Goal: Task Accomplishment & Management: Use online tool/utility

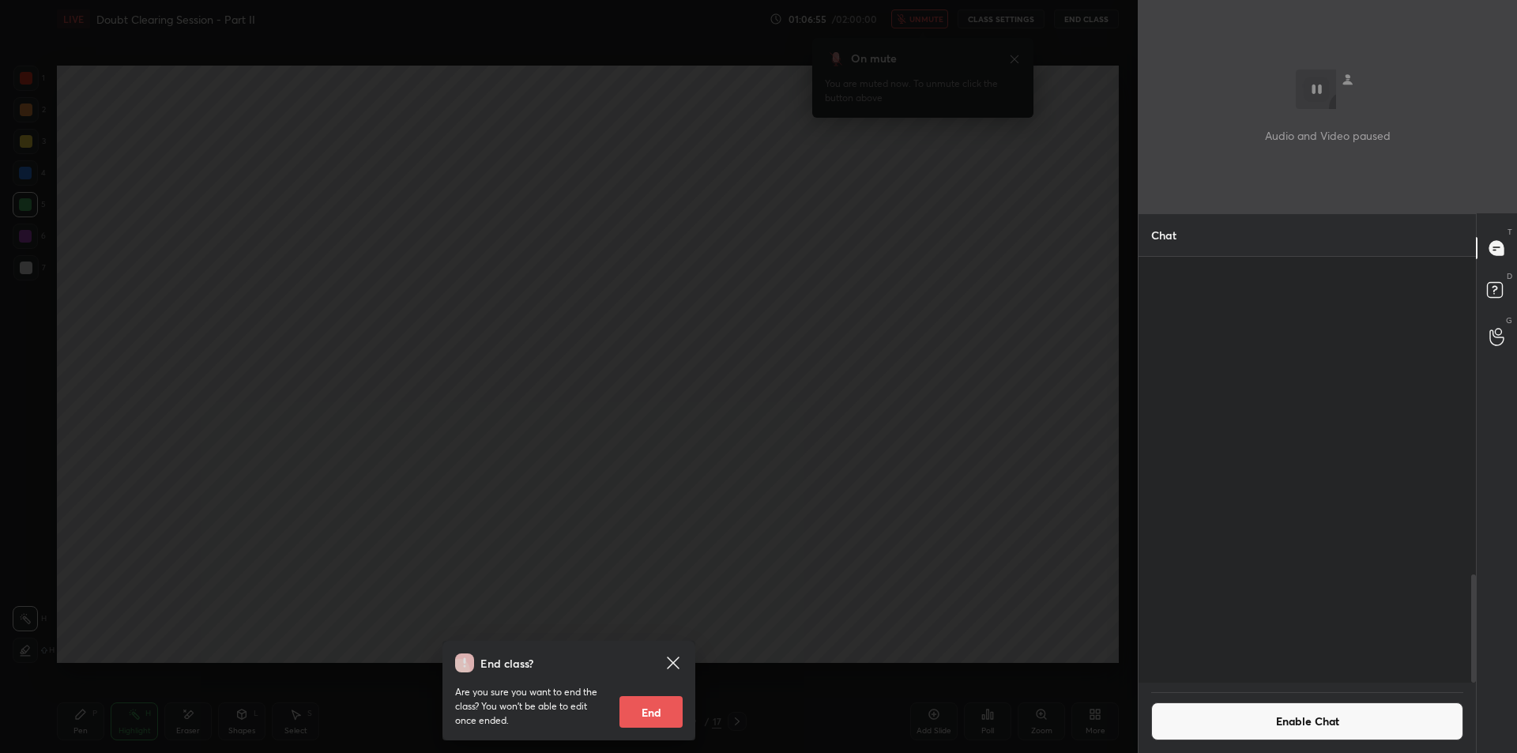
scroll to position [491, 333]
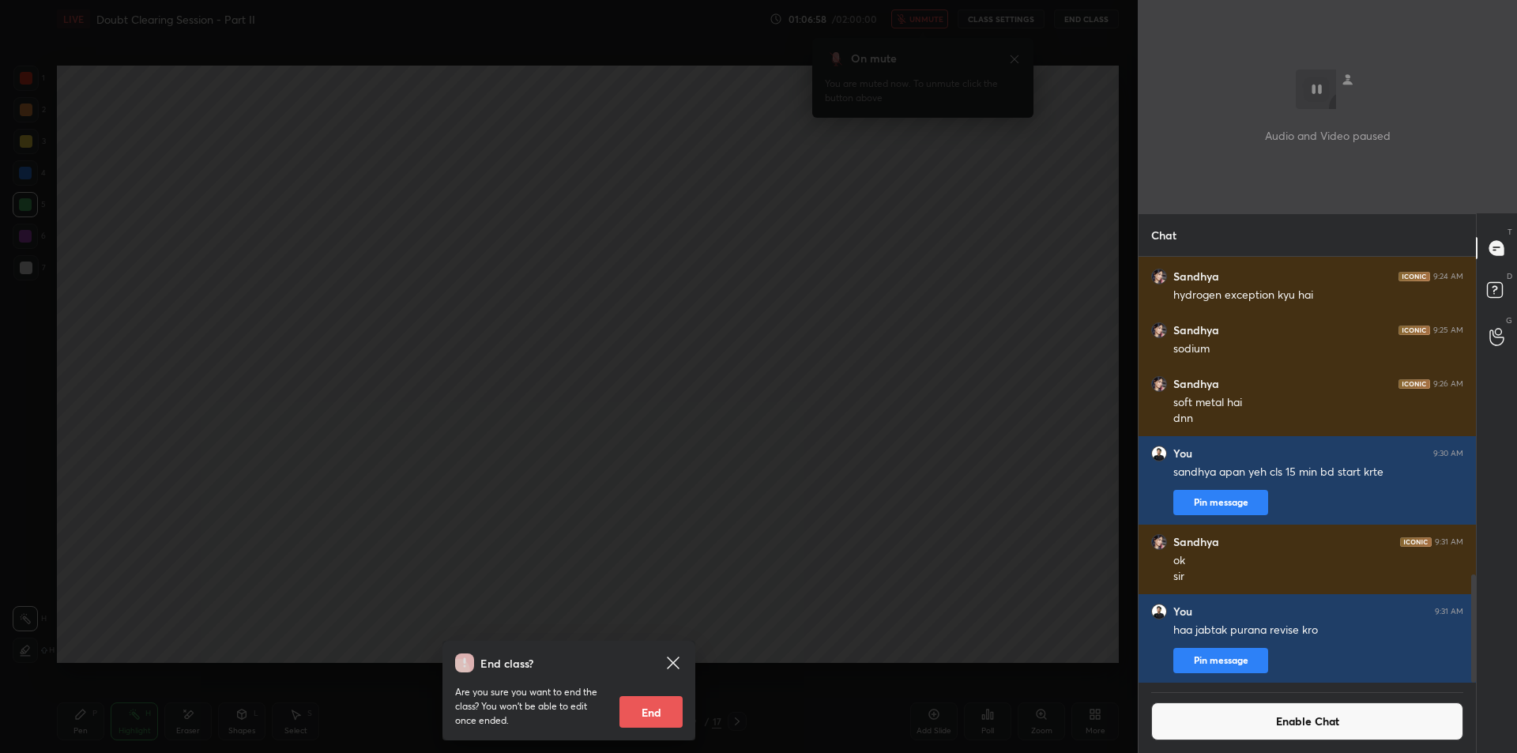
drag, startPoint x: 765, startPoint y: 284, endPoint x: 800, endPoint y: 241, distance: 55.0
click at [766, 284] on div "End class? Are you sure you want to end the class? You won’t be able to edit on…" at bounding box center [569, 376] width 1138 height 753
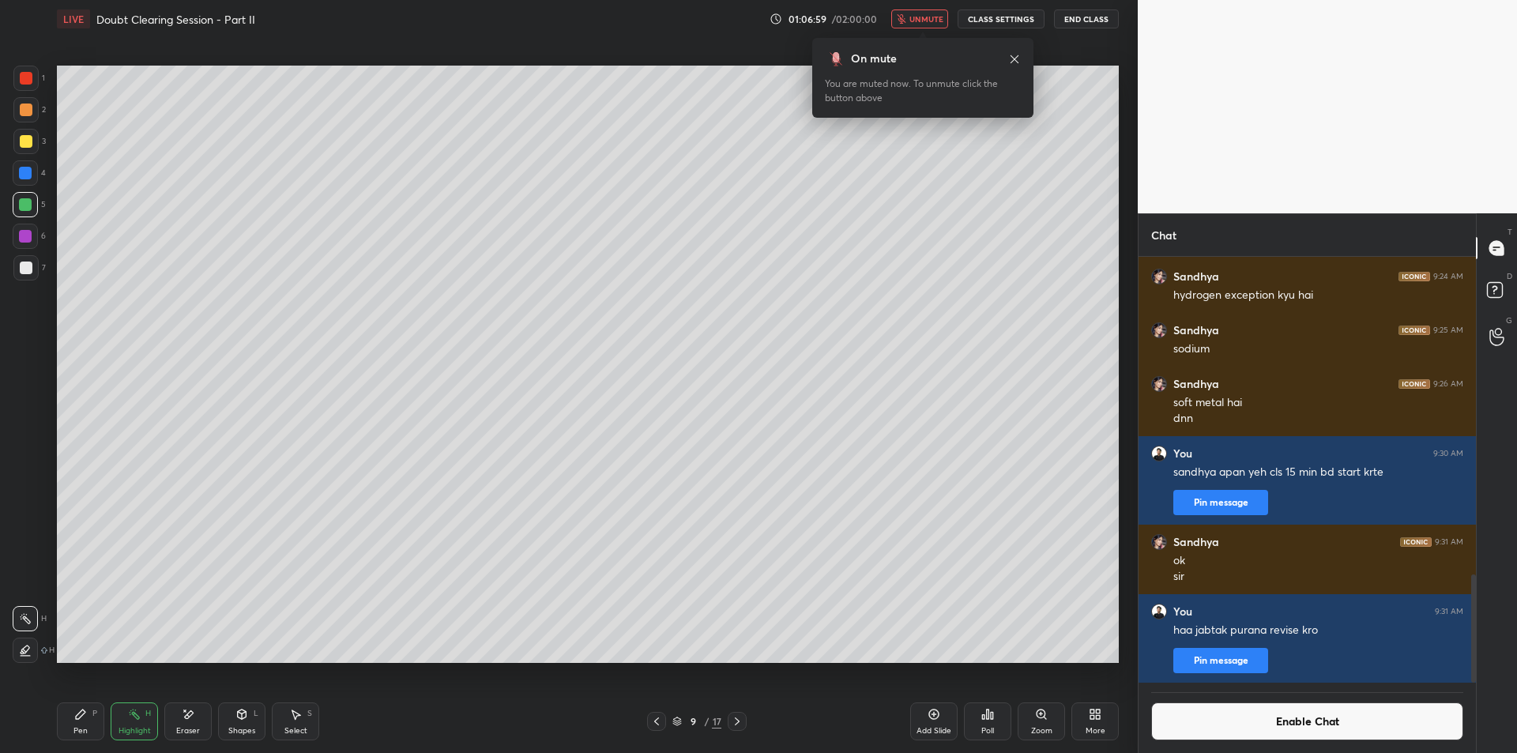
click at [905, 20] on icon "button" at bounding box center [901, 18] width 9 height 9
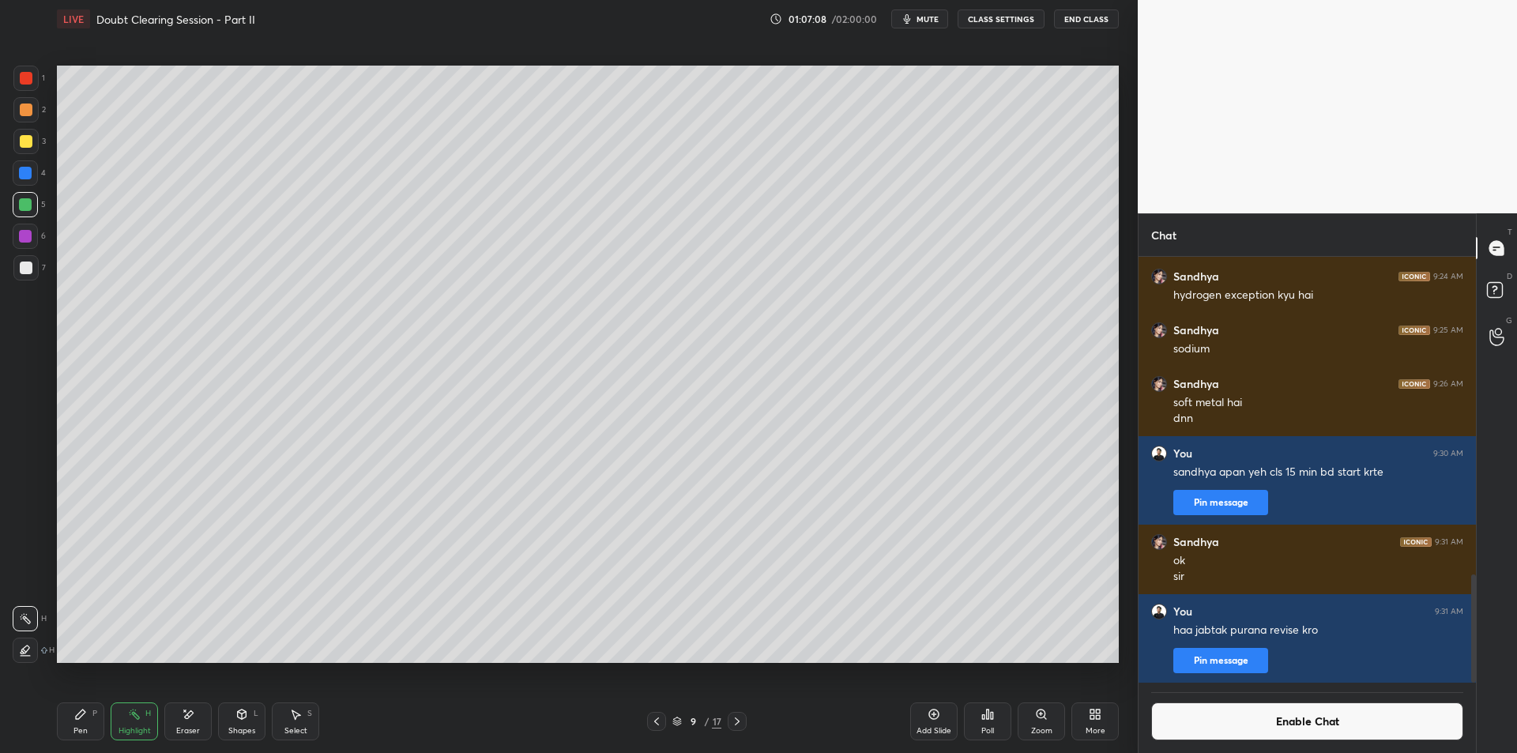
click at [1002, 29] on div "LIVE Doubt Clearing Session - Part II 01:07:08 / 02:00:00 mute CLASS SETTINGS E…" at bounding box center [588, 19] width 1062 height 38
click at [1010, 23] on button "CLASS SETTINGS" at bounding box center [1001, 18] width 87 height 19
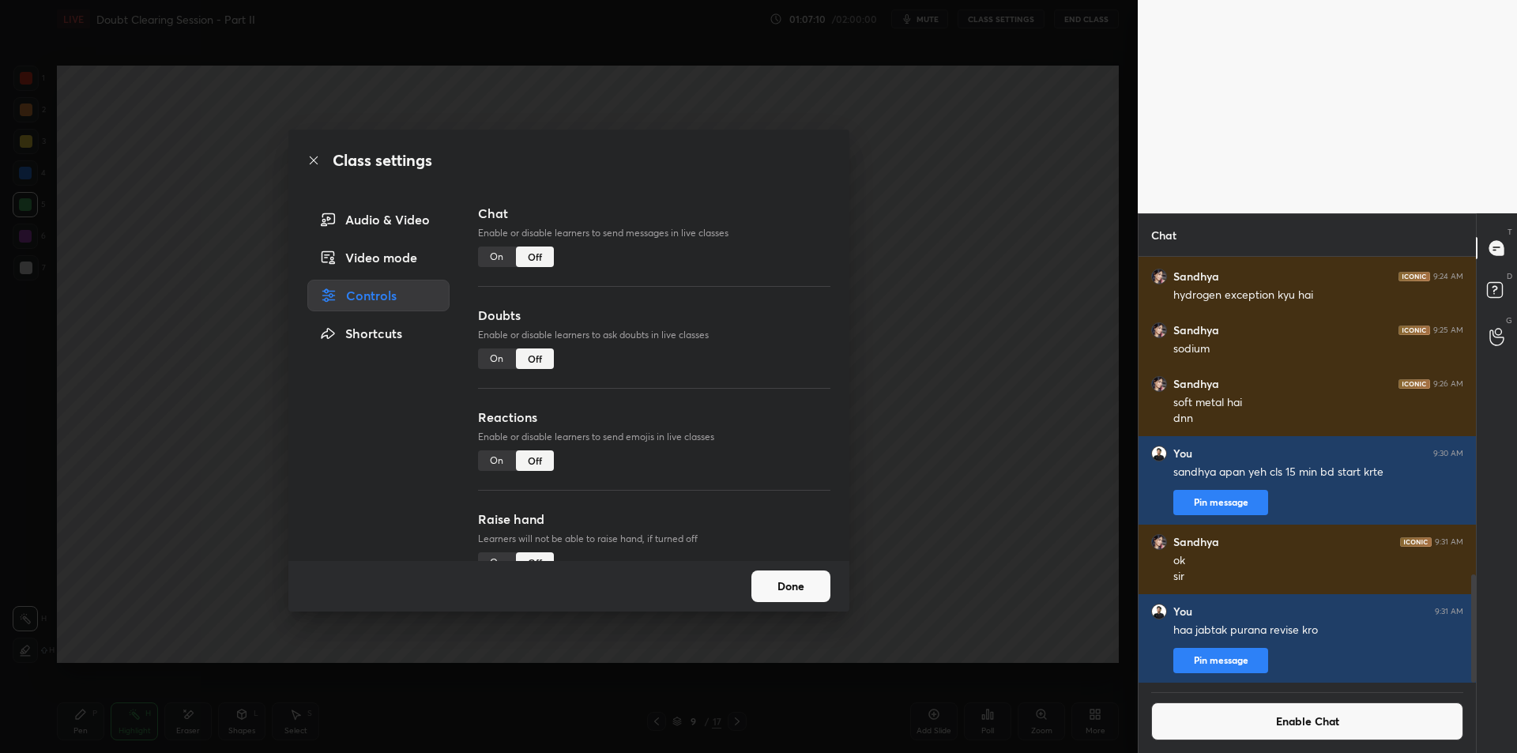
click at [511, 248] on div "Chat Enable or disable learners to send messages in live classes On Off" at bounding box center [654, 255] width 352 height 102
click at [503, 255] on div "On" at bounding box center [497, 257] width 38 height 21
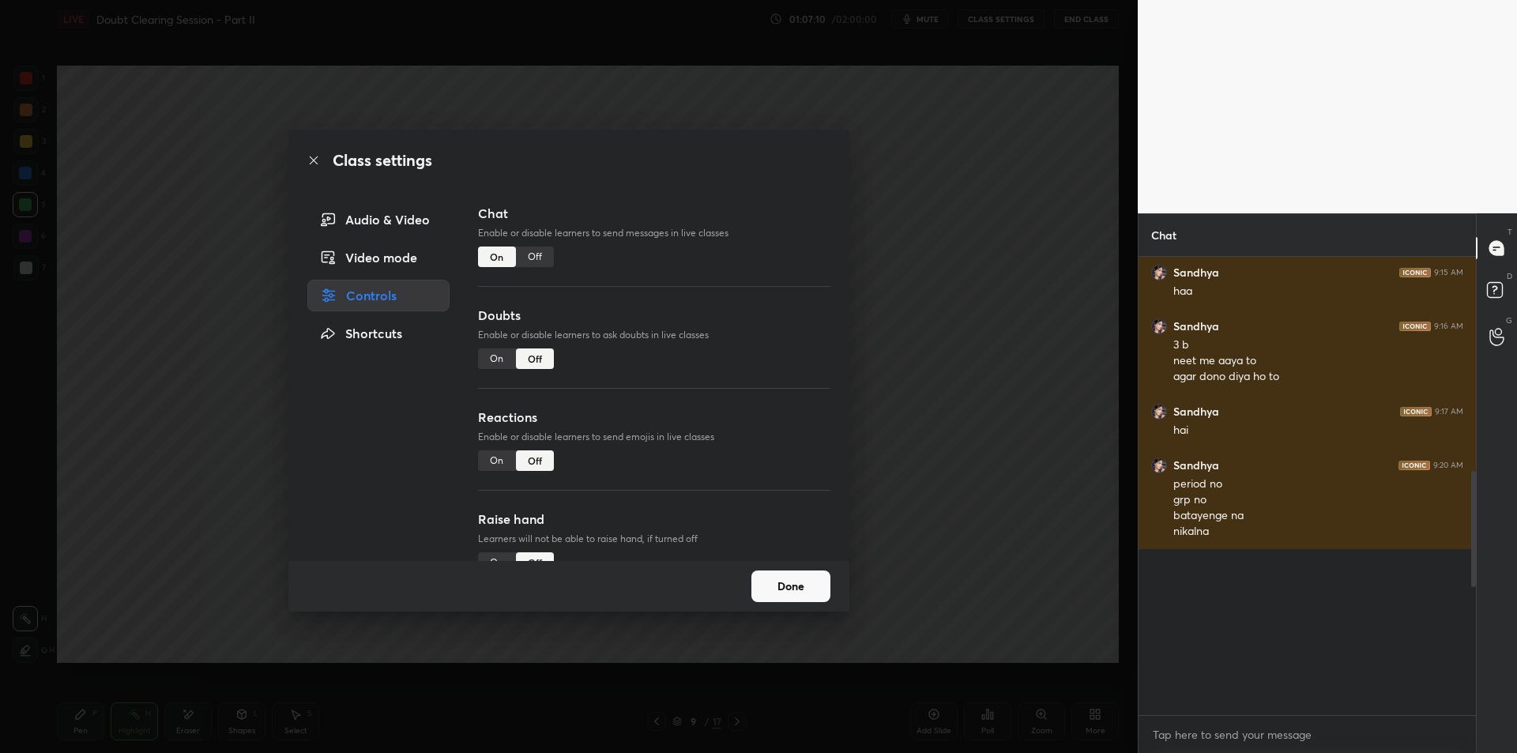
scroll to position [454, 333]
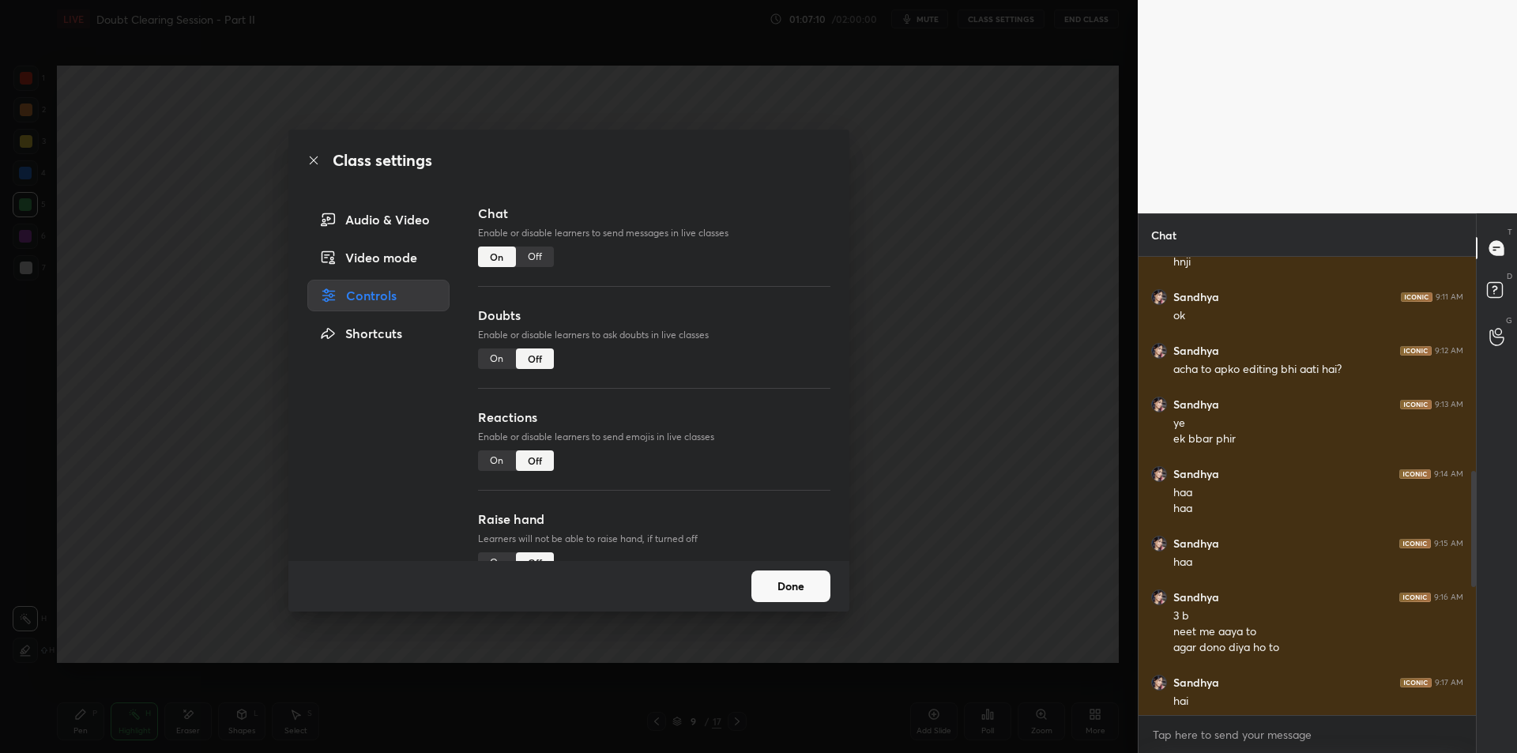
drag, startPoint x: 480, startPoint y: 375, endPoint x: 491, endPoint y: 368, distance: 13.8
click at [481, 375] on div "Doubts Enable or disable learners to ask doubts in live classes On Off" at bounding box center [654, 357] width 352 height 102
click at [503, 360] on div "On" at bounding box center [497, 358] width 38 height 21
type textarea "x"
click at [488, 456] on div "On" at bounding box center [497, 460] width 38 height 21
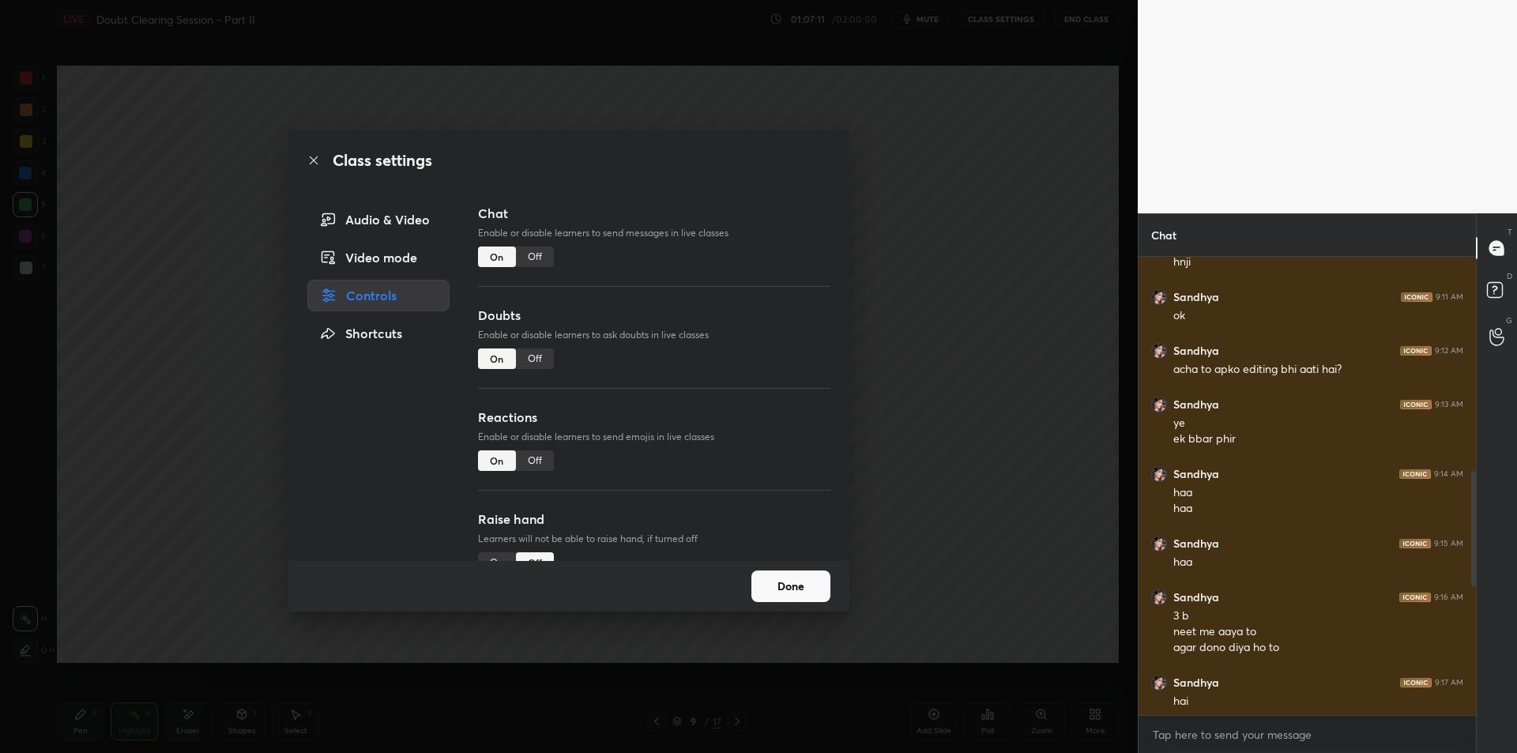
click at [504, 551] on div "Raise hand Learners will not be able to raise hand, if turned off On Off" at bounding box center [654, 561] width 352 height 102
click at [503, 555] on div "On" at bounding box center [497, 562] width 38 height 21
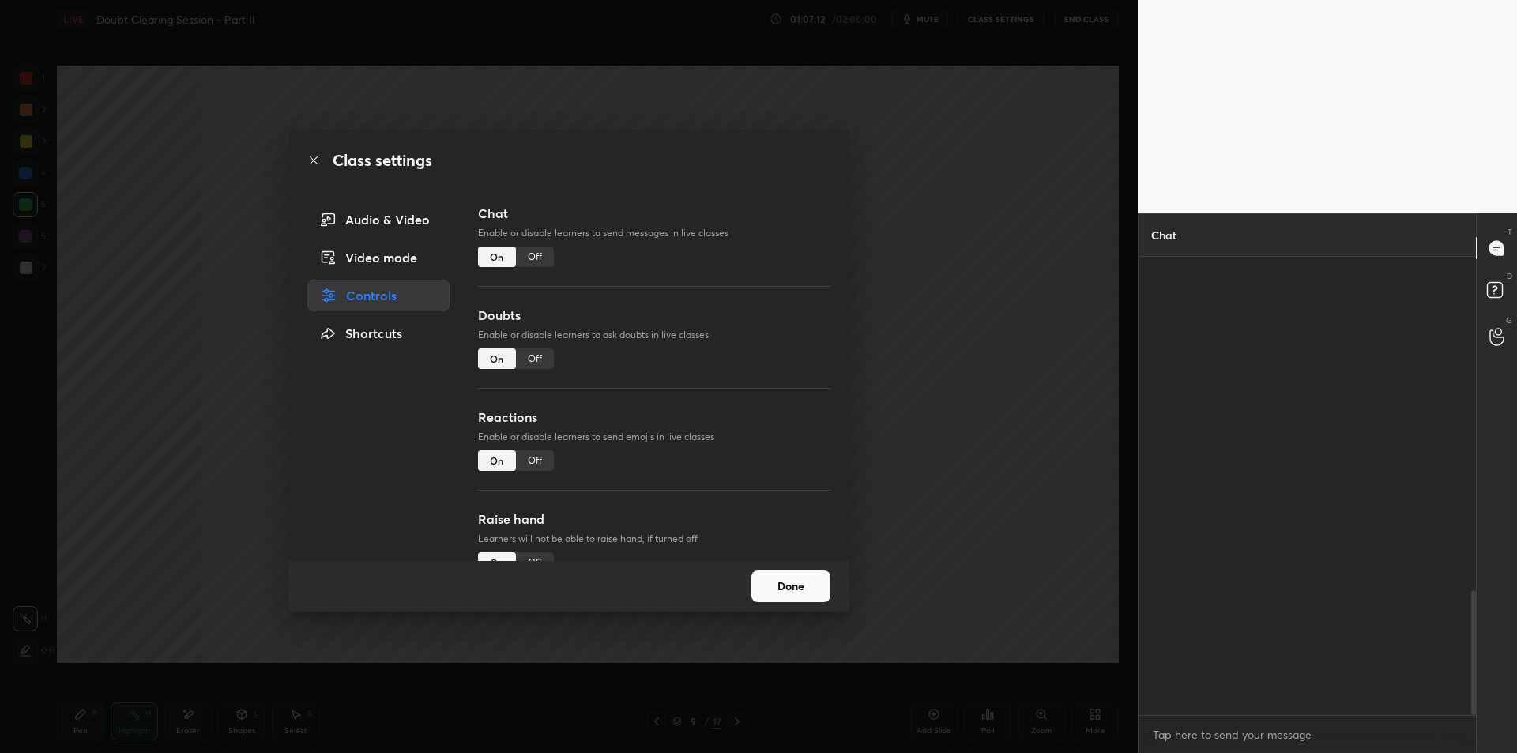
scroll to position [1223, 0]
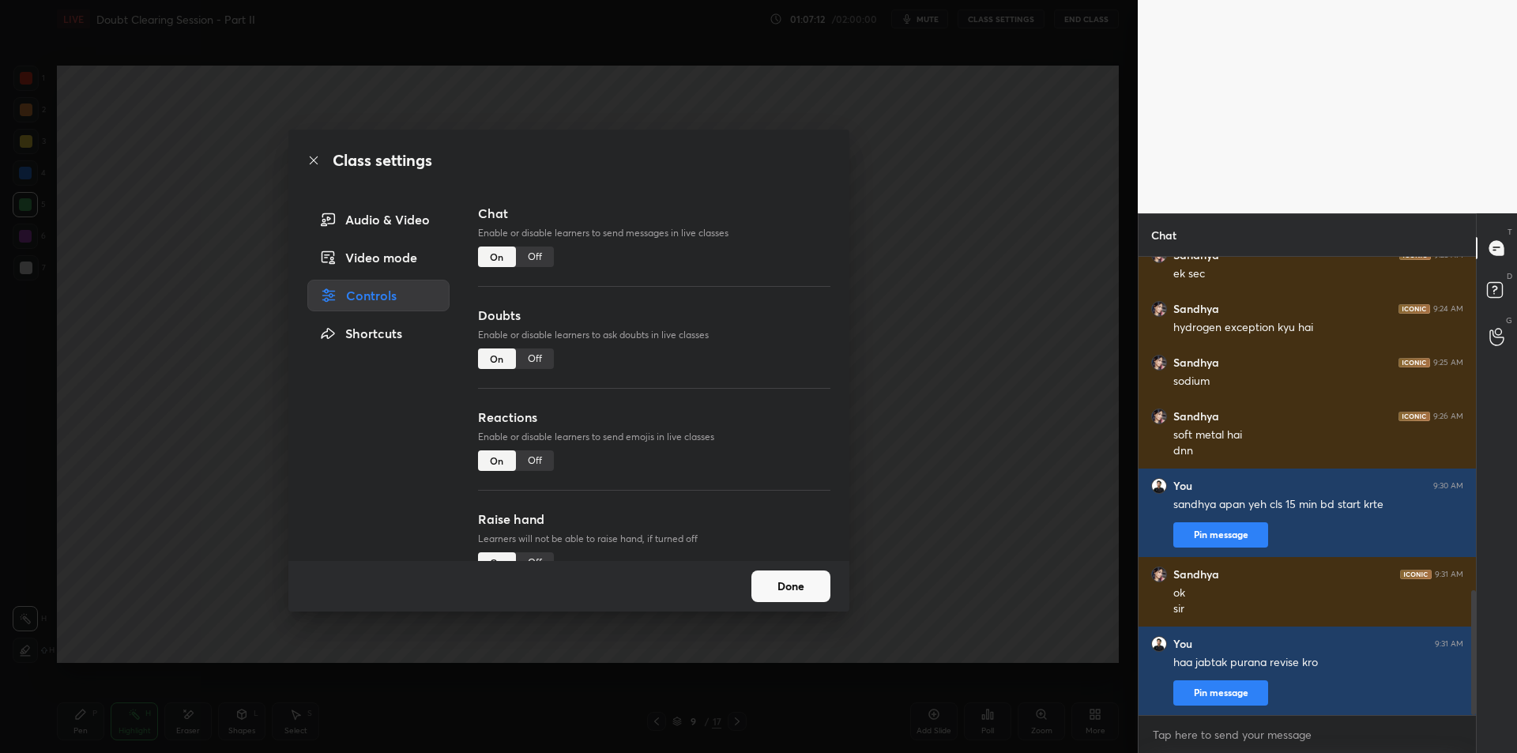
click at [413, 230] on div "Audio & Video" at bounding box center [378, 220] width 142 height 32
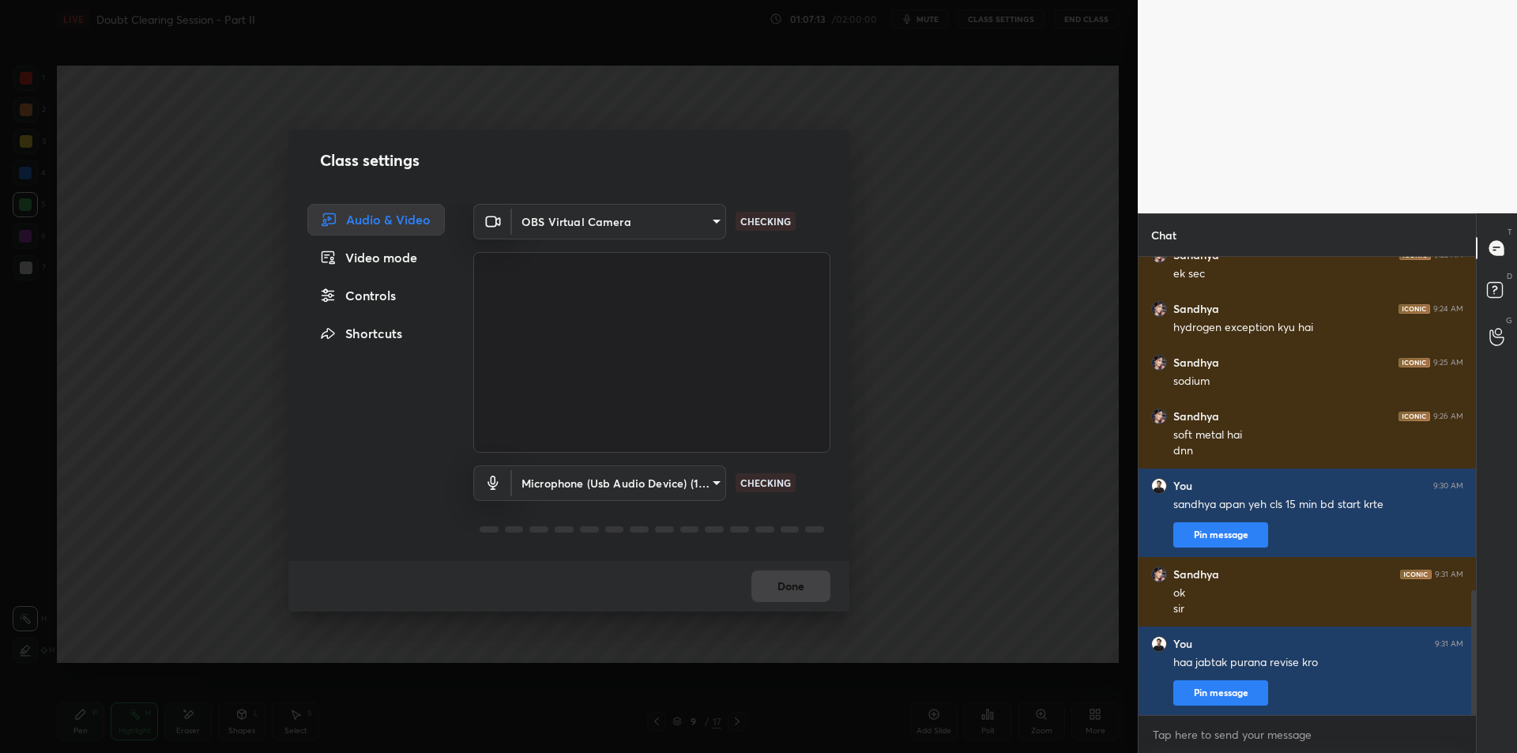
click at [1076, 359] on div "Class settings Audio & Video Video mode Controls Shortcuts OBS Virtual Camera 6…" at bounding box center [569, 376] width 1138 height 753
click at [989, 377] on div "Class settings Audio & Video Video mode Controls Shortcuts OBS Virtual Camera 6…" at bounding box center [569, 376] width 1138 height 753
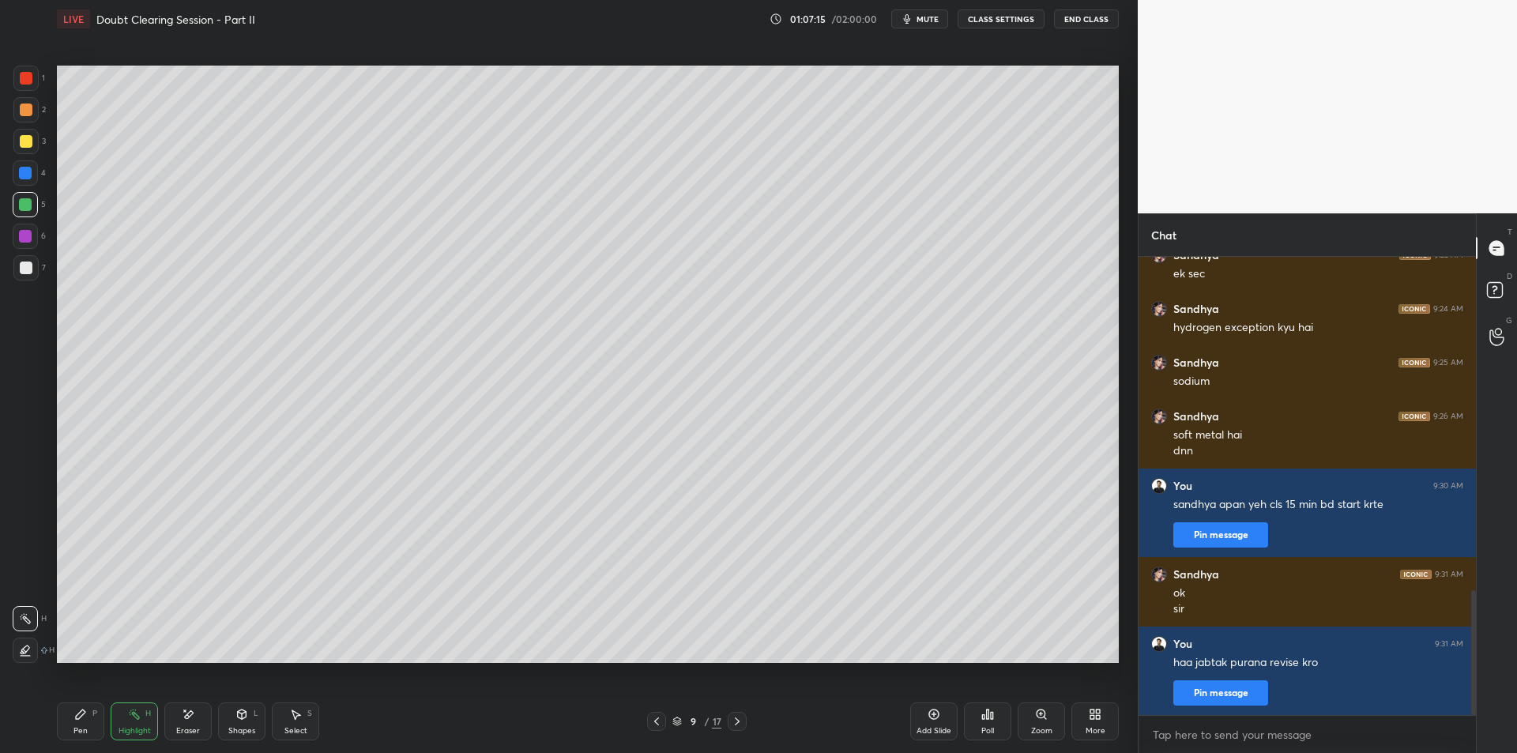
click at [25, 78] on div at bounding box center [26, 78] width 13 height 13
click at [1003, 9] on div "LIVE Doubt Clearing Session - Part II 01:07:19 / 02:00:00 mute CLASS SETTINGS E…" at bounding box center [588, 19] width 1062 height 38
click at [995, 19] on button "CLASS SETTINGS" at bounding box center [1001, 18] width 87 height 19
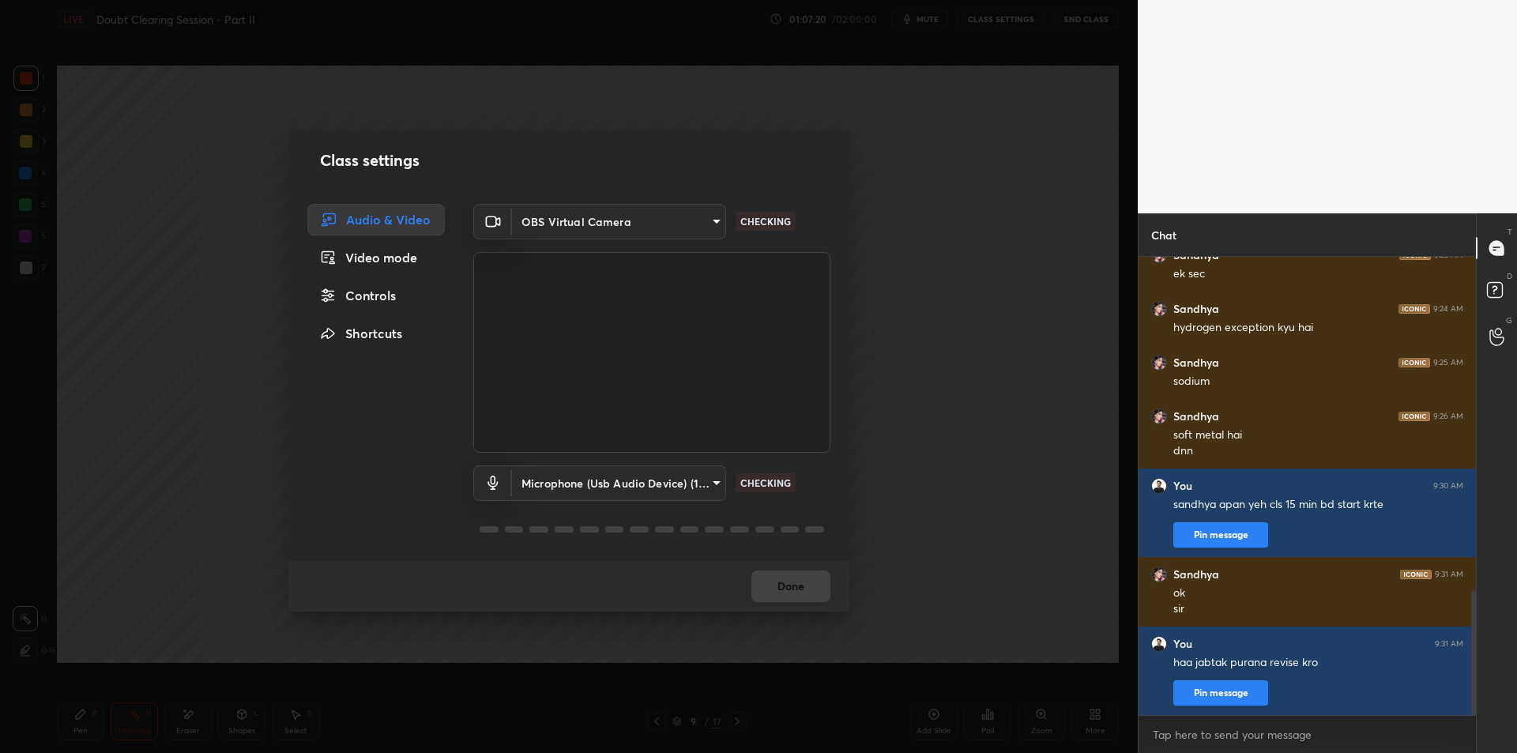
click at [613, 461] on div "Microphone (Usb Audio Device) (1b3f:2008) fde829080738fc3fb0167f80aaf6a609a4591…" at bounding box center [651, 505] width 357 height 105
click at [608, 497] on body "1 2 3 4 5 6 7 C X Z E E Erase all H H LIVE Doubt Clearing Session - Part II 01:…" at bounding box center [758, 376] width 1517 height 753
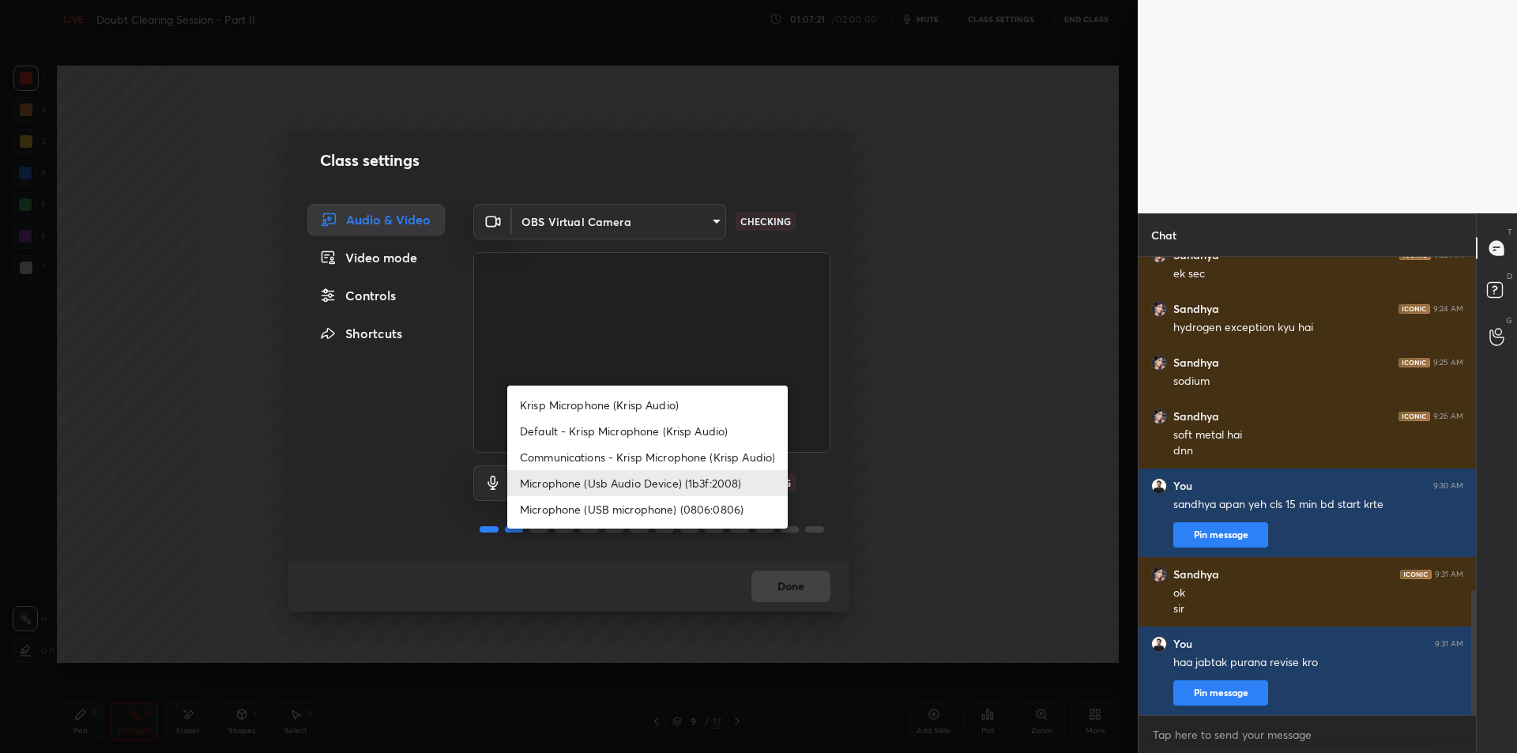
click at [677, 403] on li "Krisp Microphone (Krisp Audio)" at bounding box center [647, 405] width 280 height 26
type input "f179950b7ff94e844b1949510bbb9c4ee613793b831427a85f81c517fe718277"
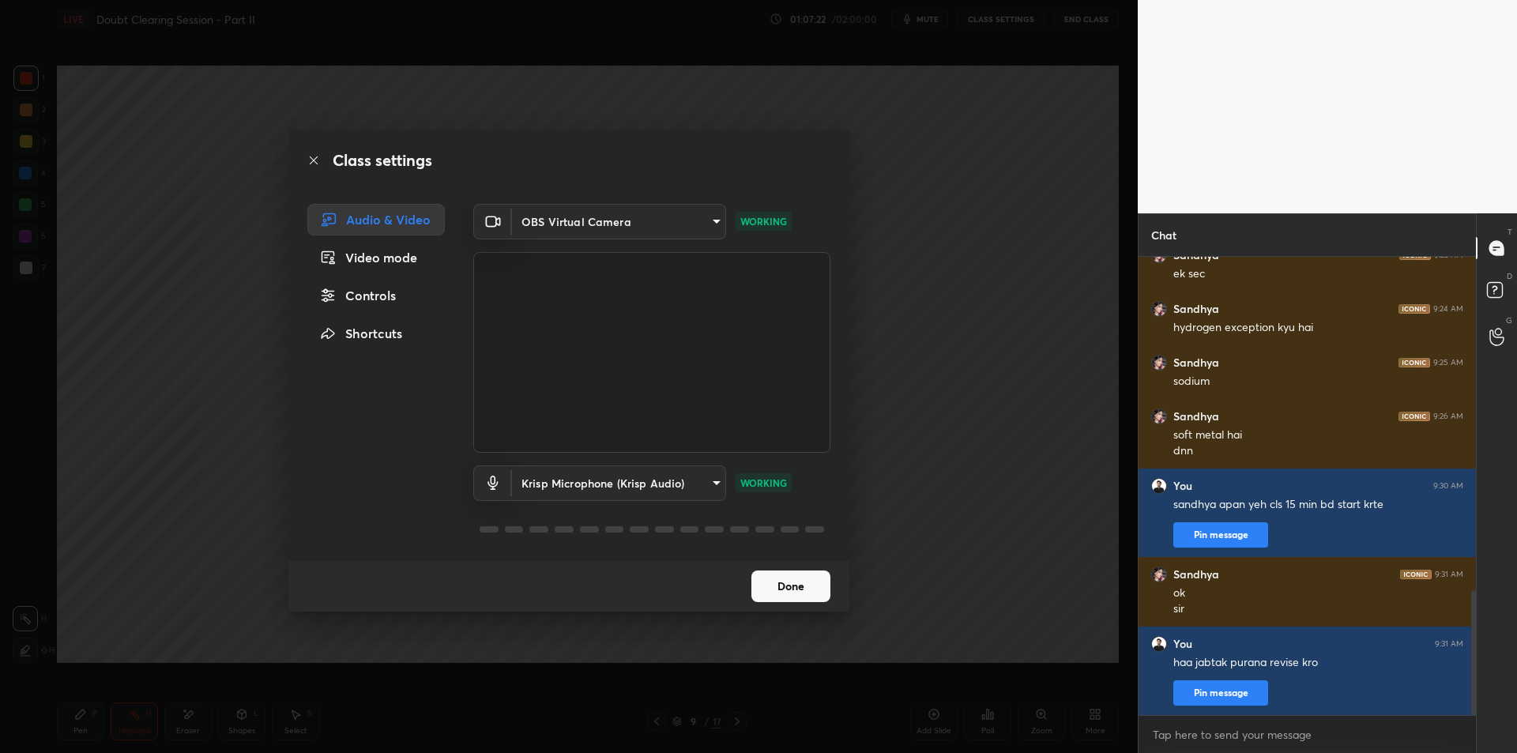
click at [960, 398] on div "Class settings Audio & Video Video mode Controls Shortcuts OBS Virtual Camera 6…" at bounding box center [569, 376] width 1138 height 753
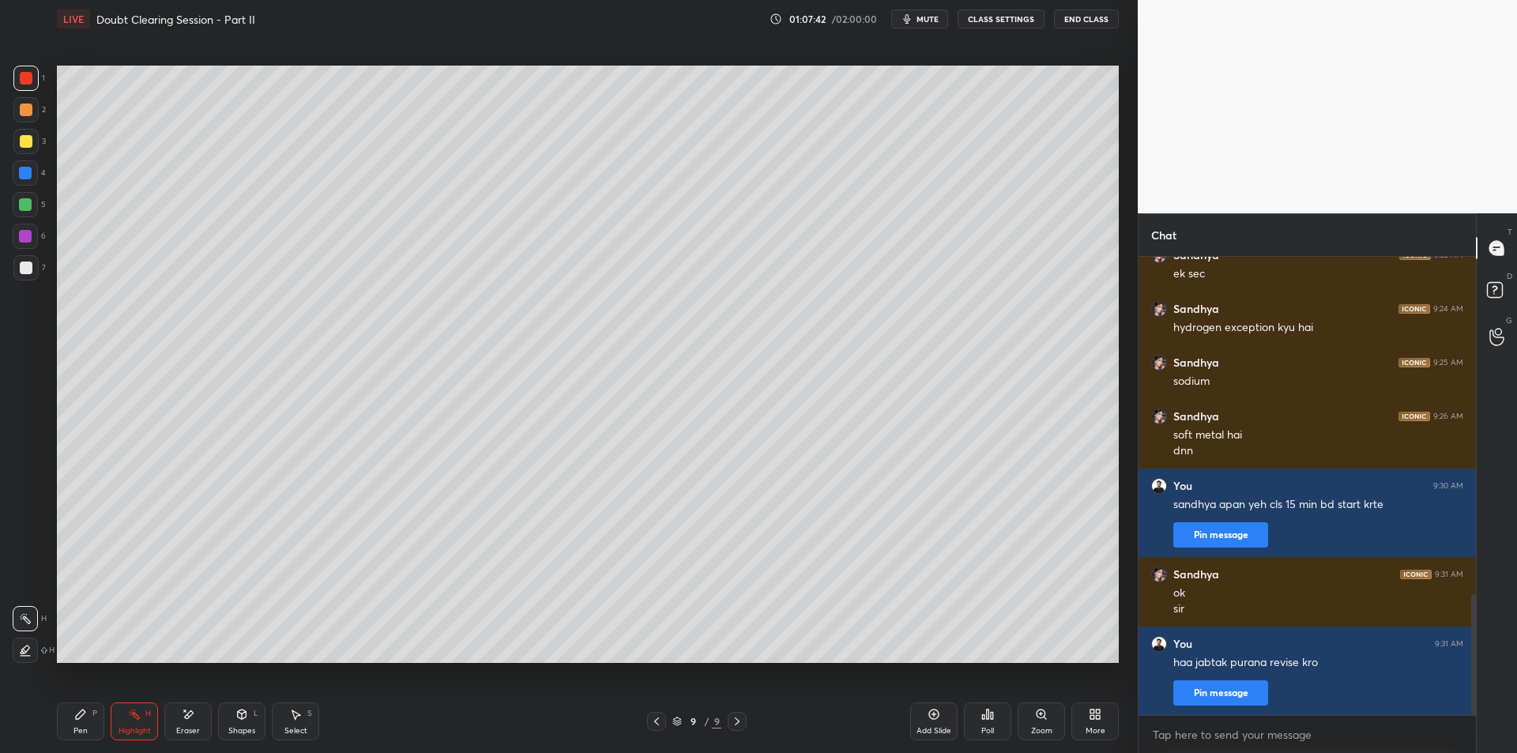
scroll to position [1277, 0]
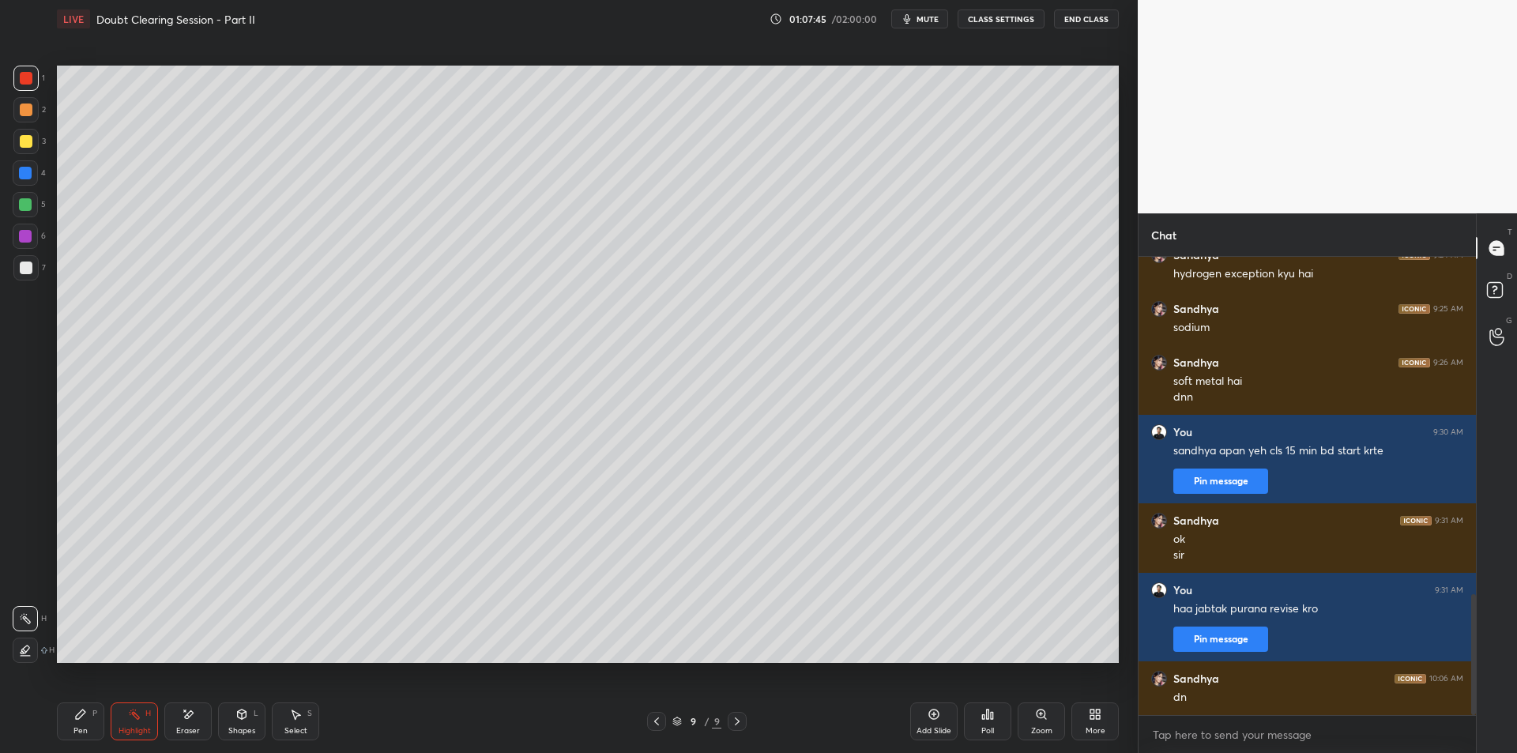
click at [28, 141] on div at bounding box center [26, 141] width 13 height 13
click at [78, 717] on icon at bounding box center [80, 714] width 9 height 9
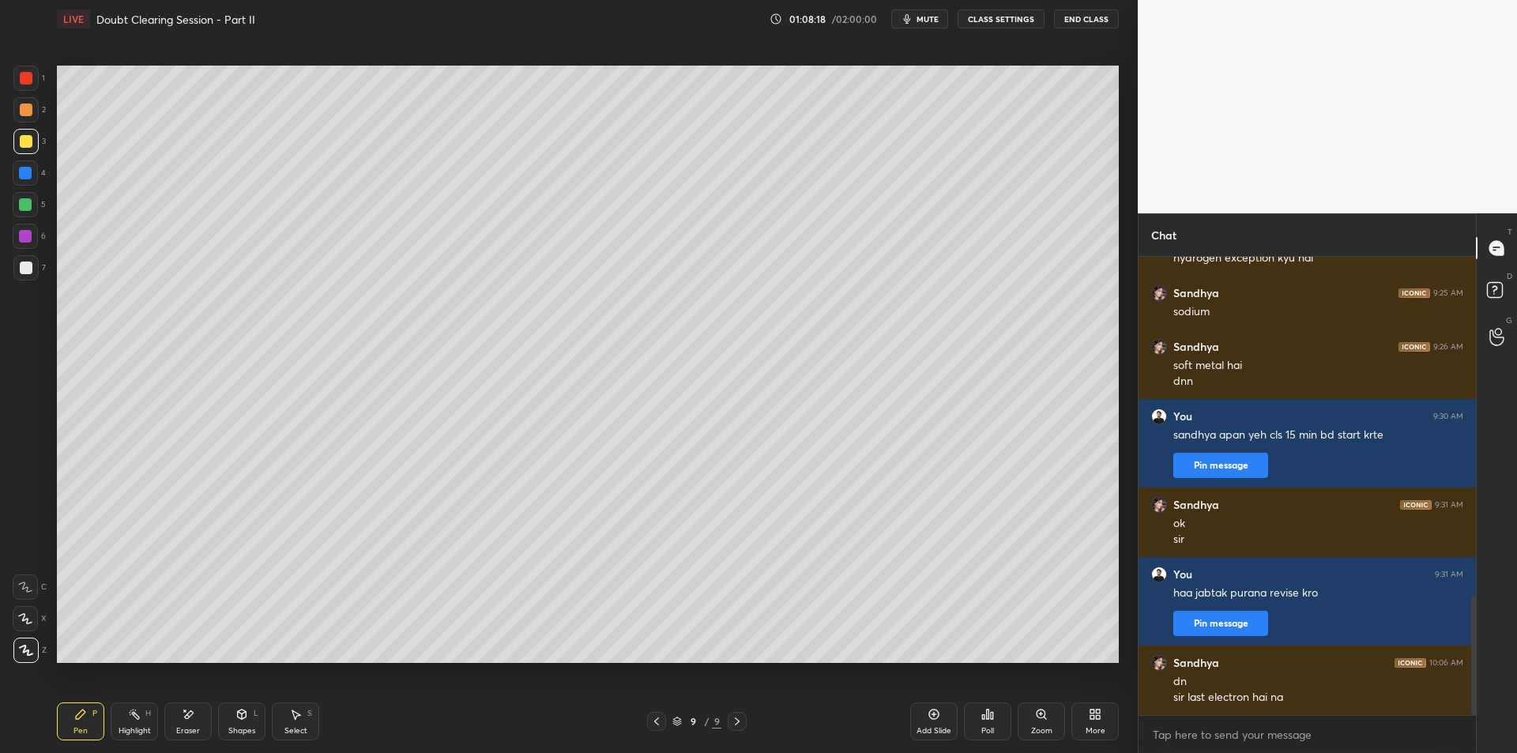
click at [27, 183] on div at bounding box center [25, 172] width 25 height 25
click at [25, 201] on div at bounding box center [25, 204] width 13 height 13
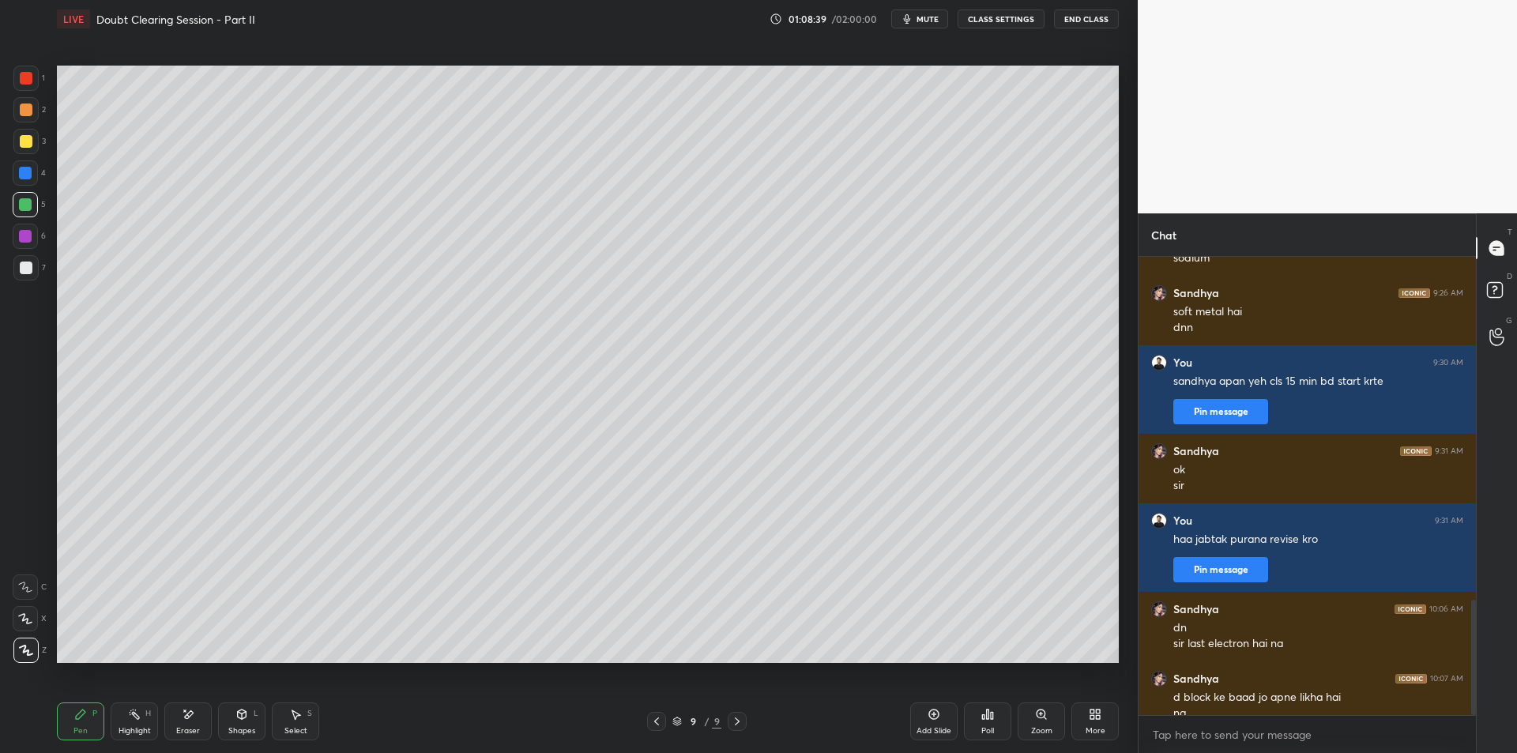
scroll to position [1362, 0]
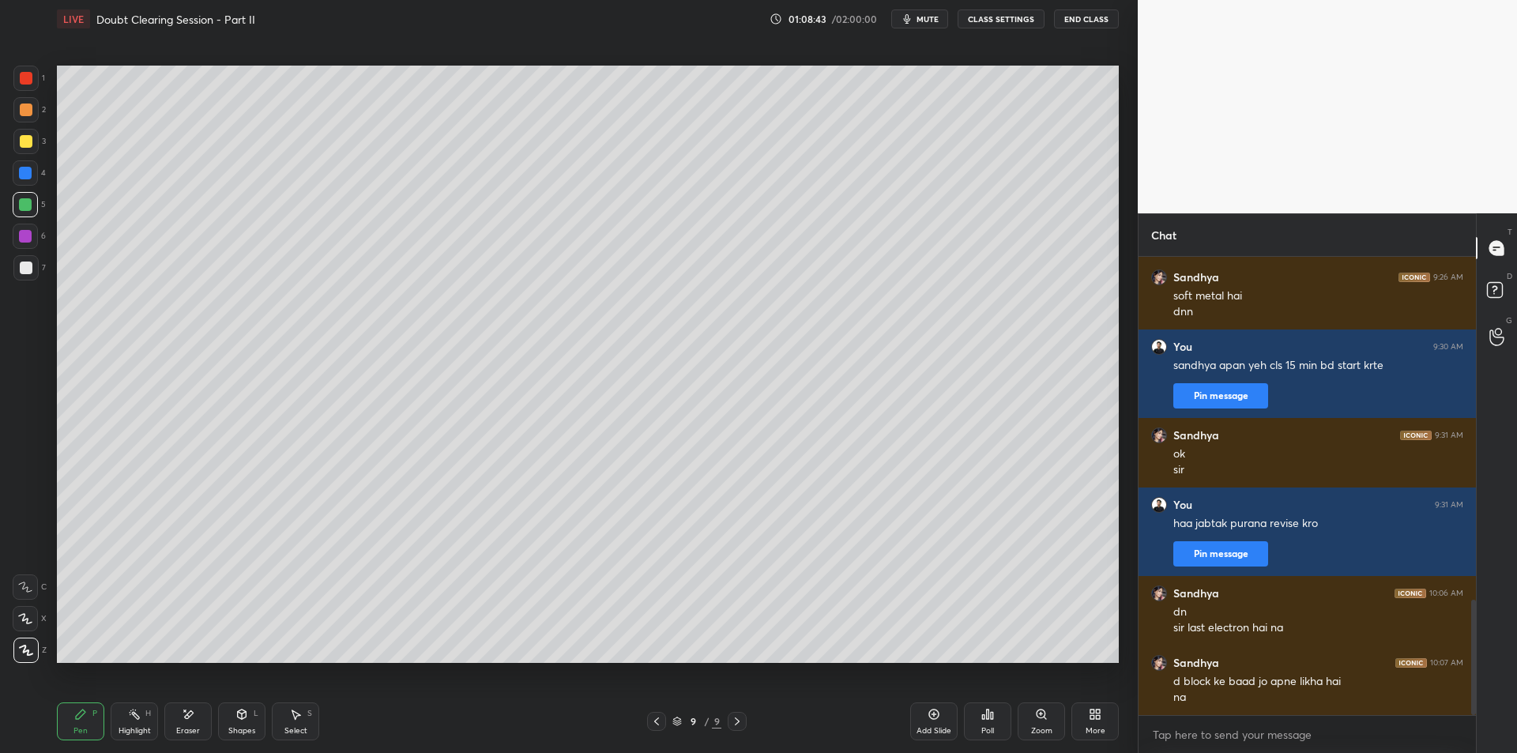
click at [16, 132] on div at bounding box center [25, 141] width 25 height 25
click at [31, 107] on div at bounding box center [26, 110] width 13 height 13
click at [17, 83] on div at bounding box center [25, 78] width 25 height 25
click at [31, 202] on div at bounding box center [25, 204] width 13 height 13
click at [28, 240] on div at bounding box center [25, 236] width 13 height 13
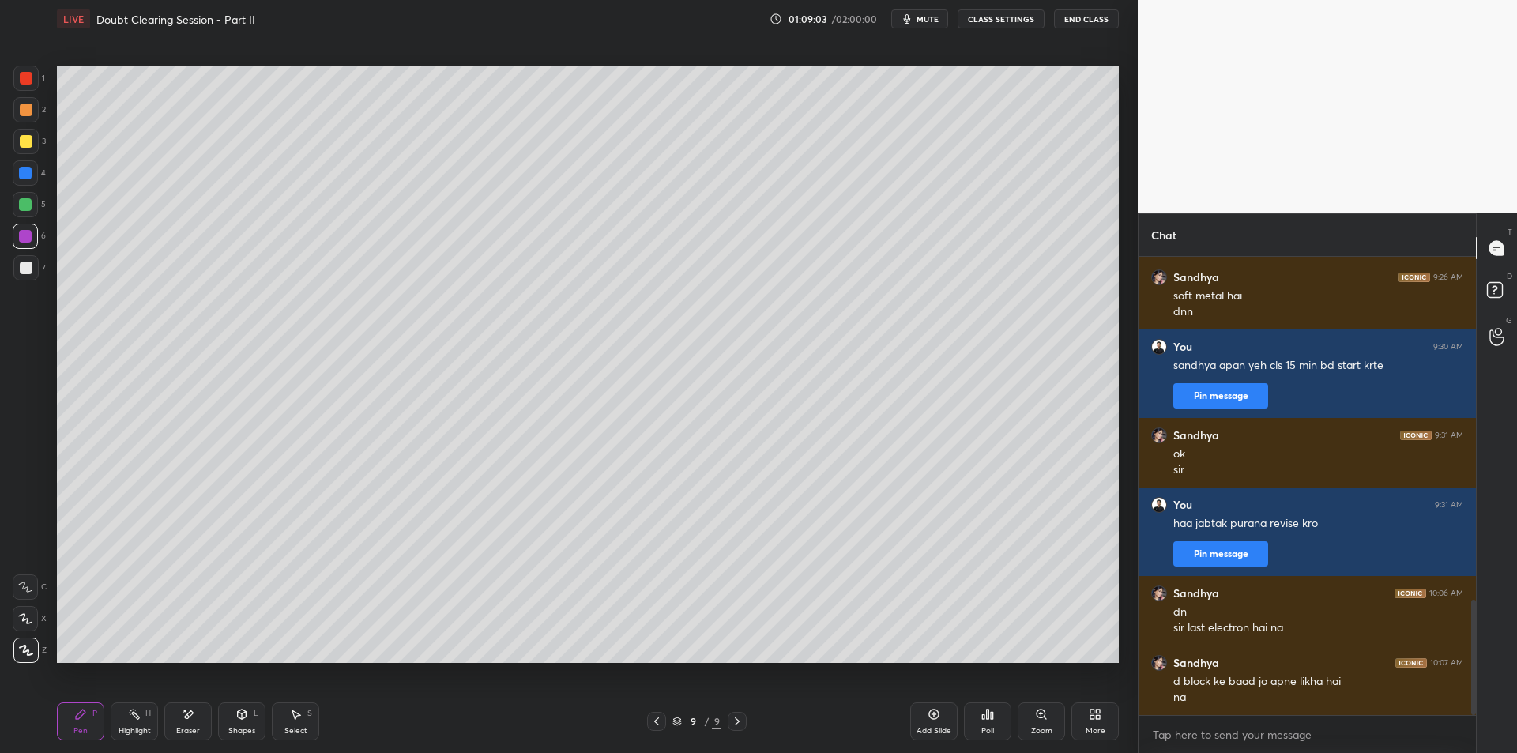
click at [28, 272] on div at bounding box center [26, 268] width 13 height 13
click at [20, 115] on div at bounding box center [26, 110] width 13 height 13
click at [32, 142] on div at bounding box center [25, 141] width 25 height 25
click at [10, 174] on div "1 2 3 4 5 6 7 C X Z E E Erase all H H" at bounding box center [25, 364] width 51 height 597
click at [16, 205] on div at bounding box center [25, 204] width 25 height 25
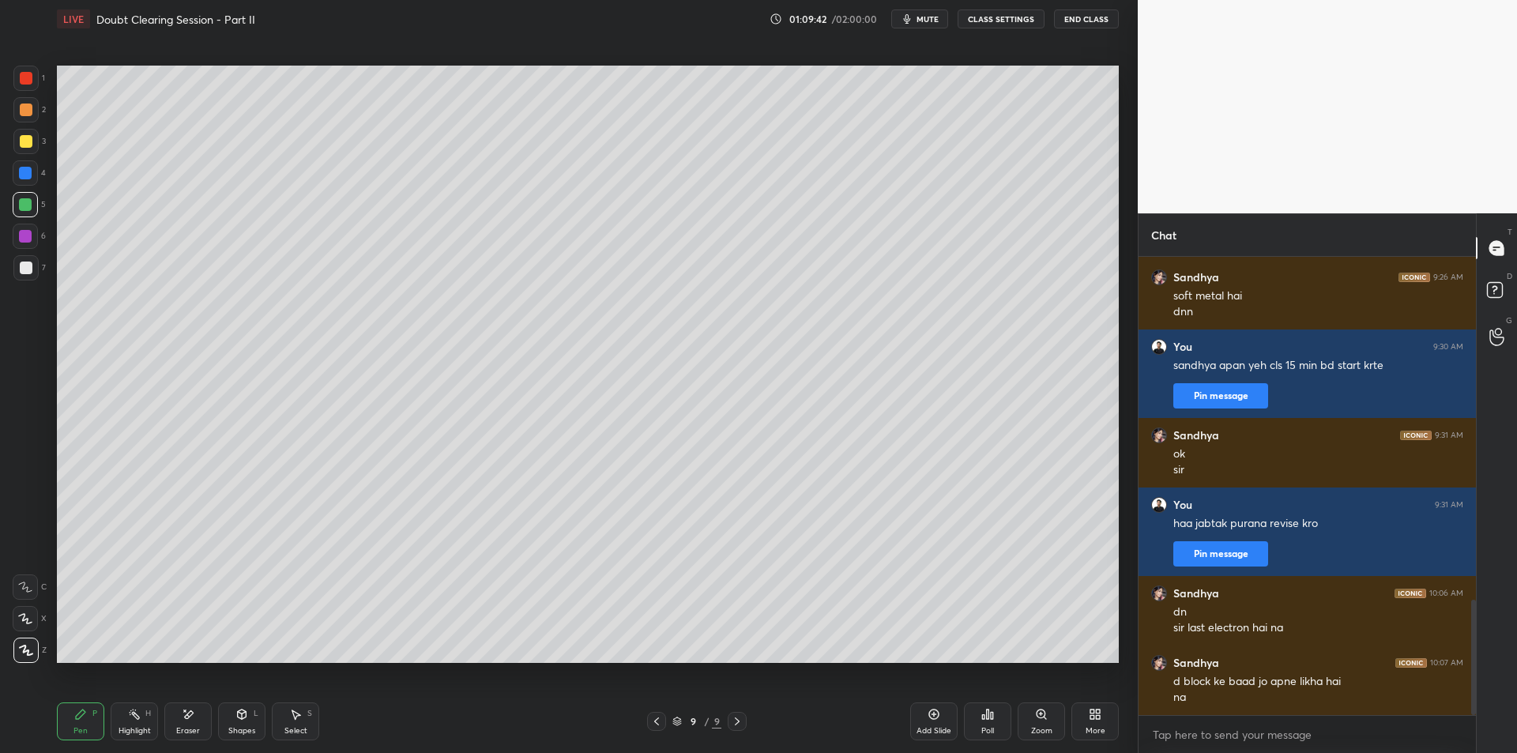
click at [18, 183] on div at bounding box center [25, 172] width 25 height 25
click at [27, 230] on div at bounding box center [25, 236] width 13 height 13
click at [33, 240] on div at bounding box center [25, 236] width 25 height 25
click at [29, 268] on div at bounding box center [26, 268] width 13 height 13
click at [41, 108] on div "2" at bounding box center [29, 109] width 32 height 25
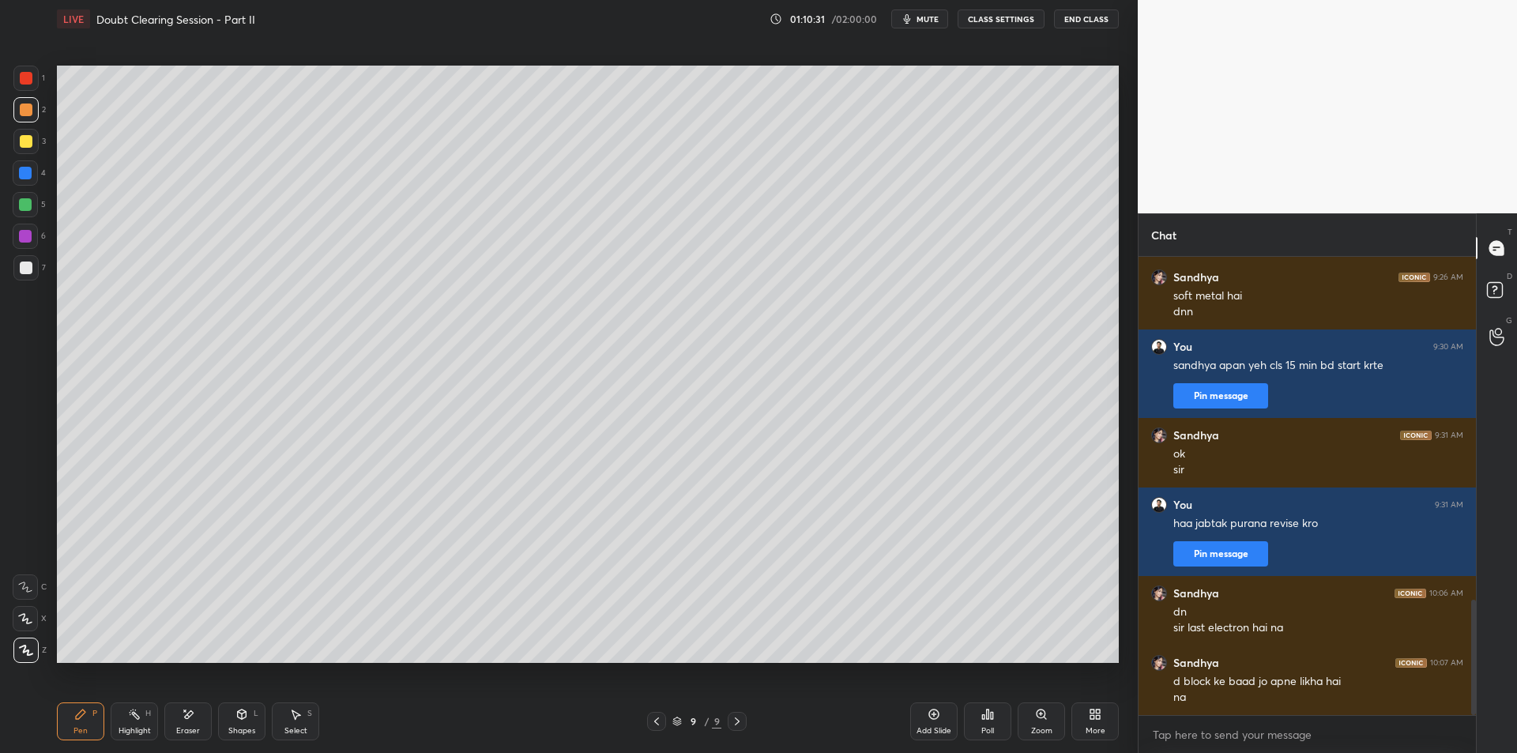
click at [25, 156] on div "3" at bounding box center [29, 145] width 32 height 32
click at [29, 192] on div at bounding box center [25, 204] width 25 height 25
click at [18, 157] on div "3" at bounding box center [29, 145] width 32 height 32
click at [24, 201] on div at bounding box center [25, 204] width 13 height 13
click at [21, 213] on div at bounding box center [25, 204] width 25 height 25
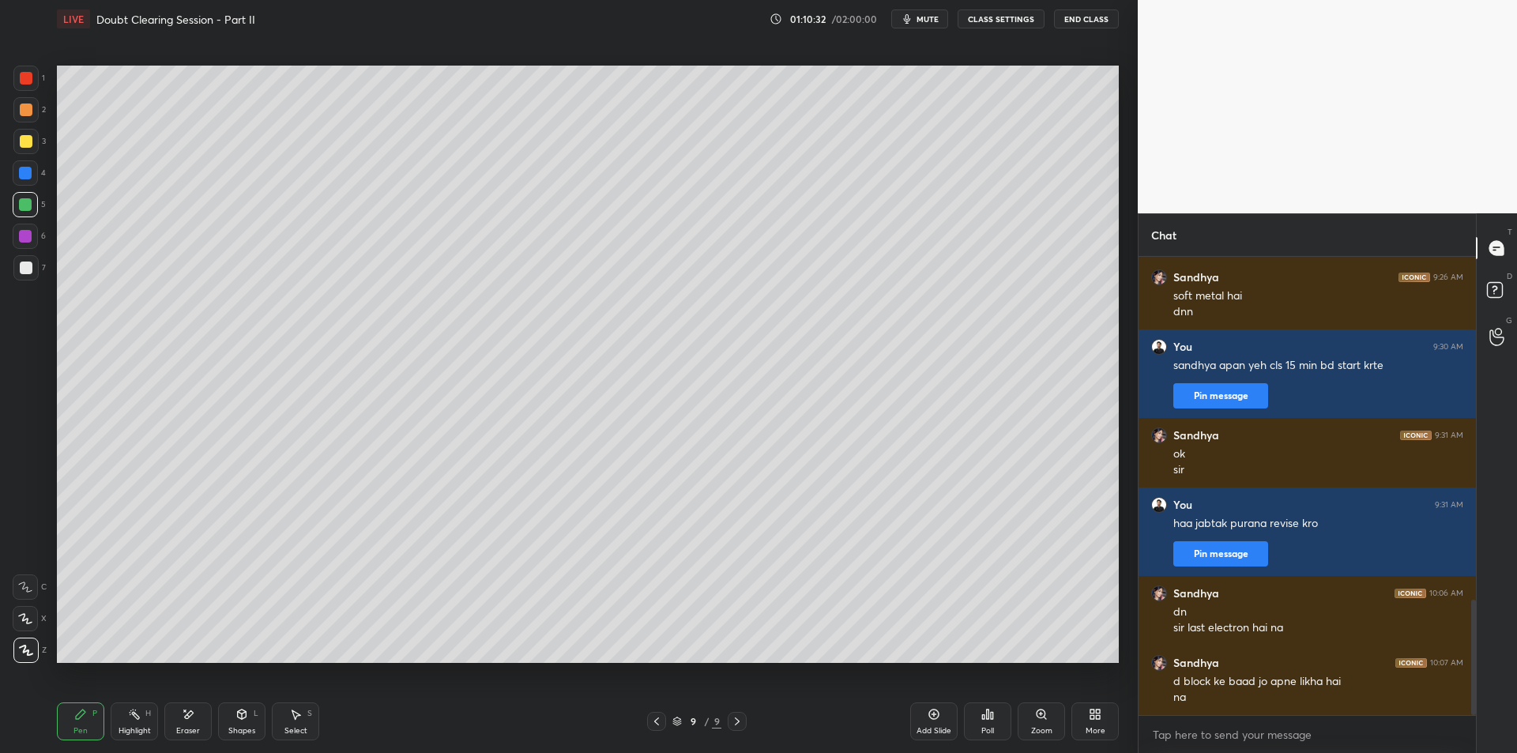
click at [27, 183] on div at bounding box center [25, 172] width 25 height 25
click at [28, 220] on div "5" at bounding box center [29, 208] width 33 height 32
click at [26, 189] on div "4" at bounding box center [29, 176] width 33 height 32
click at [24, 217] on div "5" at bounding box center [29, 208] width 33 height 32
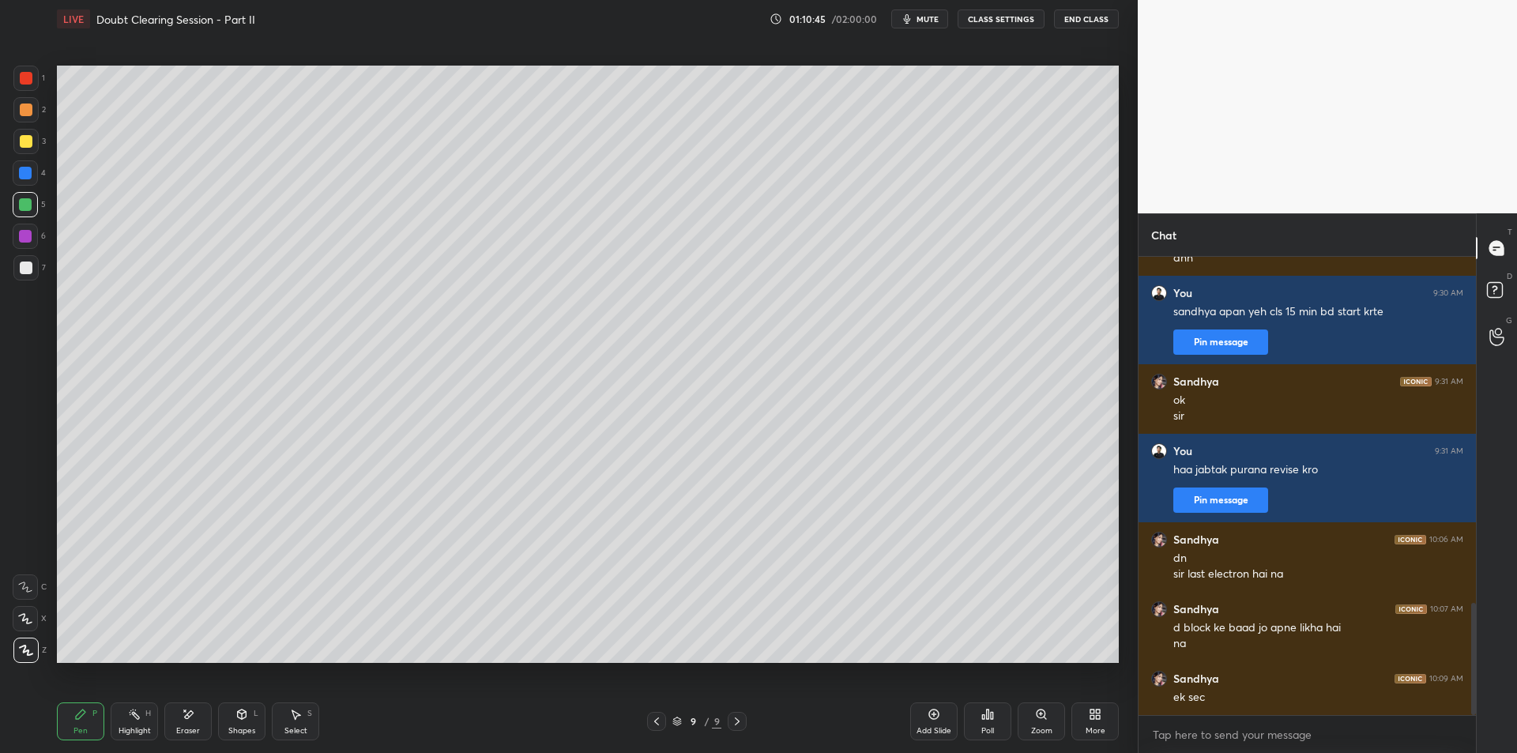
click at [121, 712] on div "Highlight H" at bounding box center [134, 721] width 47 height 38
click at [85, 727] on div "Pen" at bounding box center [80, 731] width 14 height 8
click at [126, 724] on div "Highlight H" at bounding box center [134, 721] width 47 height 38
click at [94, 711] on div "P" at bounding box center [94, 714] width 5 height 8
click at [130, 721] on div "Highlight H" at bounding box center [134, 721] width 47 height 38
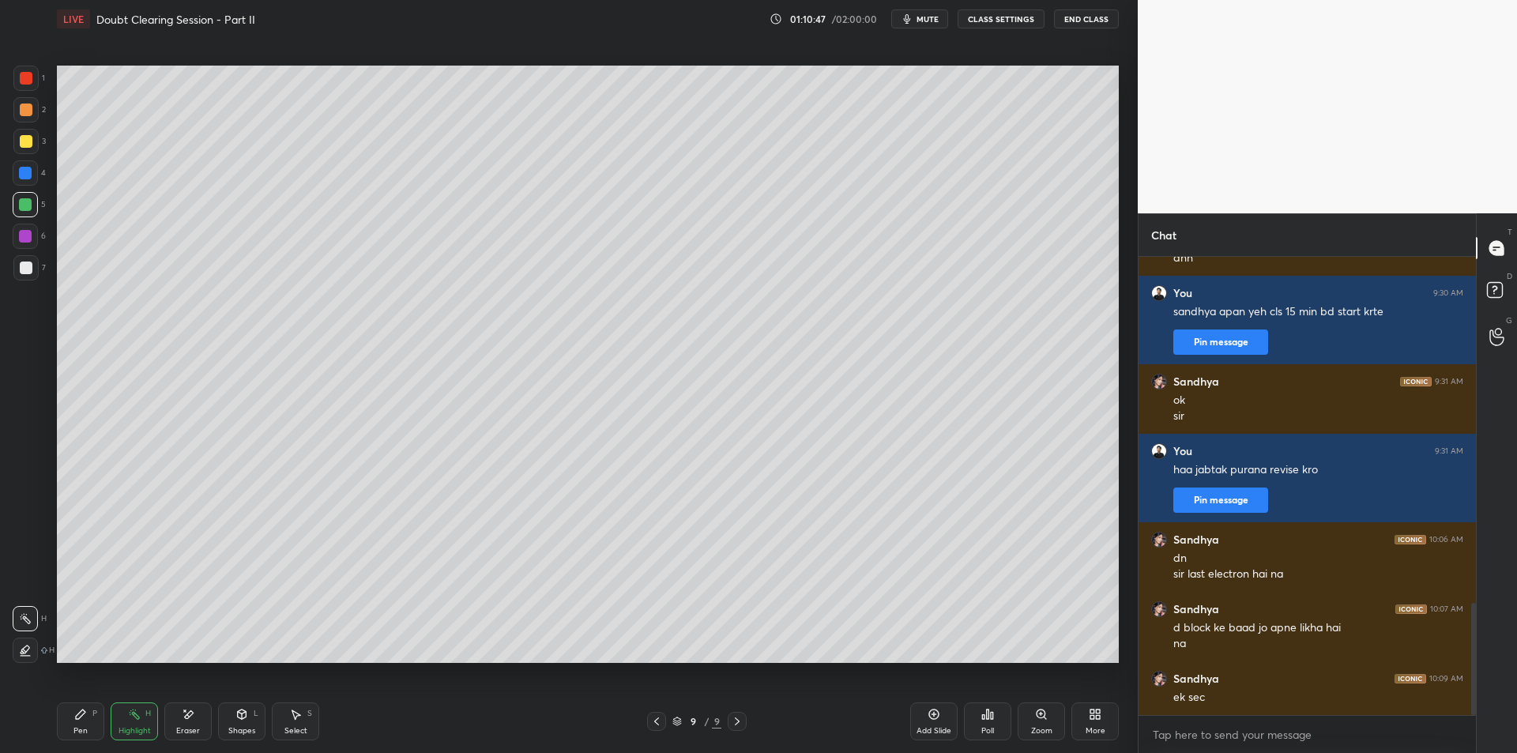
click at [85, 721] on div "Pen P" at bounding box center [80, 721] width 47 height 38
click at [128, 728] on div "Highlight" at bounding box center [135, 731] width 32 height 8
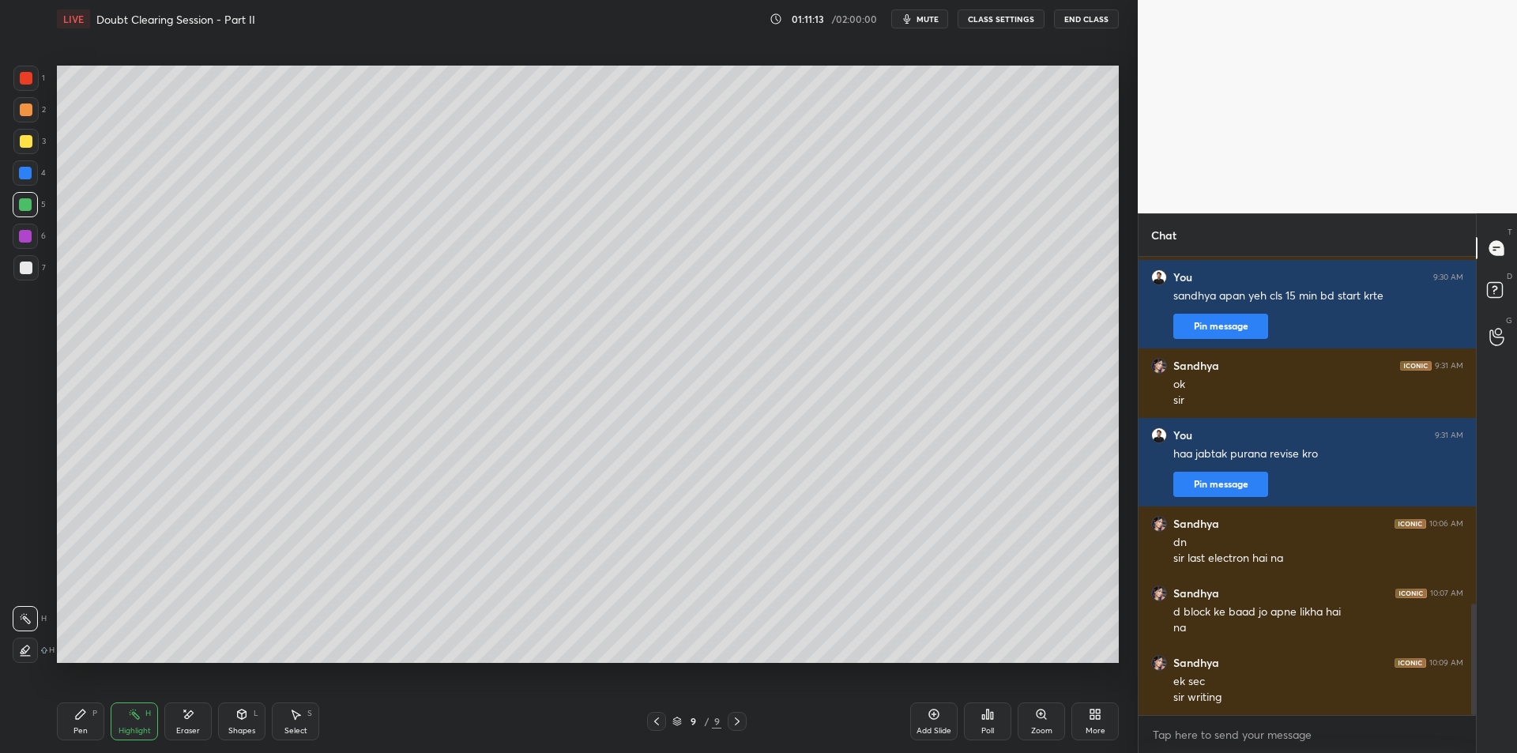
click at [100, 717] on div "Pen P" at bounding box center [80, 721] width 47 height 38
click at [145, 721] on div "Highlight H" at bounding box center [134, 721] width 47 height 38
click at [91, 724] on div "Pen P" at bounding box center [80, 721] width 47 height 38
click at [139, 728] on div "Highlight" at bounding box center [135, 731] width 32 height 8
click at [15, 221] on div "5" at bounding box center [29, 208] width 33 height 32
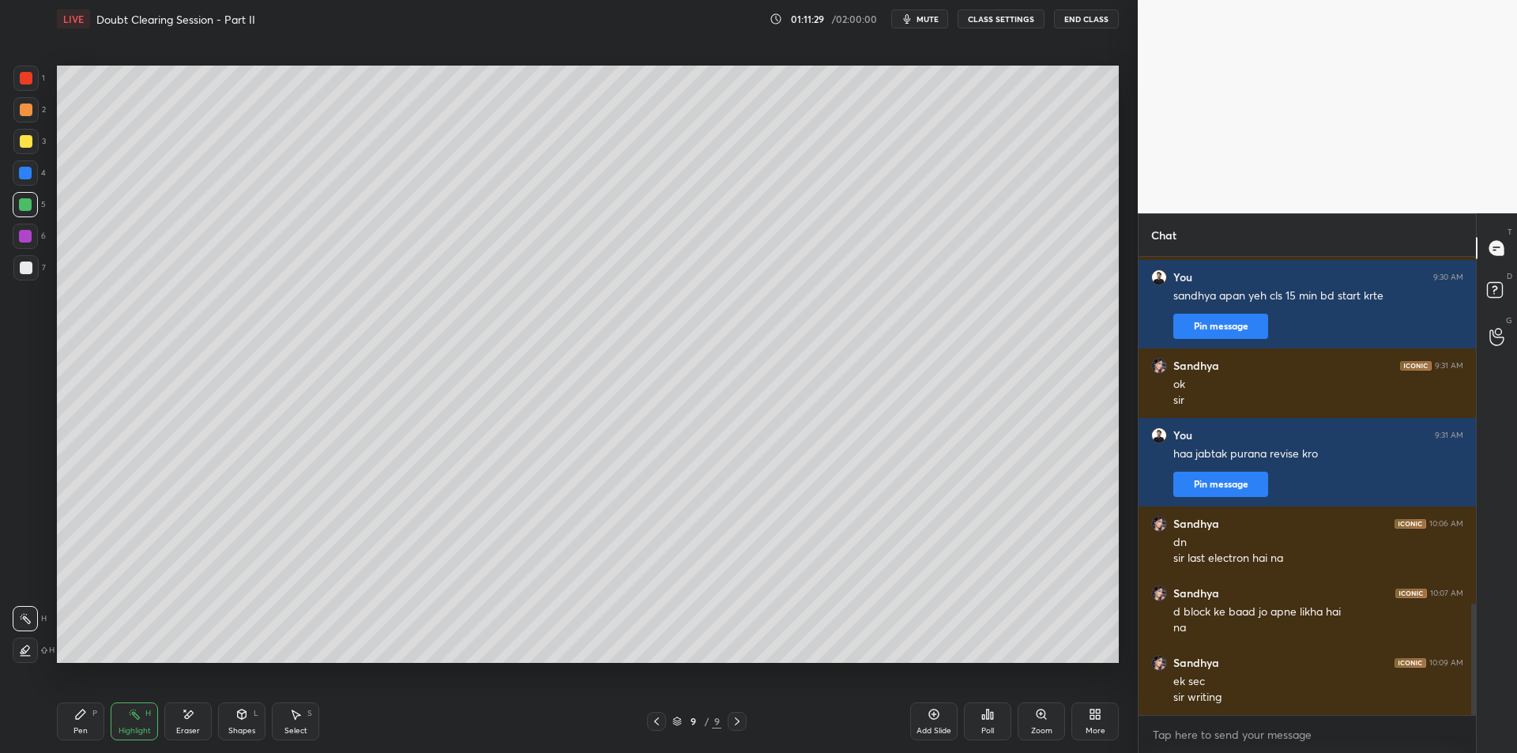
click at [25, 283] on div "7" at bounding box center [29, 271] width 32 height 32
click at [28, 260] on div at bounding box center [25, 267] width 25 height 25
click at [28, 269] on div at bounding box center [26, 268] width 13 height 13
click at [31, 232] on div at bounding box center [25, 236] width 13 height 13
click at [28, 255] on div at bounding box center [25, 267] width 25 height 25
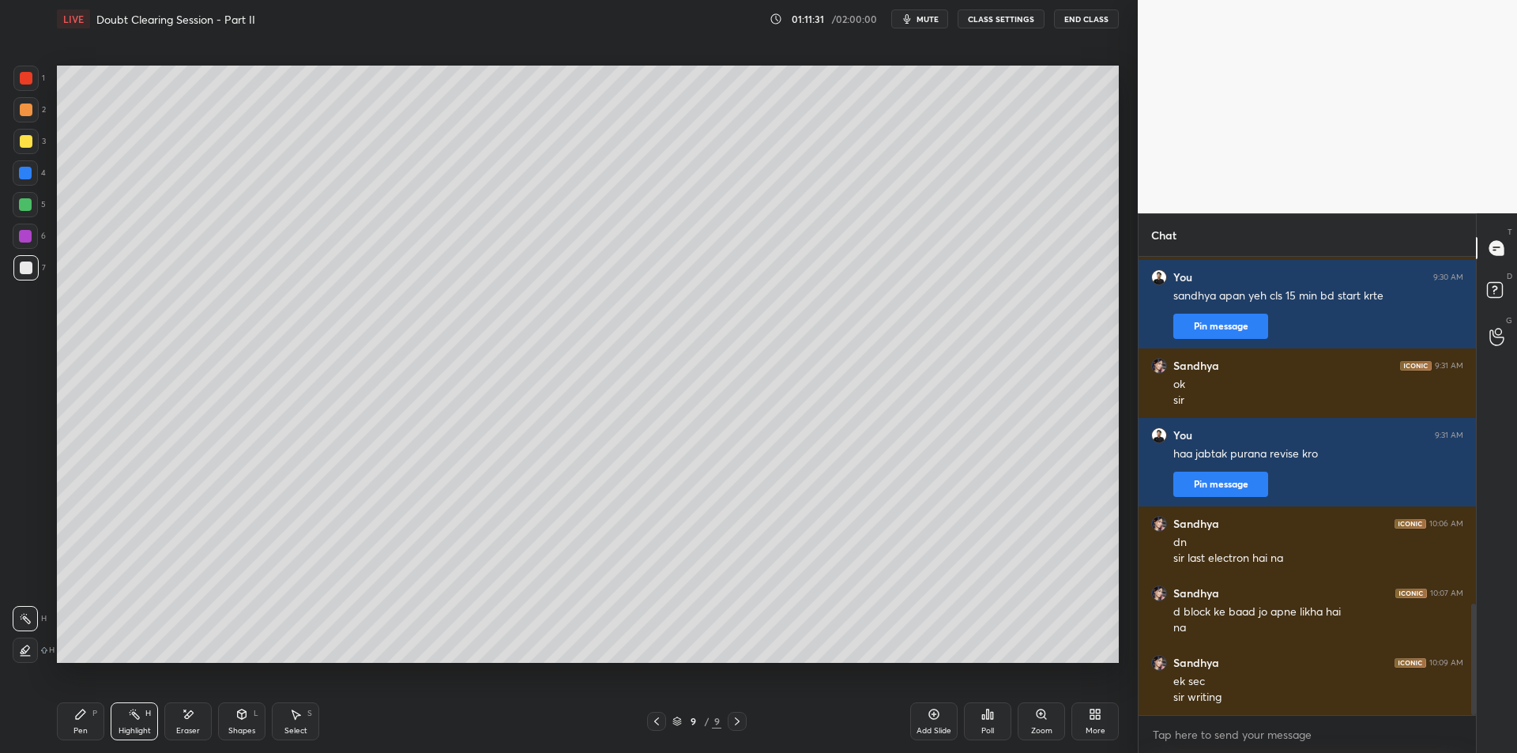
click at [147, 716] on div "H" at bounding box center [148, 714] width 6 height 8
click at [89, 714] on div "Pen P" at bounding box center [80, 721] width 47 height 38
click at [141, 729] on div "Highlight" at bounding box center [135, 731] width 32 height 8
click at [94, 716] on div "P" at bounding box center [94, 714] width 5 height 8
click at [134, 721] on div "Highlight H" at bounding box center [134, 721] width 47 height 38
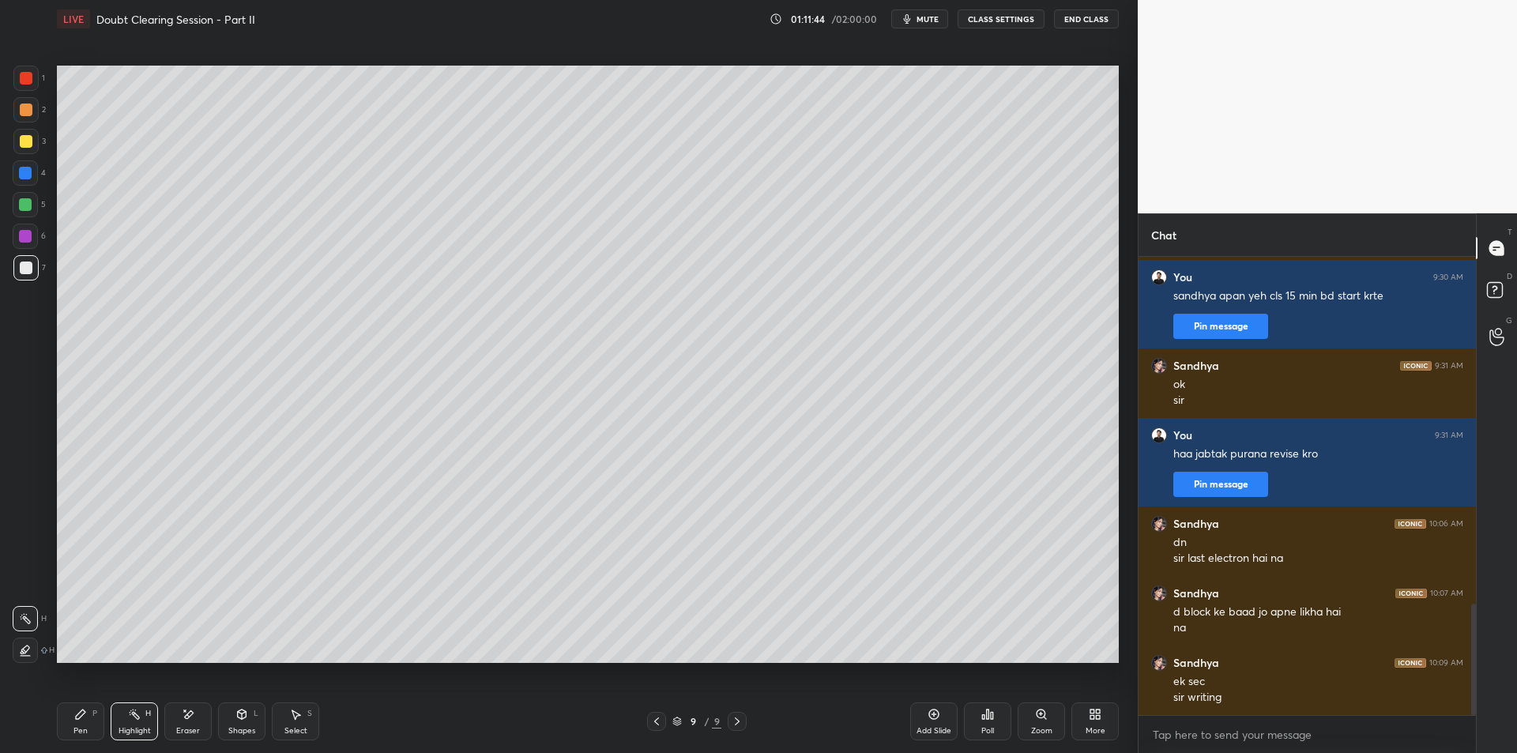
click at [96, 713] on div "P" at bounding box center [94, 714] width 5 height 8
click at [130, 728] on div "Highlight" at bounding box center [135, 731] width 32 height 8
click at [89, 719] on div "Pen P" at bounding box center [80, 721] width 47 height 38
click at [123, 724] on div "Highlight H" at bounding box center [134, 721] width 47 height 38
click at [84, 725] on div "Pen P" at bounding box center [80, 721] width 47 height 38
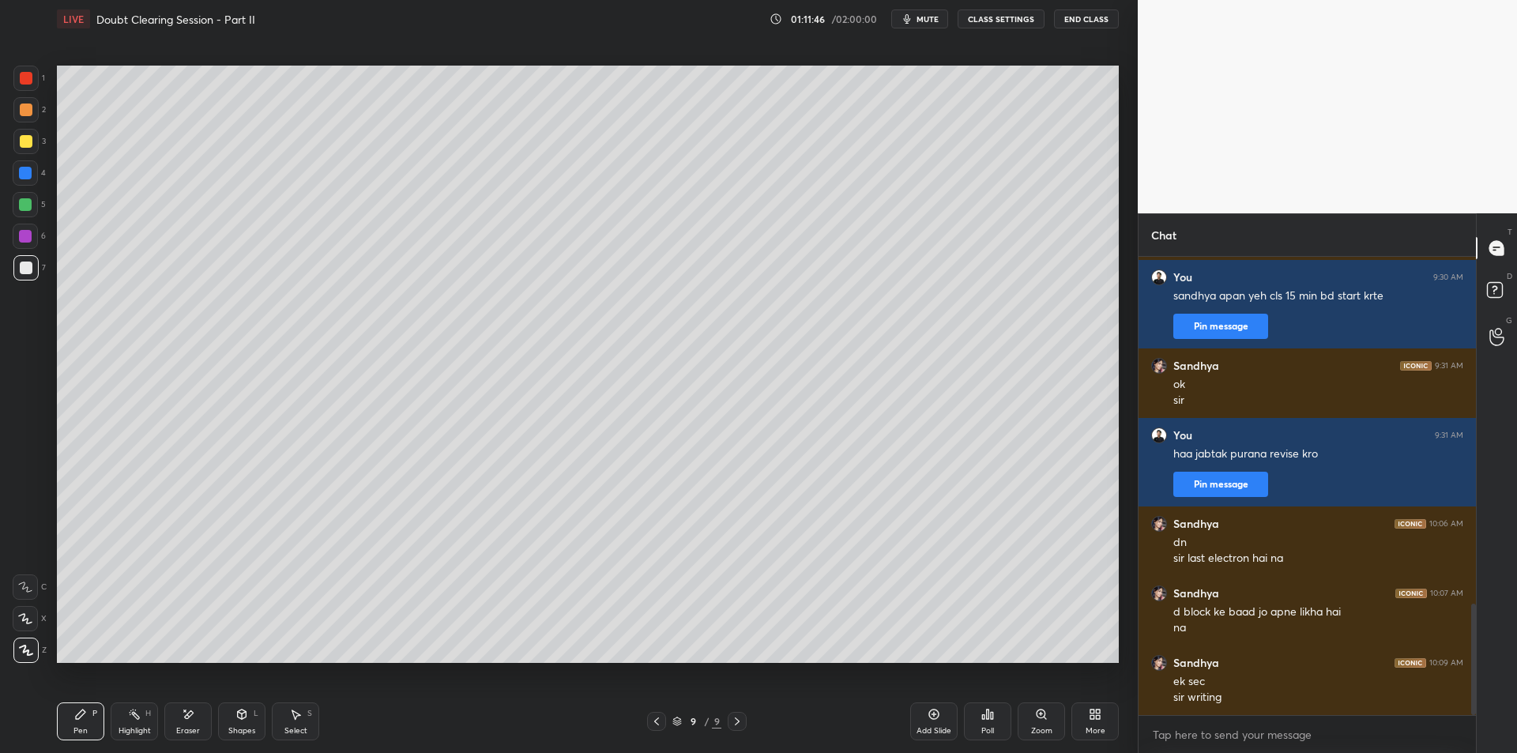
click at [122, 731] on div "Highlight" at bounding box center [135, 731] width 32 height 8
click at [87, 724] on div "Pen P" at bounding box center [80, 721] width 47 height 38
click at [137, 724] on div "Highlight H" at bounding box center [134, 721] width 47 height 38
click at [85, 717] on icon at bounding box center [80, 714] width 13 height 13
click at [133, 721] on div "Highlight H" at bounding box center [134, 721] width 47 height 38
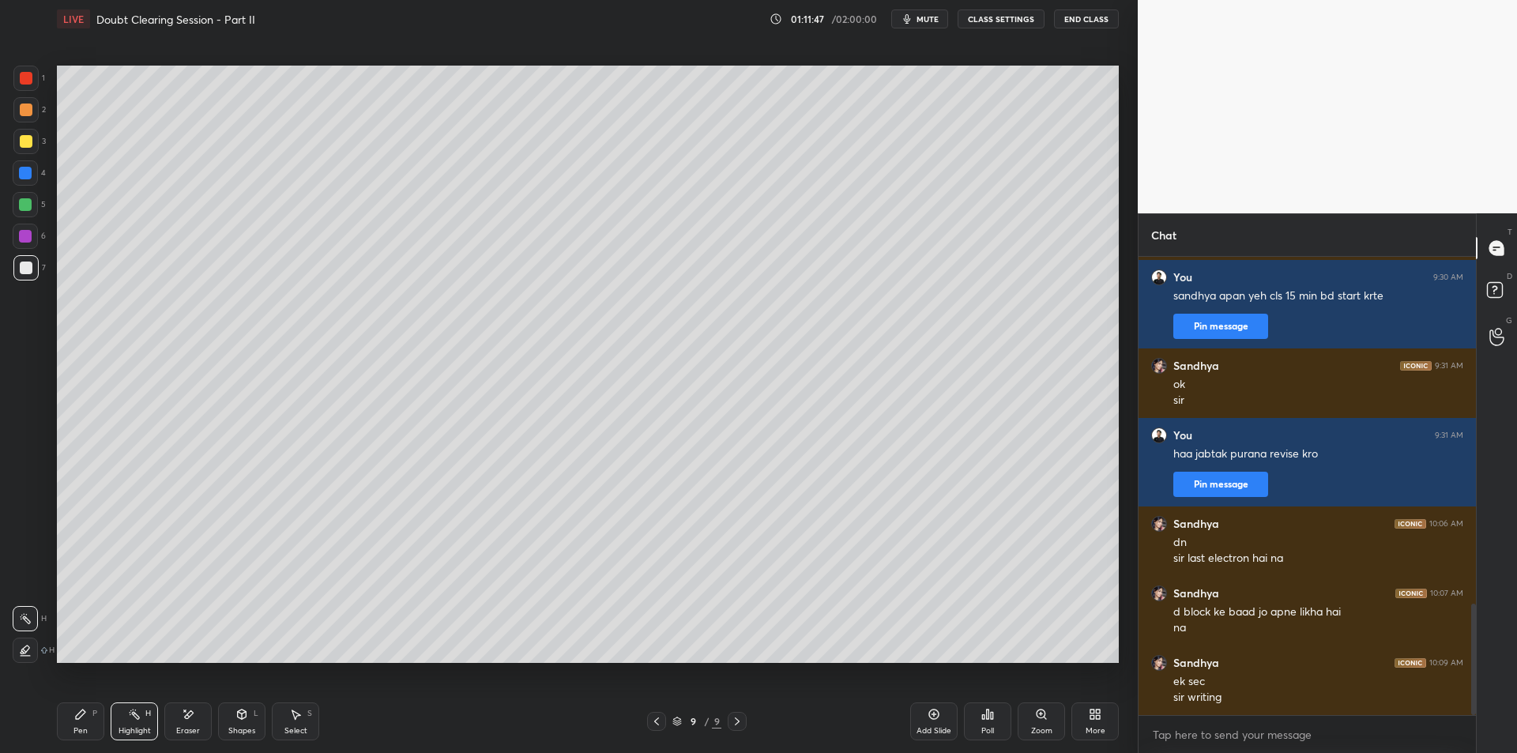
click at [92, 724] on div "Pen P" at bounding box center [80, 721] width 47 height 38
click at [133, 727] on div "Highlight" at bounding box center [135, 731] width 32 height 8
click at [89, 721] on div "Pen P" at bounding box center [80, 721] width 47 height 38
click at [125, 734] on div "Highlight" at bounding box center [135, 731] width 32 height 8
click at [76, 728] on div "Pen" at bounding box center [80, 731] width 14 height 8
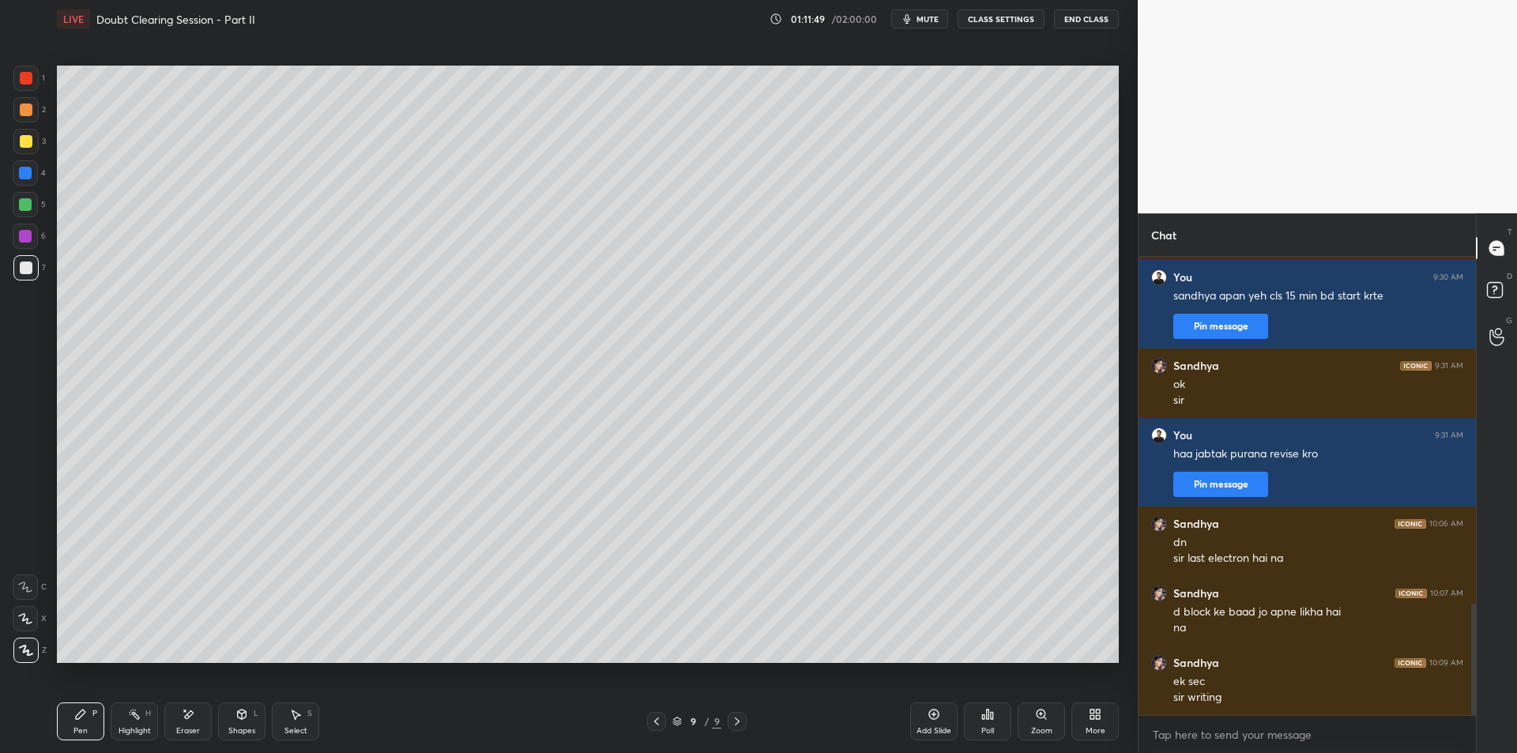
click at [116, 728] on div "Highlight H" at bounding box center [134, 721] width 47 height 38
click at [88, 723] on div "Pen P" at bounding box center [80, 721] width 47 height 38
click at [126, 721] on div "Highlight H" at bounding box center [134, 721] width 47 height 38
click at [81, 714] on icon at bounding box center [80, 714] width 9 height 9
click at [108, 731] on div "Pen P Highlight H Eraser Shapes L Select S" at bounding box center [270, 721] width 427 height 38
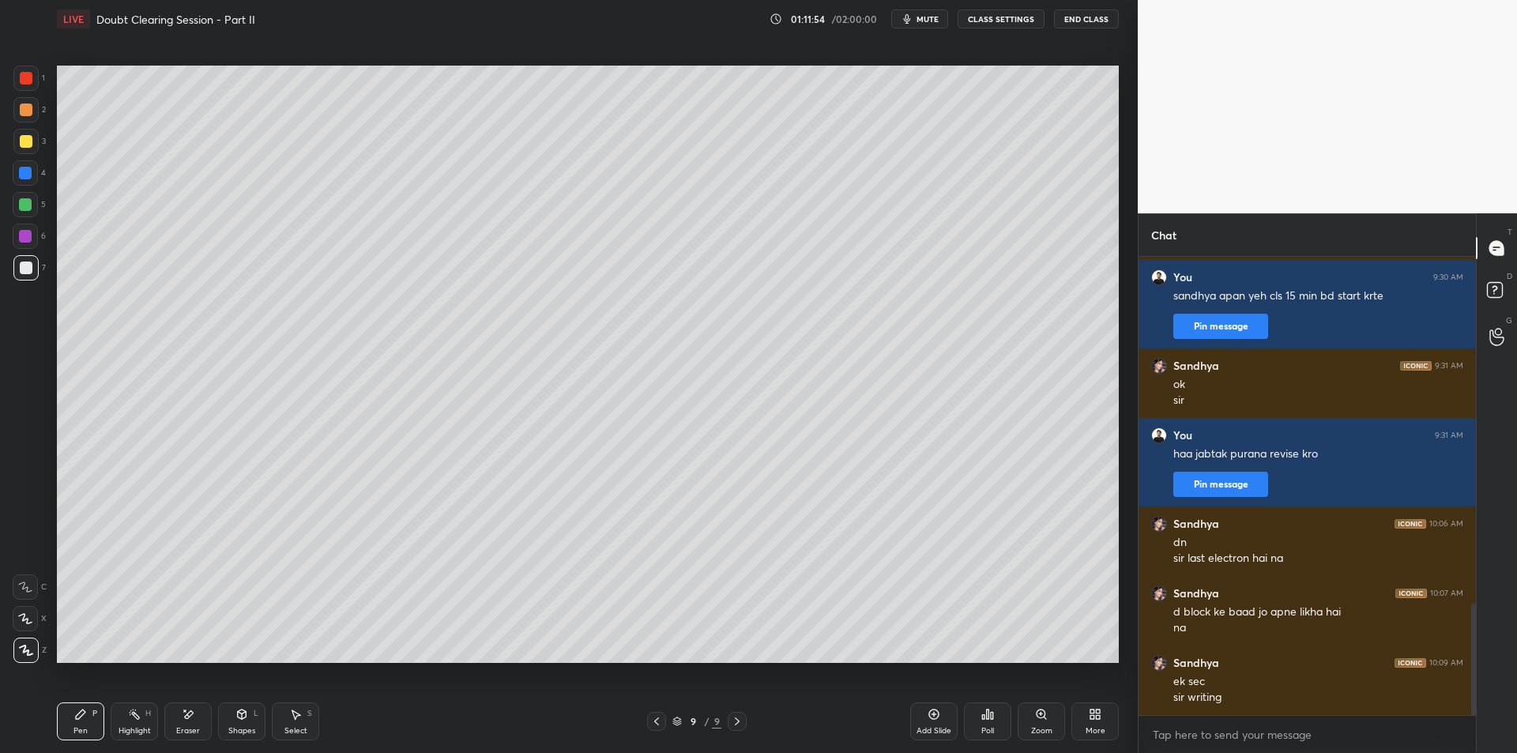
click at [80, 731] on div "Pen" at bounding box center [80, 731] width 14 height 8
click at [126, 733] on div "Highlight" at bounding box center [135, 731] width 32 height 8
click at [87, 727] on div "Pen" at bounding box center [80, 731] width 14 height 8
click at [141, 728] on div "Highlight" at bounding box center [135, 731] width 32 height 8
click at [81, 718] on icon at bounding box center [80, 714] width 13 height 13
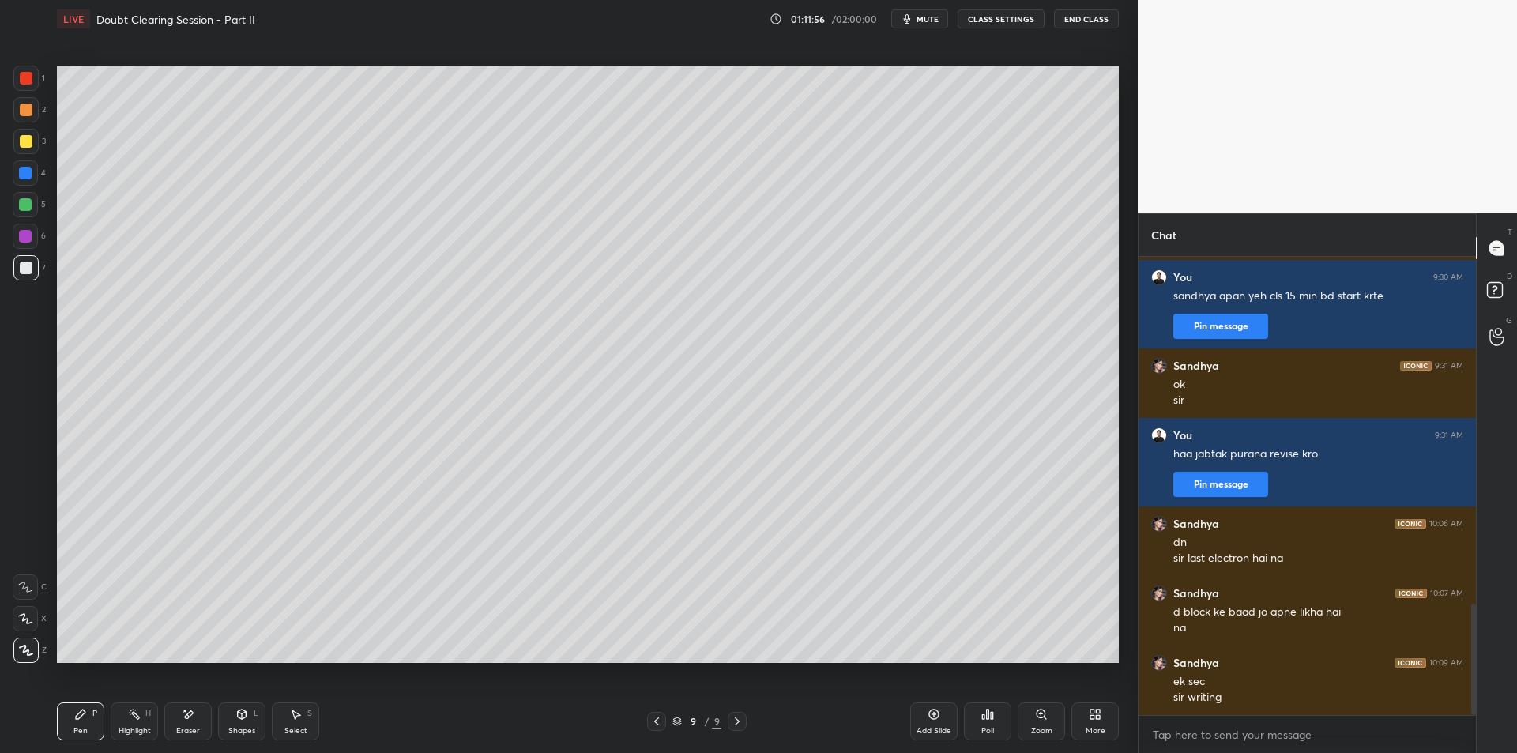
click at [132, 721] on div "Highlight H" at bounding box center [134, 721] width 47 height 38
click at [97, 725] on div "Pen P" at bounding box center [80, 721] width 47 height 38
click at [141, 727] on div "Highlight" at bounding box center [135, 731] width 32 height 8
click at [85, 713] on icon at bounding box center [80, 714] width 9 height 9
click at [137, 722] on div "Highlight H" at bounding box center [134, 721] width 47 height 38
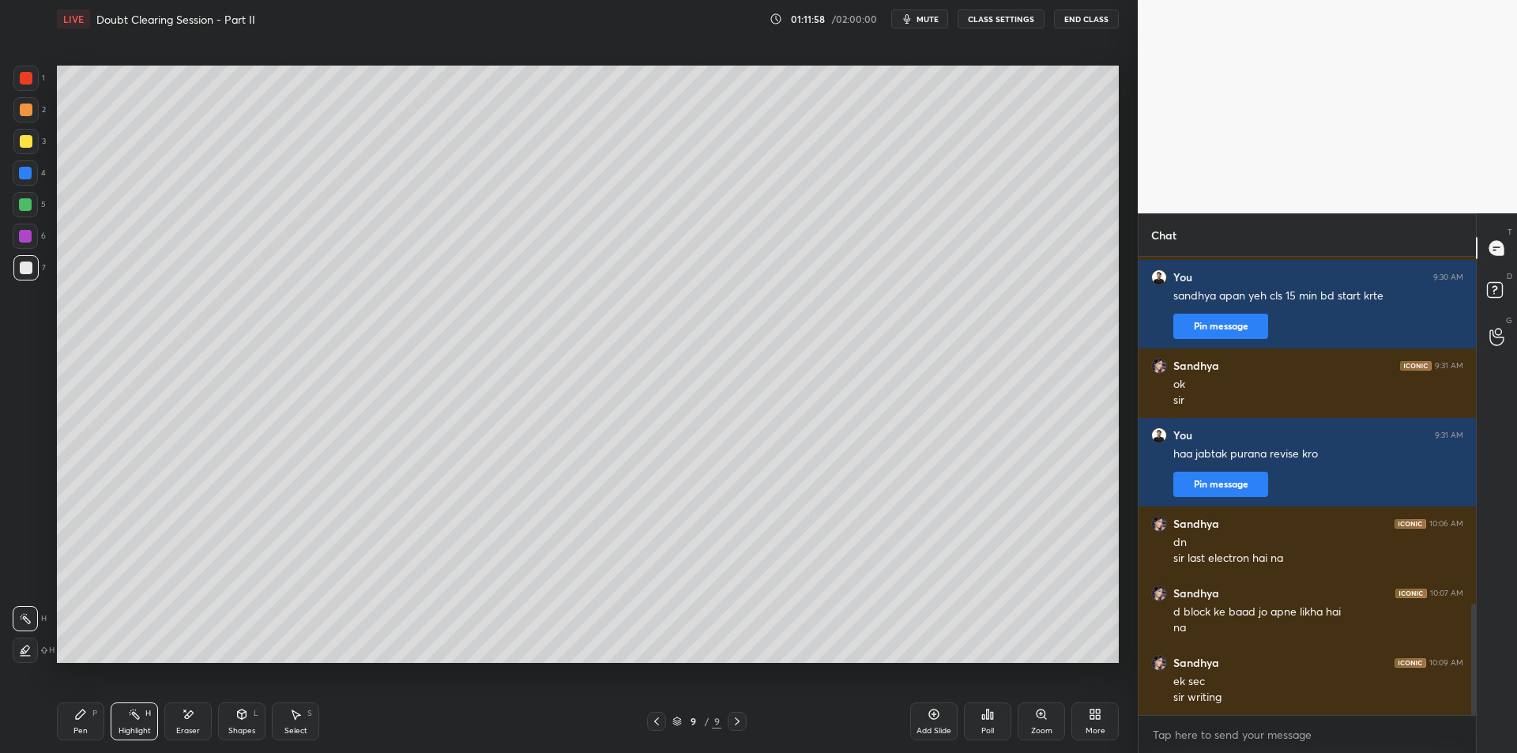
click at [81, 717] on icon at bounding box center [80, 714] width 13 height 13
click at [140, 719] on icon at bounding box center [134, 714] width 13 height 13
click at [85, 709] on icon at bounding box center [80, 714] width 13 height 13
click at [138, 713] on icon at bounding box center [134, 714] width 13 height 13
click at [79, 709] on icon at bounding box center [80, 714] width 13 height 13
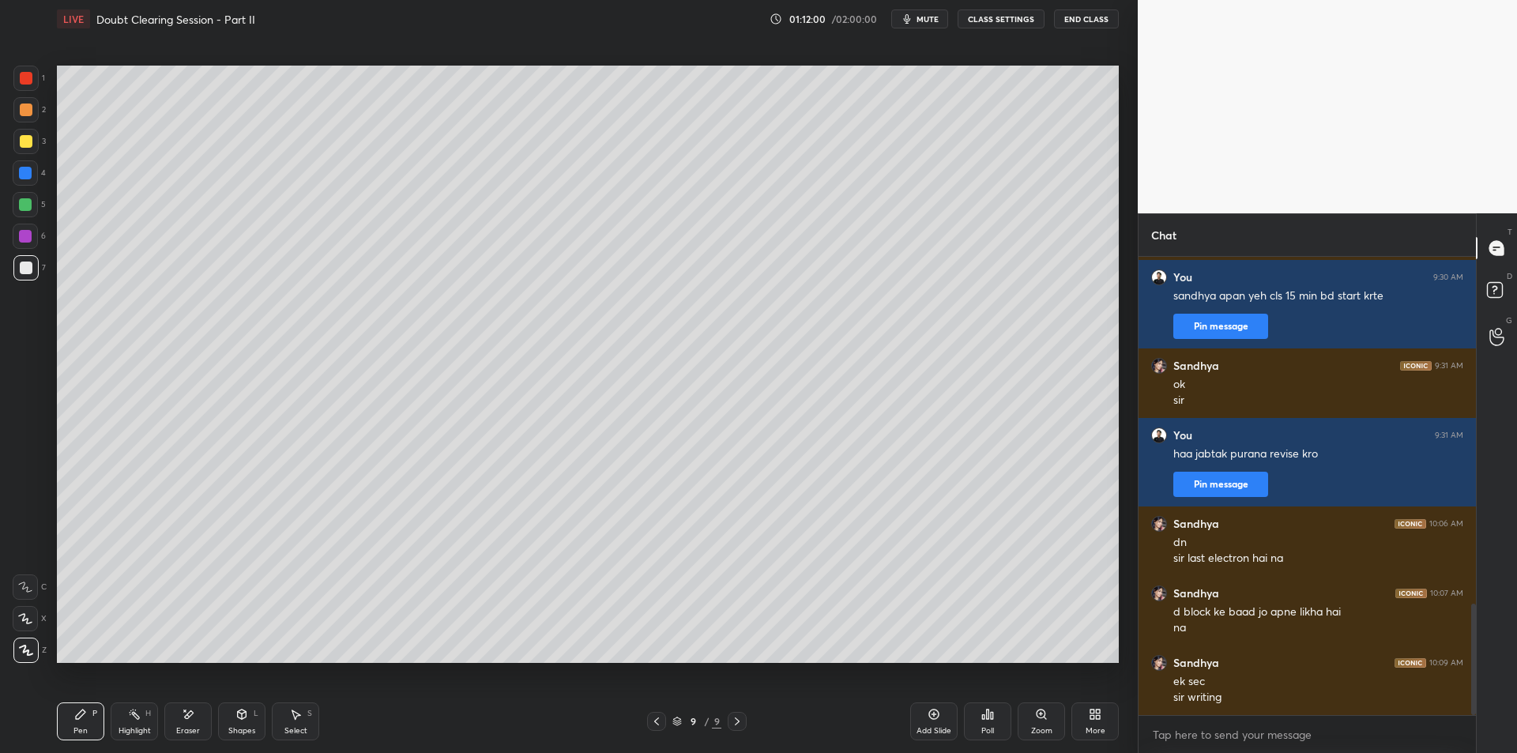
click at [137, 728] on div "Highlight" at bounding box center [135, 731] width 32 height 8
click at [76, 724] on div "Pen P" at bounding box center [80, 721] width 47 height 38
click at [131, 727] on div "Highlight" at bounding box center [135, 731] width 32 height 8
click at [87, 721] on div "Pen P" at bounding box center [80, 721] width 47 height 38
click at [134, 733] on div "Highlight" at bounding box center [135, 731] width 32 height 8
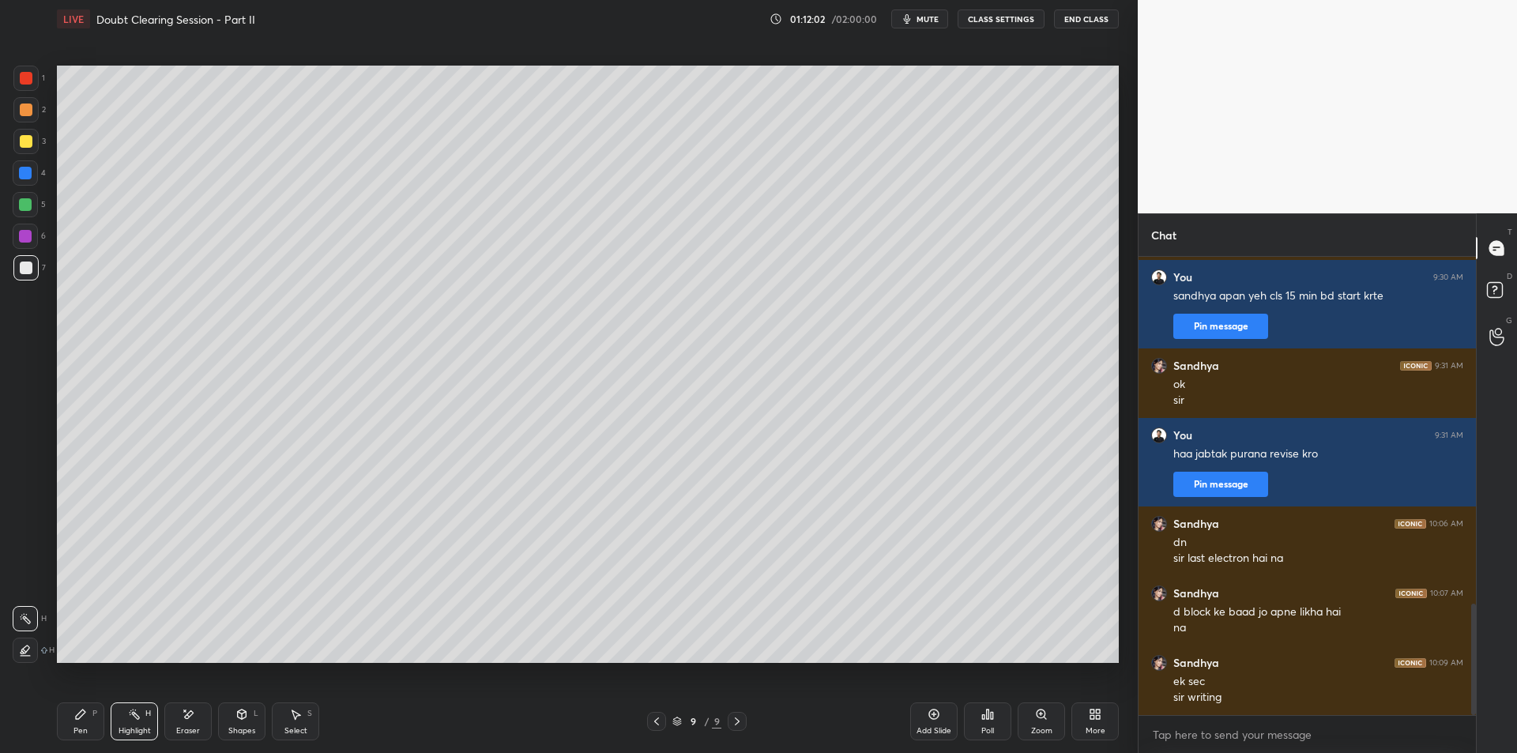
click at [95, 732] on div "Pen P" at bounding box center [80, 721] width 47 height 38
click at [132, 736] on div "Highlight H" at bounding box center [134, 721] width 47 height 38
click at [92, 727] on div "Pen P" at bounding box center [80, 721] width 47 height 38
click at [134, 732] on div "Highlight" at bounding box center [135, 731] width 32 height 8
click at [93, 725] on div "Pen P" at bounding box center [80, 721] width 47 height 38
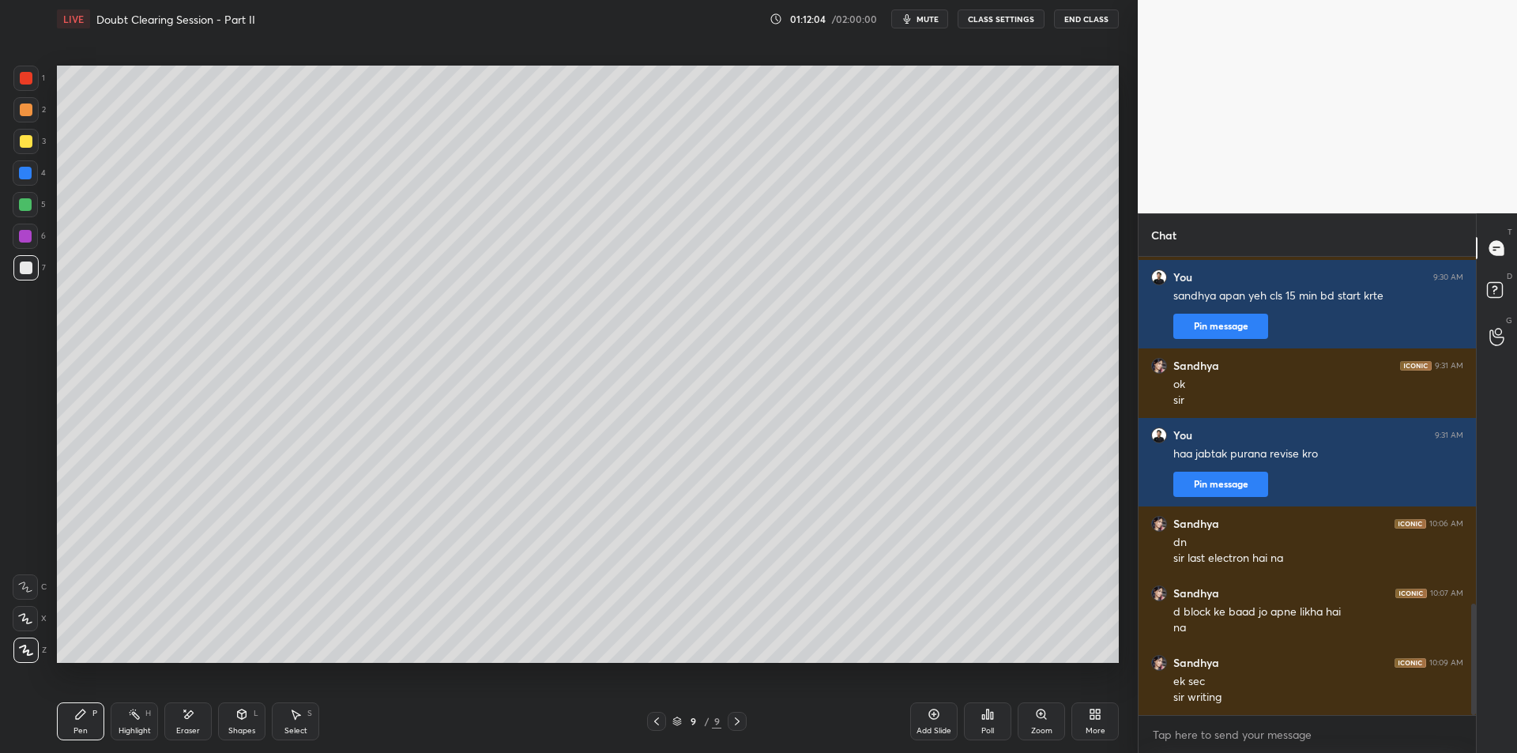
click at [134, 730] on div "Highlight" at bounding box center [135, 731] width 32 height 8
click at [82, 717] on icon at bounding box center [80, 714] width 13 height 13
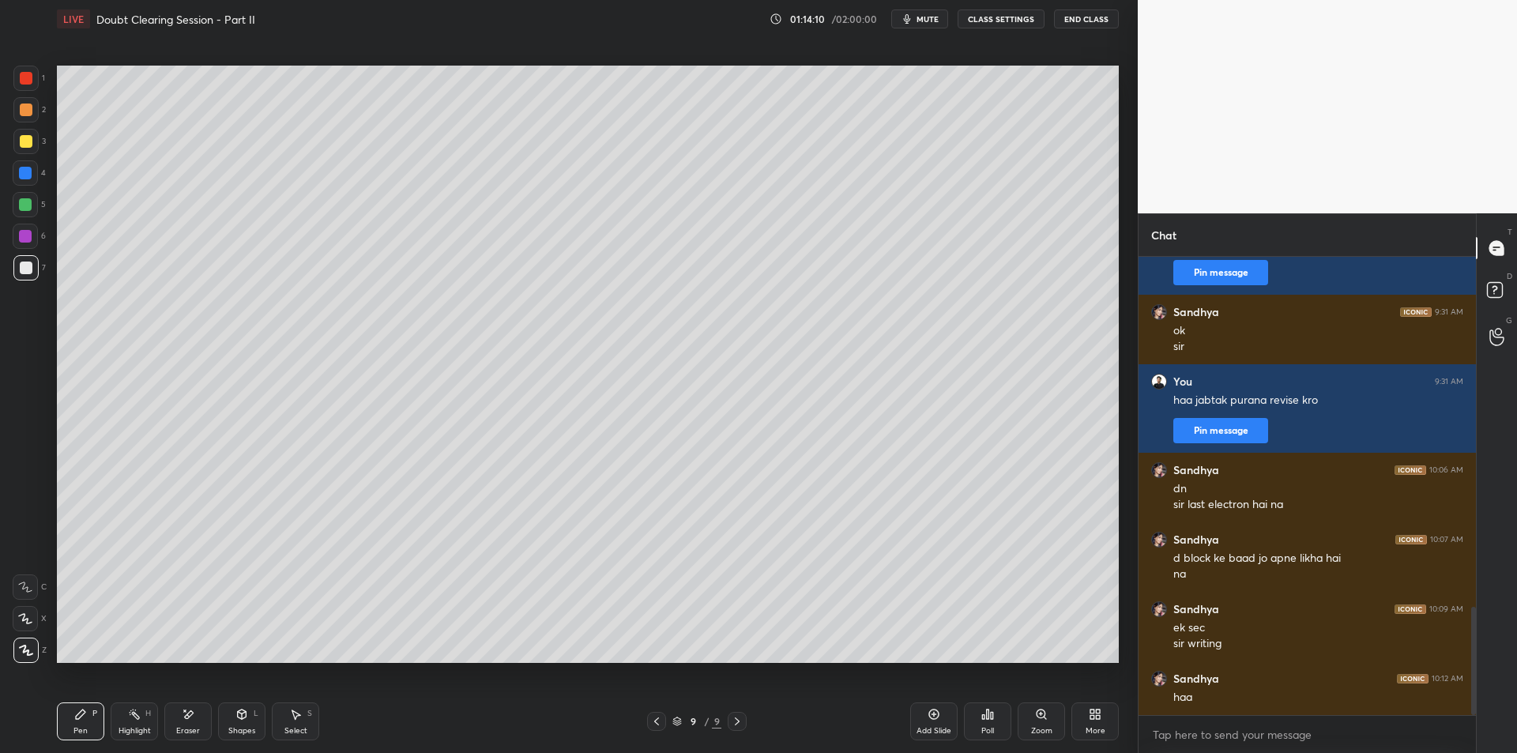
click at [936, 728] on div "Add Slide" at bounding box center [934, 731] width 35 height 8
click at [149, 699] on div "Pen P Highlight H Eraser Shapes L Select S 10 / 10 Add Slide Poll Zoom More" at bounding box center [588, 721] width 1062 height 63
click at [99, 700] on div "Pen P Highlight H Eraser Shapes L Select S 10 / 10 Add Slide Poll Zoom More" at bounding box center [588, 721] width 1062 height 63
click at [73, 697] on div "Pen P Highlight H Eraser Shapes L Select S 10 / 10 Add Slide Poll Zoom More" at bounding box center [588, 721] width 1062 height 63
click at [257, 700] on div "Pen P Highlight H Eraser Shapes L Select S 10 / 10 Add Slide Poll Zoom More" at bounding box center [588, 721] width 1062 height 63
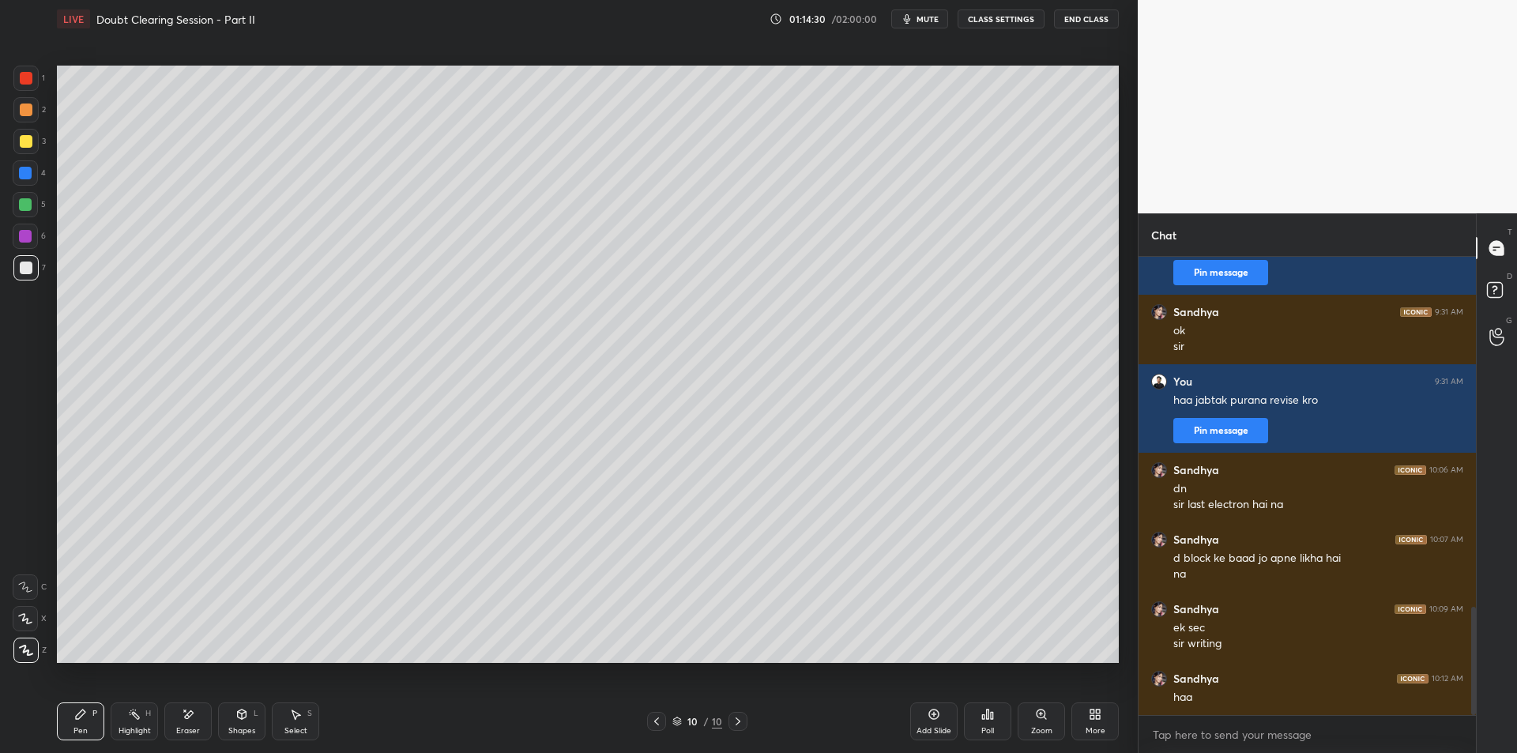
click at [247, 717] on icon at bounding box center [241, 714] width 13 height 13
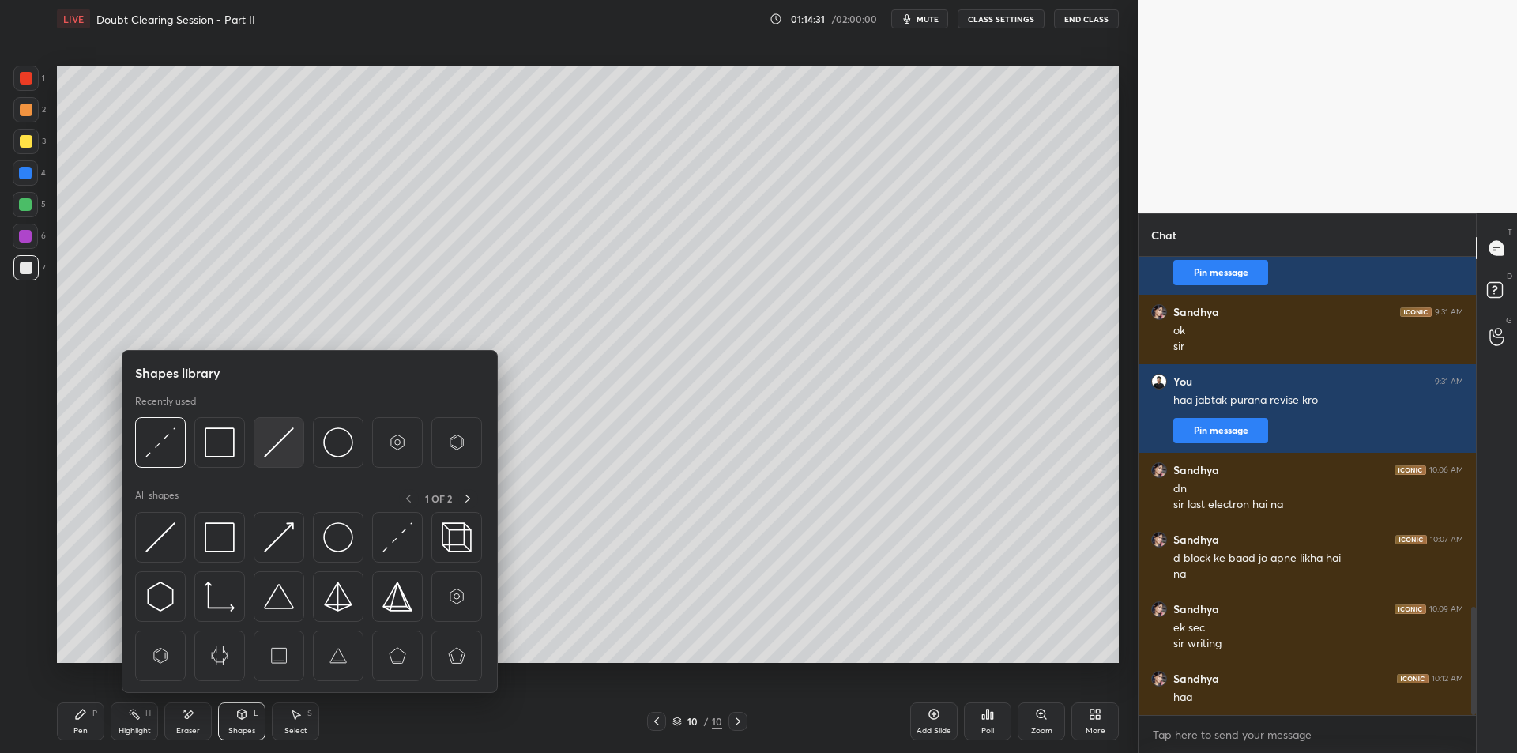
click at [289, 457] on div at bounding box center [279, 442] width 51 height 51
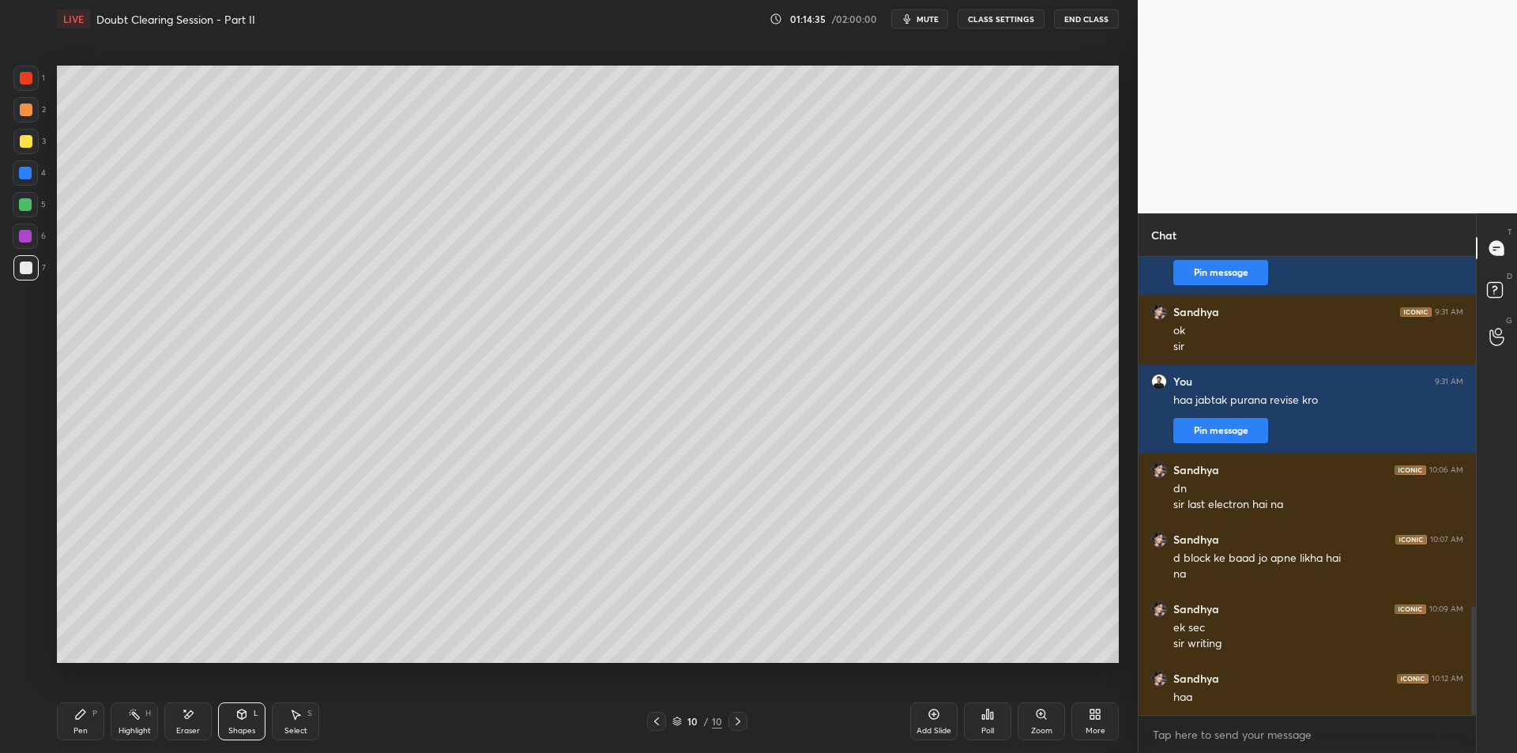
click at [155, 710] on div "Highlight H" at bounding box center [134, 721] width 47 height 38
click at [138, 706] on div "Highlight H" at bounding box center [134, 721] width 47 height 38
click at [93, 710] on div "P" at bounding box center [94, 714] width 5 height 8
click at [85, 712] on icon at bounding box center [80, 714] width 9 height 9
click at [127, 721] on div "Highlight H" at bounding box center [134, 721] width 47 height 38
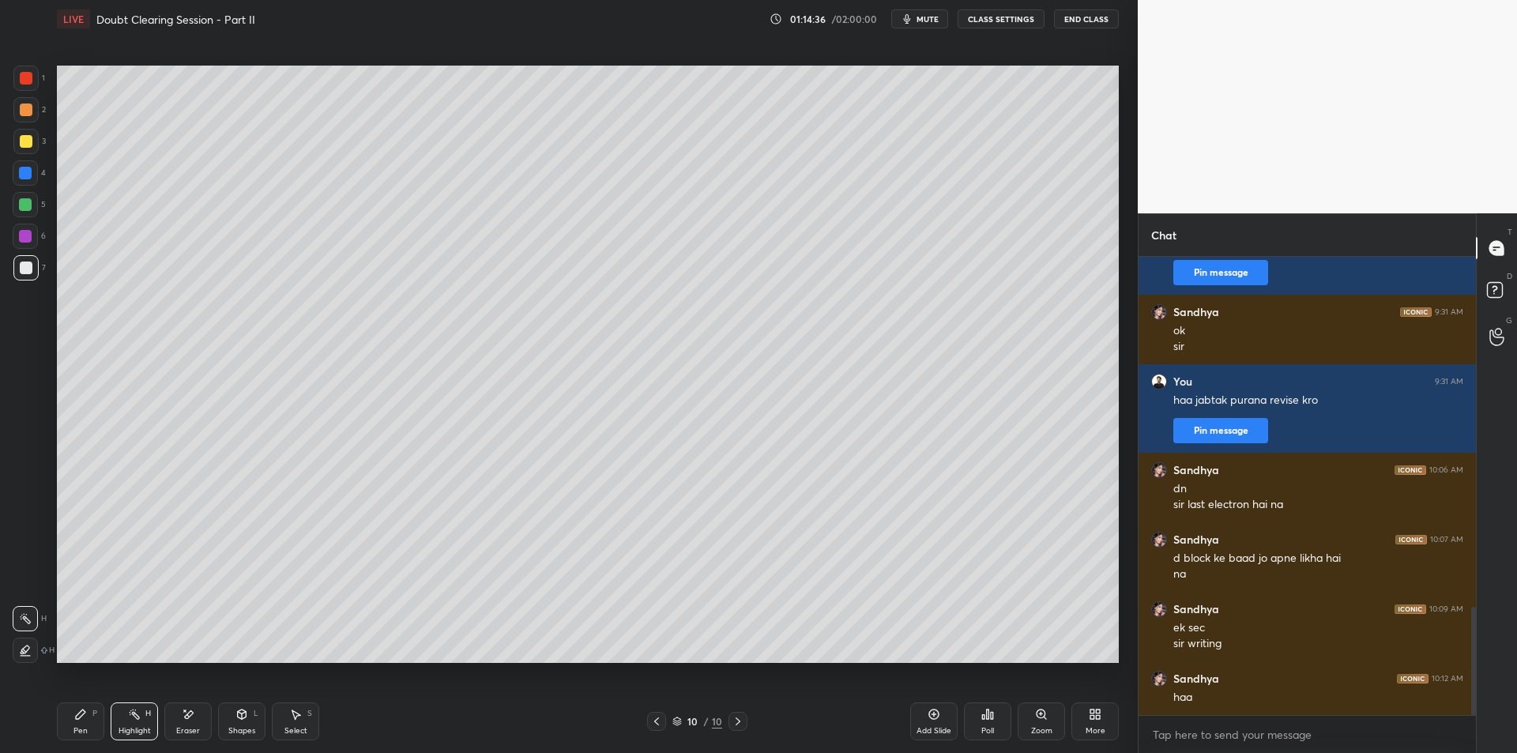
click at [88, 721] on div "Pen P" at bounding box center [80, 721] width 47 height 38
click at [139, 725] on div "Highlight H" at bounding box center [134, 721] width 47 height 38
click at [78, 721] on div "Pen P" at bounding box center [80, 721] width 47 height 38
click at [132, 717] on icon at bounding box center [134, 714] width 13 height 13
click at [88, 706] on div "Pen P" at bounding box center [80, 721] width 47 height 38
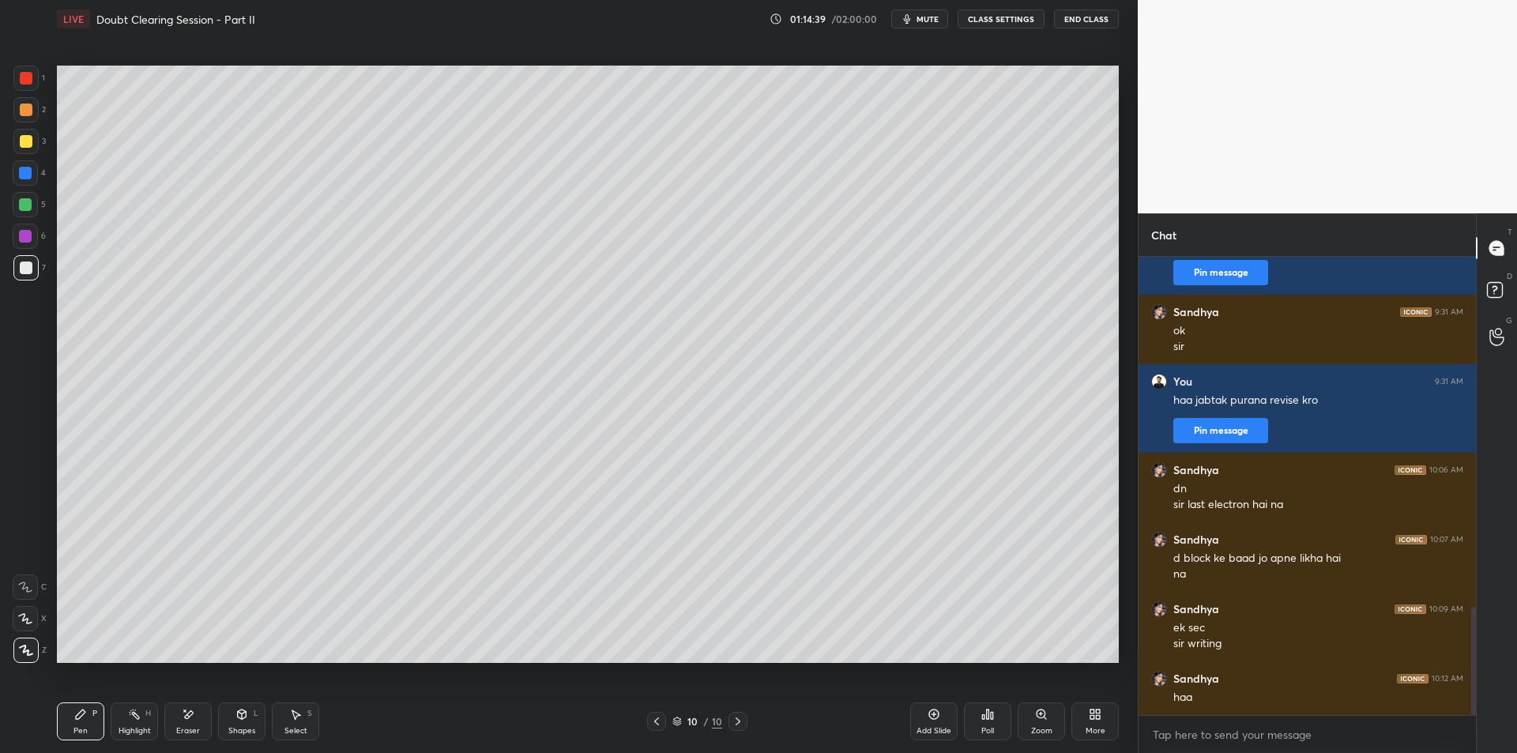
click at [145, 712] on div "H" at bounding box center [148, 714] width 6 height 8
click at [68, 706] on div "Pen P" at bounding box center [80, 721] width 47 height 38
click at [190, 717] on icon at bounding box center [188, 714] width 13 height 13
click at [137, 715] on rect at bounding box center [136, 716] width 8 height 8
click at [77, 715] on icon at bounding box center [80, 714] width 9 height 9
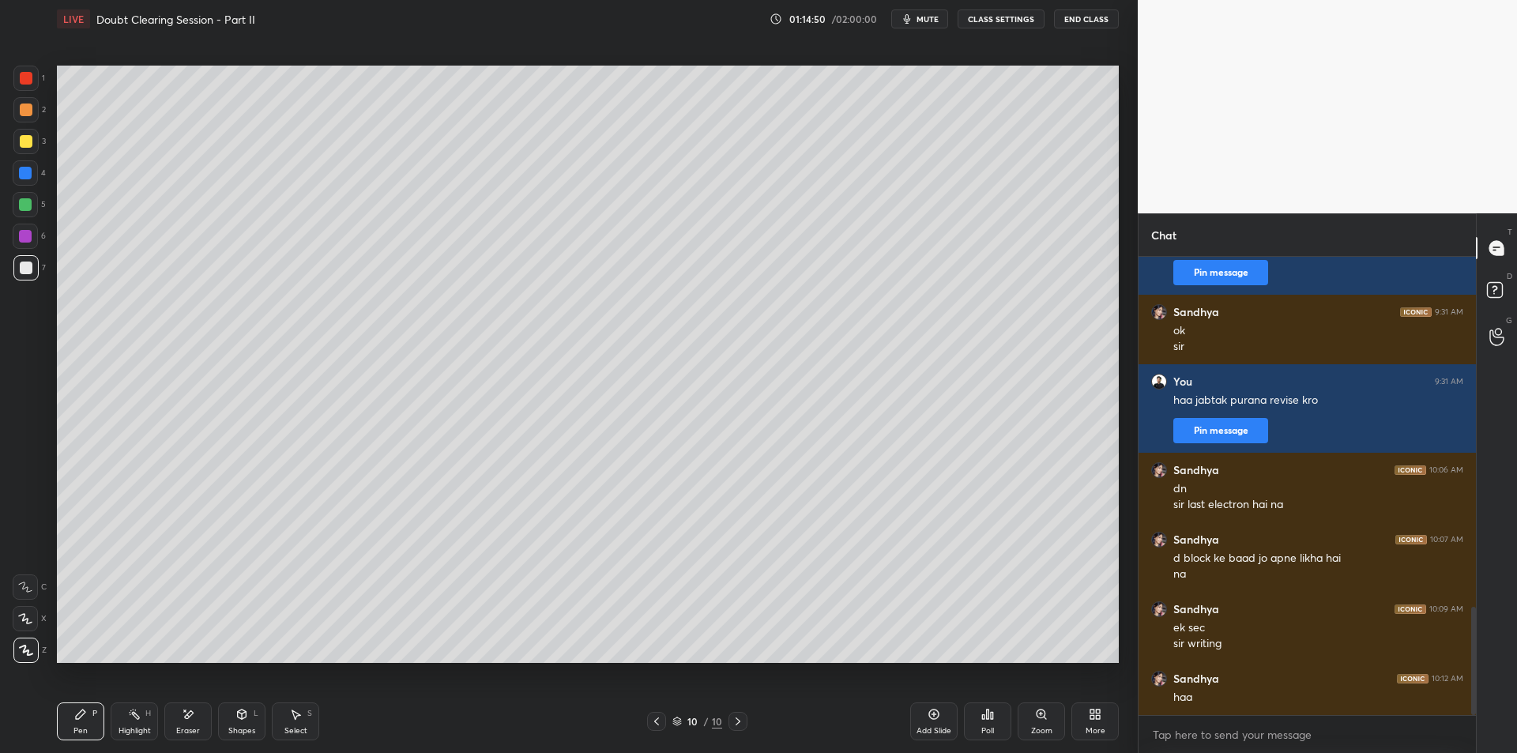
click at [70, 710] on div "Pen P" at bounding box center [80, 721] width 47 height 38
click at [43, 140] on div "3" at bounding box center [29, 141] width 32 height 25
click at [24, 175] on div at bounding box center [25, 173] width 13 height 13
click at [38, 213] on div "5" at bounding box center [29, 204] width 33 height 25
click at [23, 230] on div at bounding box center [25, 236] width 13 height 13
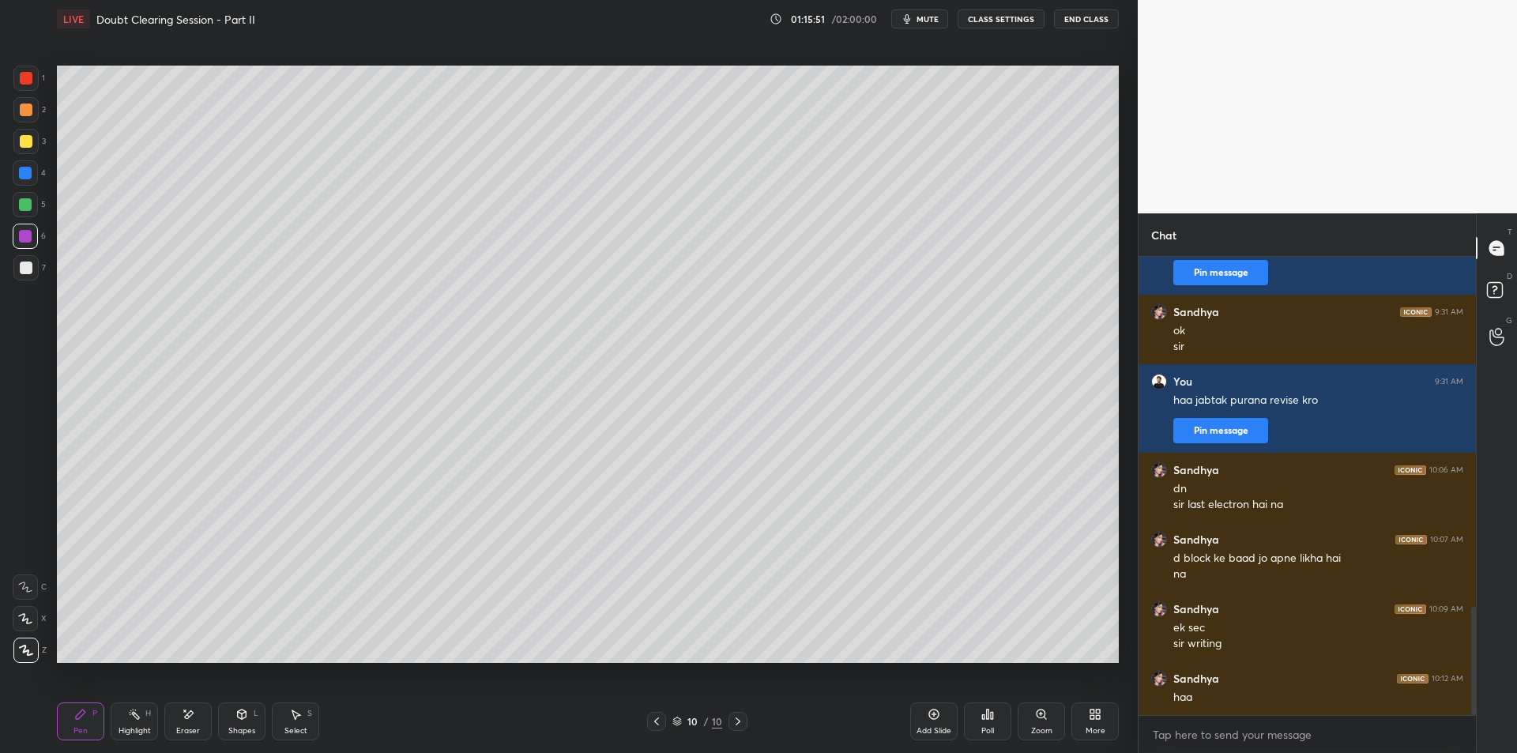
click at [26, 274] on div at bounding box center [25, 267] width 25 height 25
click at [182, 728] on div "Eraser" at bounding box center [188, 731] width 24 height 8
click at [130, 727] on div "Highlight" at bounding box center [135, 731] width 32 height 8
click at [43, 126] on div "2" at bounding box center [29, 113] width 32 height 32
click at [33, 107] on div at bounding box center [25, 109] width 25 height 25
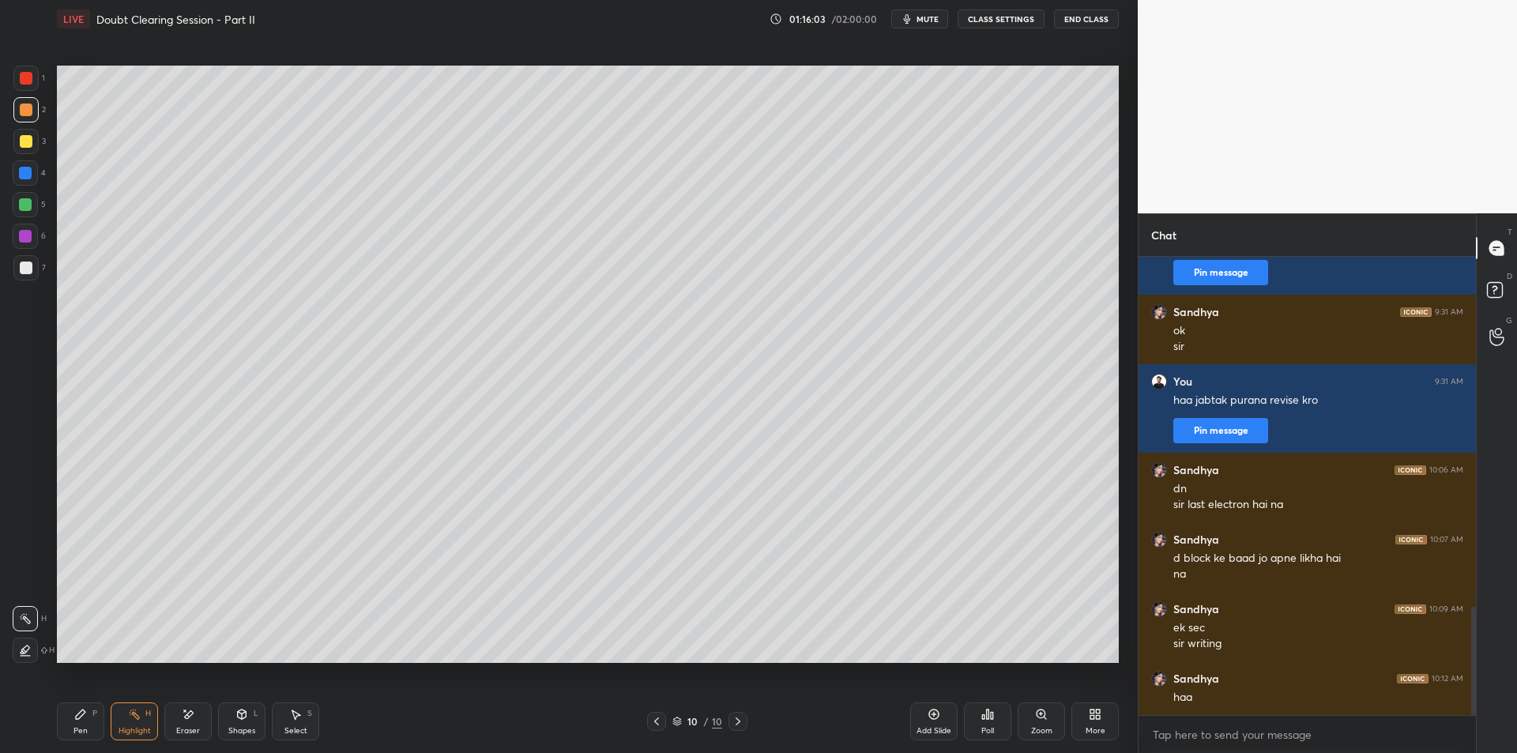
click at [26, 91] on div "1" at bounding box center [29, 82] width 32 height 32
click at [90, 712] on div "Pen P" at bounding box center [80, 721] width 47 height 38
click at [92, 710] on div "P" at bounding box center [94, 714] width 5 height 8
click at [132, 714] on rect at bounding box center [136, 716] width 8 height 8
click at [78, 715] on icon at bounding box center [80, 714] width 9 height 9
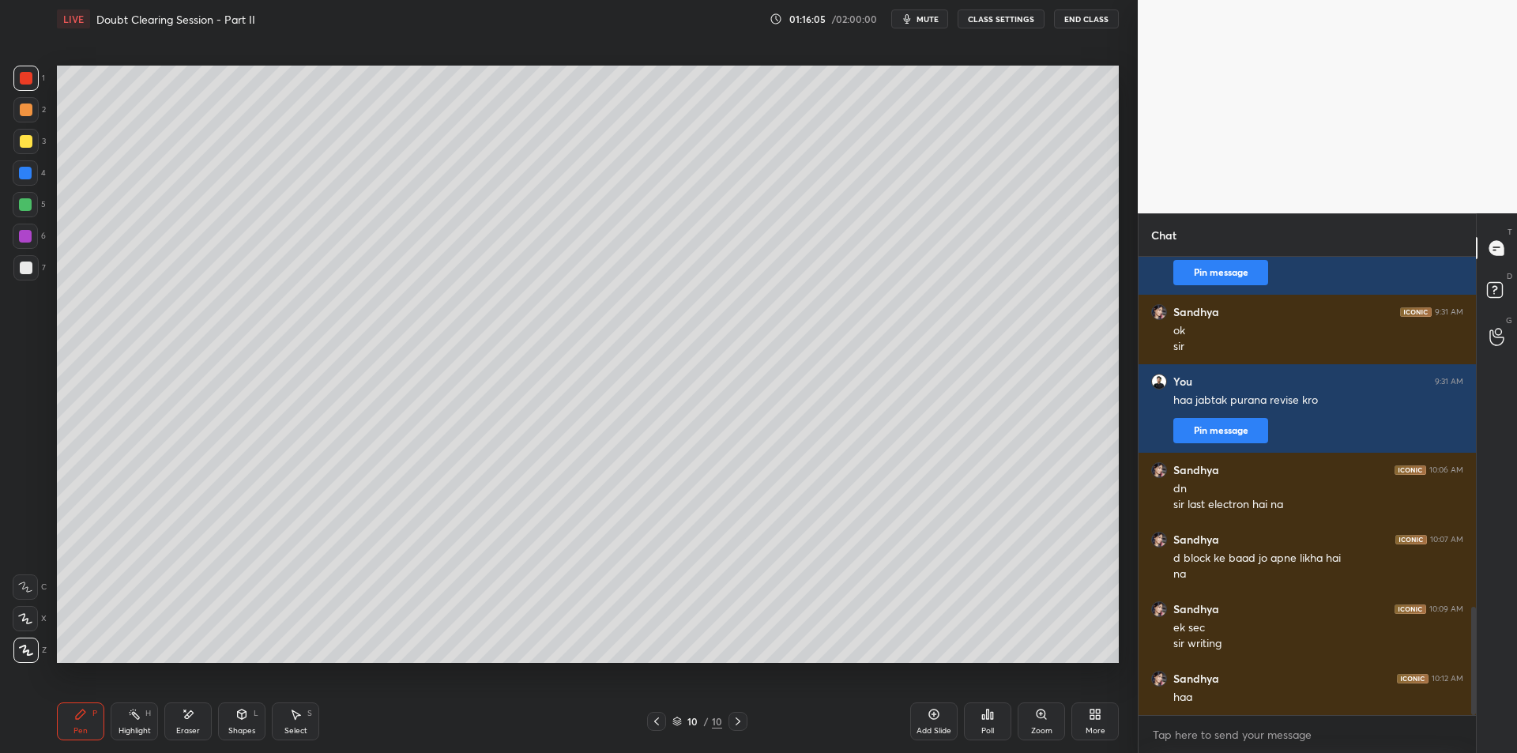
click at [118, 712] on div "Highlight H" at bounding box center [134, 721] width 47 height 38
click at [79, 710] on icon at bounding box center [80, 714] width 13 height 13
click at [28, 136] on div at bounding box center [26, 141] width 13 height 13
click at [31, 122] on div "2" at bounding box center [29, 113] width 32 height 32
click at [24, 158] on div "3" at bounding box center [29, 145] width 32 height 32
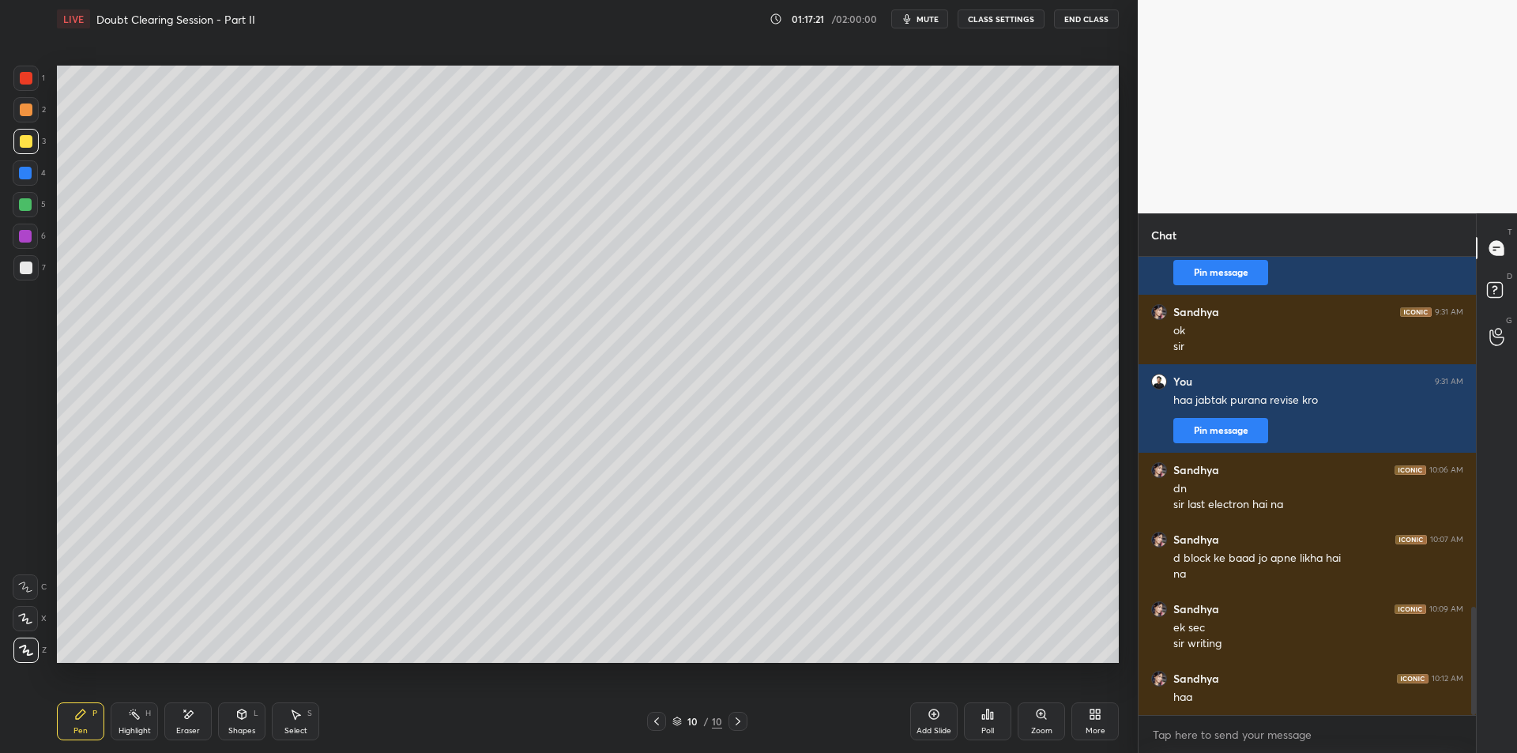
click at [9, 180] on div "1 2 3 4 5 6 7 C X Z E E Erase all H H" at bounding box center [25, 364] width 51 height 597
click at [24, 204] on div at bounding box center [25, 204] width 13 height 13
click at [150, 705] on div "Highlight H" at bounding box center [134, 721] width 47 height 38
click at [133, 710] on circle at bounding box center [133, 710] width 2 height 2
click at [137, 714] on rect at bounding box center [136, 716] width 8 height 8
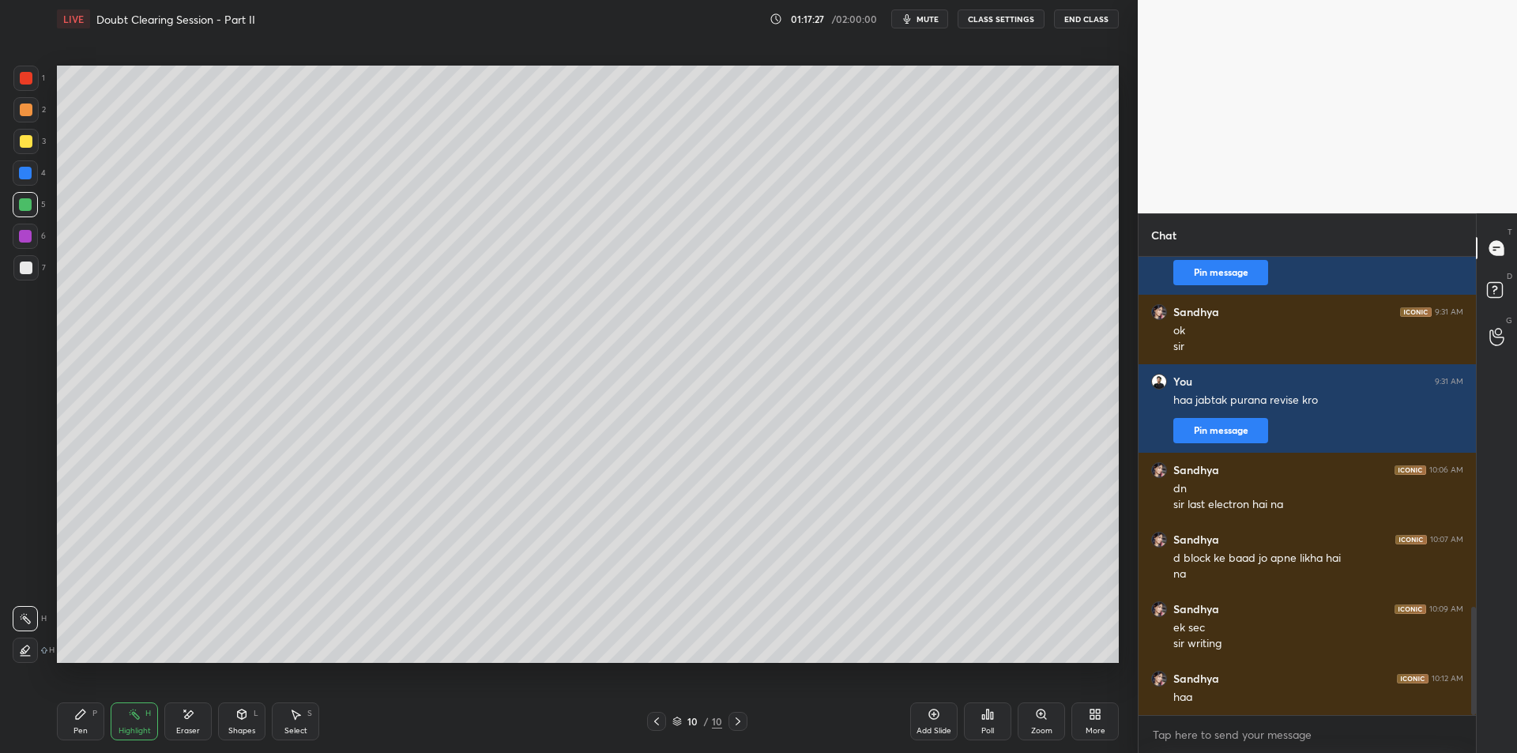
click at [78, 718] on icon at bounding box center [80, 714] width 9 height 9
click at [113, 710] on div "Highlight H" at bounding box center [134, 721] width 47 height 38
click at [93, 704] on div "Pen P" at bounding box center [80, 721] width 47 height 38
click at [134, 699] on div "Pen P Highlight H Eraser Shapes L Select S 10 / 10 Add Slide Poll Zoom More" at bounding box center [588, 721] width 1062 height 63
click at [140, 716] on icon at bounding box center [134, 714] width 13 height 13
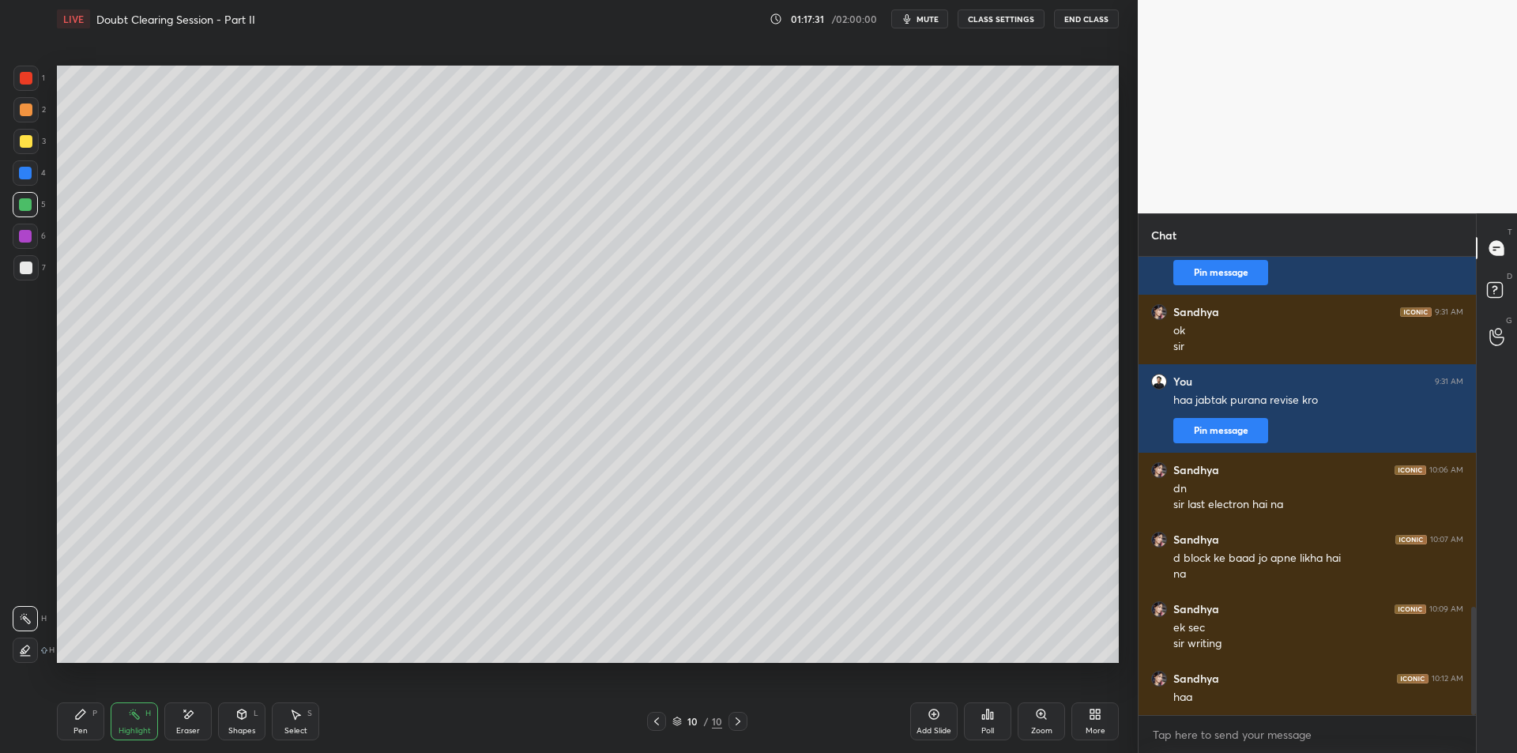
click at [74, 727] on div "Pen" at bounding box center [80, 731] width 14 height 8
click at [77, 727] on div "Pen" at bounding box center [80, 731] width 14 height 8
click at [75, 724] on div "Pen P" at bounding box center [80, 721] width 47 height 38
click at [295, 721] on div "Select S" at bounding box center [295, 721] width 47 height 38
click at [67, 725] on div "Pen P" at bounding box center [80, 721] width 47 height 38
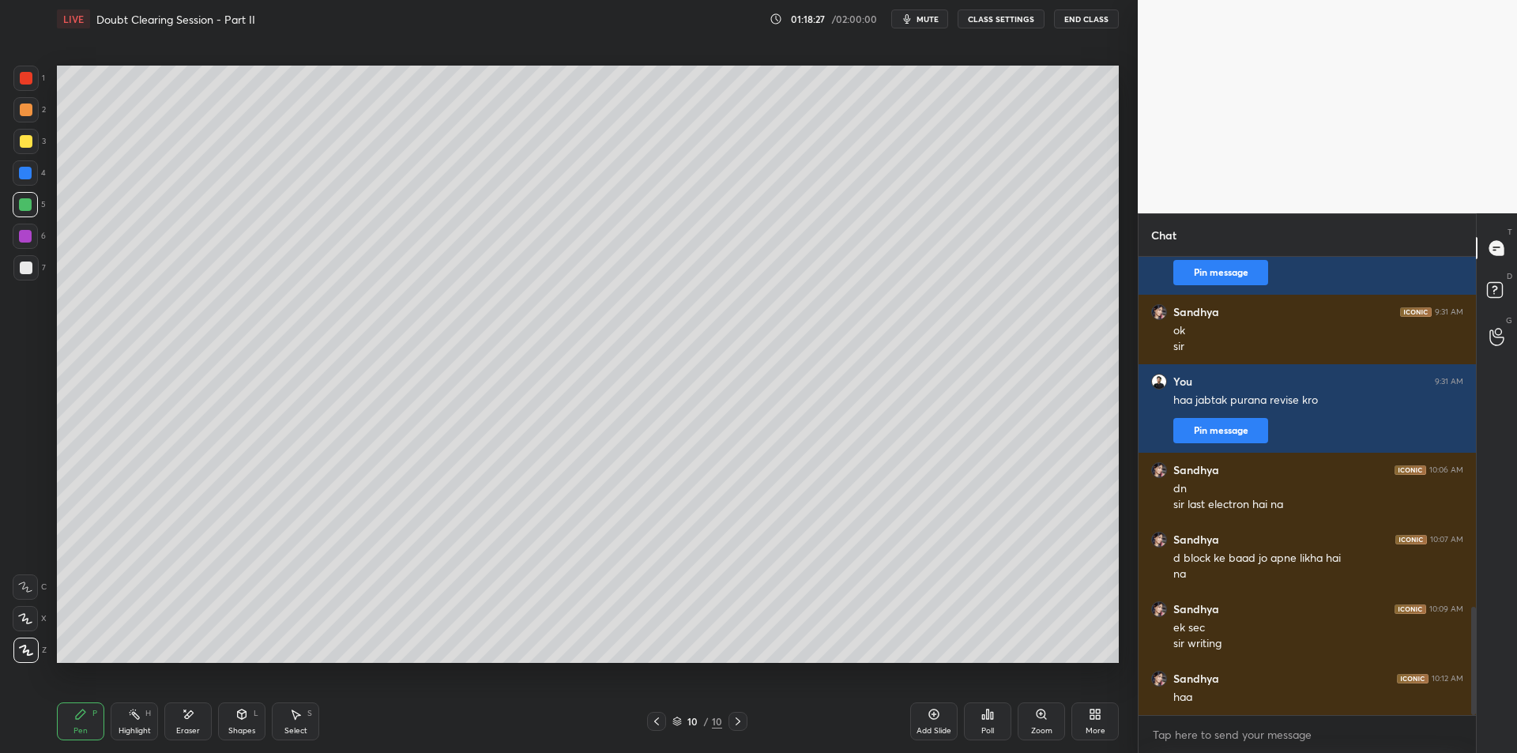
click at [39, 236] on div "6" at bounding box center [29, 236] width 33 height 25
click at [17, 277] on div at bounding box center [25, 267] width 25 height 25
click at [29, 247] on div at bounding box center [25, 236] width 25 height 25
click at [31, 265] on div at bounding box center [26, 268] width 13 height 13
click at [27, 242] on div at bounding box center [25, 236] width 13 height 13
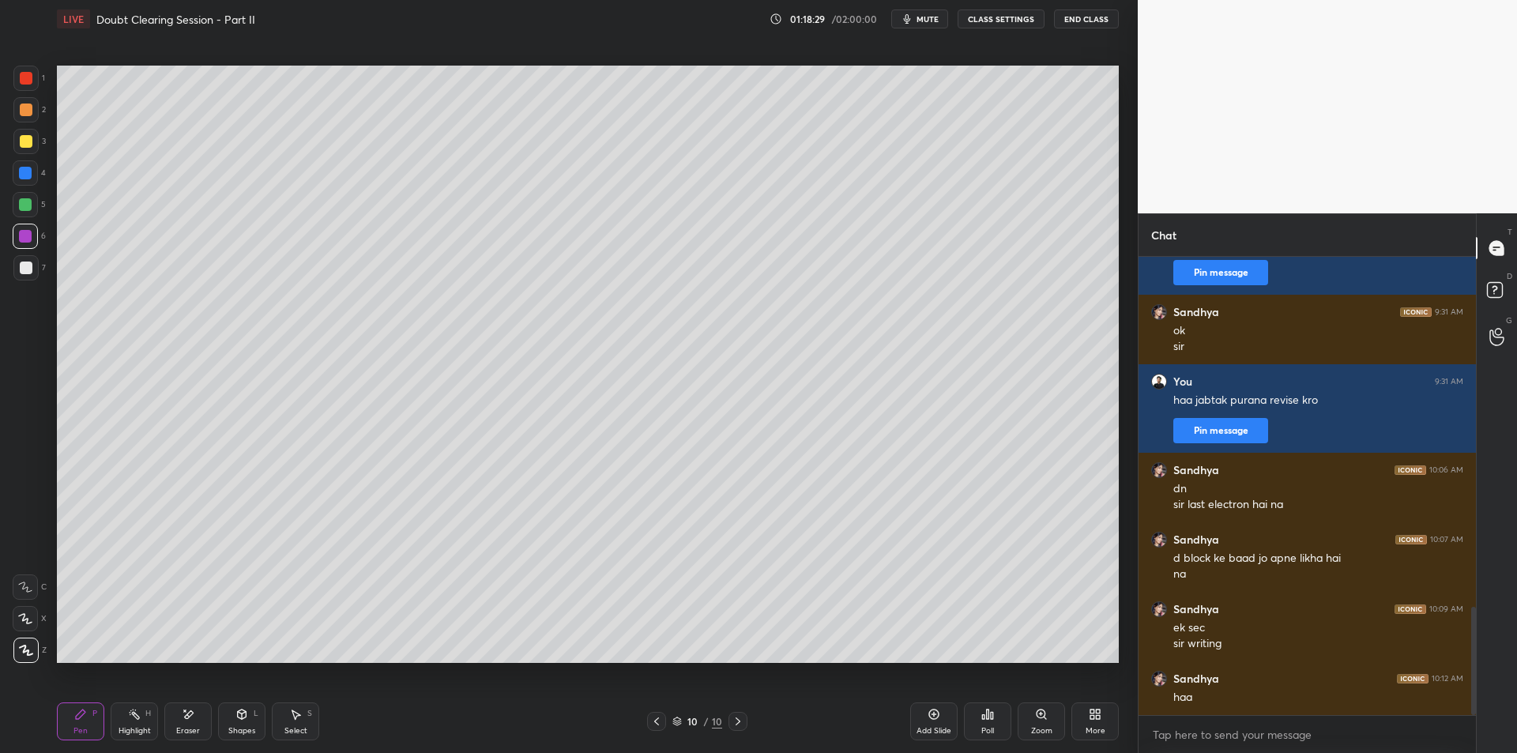
click at [24, 269] on div at bounding box center [26, 268] width 13 height 13
click at [24, 240] on div at bounding box center [25, 236] width 13 height 13
click at [23, 272] on div at bounding box center [26, 268] width 13 height 13
click at [26, 110] on div at bounding box center [26, 110] width 13 height 13
click at [24, 135] on div at bounding box center [26, 141] width 13 height 13
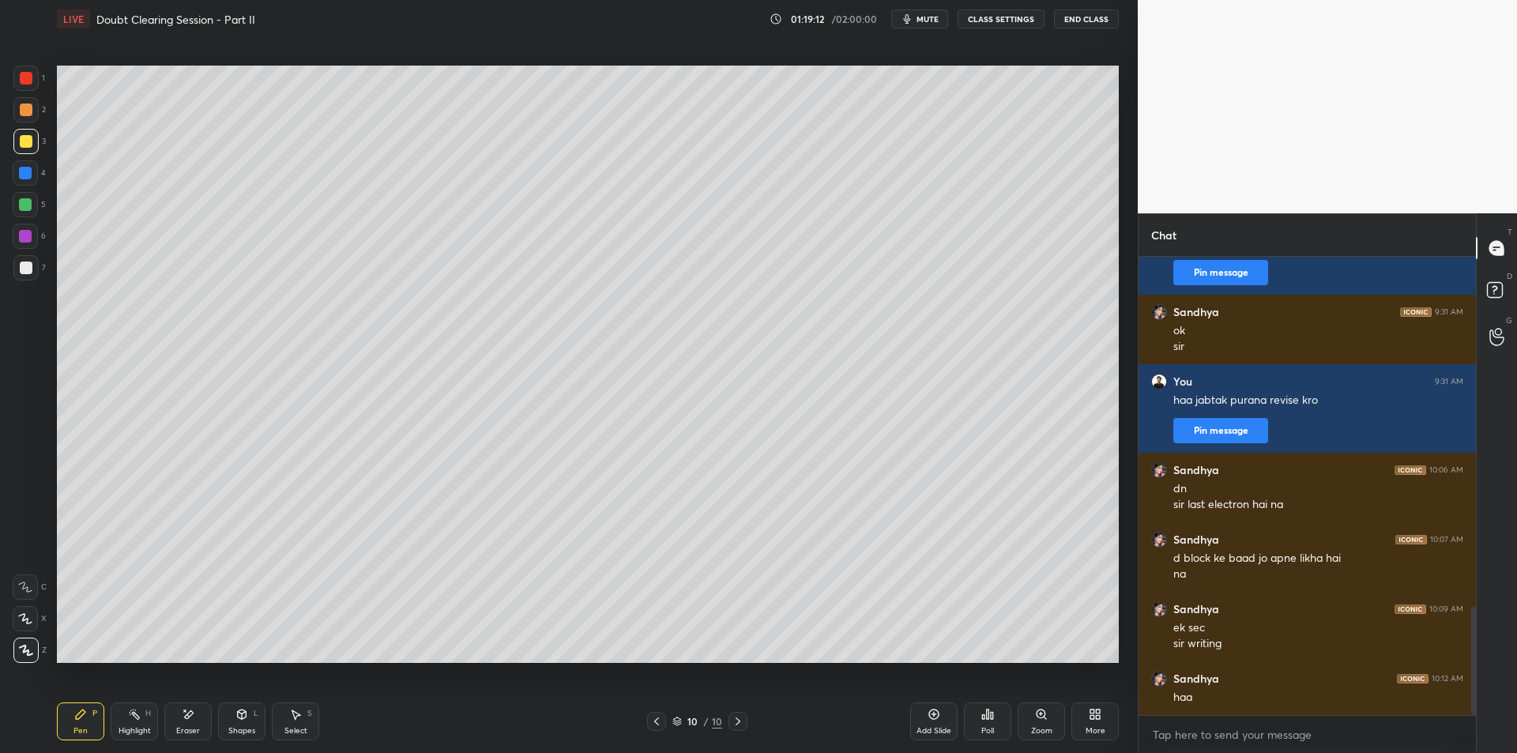
click at [27, 114] on div at bounding box center [26, 110] width 13 height 13
click at [26, 89] on div at bounding box center [25, 78] width 25 height 25
click at [36, 78] on div at bounding box center [25, 78] width 25 height 25
click at [21, 111] on div at bounding box center [26, 110] width 13 height 13
click at [19, 115] on div at bounding box center [25, 109] width 25 height 25
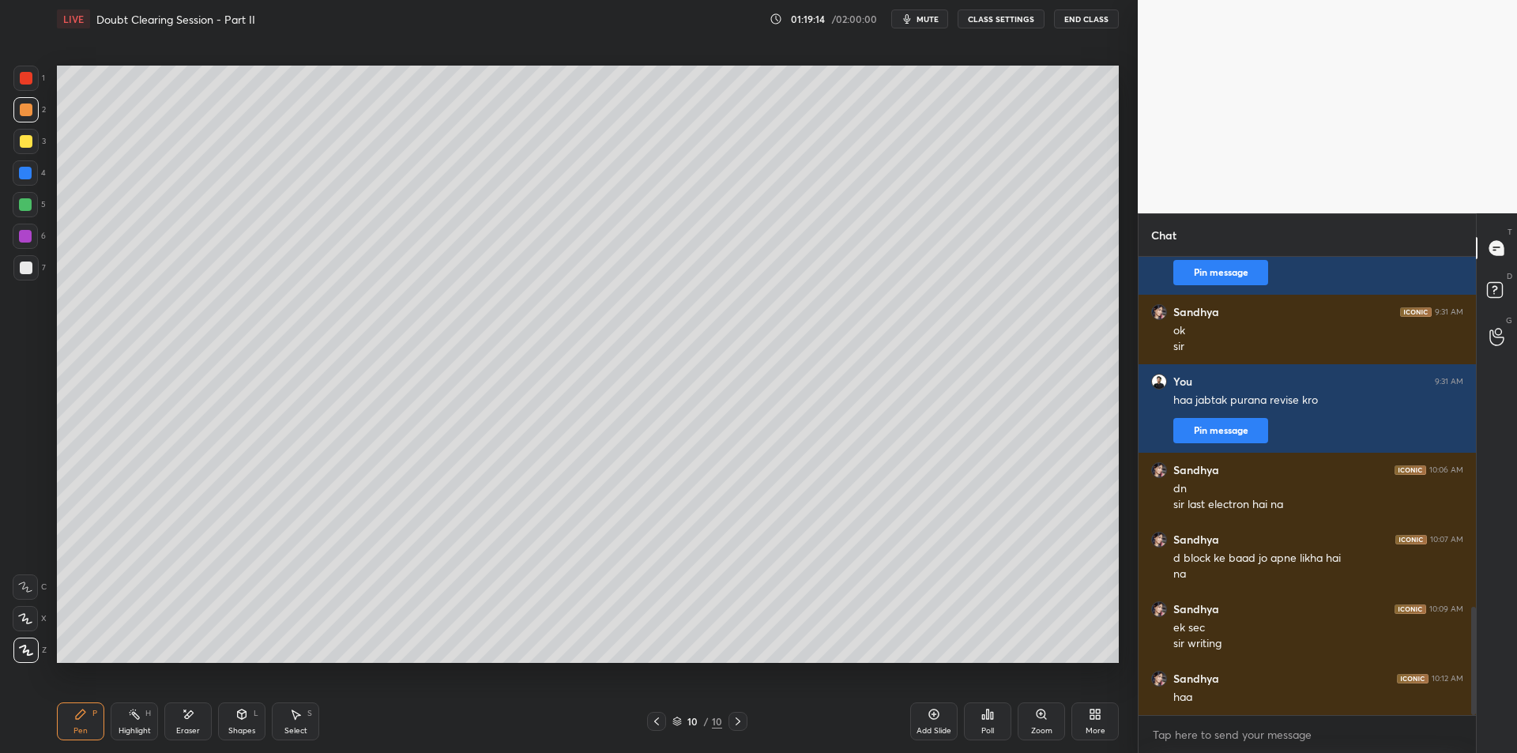
click at [21, 95] on div "1" at bounding box center [29, 82] width 32 height 32
click at [16, 124] on div "2" at bounding box center [29, 113] width 32 height 32
click at [24, 91] on div "1" at bounding box center [29, 82] width 32 height 32
click at [86, 724] on div "Pen P" at bounding box center [80, 721] width 47 height 38
click at [134, 724] on div "Highlight H" at bounding box center [134, 721] width 47 height 38
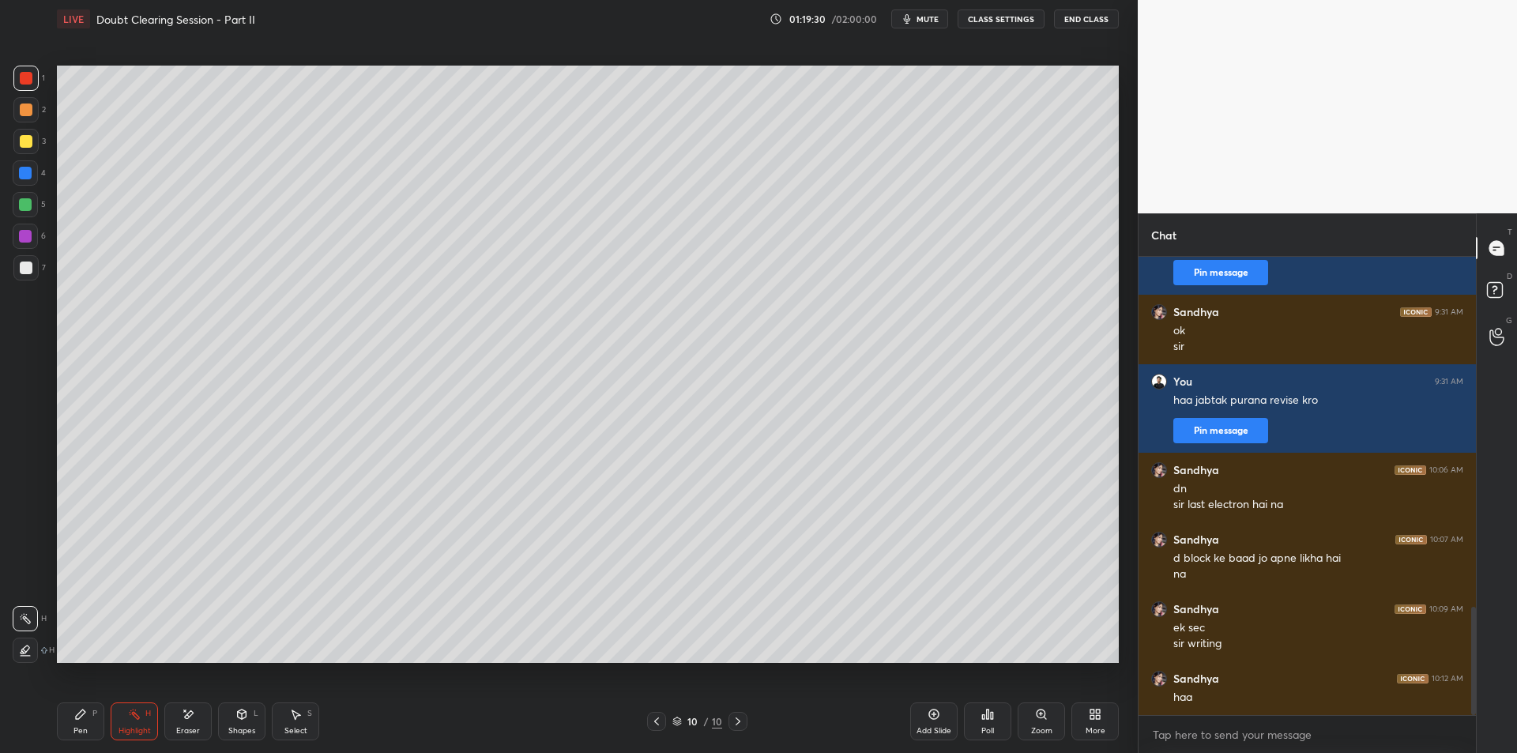
click at [82, 719] on icon at bounding box center [80, 714] width 13 height 13
click at [27, 236] on div at bounding box center [25, 236] width 13 height 13
click at [24, 279] on div at bounding box center [25, 267] width 25 height 25
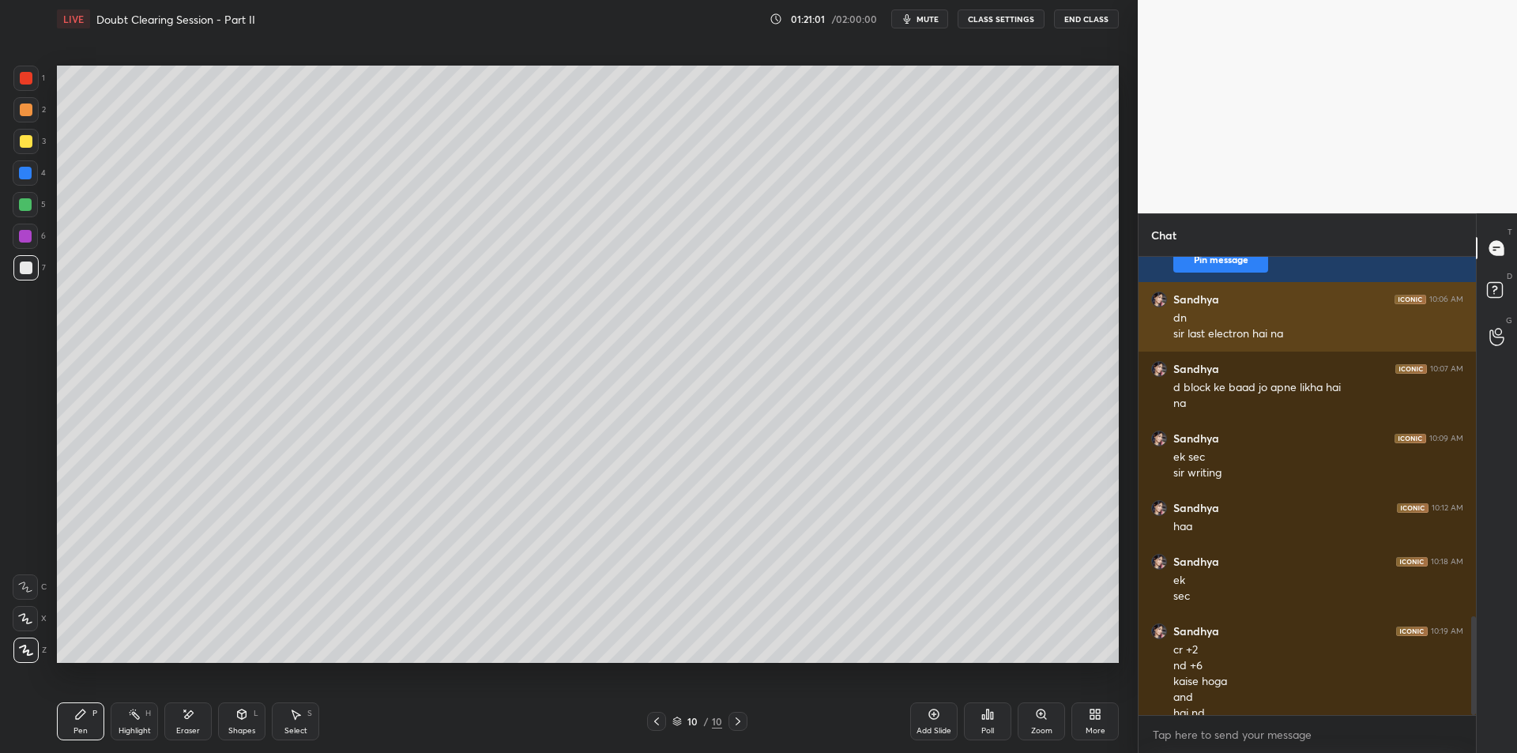
scroll to position [1672, 0]
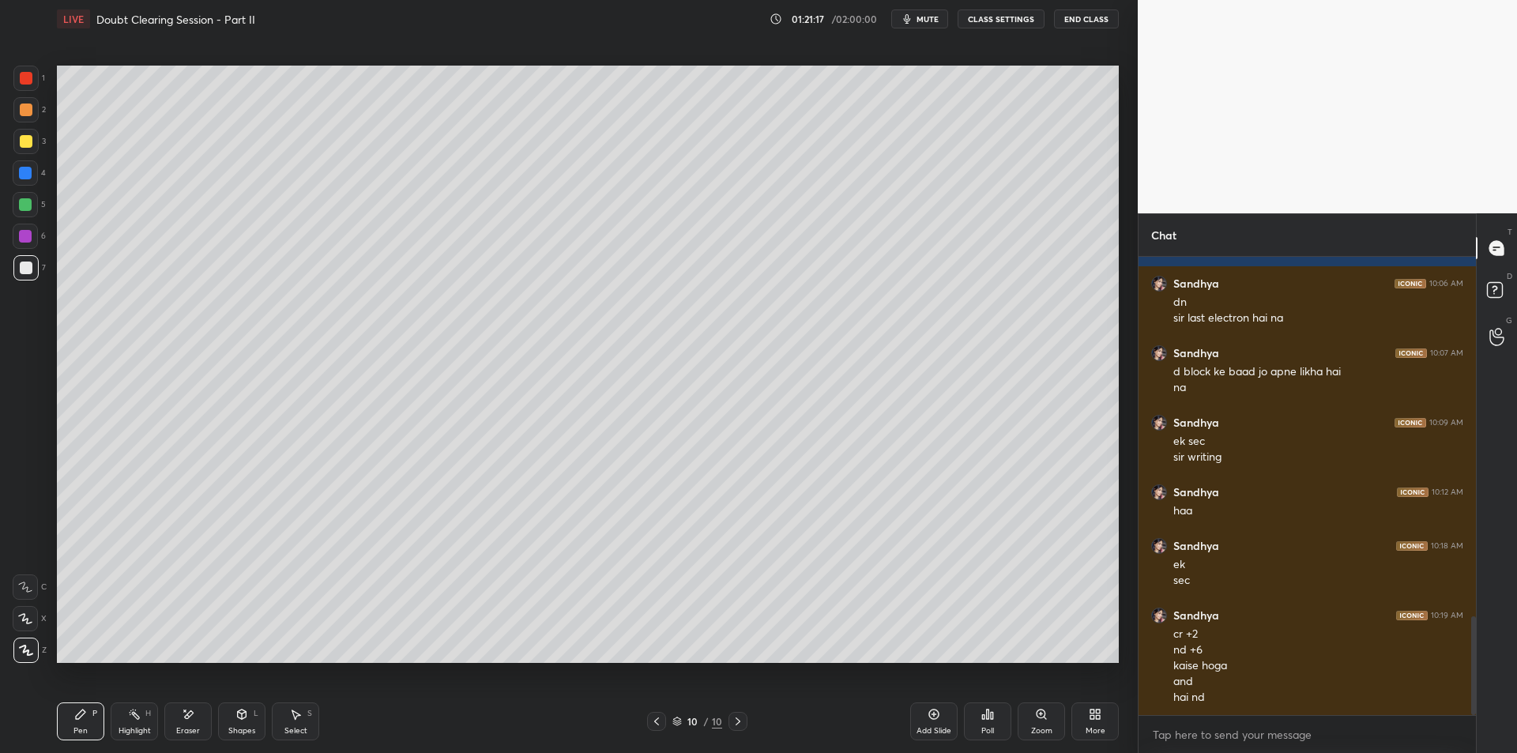
click at [33, 145] on div at bounding box center [25, 141] width 25 height 25
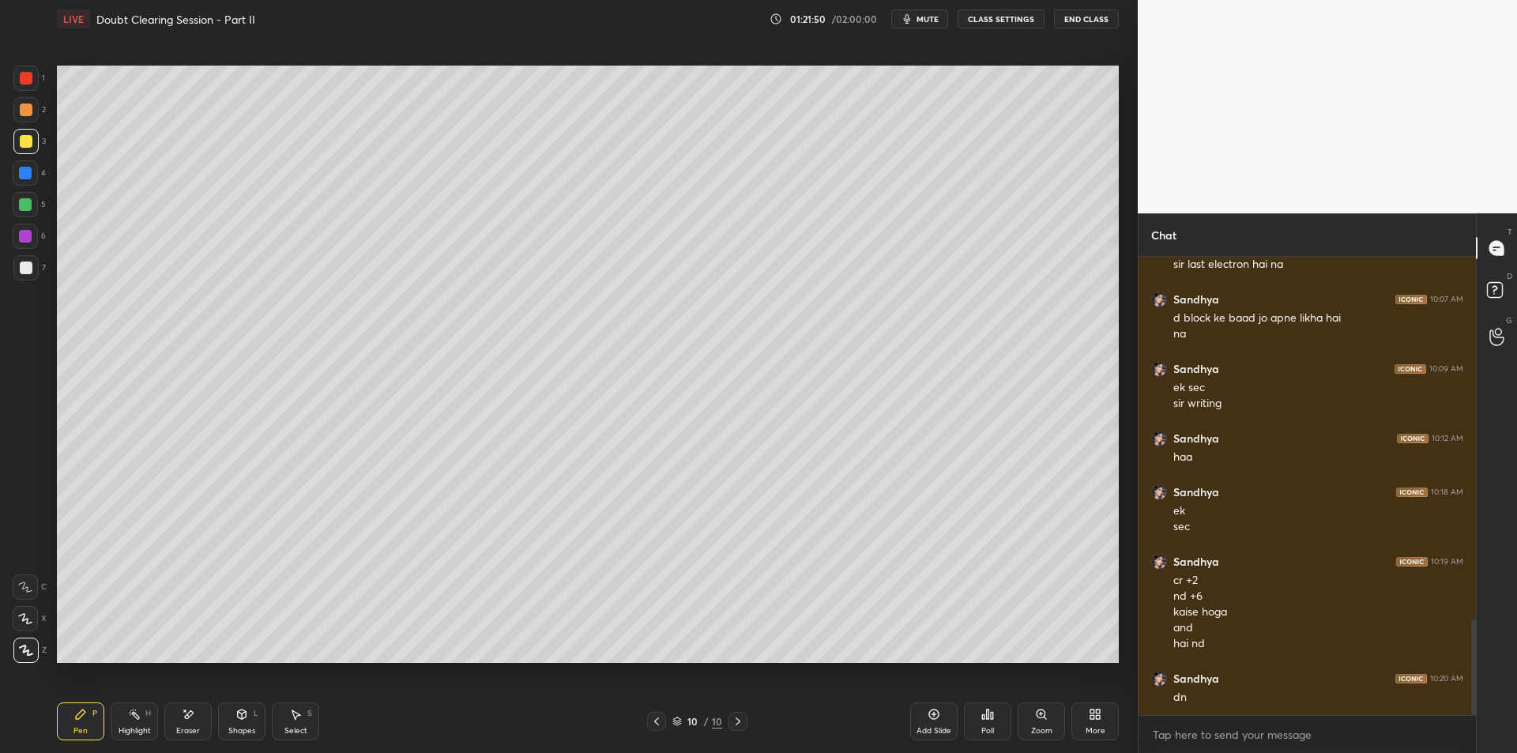
click at [938, 713] on icon at bounding box center [934, 714] width 13 height 13
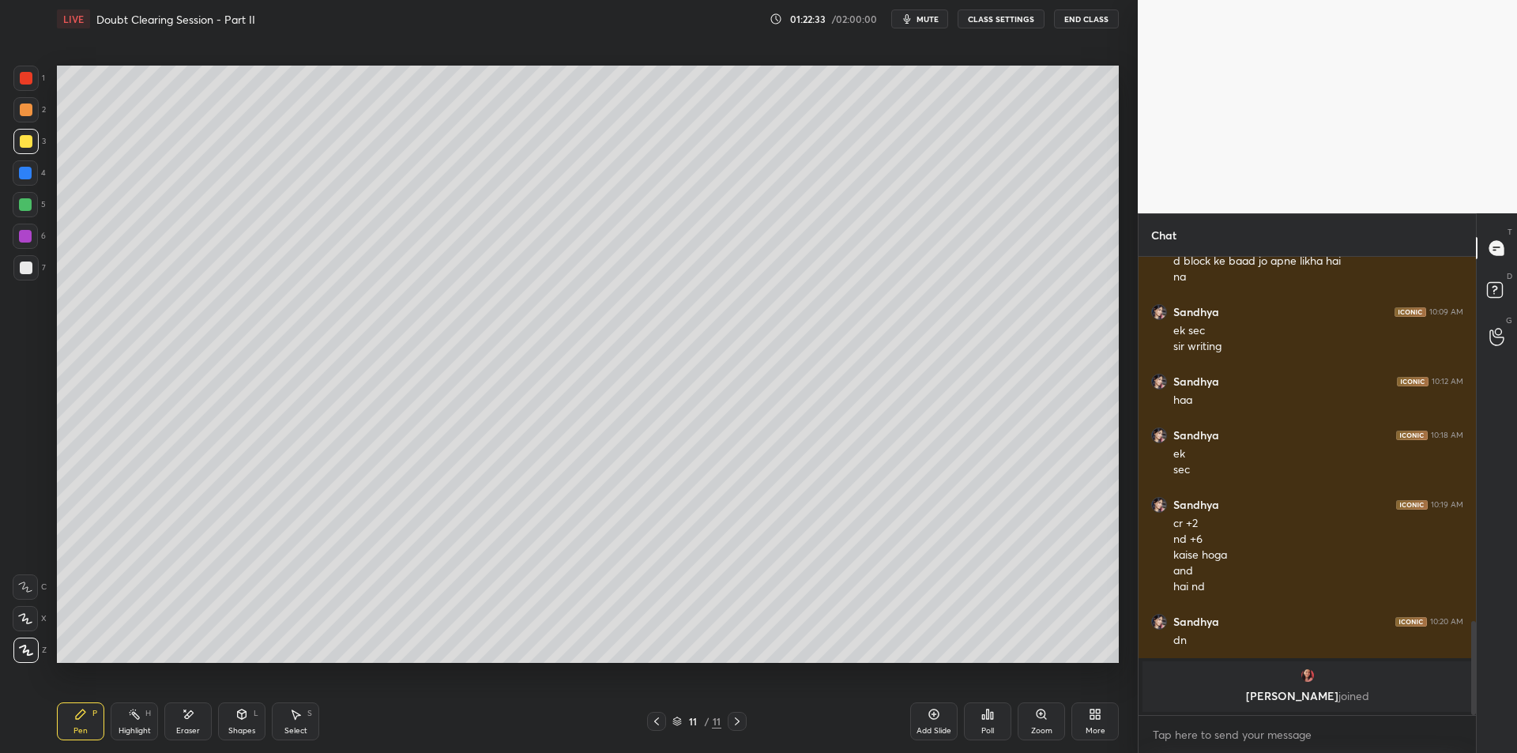
click at [17, 176] on div at bounding box center [25, 172] width 25 height 25
click at [25, 201] on div at bounding box center [25, 204] width 13 height 13
click at [40, 235] on div "6" at bounding box center [29, 236] width 33 height 25
click at [27, 265] on div at bounding box center [26, 268] width 13 height 13
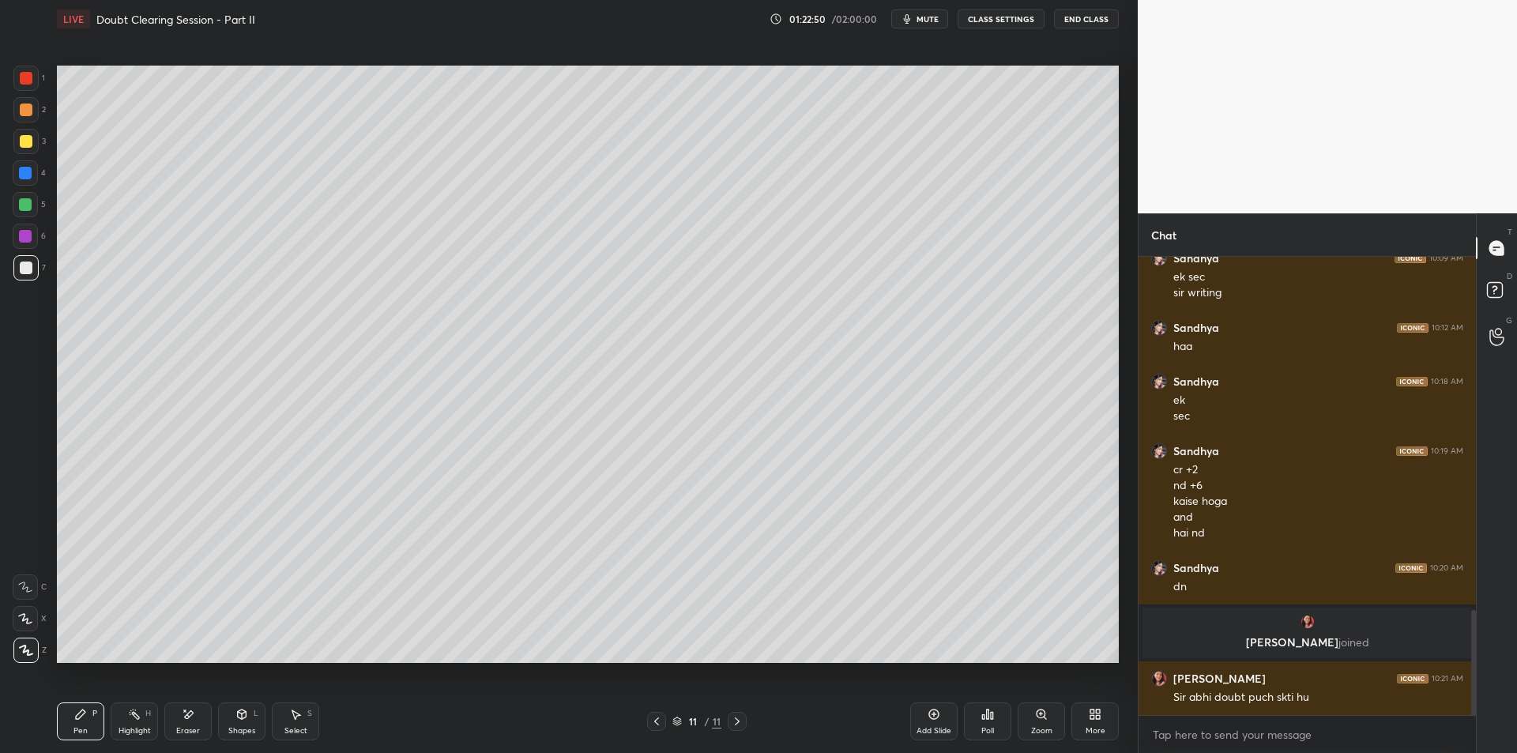
scroll to position [1539, 0]
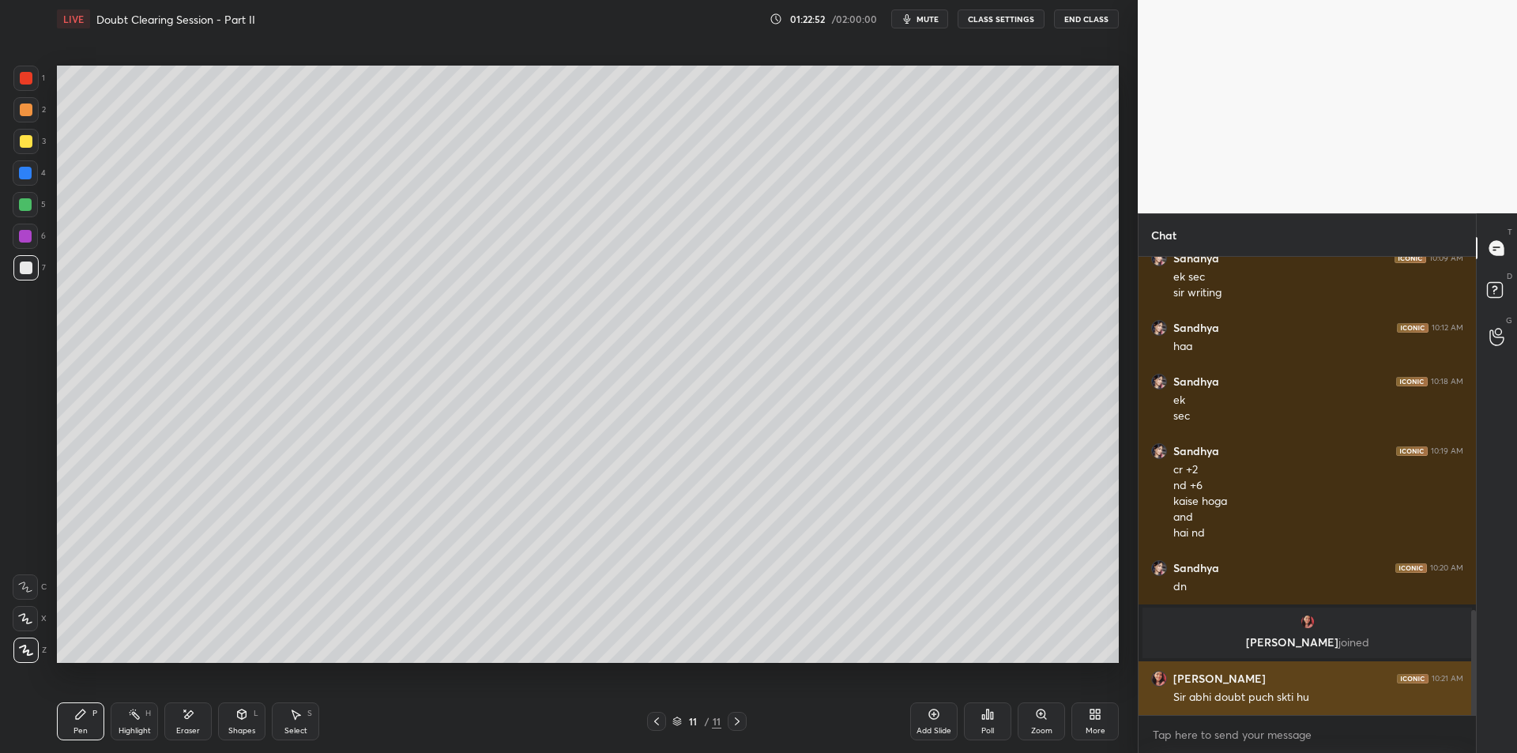
click at [1255, 683] on div "[PERSON_NAME] 10:21 AM" at bounding box center [1307, 679] width 312 height 16
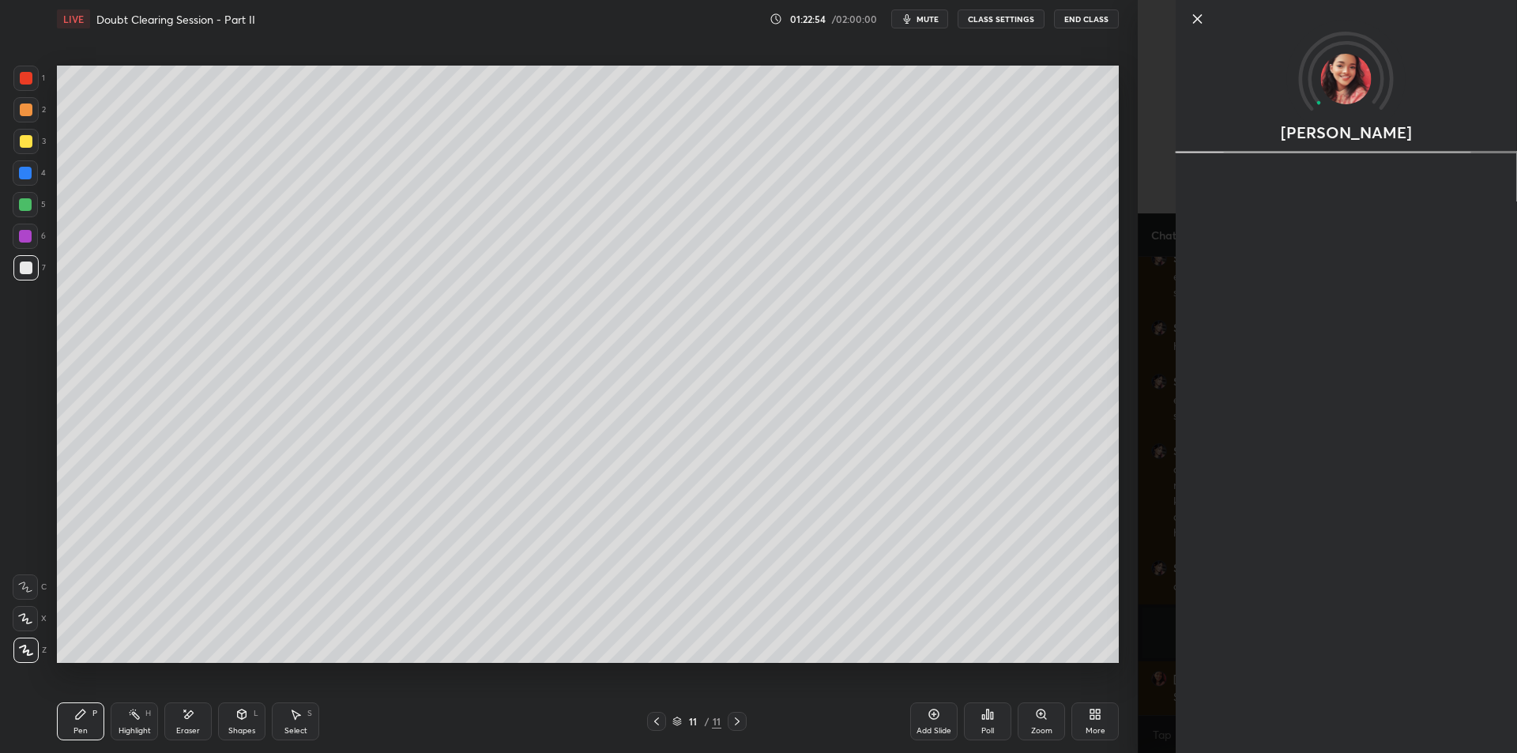
click at [1159, 505] on div "[PERSON_NAME]" at bounding box center [1327, 376] width 379 height 753
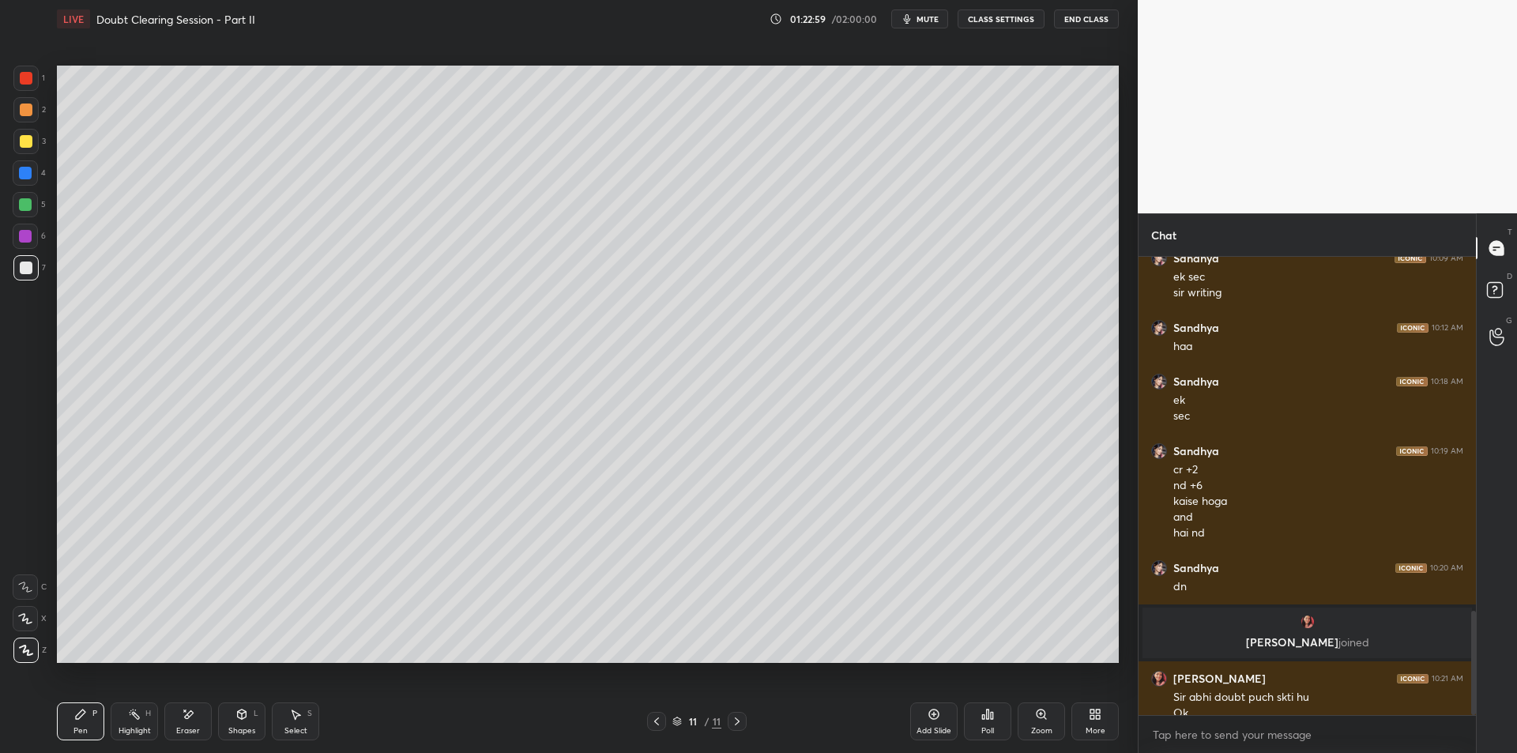
scroll to position [1555, 0]
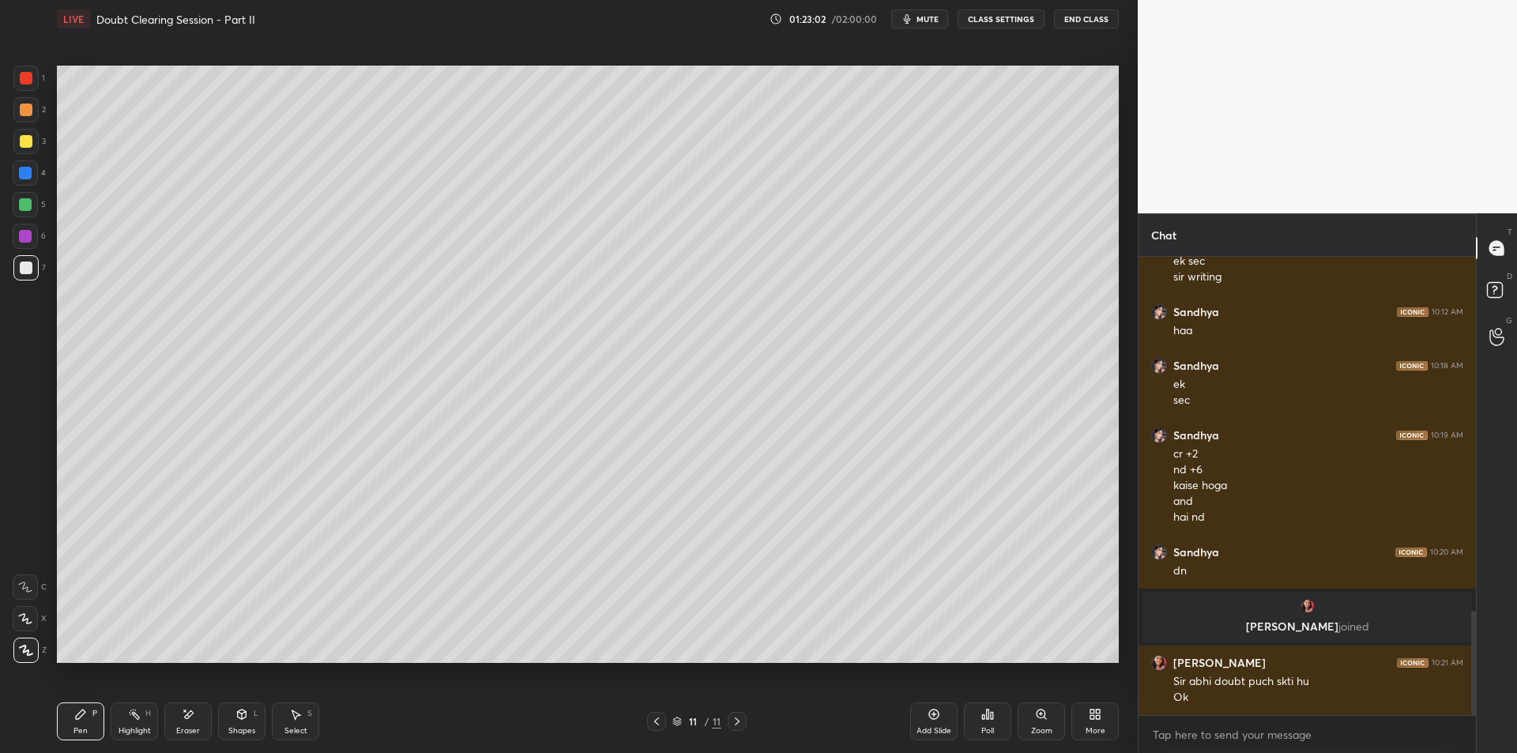
click at [39, 126] on div "2" at bounding box center [29, 113] width 32 height 32
click at [22, 123] on div "2" at bounding box center [29, 113] width 32 height 32
click at [23, 139] on div at bounding box center [26, 141] width 13 height 13
click at [22, 209] on div at bounding box center [25, 204] width 13 height 13
click at [21, 233] on div at bounding box center [25, 236] width 13 height 13
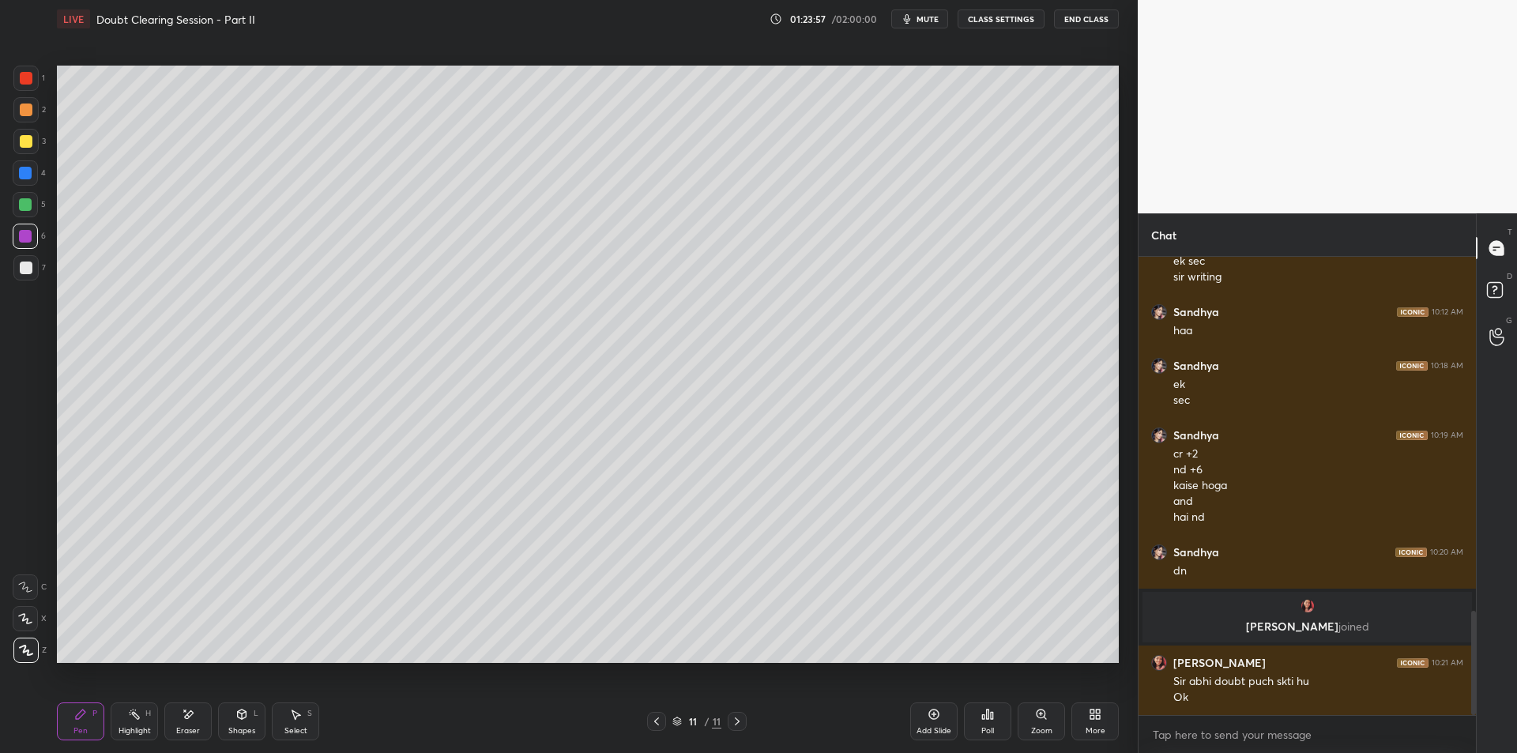
click at [21, 269] on div at bounding box center [26, 268] width 13 height 13
click at [21, 113] on div at bounding box center [26, 110] width 13 height 13
click at [23, 81] on div at bounding box center [26, 78] width 13 height 13
click at [29, 97] on div at bounding box center [25, 109] width 25 height 25
click at [32, 81] on div at bounding box center [26, 78] width 13 height 13
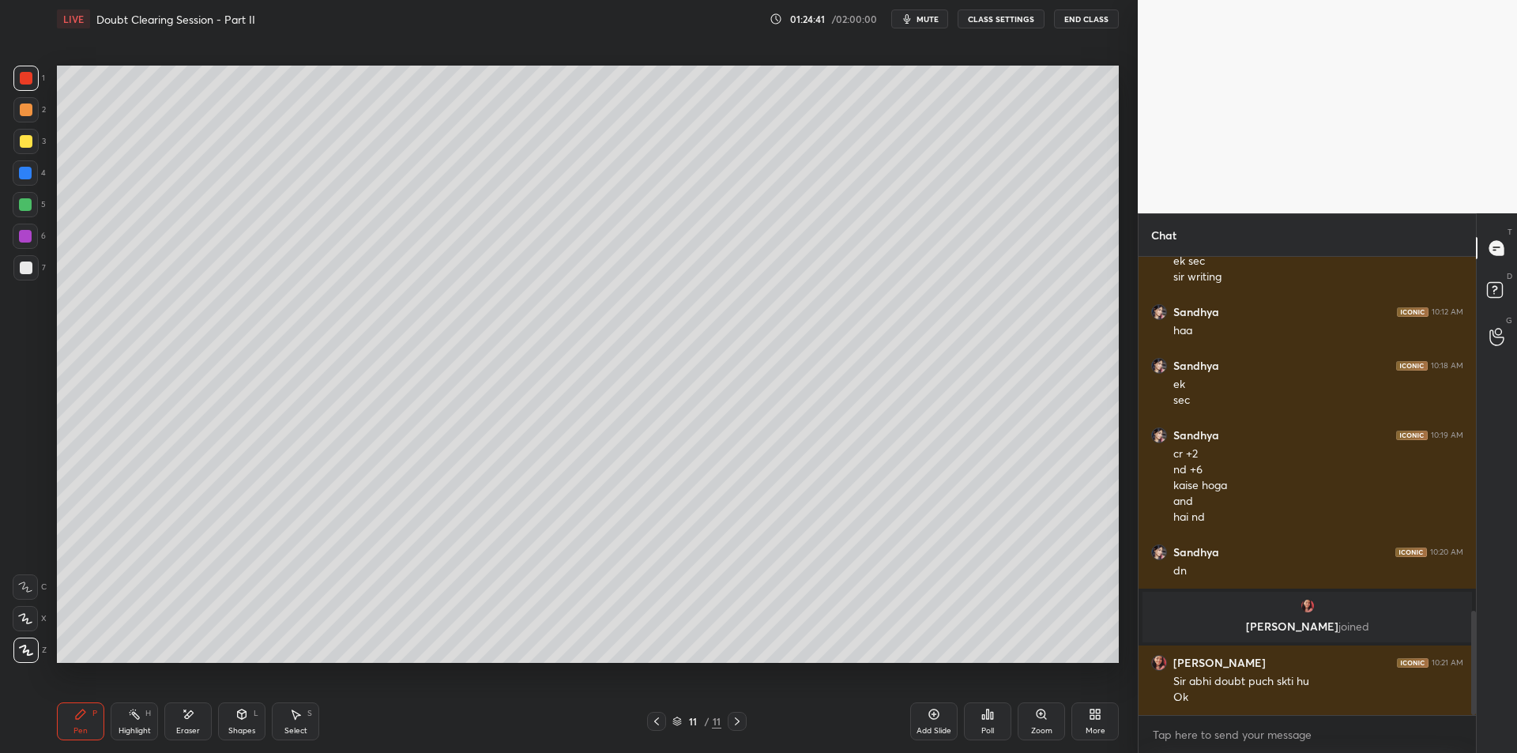
click at [20, 109] on div at bounding box center [26, 110] width 13 height 13
click at [22, 91] on div "1" at bounding box center [29, 82] width 32 height 32
click at [18, 106] on div at bounding box center [25, 109] width 25 height 25
click at [24, 87] on div at bounding box center [25, 78] width 25 height 25
click at [20, 110] on div at bounding box center [26, 110] width 13 height 13
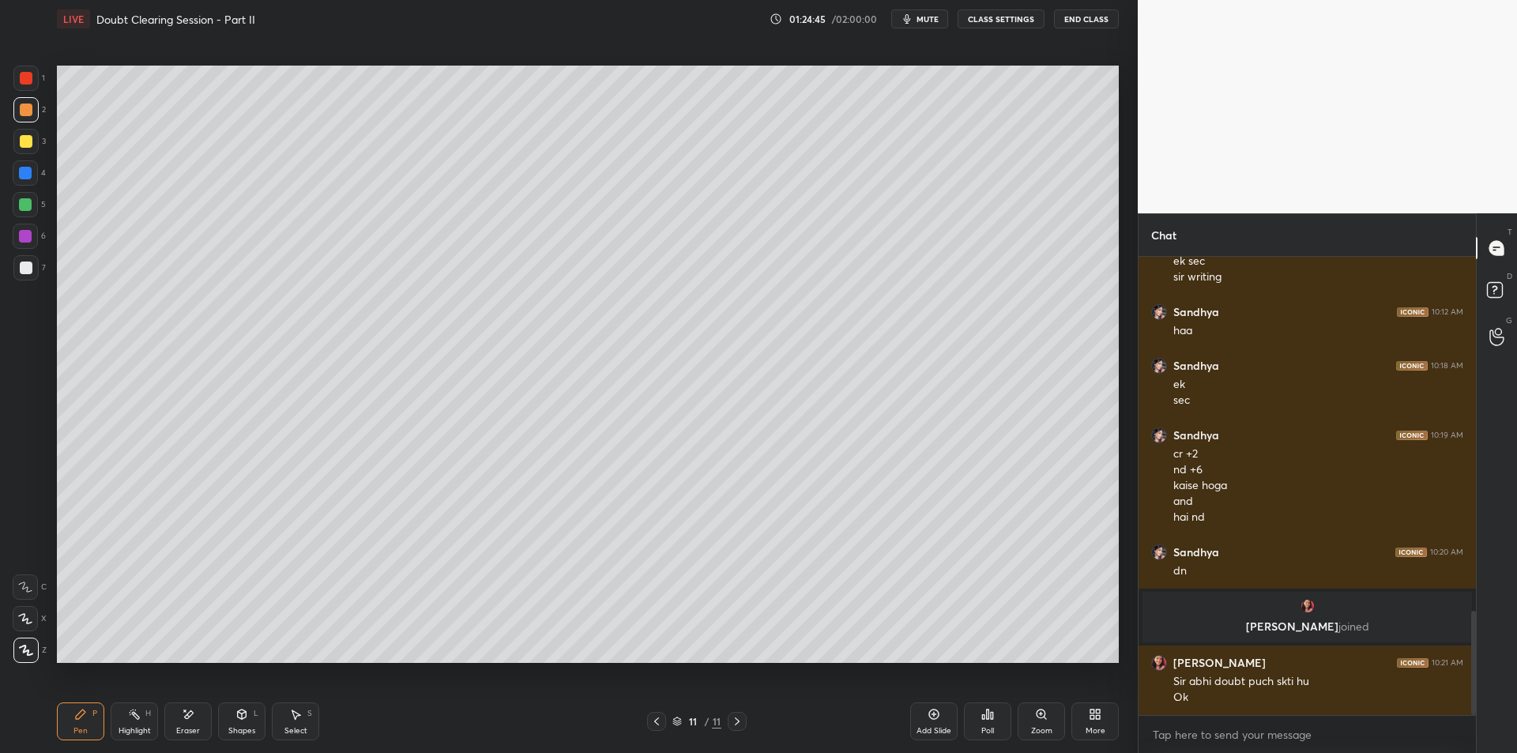
click at [7, 156] on div "1 2 3 4 5 6 7 C X Z E E Erase all H H" at bounding box center [25, 364] width 51 height 597
click at [28, 149] on div at bounding box center [25, 141] width 25 height 25
click at [26, 183] on div at bounding box center [25, 172] width 25 height 25
click at [24, 151] on div at bounding box center [25, 141] width 25 height 25
click at [37, 235] on div at bounding box center [25, 236] width 25 height 25
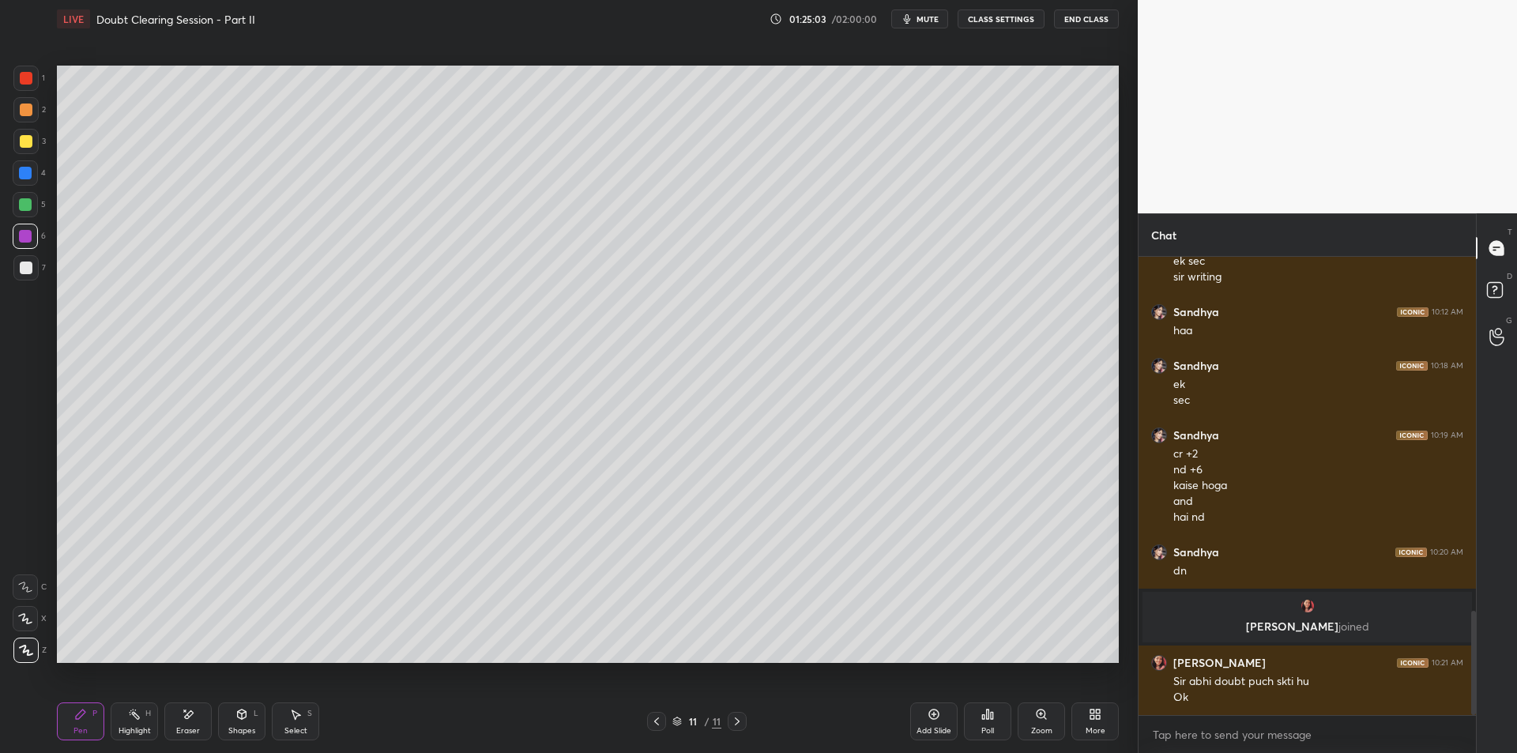
click at [29, 269] on div at bounding box center [26, 268] width 13 height 13
click at [142, 715] on div "Highlight H" at bounding box center [134, 721] width 47 height 38
click at [130, 717] on icon at bounding box center [134, 714] width 13 height 13
click at [94, 719] on div "Pen P" at bounding box center [80, 721] width 47 height 38
click at [121, 728] on div "Highlight" at bounding box center [135, 731] width 32 height 8
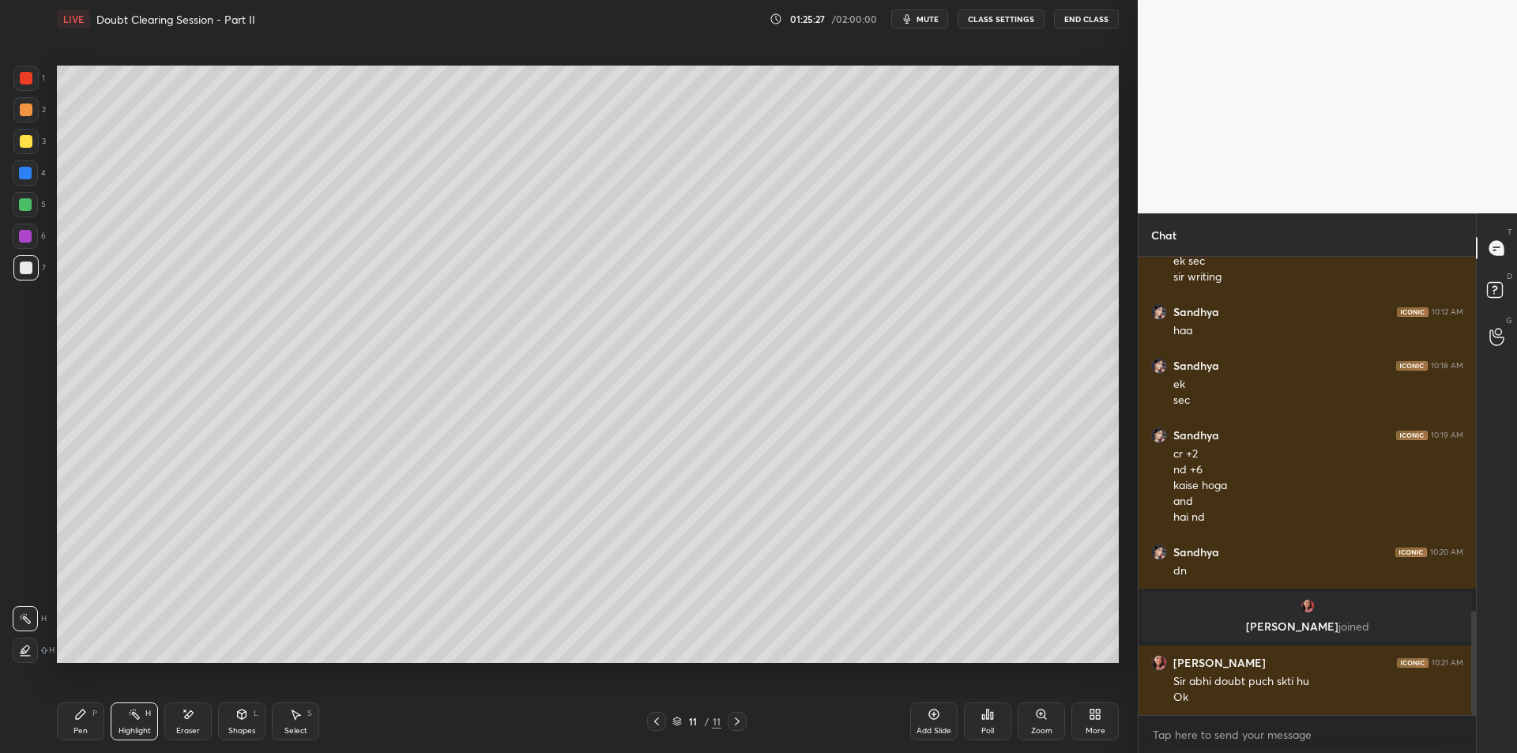
click at [95, 719] on div "Pen P" at bounding box center [80, 721] width 47 height 38
click at [130, 728] on div "Highlight" at bounding box center [135, 731] width 32 height 8
click at [97, 721] on div "Pen P" at bounding box center [80, 721] width 47 height 38
click at [129, 730] on div "Highlight" at bounding box center [135, 731] width 32 height 8
click at [92, 726] on div "Pen P" at bounding box center [80, 721] width 47 height 38
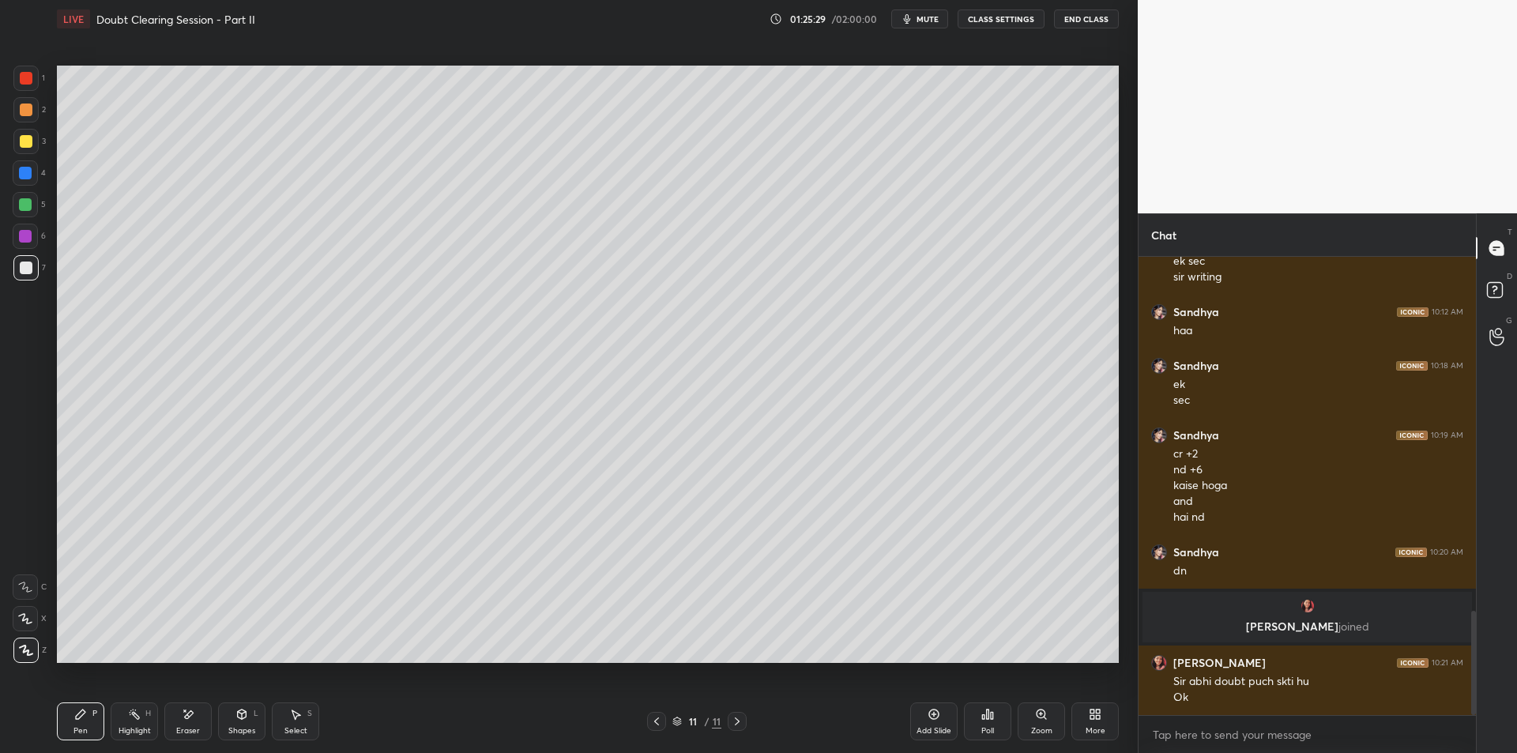
click at [130, 722] on div "Highlight H" at bounding box center [134, 721] width 47 height 38
click at [91, 726] on div "Pen P" at bounding box center [80, 721] width 47 height 38
click at [130, 731] on div "Highlight" at bounding box center [135, 731] width 32 height 8
click at [88, 728] on div "Pen P" at bounding box center [80, 721] width 47 height 38
click at [134, 728] on div "Highlight" at bounding box center [135, 731] width 32 height 8
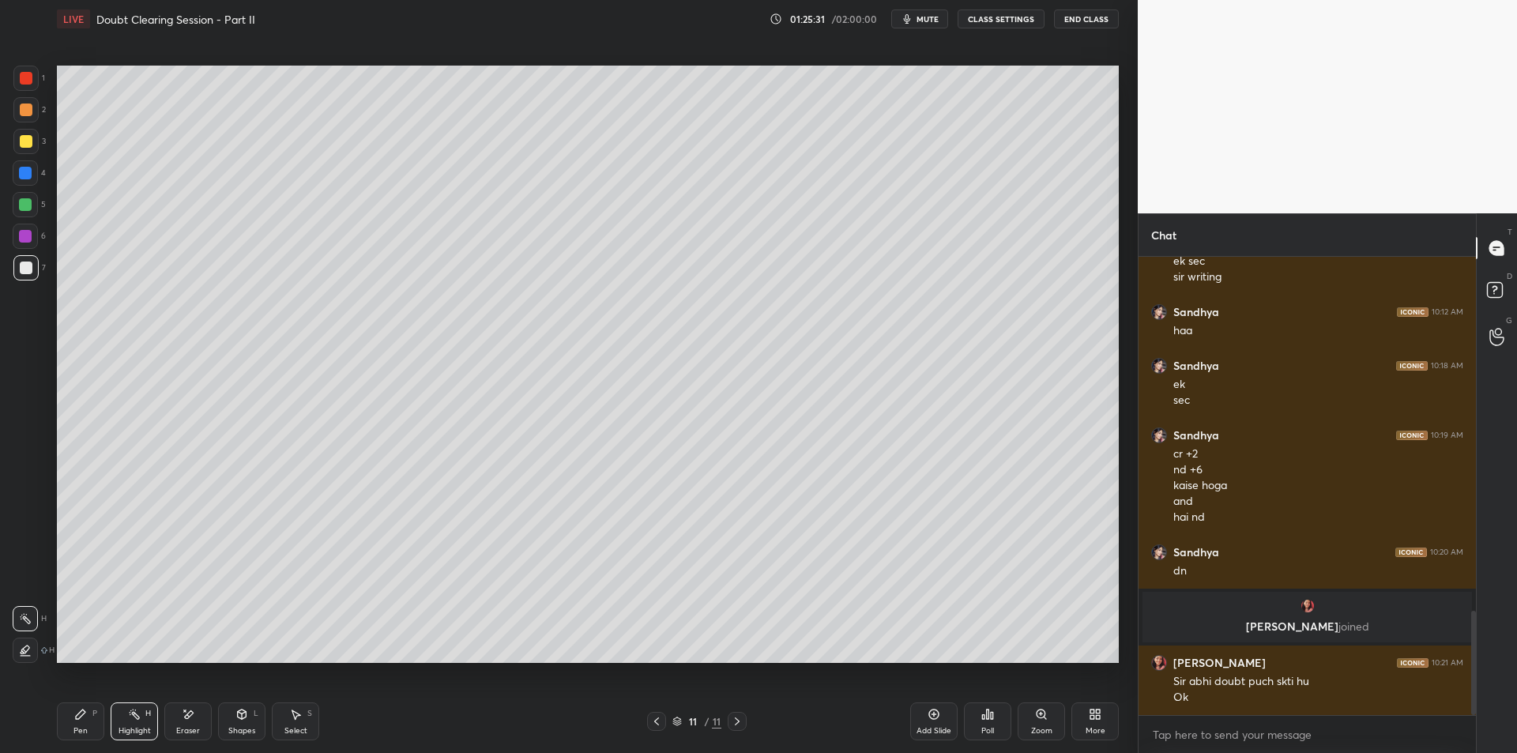
click at [94, 721] on div "Pen P" at bounding box center [80, 721] width 47 height 38
click at [129, 729] on div "Highlight" at bounding box center [135, 731] width 32 height 8
click at [96, 725] on div "Pen P" at bounding box center [80, 721] width 47 height 38
click at [130, 728] on div "Highlight" at bounding box center [135, 731] width 32 height 8
click at [96, 720] on div "Pen P" at bounding box center [80, 721] width 47 height 38
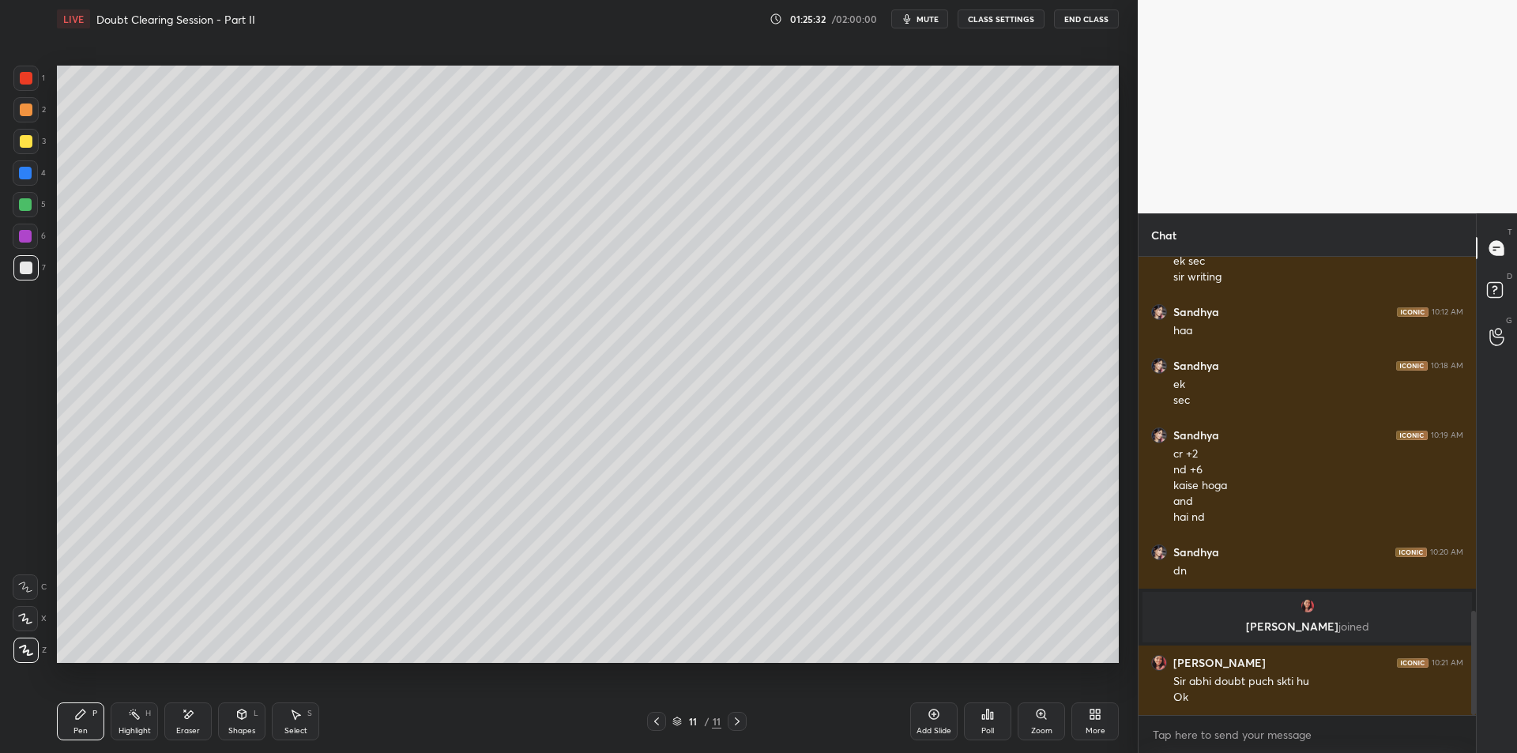
click at [139, 732] on div "Highlight" at bounding box center [135, 731] width 32 height 8
click at [87, 727] on div "Pen" at bounding box center [80, 731] width 14 height 8
click at [24, 201] on div at bounding box center [25, 204] width 13 height 13
click at [19, 156] on div "3" at bounding box center [29, 145] width 32 height 32
click at [24, 124] on div "2" at bounding box center [29, 113] width 32 height 32
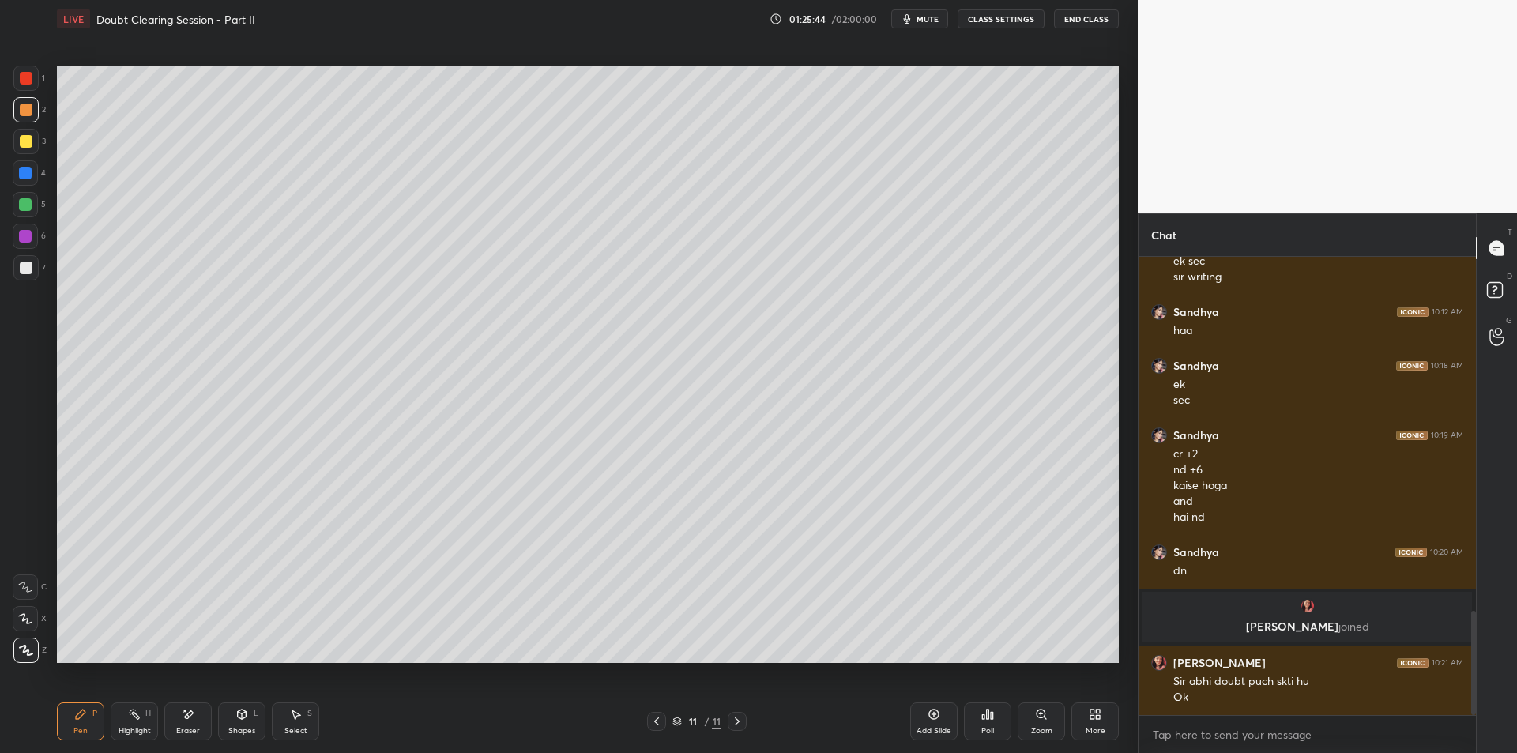
click at [136, 717] on rect at bounding box center [136, 716] width 8 height 8
click at [79, 719] on icon at bounding box center [80, 714] width 9 height 9
click at [127, 722] on div "Highlight H" at bounding box center [134, 721] width 47 height 38
click at [88, 717] on div "Pen P" at bounding box center [80, 721] width 47 height 38
click at [132, 704] on div "Highlight H" at bounding box center [134, 721] width 47 height 38
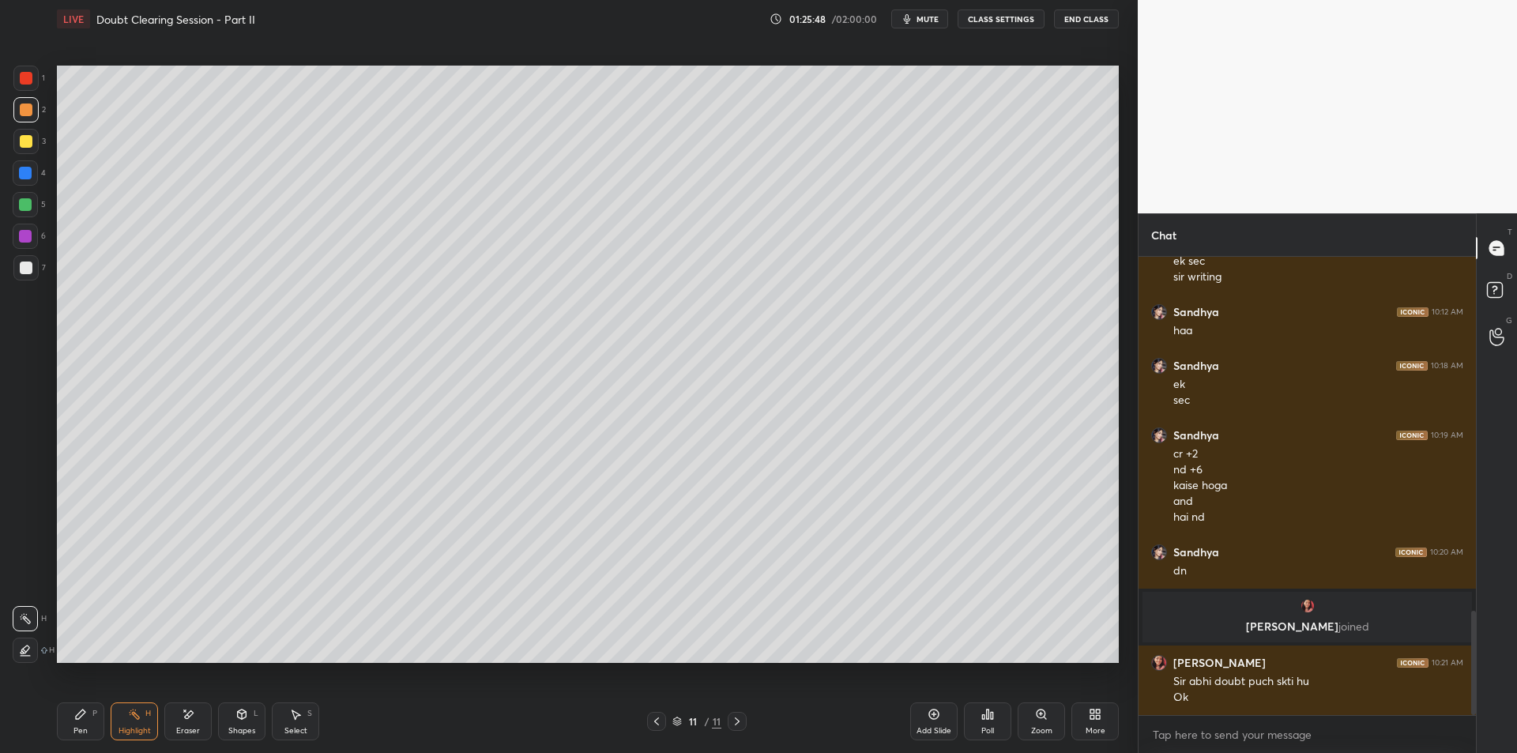
click at [90, 714] on div "Pen P" at bounding box center [80, 721] width 47 height 38
click at [33, 264] on div at bounding box center [25, 267] width 25 height 25
click at [141, 700] on div "Pen P Highlight H Eraser Shapes L Select S 11 / 11 Add Slide Poll Zoom More" at bounding box center [588, 721] width 1062 height 63
click at [134, 714] on icon at bounding box center [135, 714] width 2 height 2
click at [91, 725] on div "Pen P" at bounding box center [80, 721] width 47 height 38
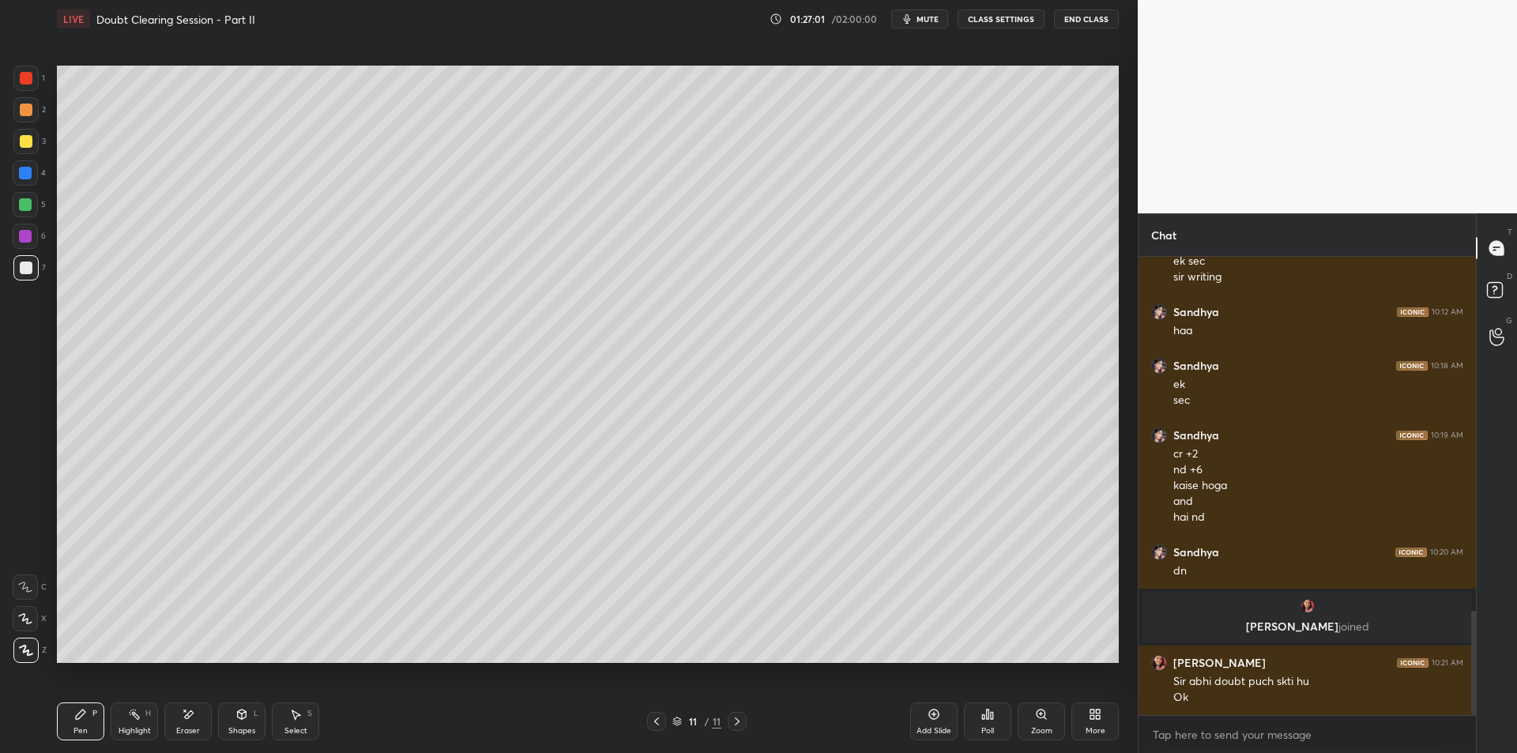
click at [121, 723] on div "Highlight H" at bounding box center [134, 721] width 47 height 38
click at [88, 721] on div "Pen P" at bounding box center [80, 721] width 47 height 38
click at [120, 723] on div "Highlight H" at bounding box center [134, 721] width 47 height 38
click at [92, 721] on div "Pen P" at bounding box center [80, 721] width 47 height 38
click at [107, 726] on div "Pen P Highlight H Eraser Shapes L Select S" at bounding box center [270, 721] width 427 height 38
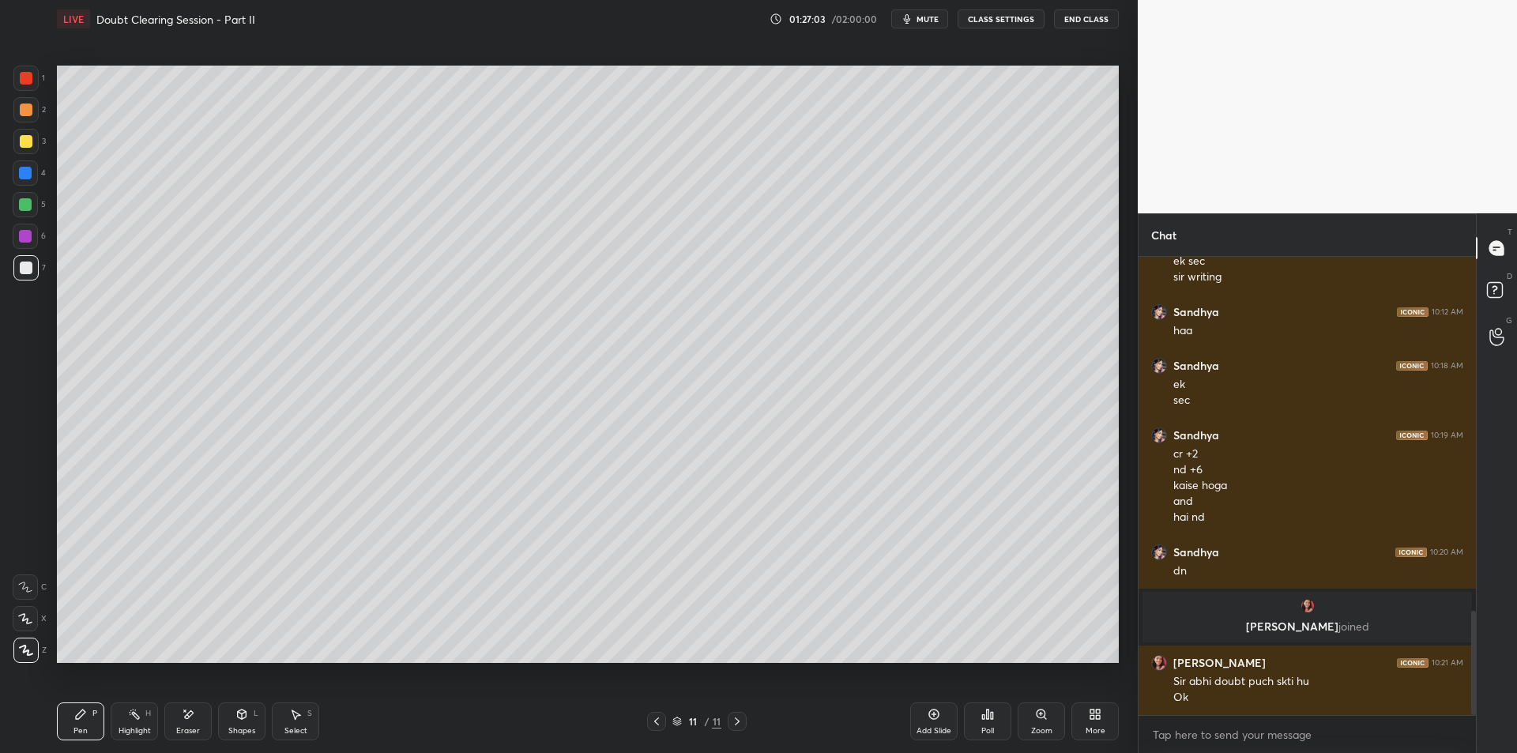
click at [119, 718] on div "Highlight H" at bounding box center [134, 721] width 47 height 38
click at [93, 726] on div "Pen P" at bounding box center [80, 721] width 47 height 38
click at [126, 728] on div "Highlight" at bounding box center [135, 731] width 32 height 8
click at [90, 725] on div "Pen P" at bounding box center [80, 721] width 47 height 38
click at [134, 724] on div "Highlight H" at bounding box center [134, 721] width 47 height 38
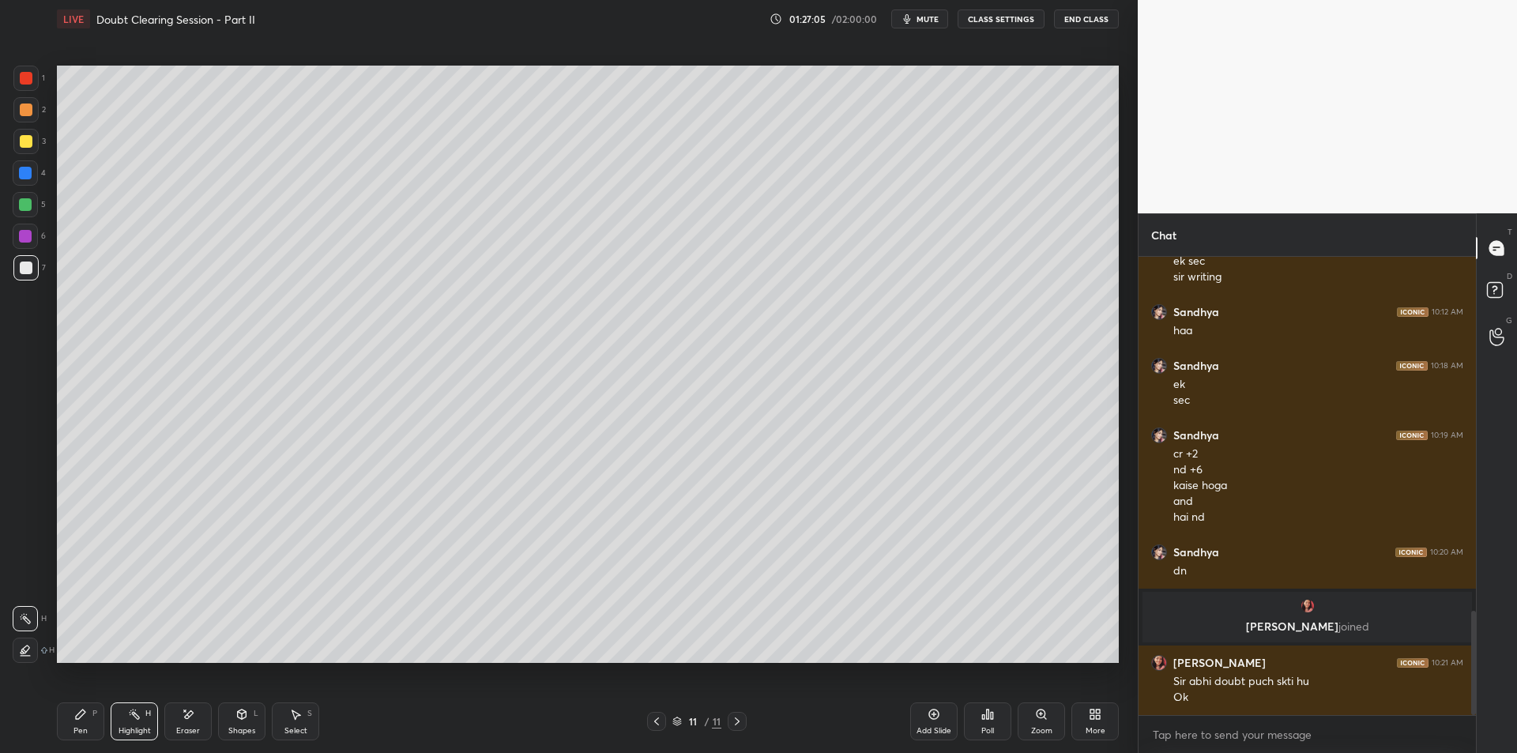
click at [79, 722] on div "Pen P" at bounding box center [80, 721] width 47 height 38
click at [122, 727] on div "Highlight" at bounding box center [135, 731] width 32 height 8
click at [87, 729] on div "Pen" at bounding box center [80, 731] width 14 height 8
click at [131, 727] on div "Highlight" at bounding box center [135, 731] width 32 height 8
click at [87, 730] on div "Pen" at bounding box center [80, 731] width 14 height 8
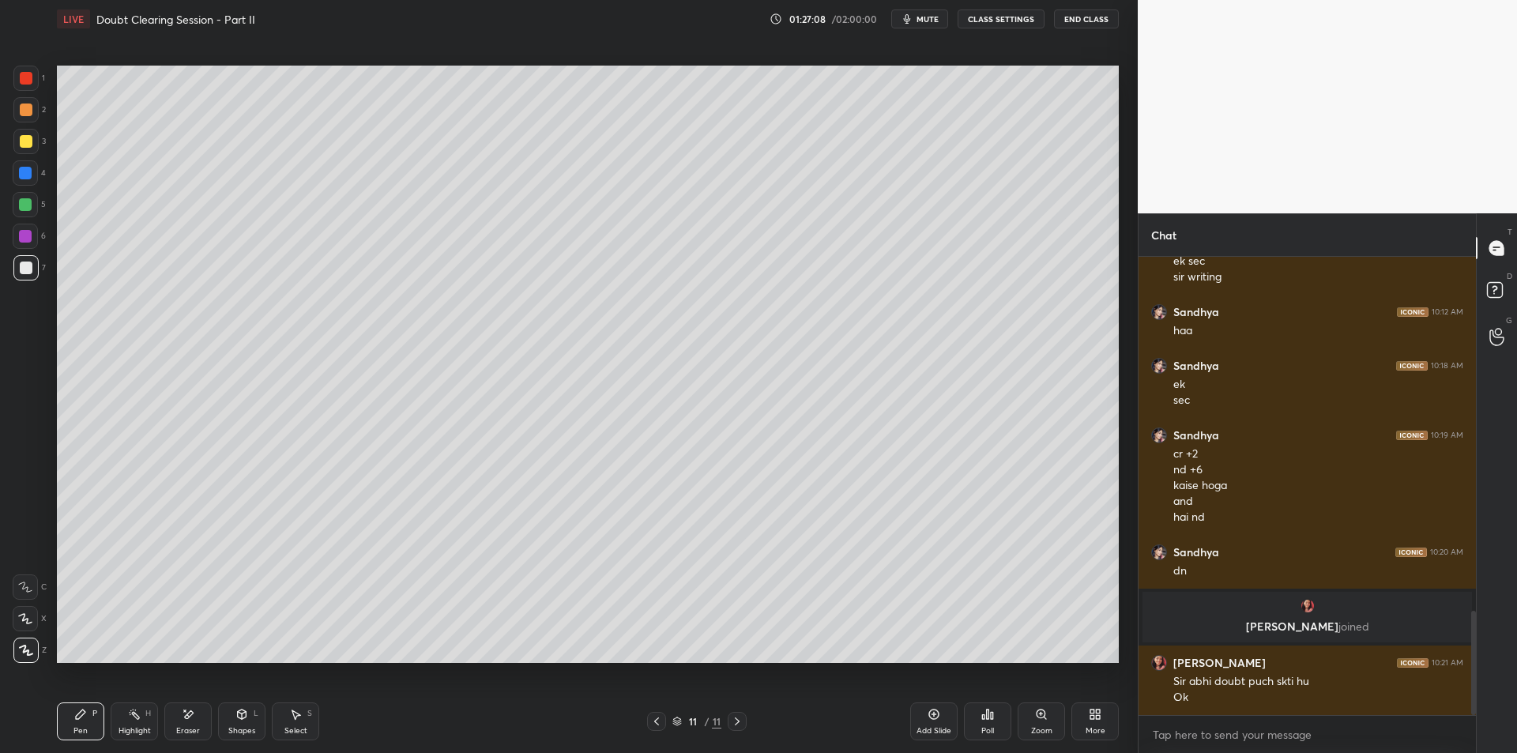
click at [141, 723] on div "Highlight H" at bounding box center [134, 721] width 47 height 38
click at [80, 721] on div "Pen P" at bounding box center [80, 721] width 47 height 38
click at [126, 722] on div "Highlight H" at bounding box center [134, 721] width 47 height 38
click at [84, 729] on div "Pen" at bounding box center [80, 731] width 14 height 8
click at [122, 736] on div "Highlight H" at bounding box center [134, 721] width 47 height 38
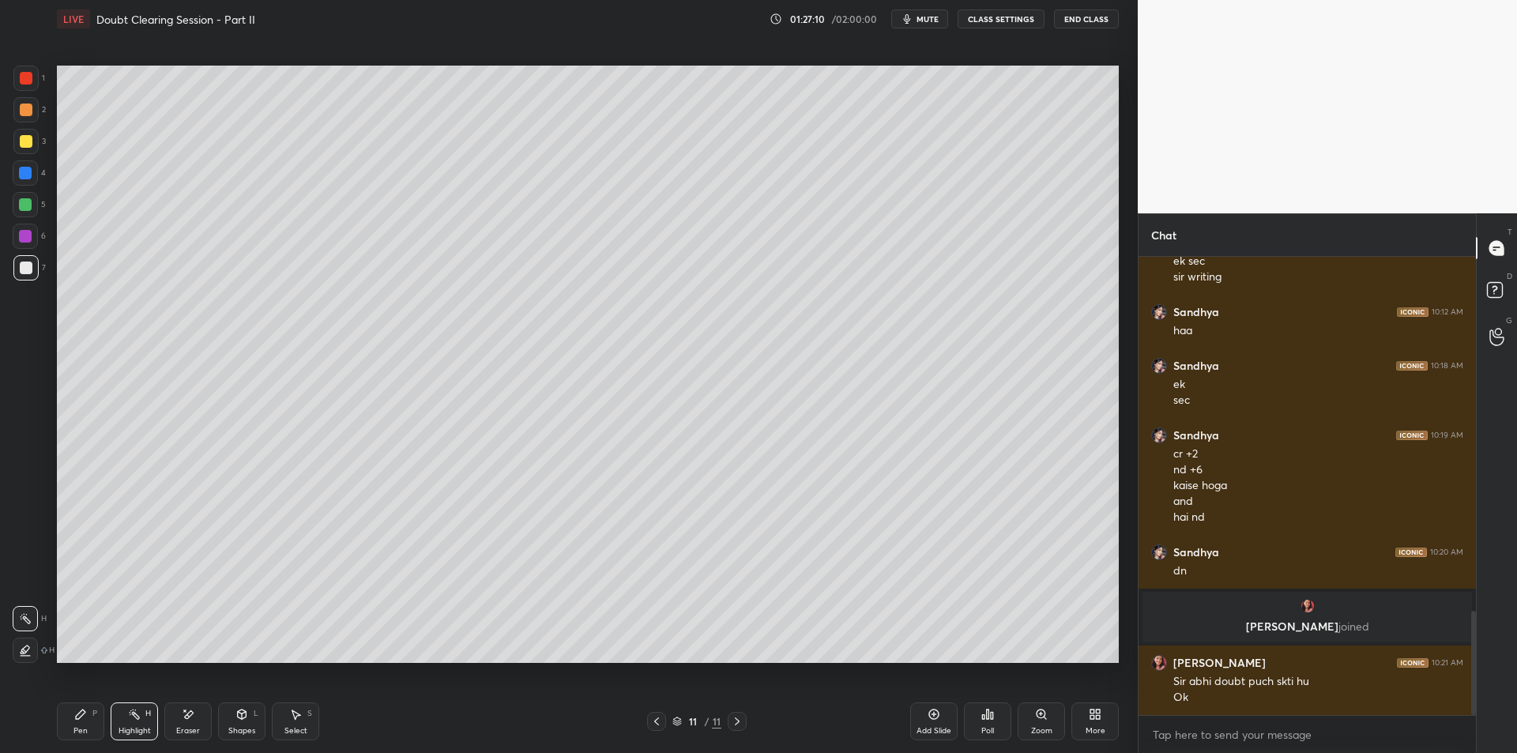
click at [83, 732] on div "Pen" at bounding box center [80, 731] width 14 height 8
click at [115, 729] on div "Highlight H" at bounding box center [134, 721] width 47 height 38
click at [89, 731] on div "Pen P" at bounding box center [80, 721] width 47 height 38
click at [108, 728] on div "Pen P Highlight H Eraser Shapes L Select S" at bounding box center [270, 721] width 427 height 38
click at [114, 728] on div "Highlight H" at bounding box center [134, 721] width 47 height 38
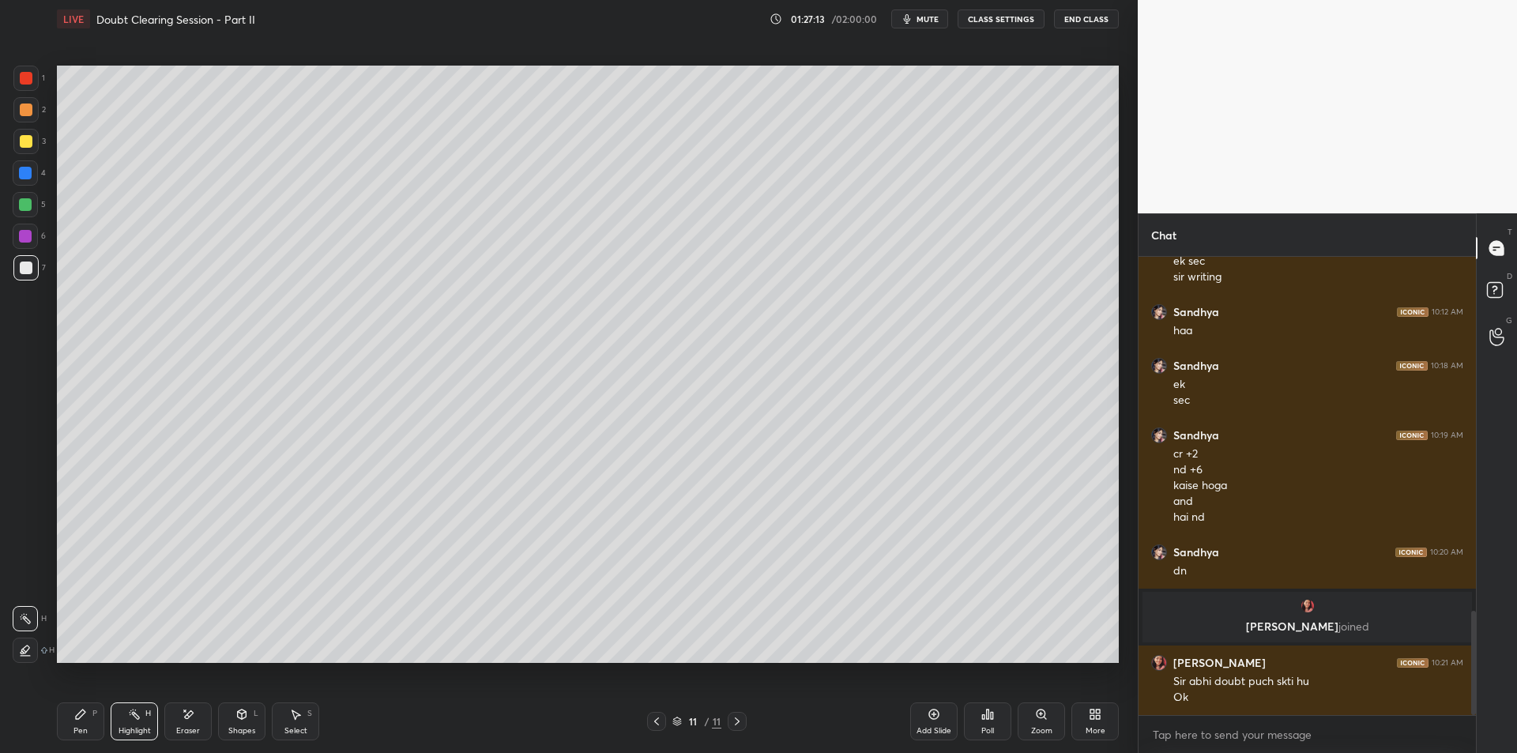
click at [84, 728] on div "Pen" at bounding box center [80, 731] width 14 height 8
click at [119, 724] on div "Highlight H" at bounding box center [134, 721] width 47 height 38
click at [83, 723] on div "Pen P" at bounding box center [80, 721] width 47 height 38
click at [121, 724] on div "Highlight H" at bounding box center [134, 721] width 47 height 38
click at [78, 723] on div "Pen P" at bounding box center [80, 721] width 47 height 38
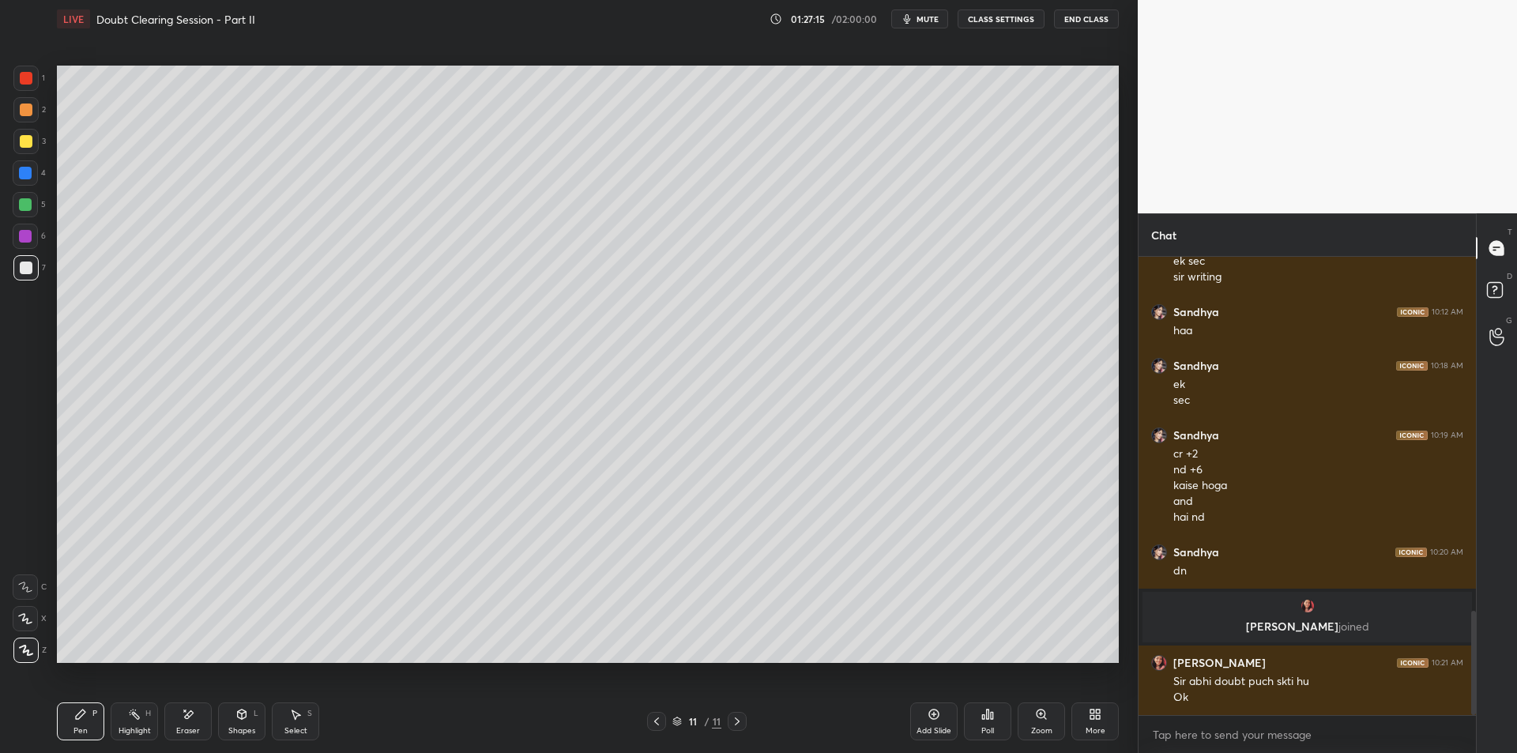
click at [120, 723] on div "Highlight H" at bounding box center [134, 721] width 47 height 38
click at [80, 728] on div "Pen" at bounding box center [80, 731] width 14 height 8
click at [122, 725] on div "Highlight H" at bounding box center [134, 721] width 47 height 38
click at [78, 723] on div "Pen P" at bounding box center [80, 721] width 47 height 38
click at [119, 721] on div "Highlight H" at bounding box center [134, 721] width 47 height 38
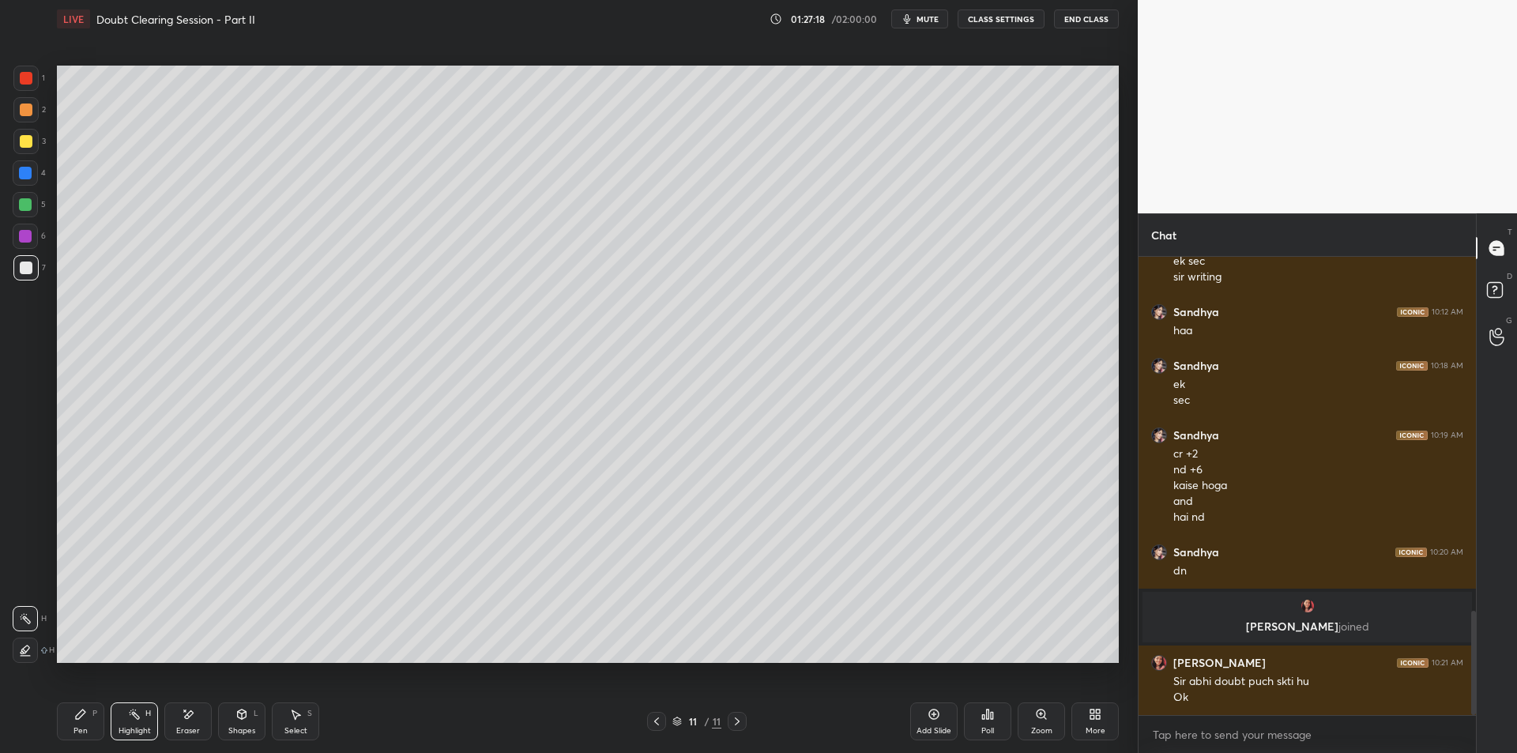
click at [78, 721] on div "Pen P" at bounding box center [80, 721] width 47 height 38
click at [122, 719] on div "Highlight H" at bounding box center [134, 721] width 47 height 38
click at [79, 723] on div "Pen P" at bounding box center [80, 721] width 47 height 38
click at [113, 722] on div "Highlight H" at bounding box center [134, 721] width 47 height 38
click at [88, 725] on div "Pen P" at bounding box center [80, 721] width 47 height 38
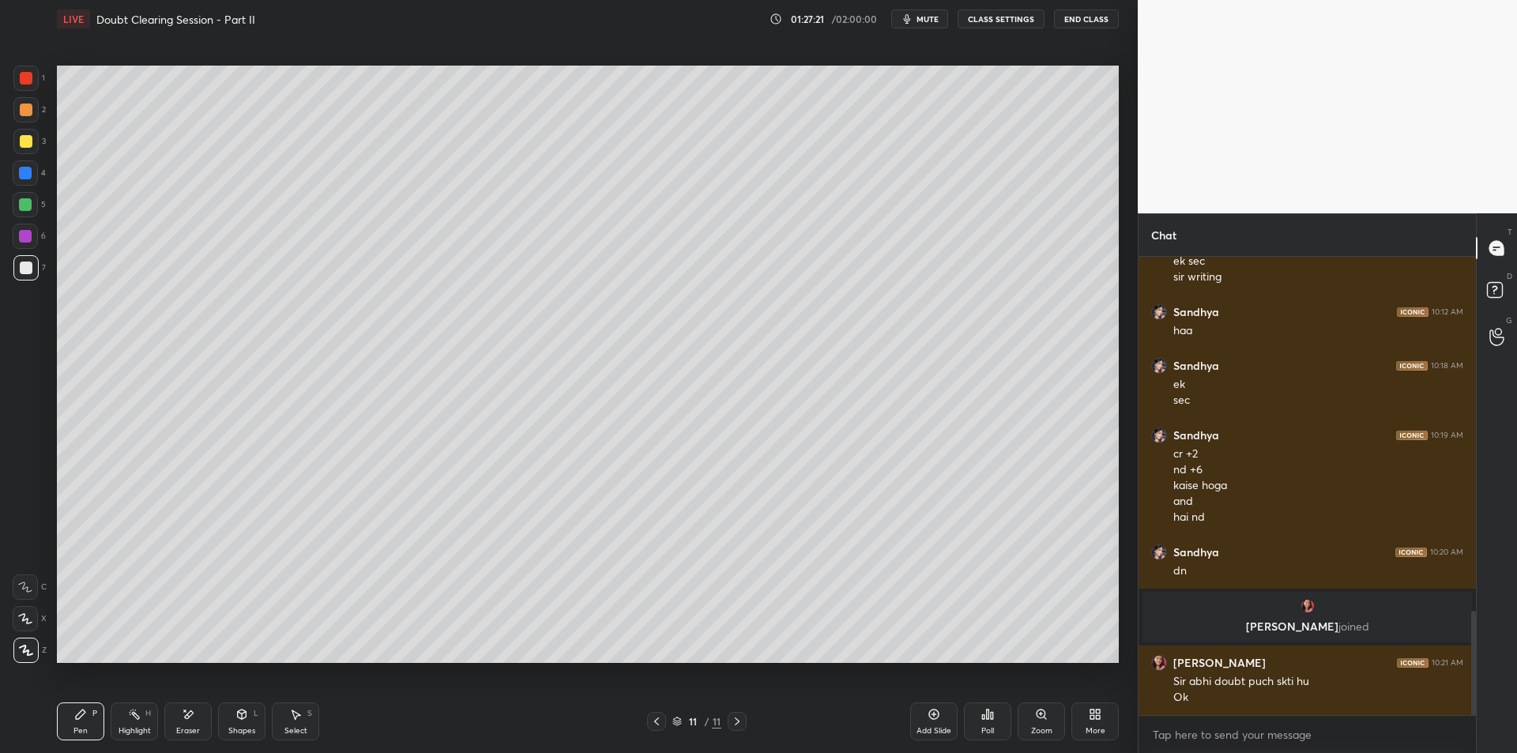
click at [112, 724] on div "Highlight H" at bounding box center [134, 721] width 47 height 38
click at [80, 727] on div "Pen" at bounding box center [80, 731] width 14 height 8
click at [112, 725] on div "Highlight H" at bounding box center [134, 721] width 47 height 38
click at [88, 732] on div "Pen P" at bounding box center [80, 721] width 47 height 38
click at [119, 728] on div "Highlight" at bounding box center [135, 731] width 32 height 8
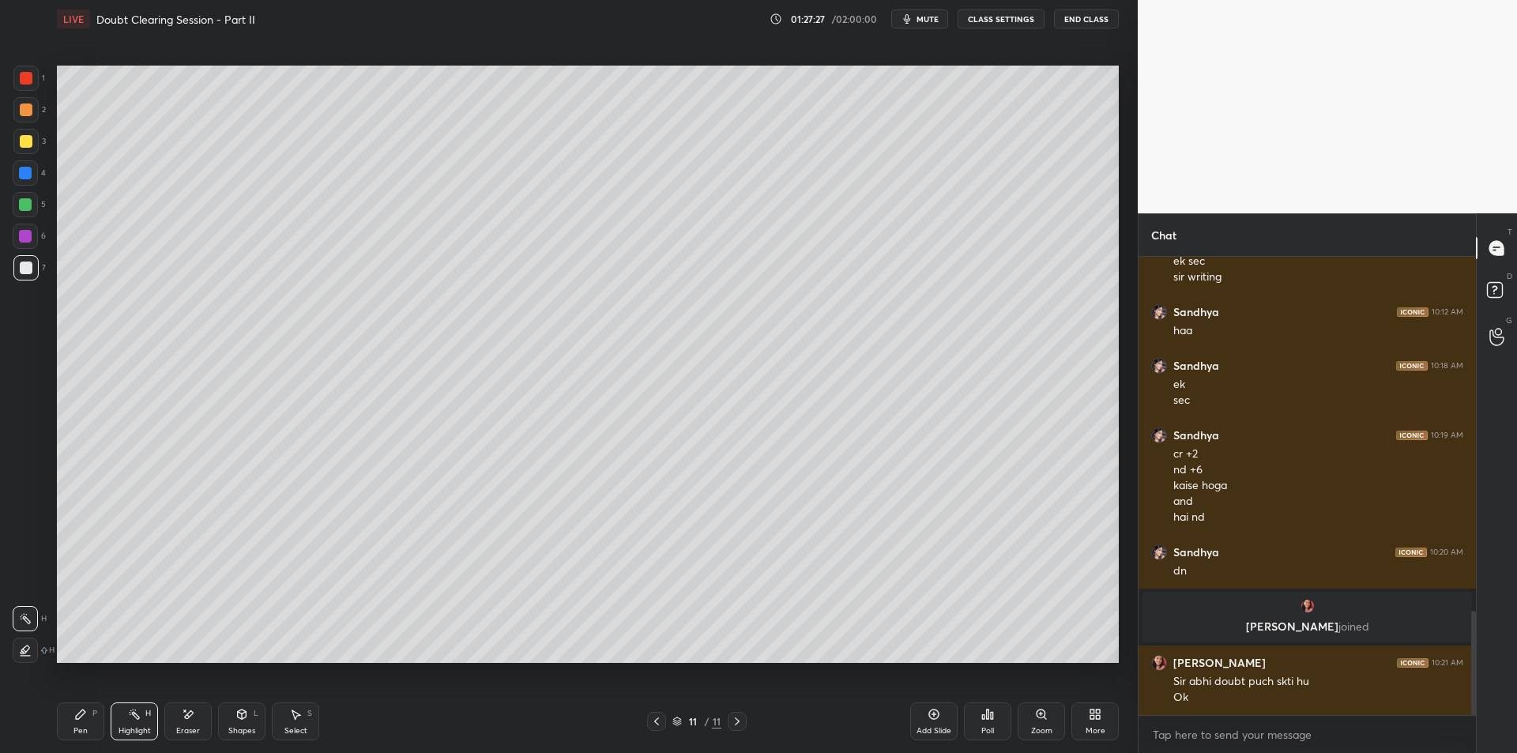
click at [84, 727] on div "Pen" at bounding box center [80, 731] width 14 height 8
click at [124, 727] on div "Highlight" at bounding box center [135, 731] width 32 height 8
click at [93, 716] on div "P" at bounding box center [94, 714] width 5 height 8
click at [111, 720] on div "Highlight H" at bounding box center [134, 721] width 47 height 38
click at [85, 721] on div "Pen P" at bounding box center [80, 721] width 47 height 38
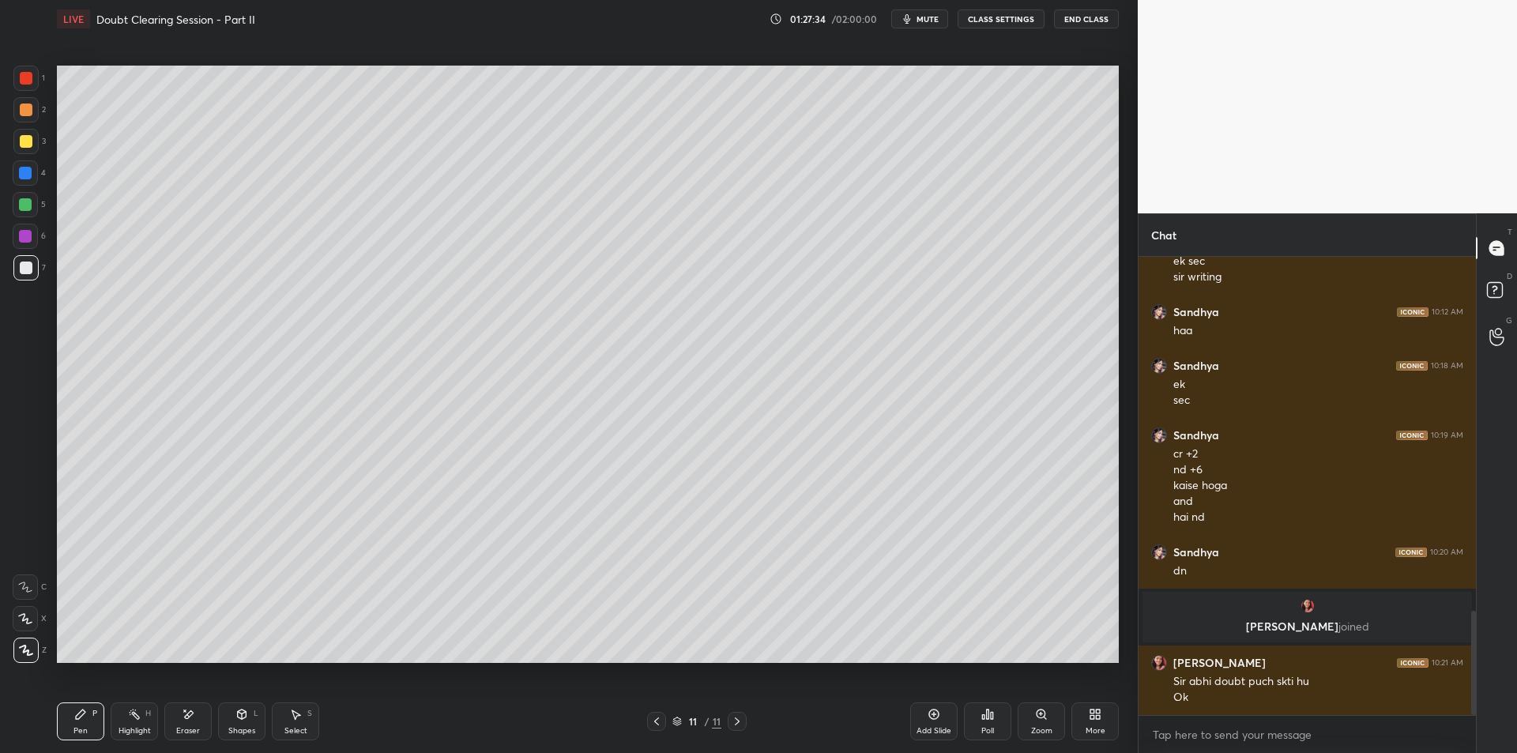
click at [109, 719] on div "Pen P Highlight H Eraser Shapes L Select S" at bounding box center [270, 721] width 427 height 38
click at [119, 717] on div "Highlight H" at bounding box center [134, 721] width 47 height 38
click at [94, 722] on div "Pen P" at bounding box center [80, 721] width 47 height 38
click at [116, 717] on div "Highlight H" at bounding box center [134, 721] width 47 height 38
click at [86, 723] on div "Pen P" at bounding box center [80, 721] width 47 height 38
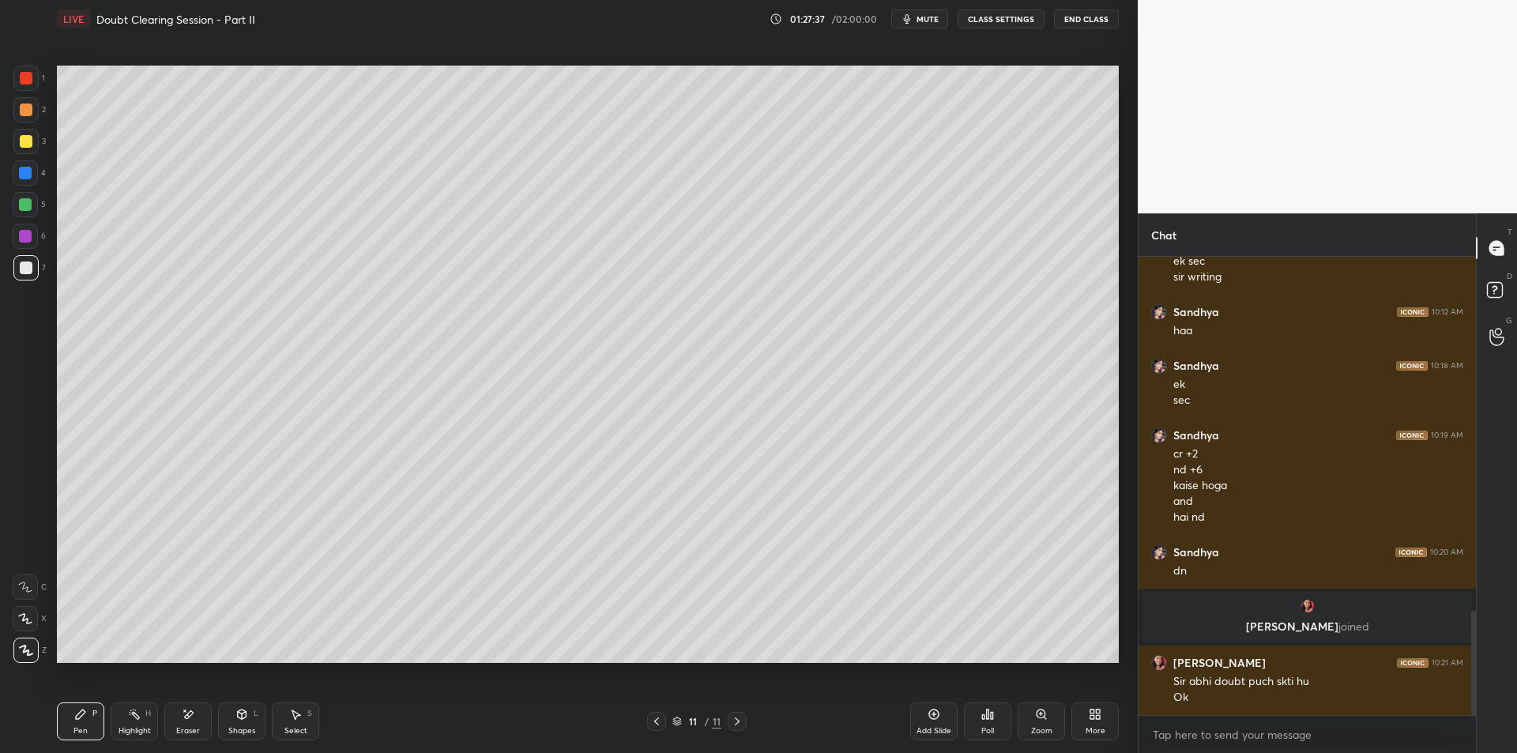
click at [130, 725] on div "Highlight H" at bounding box center [134, 721] width 47 height 38
click at [96, 728] on div "Pen P" at bounding box center [80, 721] width 47 height 38
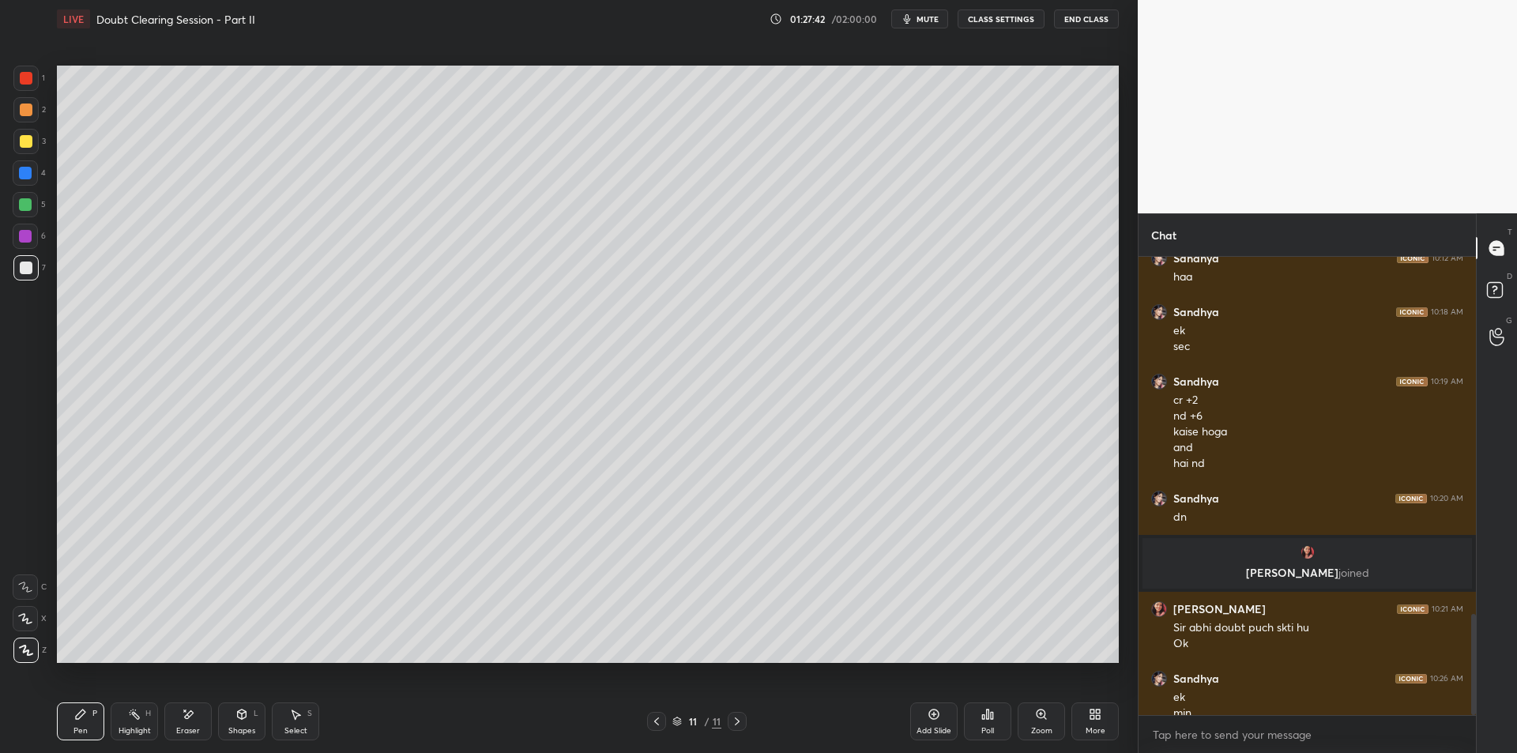
scroll to position [1624, 0]
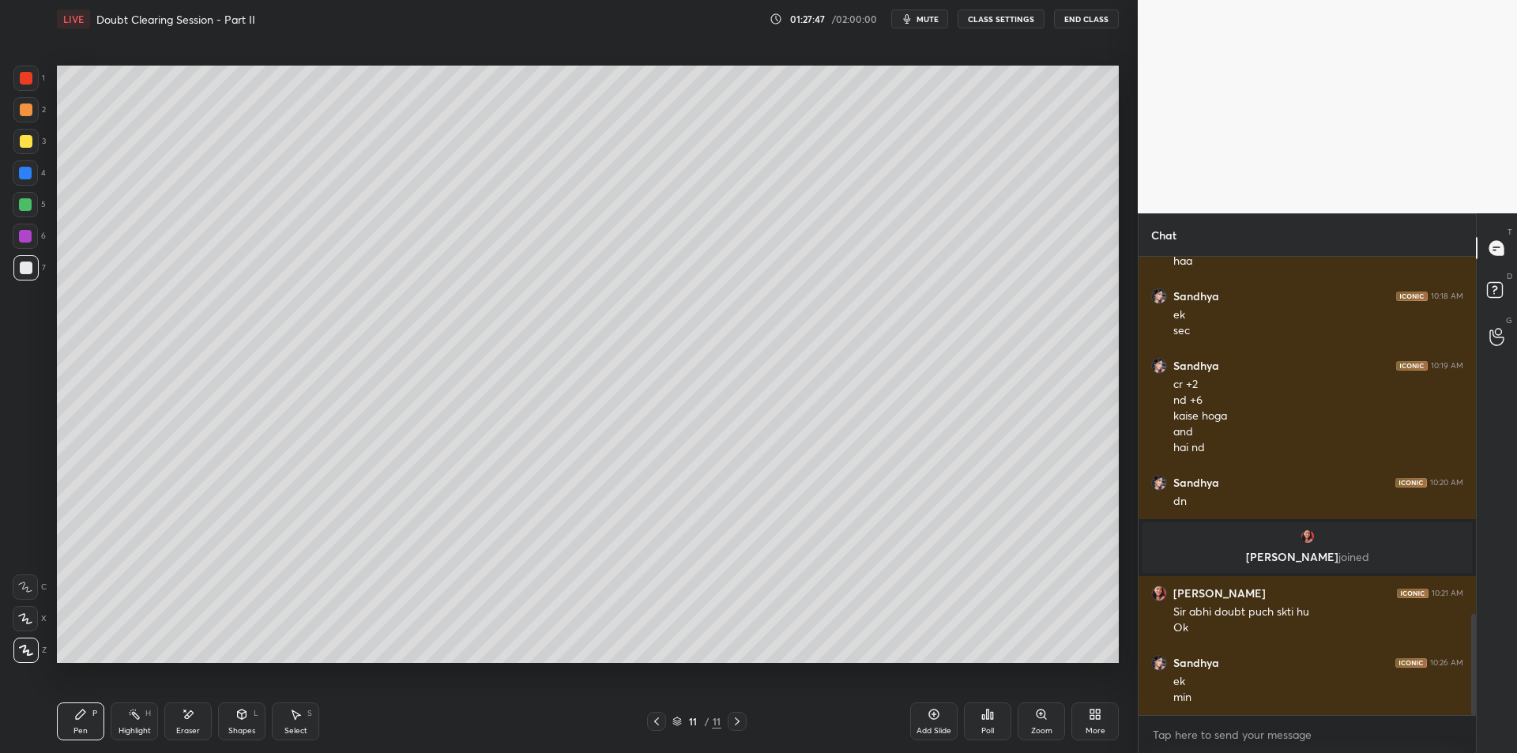
click at [1014, 14] on button "CLASS SETTINGS" at bounding box center [1001, 18] width 87 height 19
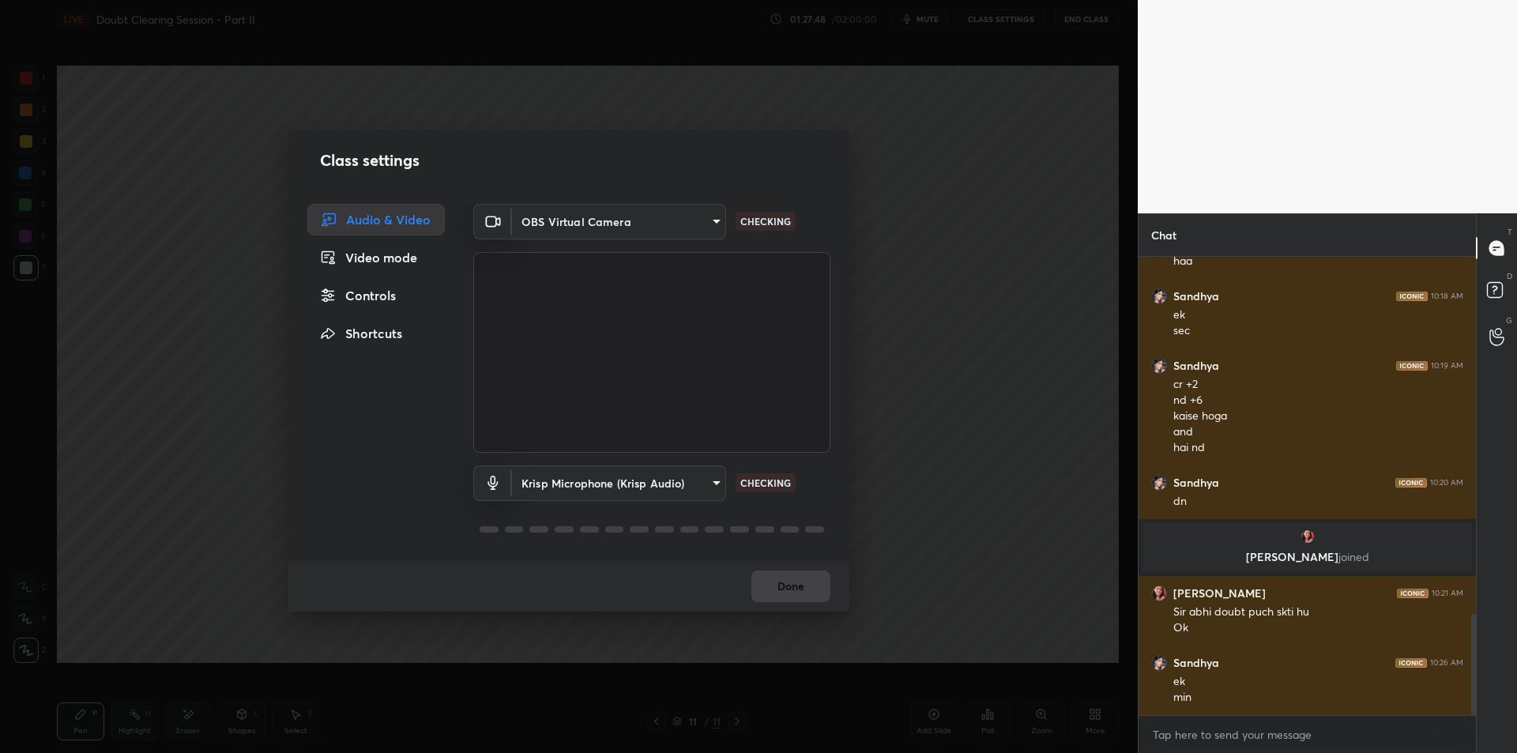
click at [566, 498] on body "1 2 3 4 5 6 7 C X Z E E Erase all H H LIVE Doubt Clearing Session - Part II 01:…" at bounding box center [758, 376] width 1517 height 753
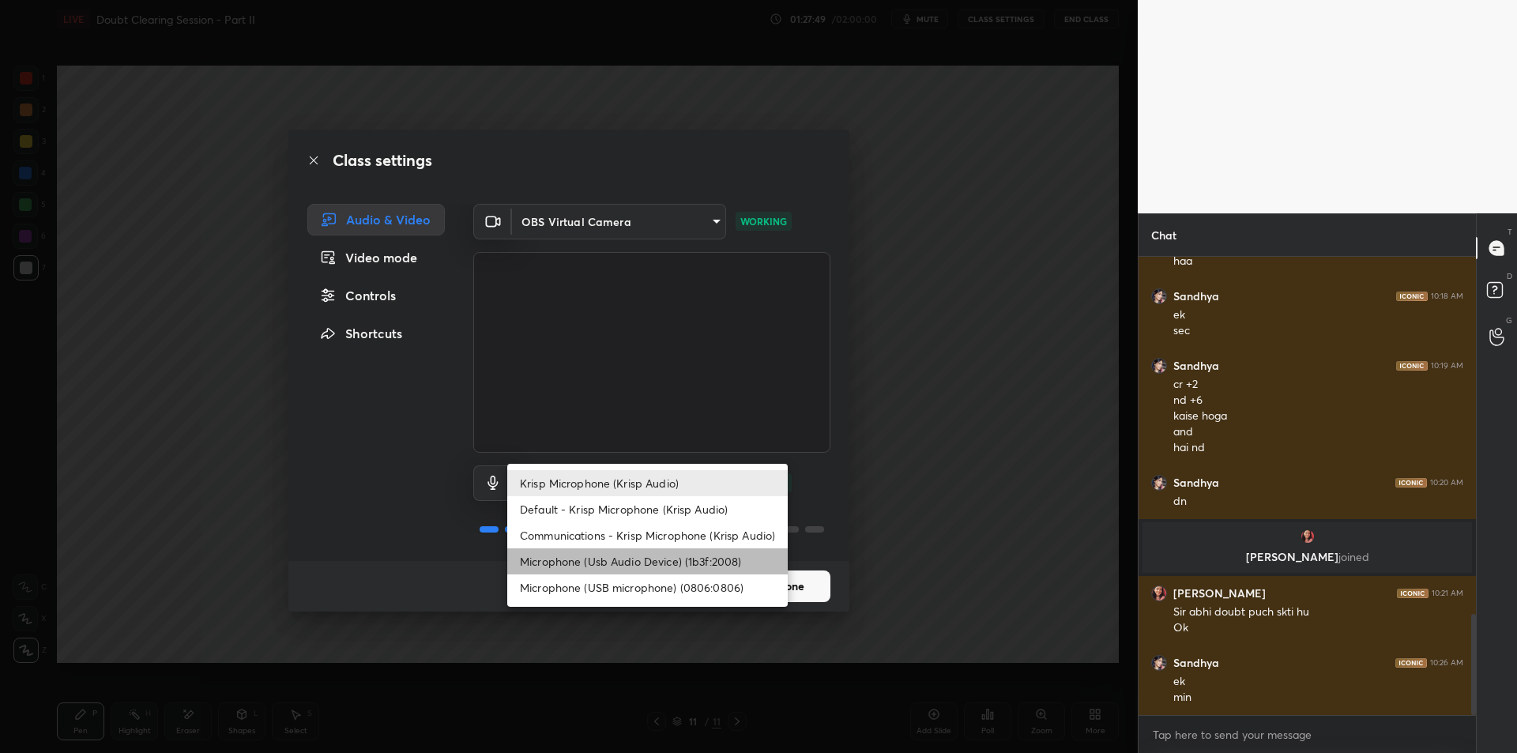
click at [621, 562] on li "Microphone (Usb Audio Device) (1b3f:2008)" at bounding box center [647, 561] width 280 height 26
type input "fde829080738fc3fb0167f80aaf6a609a4591a58cc93b04ec9dd4d9d5dd89f15"
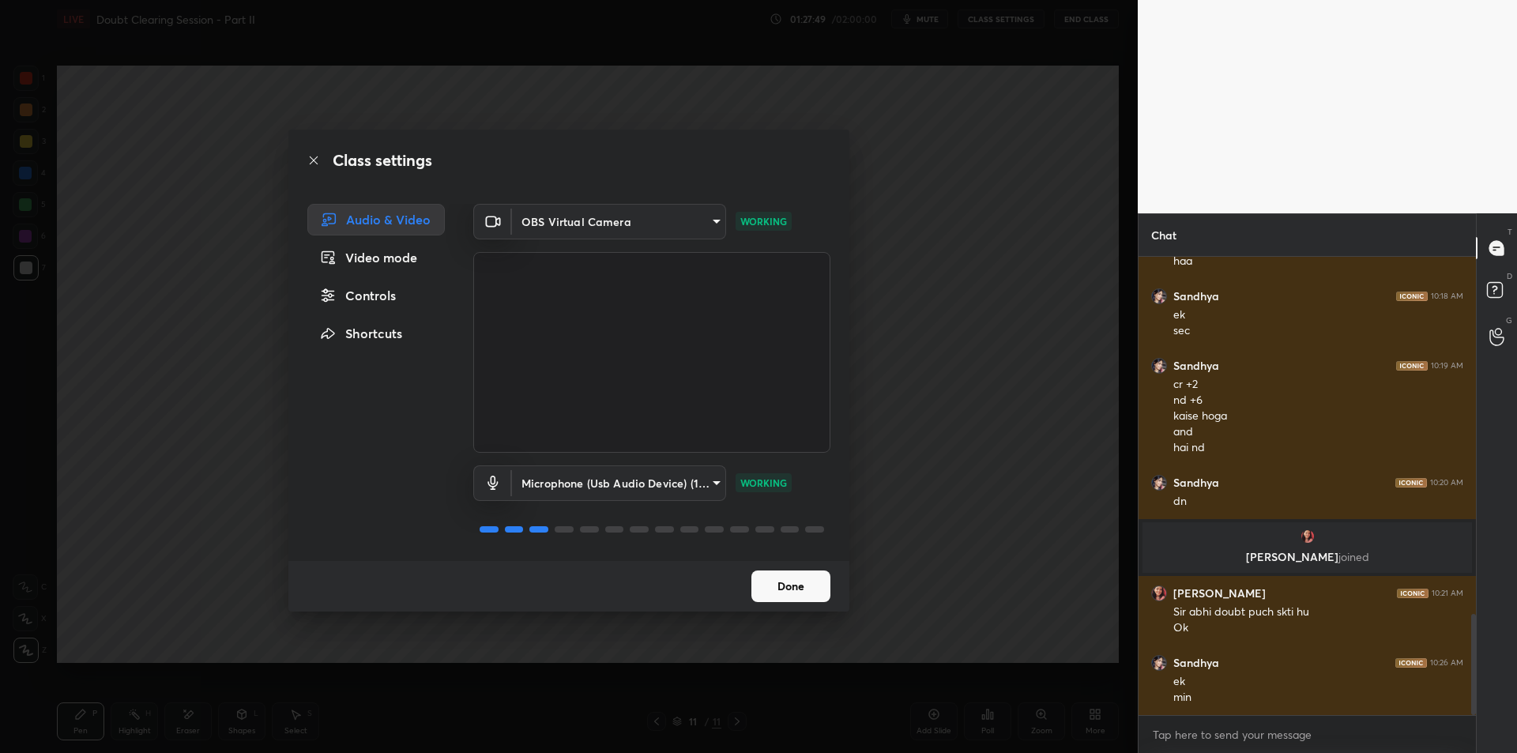
click at [919, 55] on div "Class settings Audio & Video Video mode Controls Shortcuts OBS Virtual Camera 6…" at bounding box center [569, 376] width 1138 height 753
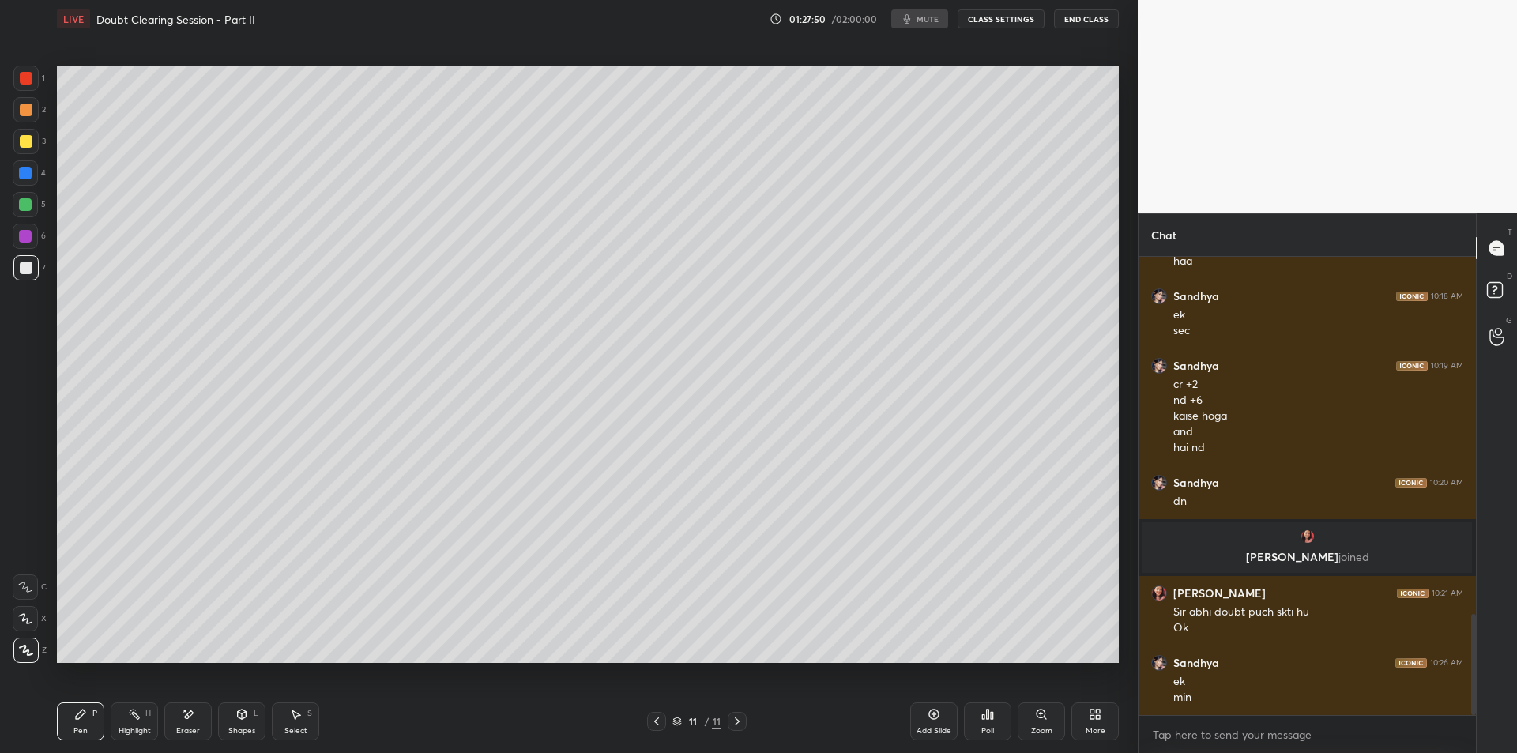
click at [920, 23] on div "01:27:50 / 02:00:00 mute CLASS SETTINGS End Class" at bounding box center [944, 18] width 349 height 19
click at [927, 21] on span "mute" at bounding box center [928, 18] width 22 height 11
click at [125, 718] on div "Highlight H" at bounding box center [134, 721] width 47 height 38
click at [80, 730] on div "Pen" at bounding box center [80, 731] width 14 height 8
click at [1301, 543] on div "grid" at bounding box center [1307, 537] width 311 height 16
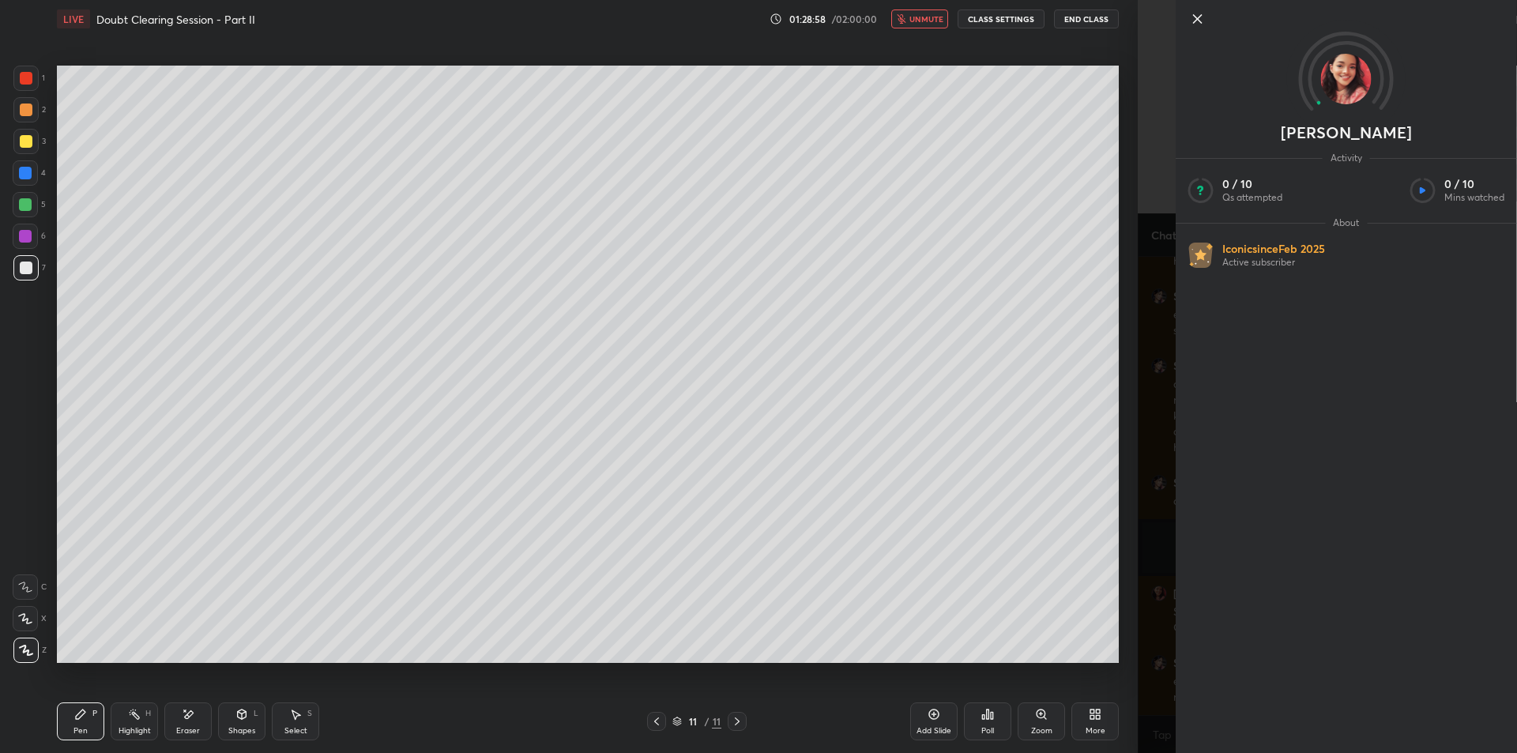
drag, startPoint x: 1177, startPoint y: 161, endPoint x: 1171, endPoint y: 167, distance: 8.4
click at [1176, 161] on div "Activity" at bounding box center [1346, 158] width 341 height 13
click at [1162, 493] on div "[PERSON_NAME] Activity 0 / 10 Qs attempted 0 / 10 Mins watched About Iconic sin…" at bounding box center [1327, 376] width 379 height 753
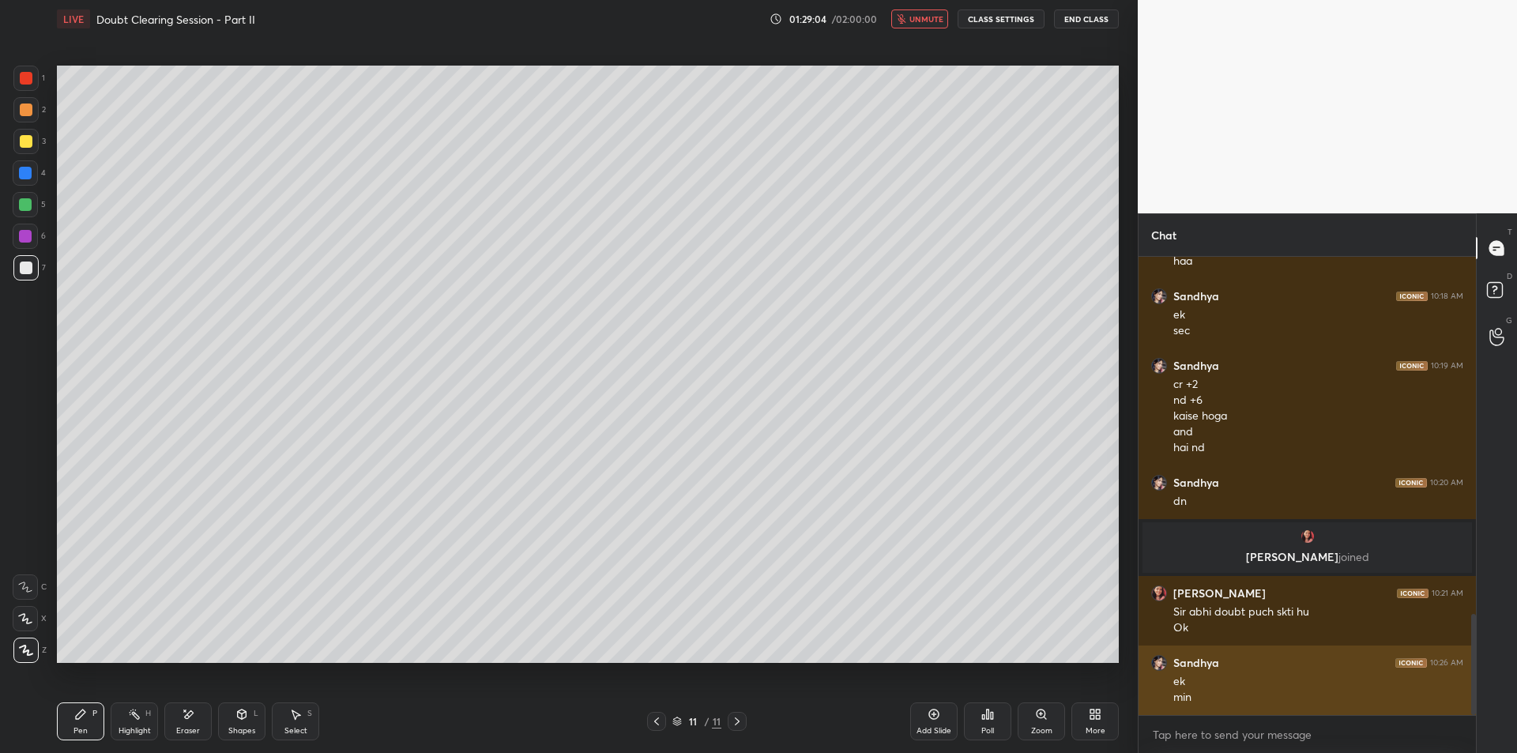
click at [1185, 678] on div "ek" at bounding box center [1318, 682] width 290 height 16
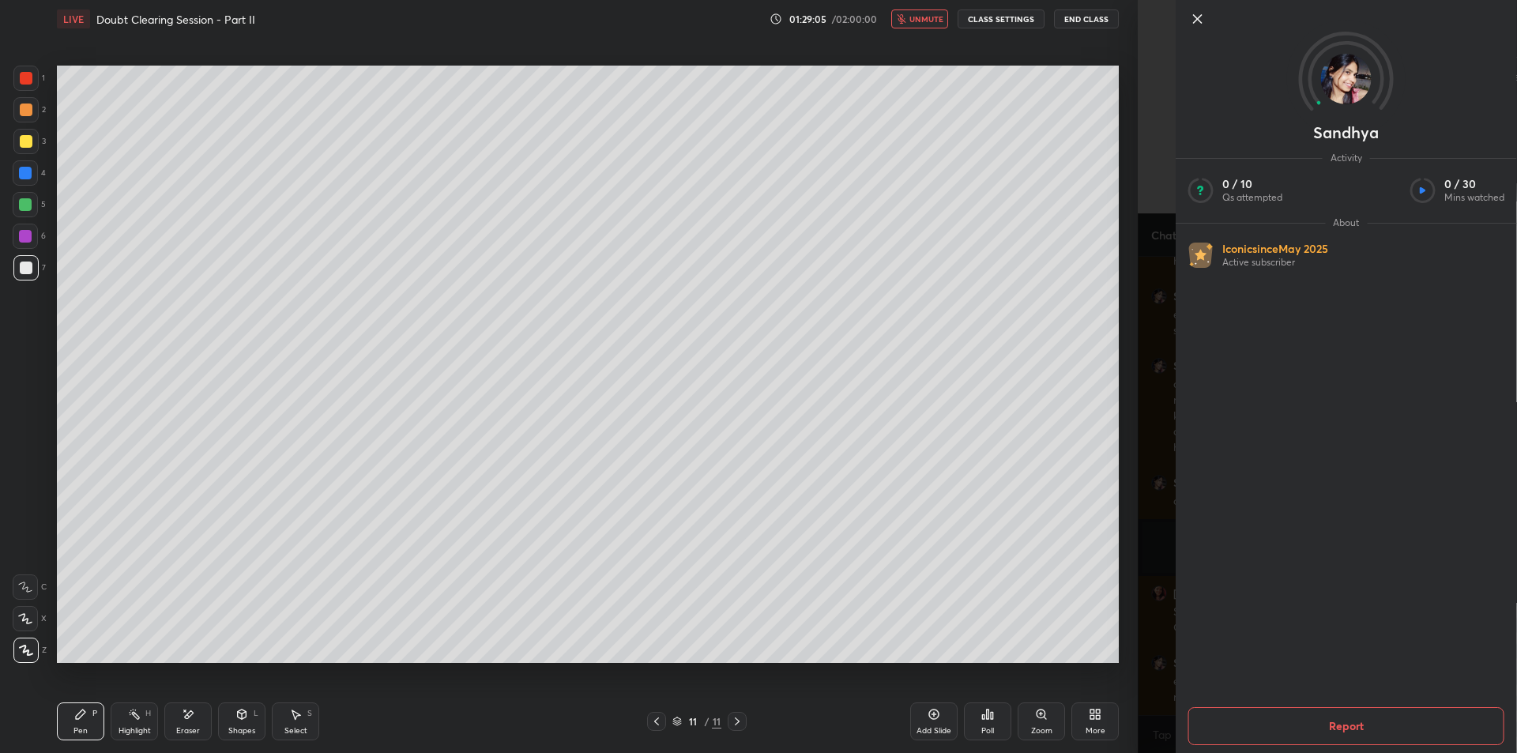
drag, startPoint x: 1309, startPoint y: 80, endPoint x: 1336, endPoint y: 73, distance: 27.8
click at [1131, 433] on div "1 2 3 4 5 6 7 C X Z E E Erase all H H LIVE Doubt Clearing Session - Part II 01:…" at bounding box center [569, 376] width 1138 height 753
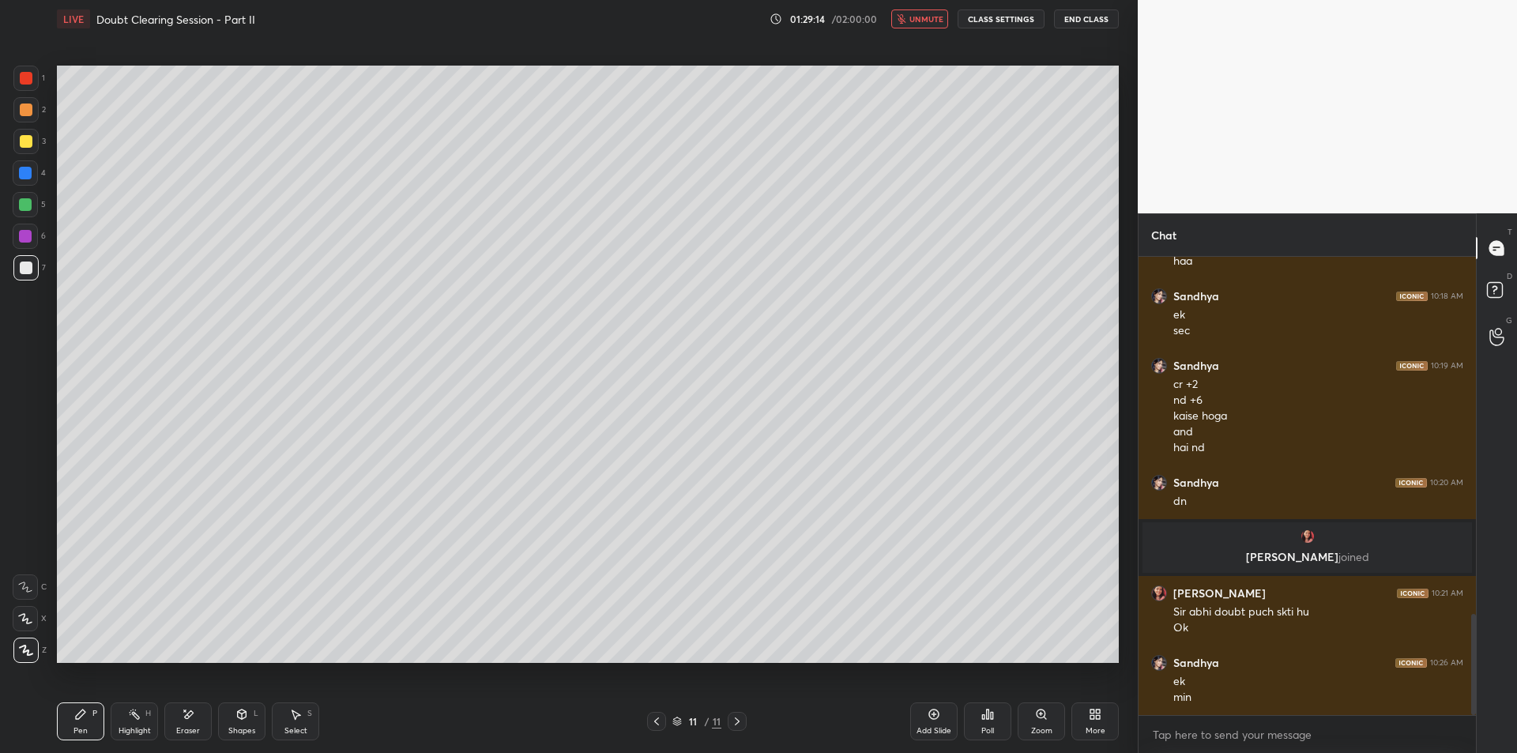
scroll to position [1678, 0]
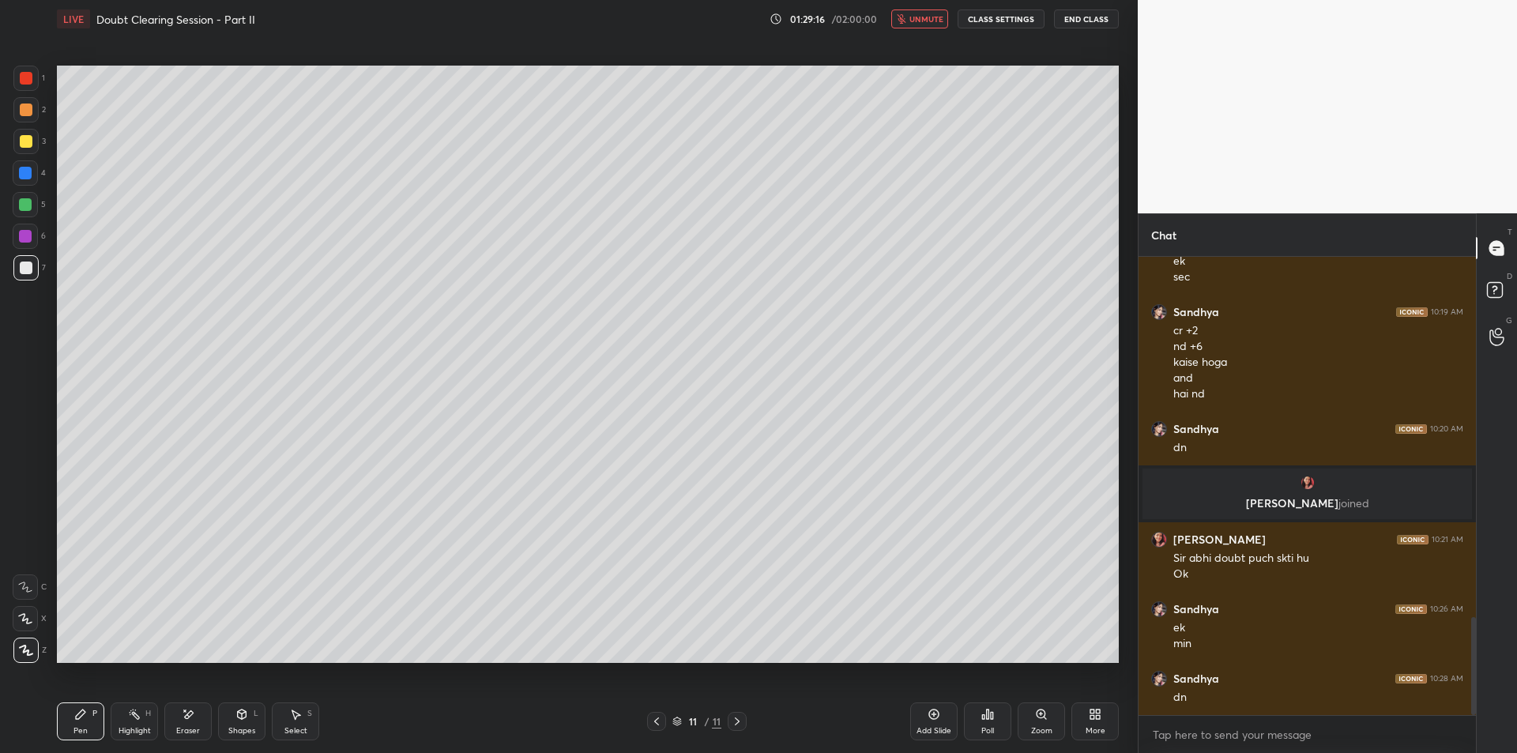
click at [934, 24] on span "unmute" at bounding box center [926, 18] width 34 height 11
click at [986, 22] on button "CLASS SETTINGS" at bounding box center [1001, 18] width 87 height 19
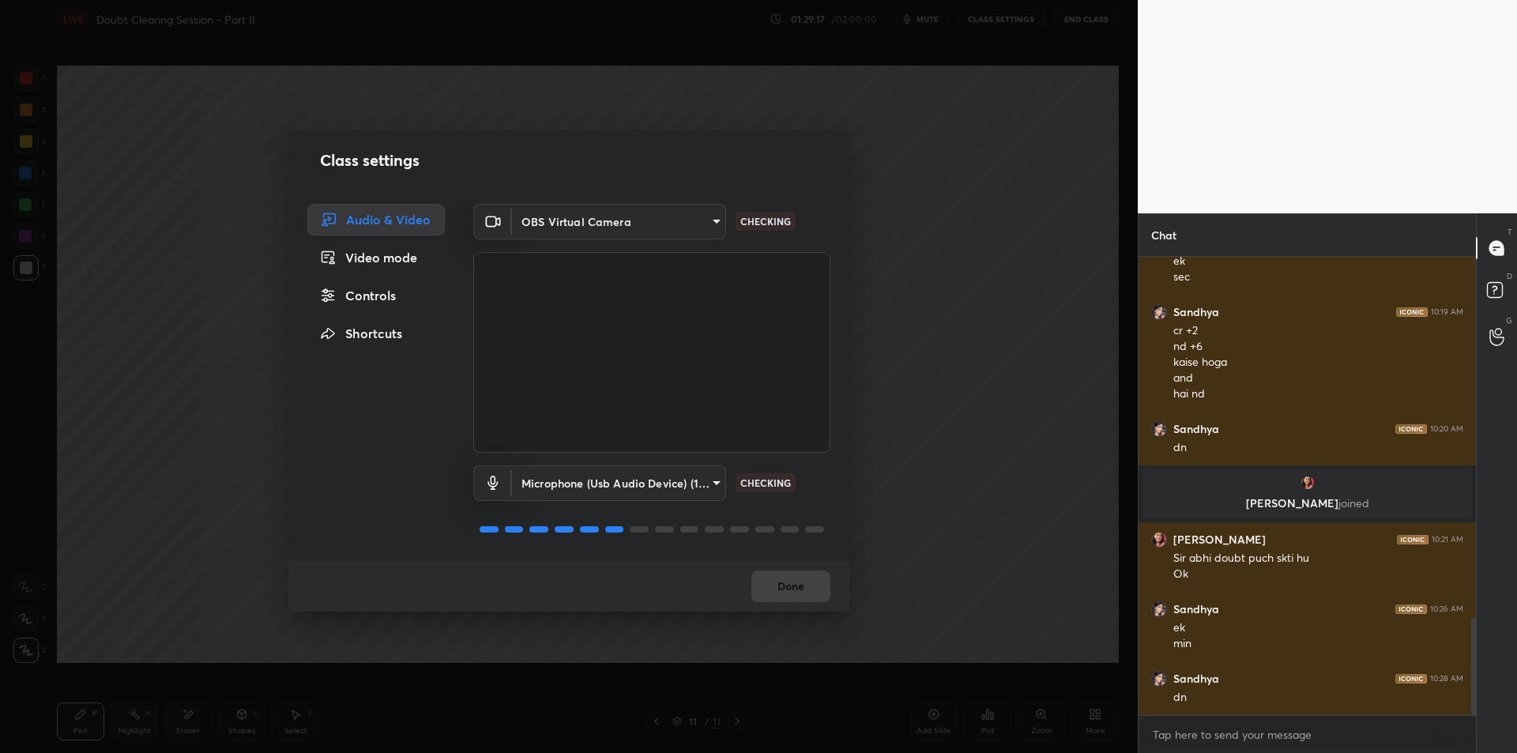
click at [661, 491] on body "1 2 3 4 5 6 7 C X Z E E Erase all H H LIVE Doubt Clearing Session - Part II 01:…" at bounding box center [758, 376] width 1517 height 753
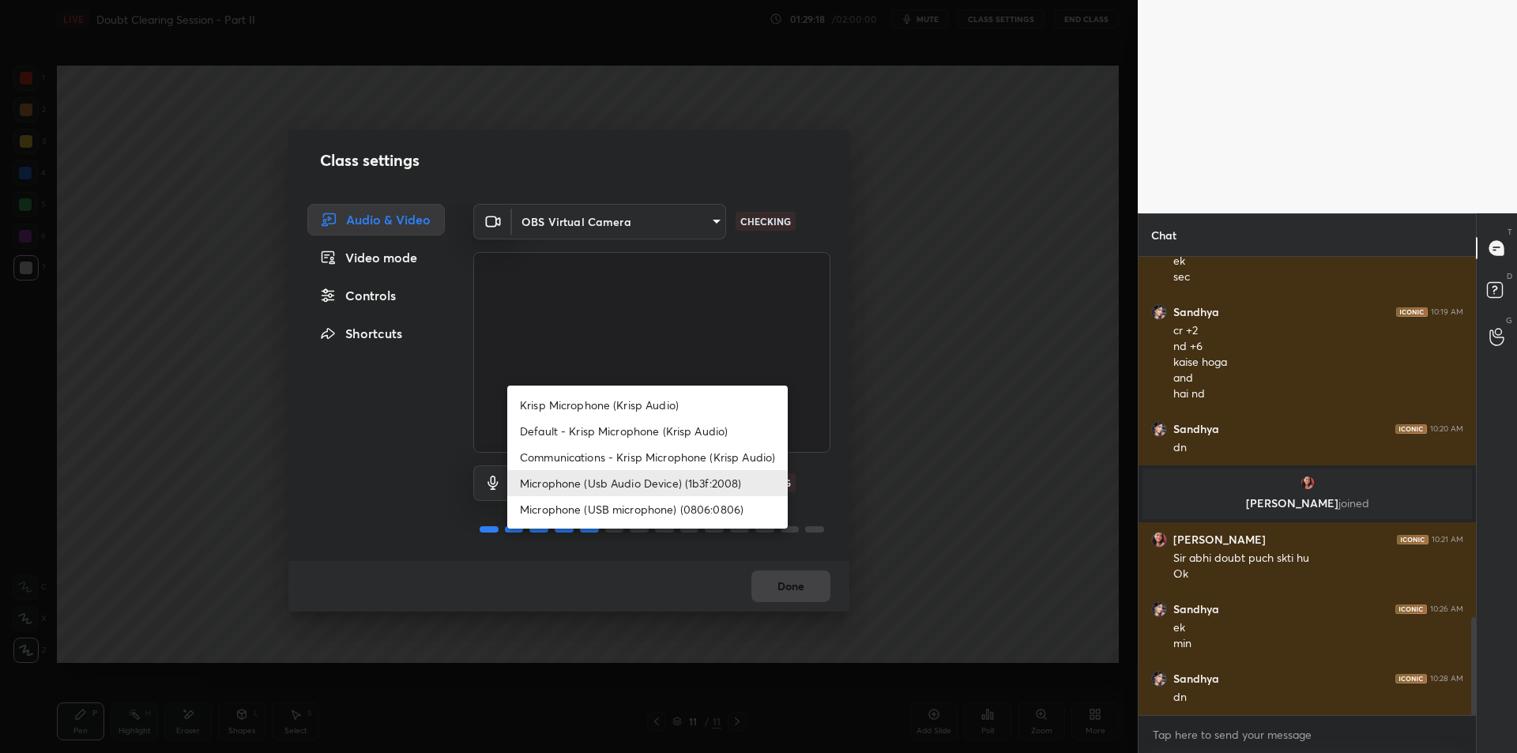
click at [710, 393] on li "Krisp Microphone (Krisp Audio)" at bounding box center [647, 405] width 280 height 26
type input "f179950b7ff94e844b1949510bbb9c4ee613793b831427a85f81c517fe718277"
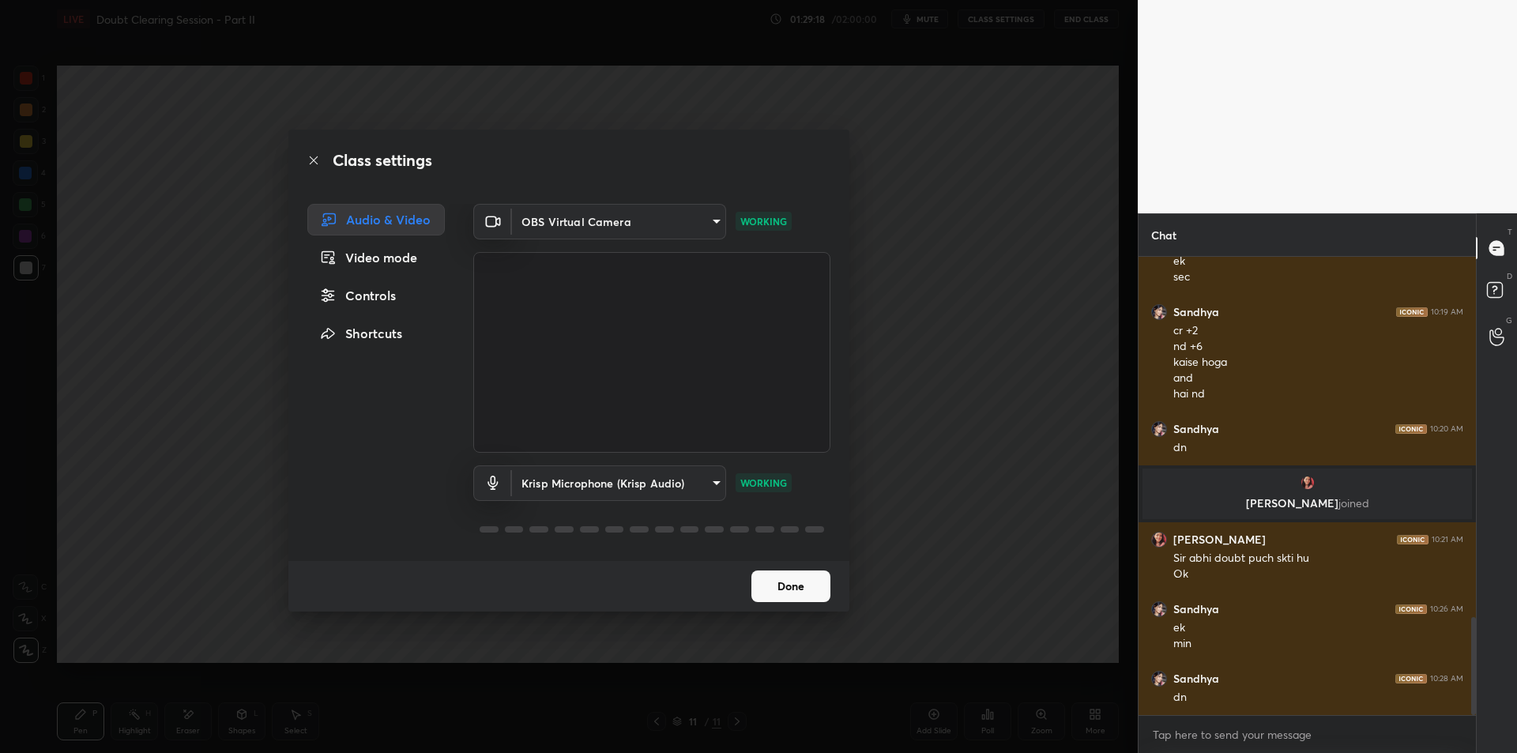
click at [896, 412] on div "Class settings Audio & Video Video mode Controls Shortcuts OBS Virtual Camera 6…" at bounding box center [569, 376] width 1138 height 753
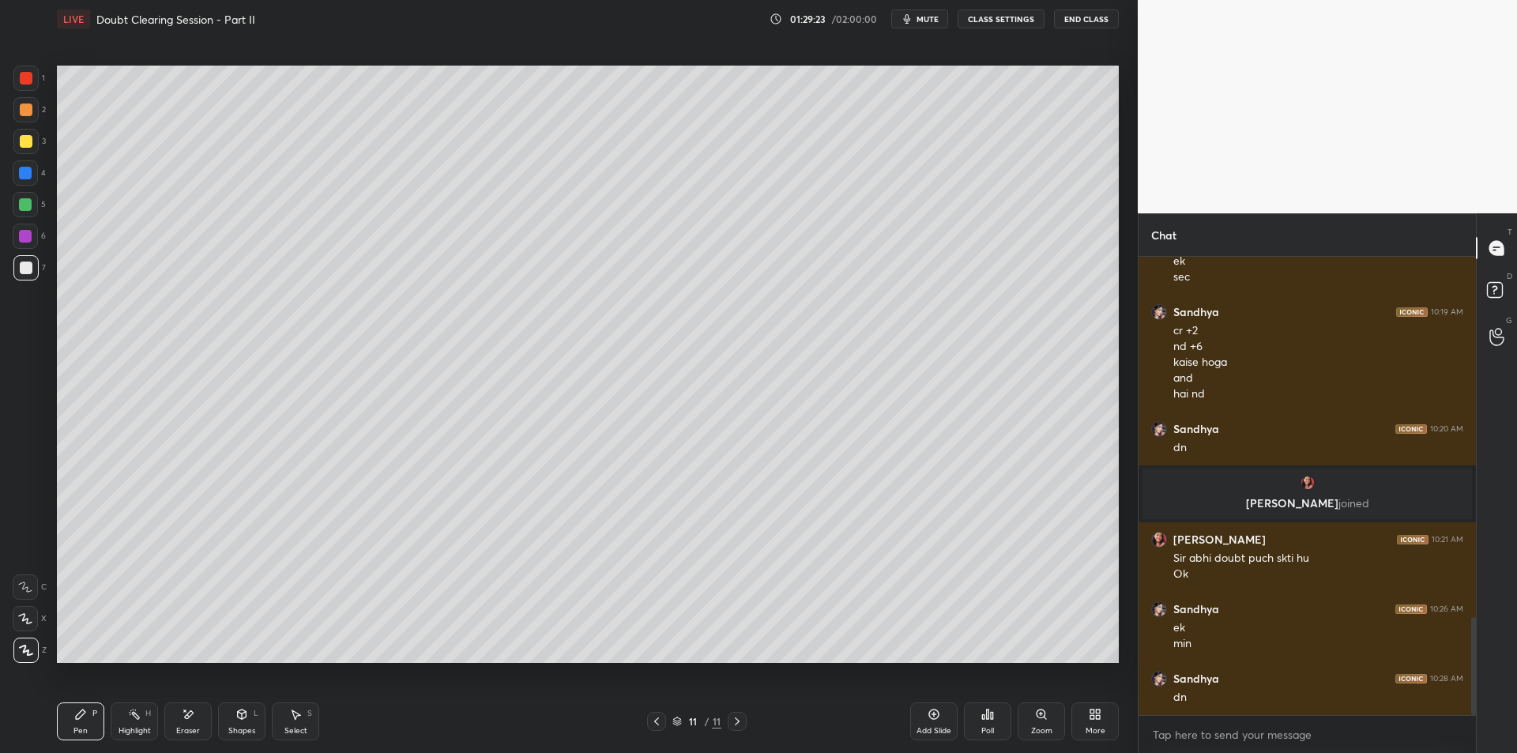
click at [939, 727] on div "Add Slide" at bounding box center [934, 731] width 35 height 8
click at [129, 727] on div "Highlight" at bounding box center [135, 731] width 32 height 8
click at [91, 713] on div "Pen P" at bounding box center [80, 721] width 47 height 38
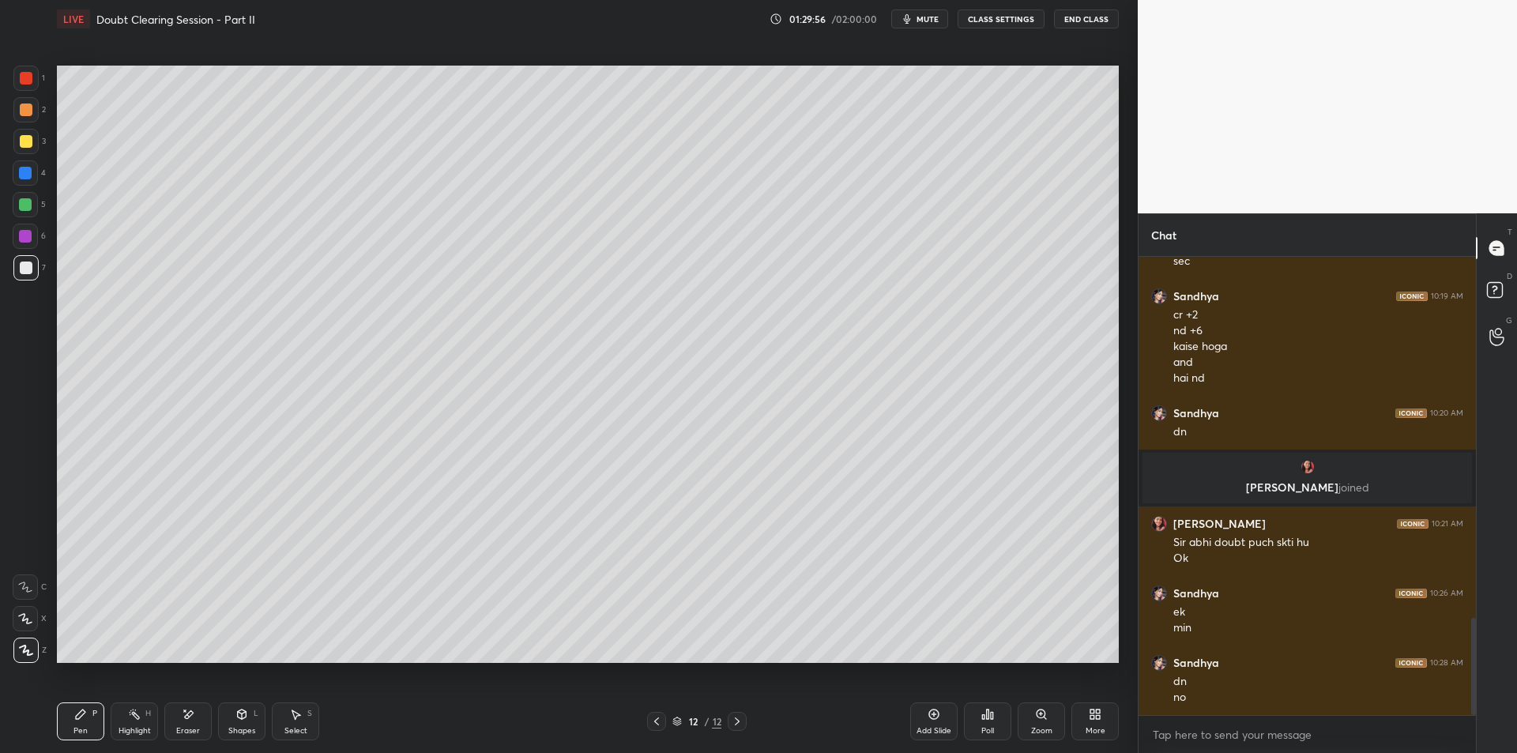
scroll to position [1710, 0]
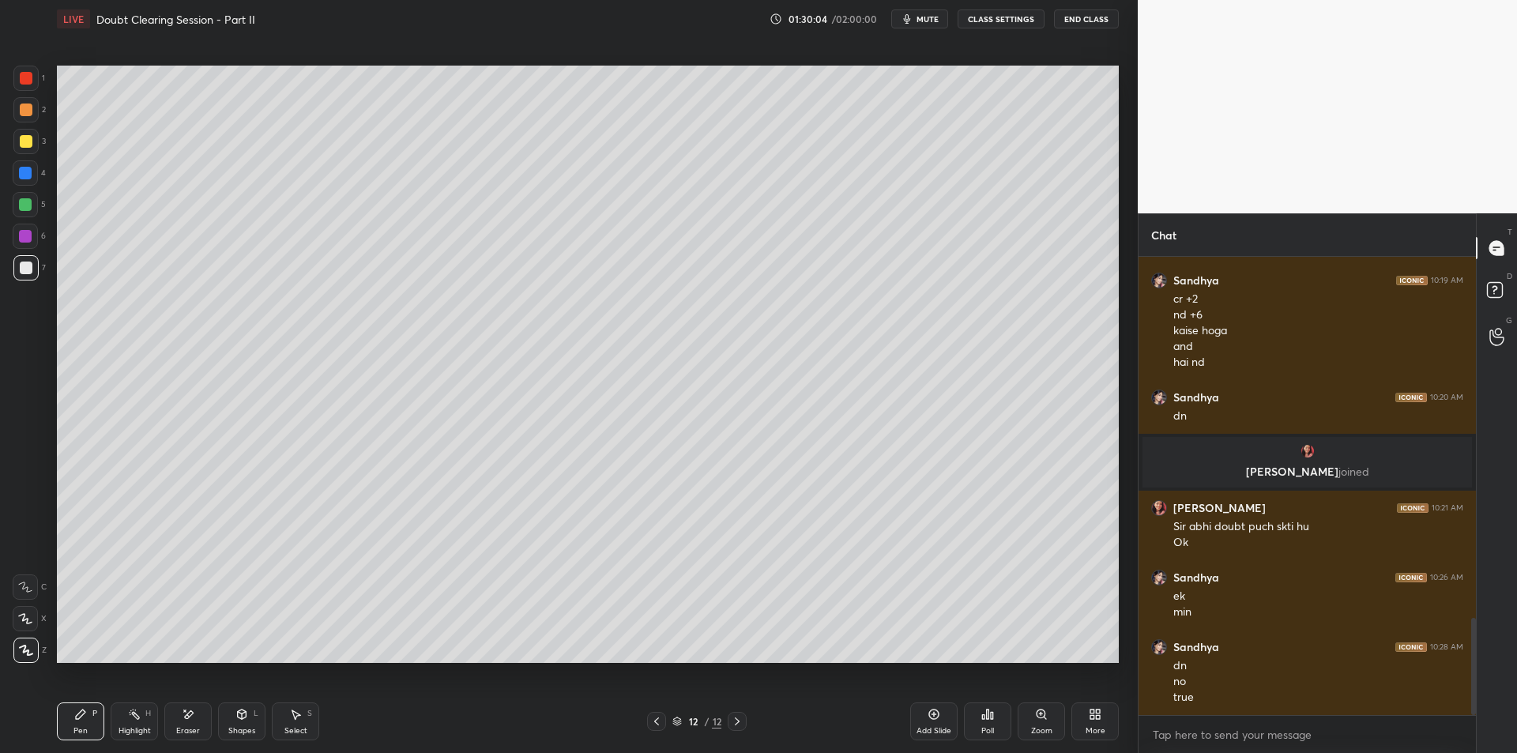
click at [17, 125] on div "2" at bounding box center [29, 113] width 32 height 32
click at [29, 212] on div at bounding box center [25, 204] width 25 height 25
click at [51, 219] on div "Setting up your live class Poll for secs No correct answer Start poll" at bounding box center [588, 364] width 1075 height 652
click at [29, 252] on div "6" at bounding box center [29, 240] width 33 height 32
click at [20, 282] on div "7" at bounding box center [29, 271] width 32 height 32
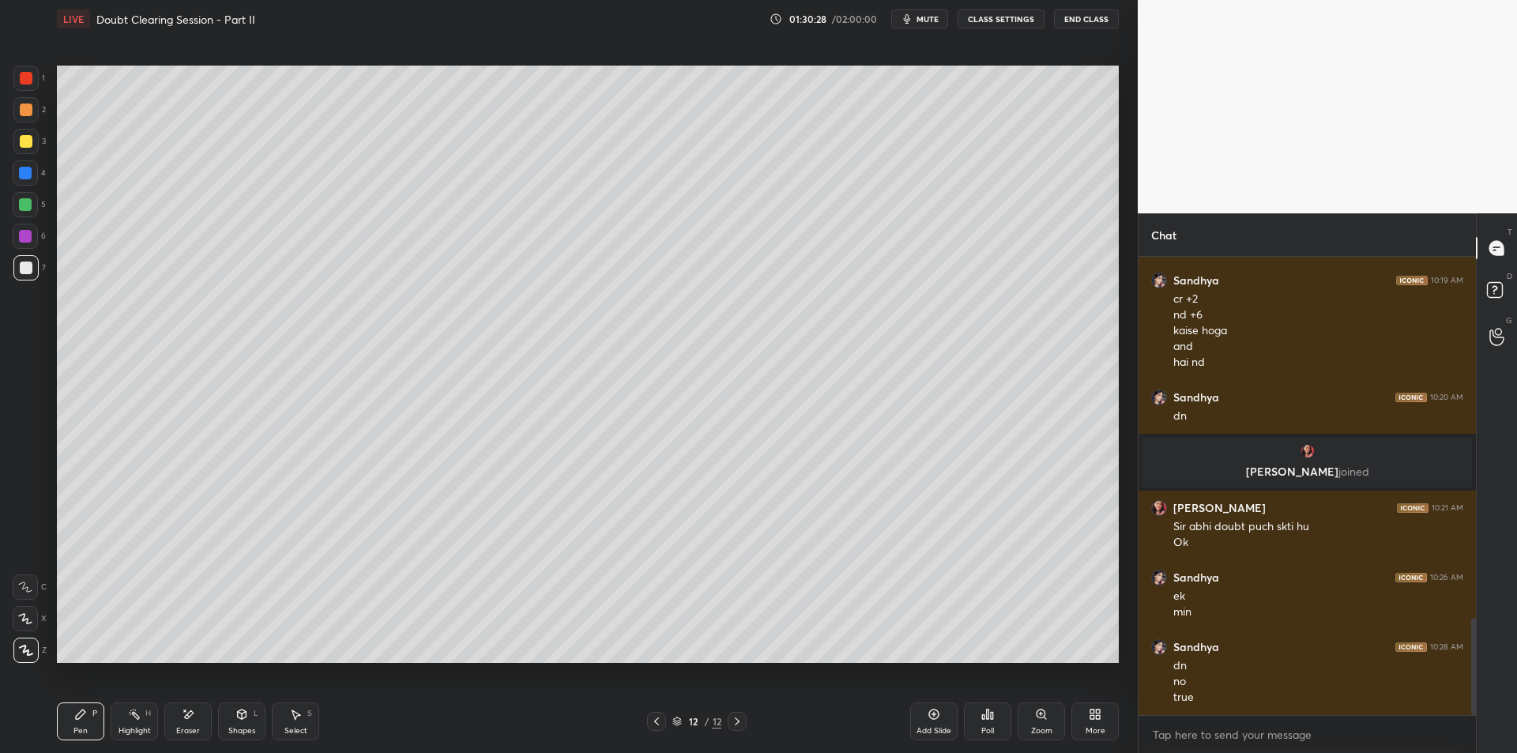
click at [953, 710] on div "Add Slide" at bounding box center [933, 721] width 47 height 38
click at [21, 138] on div at bounding box center [26, 141] width 13 height 13
click at [927, 13] on span "mute" at bounding box center [928, 18] width 22 height 11
click at [936, 23] on span "unmute" at bounding box center [926, 18] width 34 height 11
click at [21, 168] on div at bounding box center [25, 173] width 13 height 13
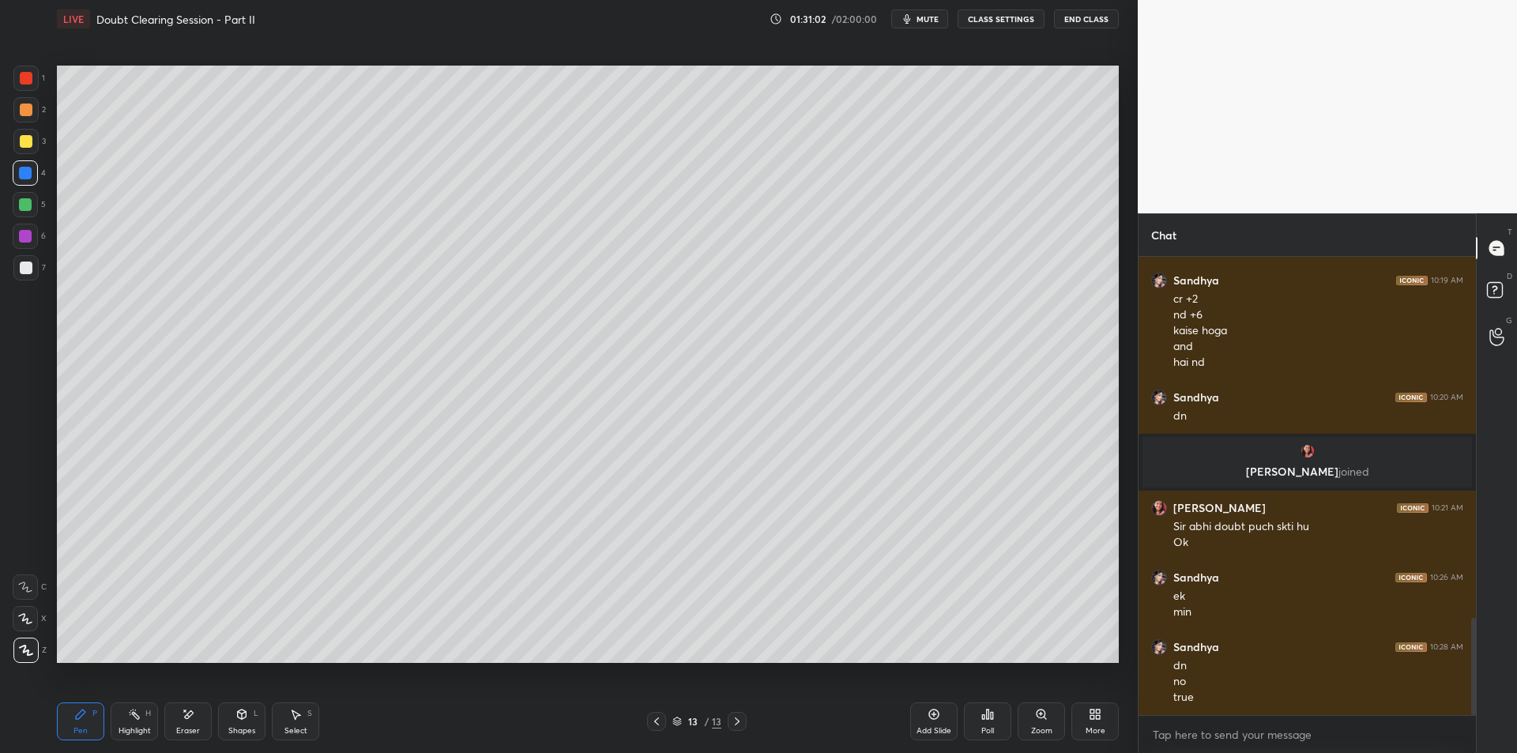
click at [27, 203] on div at bounding box center [25, 204] width 13 height 13
click at [25, 146] on div at bounding box center [26, 141] width 13 height 13
click at [27, 179] on div at bounding box center [25, 172] width 25 height 25
click at [36, 220] on div "5" at bounding box center [29, 208] width 33 height 32
click at [23, 271] on div at bounding box center [26, 268] width 13 height 13
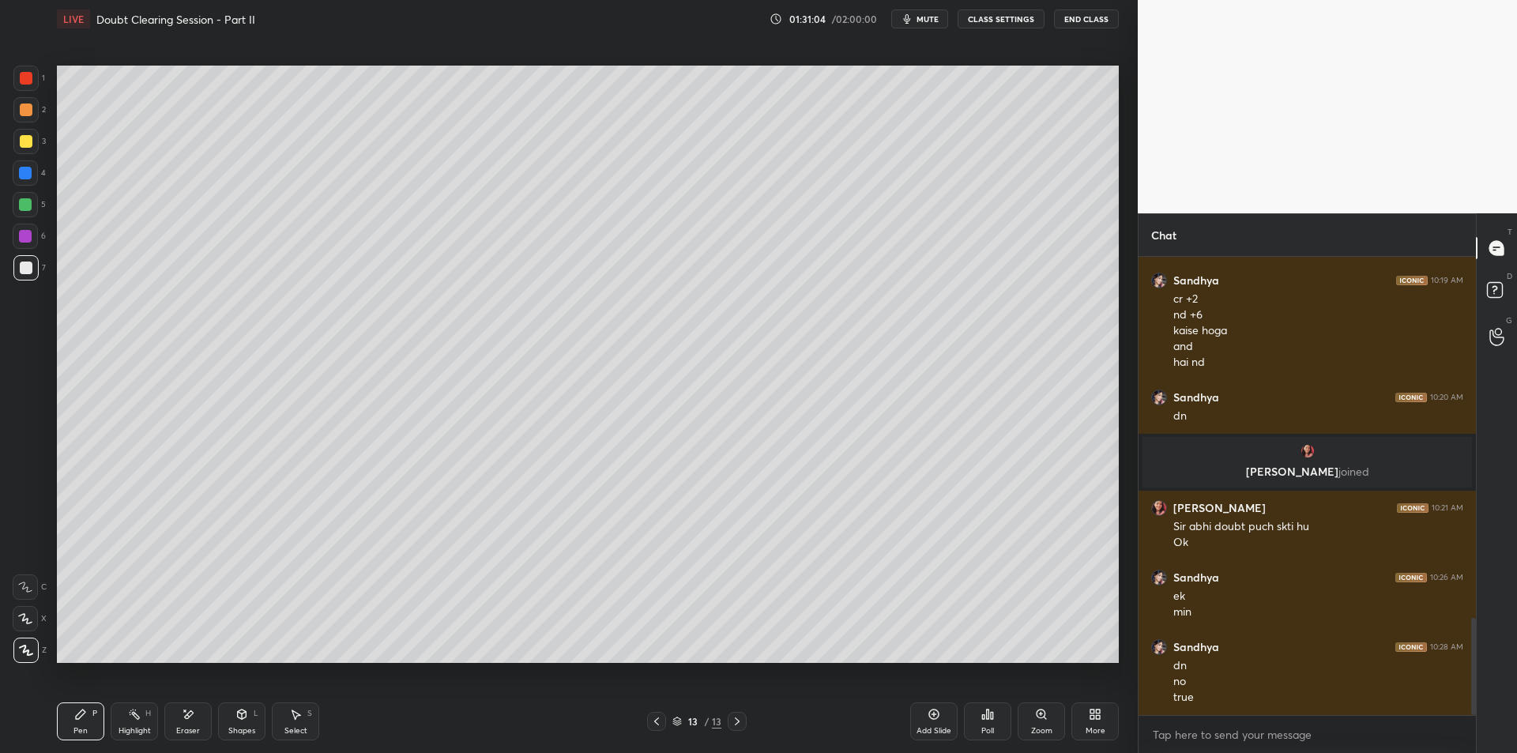
click at [22, 279] on div at bounding box center [25, 267] width 25 height 25
click at [276, 723] on div "Select S" at bounding box center [295, 721] width 47 height 38
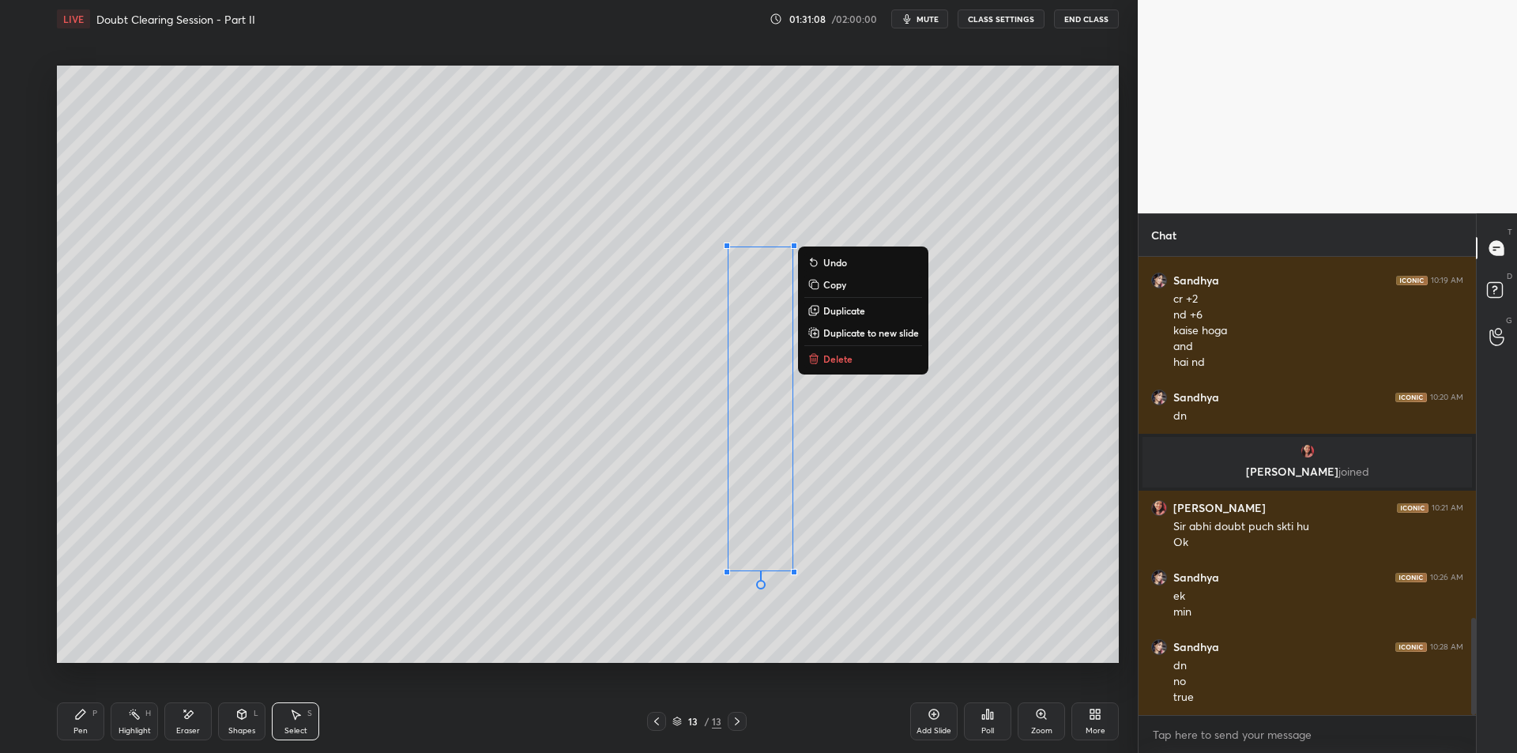
click at [136, 715] on rect at bounding box center [136, 716] width 8 height 8
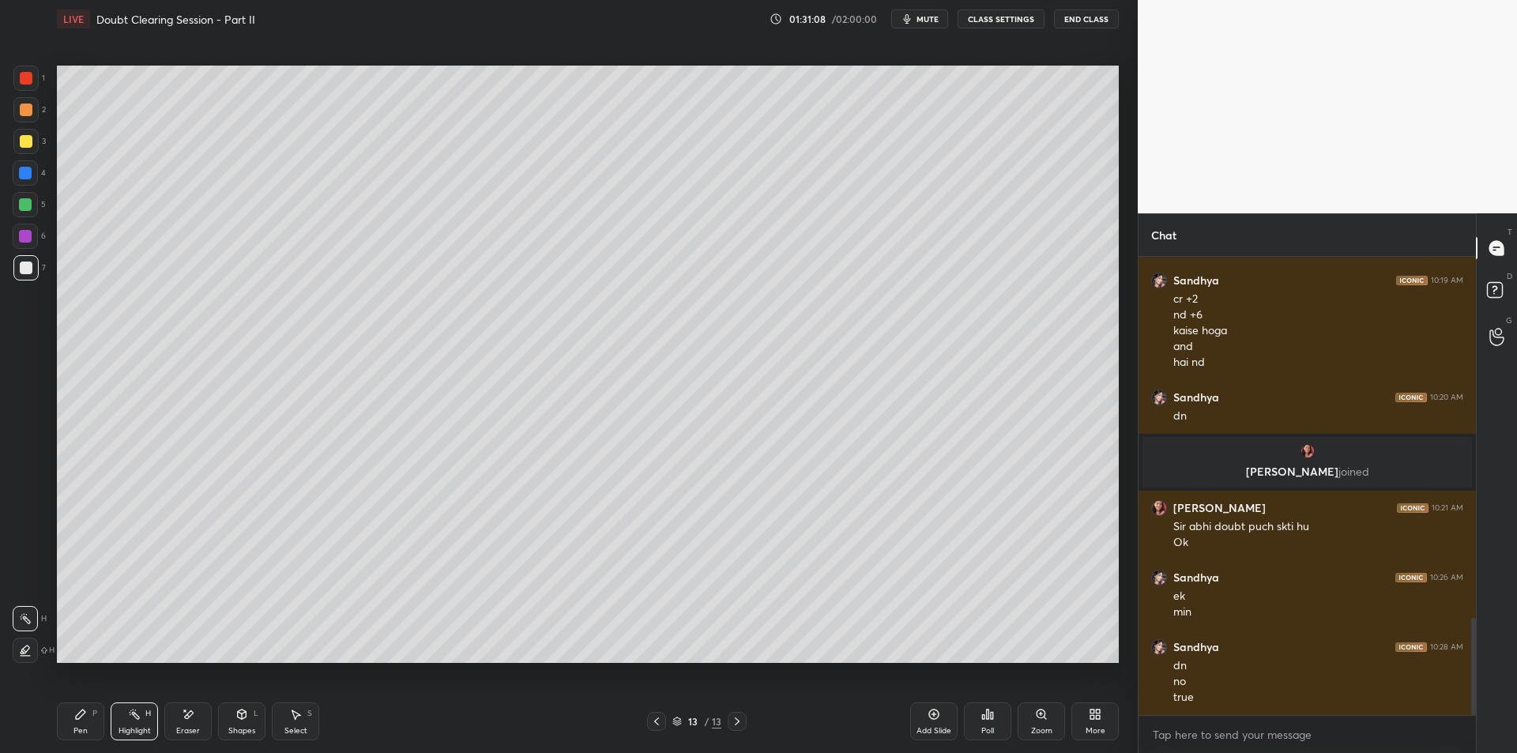
click at [77, 722] on div "Pen P" at bounding box center [80, 721] width 47 height 38
click at [147, 720] on div "Highlight H" at bounding box center [134, 721] width 47 height 38
click at [77, 724] on div "Pen P" at bounding box center [80, 721] width 47 height 38
click at [135, 724] on div "Highlight H" at bounding box center [134, 721] width 47 height 38
click at [88, 718] on div "Pen P" at bounding box center [80, 721] width 47 height 38
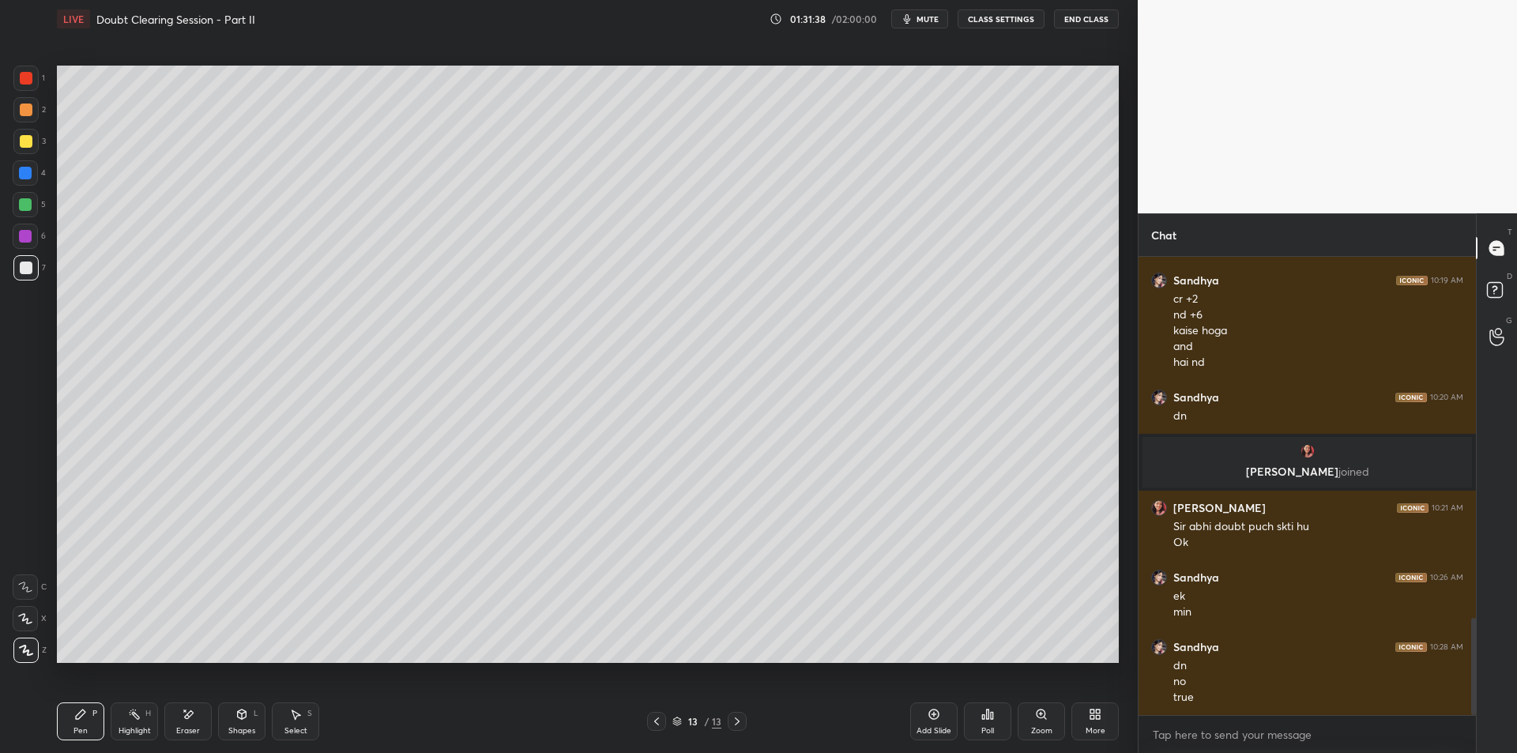
click at [136, 720] on icon at bounding box center [134, 714] width 13 height 13
click at [81, 714] on icon at bounding box center [80, 714] width 9 height 9
click at [143, 715] on div "Highlight H" at bounding box center [134, 721] width 47 height 38
click at [73, 717] on div "Pen P" at bounding box center [80, 721] width 47 height 38
click at [137, 722] on div "Highlight H" at bounding box center [134, 721] width 47 height 38
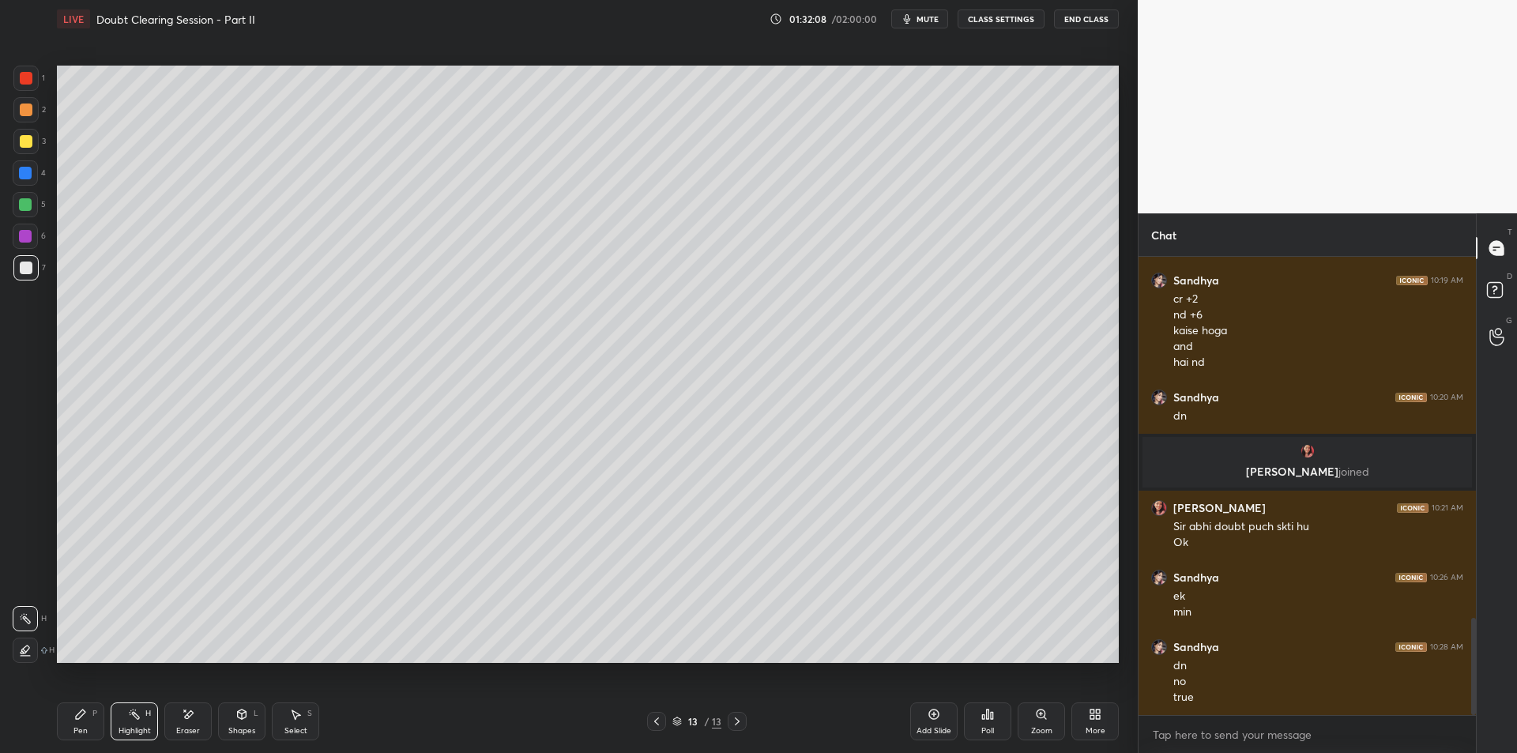
click at [91, 718] on div "Pen P" at bounding box center [80, 721] width 47 height 38
click at [26, 139] on div at bounding box center [26, 141] width 13 height 13
click at [40, 107] on div "2" at bounding box center [29, 109] width 32 height 25
click at [32, 83] on div at bounding box center [25, 78] width 25 height 25
click at [128, 720] on icon at bounding box center [134, 714] width 13 height 13
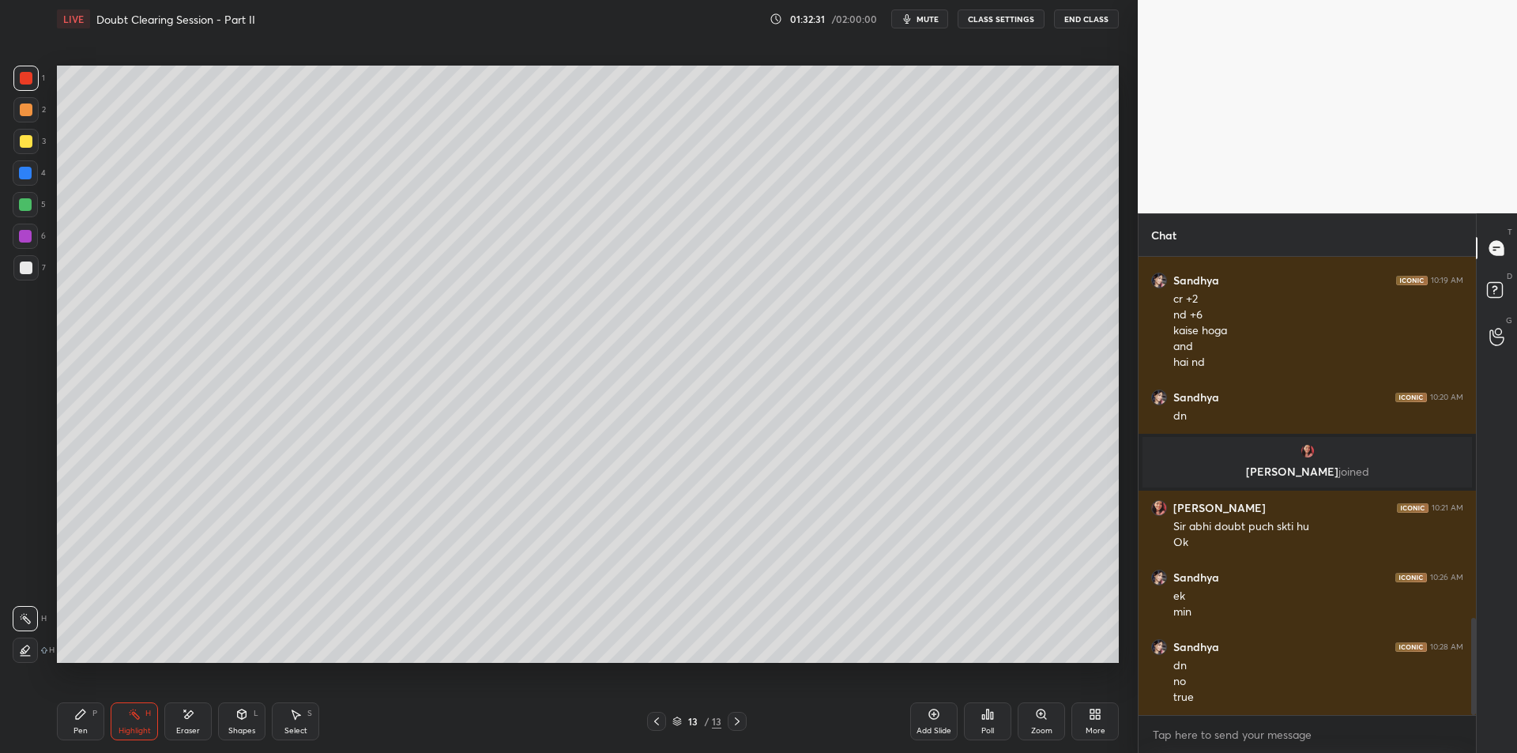
click at [136, 724] on div "Highlight H" at bounding box center [134, 721] width 47 height 38
click at [85, 724] on div "Pen P" at bounding box center [80, 721] width 47 height 38
click at [34, 213] on div at bounding box center [25, 204] width 25 height 25
click at [140, 720] on icon at bounding box center [134, 714] width 13 height 13
click at [96, 718] on div "Pen P" at bounding box center [80, 721] width 47 height 38
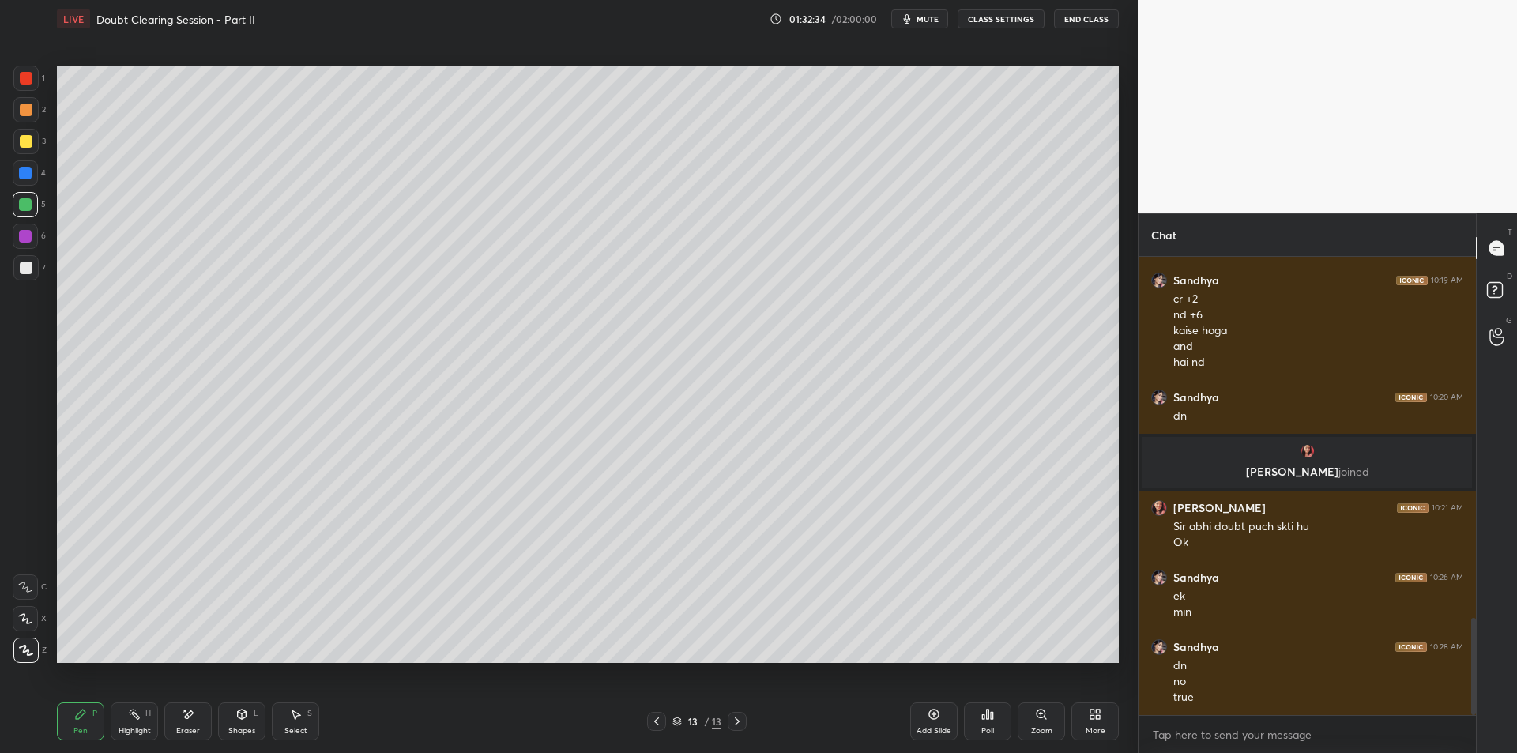
click at [115, 725] on div "Highlight H" at bounding box center [134, 721] width 47 height 38
click at [92, 723] on div "Pen P" at bounding box center [80, 721] width 47 height 38
click at [36, 236] on div at bounding box center [25, 236] width 25 height 25
click at [40, 273] on div "7" at bounding box center [29, 267] width 32 height 25
click at [51, 107] on div "Setting up your live class Poll for secs No correct answer Start poll" at bounding box center [588, 364] width 1075 height 652
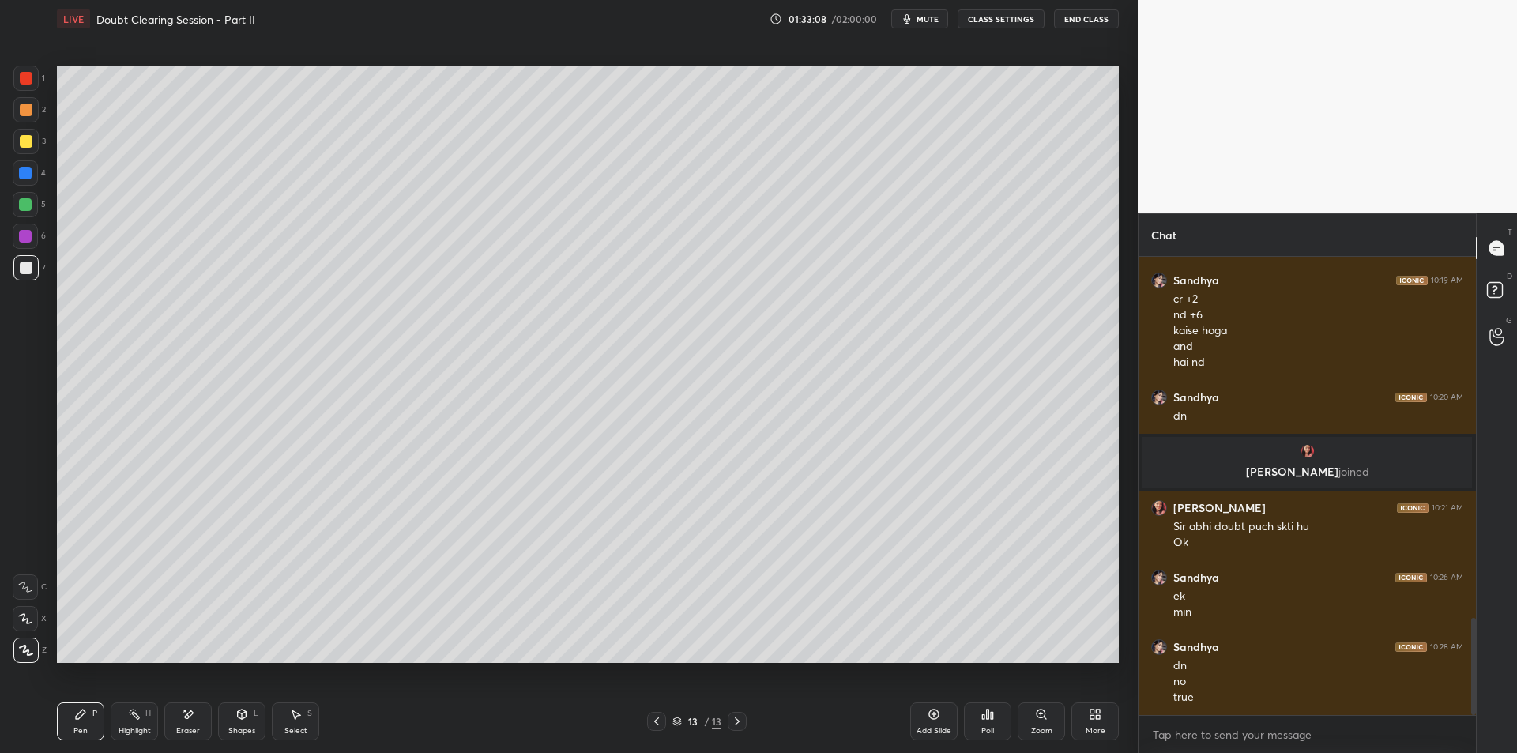
click at [36, 64] on div "1 2 3 4 5 6 7 C X Z E E Erase all H H LIVE Doubt Clearing Session - Part II 01:…" at bounding box center [562, 376] width 1125 height 753
click at [26, 75] on div at bounding box center [26, 78] width 13 height 13
click at [18, 109] on div at bounding box center [25, 109] width 25 height 25
click at [36, 82] on div at bounding box center [25, 78] width 25 height 25
click at [198, 715] on div "Eraser" at bounding box center [187, 721] width 47 height 38
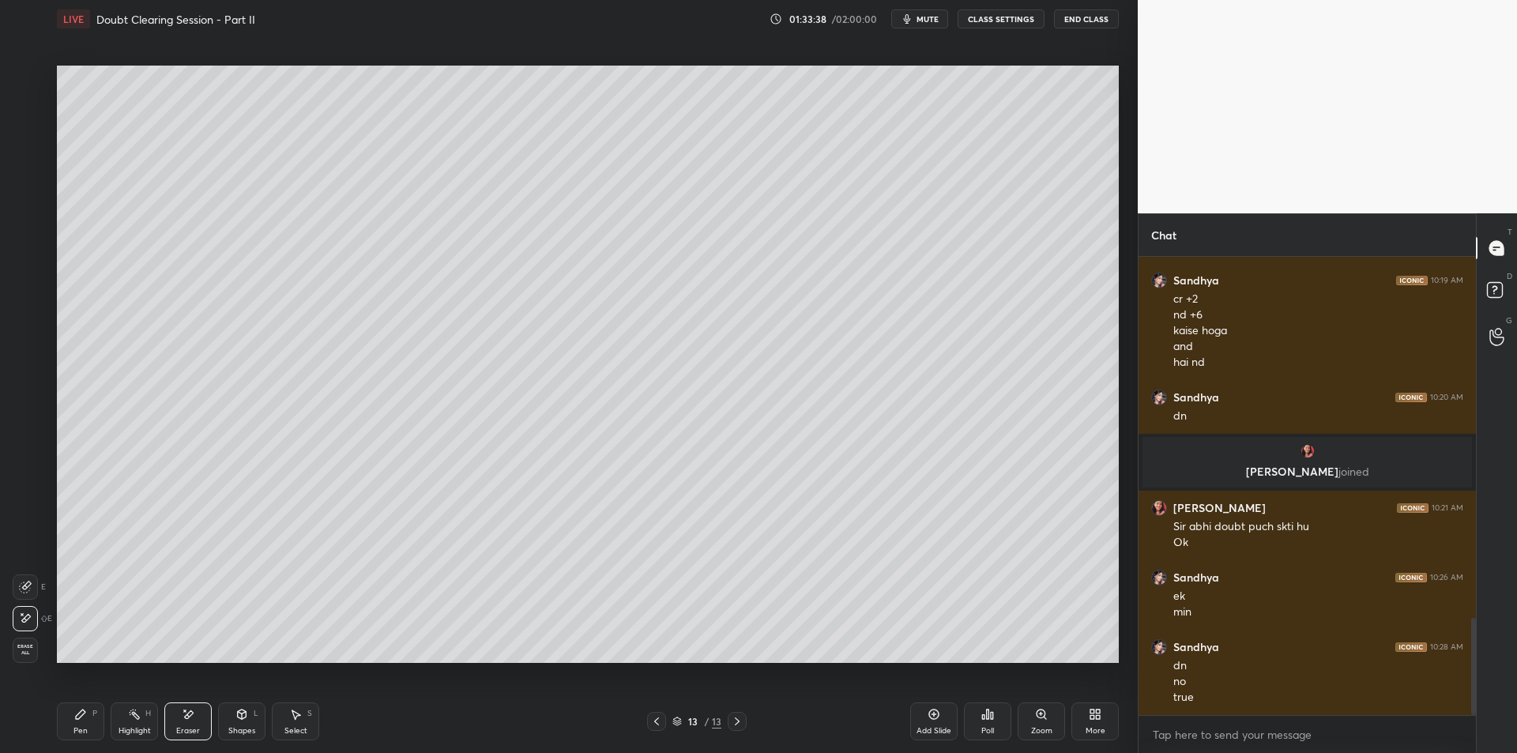
click at [77, 732] on div "Pen" at bounding box center [80, 731] width 14 height 8
click at [26, 112] on div at bounding box center [26, 110] width 13 height 13
click at [25, 149] on div at bounding box center [25, 141] width 25 height 25
click at [31, 194] on div at bounding box center [25, 204] width 25 height 25
click at [26, 185] on div at bounding box center [25, 172] width 25 height 25
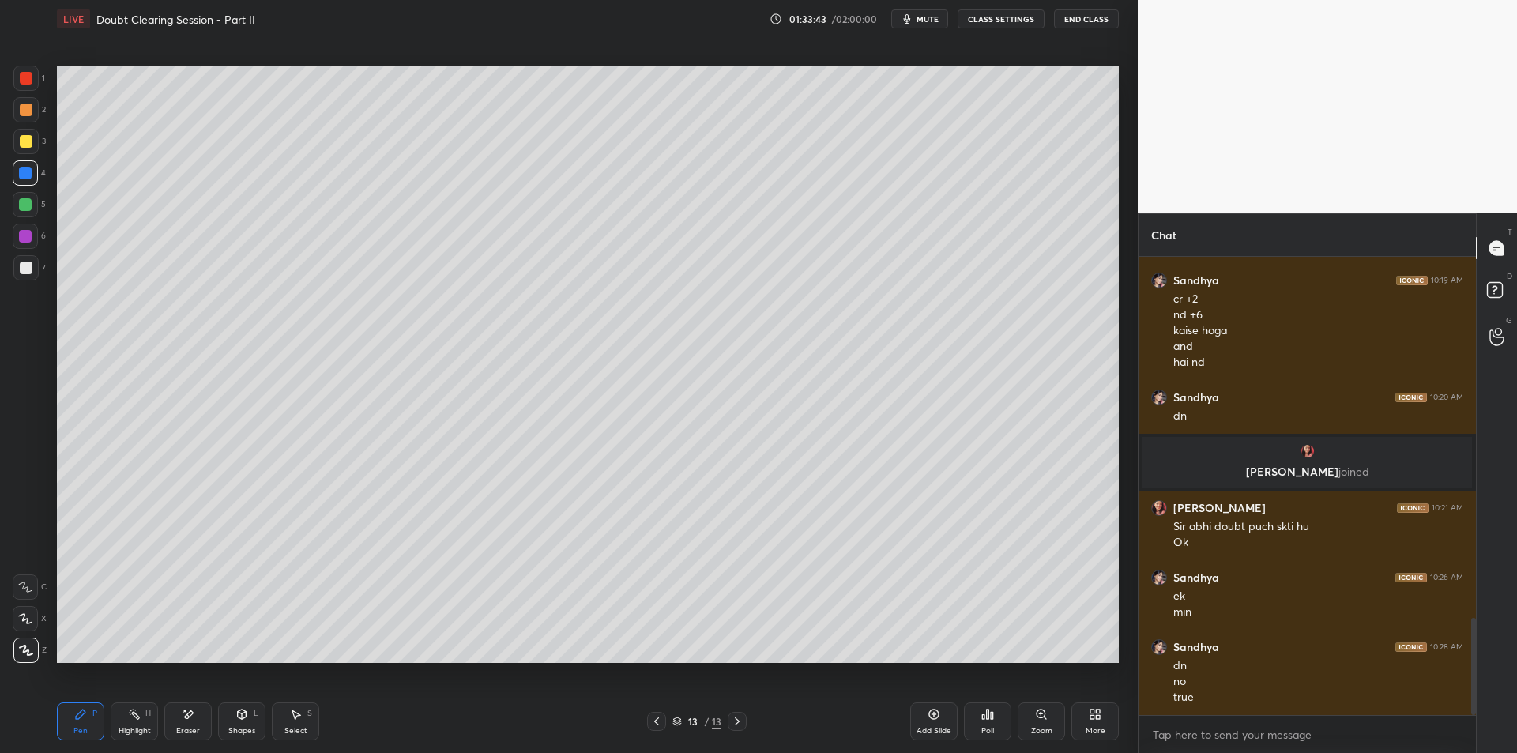
click at [24, 204] on div at bounding box center [25, 204] width 13 height 13
click at [25, 106] on div at bounding box center [26, 110] width 13 height 13
click at [28, 84] on div at bounding box center [26, 78] width 13 height 13
click at [36, 116] on div at bounding box center [25, 109] width 25 height 25
click at [28, 83] on div at bounding box center [26, 78] width 13 height 13
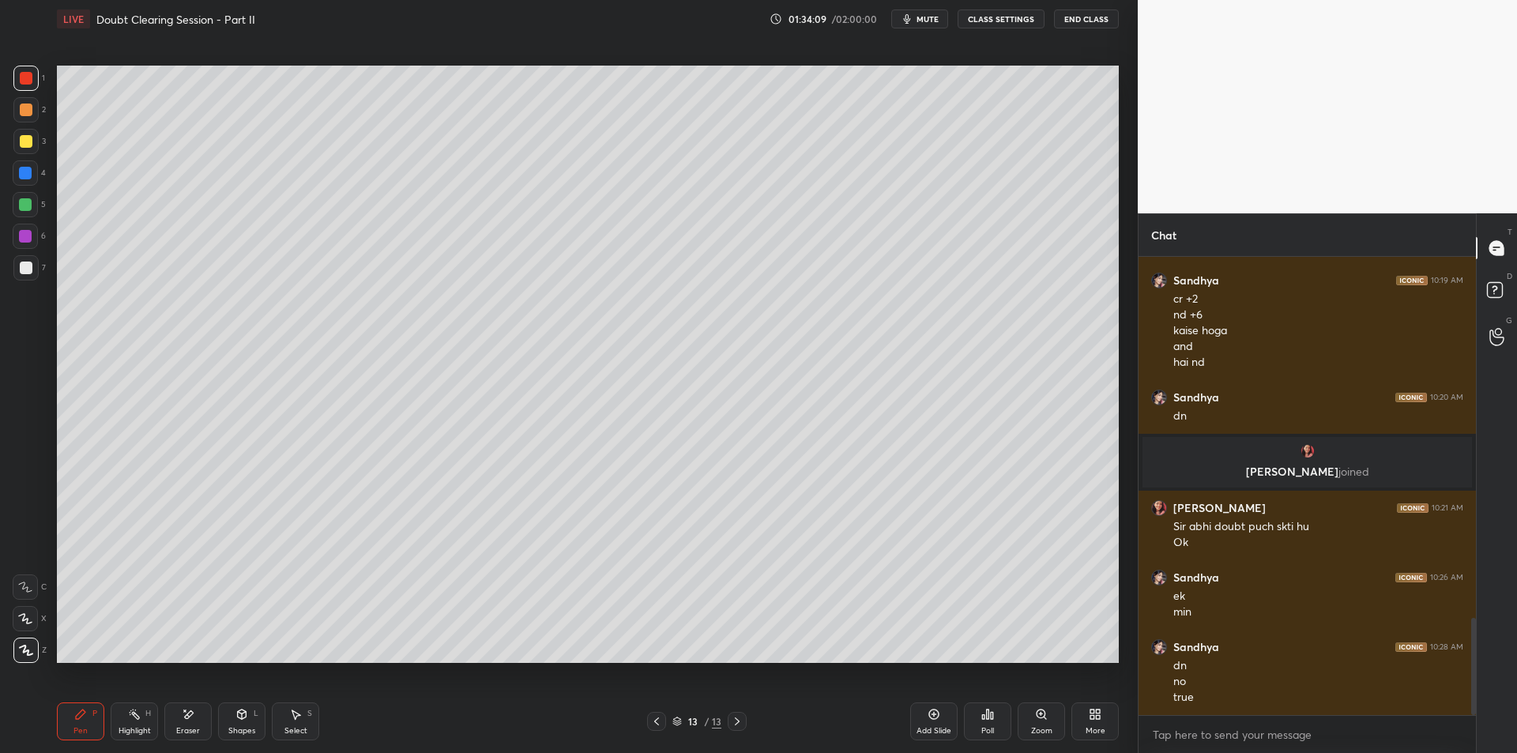
click at [32, 111] on div at bounding box center [26, 110] width 13 height 13
click at [24, 92] on div "1" at bounding box center [29, 82] width 32 height 32
click at [28, 107] on div at bounding box center [26, 110] width 13 height 13
click at [37, 86] on div at bounding box center [25, 78] width 25 height 25
click at [132, 716] on icon at bounding box center [134, 714] width 13 height 13
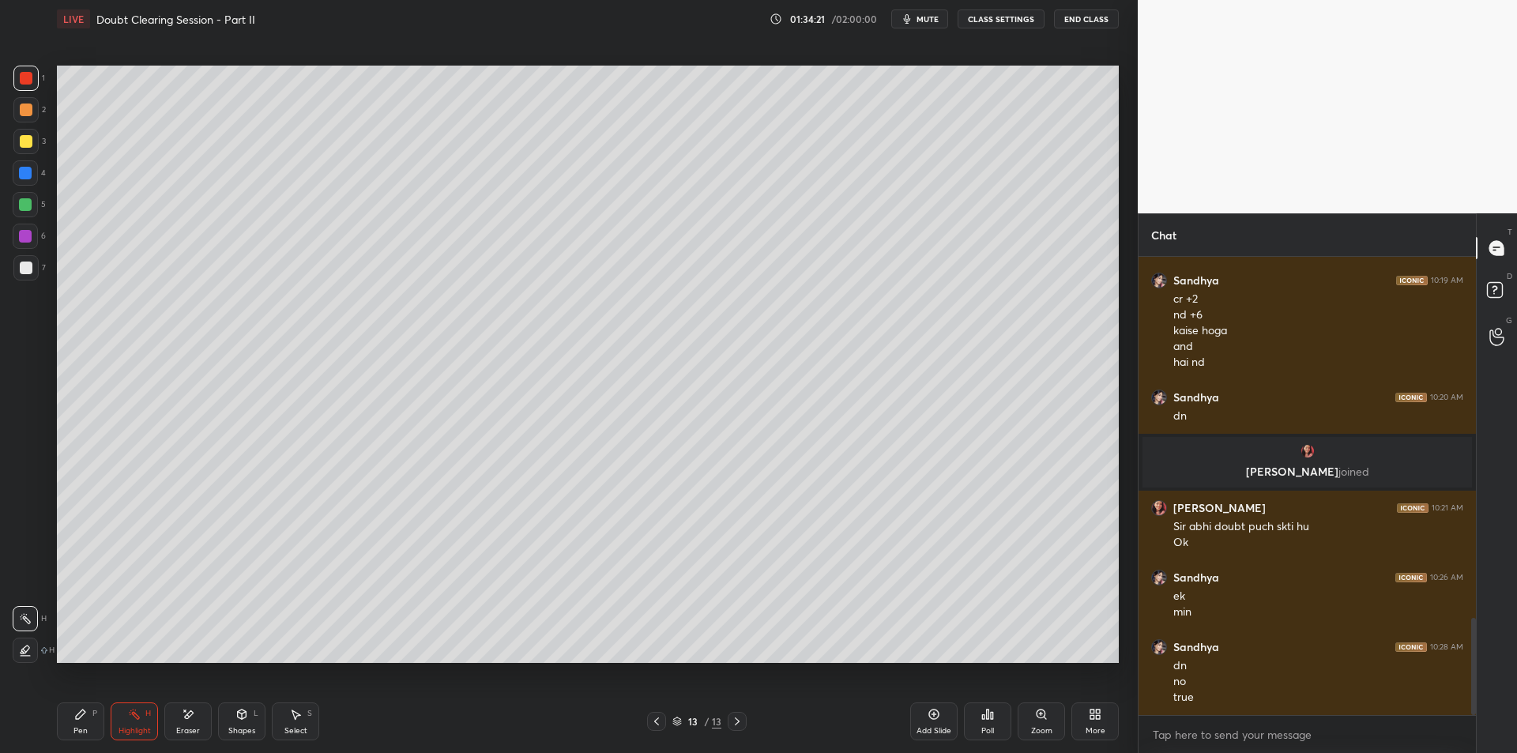
click at [86, 718] on icon at bounding box center [80, 714] width 13 height 13
click at [133, 727] on div "Highlight" at bounding box center [135, 731] width 32 height 8
click at [80, 719] on icon at bounding box center [80, 714] width 13 height 13
click at [116, 724] on div "Highlight H" at bounding box center [134, 721] width 47 height 38
click at [88, 725] on div "Pen P" at bounding box center [80, 721] width 47 height 38
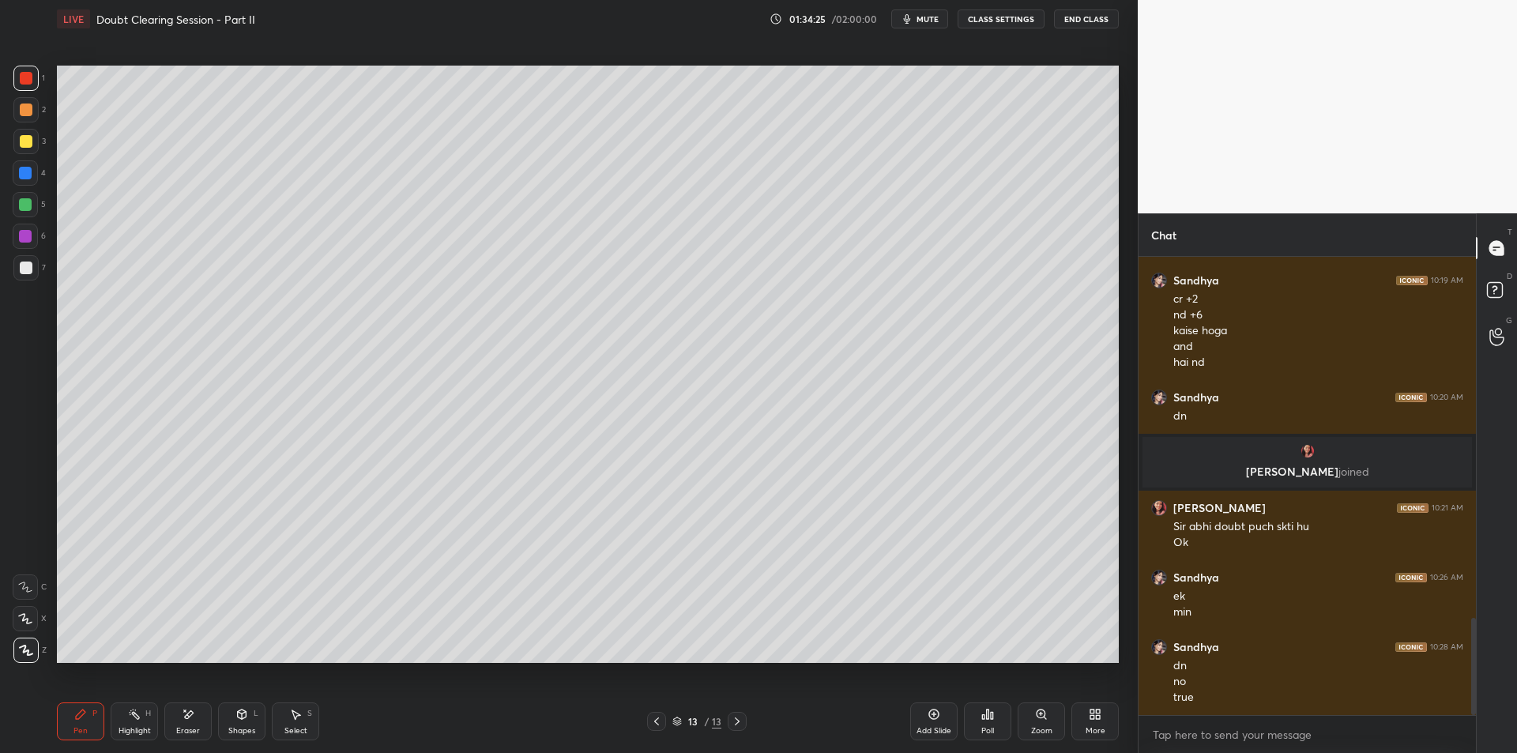
click at [26, 149] on div at bounding box center [25, 141] width 25 height 25
click at [20, 180] on div at bounding box center [25, 172] width 25 height 25
click at [26, 214] on div at bounding box center [25, 204] width 25 height 25
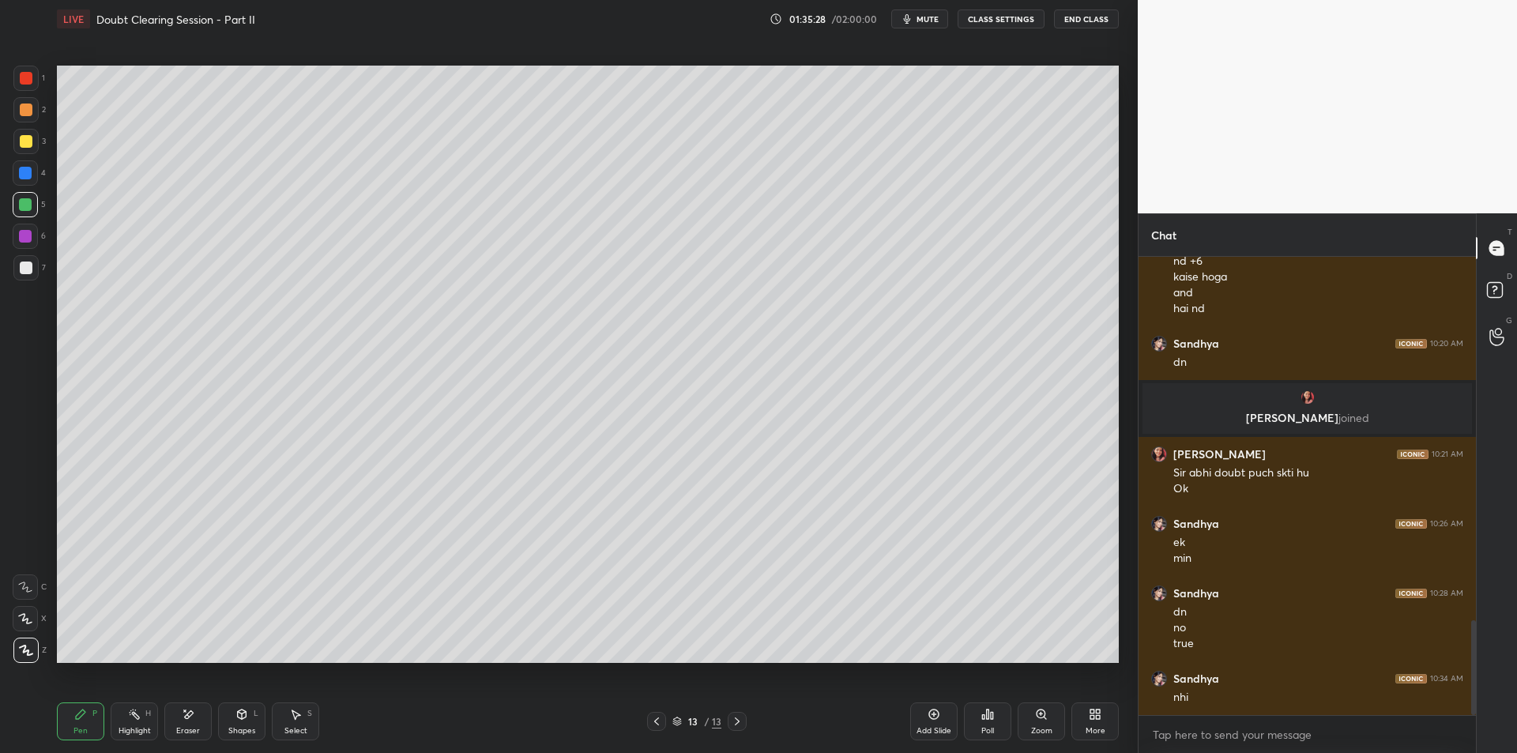
click at [25, 152] on div at bounding box center [25, 141] width 25 height 25
click at [22, 118] on div at bounding box center [25, 109] width 25 height 25
click at [18, 101] on div at bounding box center [25, 109] width 25 height 25
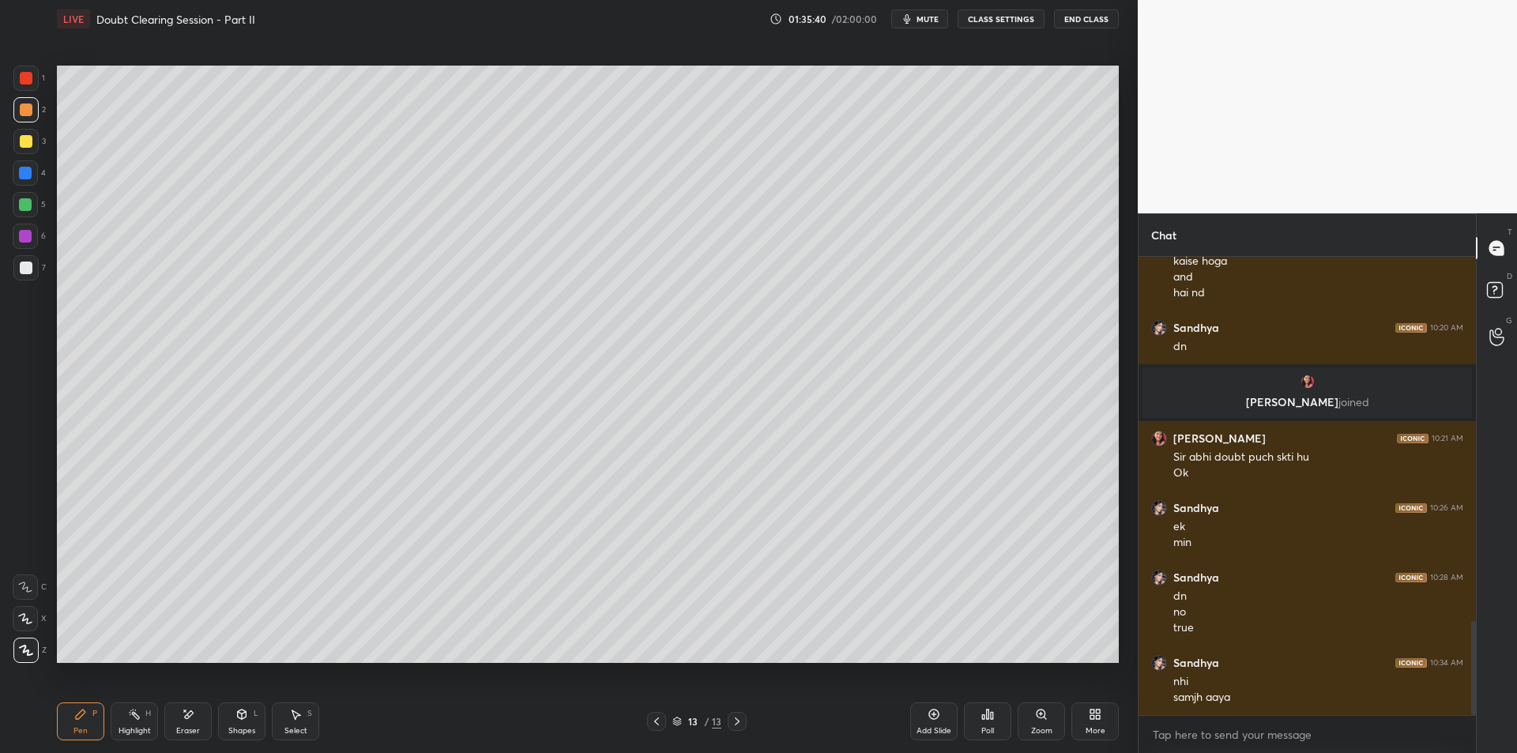
click at [21, 176] on div at bounding box center [25, 173] width 13 height 13
click at [25, 200] on div at bounding box center [25, 204] width 13 height 13
click at [124, 711] on div "Highlight H" at bounding box center [134, 721] width 47 height 38
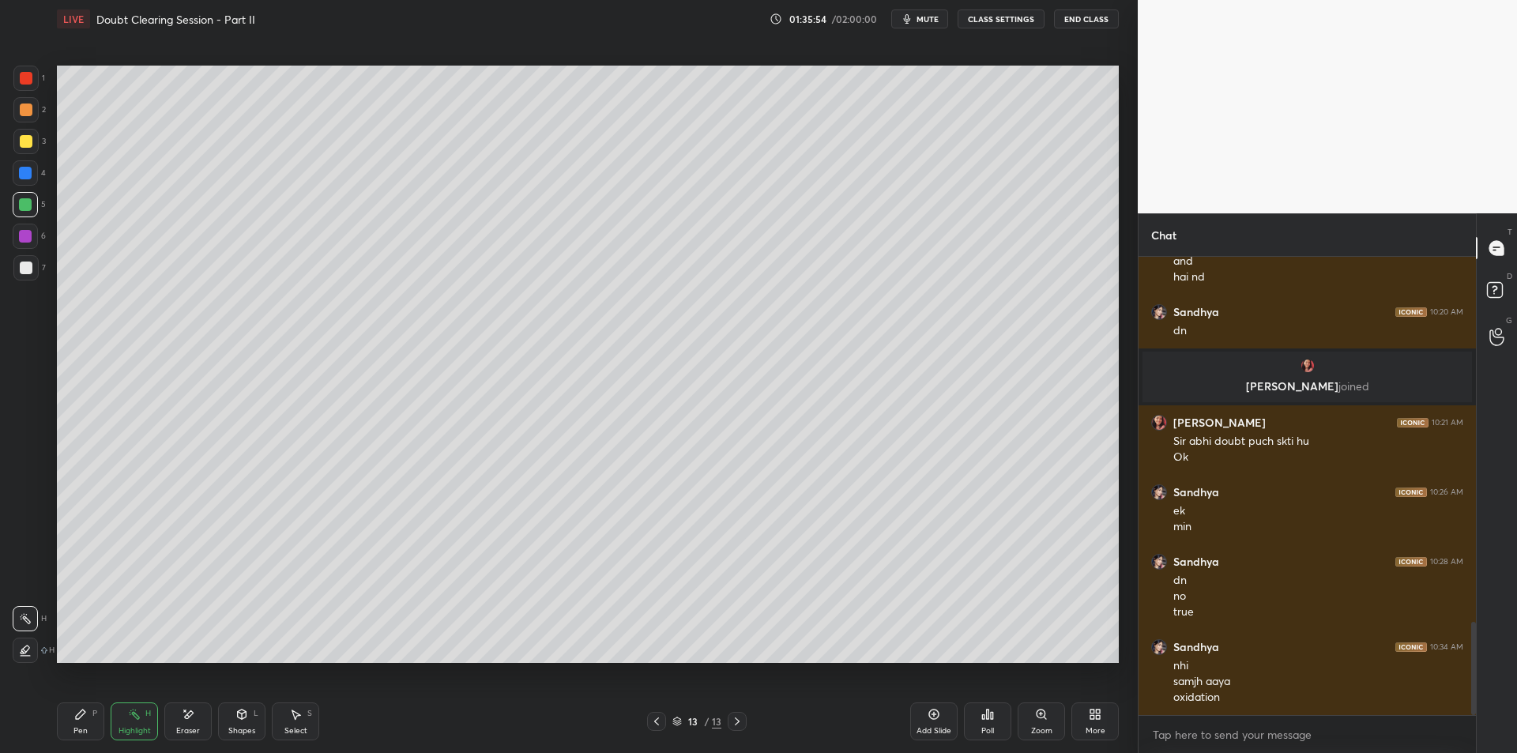
scroll to position [1811, 0]
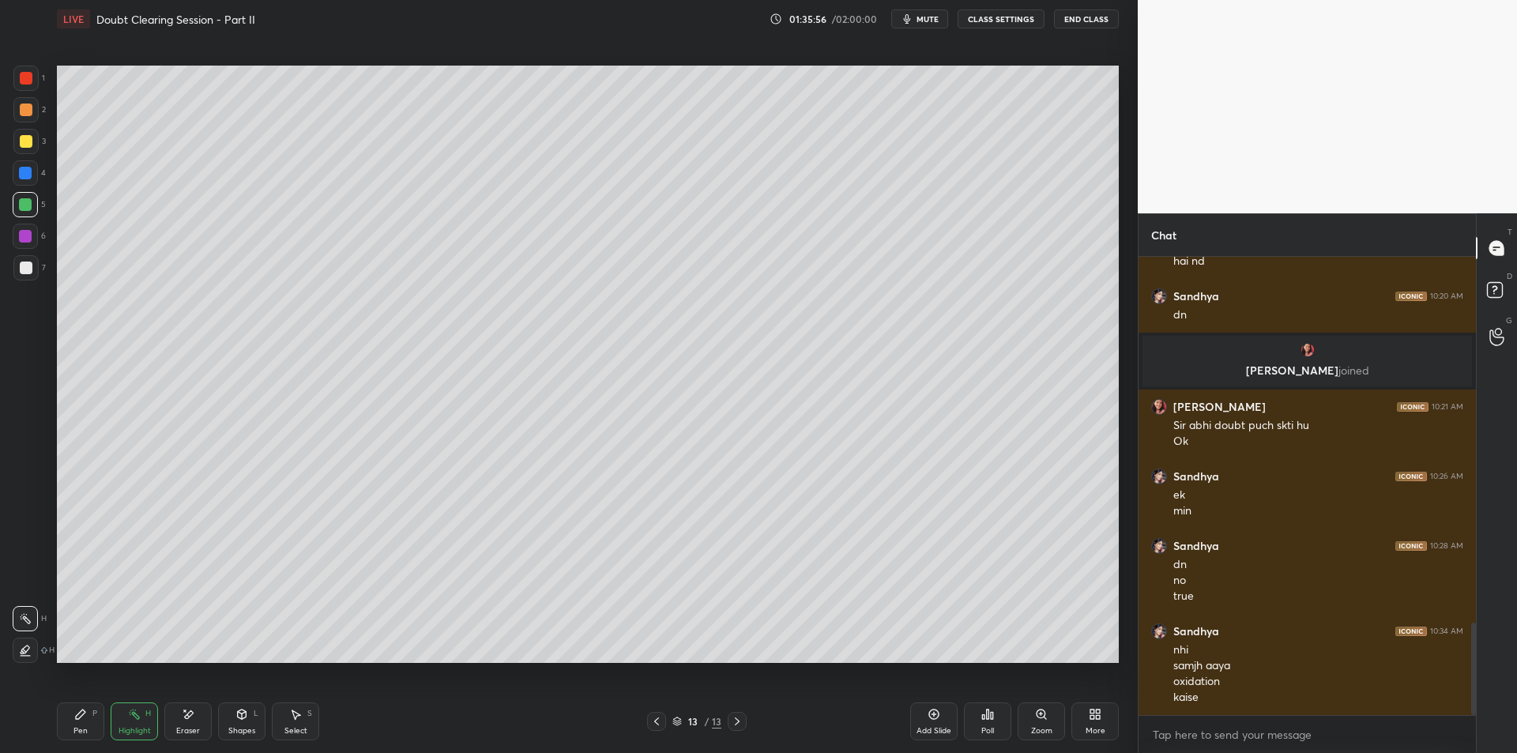
click at [25, 237] on div at bounding box center [25, 236] width 13 height 13
click at [32, 273] on div at bounding box center [25, 267] width 25 height 25
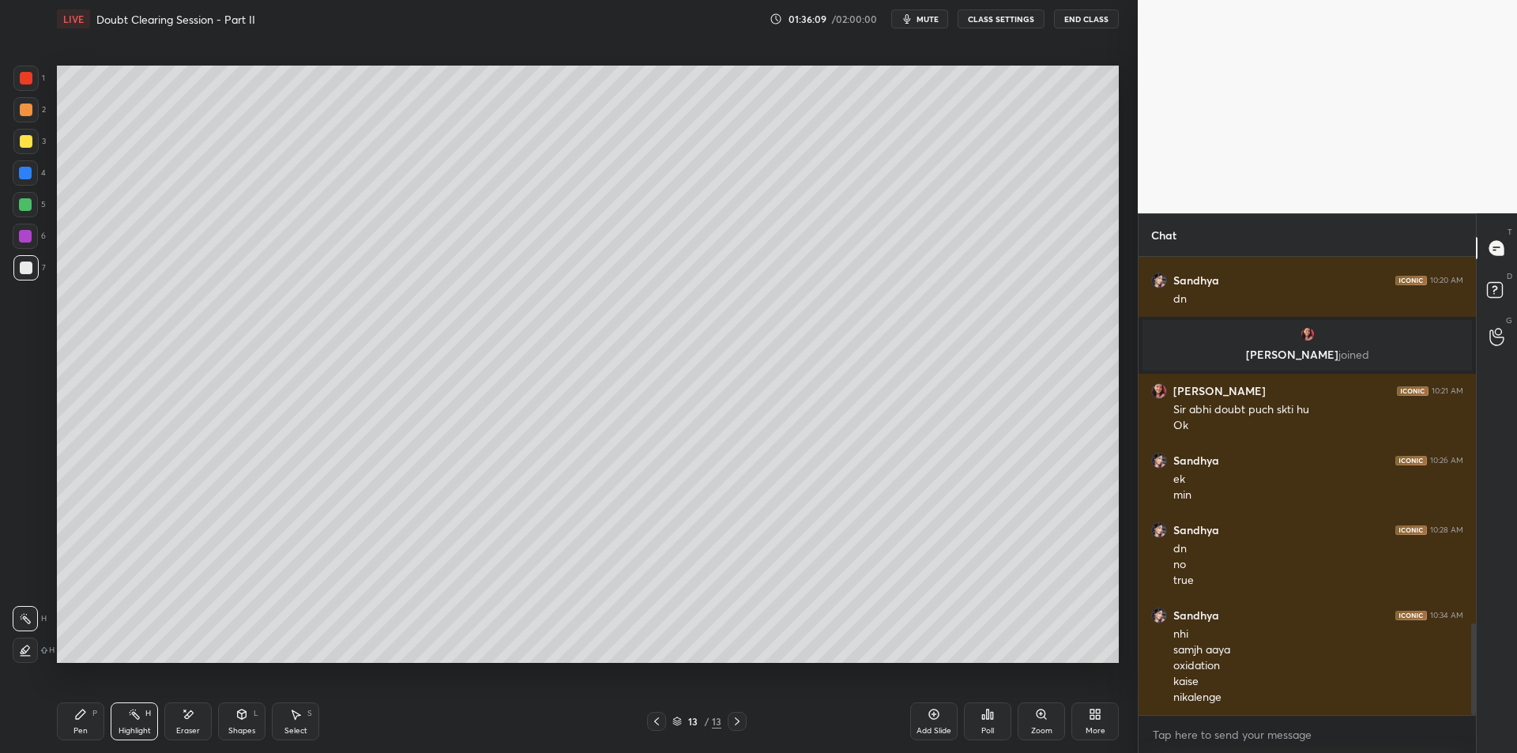
click at [926, 728] on div "Add Slide" at bounding box center [934, 731] width 35 height 8
click at [87, 721] on div "Pen P" at bounding box center [80, 721] width 47 height 38
click at [28, 171] on div at bounding box center [25, 173] width 13 height 13
click at [21, 149] on div at bounding box center [25, 141] width 25 height 25
click at [173, 715] on div "Eraser" at bounding box center [187, 721] width 47 height 38
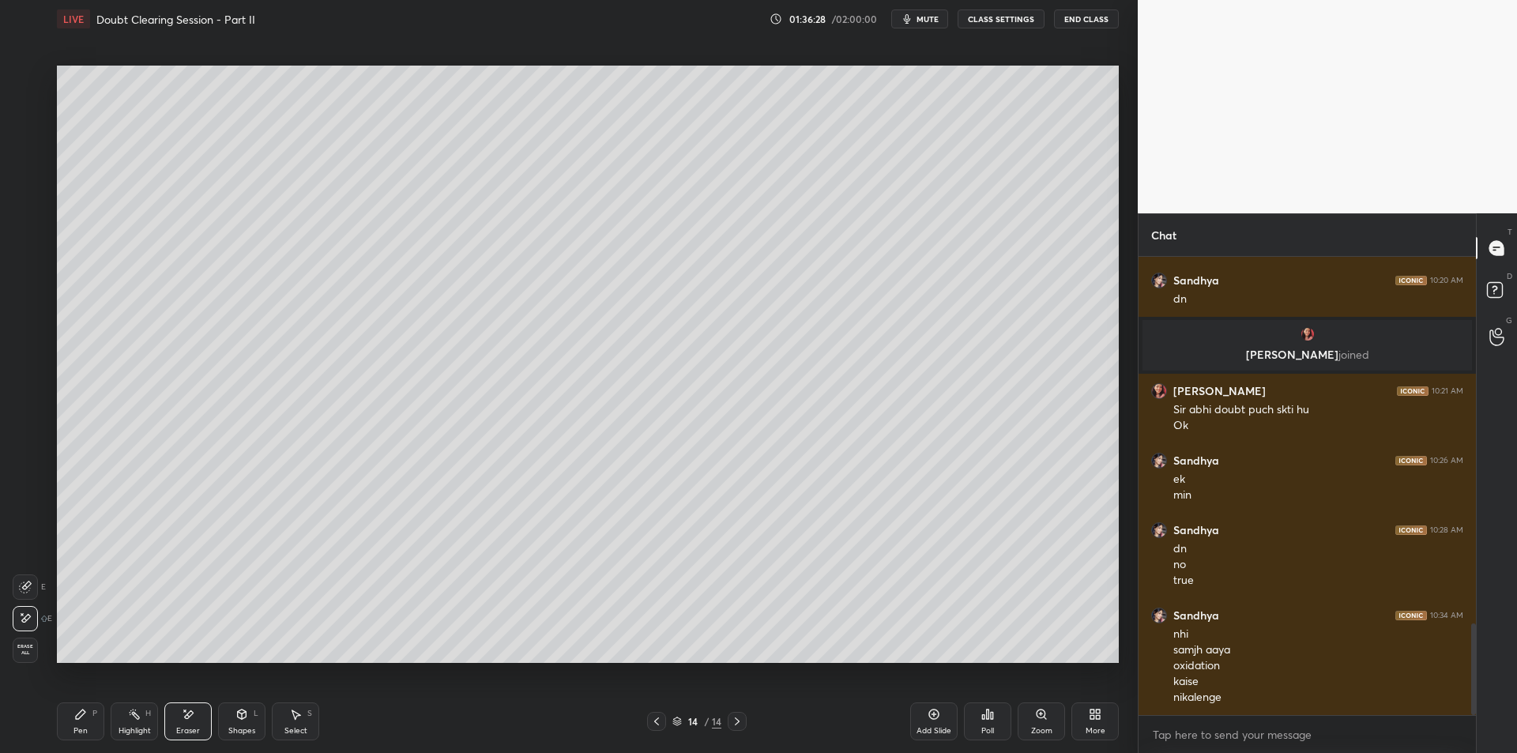
click at [107, 725] on div "Pen P Highlight H Eraser Shapes L Select S" at bounding box center [270, 721] width 427 height 38
click at [89, 722] on div "Pen P" at bounding box center [80, 721] width 47 height 38
click at [131, 721] on div "Highlight H" at bounding box center [134, 721] width 47 height 38
click at [79, 731] on div "Pen" at bounding box center [80, 731] width 14 height 8
click at [134, 725] on div "Highlight H" at bounding box center [134, 721] width 47 height 38
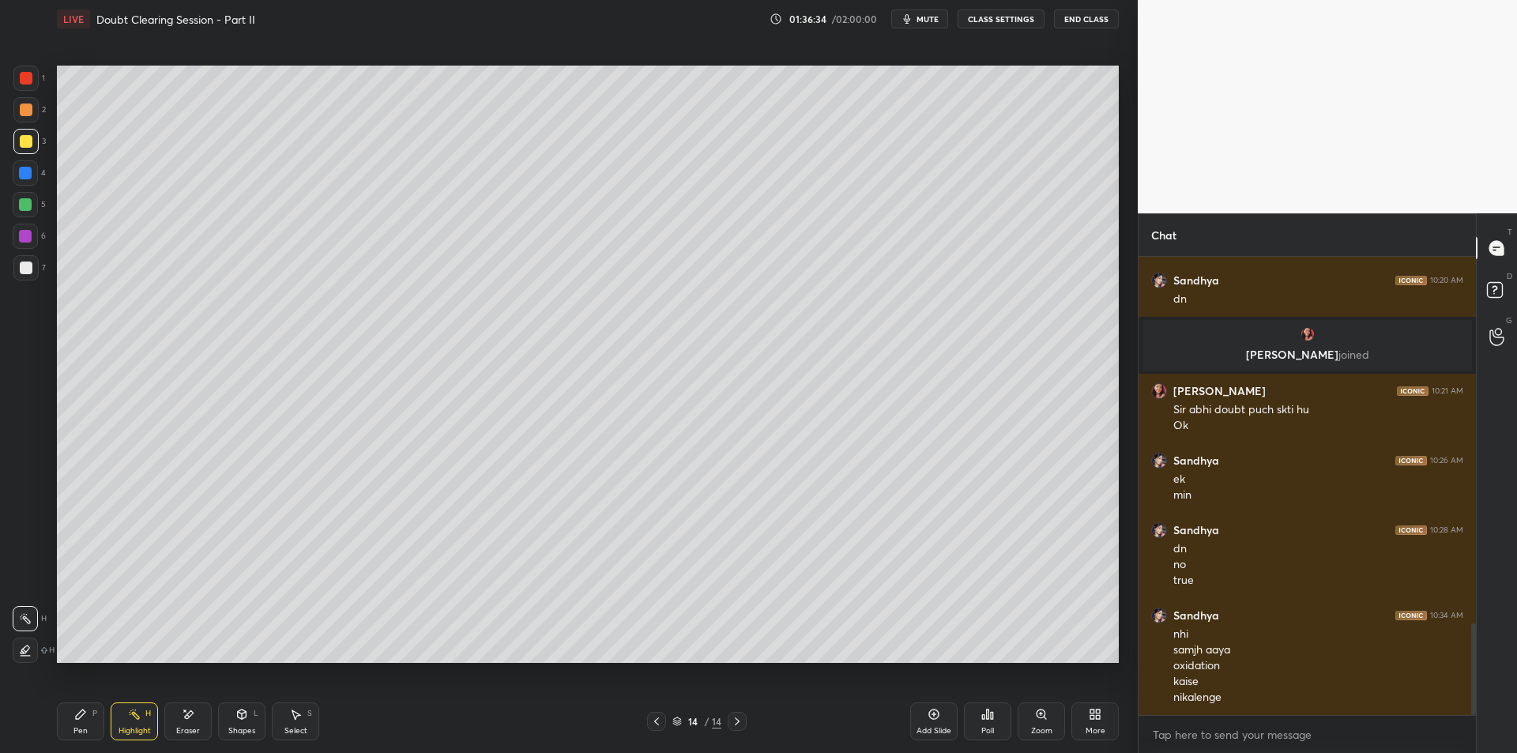
click at [88, 722] on div "Pen P" at bounding box center [80, 721] width 47 height 38
click at [124, 741] on div "Pen P Highlight H Eraser Shapes L Select S 14 / 14 Add Slide Poll Zoom More" at bounding box center [588, 721] width 1062 height 63
click at [73, 725] on div "Pen P" at bounding box center [80, 721] width 47 height 38
click at [40, 265] on div "7" at bounding box center [29, 267] width 32 height 25
click at [137, 721] on div "Highlight H" at bounding box center [134, 721] width 47 height 38
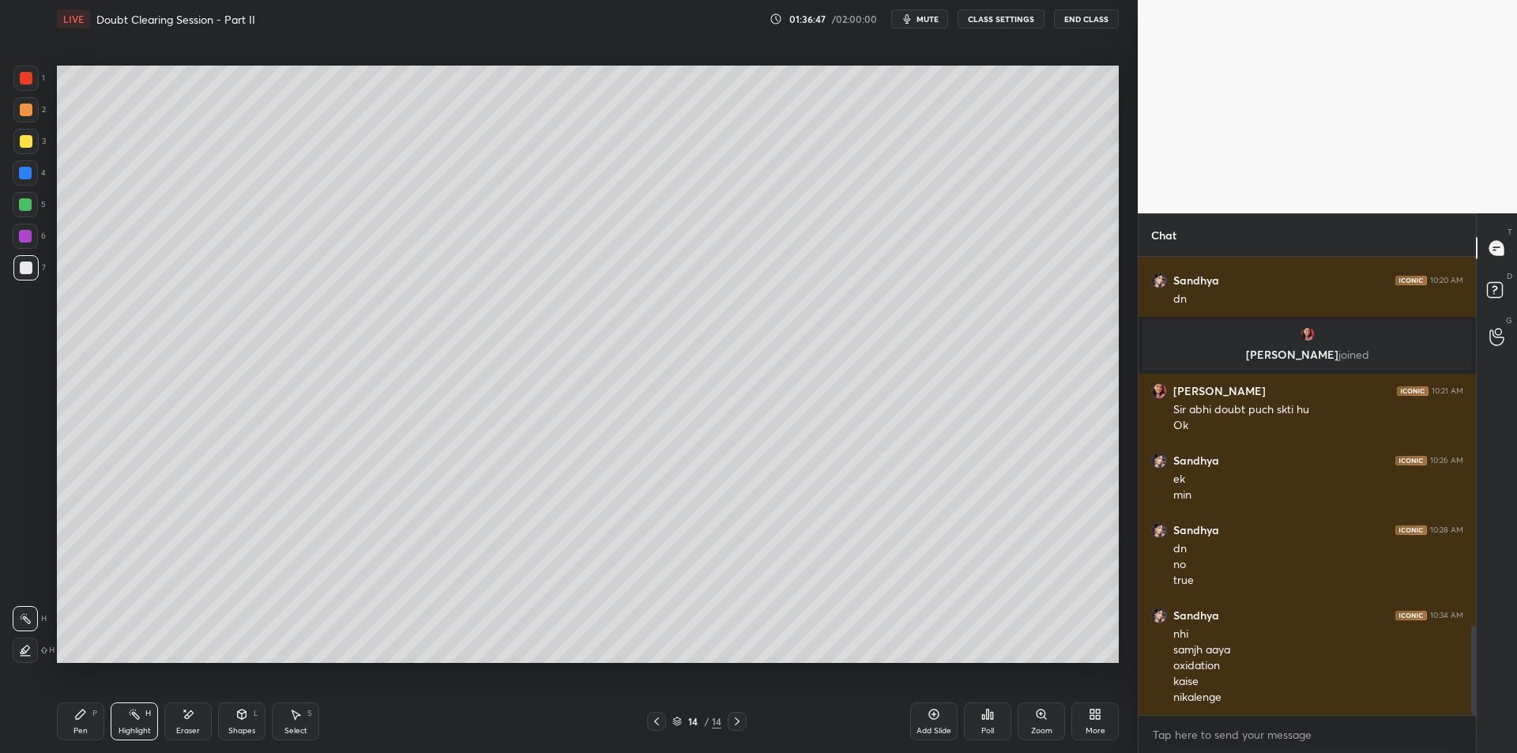
scroll to position [1884, 0]
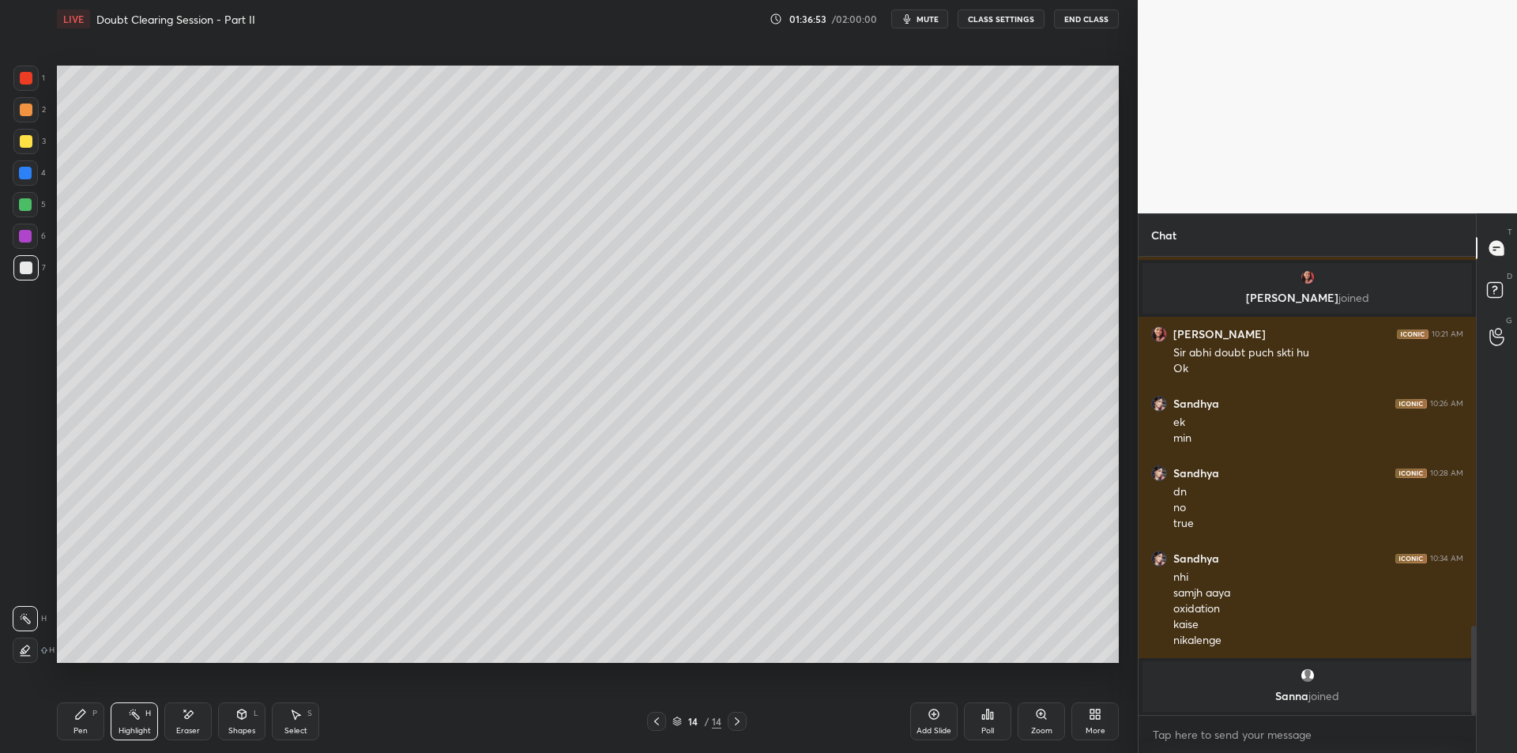
click at [92, 711] on div "P" at bounding box center [94, 714] width 5 height 8
click at [33, 141] on div at bounding box center [25, 141] width 25 height 25
click at [27, 176] on div at bounding box center [25, 173] width 13 height 13
click at [28, 204] on div at bounding box center [25, 204] width 13 height 13
click at [26, 239] on div at bounding box center [25, 236] width 13 height 13
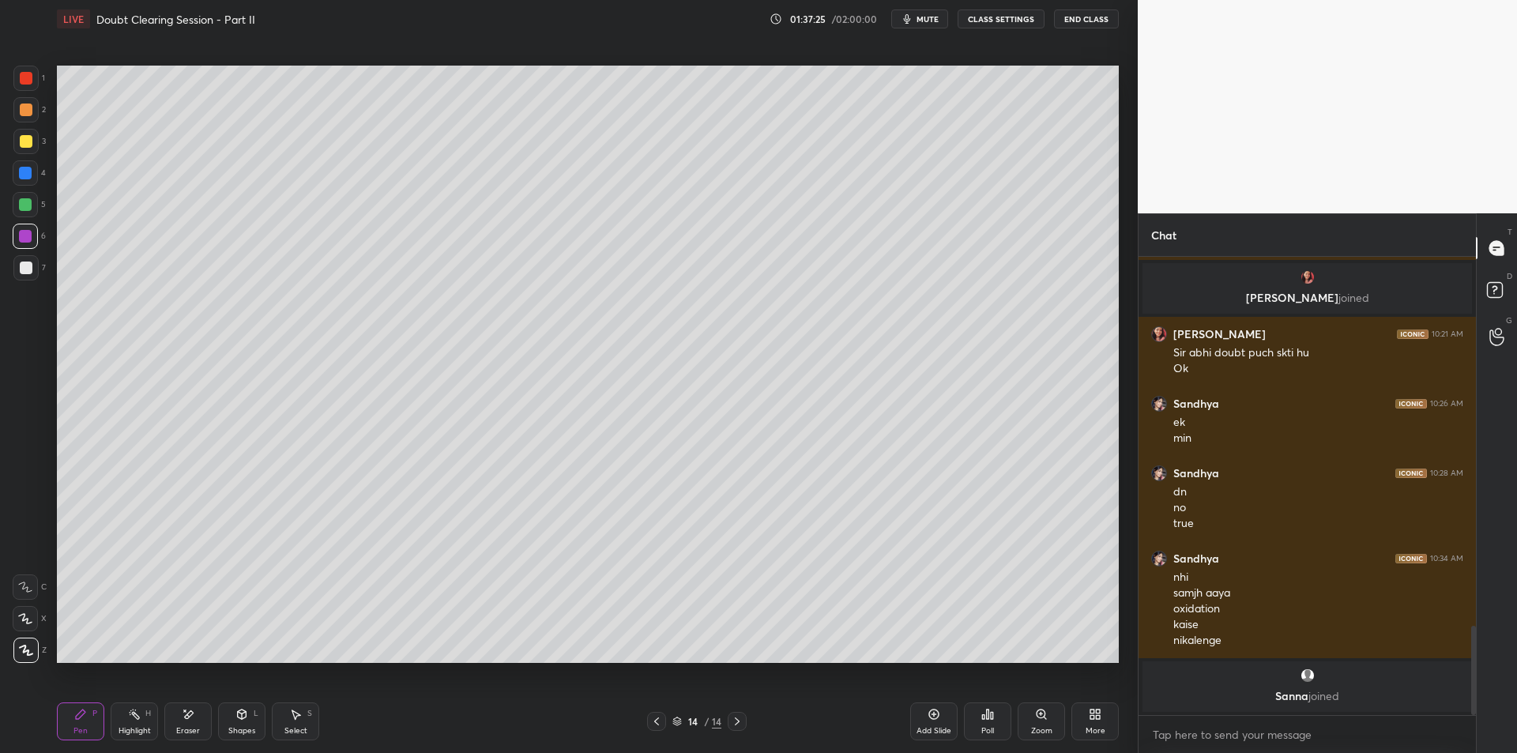
click at [27, 279] on div at bounding box center [25, 267] width 25 height 25
click at [16, 118] on div at bounding box center [25, 109] width 25 height 25
click at [13, 85] on div at bounding box center [25, 78] width 25 height 25
click at [17, 113] on div at bounding box center [25, 109] width 25 height 25
click at [24, 85] on div at bounding box center [25, 78] width 25 height 25
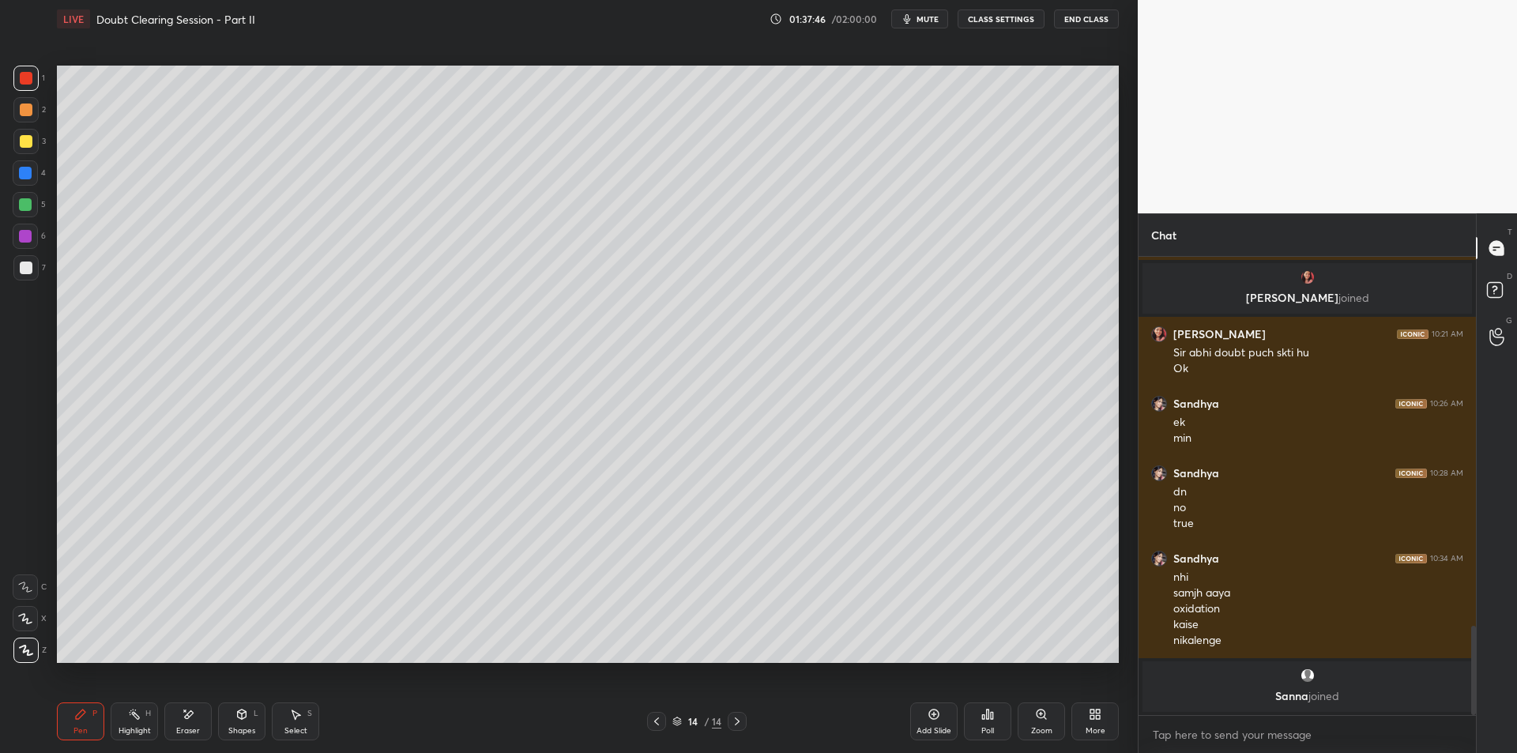
click at [30, 127] on div "2" at bounding box center [29, 113] width 32 height 32
click at [43, 85] on div "1" at bounding box center [29, 78] width 32 height 25
click at [27, 151] on div at bounding box center [25, 141] width 25 height 25
click at [23, 179] on div at bounding box center [25, 172] width 25 height 25
click at [28, 204] on div at bounding box center [25, 204] width 13 height 13
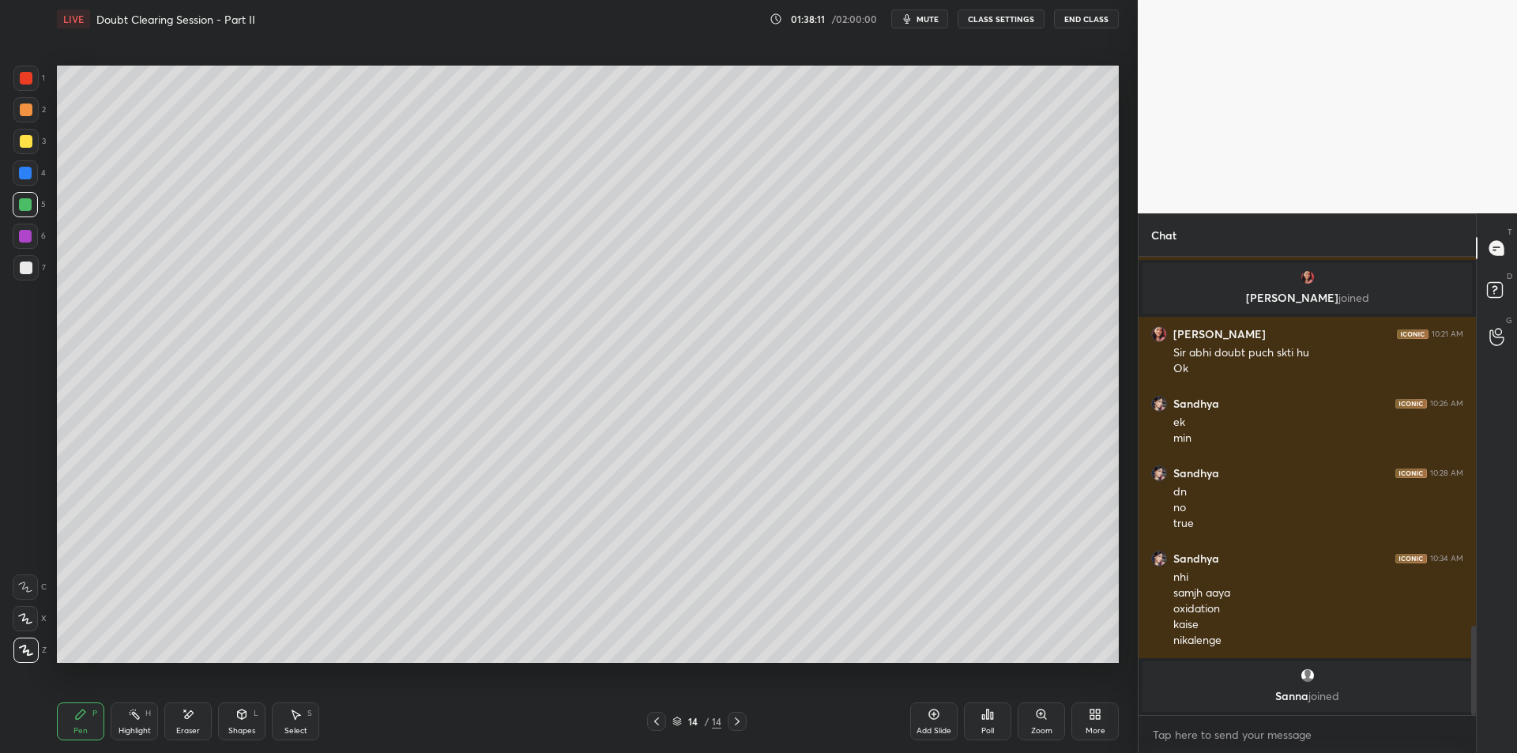
click at [42, 236] on div "6" at bounding box center [29, 236] width 33 height 25
click at [31, 273] on div at bounding box center [26, 268] width 13 height 13
click at [935, 721] on div "Add Slide" at bounding box center [933, 721] width 47 height 38
click at [27, 122] on div "2" at bounding box center [29, 113] width 32 height 32
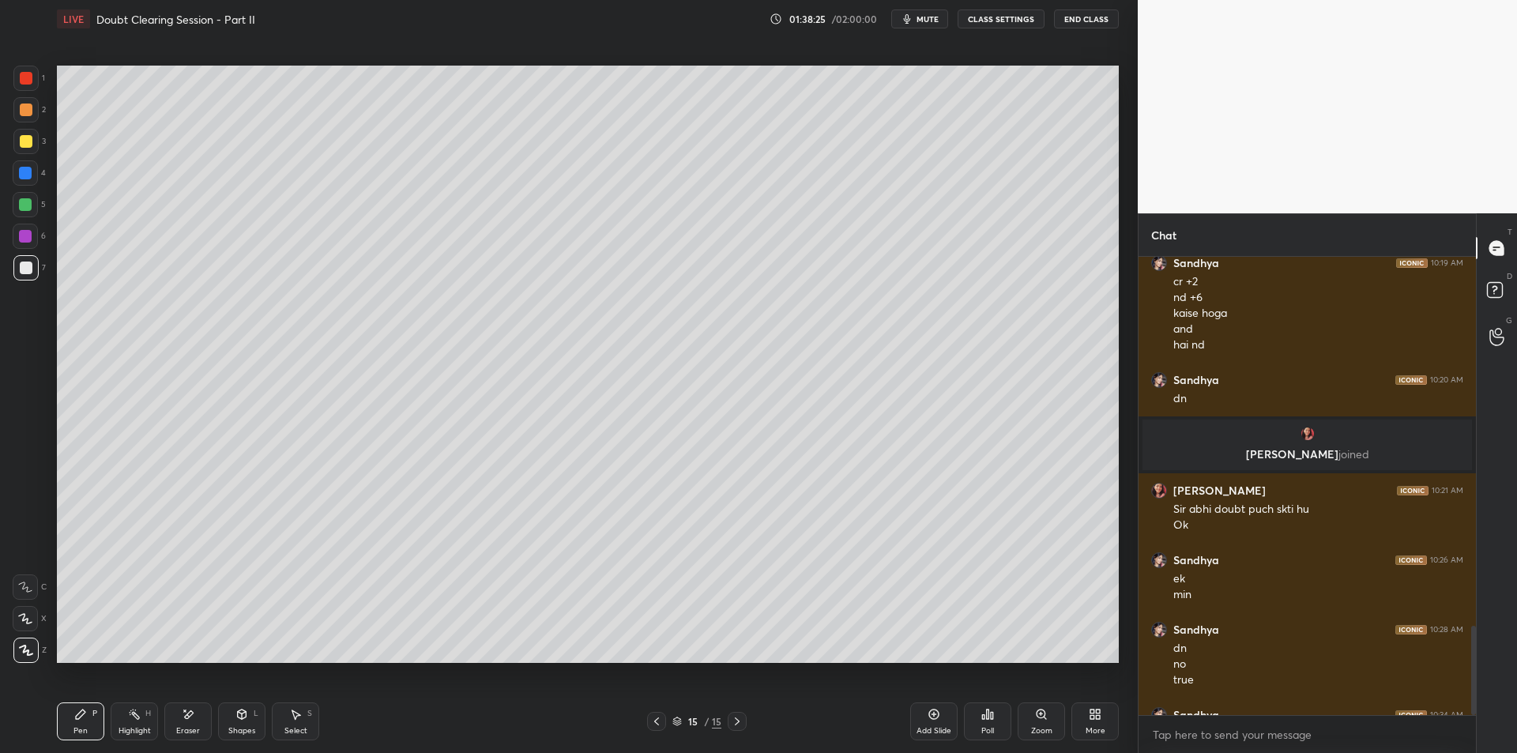
click at [27, 141] on div at bounding box center [26, 141] width 13 height 13
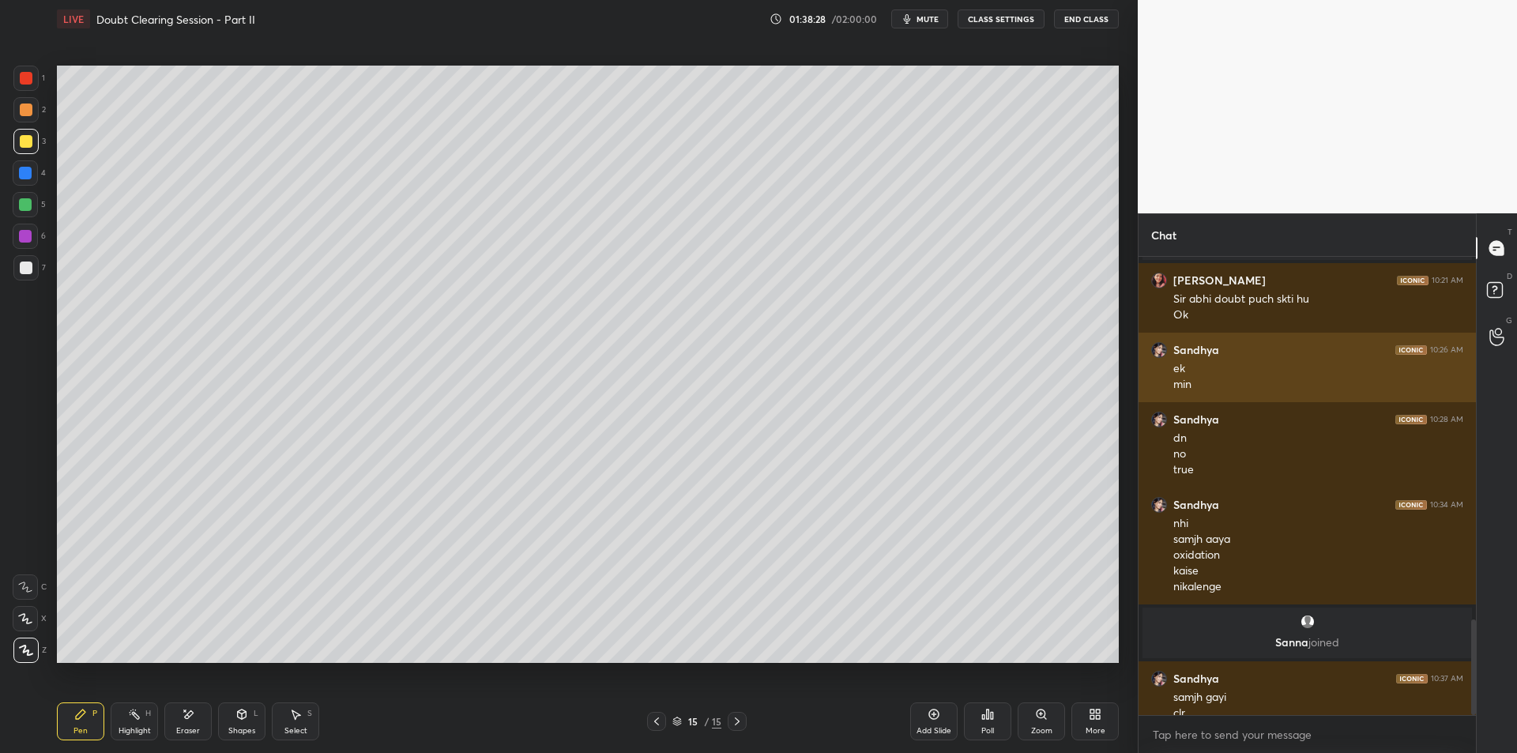
scroll to position [1743, 0]
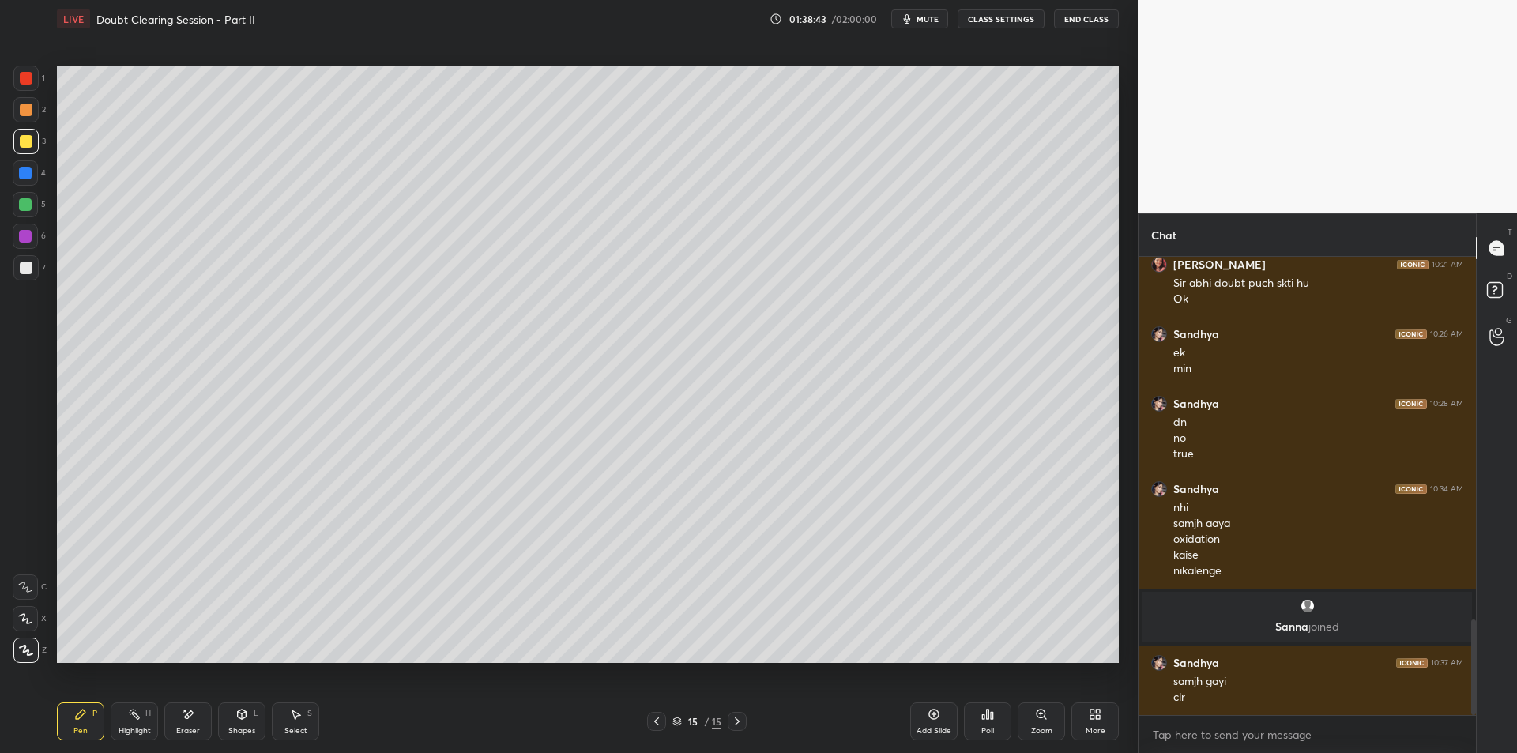
click at [28, 180] on div at bounding box center [25, 172] width 25 height 25
click at [34, 213] on div at bounding box center [25, 204] width 25 height 25
click at [134, 719] on icon at bounding box center [134, 714] width 13 height 13
click at [89, 724] on div "Pen P" at bounding box center [80, 721] width 47 height 38
click at [657, 720] on icon at bounding box center [656, 721] width 13 height 13
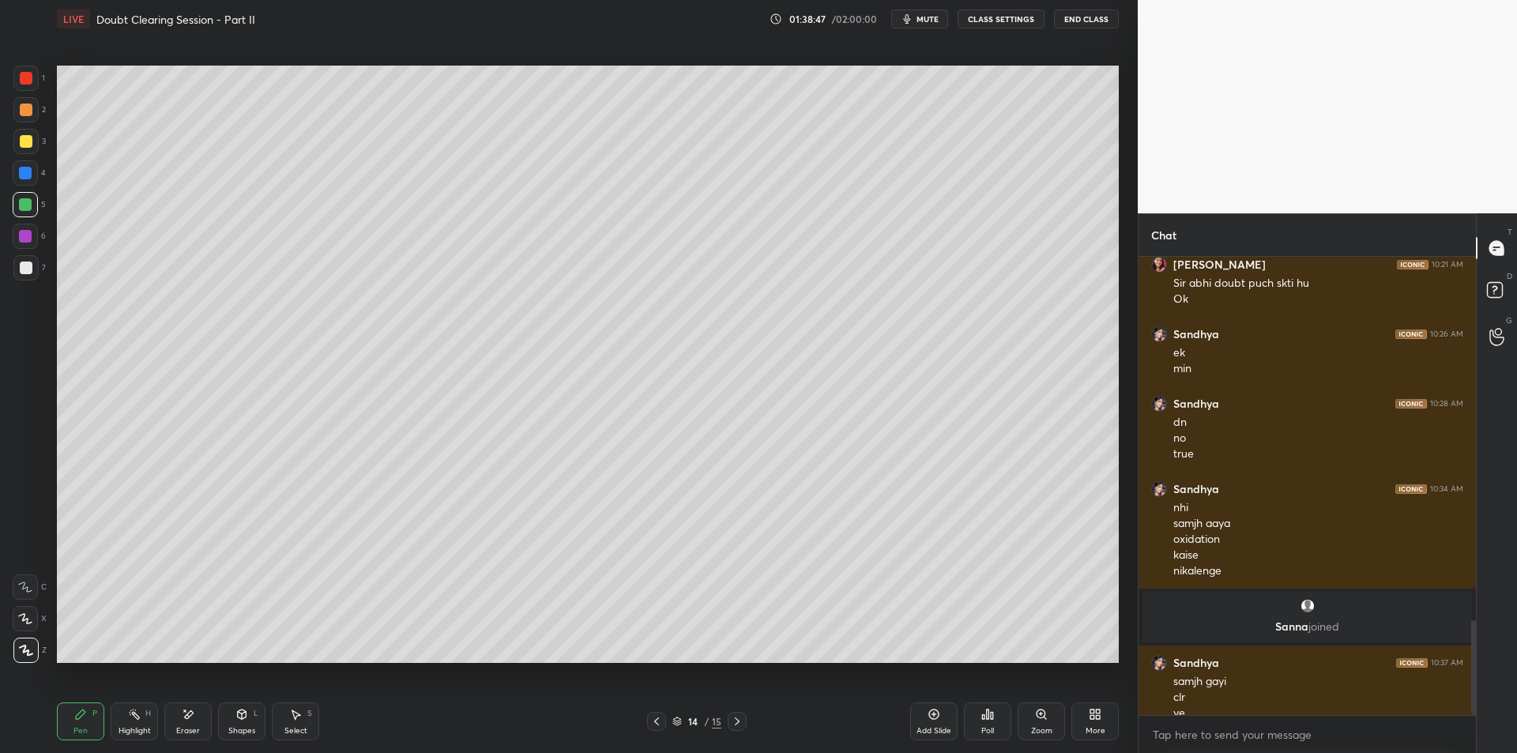
scroll to position [1759, 0]
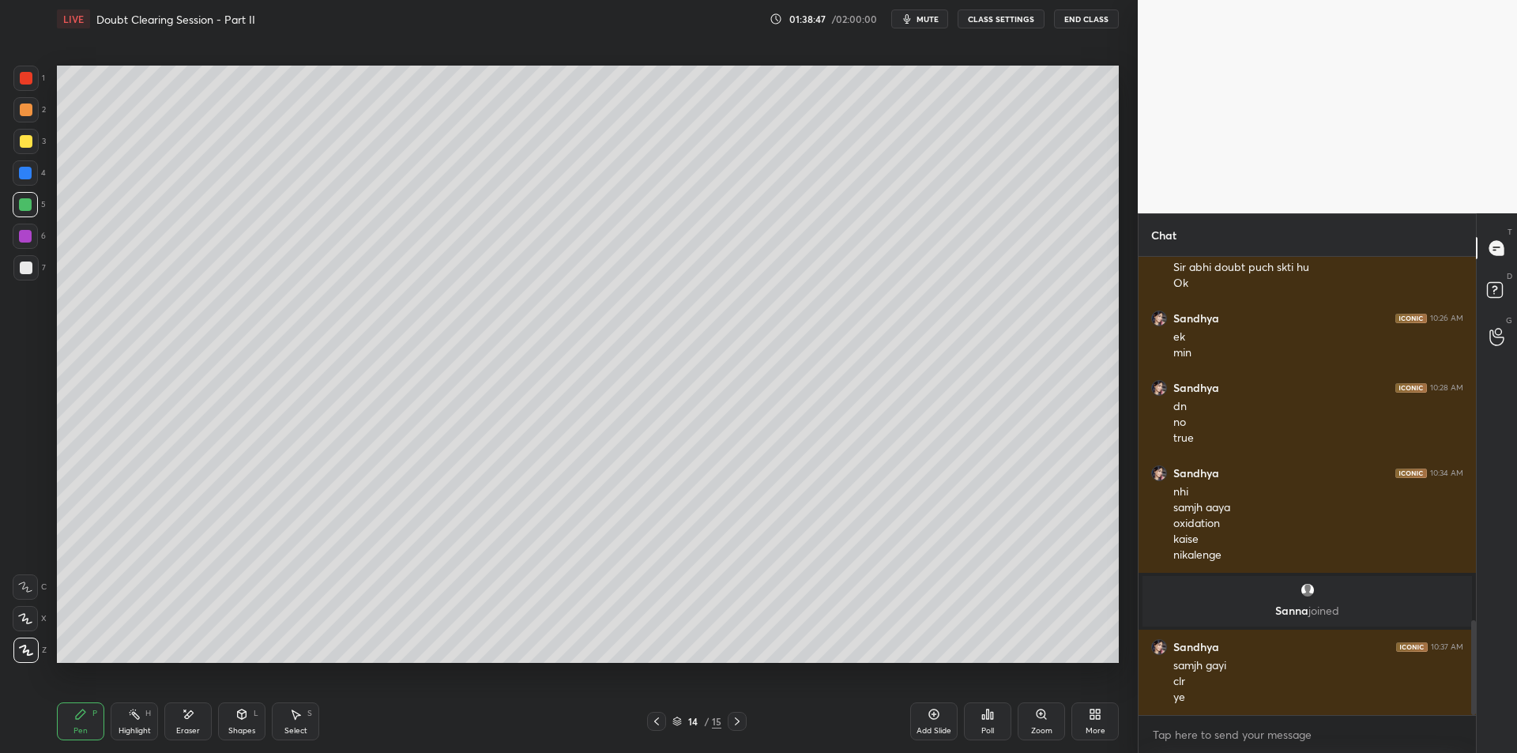
click at [662, 721] on icon at bounding box center [656, 721] width 13 height 13
click at [657, 725] on icon at bounding box center [656, 721] width 13 height 13
click at [655, 721] on icon at bounding box center [656, 721] width 5 height 8
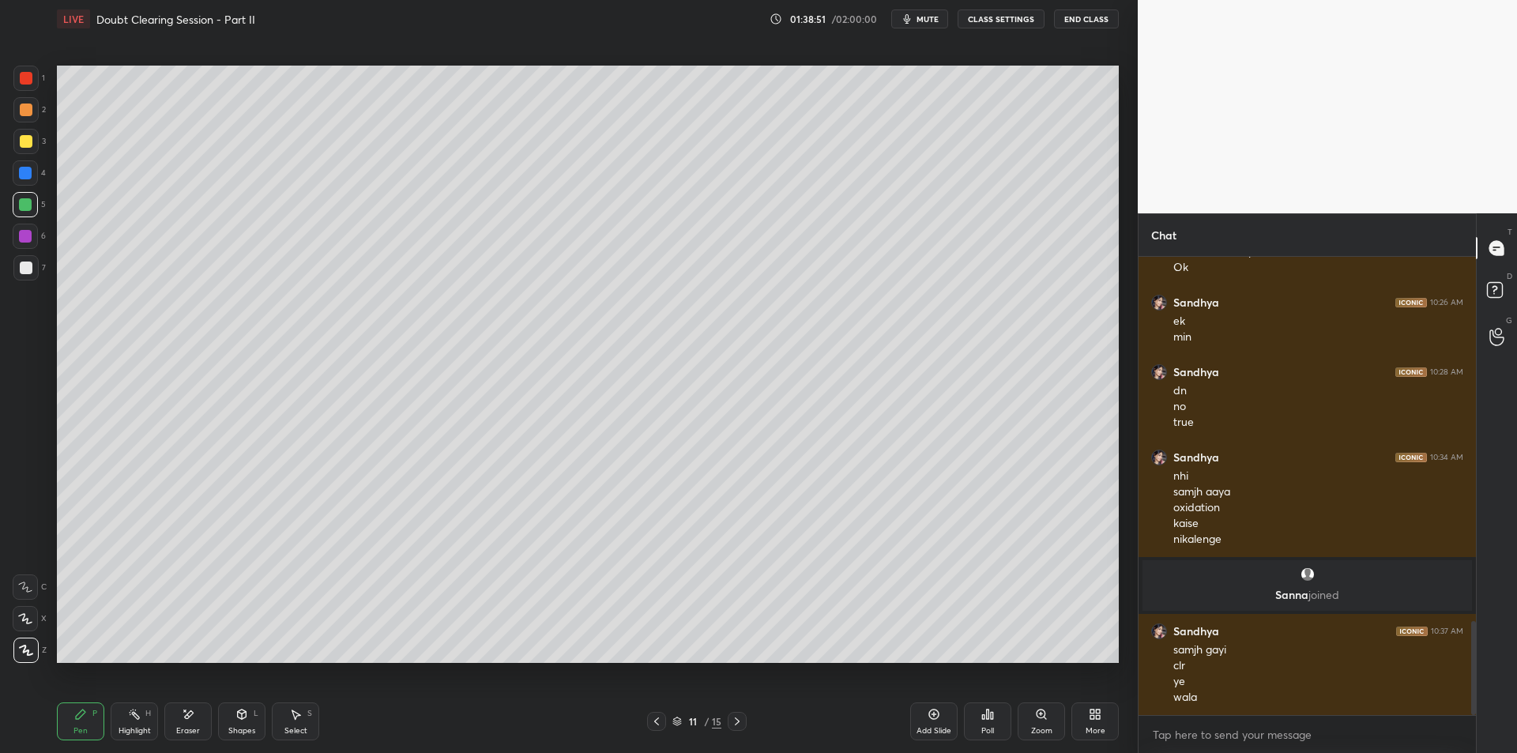
click at [734, 723] on icon at bounding box center [737, 721] width 13 height 13
click at [734, 724] on icon at bounding box center [737, 721] width 13 height 13
click at [729, 723] on div at bounding box center [737, 721] width 19 height 19
click at [730, 723] on div at bounding box center [737, 721] width 19 height 19
click at [730, 722] on div at bounding box center [737, 721] width 19 height 19
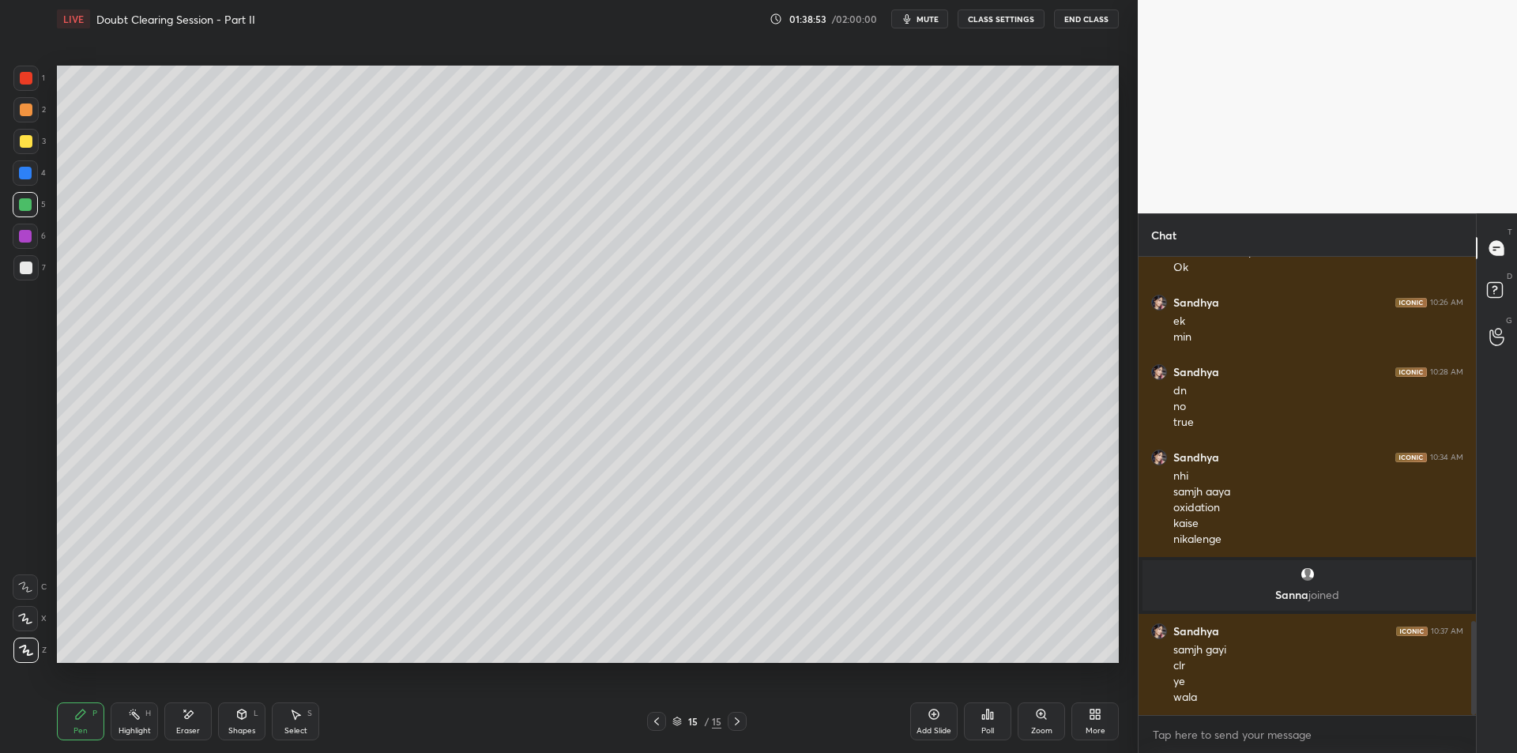
click at [659, 715] on icon at bounding box center [656, 721] width 13 height 13
click at [738, 719] on icon at bounding box center [737, 721] width 13 height 13
click at [21, 119] on div at bounding box center [25, 109] width 25 height 25
click at [24, 104] on div at bounding box center [26, 110] width 13 height 13
click at [24, 88] on div at bounding box center [25, 78] width 25 height 25
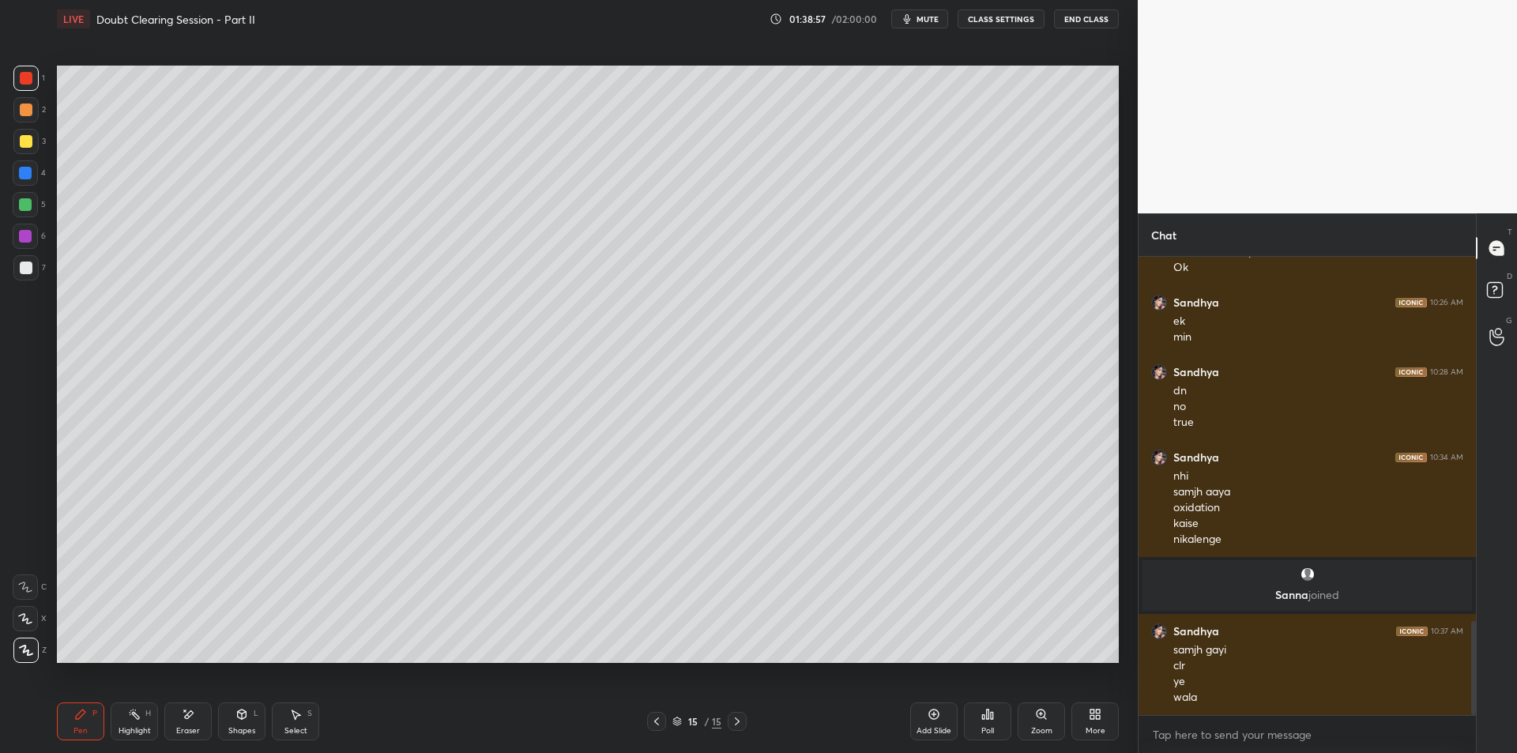
click at [25, 106] on div at bounding box center [26, 110] width 13 height 13
click at [23, 85] on div at bounding box center [25, 78] width 25 height 25
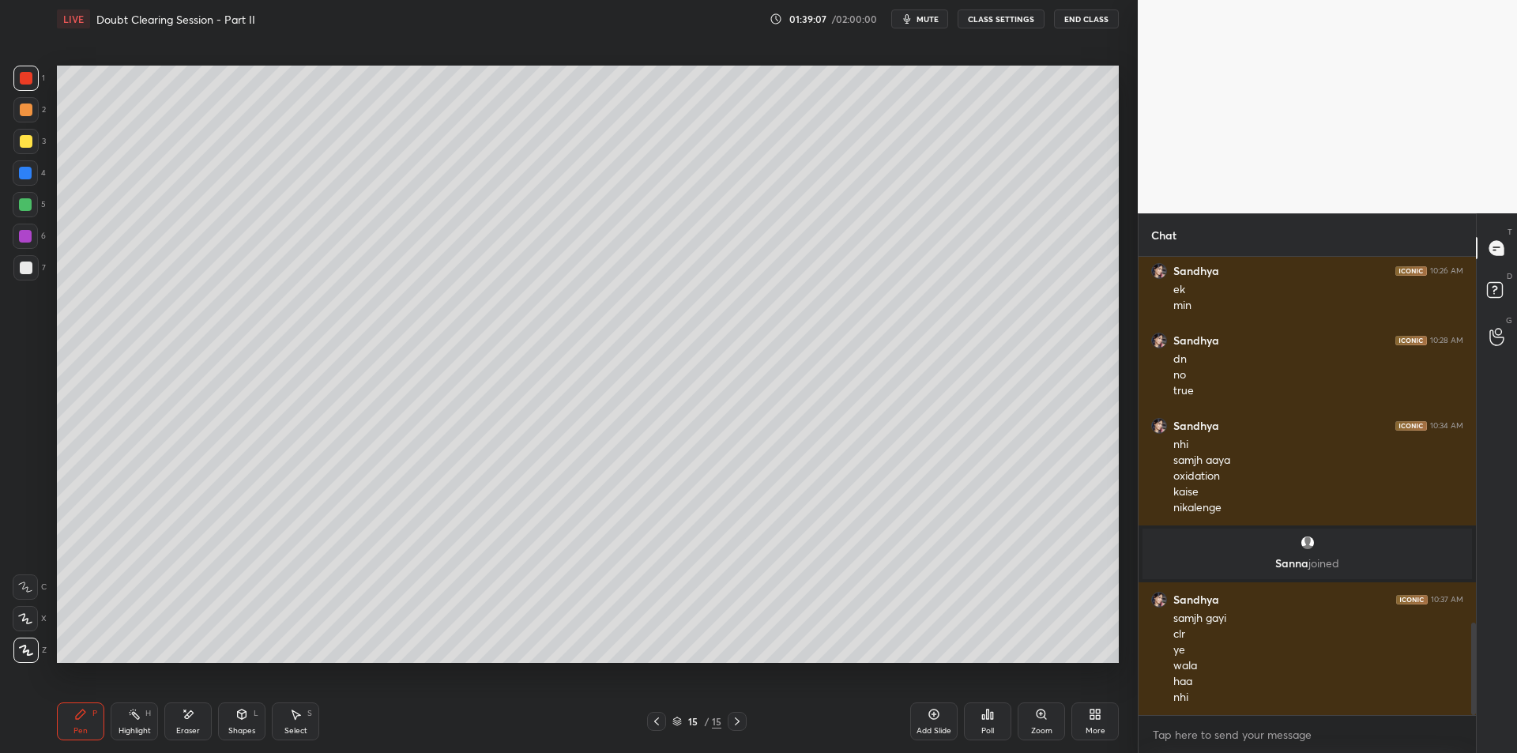
scroll to position [1822, 0]
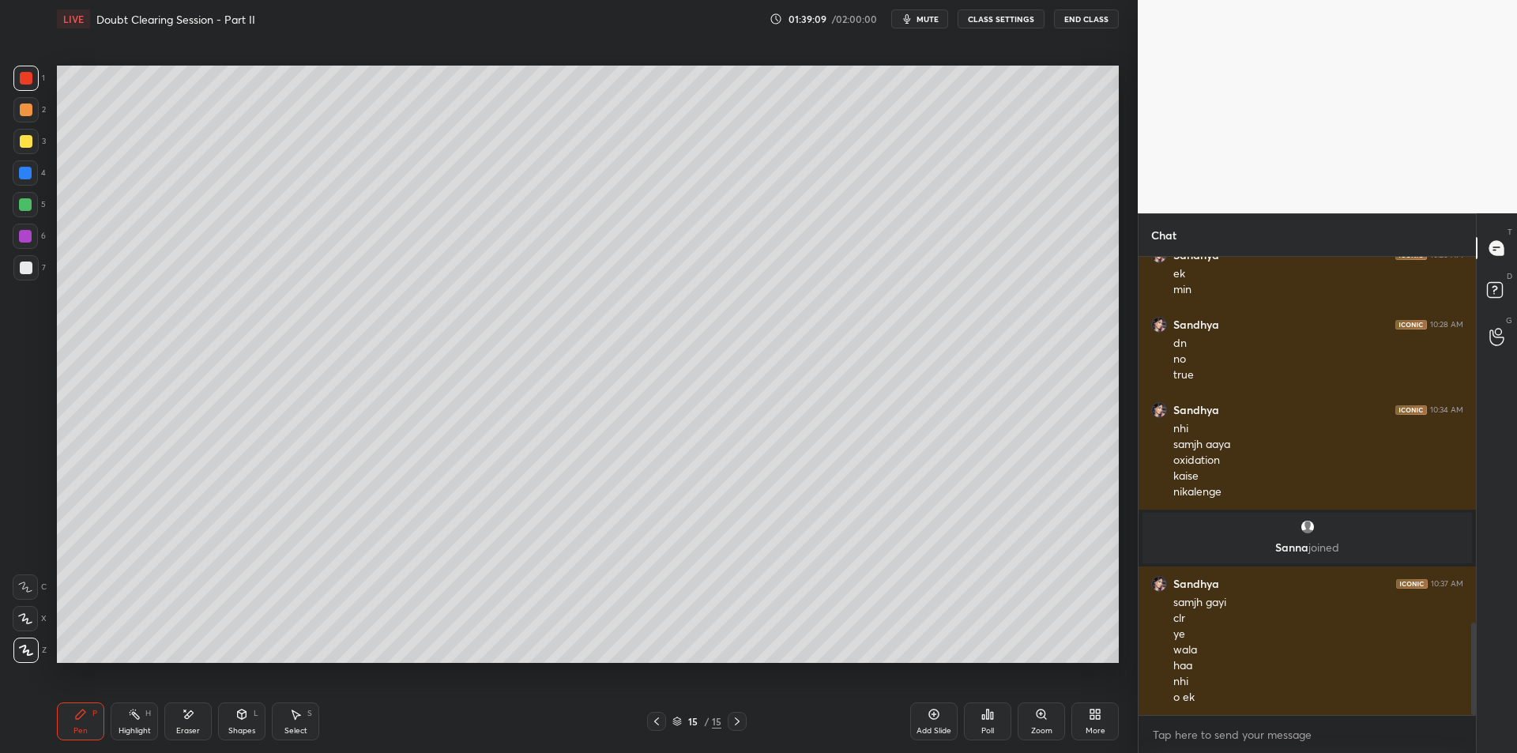
click at [20, 118] on div at bounding box center [25, 109] width 25 height 25
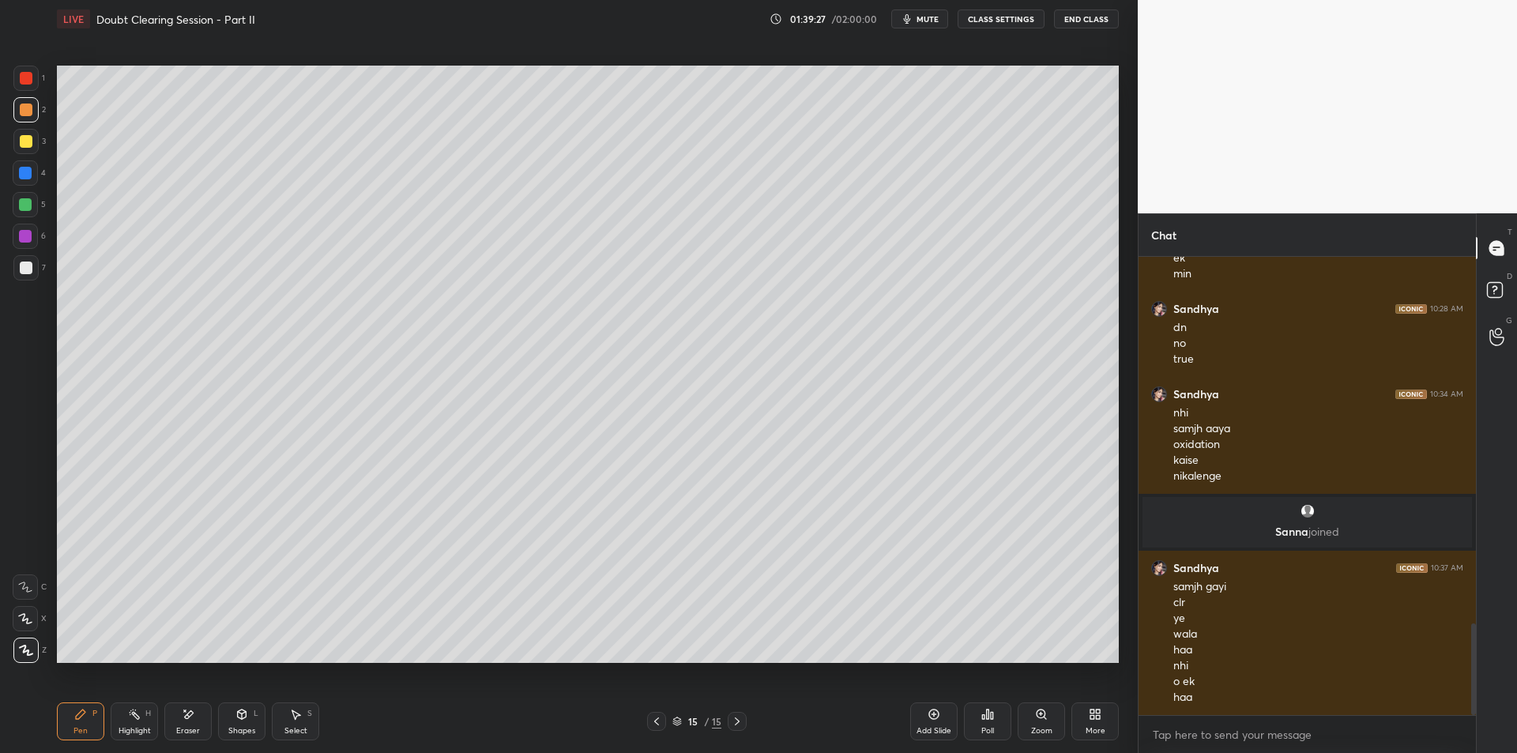
click at [10, 194] on div "1 2 3 4 5 6 7 C X Z E E Erase all H H" at bounding box center [25, 364] width 51 height 597
click at [18, 208] on div at bounding box center [25, 204] width 25 height 25
click at [51, 239] on div "Setting up your live class Poll for secs No correct answer Start poll" at bounding box center [588, 364] width 1075 height 652
click at [30, 249] on div "6" at bounding box center [29, 240] width 33 height 32
click at [37, 266] on div at bounding box center [25, 267] width 25 height 25
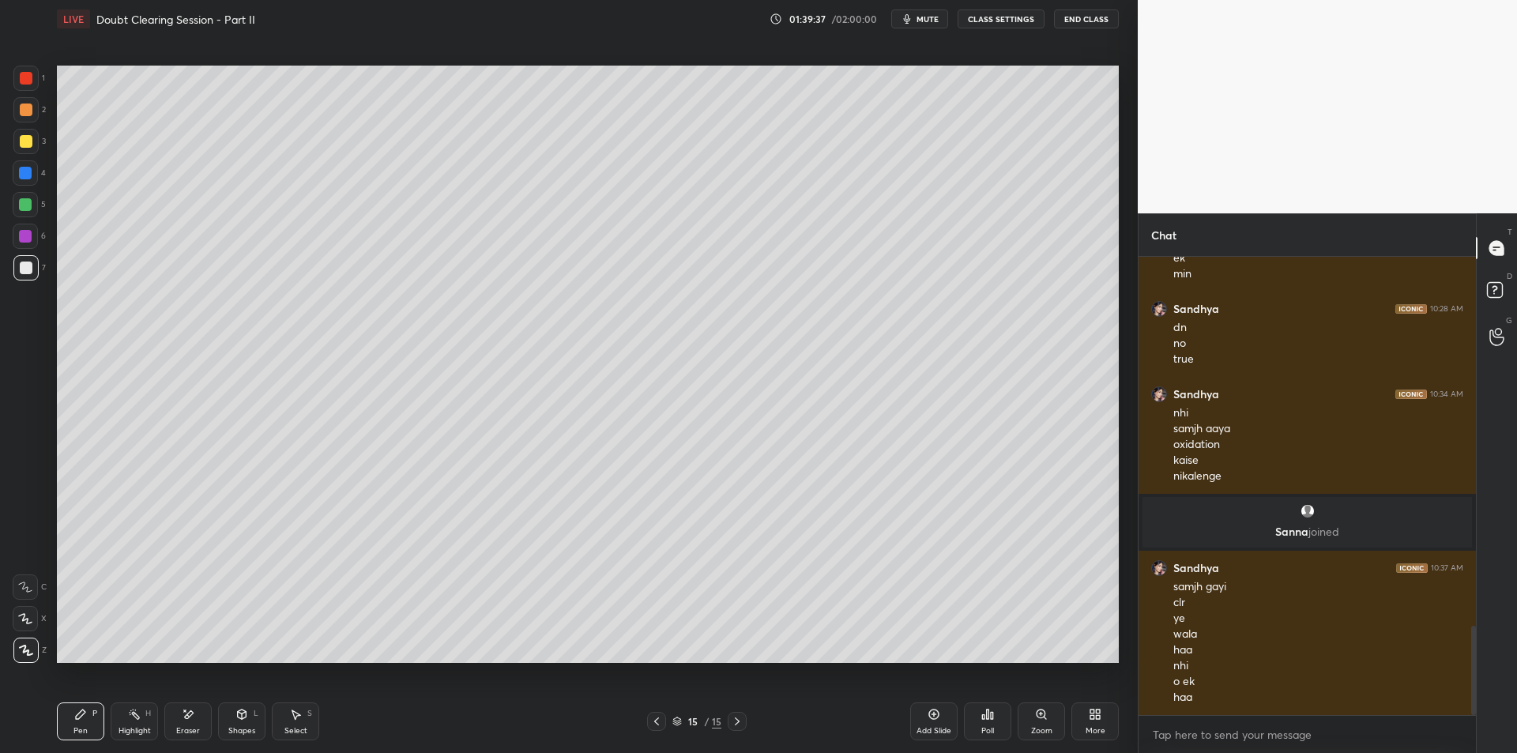
scroll to position [1892, 0]
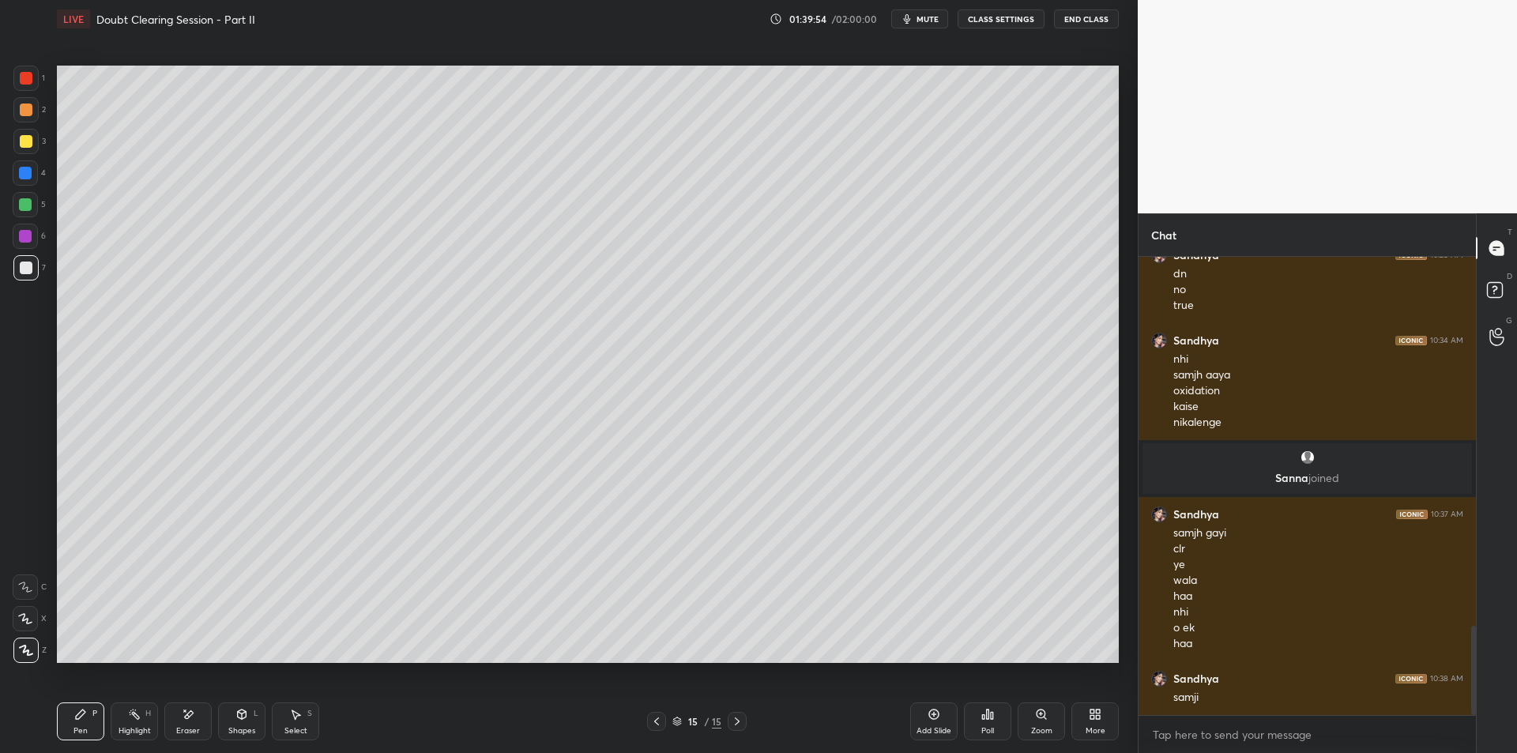
click at [653, 723] on icon at bounding box center [656, 721] width 13 height 13
click at [657, 721] on icon at bounding box center [656, 721] width 13 height 13
click at [40, 133] on div "3" at bounding box center [29, 141] width 32 height 25
click at [18, 125] on div "2" at bounding box center [29, 113] width 32 height 32
click at [32, 168] on div at bounding box center [25, 172] width 25 height 25
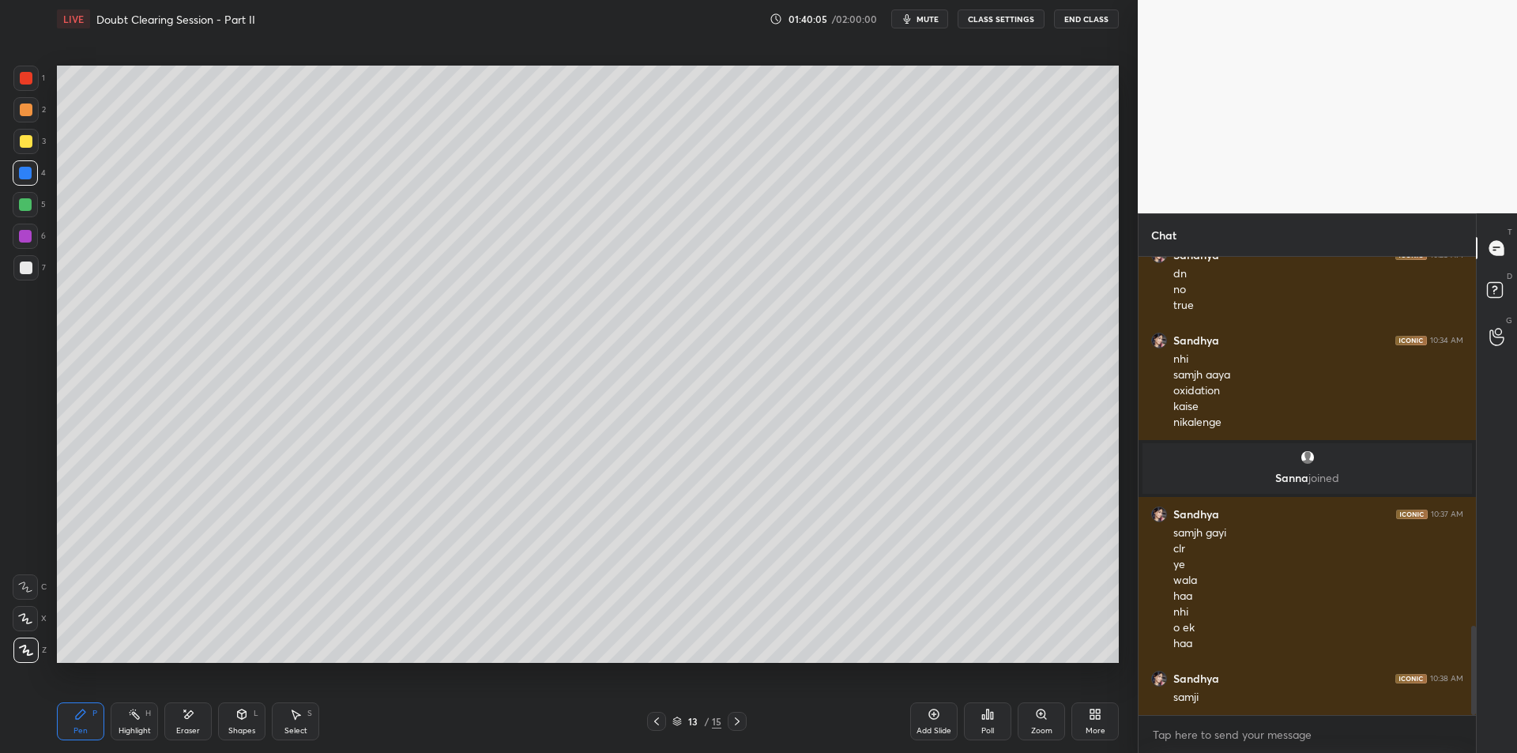
click at [138, 710] on icon at bounding box center [134, 714] width 13 height 13
click at [73, 717] on div "Pen P" at bounding box center [80, 721] width 47 height 38
click at [22, 145] on div at bounding box center [26, 141] width 13 height 13
click at [15, 118] on div at bounding box center [25, 109] width 25 height 25
click at [130, 719] on icon at bounding box center [134, 714] width 13 height 13
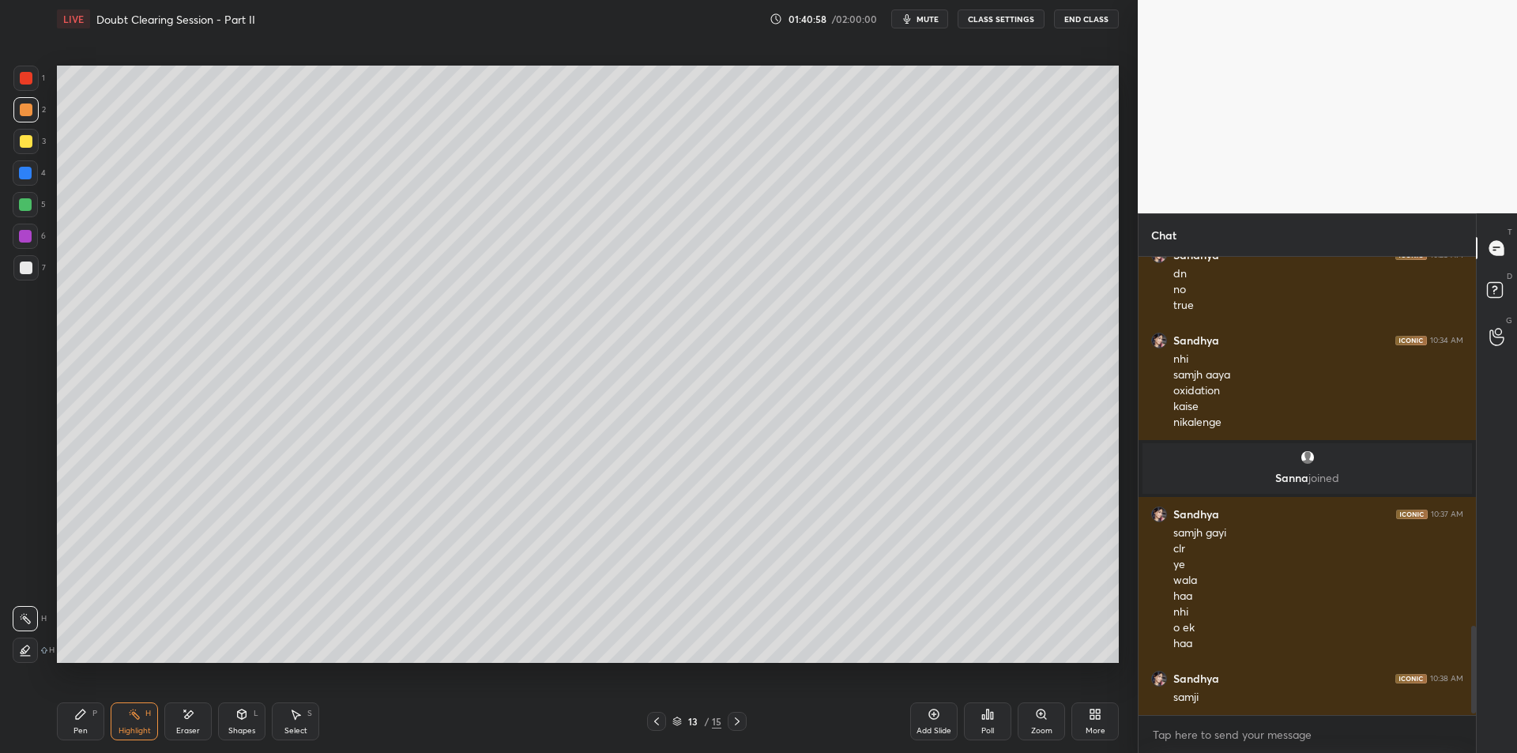
scroll to position [1945, 0]
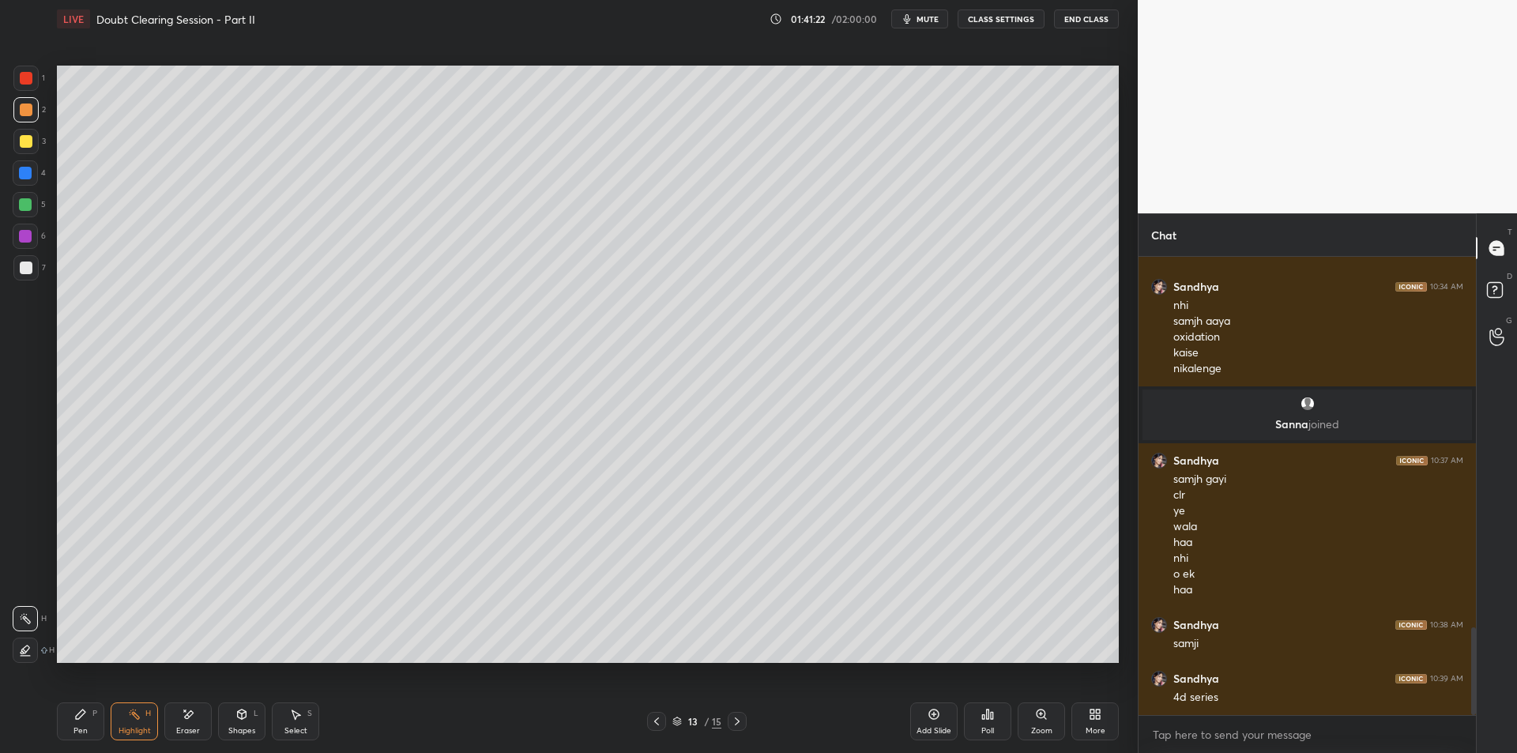
click at [20, 145] on div at bounding box center [26, 141] width 13 height 13
click at [91, 710] on div "Pen P" at bounding box center [80, 721] width 47 height 38
click at [107, 713] on div "Pen P Highlight H Eraser Shapes L Select S" at bounding box center [270, 721] width 427 height 38
click at [71, 706] on div "Pen P" at bounding box center [80, 721] width 47 height 38
click at [660, 723] on icon at bounding box center [656, 721] width 13 height 13
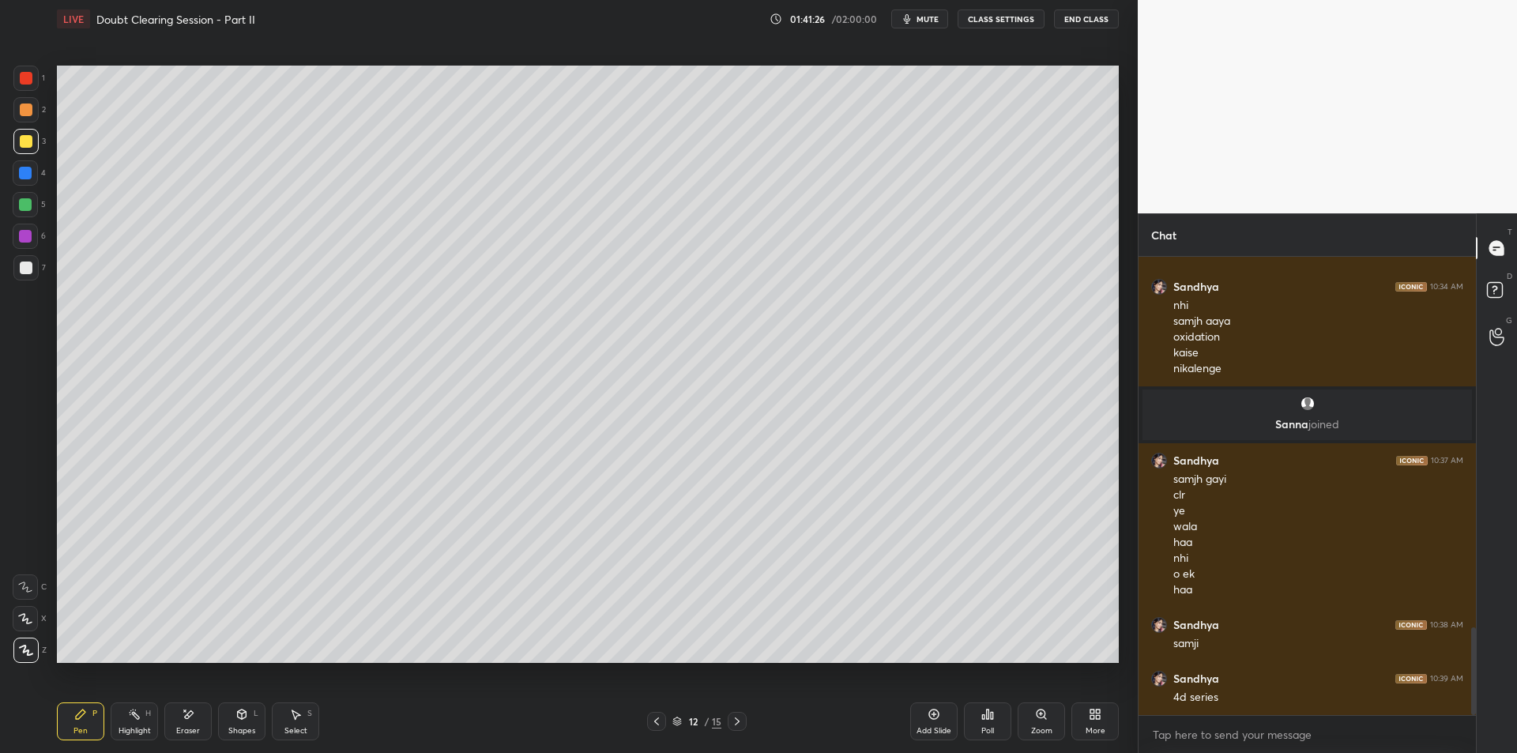
click at [660, 723] on icon at bounding box center [656, 721] width 13 height 13
click at [657, 724] on icon at bounding box center [656, 721] width 5 height 8
click at [661, 722] on icon at bounding box center [656, 721] width 13 height 13
click at [663, 722] on div at bounding box center [656, 721] width 19 height 19
click at [729, 721] on div at bounding box center [737, 721] width 19 height 19
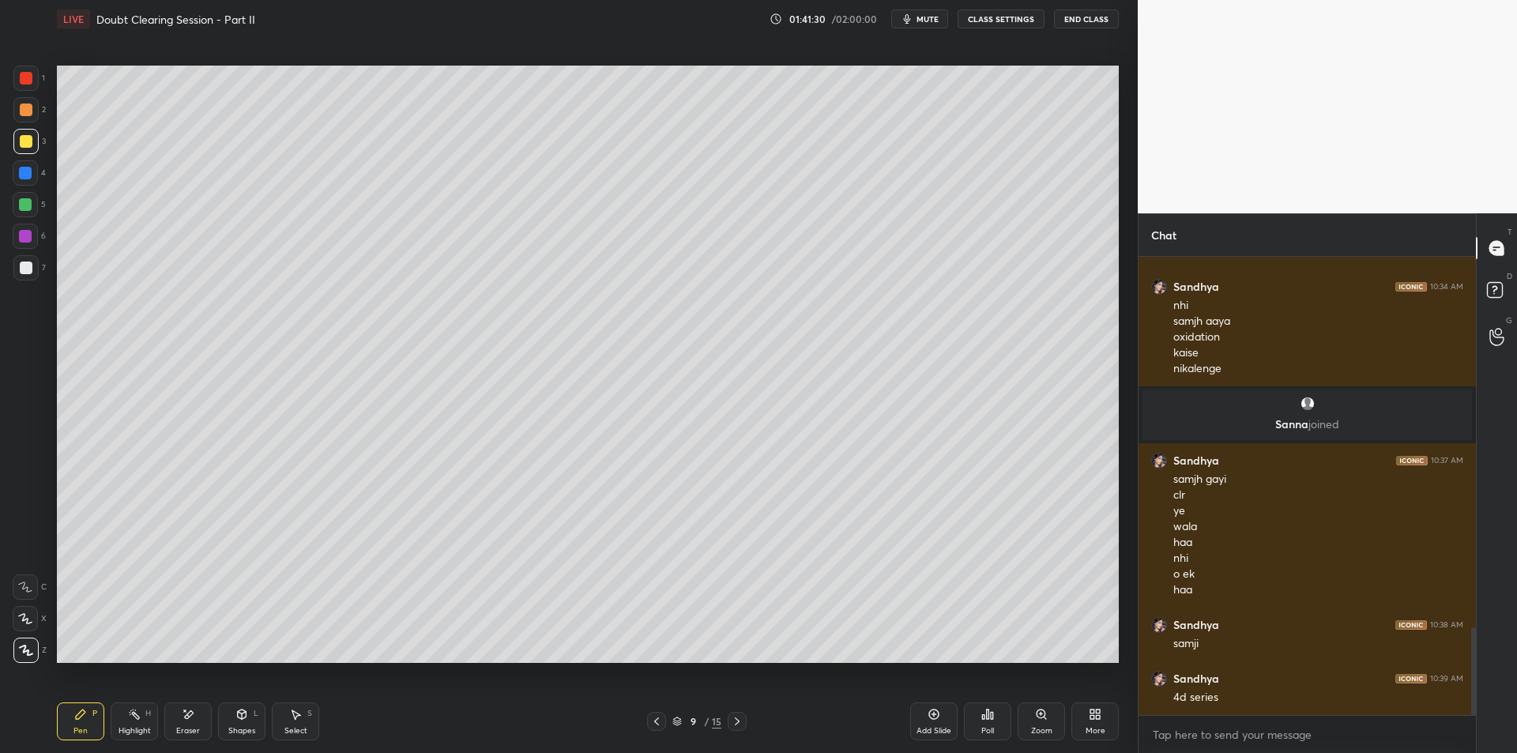
click at [135, 717] on rect at bounding box center [136, 716] width 8 height 8
click at [91, 723] on div "Pen P" at bounding box center [80, 721] width 47 height 38
click at [145, 722] on div "Highlight H" at bounding box center [134, 721] width 47 height 38
click at [89, 723] on div "Pen P" at bounding box center [80, 721] width 47 height 38
click at [21, 216] on div at bounding box center [25, 204] width 25 height 25
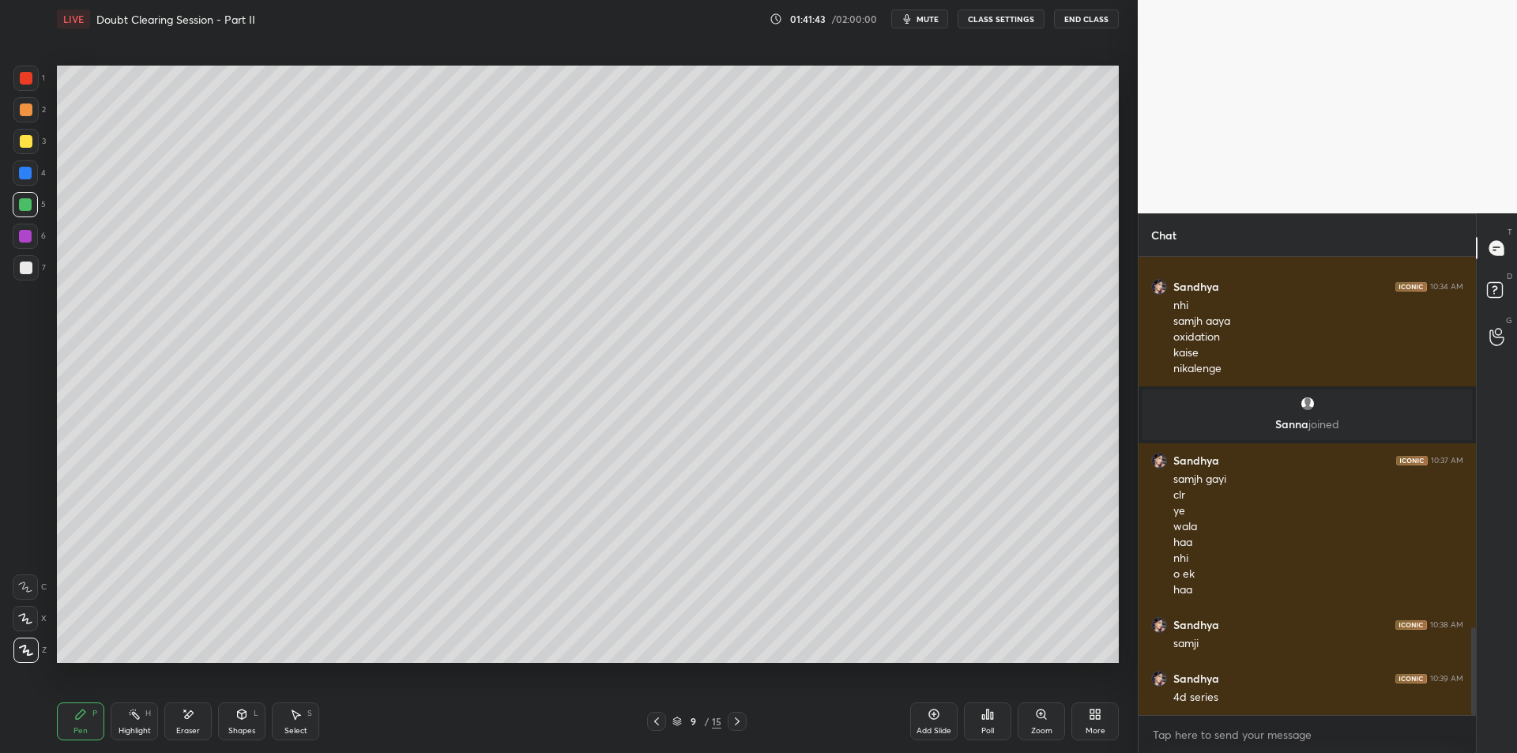
click at [21, 248] on div at bounding box center [25, 236] width 25 height 25
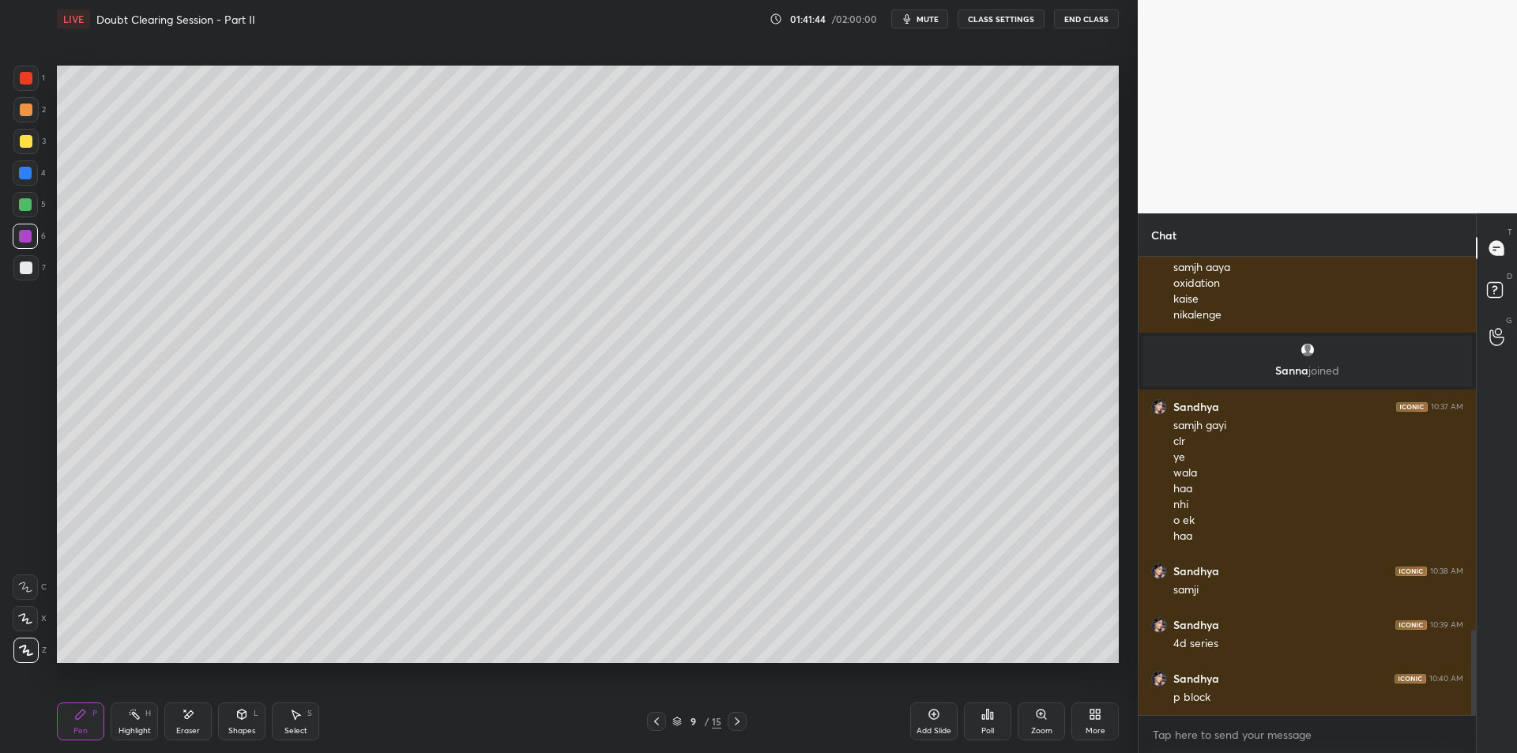
click at [22, 219] on div "5" at bounding box center [29, 208] width 33 height 32
click at [734, 717] on icon at bounding box center [737, 721] width 13 height 13
click at [740, 721] on icon at bounding box center [737, 721] width 13 height 13
click at [737, 722] on icon at bounding box center [737, 721] width 13 height 13
click at [740, 718] on icon at bounding box center [737, 721] width 13 height 13
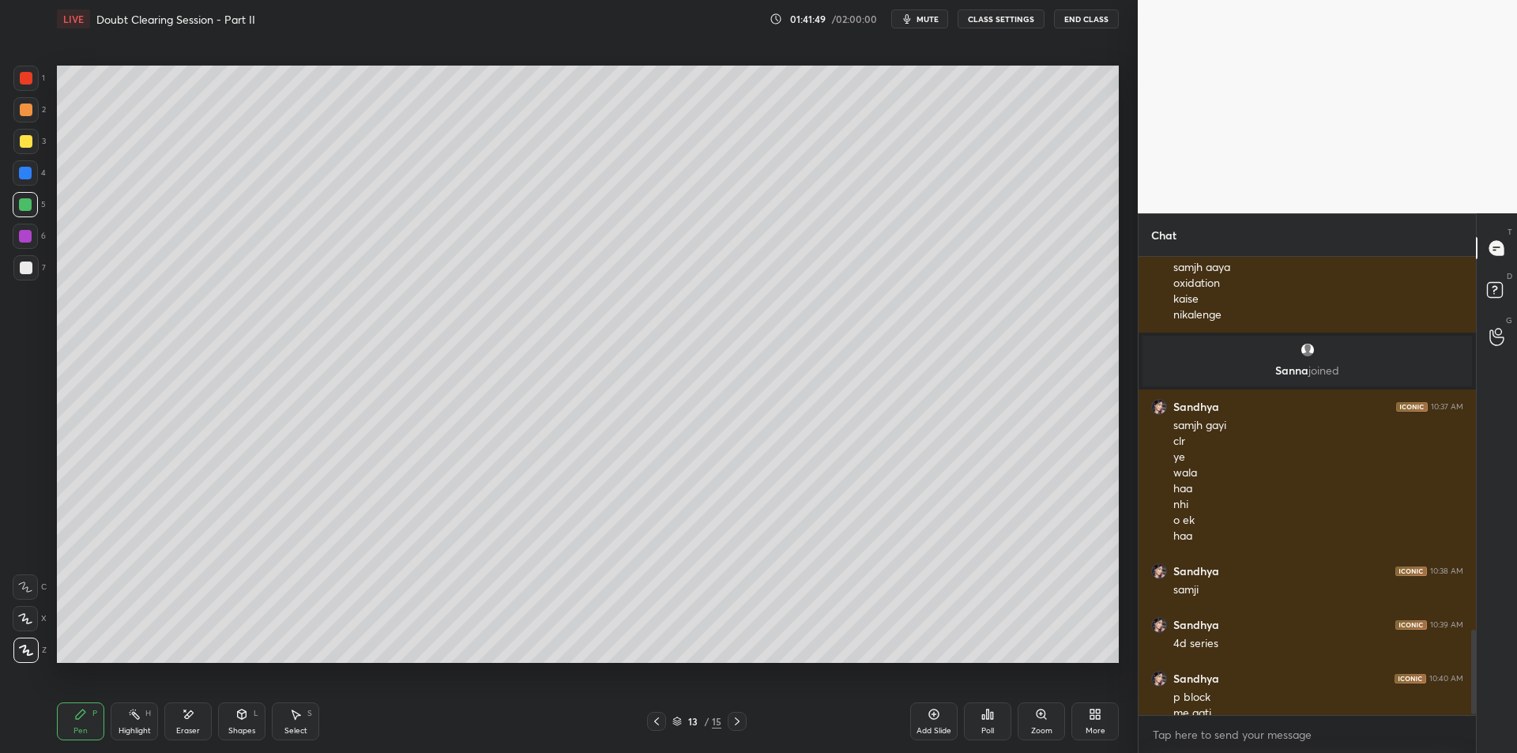
scroll to position [2015, 0]
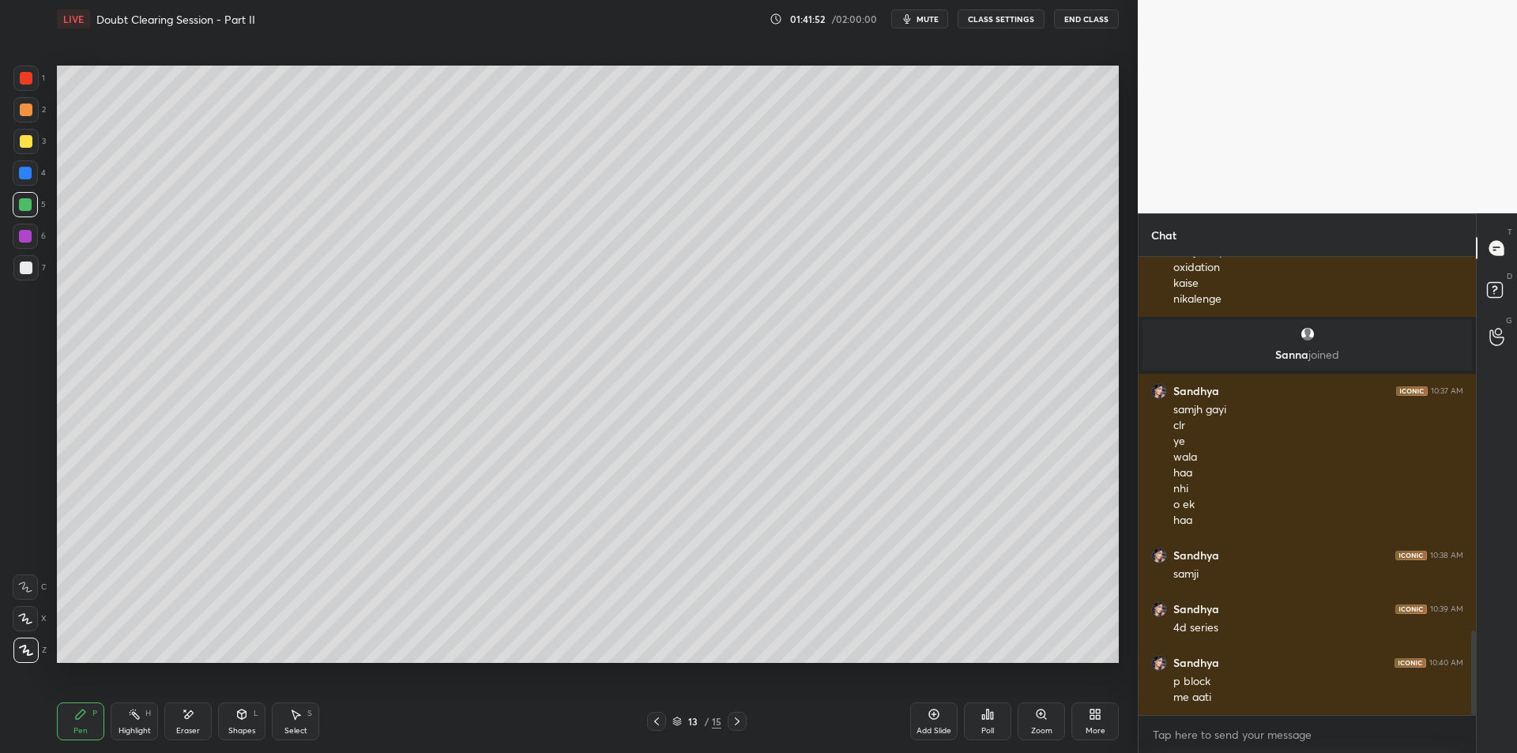
click at [121, 722] on div "Highlight H" at bounding box center [134, 721] width 47 height 38
click at [87, 727] on div "Pen" at bounding box center [80, 731] width 14 height 8
click at [122, 728] on div "Highlight" at bounding box center [135, 731] width 32 height 8
click at [81, 724] on div "Pen P" at bounding box center [80, 721] width 47 height 38
click at [28, 239] on div at bounding box center [25, 236] width 13 height 13
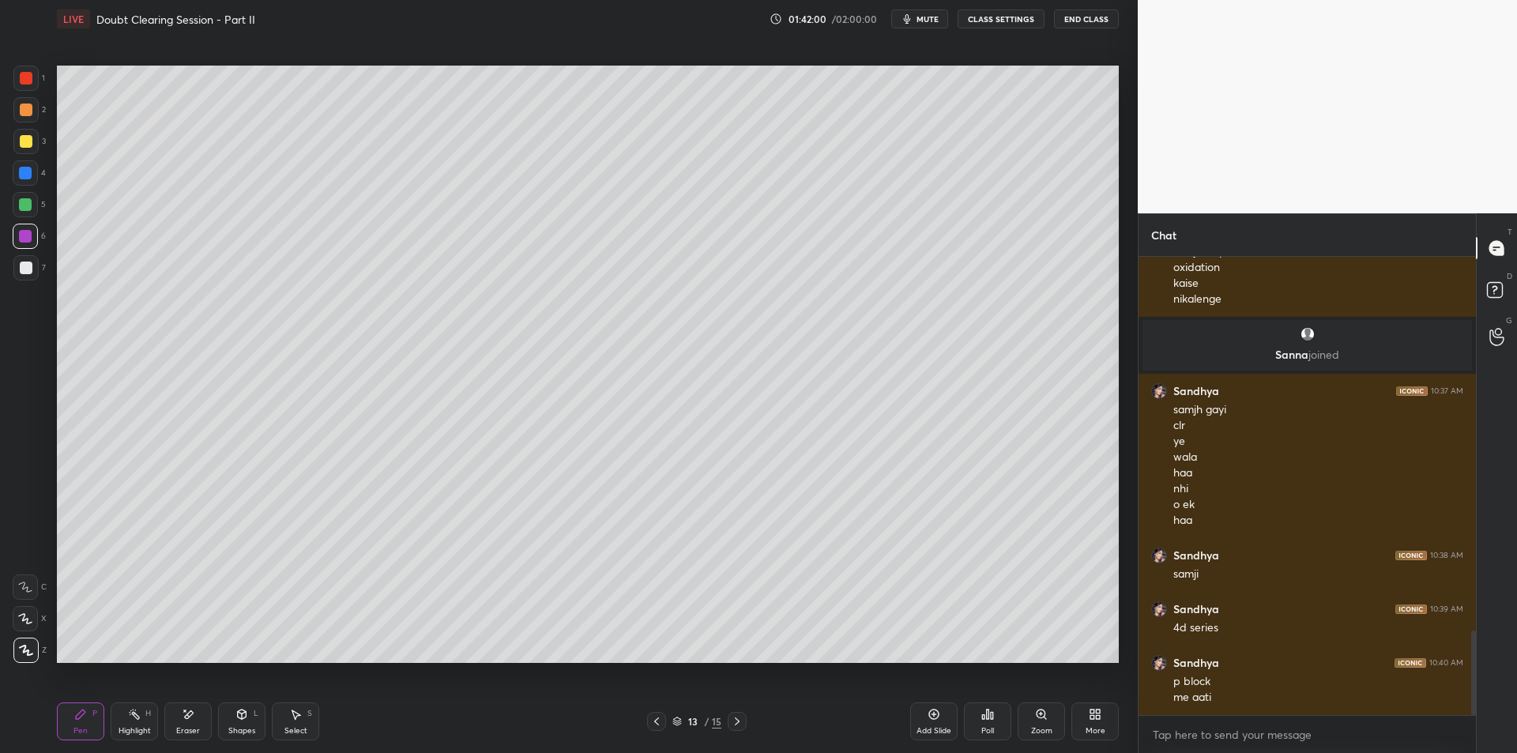
click at [26, 267] on div at bounding box center [26, 268] width 13 height 13
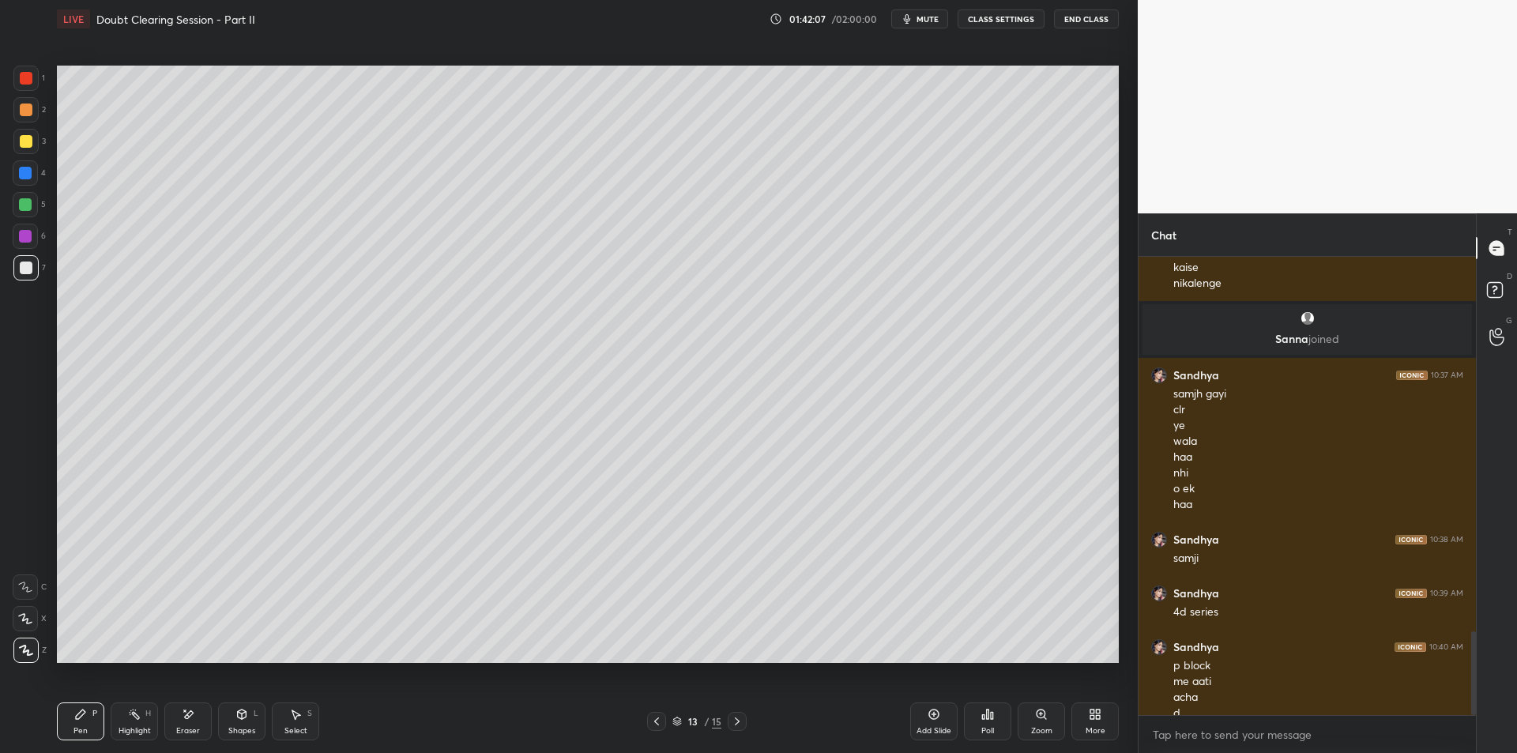
scroll to position [2046, 0]
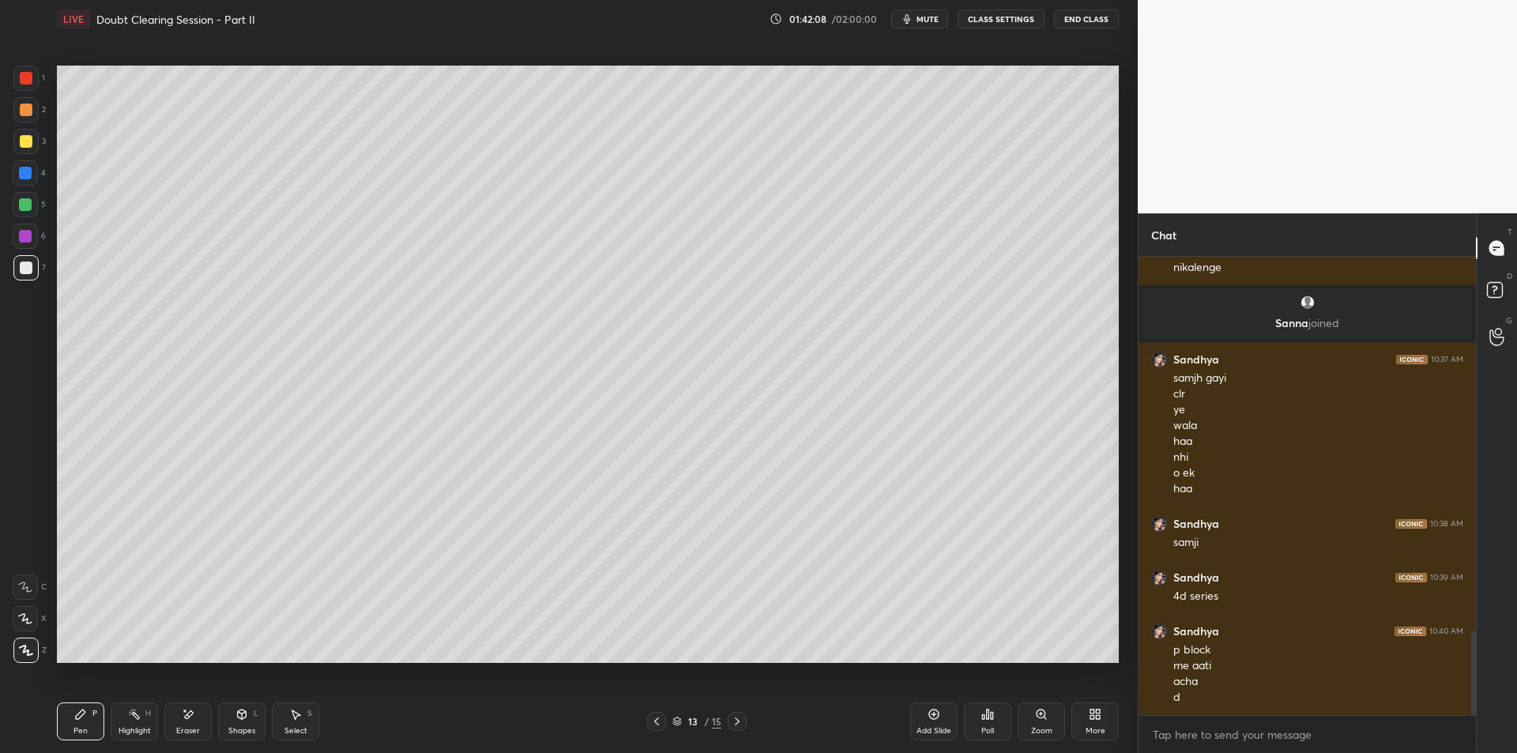
click at [292, 711] on icon at bounding box center [296, 714] width 9 height 9
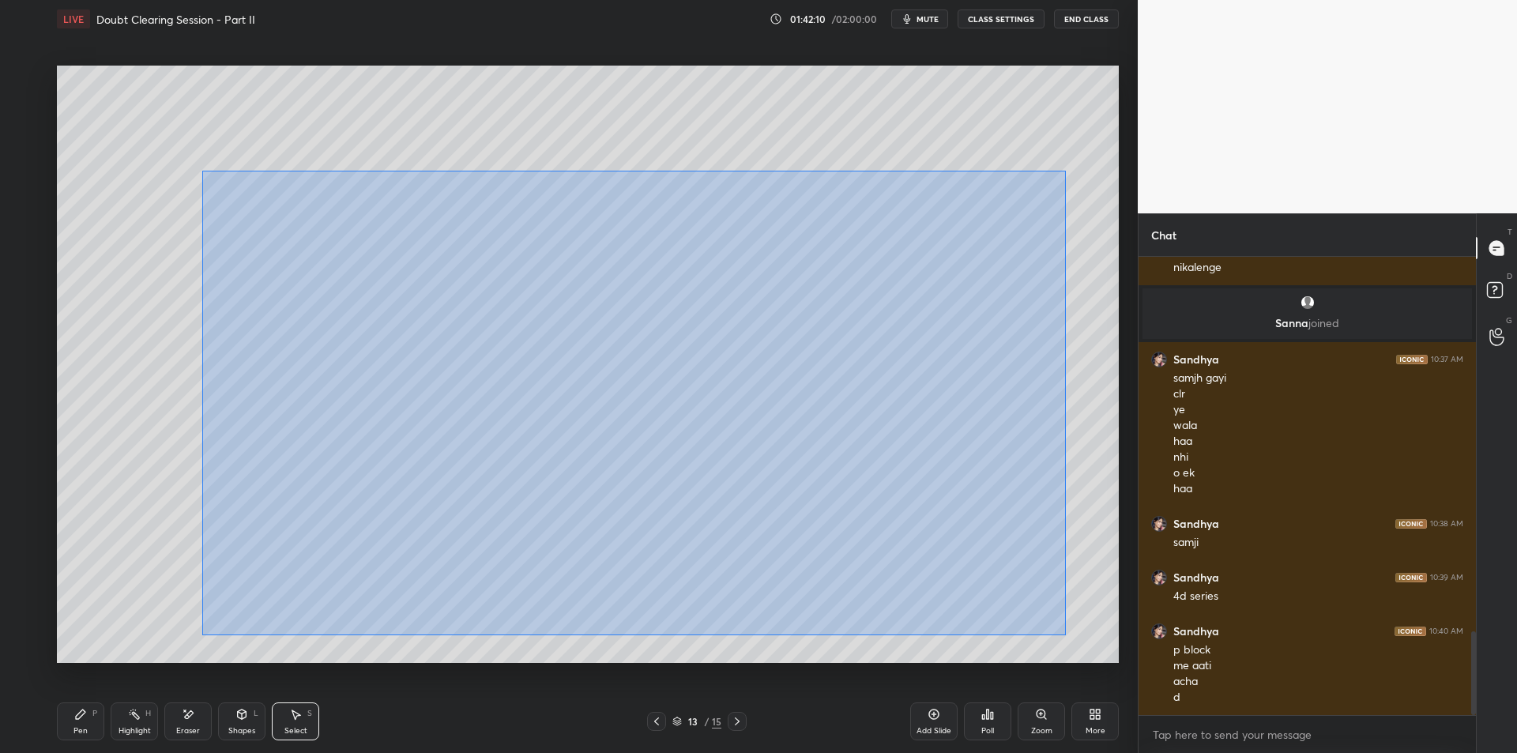
scroll to position [2062, 0]
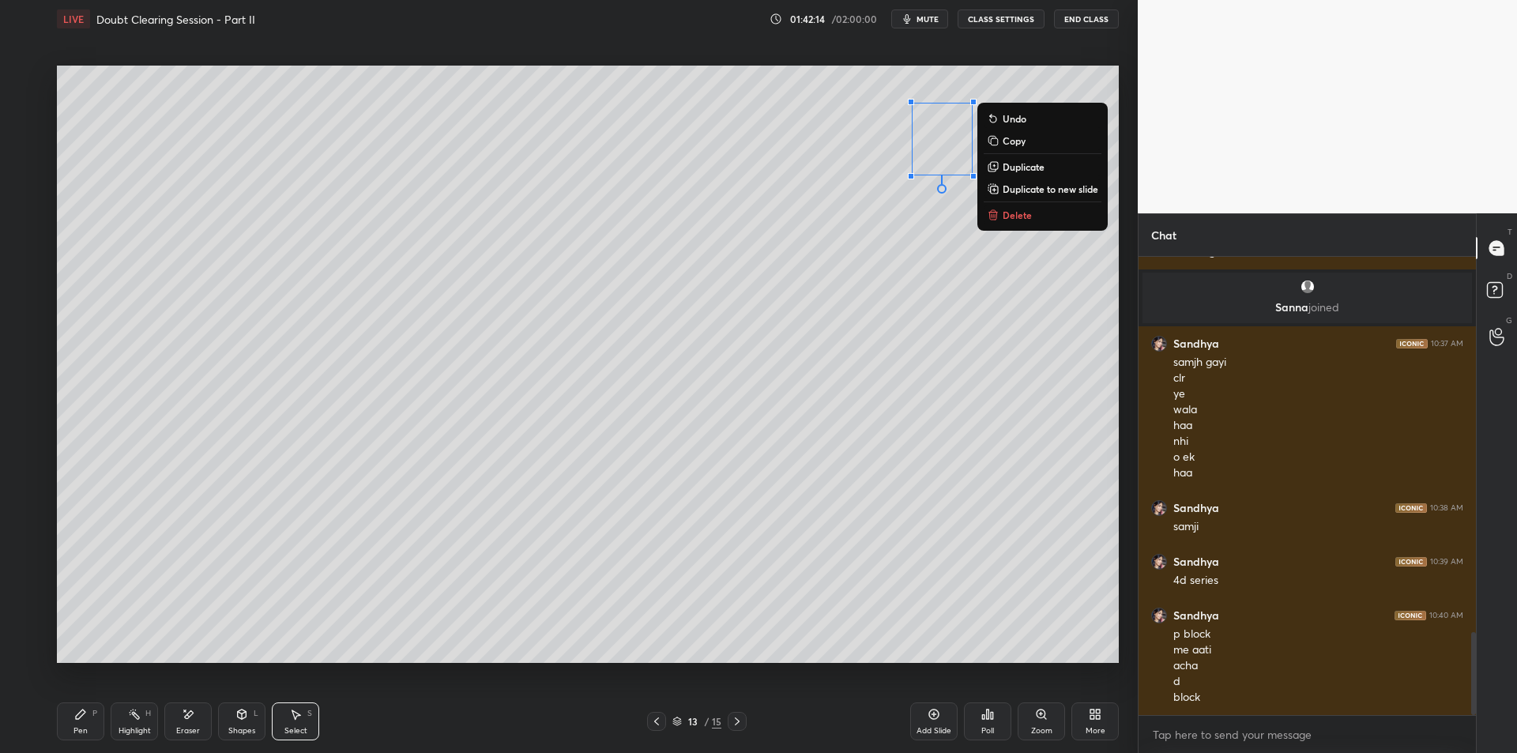
click at [1010, 212] on p "Delete" at bounding box center [1017, 215] width 29 height 13
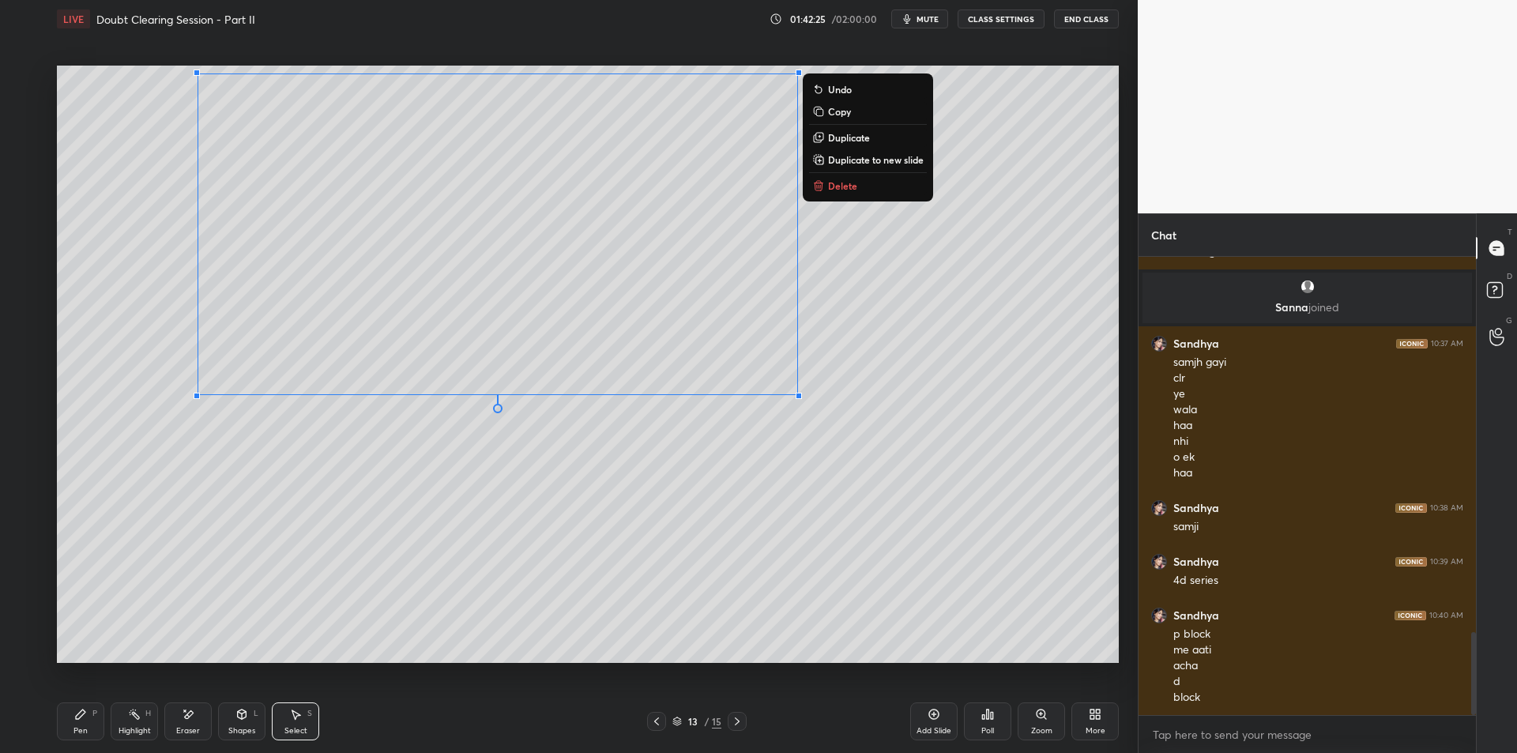
click at [131, 720] on icon at bounding box center [134, 714] width 13 height 13
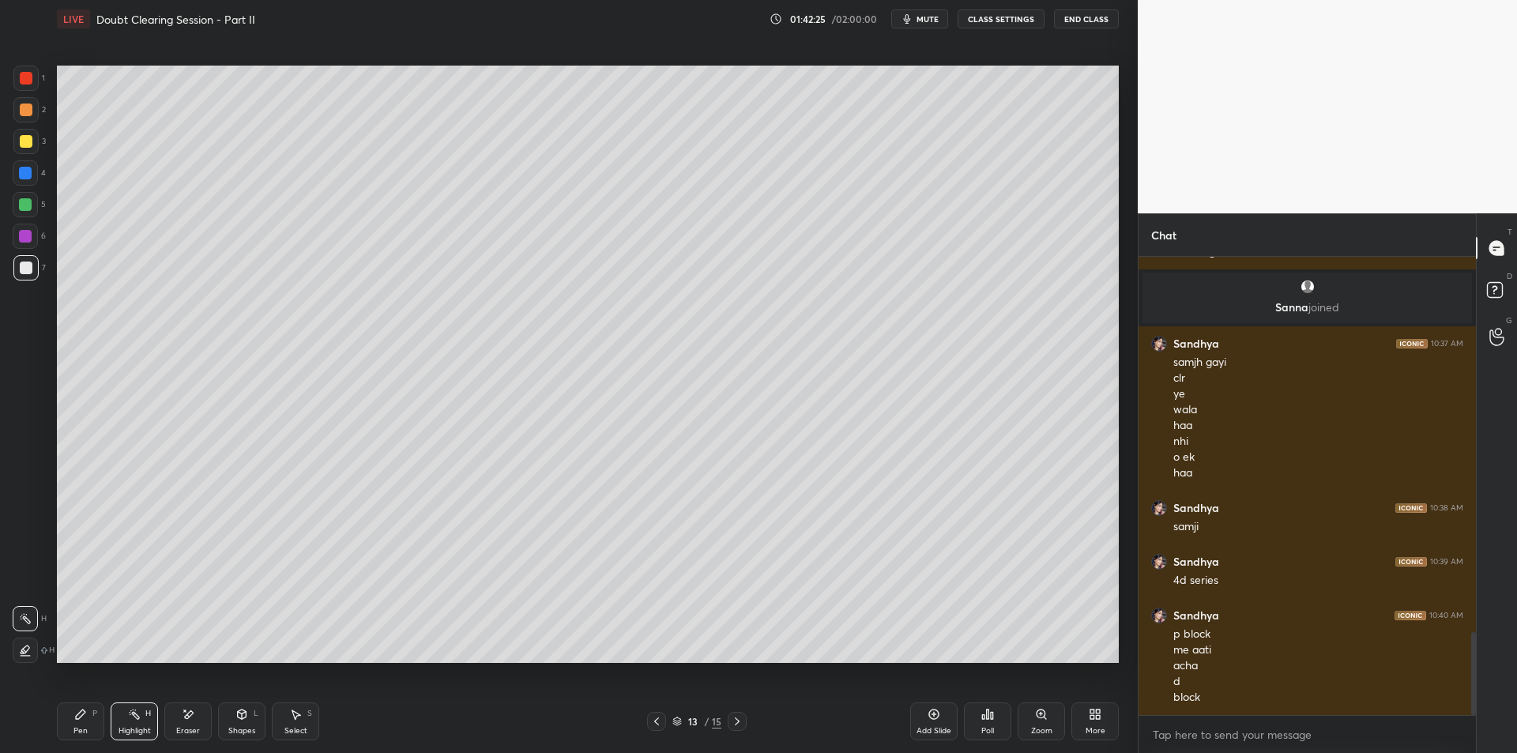
click at [84, 719] on icon at bounding box center [80, 714] width 13 height 13
click at [21, 129] on div at bounding box center [25, 141] width 25 height 25
click at [25, 107] on div at bounding box center [26, 110] width 13 height 13
click at [21, 73] on div at bounding box center [26, 78] width 13 height 13
click at [21, 102] on div at bounding box center [25, 109] width 25 height 25
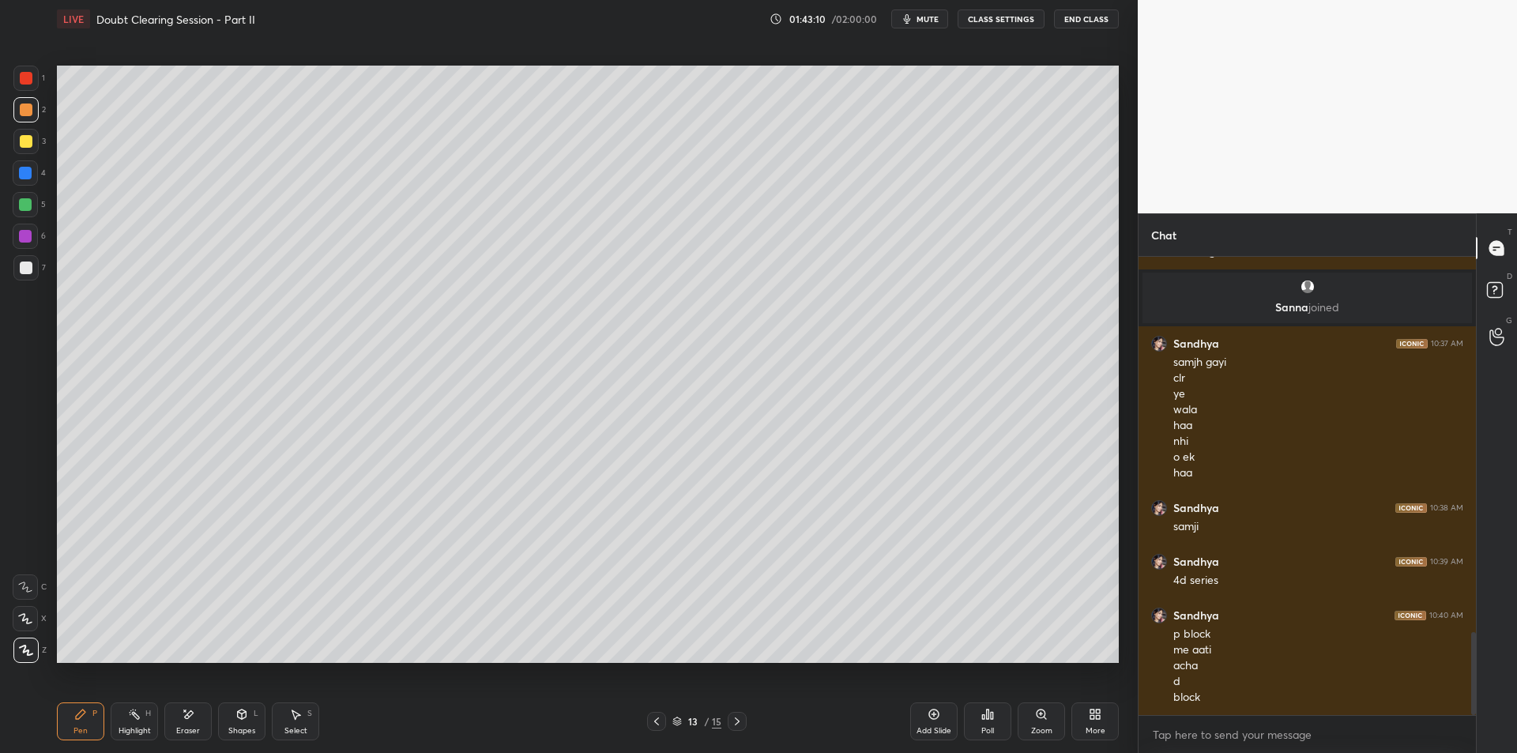
click at [17, 77] on div at bounding box center [25, 78] width 25 height 25
click at [31, 129] on div at bounding box center [25, 141] width 25 height 25
click at [291, 717] on icon at bounding box center [295, 714] width 13 height 13
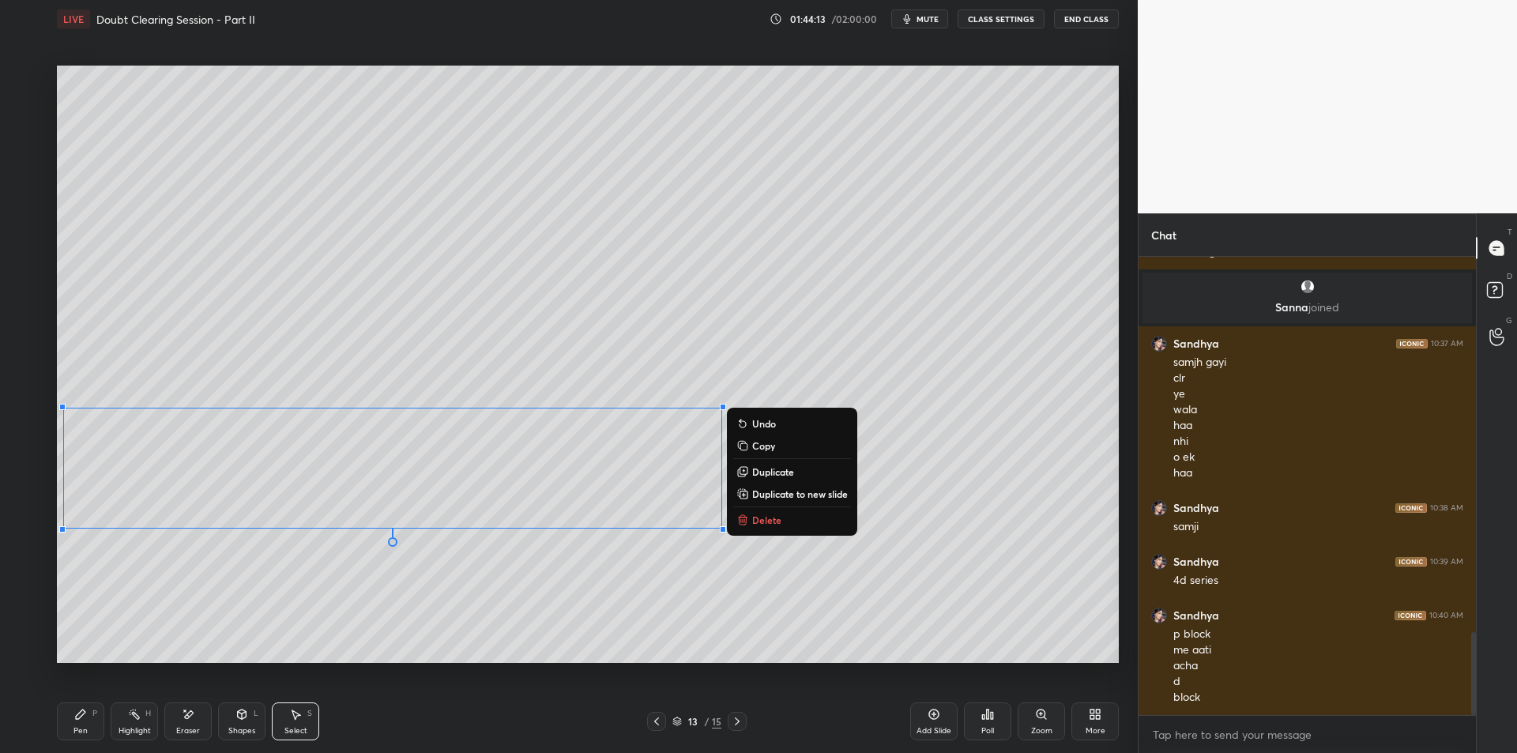
click at [119, 715] on div "Highlight H" at bounding box center [134, 721] width 47 height 38
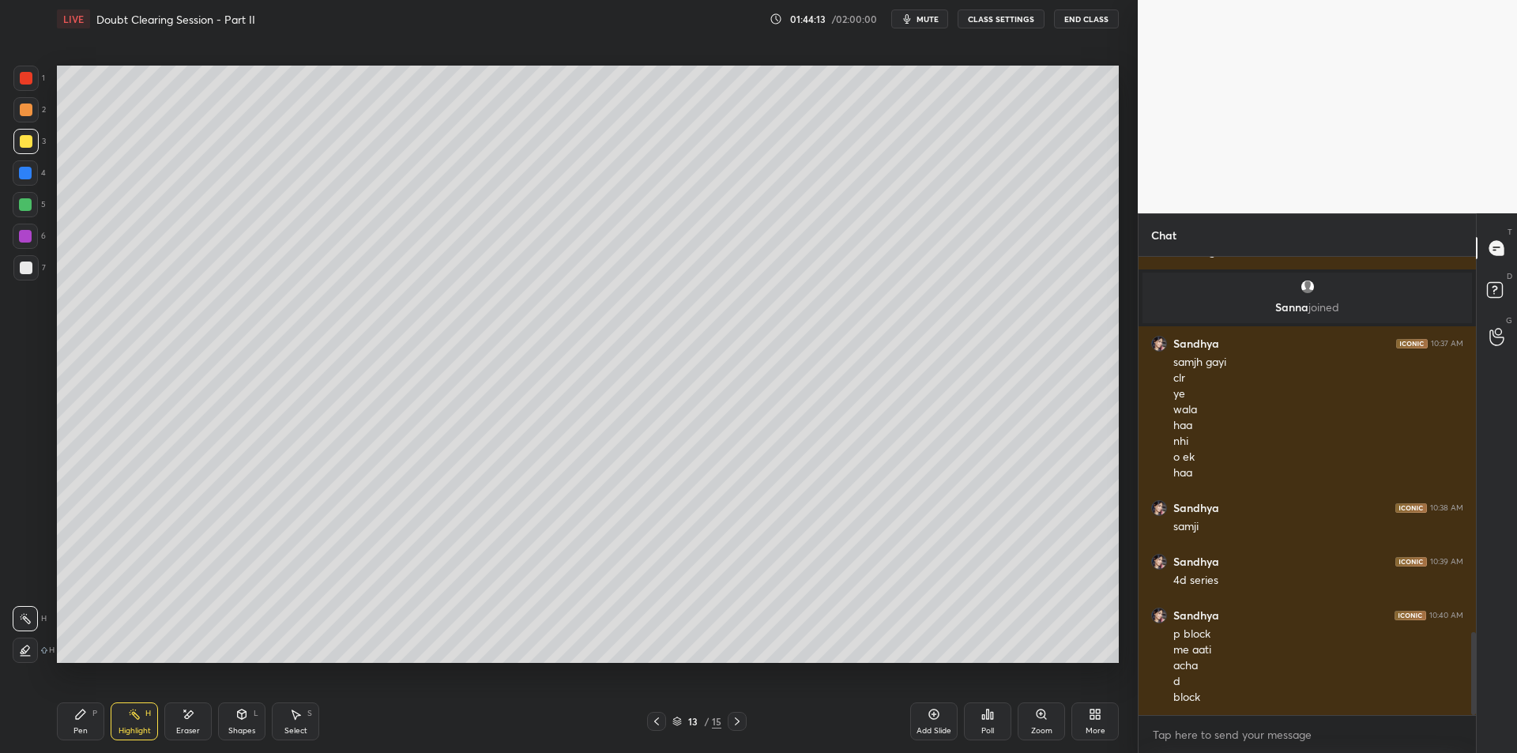
click at [77, 713] on icon at bounding box center [80, 714] width 13 height 13
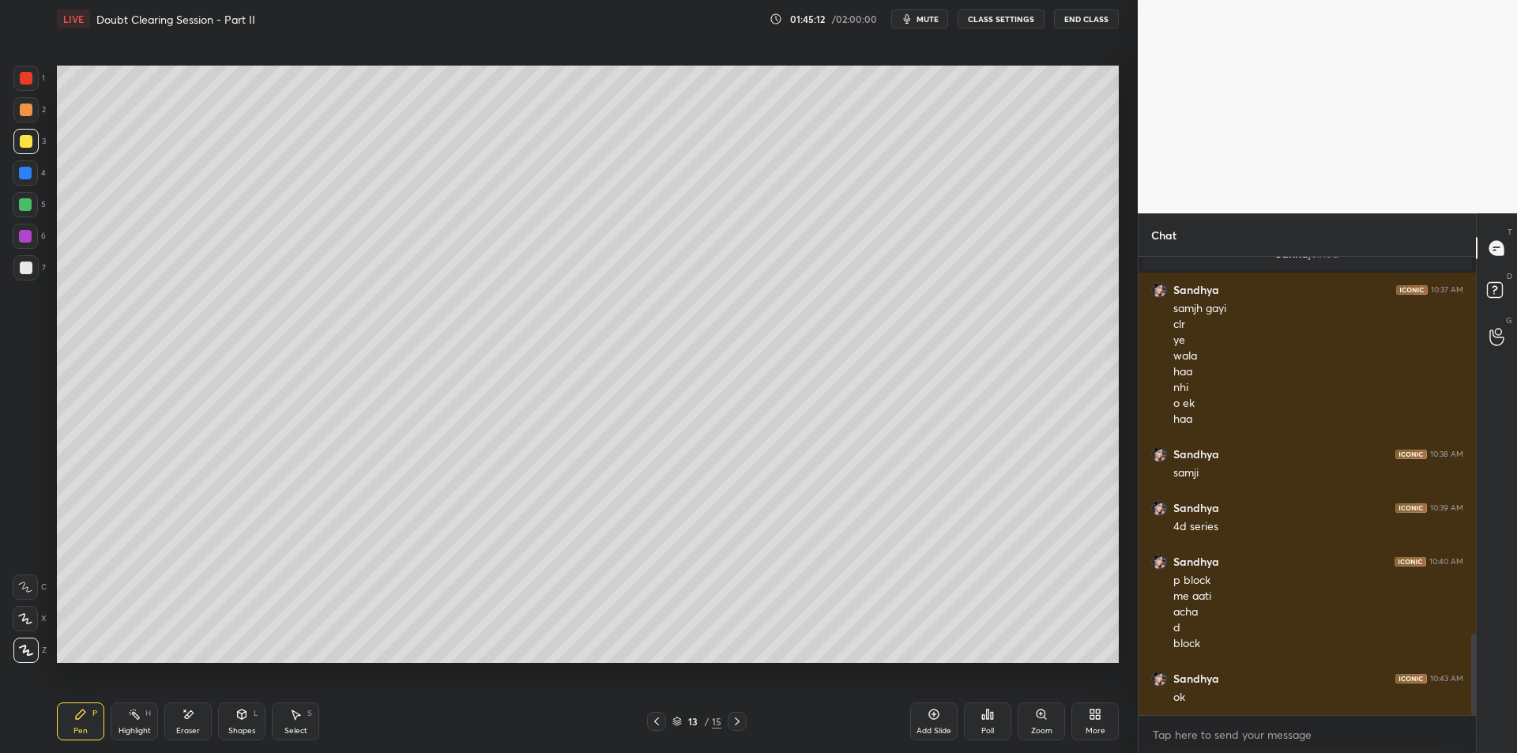
click at [21, 209] on div at bounding box center [25, 204] width 13 height 13
click at [130, 717] on icon at bounding box center [134, 714] width 13 height 13
click at [90, 721] on div "Pen P" at bounding box center [80, 721] width 47 height 38
click at [133, 722] on div "Highlight H" at bounding box center [134, 721] width 47 height 38
click at [130, 718] on icon at bounding box center [134, 714] width 13 height 13
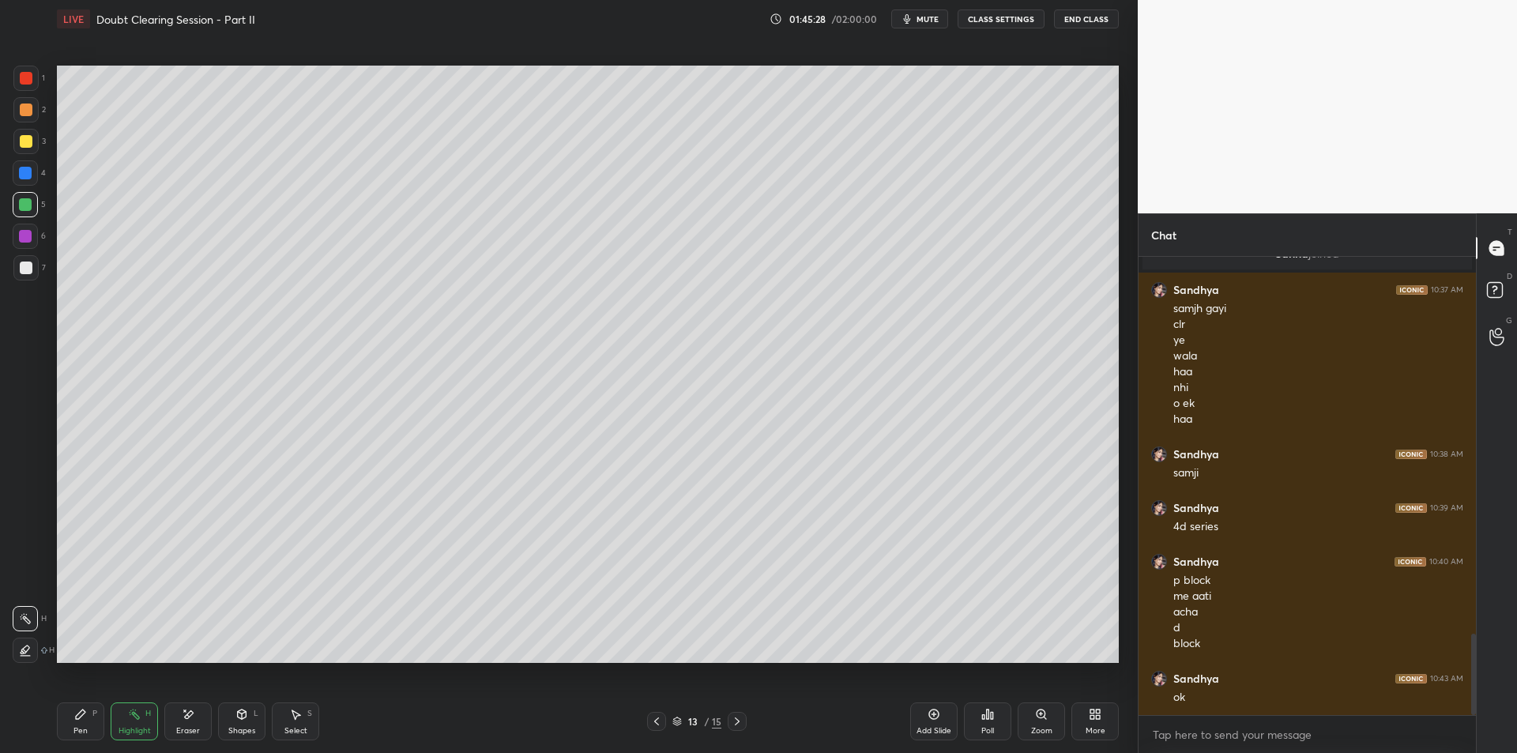
click at [80, 722] on div "Pen P" at bounding box center [80, 721] width 47 height 38
click at [126, 736] on div "Highlight H" at bounding box center [134, 721] width 47 height 38
click at [81, 725] on div "Pen P" at bounding box center [80, 721] width 47 height 38
click at [30, 269] on div at bounding box center [26, 268] width 13 height 13
click at [28, 255] on div at bounding box center [25, 267] width 25 height 25
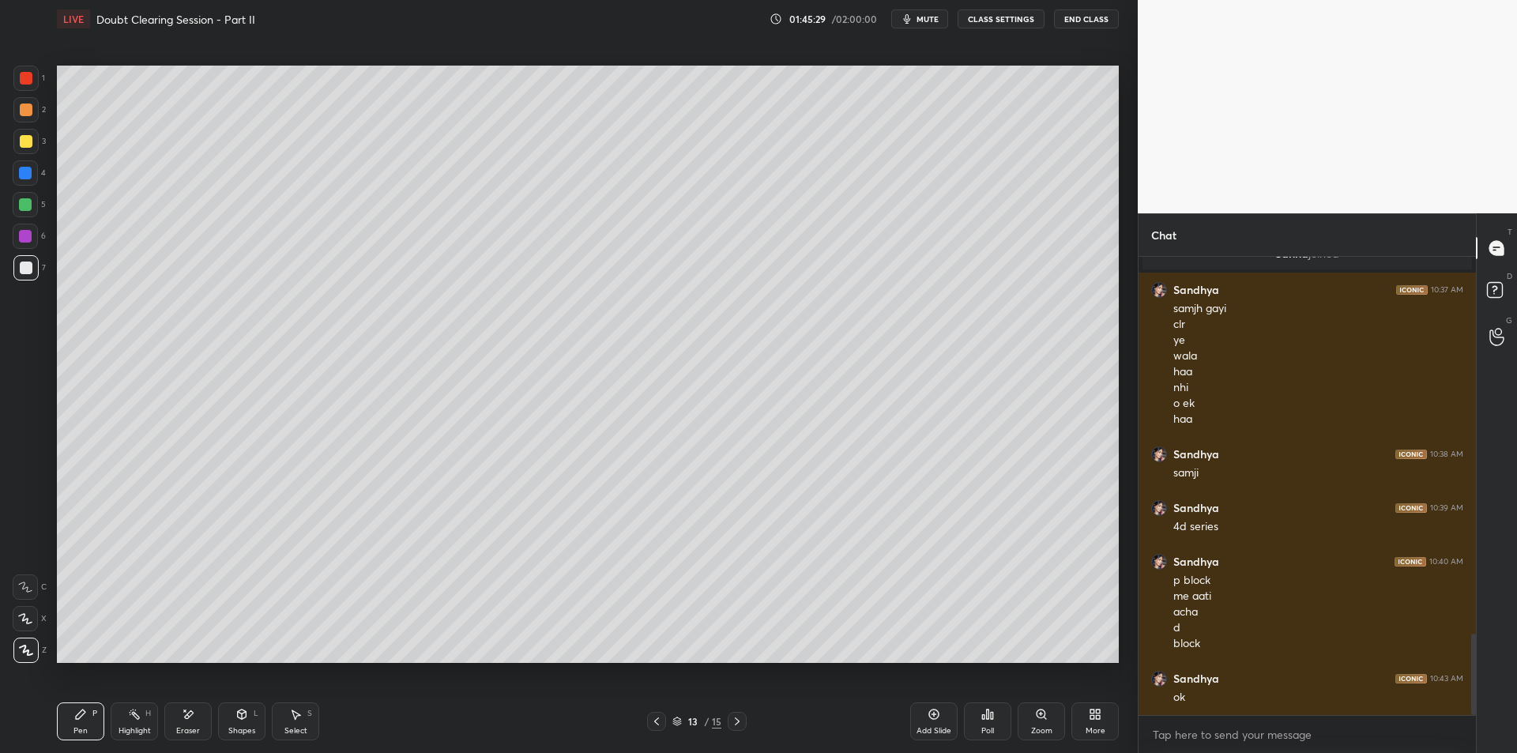
click at [28, 239] on div at bounding box center [25, 236] width 13 height 13
click at [28, 259] on div at bounding box center [25, 267] width 25 height 25
click at [26, 247] on div at bounding box center [25, 236] width 25 height 25
click at [25, 260] on div at bounding box center [25, 267] width 25 height 25
click at [24, 247] on div at bounding box center [25, 236] width 25 height 25
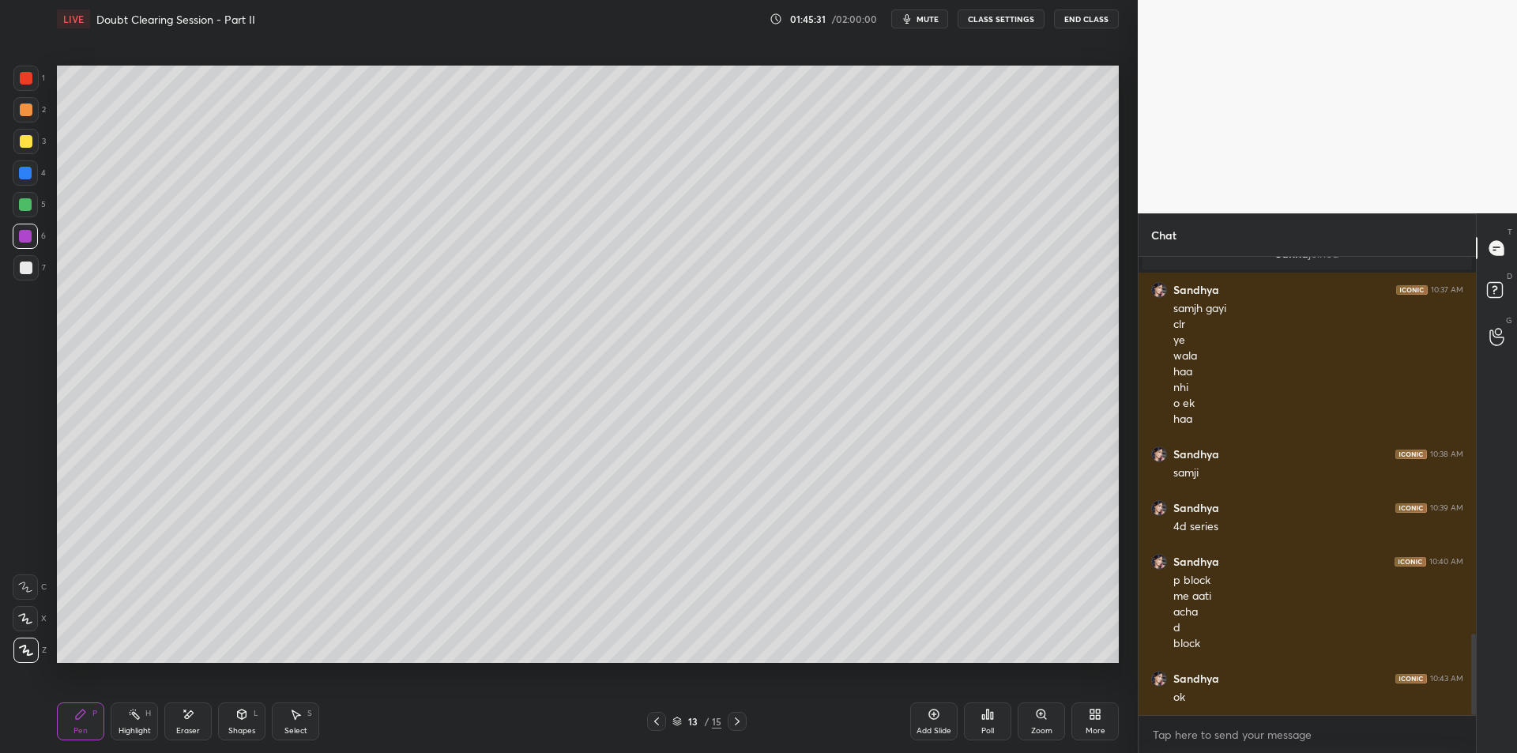
click at [24, 270] on div at bounding box center [26, 268] width 13 height 13
click at [27, 243] on div at bounding box center [25, 236] width 25 height 25
click at [27, 269] on div at bounding box center [26, 268] width 13 height 13
click at [23, 234] on div at bounding box center [25, 236] width 13 height 13
click at [32, 269] on div at bounding box center [26, 268] width 13 height 13
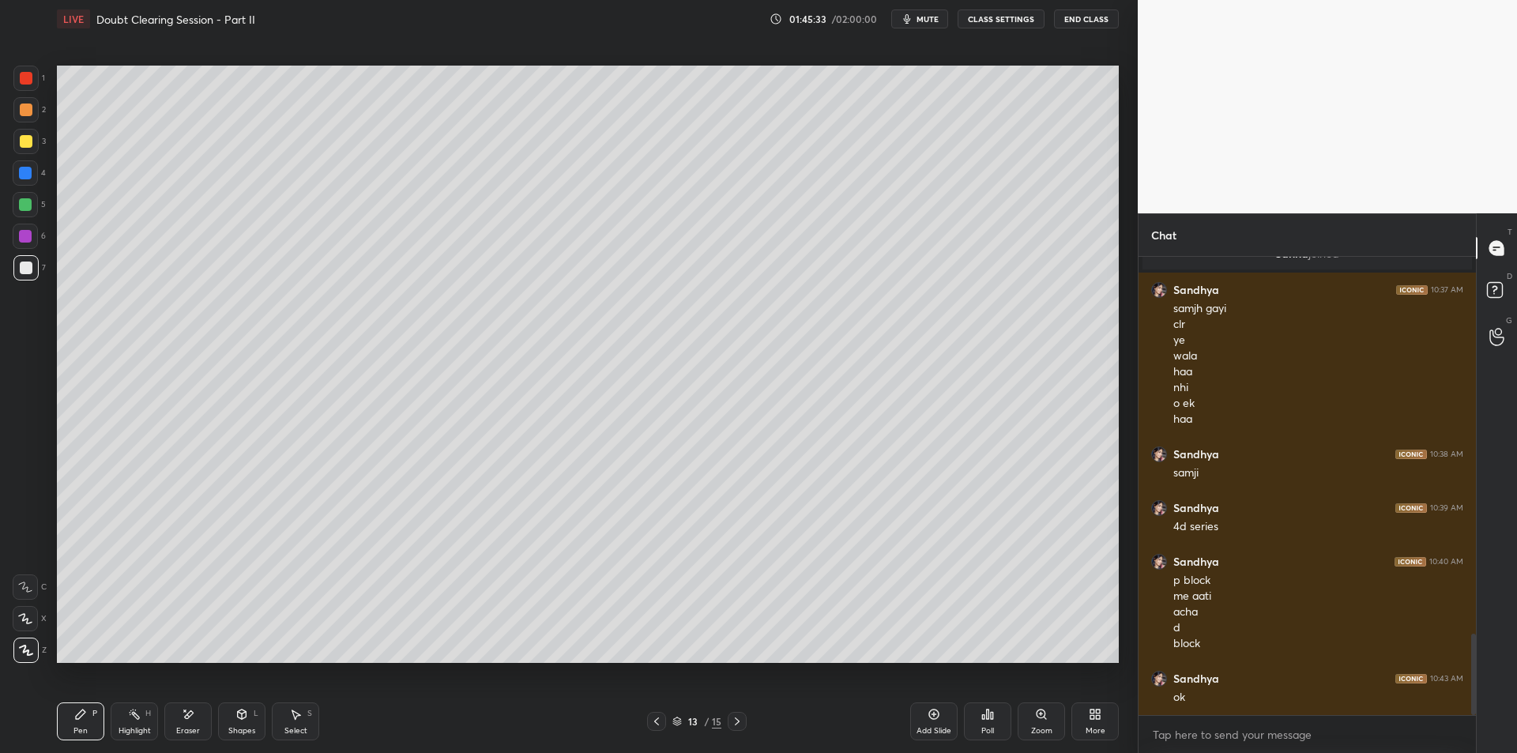
click at [19, 243] on div at bounding box center [25, 236] width 25 height 25
click at [26, 269] on div at bounding box center [26, 268] width 13 height 13
click at [32, 249] on div "6" at bounding box center [29, 240] width 33 height 32
click at [28, 277] on div at bounding box center [25, 267] width 25 height 25
click at [24, 276] on div at bounding box center [25, 267] width 25 height 25
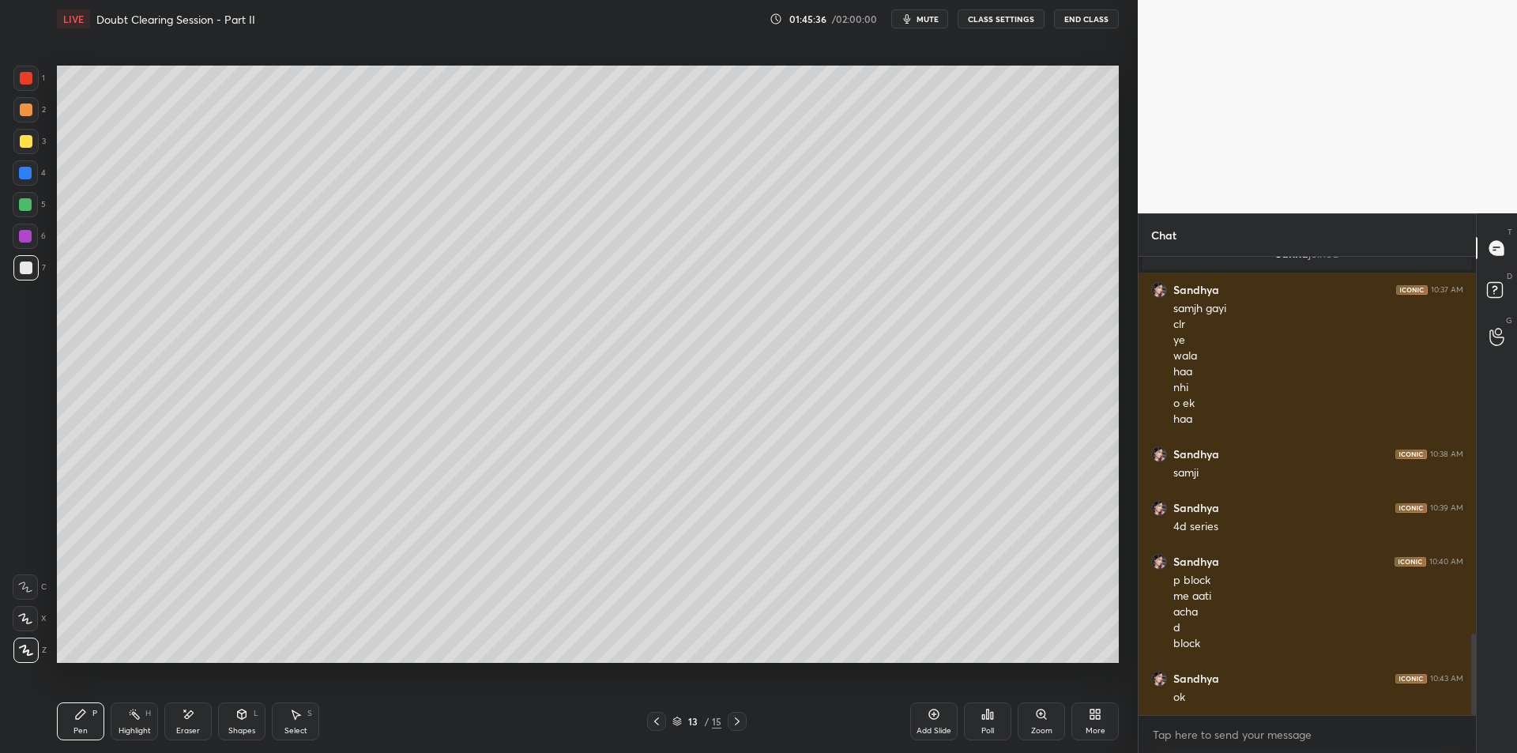
click at [130, 702] on div "Pen P Highlight H Eraser Shapes L Select S 13 / 15 Add Slide Poll Zoom More" at bounding box center [588, 721] width 1062 height 63
click at [126, 719] on div "Highlight H" at bounding box center [134, 721] width 47 height 38
click at [84, 712] on icon at bounding box center [80, 714] width 9 height 9
click at [123, 720] on div "Highlight H" at bounding box center [134, 721] width 47 height 38
click at [74, 721] on div "Pen P" at bounding box center [80, 721] width 47 height 38
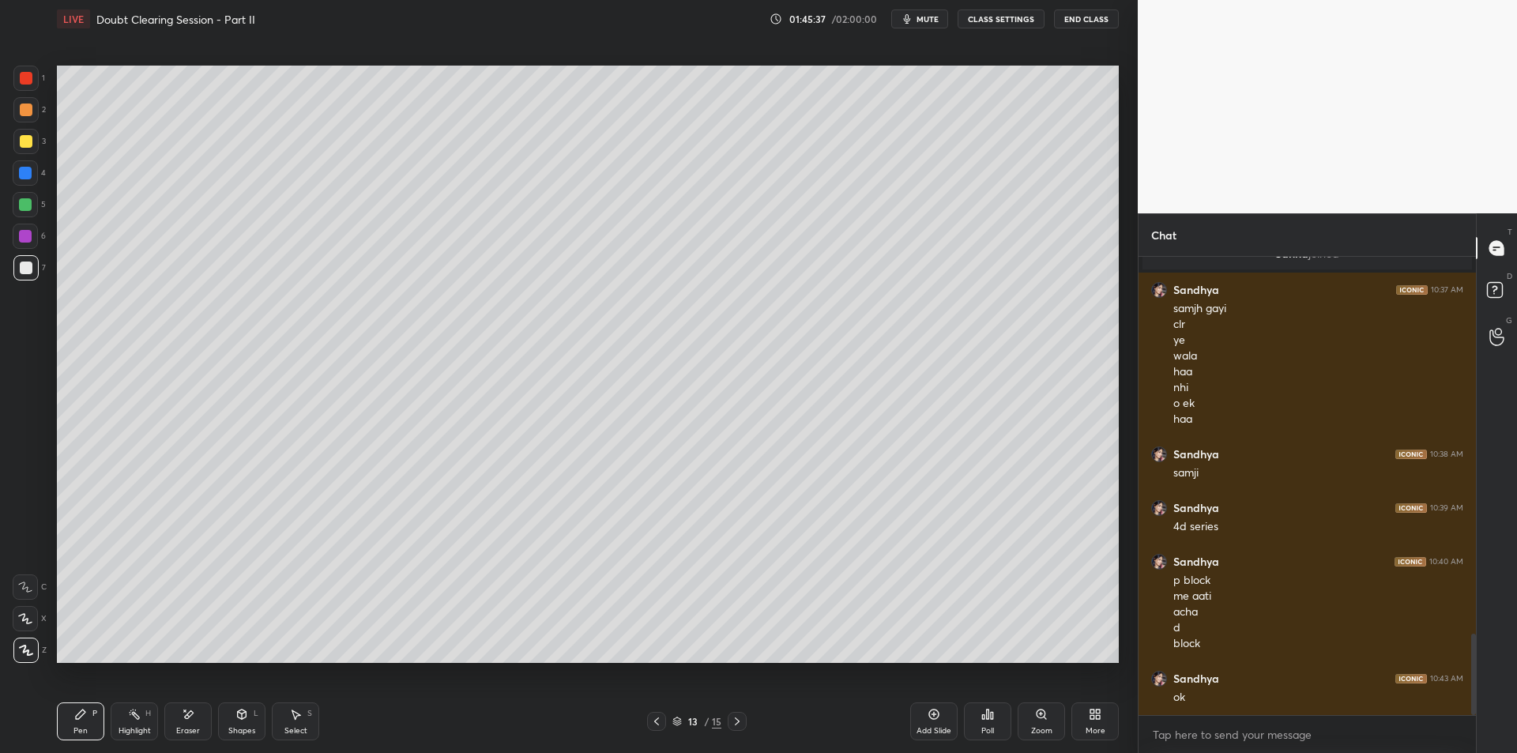
click at [133, 724] on div "Highlight H" at bounding box center [134, 721] width 47 height 38
click at [80, 727] on div "Pen" at bounding box center [80, 731] width 14 height 8
click at [131, 734] on div "Highlight" at bounding box center [135, 731] width 32 height 8
click at [82, 728] on div "Pen" at bounding box center [80, 731] width 14 height 8
click at [122, 719] on div "Highlight H" at bounding box center [134, 721] width 47 height 38
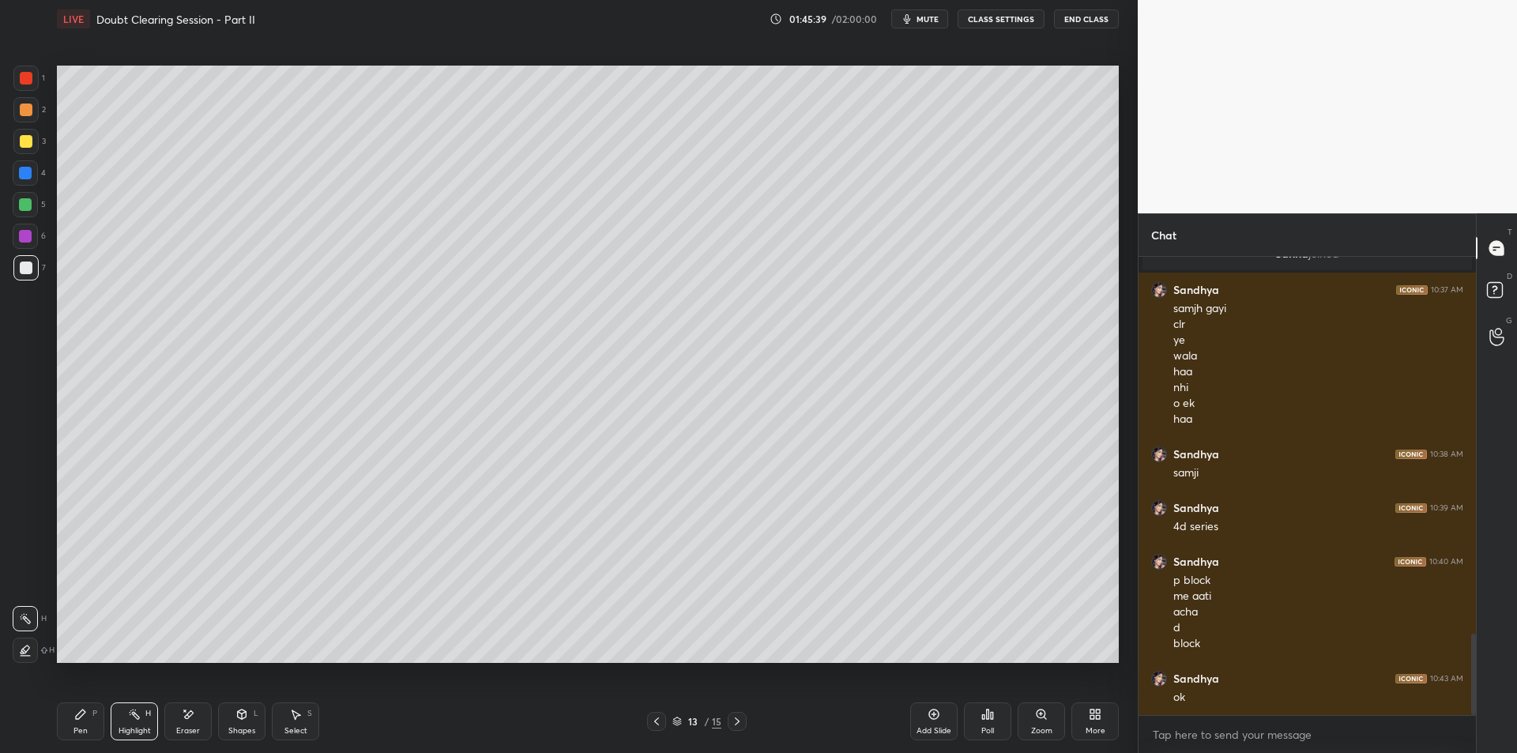
click at [83, 730] on div "Pen" at bounding box center [80, 731] width 14 height 8
click at [131, 727] on div "Highlight" at bounding box center [135, 731] width 32 height 8
click at [92, 732] on div "Pen P" at bounding box center [80, 721] width 47 height 38
click at [137, 719] on rect at bounding box center [136, 716] width 8 height 8
click at [85, 721] on div "Pen P" at bounding box center [80, 721] width 47 height 38
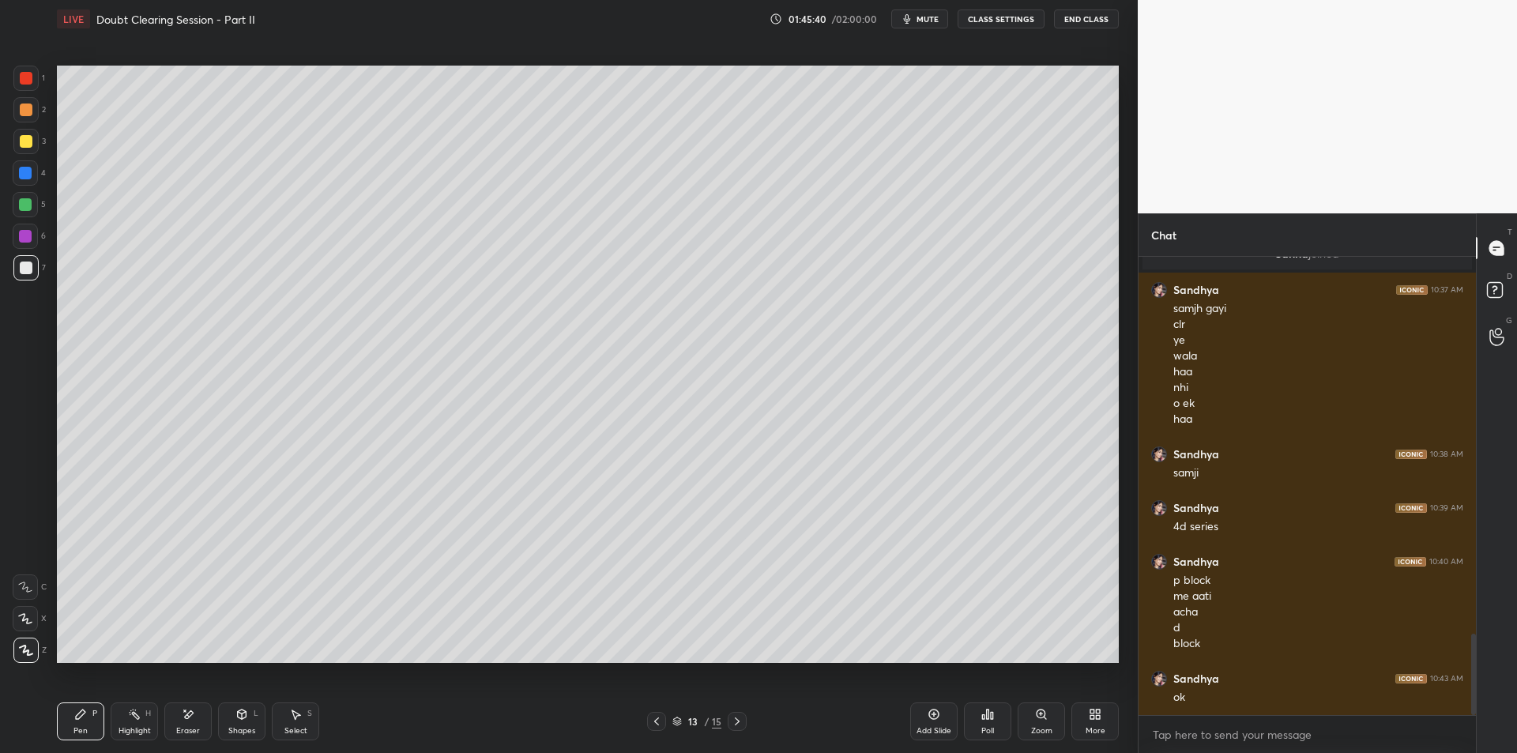
click at [132, 715] on icon at bounding box center [134, 714] width 13 height 13
click at [100, 717] on div "Pen P" at bounding box center [80, 721] width 47 height 38
click at [123, 730] on div "Highlight" at bounding box center [135, 731] width 32 height 8
click at [80, 732] on div "Pen" at bounding box center [80, 731] width 14 height 8
click at [11, 117] on div "1 2 3 4 5 6 7 C X Z E E Erase all H H" at bounding box center [25, 364] width 51 height 597
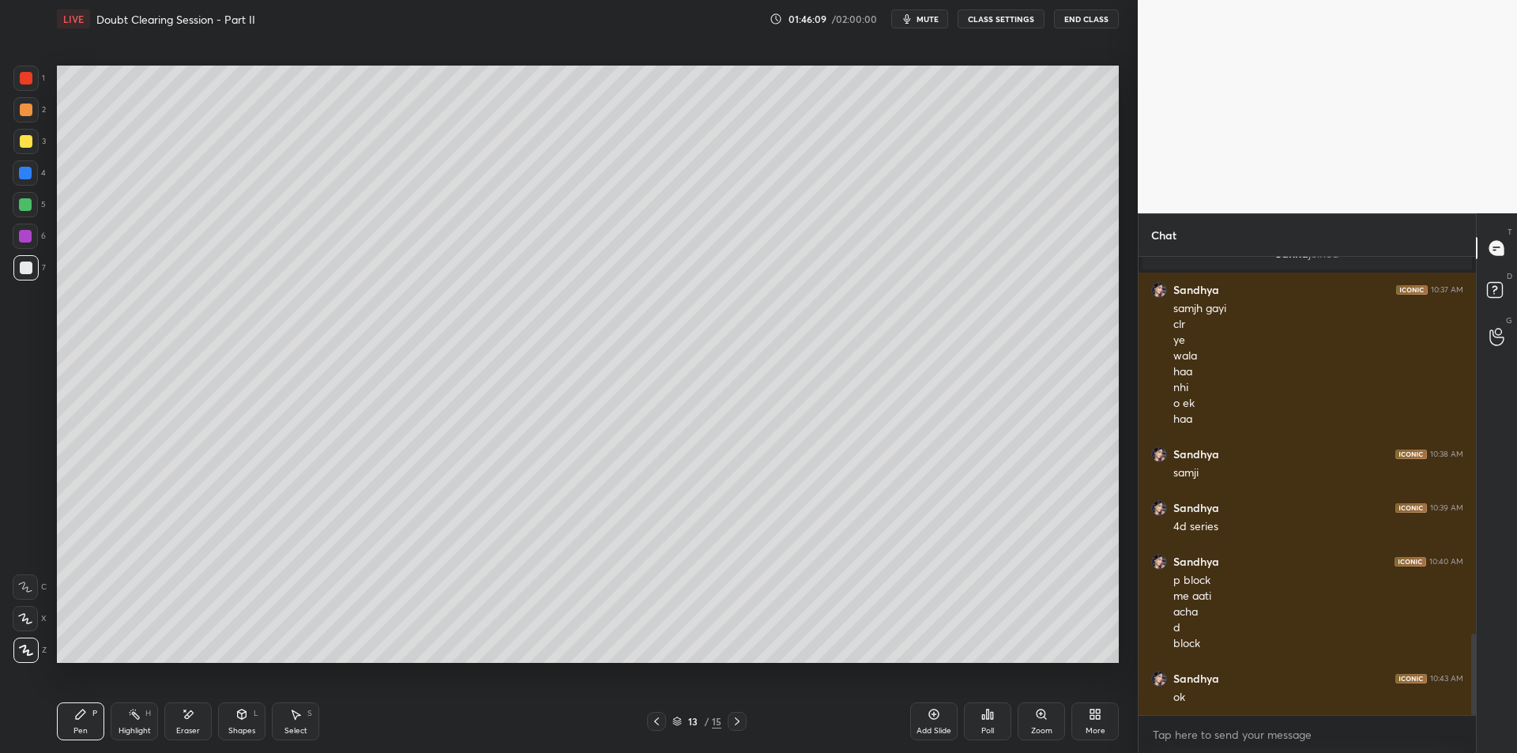
click at [19, 90] on div at bounding box center [25, 78] width 25 height 25
click at [26, 111] on div at bounding box center [26, 110] width 13 height 13
click at [136, 704] on div "Highlight H" at bounding box center [134, 721] width 47 height 38
click at [74, 720] on icon at bounding box center [80, 714] width 13 height 13
click at [130, 722] on div "Highlight H" at bounding box center [134, 721] width 47 height 38
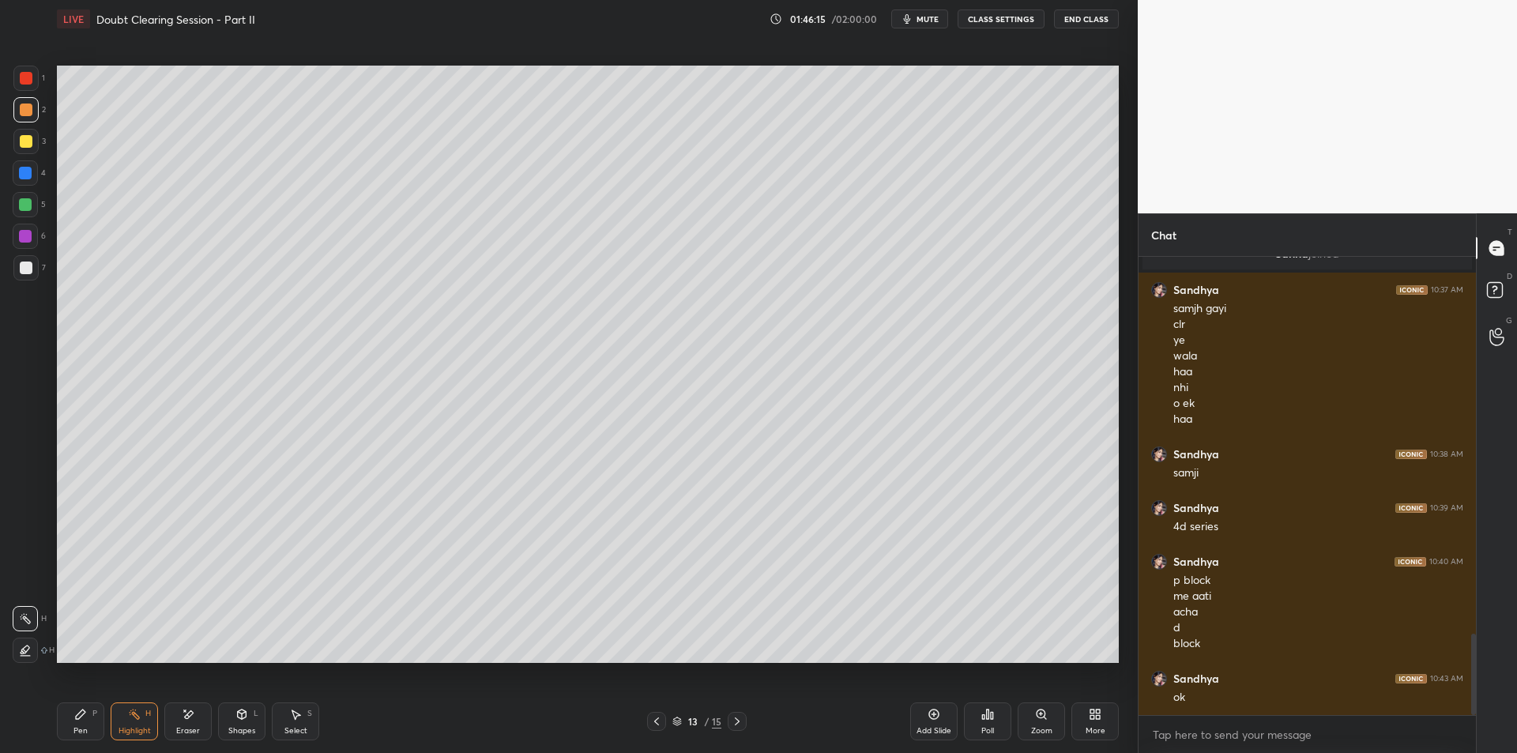
click at [81, 720] on icon at bounding box center [80, 714] width 13 height 13
click at [118, 723] on div "Highlight H" at bounding box center [134, 721] width 47 height 38
click at [91, 725] on div "Pen P" at bounding box center [80, 721] width 47 height 38
click at [118, 724] on div "Highlight H" at bounding box center [134, 721] width 47 height 38
click at [85, 727] on div "Pen" at bounding box center [80, 731] width 14 height 8
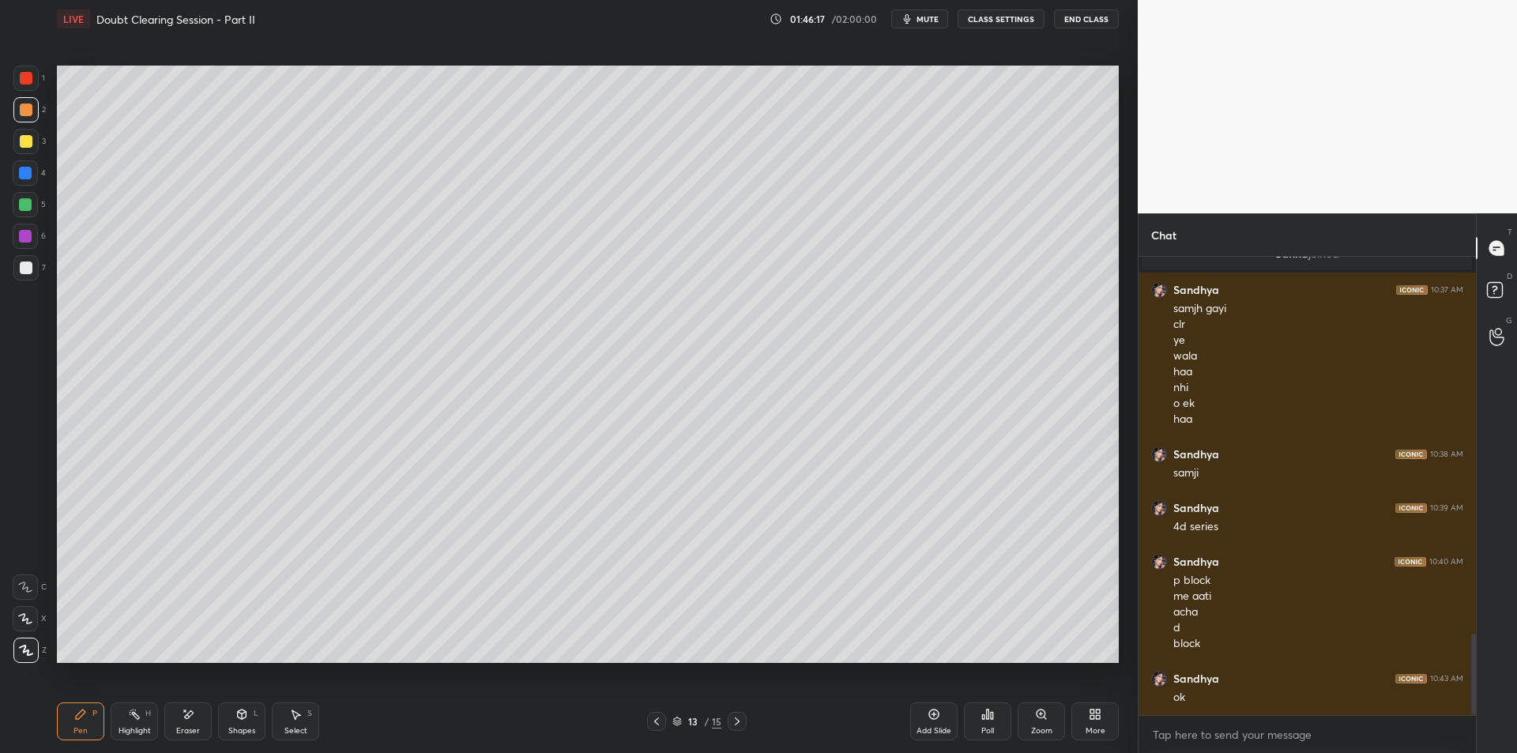
click at [114, 718] on div "Highlight H" at bounding box center [134, 721] width 47 height 38
click at [92, 717] on div "Pen P" at bounding box center [80, 721] width 47 height 38
click at [123, 720] on div "Highlight H" at bounding box center [134, 721] width 47 height 38
click at [87, 713] on div "Pen P" at bounding box center [80, 721] width 47 height 38
click at [122, 722] on div "Highlight H" at bounding box center [134, 721] width 47 height 38
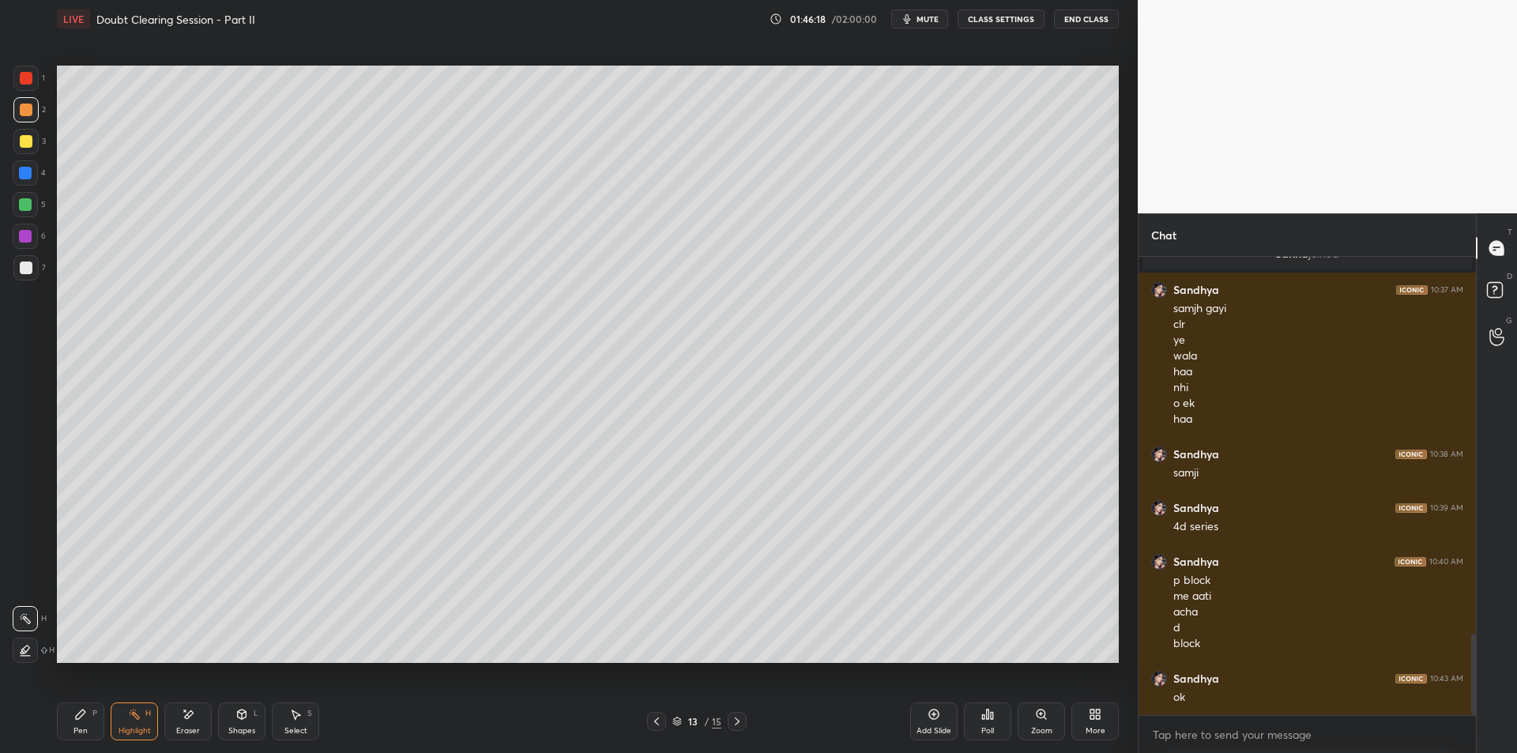
click at [83, 719] on icon at bounding box center [80, 714] width 13 height 13
click at [130, 724] on div "Highlight H" at bounding box center [134, 721] width 47 height 38
click at [80, 727] on div "Pen" at bounding box center [80, 731] width 14 height 8
click at [116, 730] on div "Highlight H" at bounding box center [134, 721] width 47 height 38
click at [77, 723] on div "Pen P" at bounding box center [80, 721] width 47 height 38
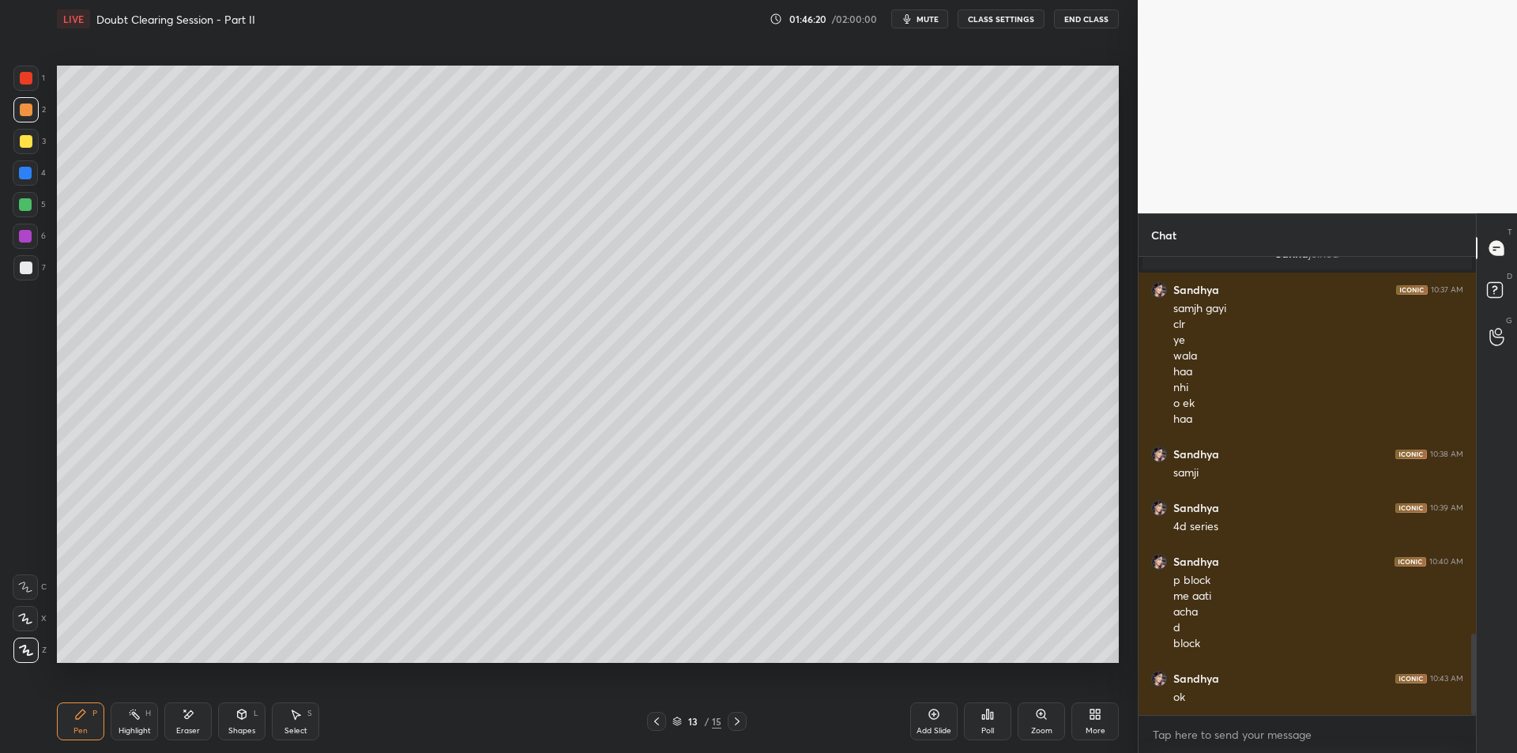
click at [124, 725] on div "Highlight H" at bounding box center [134, 721] width 47 height 38
click at [81, 719] on icon at bounding box center [80, 714] width 13 height 13
click at [120, 723] on div "Highlight H" at bounding box center [134, 721] width 47 height 38
click at [84, 727] on div "Pen" at bounding box center [80, 731] width 14 height 8
click at [134, 724] on div "Highlight H" at bounding box center [134, 721] width 47 height 38
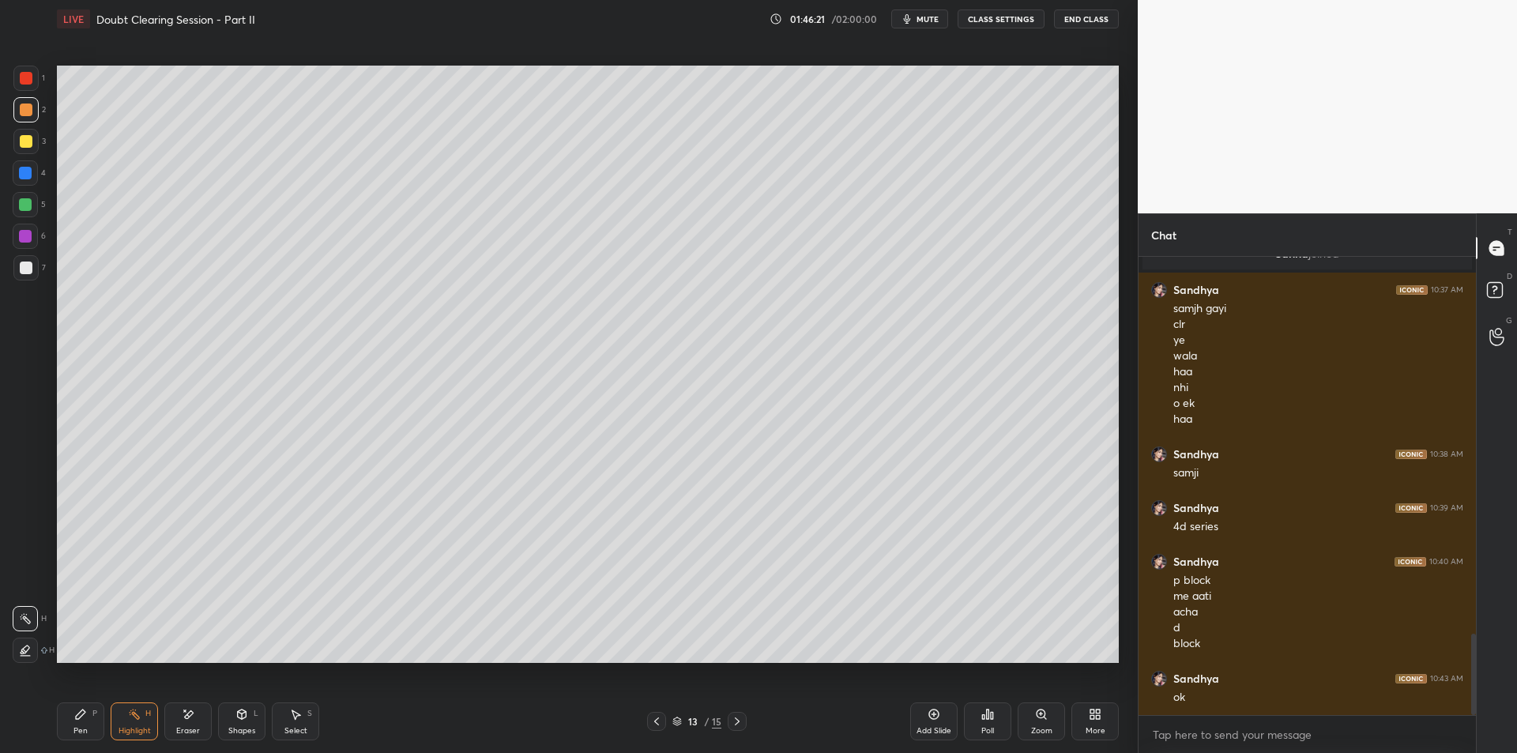
click at [84, 727] on div "Pen" at bounding box center [80, 731] width 14 height 8
click at [135, 729] on div "Highlight" at bounding box center [135, 731] width 32 height 8
click at [93, 730] on div "Pen P" at bounding box center [80, 721] width 47 height 38
click at [134, 729] on div "Highlight" at bounding box center [135, 731] width 32 height 8
click at [94, 721] on div "Pen P" at bounding box center [80, 721] width 47 height 38
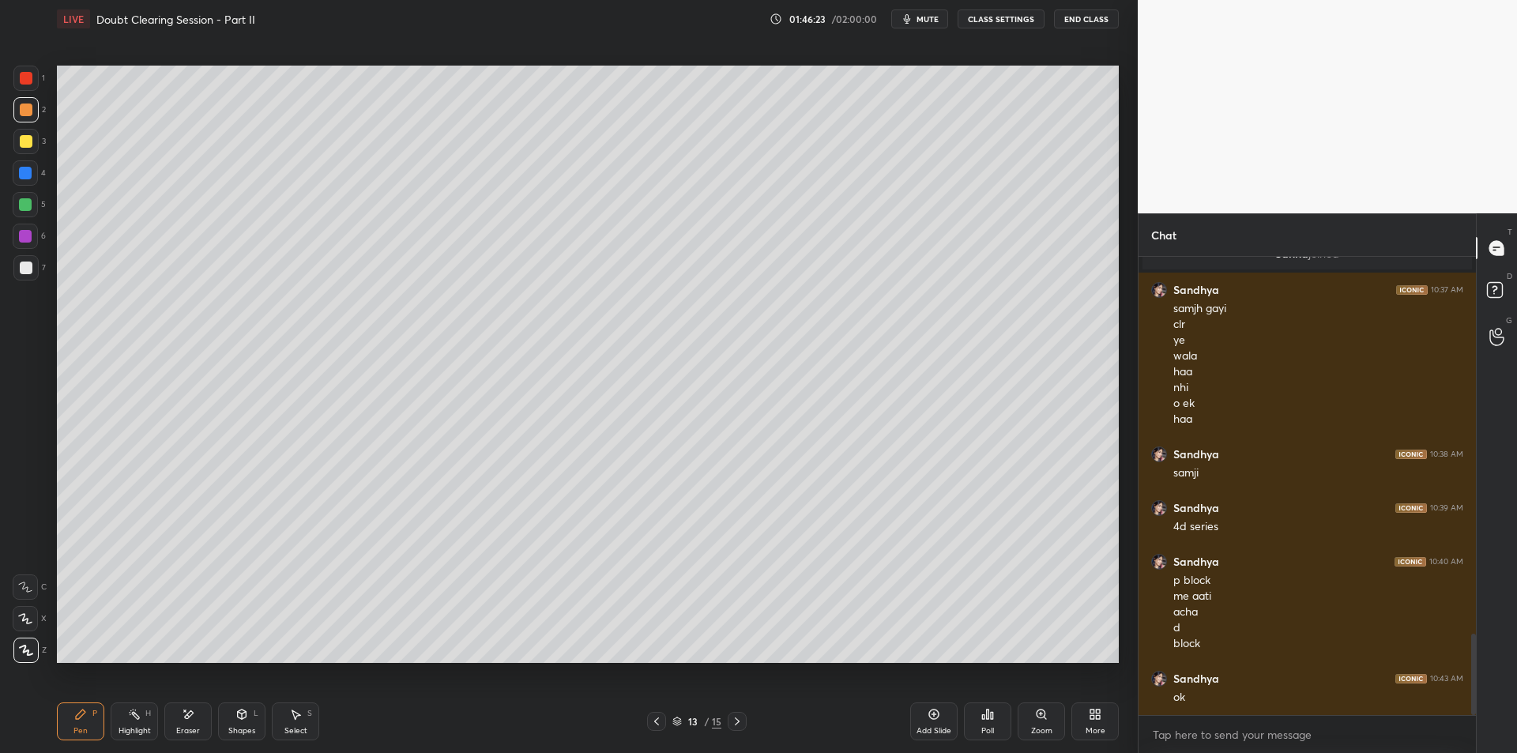
click at [127, 723] on div "Highlight H" at bounding box center [134, 721] width 47 height 38
click at [93, 724] on div "Pen P" at bounding box center [80, 721] width 47 height 38
click at [140, 727] on div "Highlight" at bounding box center [135, 731] width 32 height 8
click at [89, 724] on div "Pen P" at bounding box center [80, 721] width 47 height 38
click at [128, 728] on div "Highlight" at bounding box center [135, 731] width 32 height 8
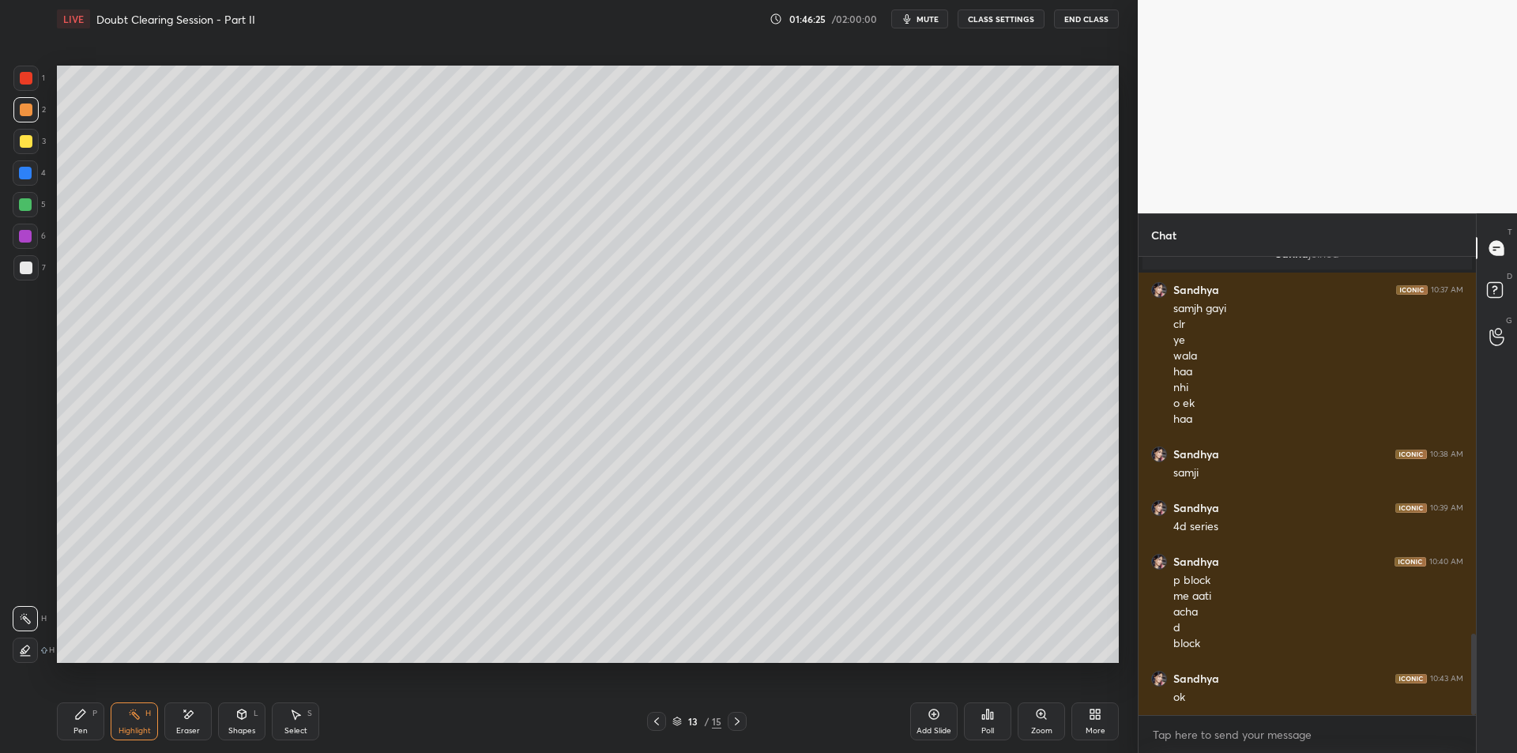
click at [88, 724] on div "Pen P" at bounding box center [80, 721] width 47 height 38
click at [132, 727] on div "Highlight" at bounding box center [135, 731] width 32 height 8
click at [88, 730] on div "Pen P" at bounding box center [80, 721] width 47 height 38
click at [133, 735] on div "Highlight" at bounding box center [135, 731] width 32 height 8
click at [85, 732] on div "Pen" at bounding box center [80, 731] width 14 height 8
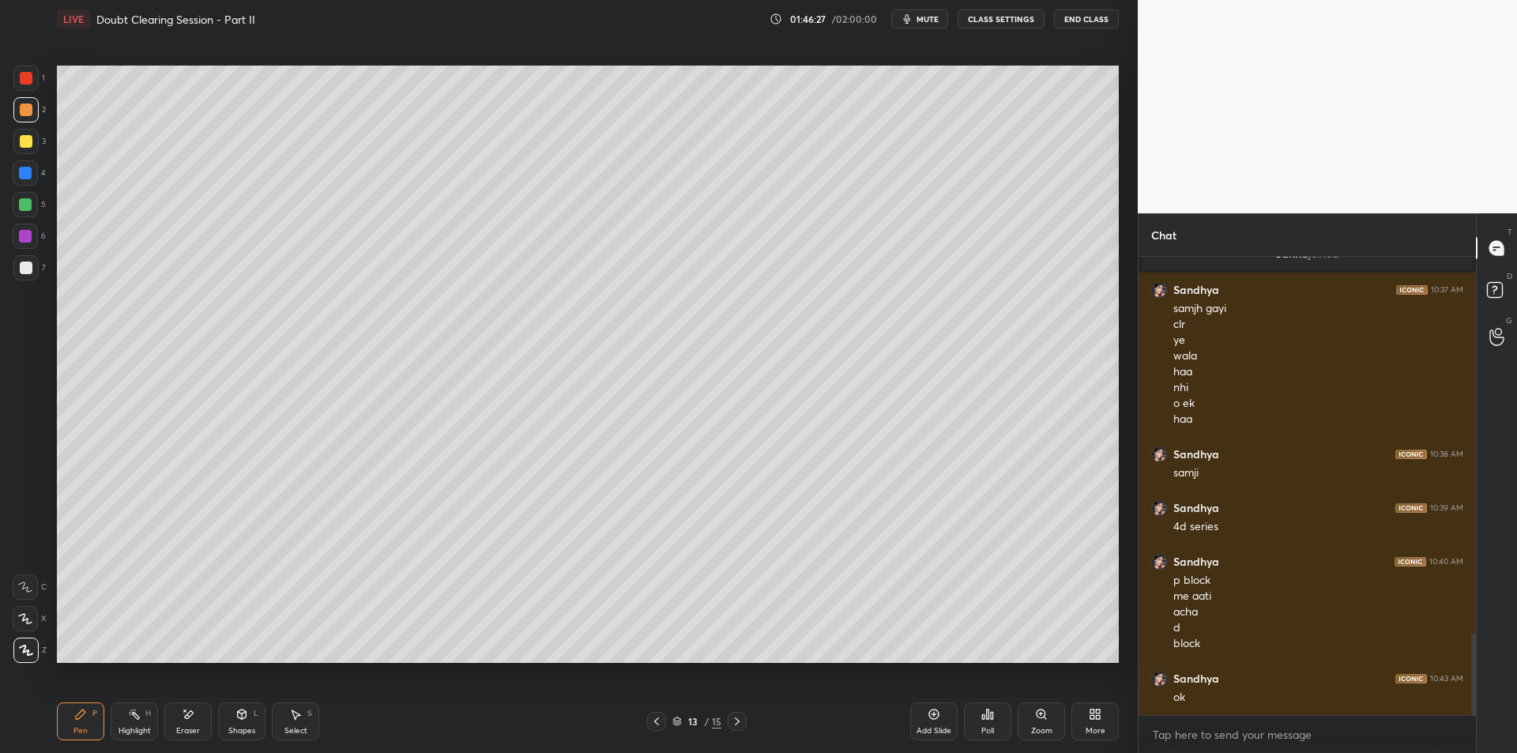
click at [123, 738] on div "Highlight H" at bounding box center [134, 721] width 47 height 38
click at [80, 734] on div "Pen" at bounding box center [80, 731] width 14 height 8
click at [119, 747] on div "Pen P Highlight H Eraser Shapes L Select S 13 / 15 Add Slide Poll Zoom More" at bounding box center [588, 721] width 1062 height 63
click at [126, 722] on div "Highlight H" at bounding box center [134, 721] width 47 height 38
click at [92, 721] on div "Pen P" at bounding box center [80, 721] width 47 height 38
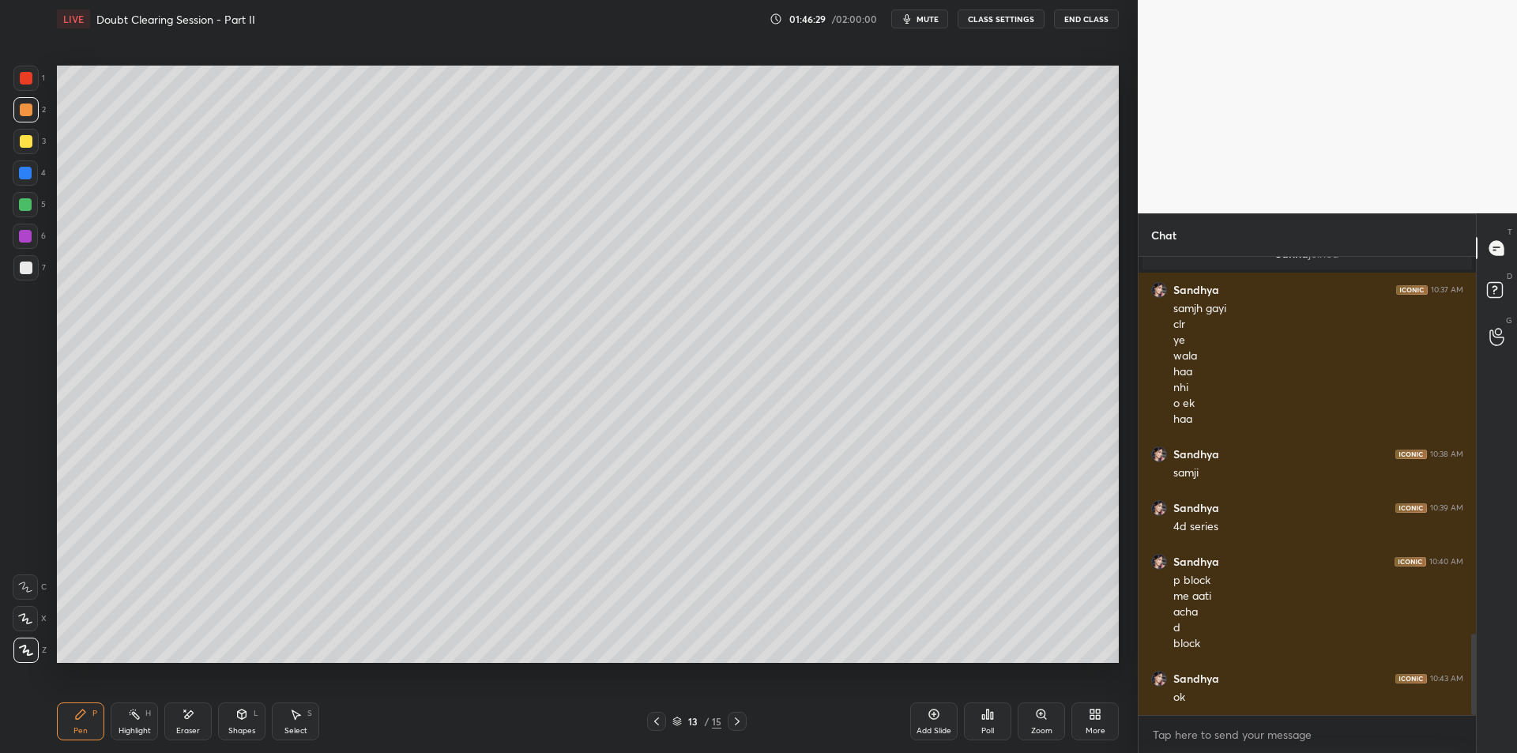
click at [137, 720] on icon at bounding box center [134, 714] width 13 height 13
click at [91, 721] on div "Pen P" at bounding box center [80, 721] width 47 height 38
click at [135, 722] on div "Highlight H" at bounding box center [134, 721] width 47 height 38
click at [95, 721] on div "Pen P" at bounding box center [80, 721] width 47 height 38
click at [140, 725] on div "Highlight H" at bounding box center [134, 721] width 47 height 38
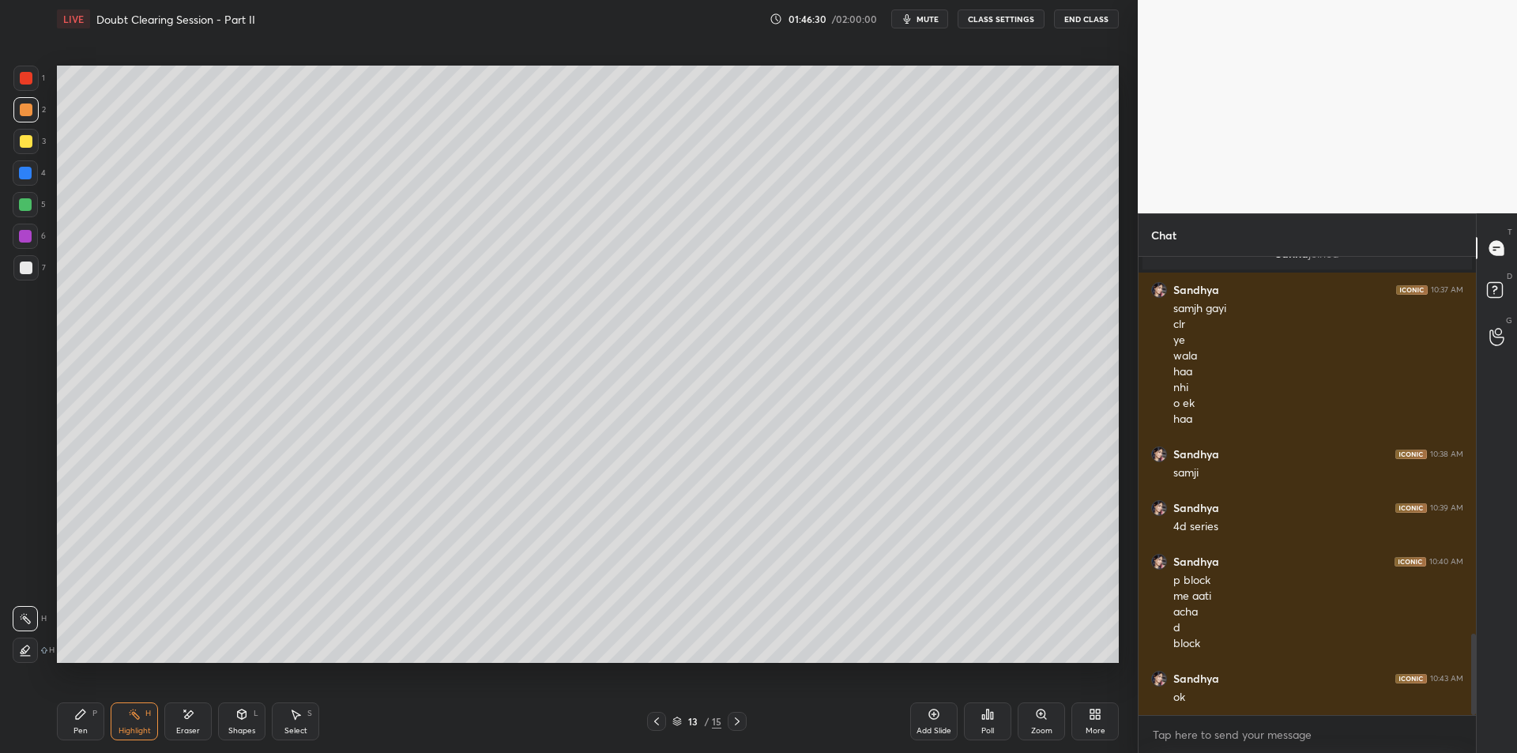
click at [85, 727] on div "Pen" at bounding box center [80, 731] width 14 height 8
click at [126, 723] on div "Highlight H" at bounding box center [134, 721] width 47 height 38
click at [91, 722] on div "Pen P" at bounding box center [80, 721] width 47 height 38
click at [130, 721] on div "Highlight H" at bounding box center [134, 721] width 47 height 38
click at [82, 725] on div "Pen P" at bounding box center [80, 721] width 47 height 38
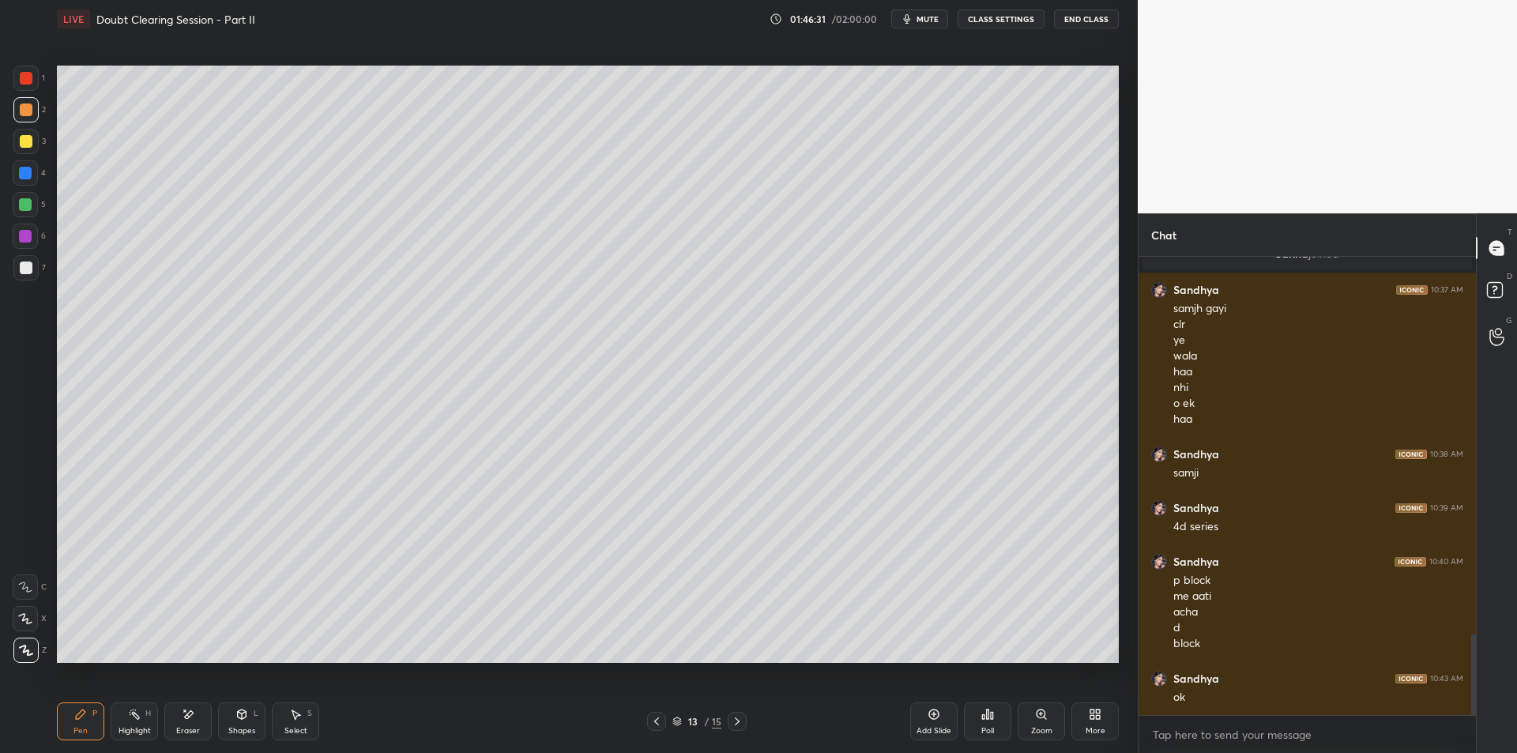
click at [126, 727] on div "Highlight" at bounding box center [135, 731] width 32 height 8
click at [84, 727] on div "Pen" at bounding box center [80, 731] width 14 height 8
click at [126, 728] on div "Highlight" at bounding box center [135, 731] width 32 height 8
click at [82, 727] on div "Pen" at bounding box center [80, 731] width 14 height 8
click at [213, 698] on div "Pen P Highlight H Eraser Shapes L Select S 13 / 15 Add Slide Poll Zoom More" at bounding box center [588, 721] width 1062 height 63
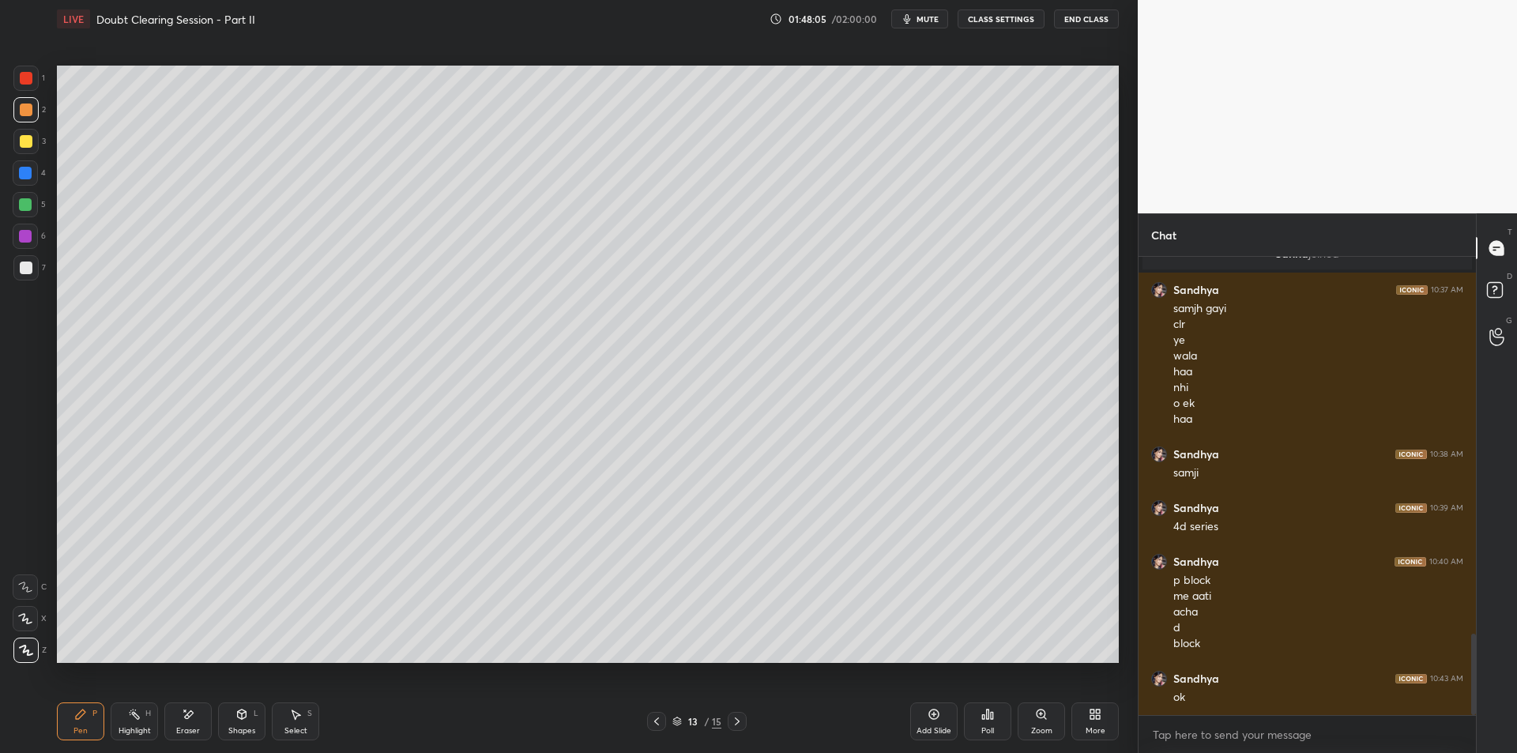
click at [213, 699] on div "Pen P Highlight H Eraser Shapes L Select S 13 / 15 Add Slide Poll Zoom More" at bounding box center [588, 721] width 1062 height 63
click at [178, 727] on div "Eraser" at bounding box center [188, 731] width 24 height 8
click at [126, 715] on div "Highlight H" at bounding box center [134, 721] width 47 height 38
click at [77, 710] on icon at bounding box center [80, 714] width 13 height 13
click at [129, 719] on icon at bounding box center [134, 714] width 13 height 13
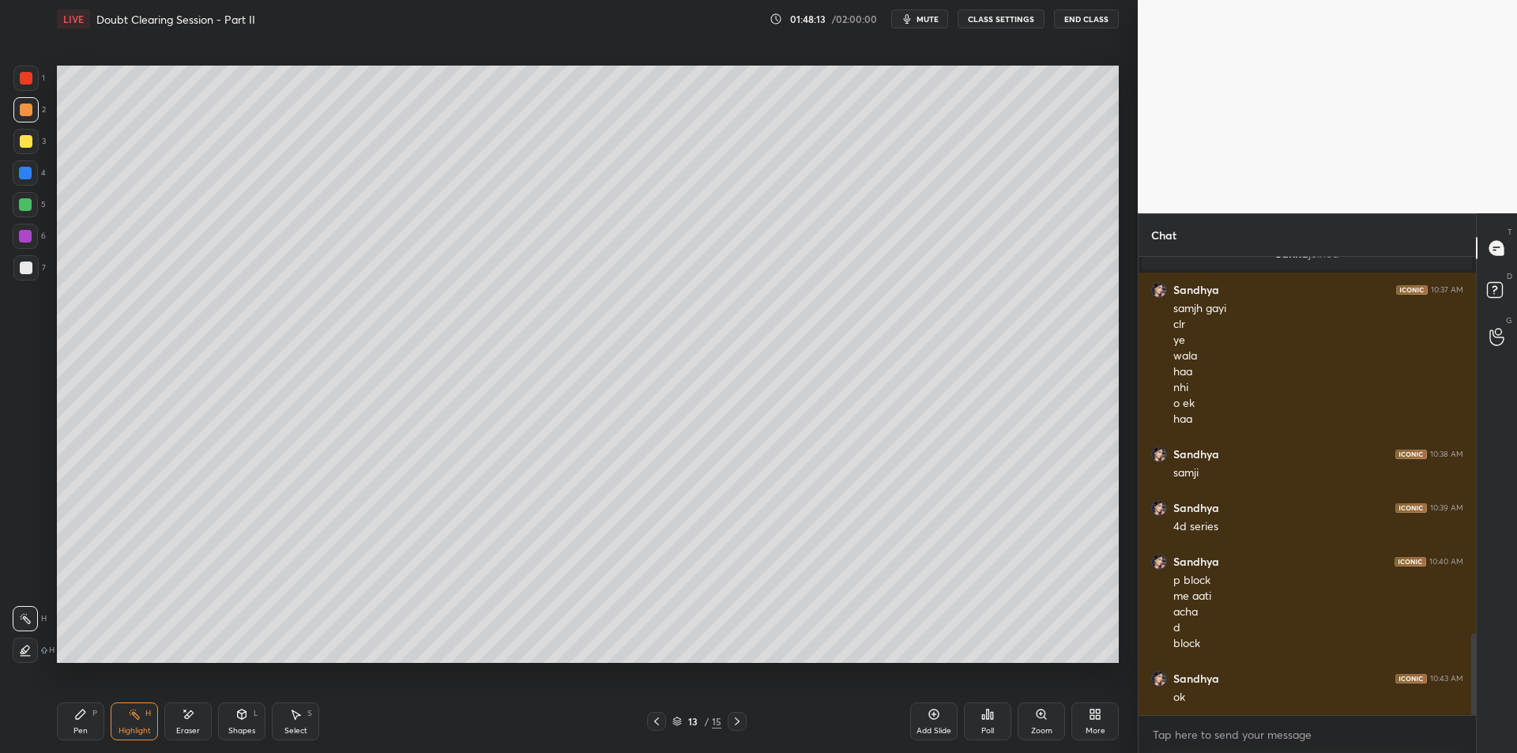
click at [85, 719] on icon at bounding box center [80, 714] width 13 height 13
click at [129, 736] on div "Highlight H" at bounding box center [134, 721] width 47 height 38
click at [906, 24] on icon "button" at bounding box center [907, 19] width 13 height 13
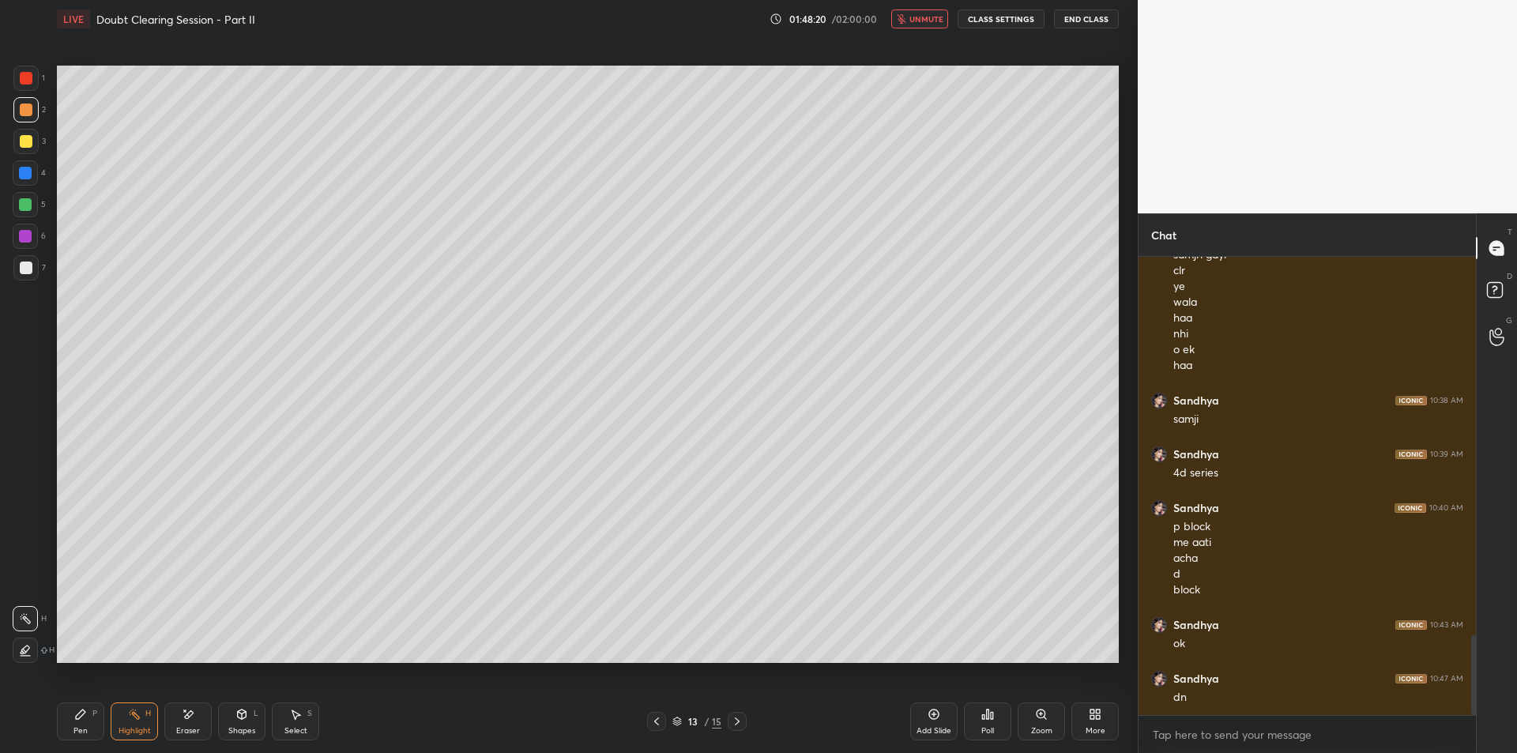
click at [915, 29] on div "LIVE Doubt Clearing Session - Part II 01:48:20 / 02:00:00 unmute CLASS SETTINGS…" at bounding box center [588, 19] width 1062 height 38
click at [936, 26] on button "unmute" at bounding box center [919, 18] width 57 height 19
click at [85, 728] on div "Pen" at bounding box center [80, 731] width 14 height 8
click at [935, 713] on icon at bounding box center [934, 714] width 13 height 13
click at [9, 244] on div "1 2 3 4 5 6 7 C X Z E E Erase all H H" at bounding box center [25, 364] width 51 height 597
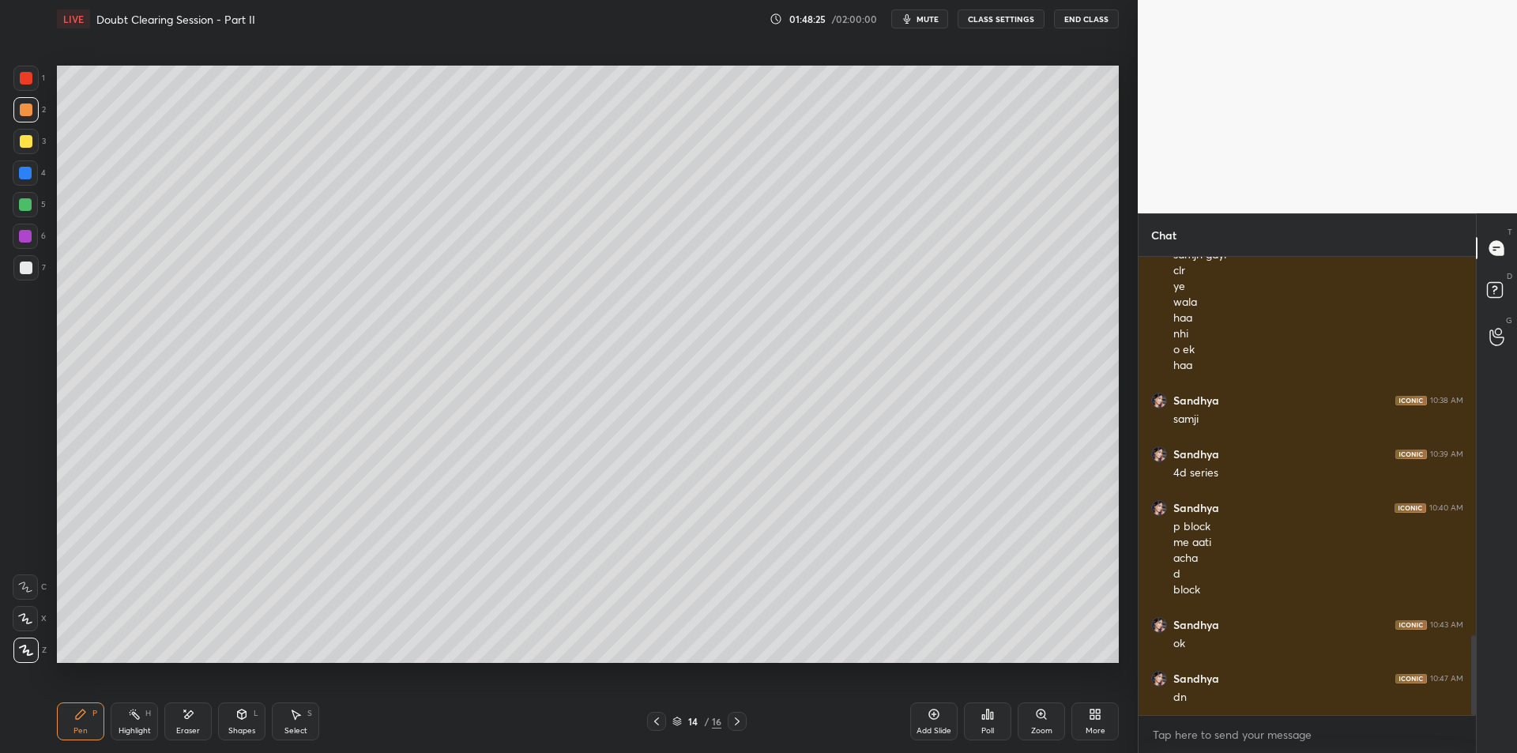
click at [9, 272] on div "1 2 3 4 5 6 7 C X Z E E Erase all H H" at bounding box center [25, 364] width 51 height 597
click at [31, 266] on div at bounding box center [26, 268] width 13 height 13
click at [18, 134] on div at bounding box center [25, 141] width 25 height 25
click at [17, 115] on div at bounding box center [25, 109] width 25 height 25
click at [20, 143] on div at bounding box center [26, 141] width 13 height 13
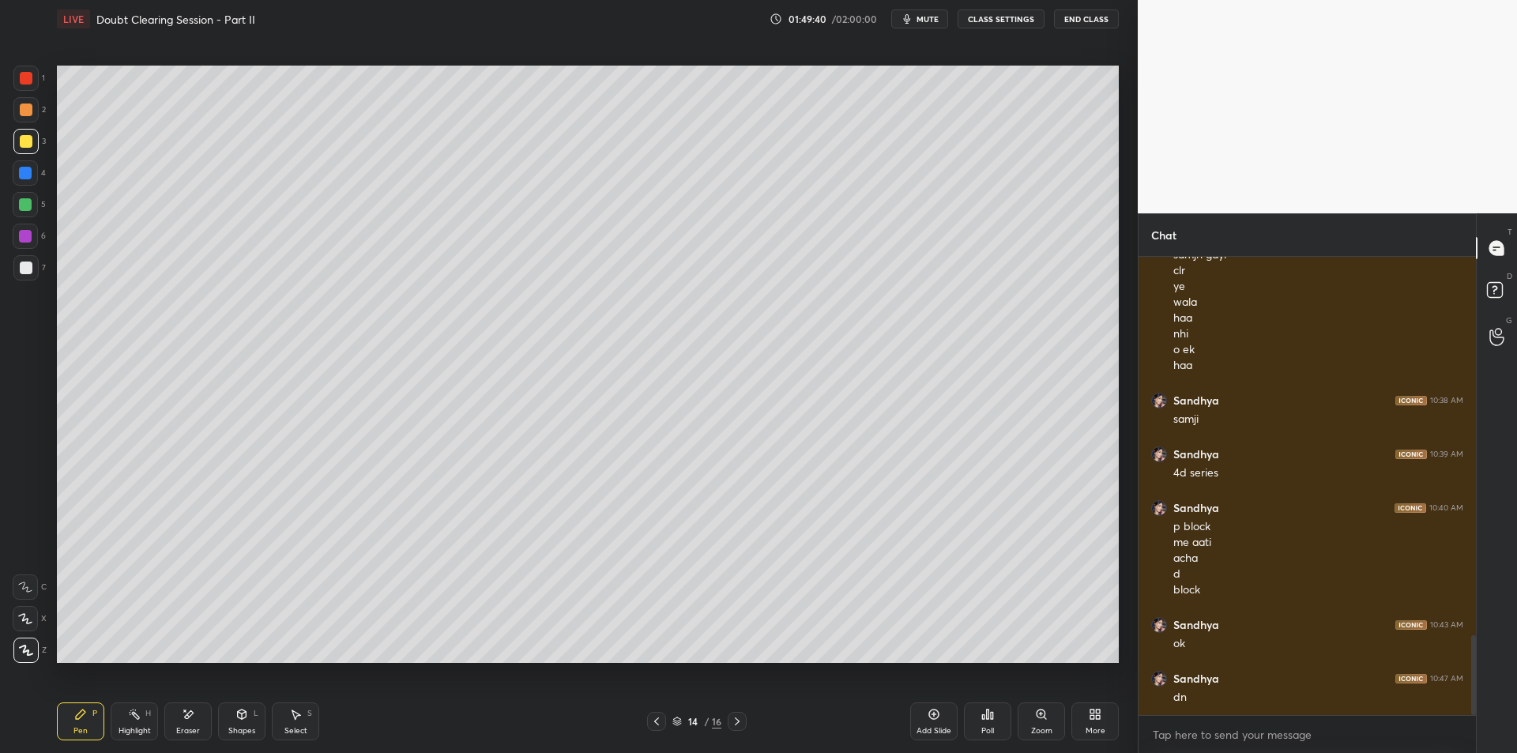
click at [21, 170] on div at bounding box center [25, 173] width 13 height 13
click at [14, 208] on div at bounding box center [25, 204] width 25 height 25
click at [21, 231] on div at bounding box center [25, 236] width 13 height 13
click at [28, 275] on div at bounding box center [25, 267] width 25 height 25
click at [125, 710] on div "Highlight H" at bounding box center [134, 721] width 47 height 38
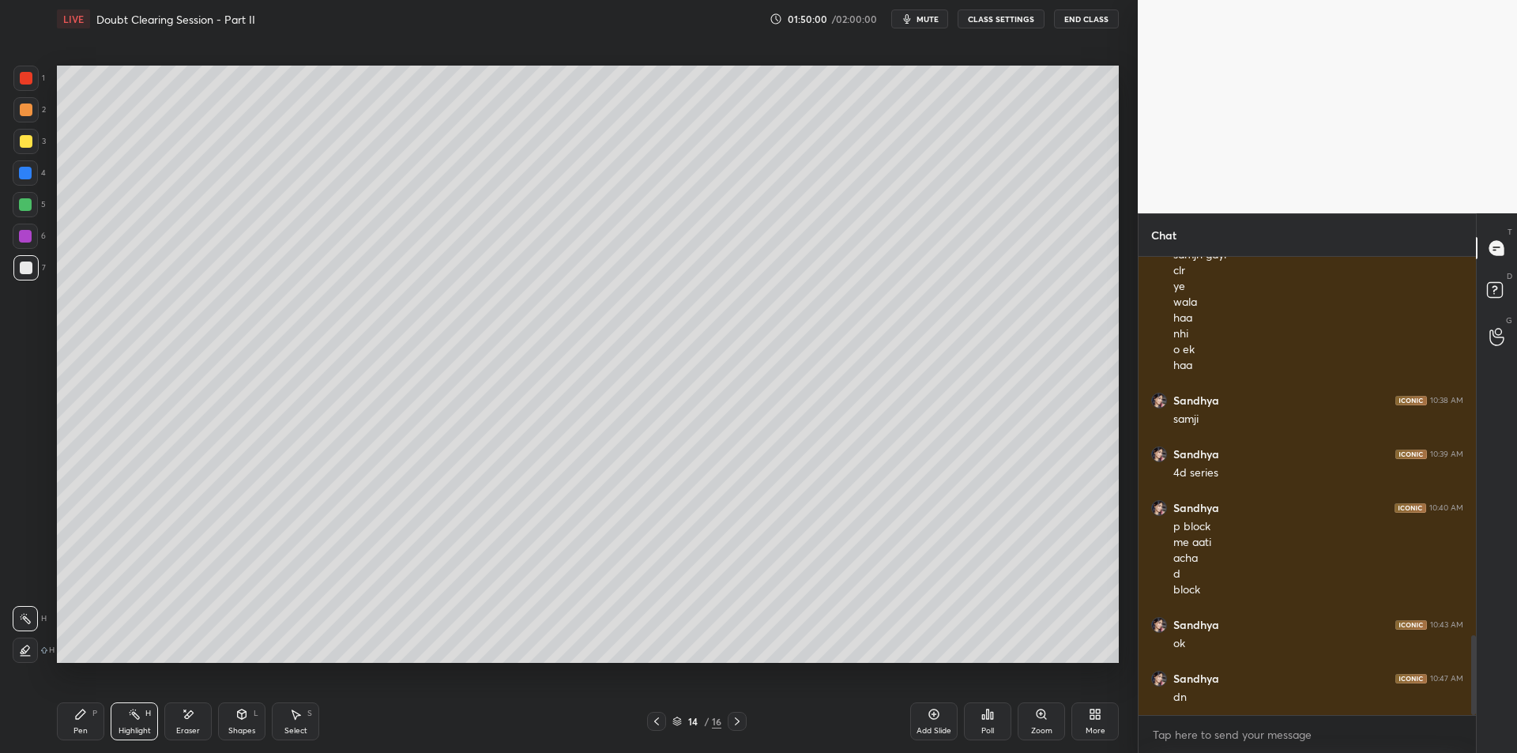
click at [88, 721] on div "Pen P" at bounding box center [80, 721] width 47 height 38
click at [128, 725] on div "Highlight H" at bounding box center [134, 721] width 47 height 38
click at [98, 718] on div "Pen P" at bounding box center [80, 721] width 47 height 38
click at [129, 727] on div "Highlight" at bounding box center [135, 731] width 32 height 8
click at [89, 722] on div "Pen P" at bounding box center [80, 721] width 47 height 38
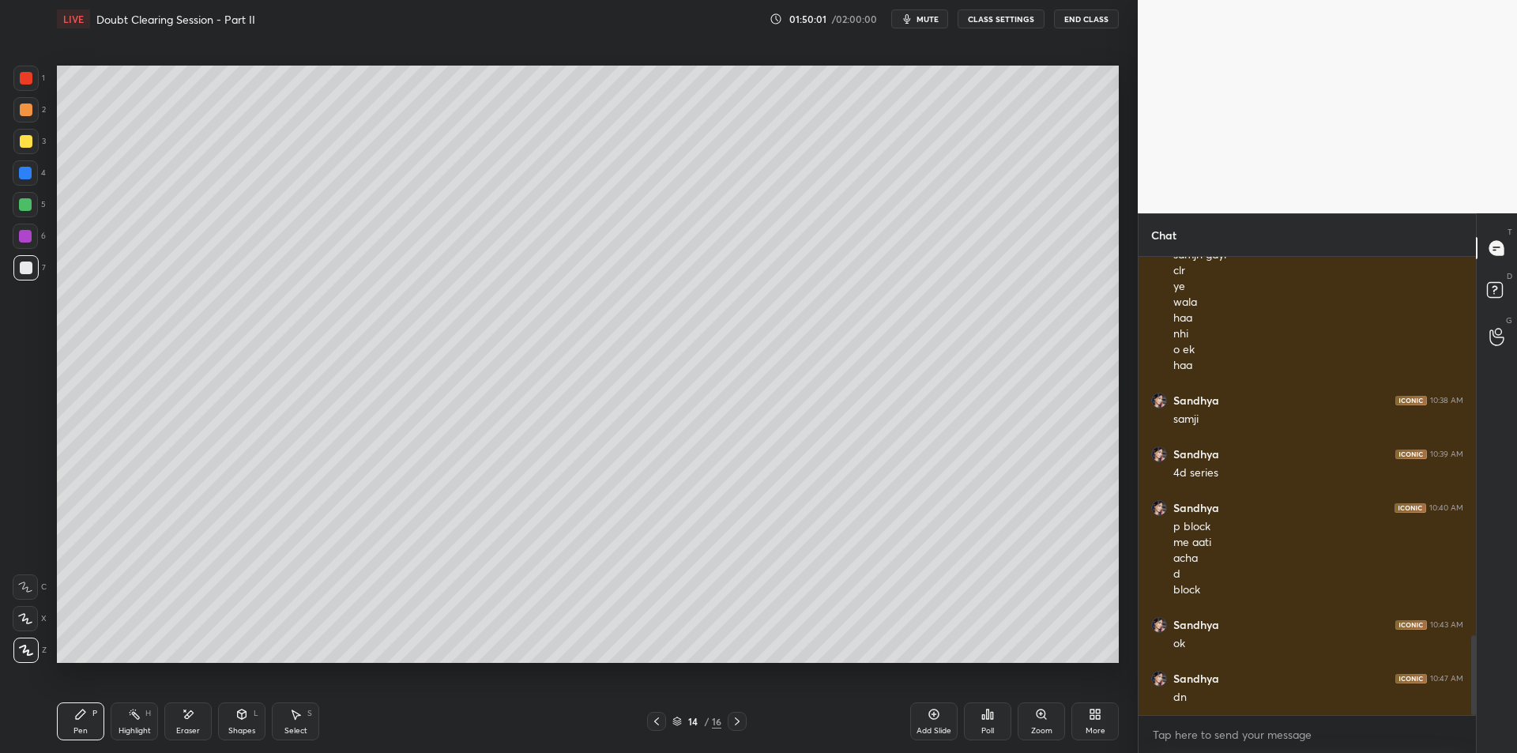
click at [130, 727] on div "Highlight" at bounding box center [135, 731] width 32 height 8
click at [88, 722] on div "Pen P" at bounding box center [80, 721] width 47 height 38
click at [126, 728] on div "Highlight" at bounding box center [135, 731] width 32 height 8
click at [90, 724] on div "Pen P" at bounding box center [80, 721] width 47 height 38
click at [194, 710] on icon at bounding box center [188, 714] width 13 height 13
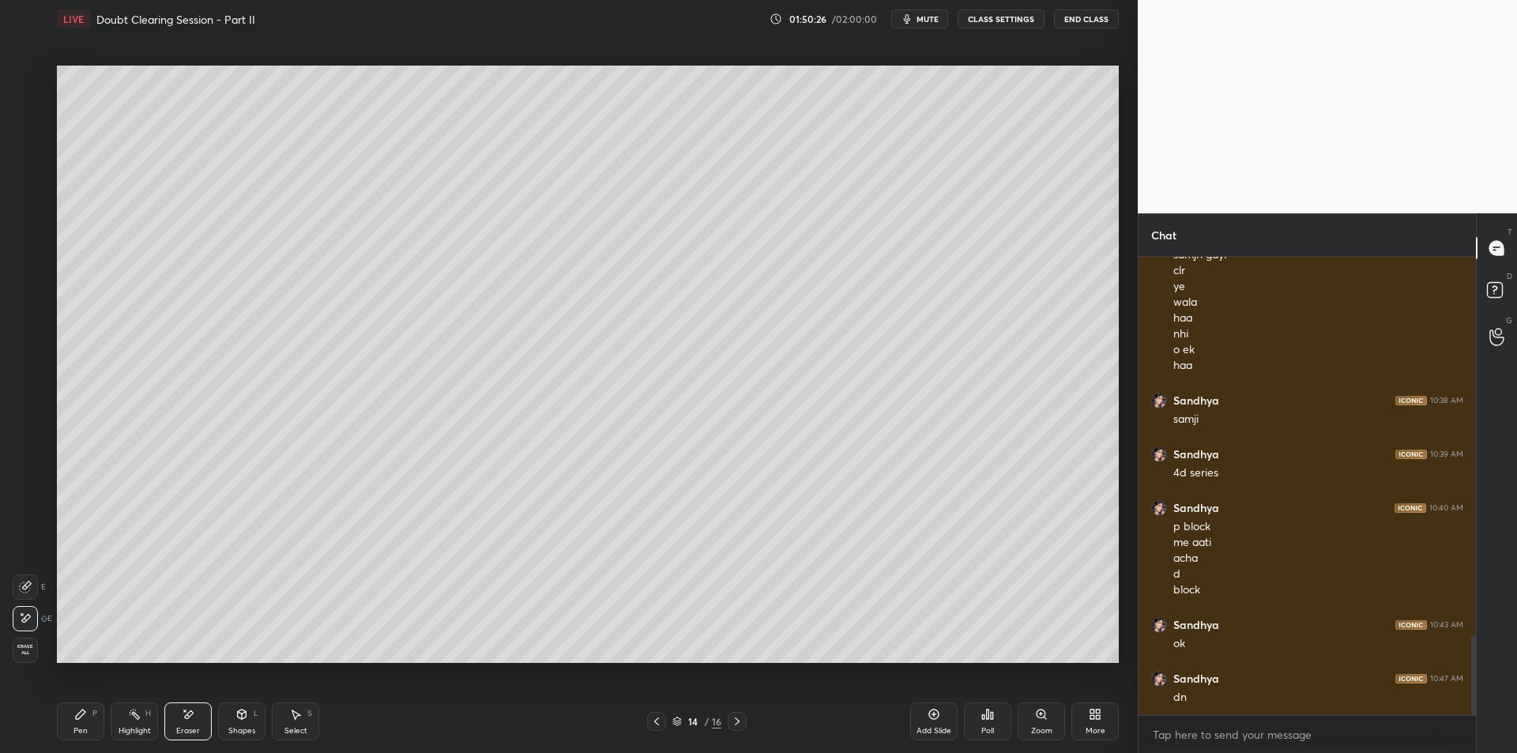
click at [124, 717] on div "Highlight H" at bounding box center [134, 721] width 47 height 38
click at [86, 721] on div "Pen P" at bounding box center [80, 721] width 47 height 38
click at [28, 144] on div at bounding box center [26, 141] width 13 height 13
click at [16, 113] on div at bounding box center [25, 109] width 25 height 25
click at [8, 130] on div "1 2 3 4 5 6 7 C X Z E E Erase all H H" at bounding box center [25, 364] width 51 height 597
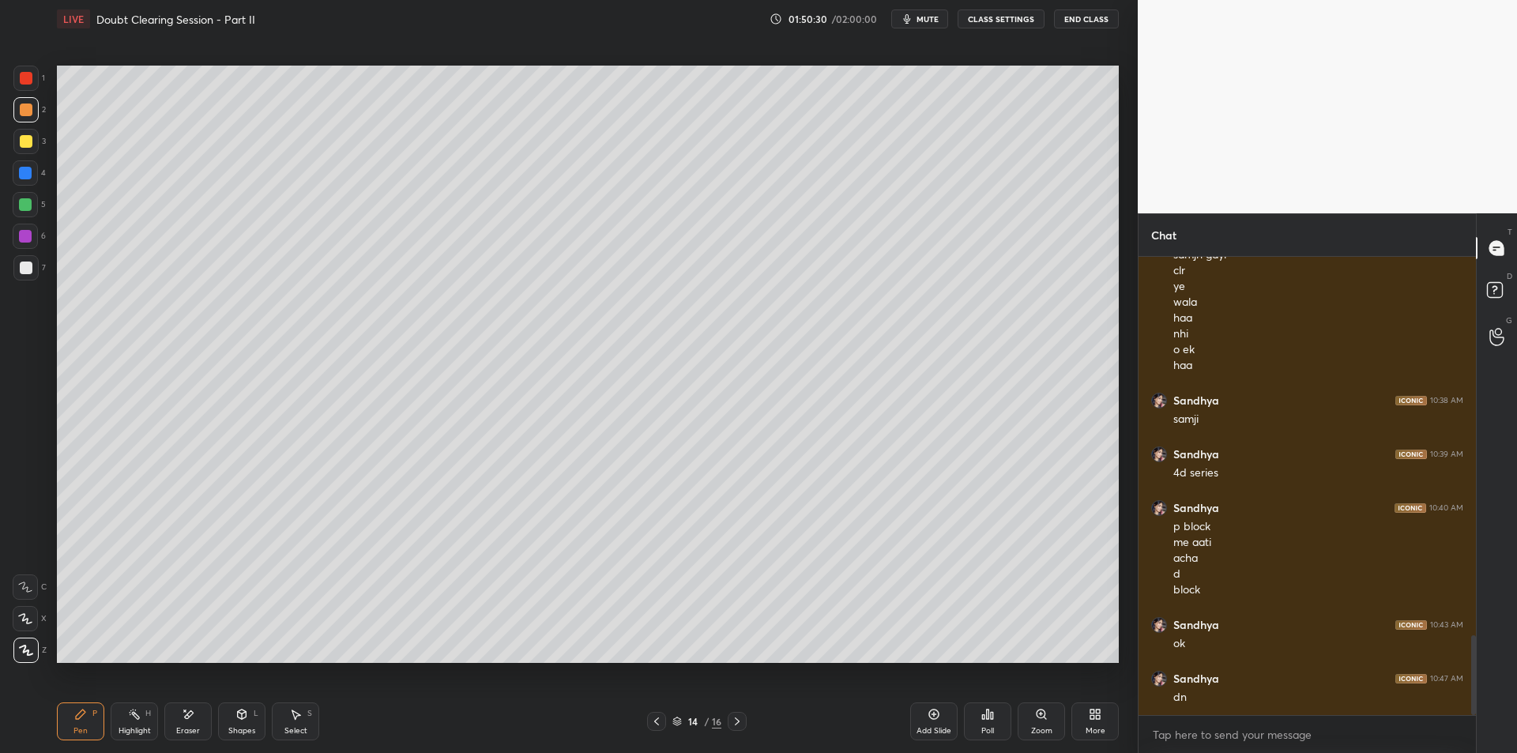
click at [19, 115] on div at bounding box center [25, 109] width 25 height 25
click at [139, 719] on icon at bounding box center [134, 714] width 13 height 13
click at [103, 718] on div "Pen P" at bounding box center [80, 721] width 47 height 38
click at [107, 718] on div "Pen P Highlight H Eraser Shapes L Select S" at bounding box center [270, 721] width 427 height 38
click at [111, 728] on div "Highlight H" at bounding box center [134, 721] width 47 height 38
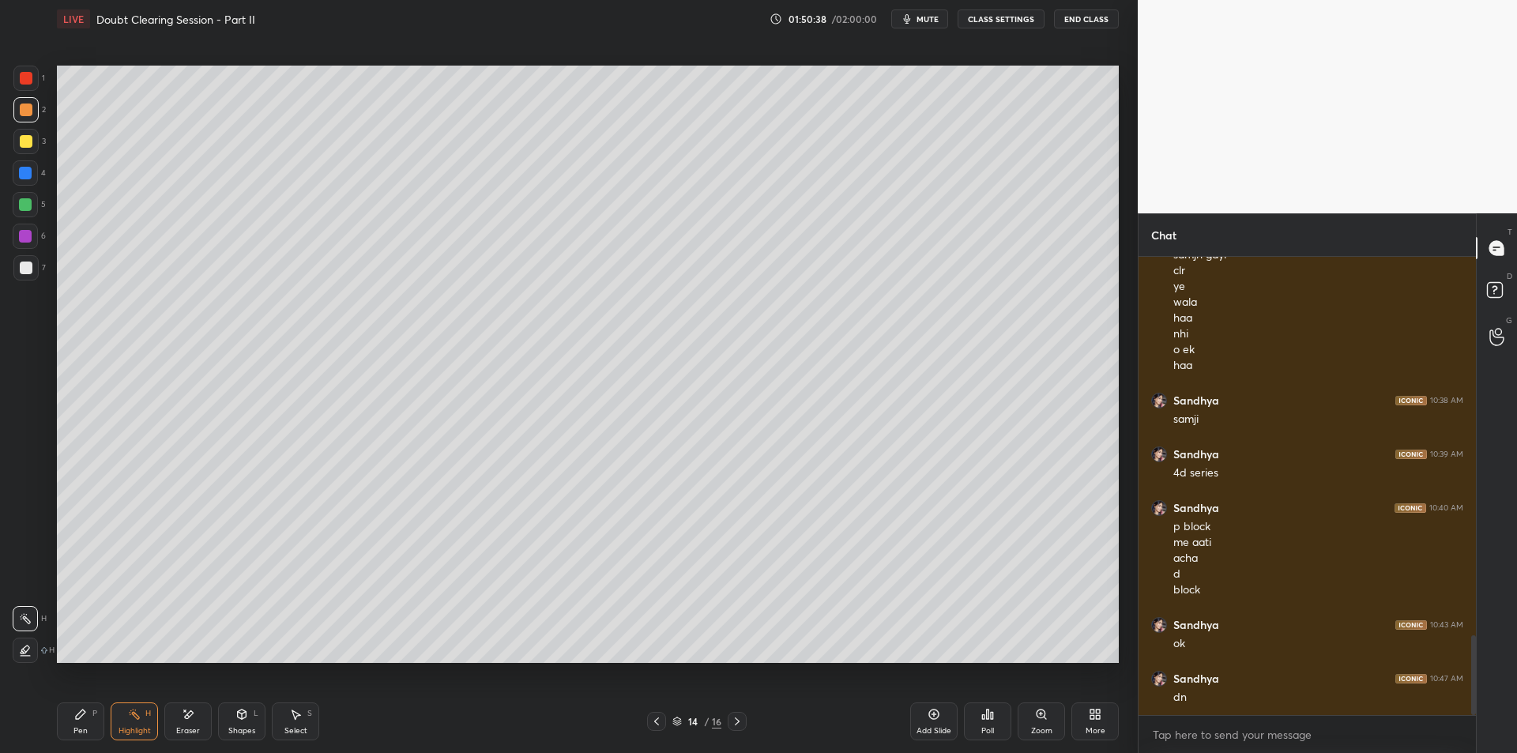
click at [92, 723] on div "Pen P" at bounding box center [80, 721] width 47 height 38
click at [115, 727] on div "Highlight H" at bounding box center [134, 721] width 47 height 38
click at [94, 712] on div "P" at bounding box center [94, 714] width 5 height 8
click at [21, 142] on div at bounding box center [26, 141] width 13 height 13
click at [17, 163] on div at bounding box center [25, 172] width 25 height 25
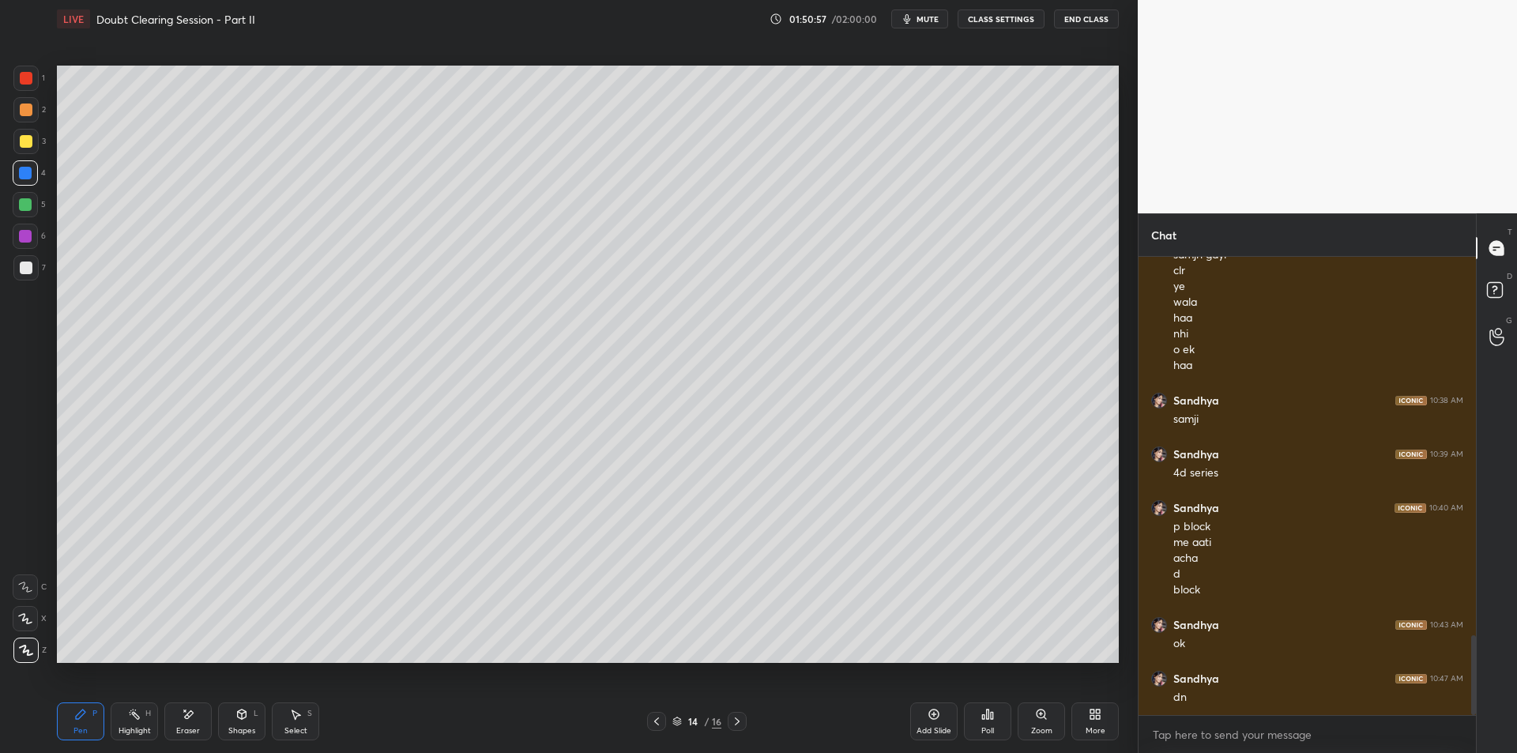
click at [13, 205] on div at bounding box center [25, 204] width 25 height 25
click at [44, 228] on div "6" at bounding box center [29, 236] width 33 height 25
click at [23, 280] on div at bounding box center [25, 267] width 25 height 25
click at [5, 265] on div "1 2 3 4 5 6 7 C X Z E E Erase all H H" at bounding box center [25, 364] width 51 height 597
click at [27, 246] on div at bounding box center [25, 236] width 25 height 25
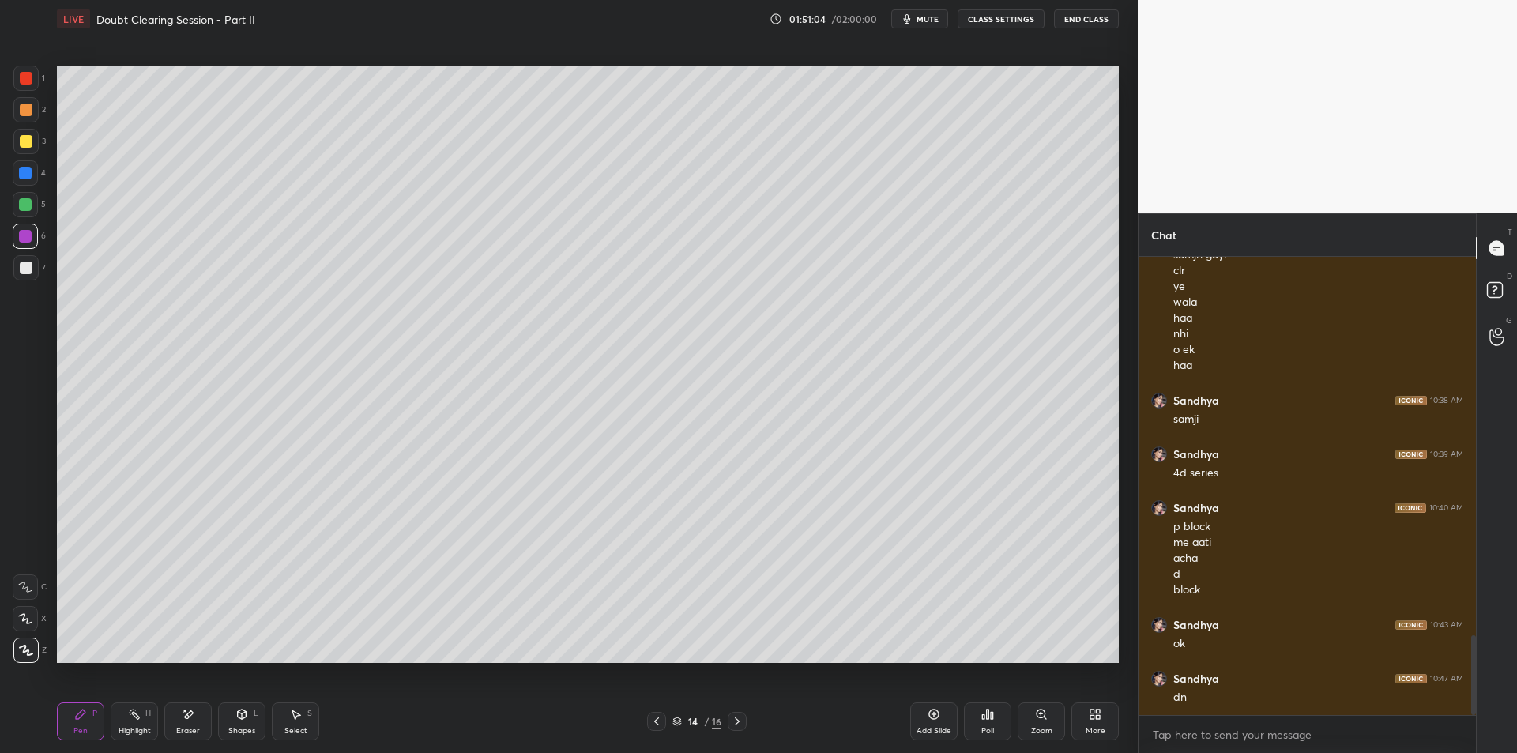
click at [24, 268] on div at bounding box center [26, 268] width 13 height 13
click at [29, 244] on div at bounding box center [25, 236] width 25 height 25
click at [27, 269] on div at bounding box center [26, 268] width 13 height 13
click at [29, 236] on div at bounding box center [25, 236] width 13 height 13
click at [20, 271] on div at bounding box center [26, 268] width 13 height 13
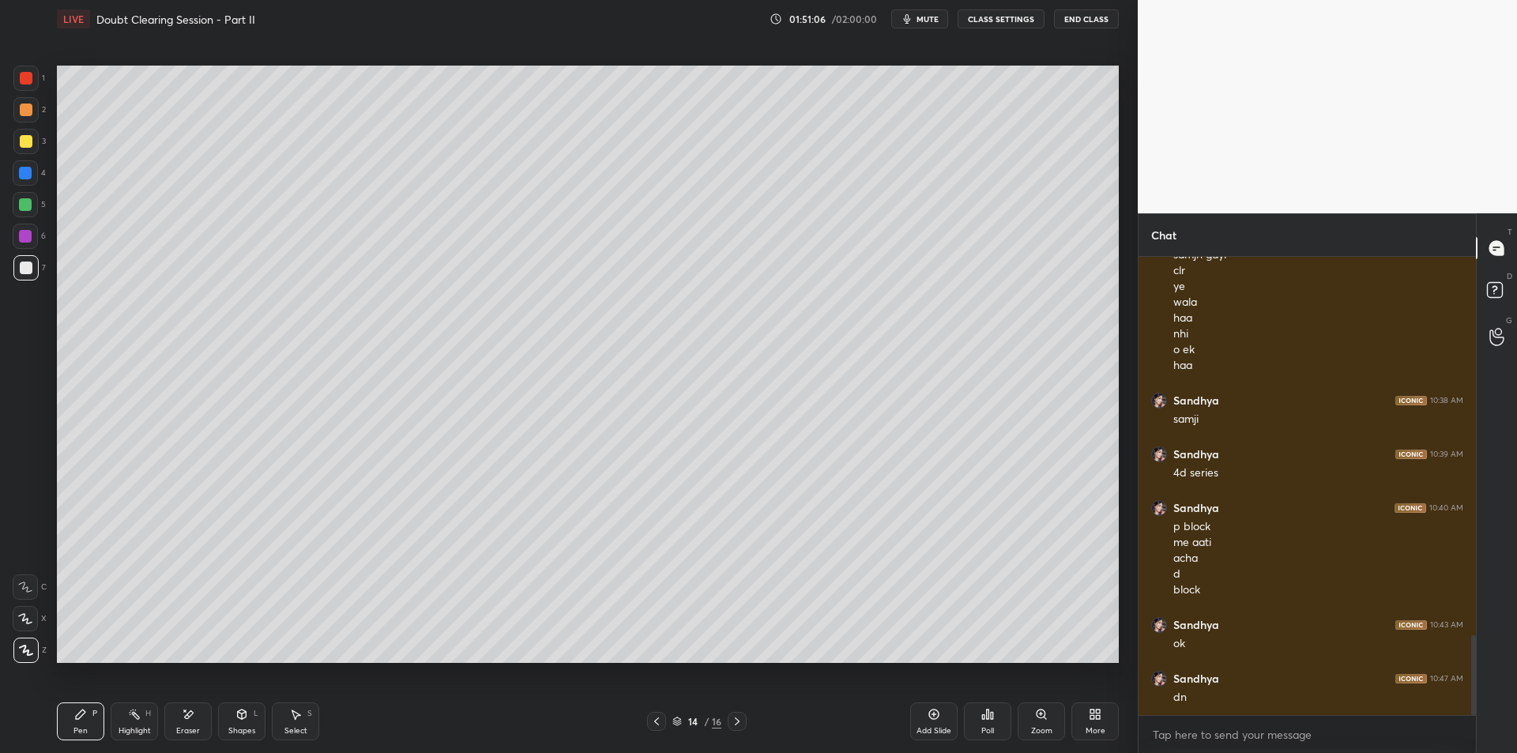
click at [28, 239] on div at bounding box center [25, 236] width 13 height 13
click at [28, 266] on div at bounding box center [26, 268] width 13 height 13
click at [25, 239] on div at bounding box center [25, 236] width 13 height 13
click at [24, 272] on div at bounding box center [26, 268] width 13 height 13
click at [26, 239] on div at bounding box center [25, 236] width 13 height 13
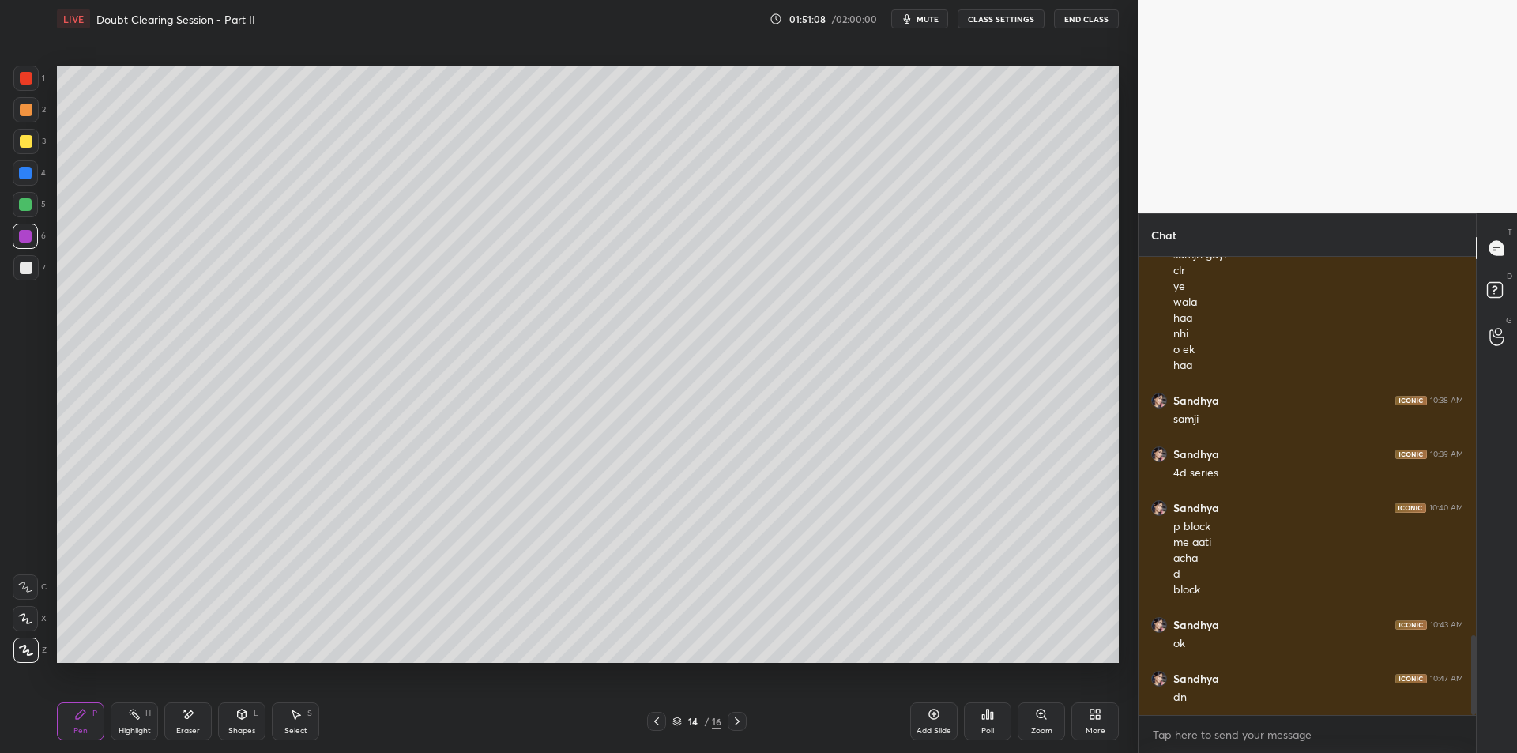
click at [31, 276] on div at bounding box center [25, 267] width 25 height 25
click at [29, 238] on div at bounding box center [25, 236] width 13 height 13
click at [26, 273] on div at bounding box center [26, 268] width 13 height 13
click at [29, 243] on div at bounding box center [25, 236] width 25 height 25
click at [29, 266] on div at bounding box center [26, 268] width 13 height 13
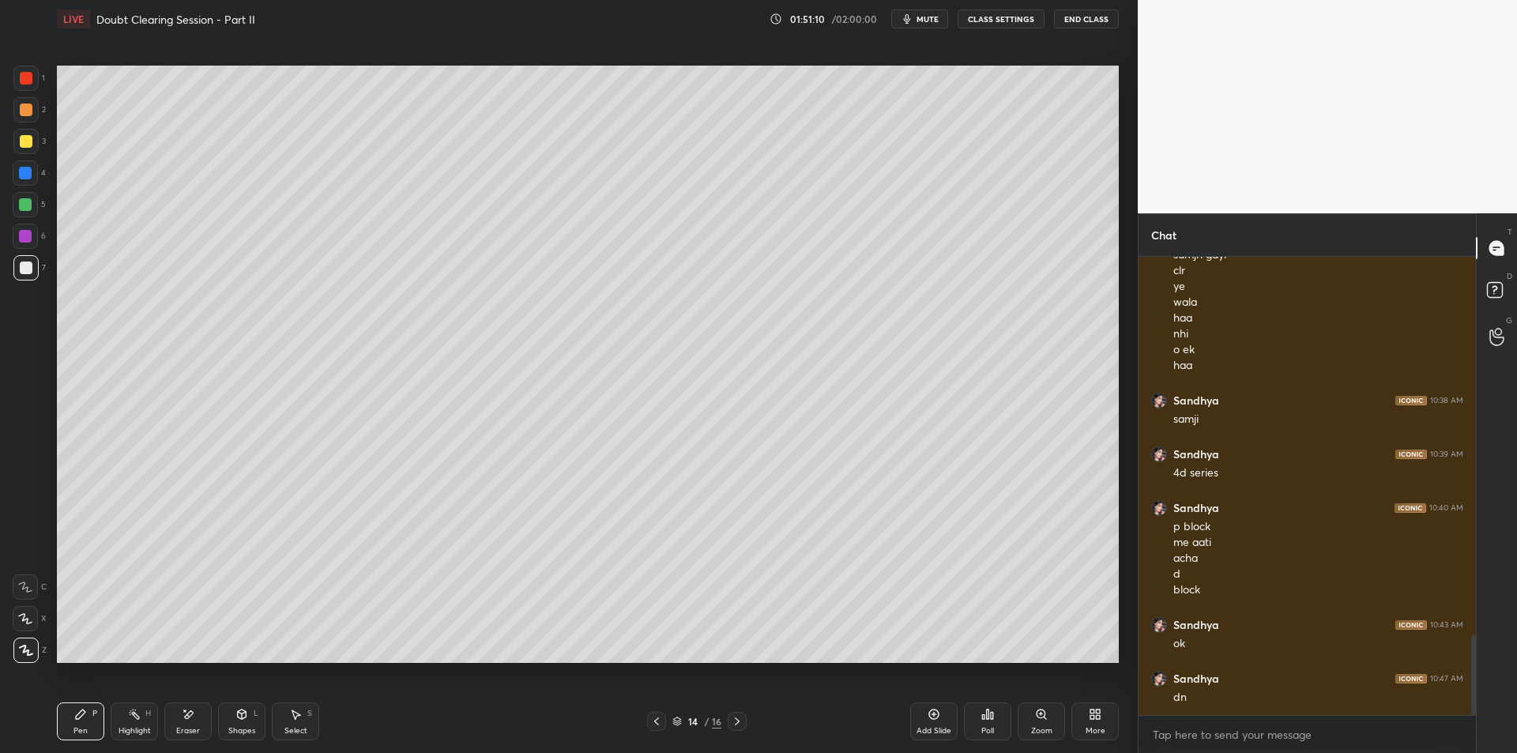
click at [33, 235] on div at bounding box center [25, 236] width 25 height 25
click at [31, 267] on div at bounding box center [26, 268] width 13 height 13
click at [25, 237] on div at bounding box center [25, 236] width 13 height 13
click at [24, 266] on div at bounding box center [26, 268] width 13 height 13
click at [28, 244] on div at bounding box center [25, 236] width 25 height 25
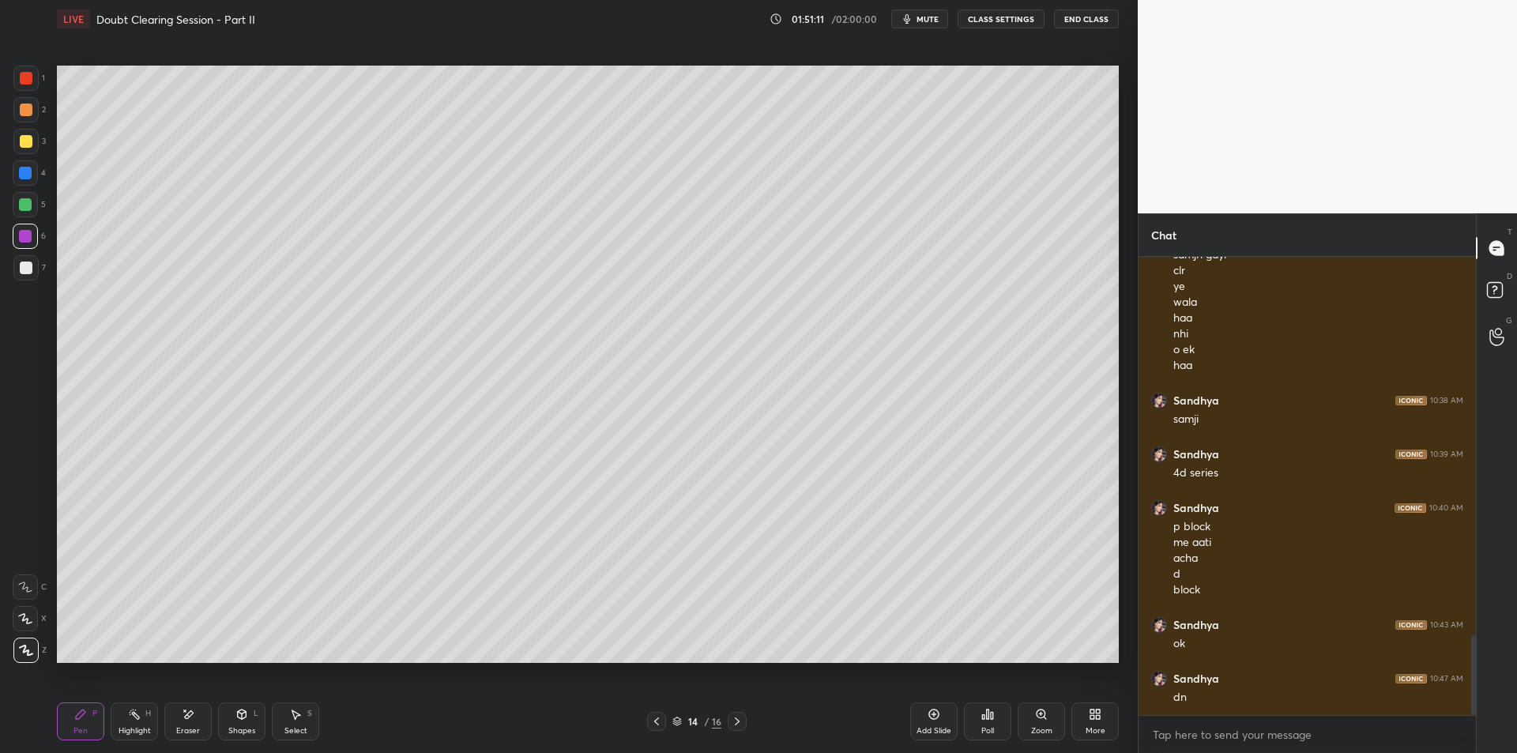
click at [25, 273] on div at bounding box center [26, 268] width 13 height 13
click at [27, 240] on div at bounding box center [25, 236] width 13 height 13
click at [24, 275] on div at bounding box center [25, 267] width 25 height 25
click at [30, 236] on div at bounding box center [25, 236] width 13 height 13
click at [25, 269] on div at bounding box center [26, 268] width 13 height 13
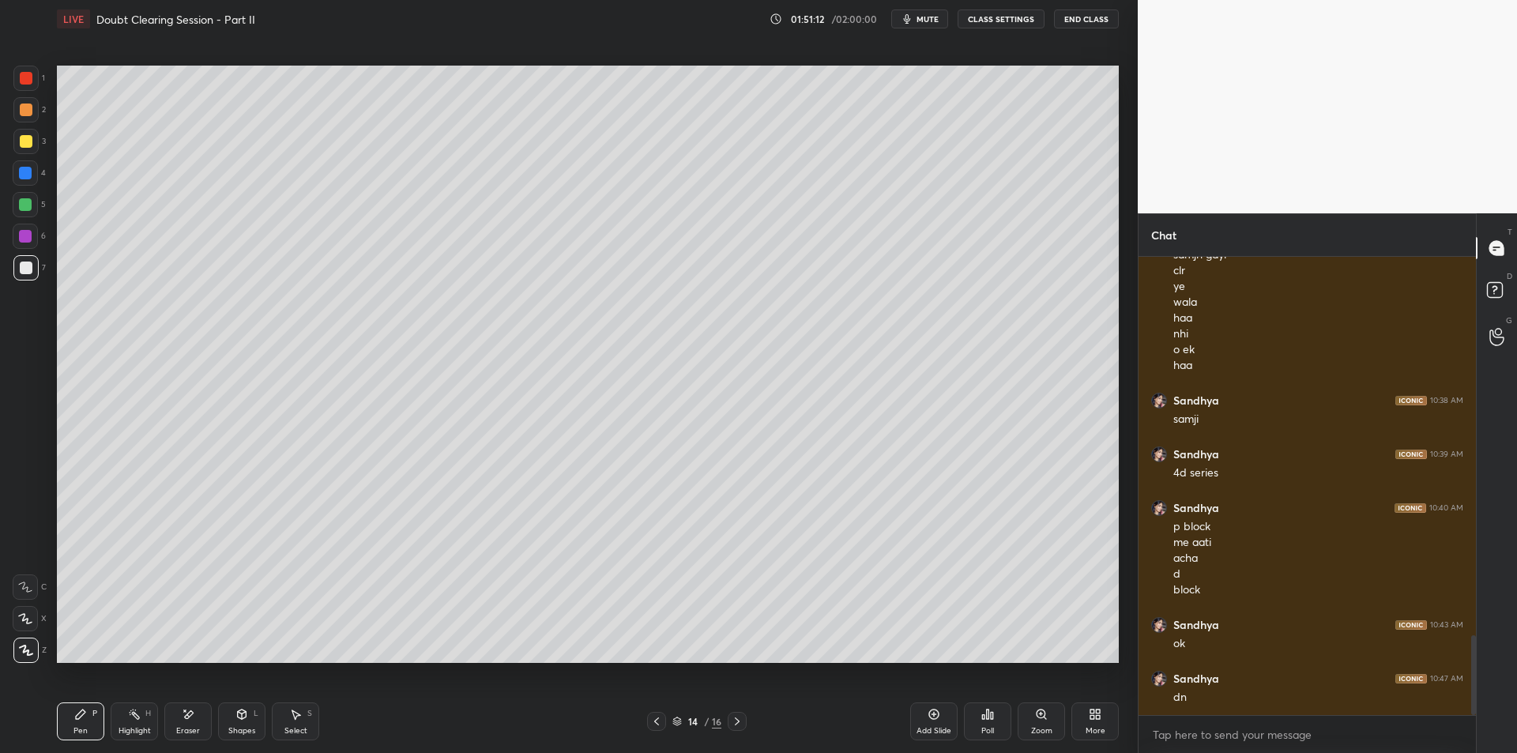
click at [24, 238] on div at bounding box center [25, 236] width 13 height 13
click at [17, 274] on div at bounding box center [25, 267] width 25 height 25
click at [22, 247] on div at bounding box center [25, 236] width 25 height 25
click at [23, 267] on div at bounding box center [26, 268] width 13 height 13
click at [36, 239] on div at bounding box center [25, 236] width 25 height 25
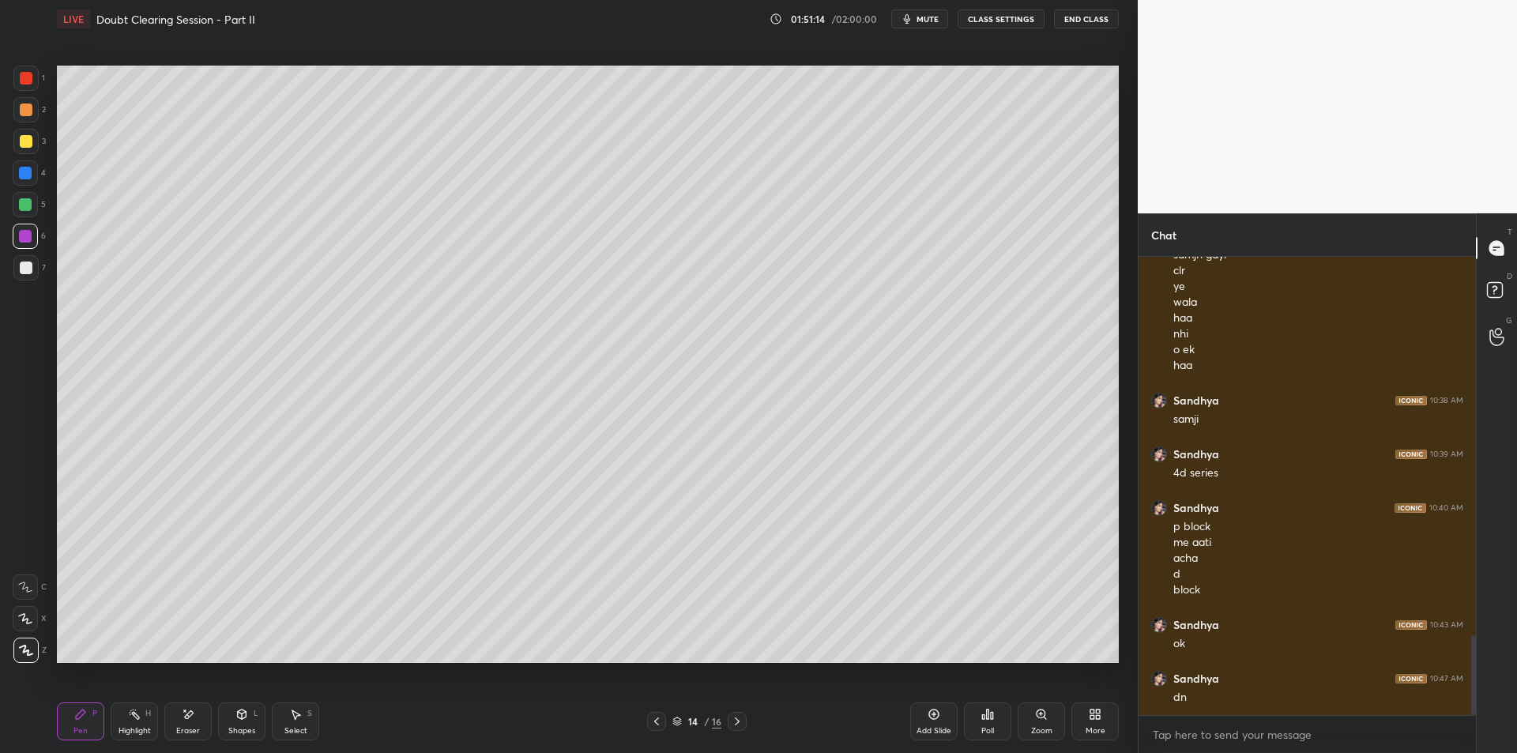
click at [21, 277] on div at bounding box center [25, 267] width 25 height 25
click at [35, 244] on div at bounding box center [25, 236] width 25 height 25
click at [25, 273] on div at bounding box center [26, 268] width 13 height 13
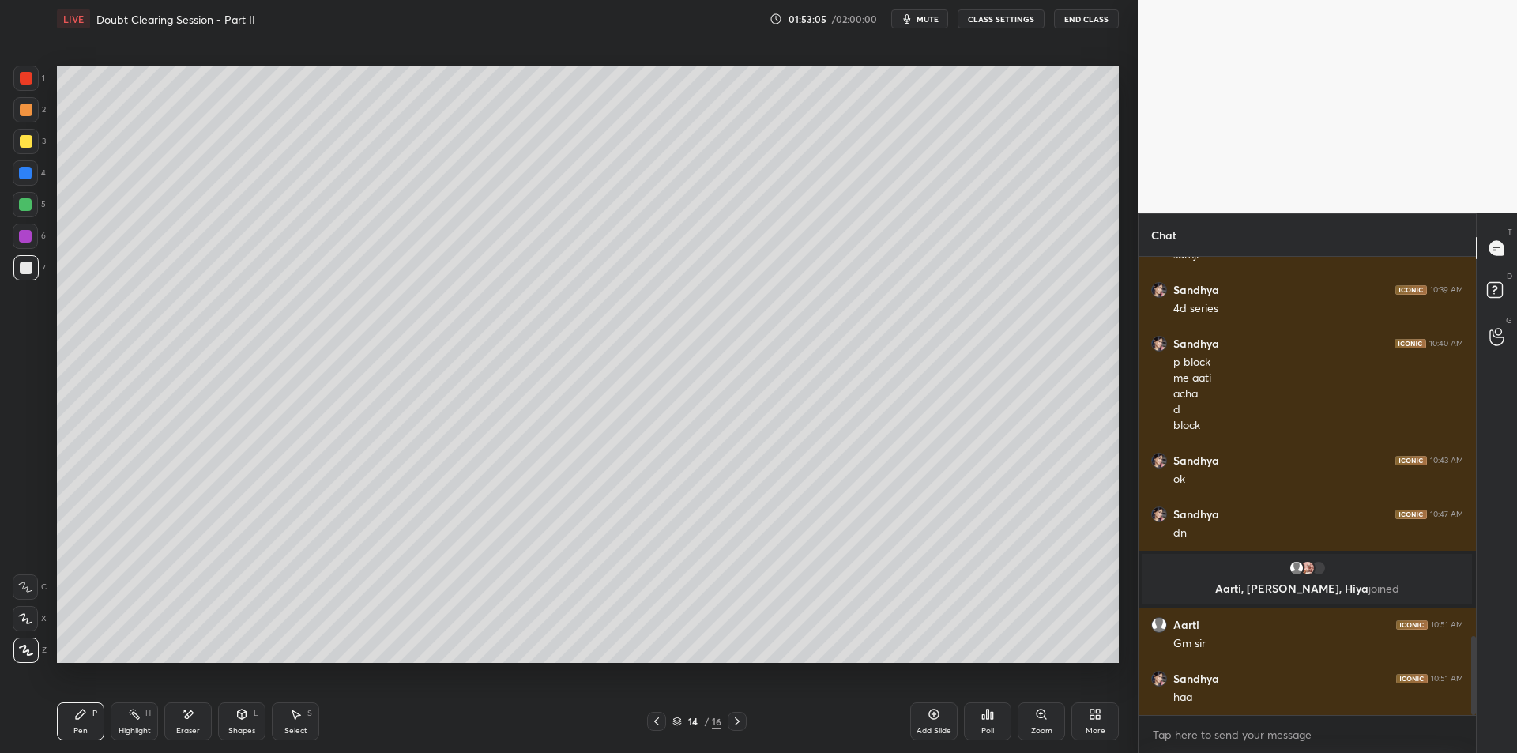
scroll to position [2250, 0]
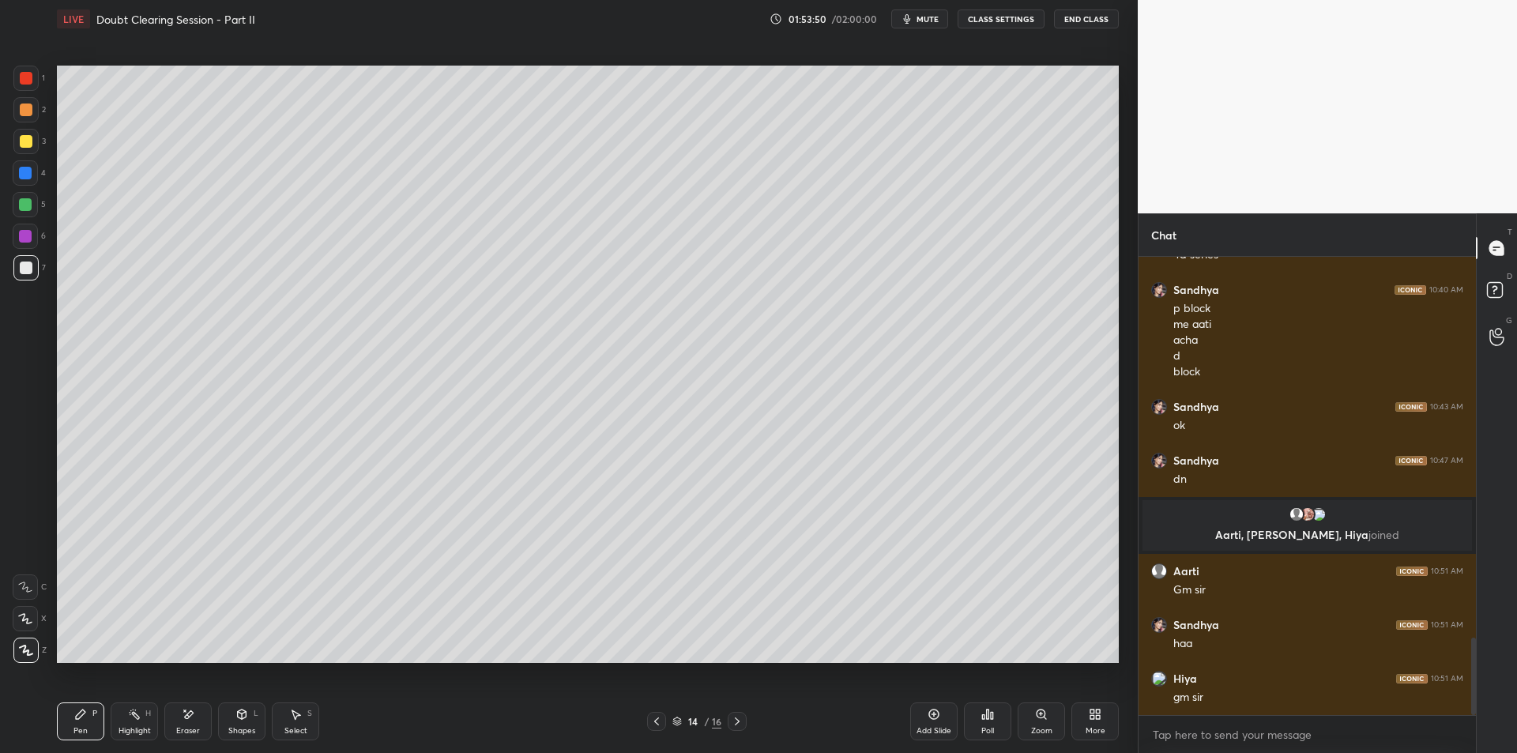
click at [1081, 725] on div "More" at bounding box center [1094, 721] width 47 height 38
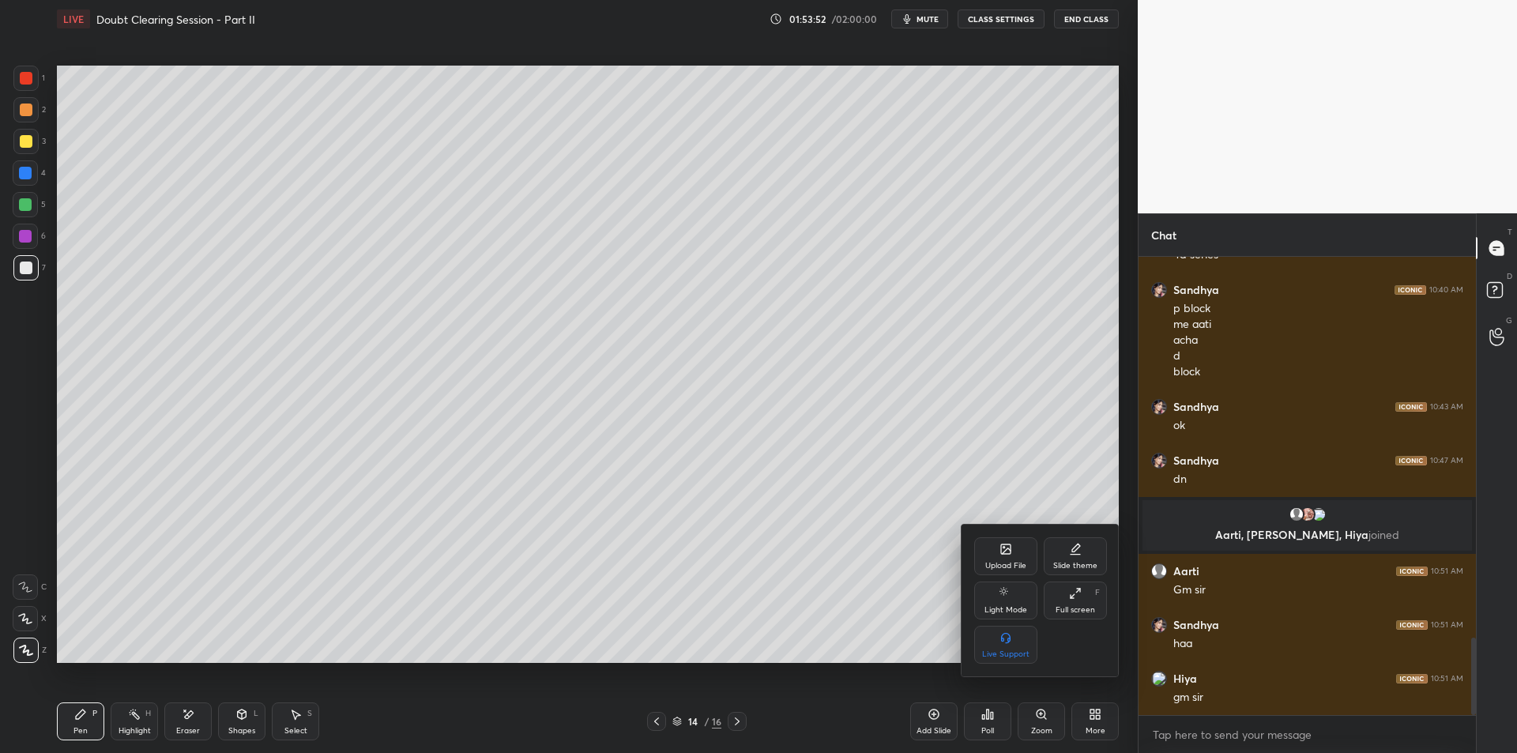
click at [1003, 544] on icon at bounding box center [1005, 548] width 9 height 9
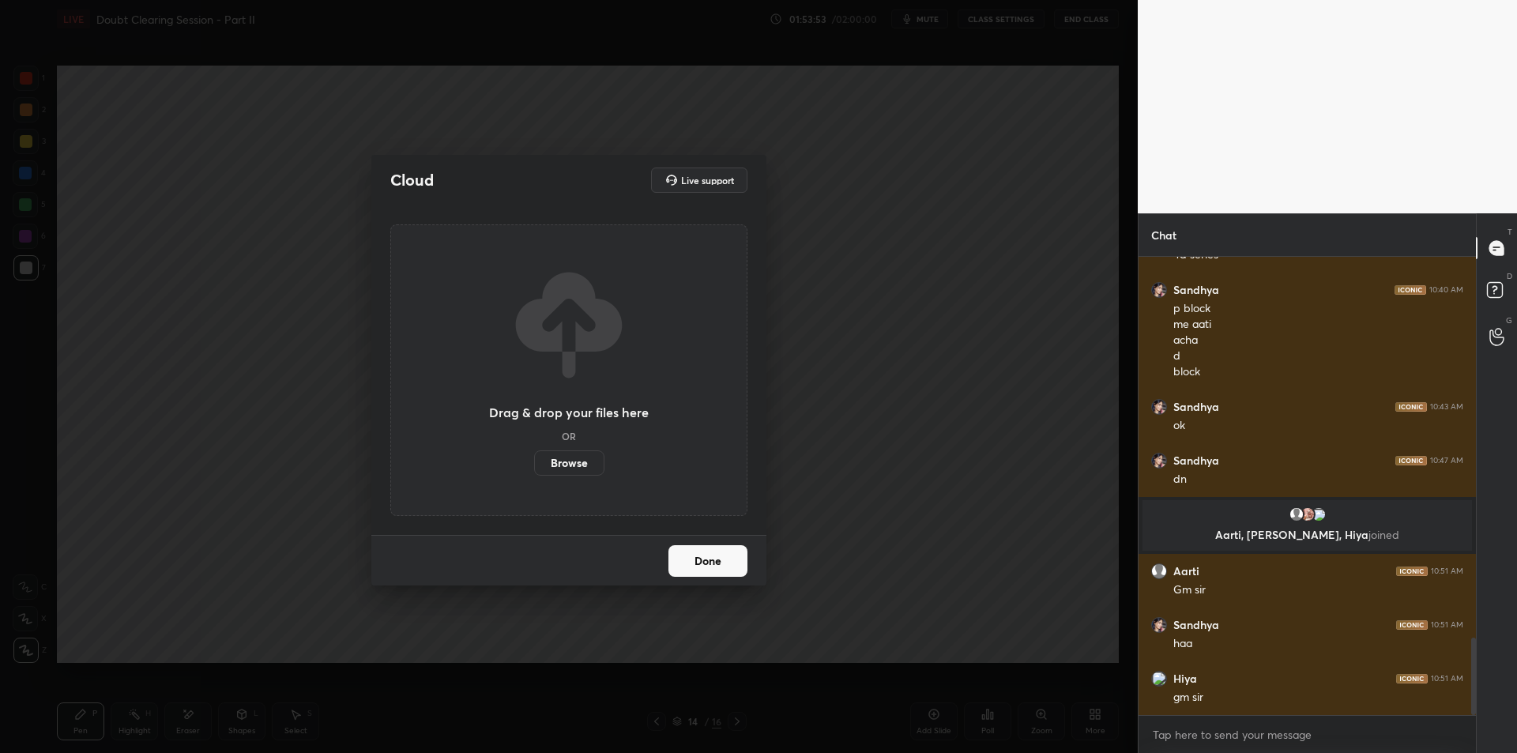
click at [950, 573] on div "Cloud Live support Drag & drop your files here OR Browse Done" at bounding box center [569, 376] width 1138 height 753
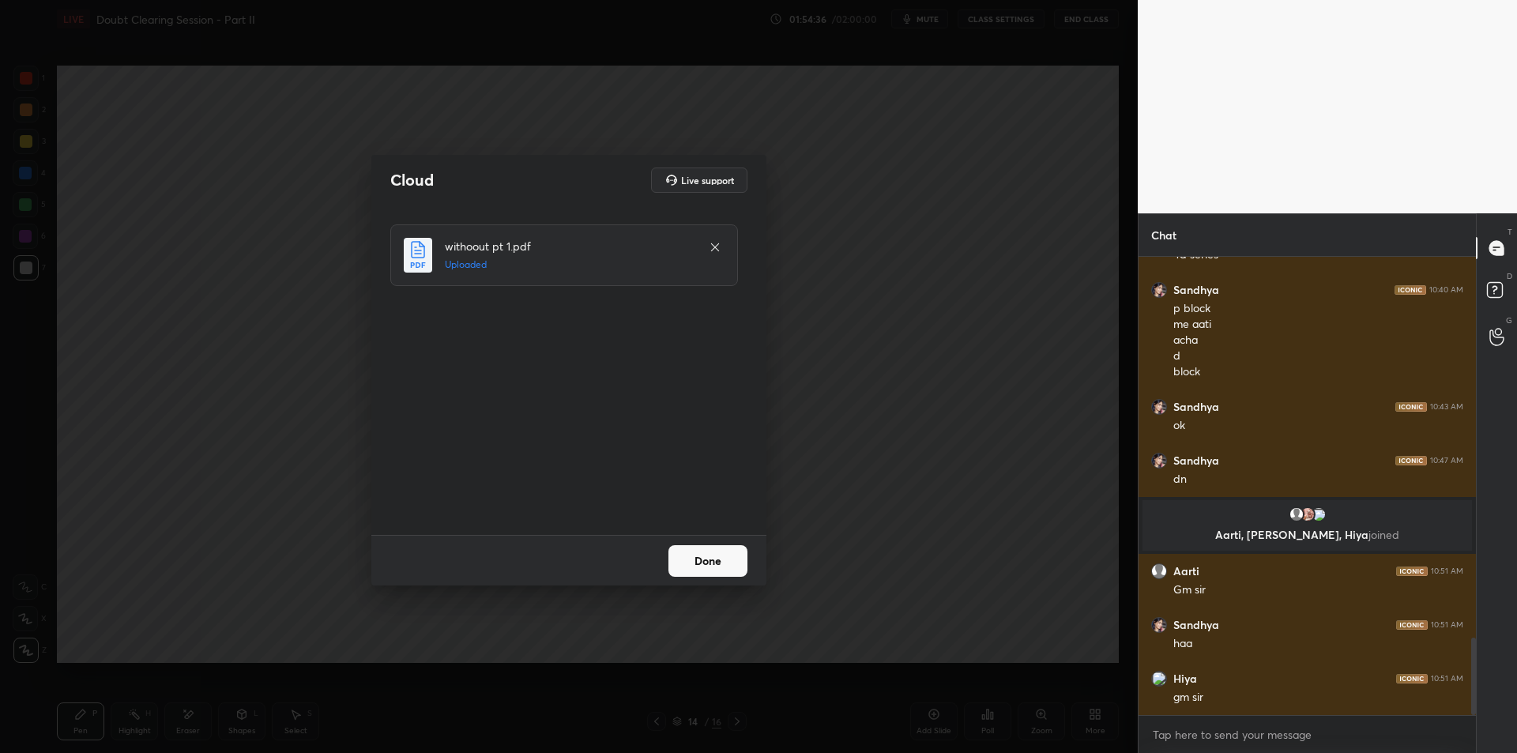
click at [680, 551] on button "Done" at bounding box center [707, 561] width 79 height 32
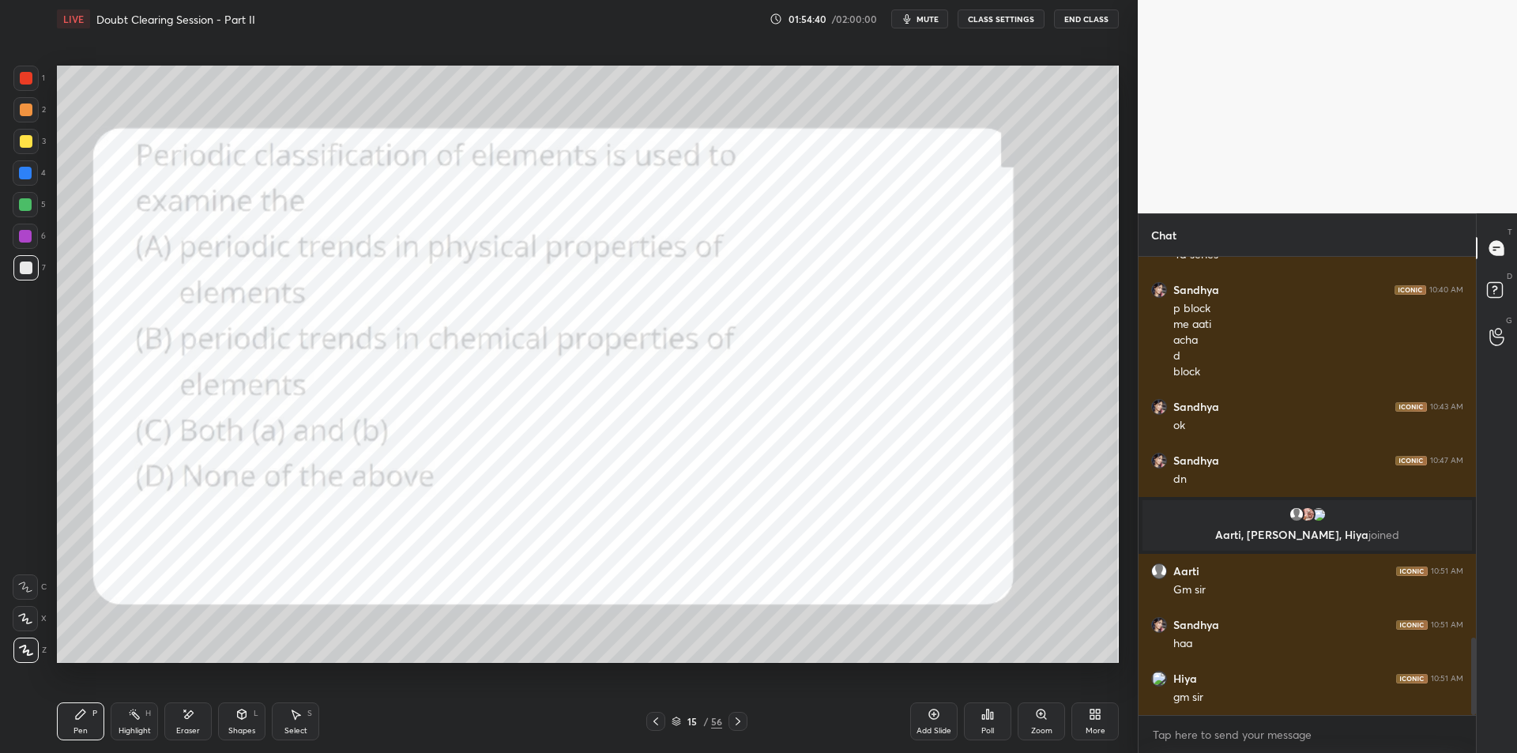
click at [27, 70] on div at bounding box center [25, 78] width 25 height 25
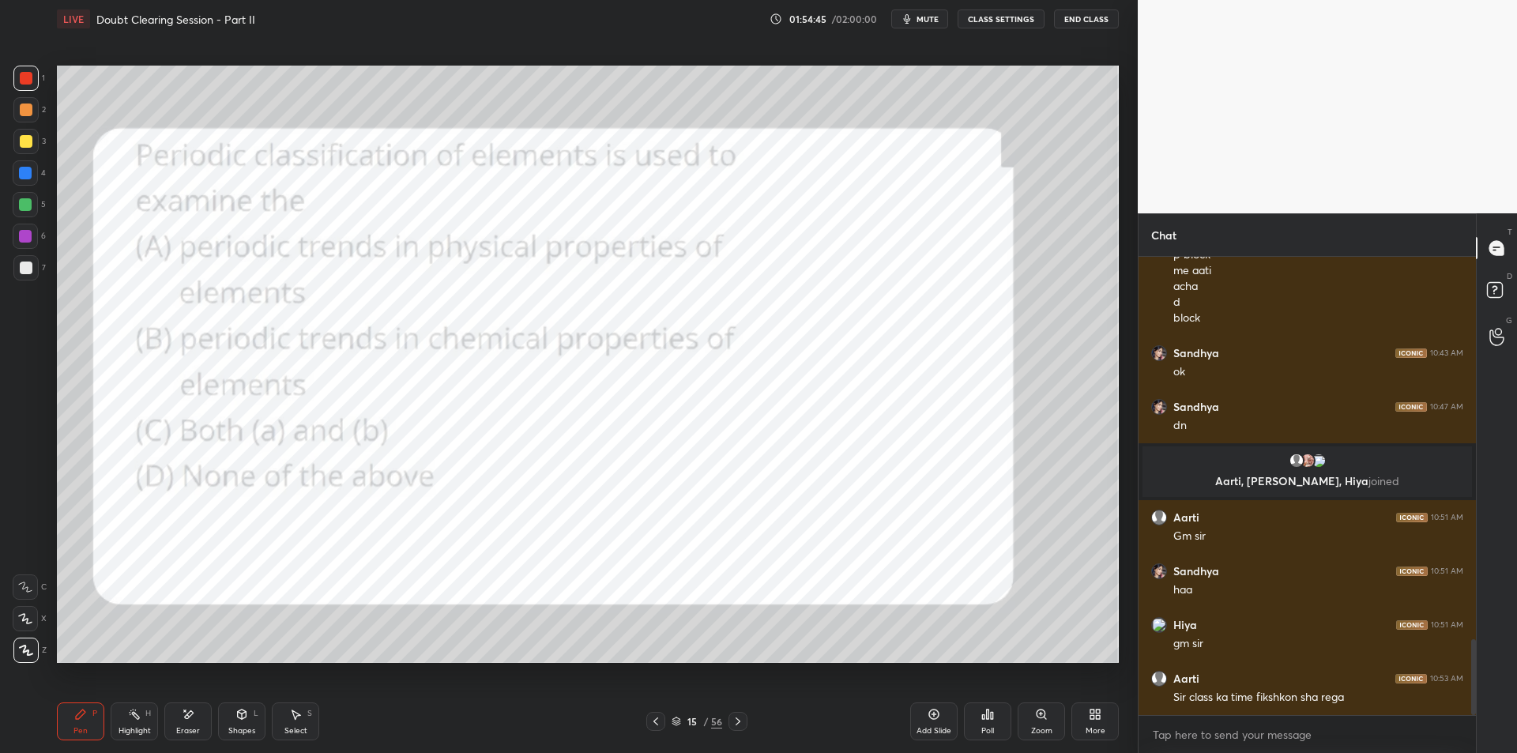
click at [750, 721] on div "15 / 56" at bounding box center [697, 721] width 427 height 19
click at [732, 729] on div at bounding box center [737, 721] width 19 height 19
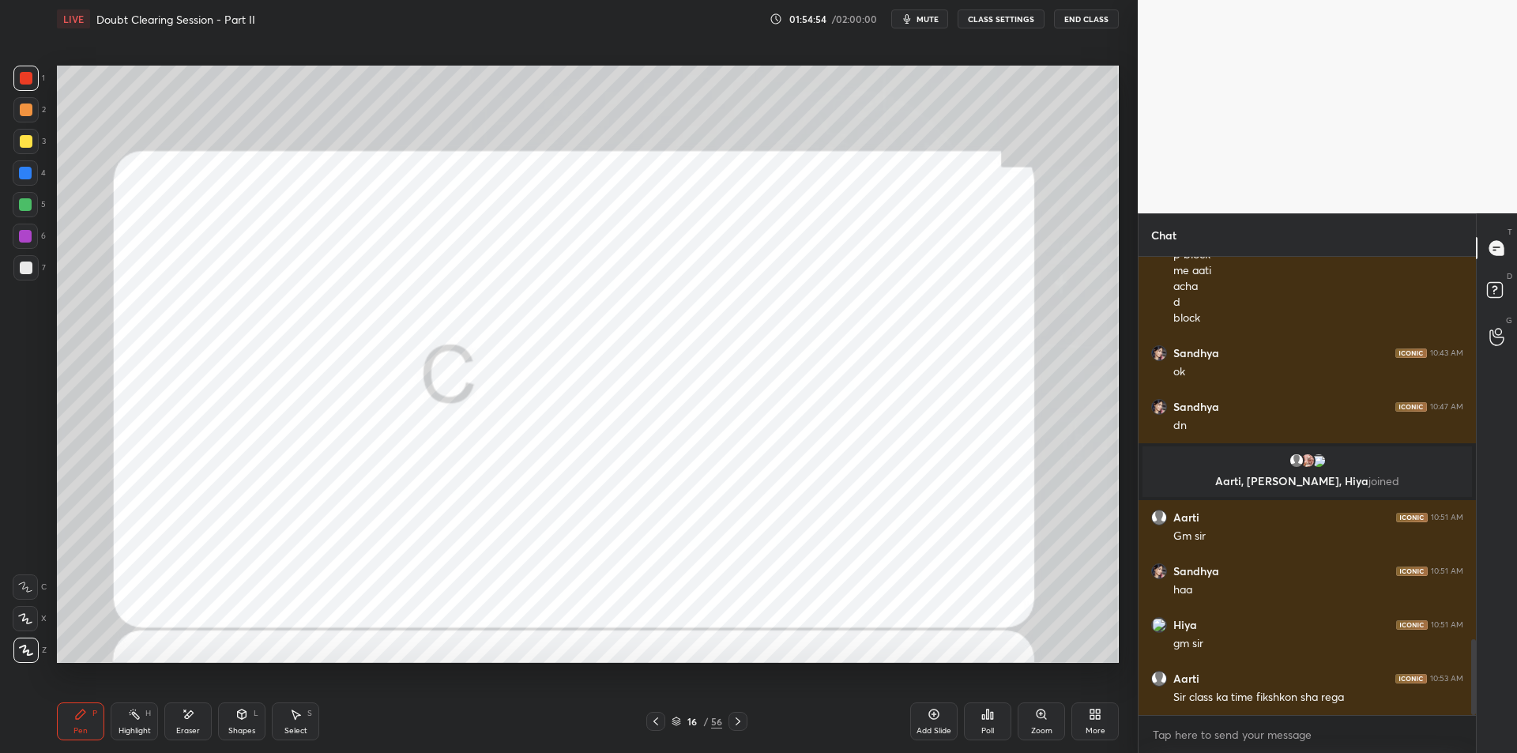
click at [657, 727] on icon at bounding box center [655, 721] width 13 height 13
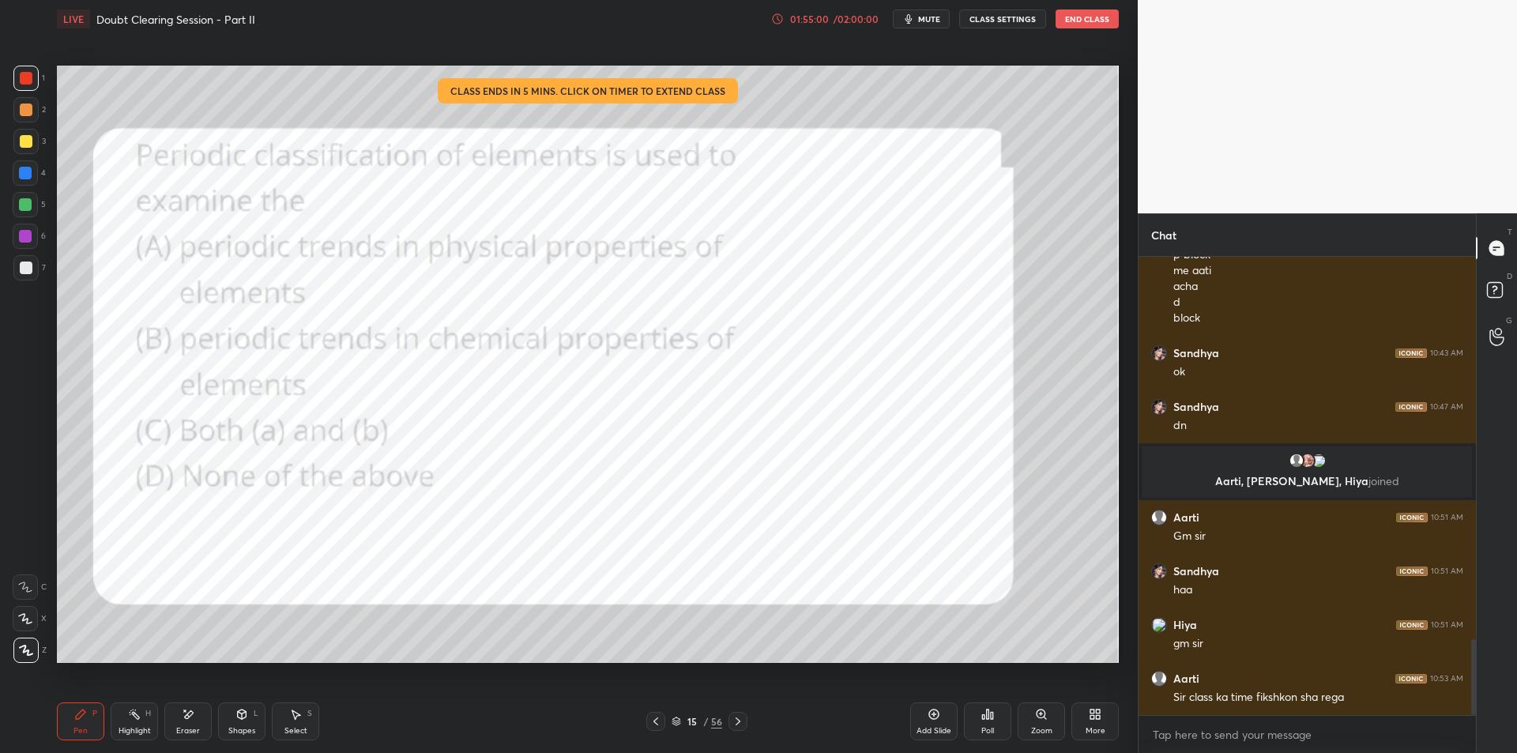
click at [736, 729] on div at bounding box center [737, 721] width 19 height 19
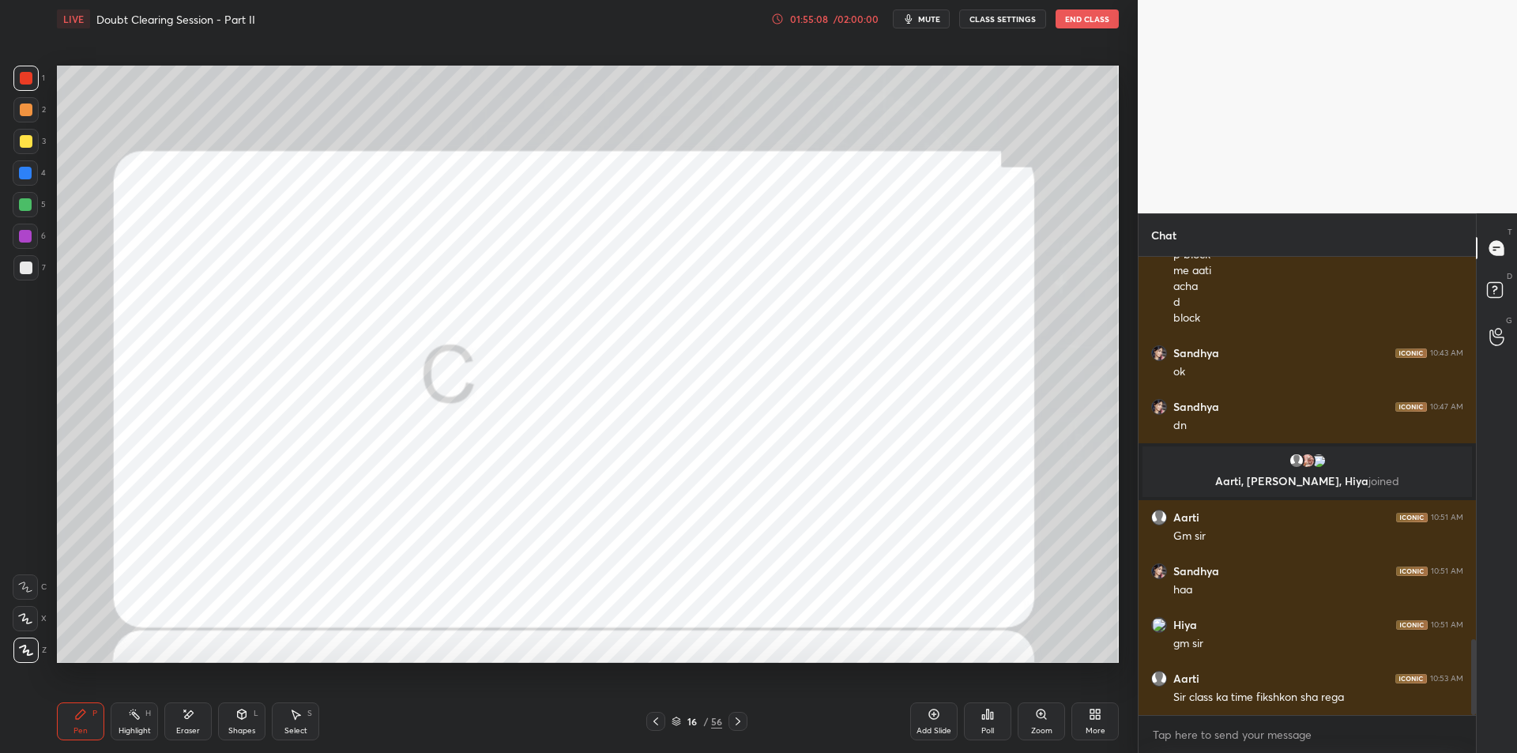
click at [657, 723] on icon at bounding box center [655, 721] width 13 height 13
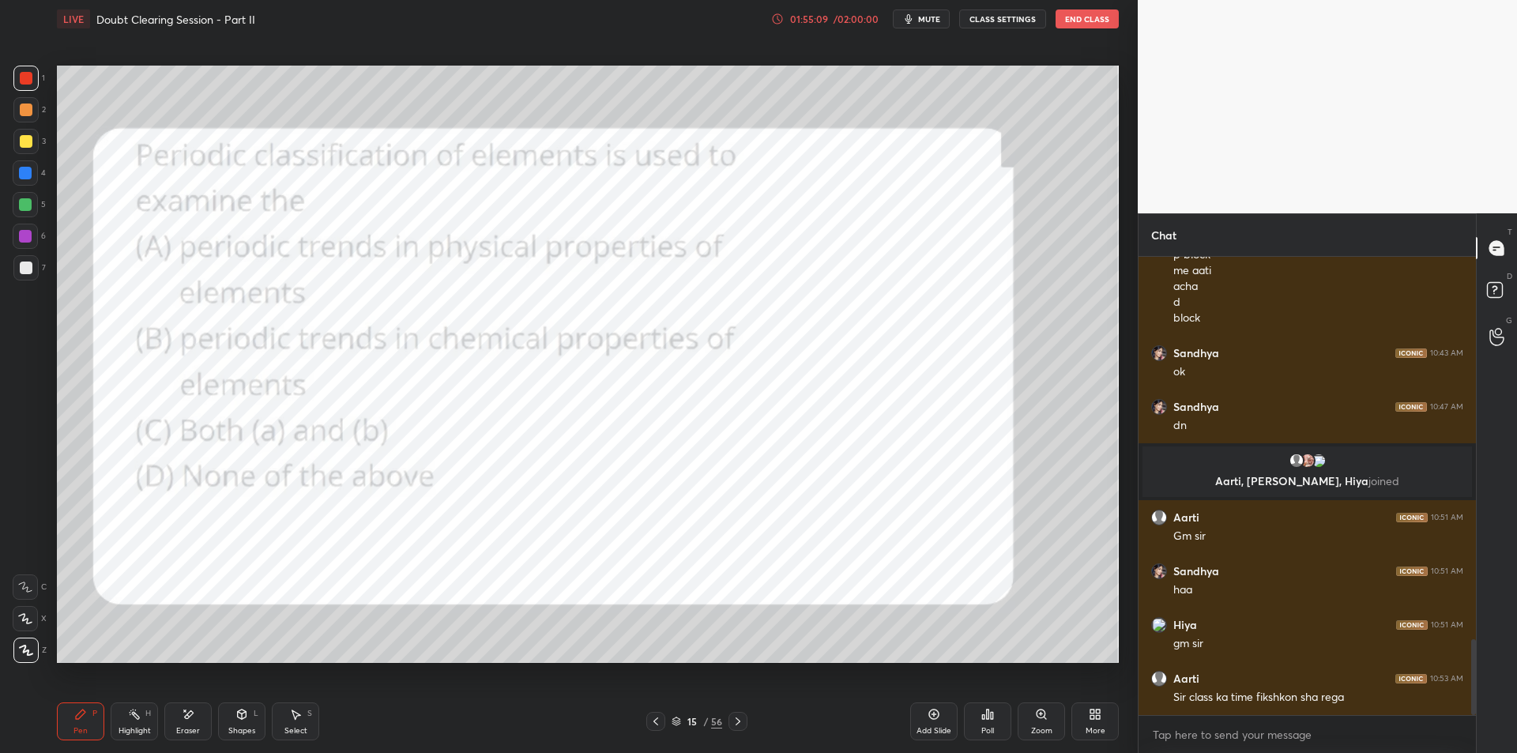
click at [24, 107] on div at bounding box center [26, 110] width 13 height 13
click at [695, 724] on div "15" at bounding box center [692, 721] width 16 height 9
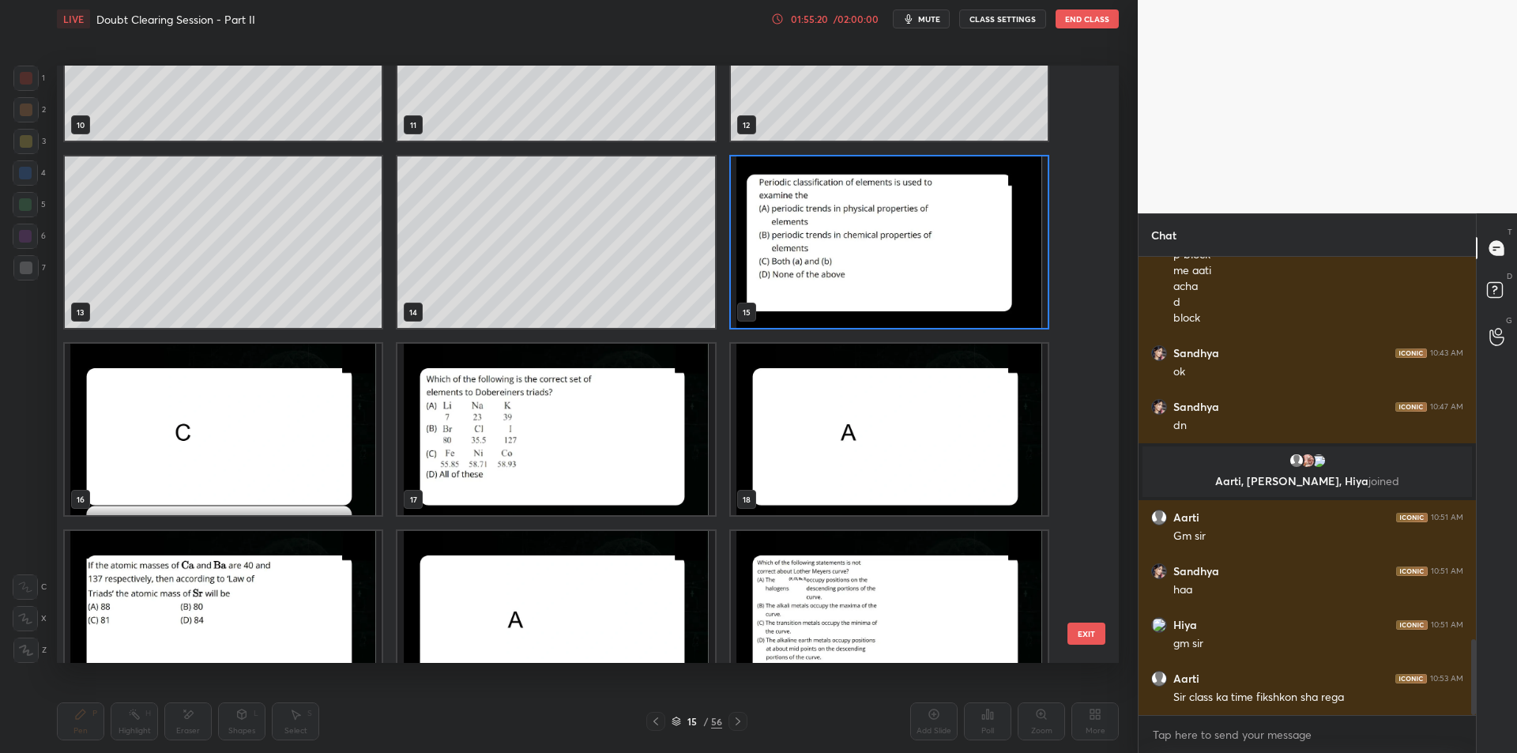
scroll to position [668, 0]
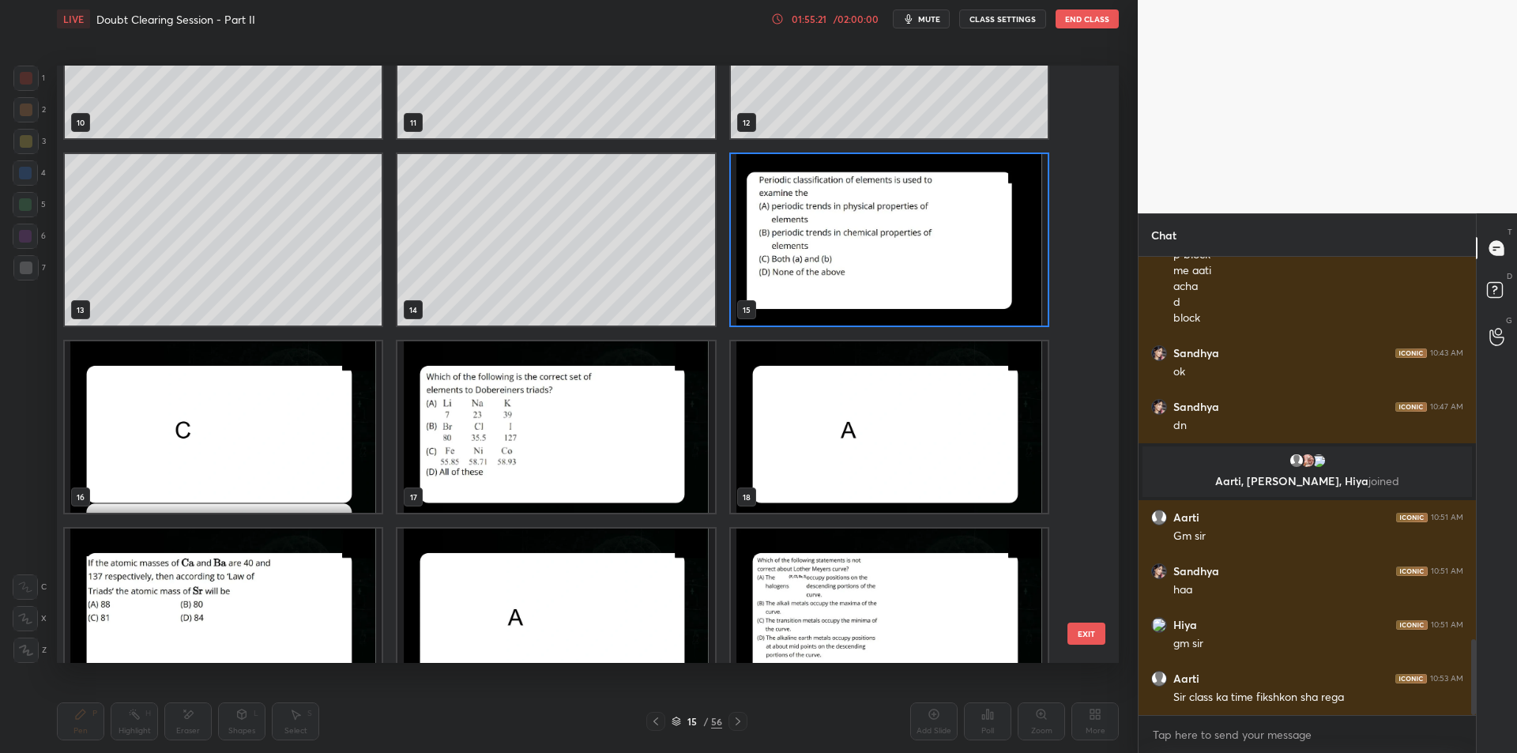
click at [1092, 629] on button "EXIT" at bounding box center [1086, 634] width 38 height 22
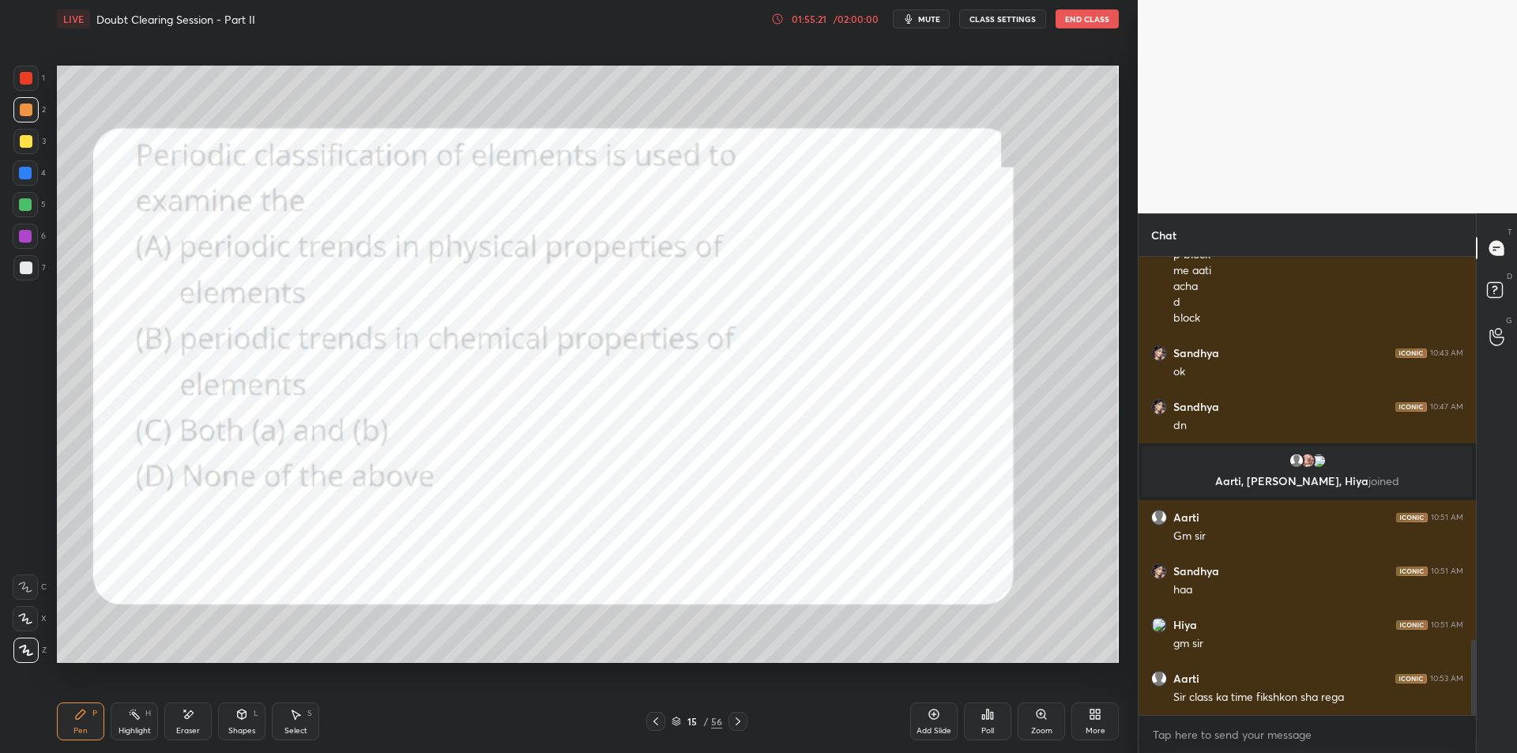
click at [1038, 715] on icon at bounding box center [1041, 714] width 9 height 9
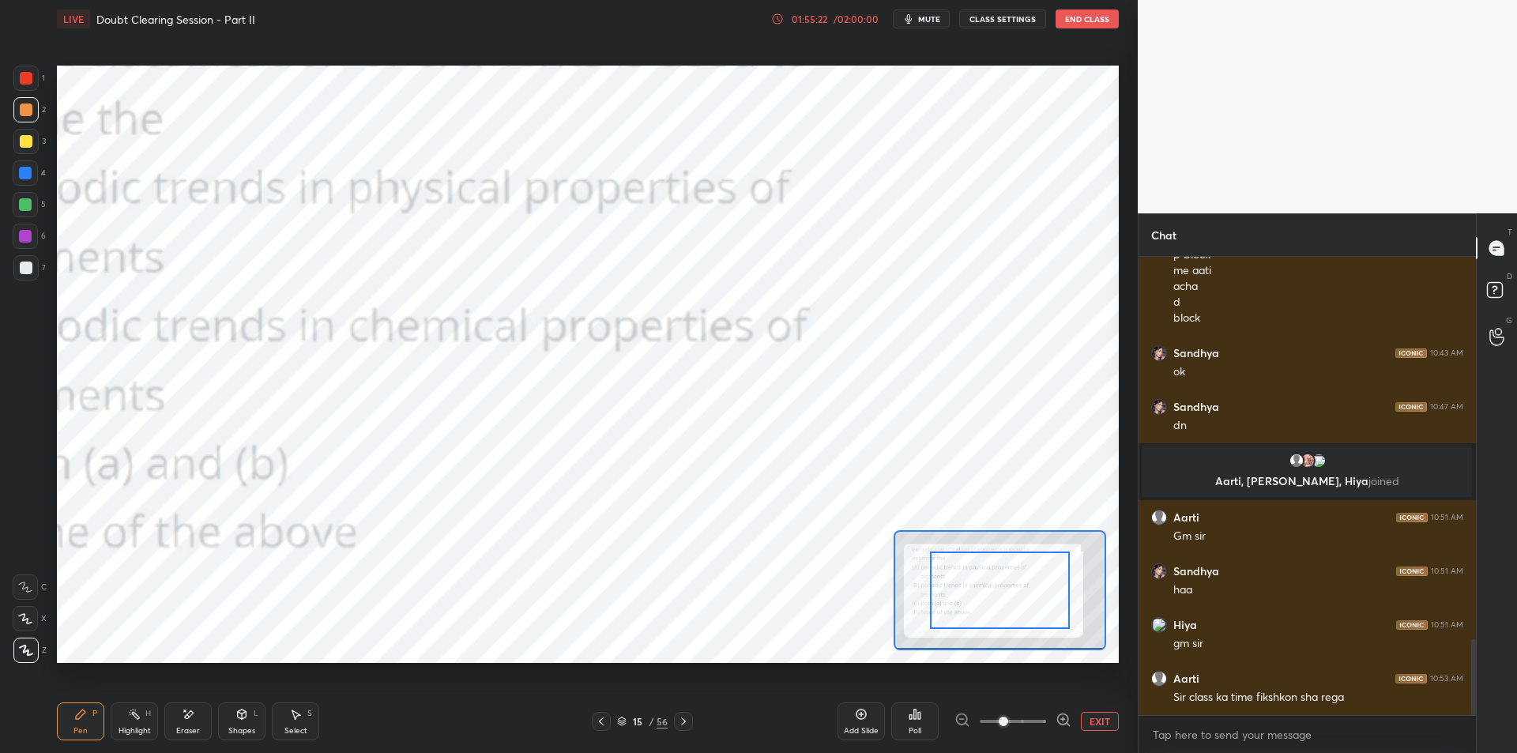
click at [1094, 721] on button "EXIT" at bounding box center [1100, 721] width 38 height 19
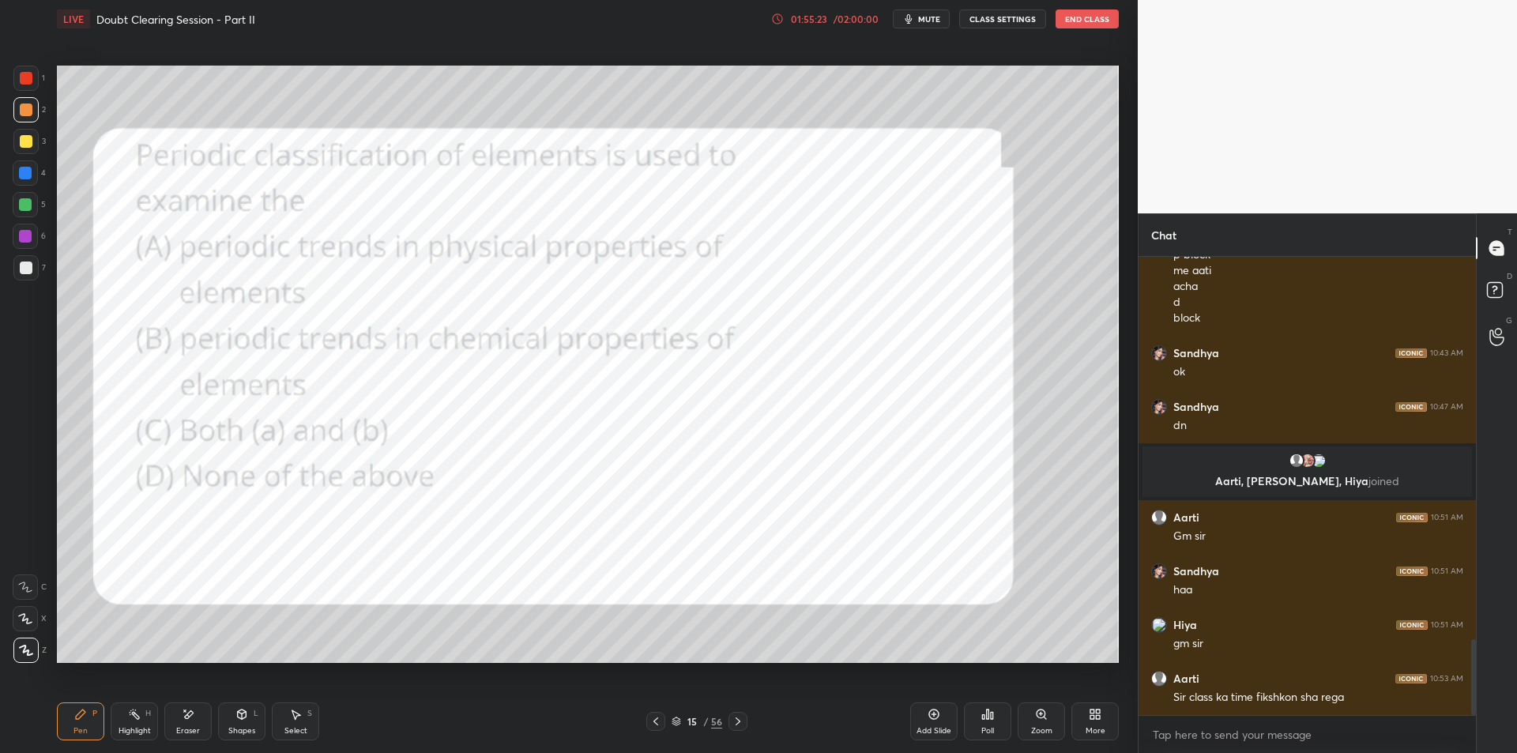
click at [1008, 732] on div "Poll" at bounding box center [987, 721] width 47 height 38
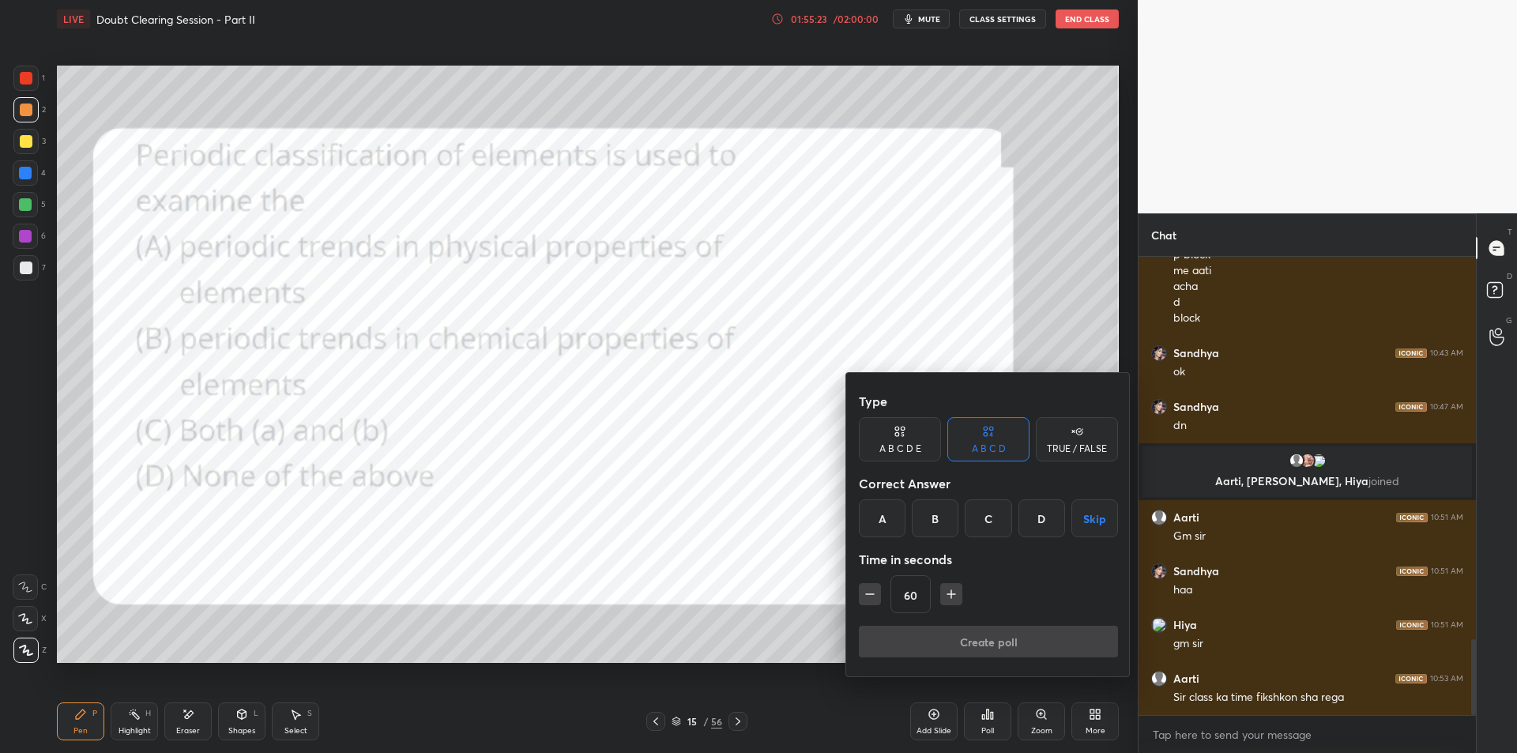
click at [992, 522] on div "C" at bounding box center [988, 518] width 47 height 38
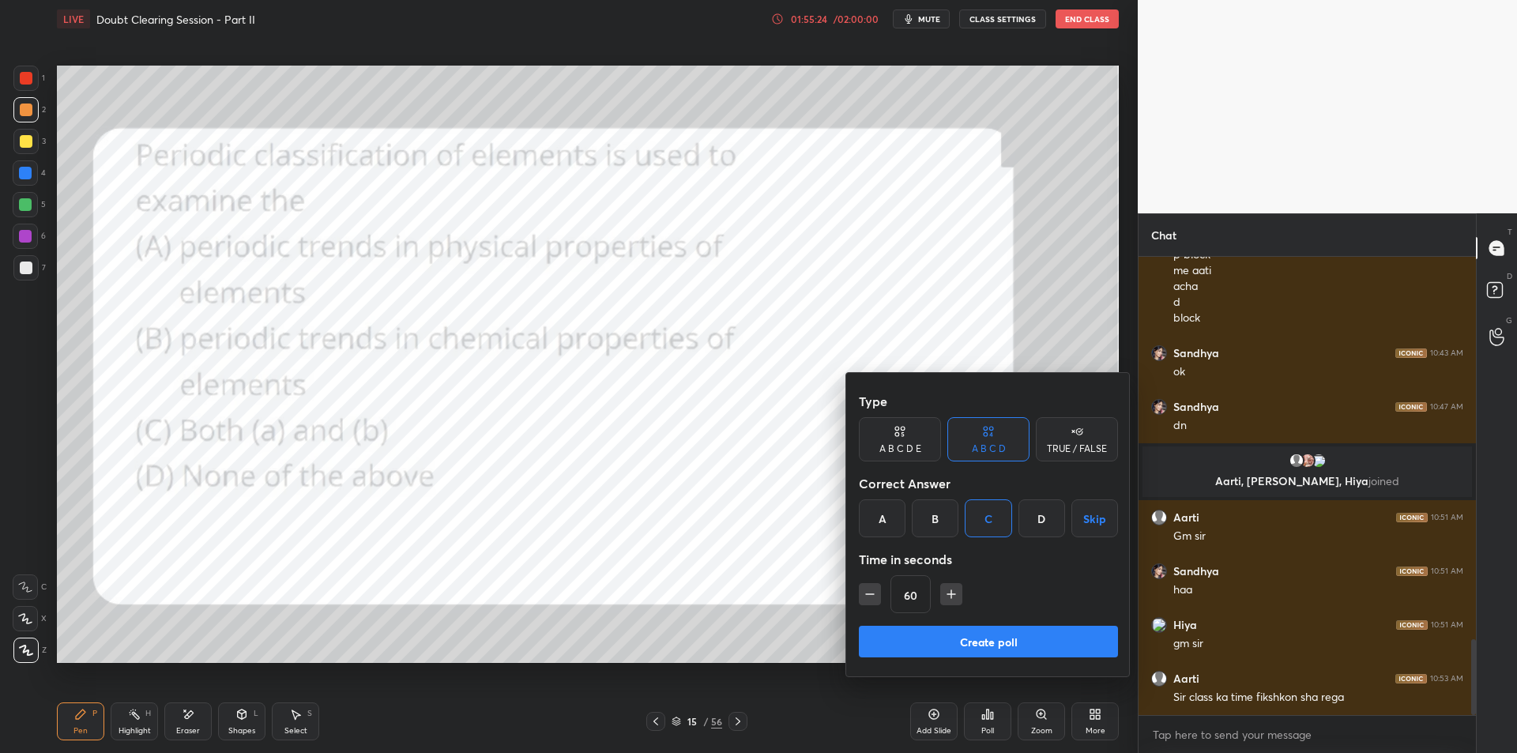
click at [876, 593] on icon "button" at bounding box center [870, 594] width 16 height 16
click at [876, 596] on icon "button" at bounding box center [870, 594] width 16 height 16
type input "30"
click at [930, 641] on button "Create poll" at bounding box center [988, 642] width 259 height 32
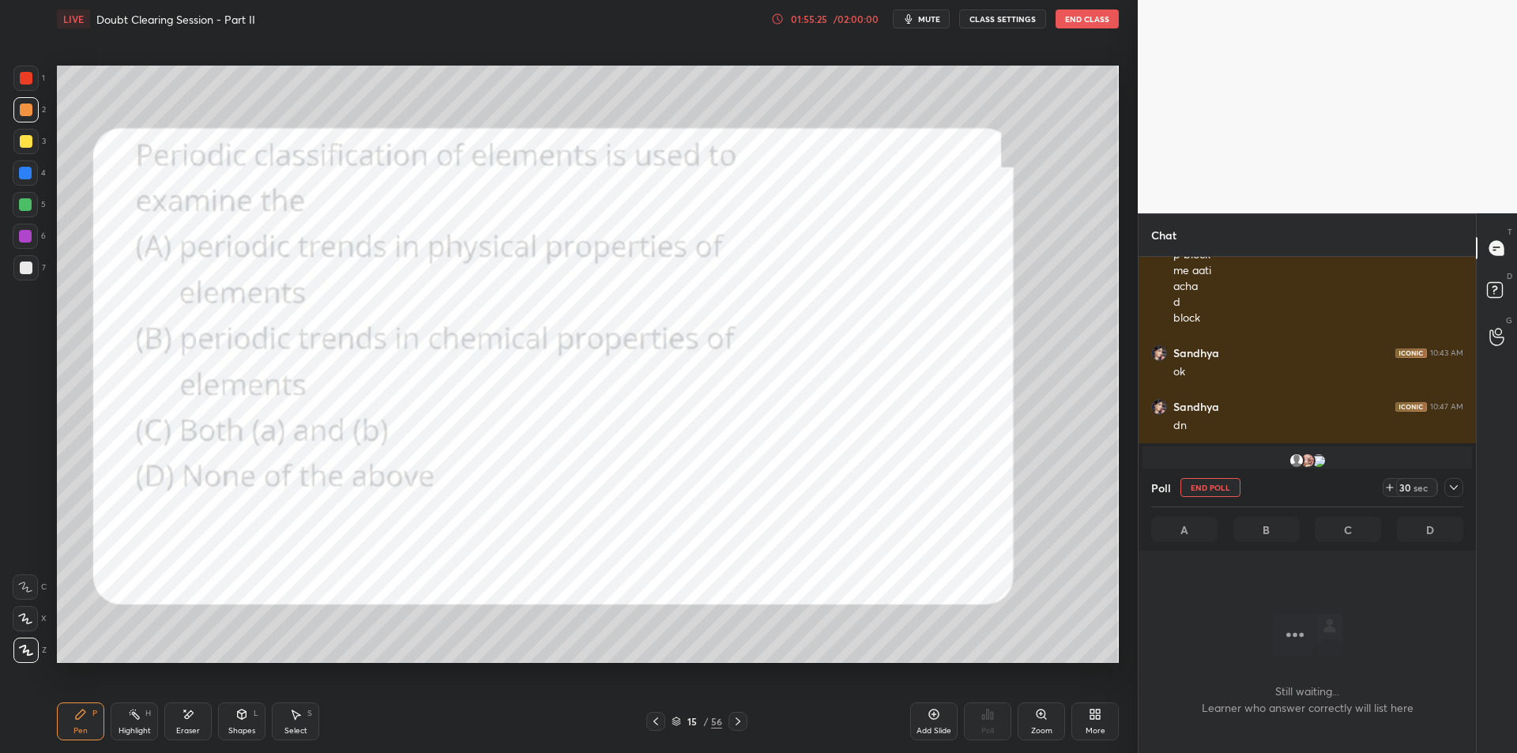
scroll to position [409, 333]
click at [1452, 486] on icon at bounding box center [1454, 487] width 13 height 13
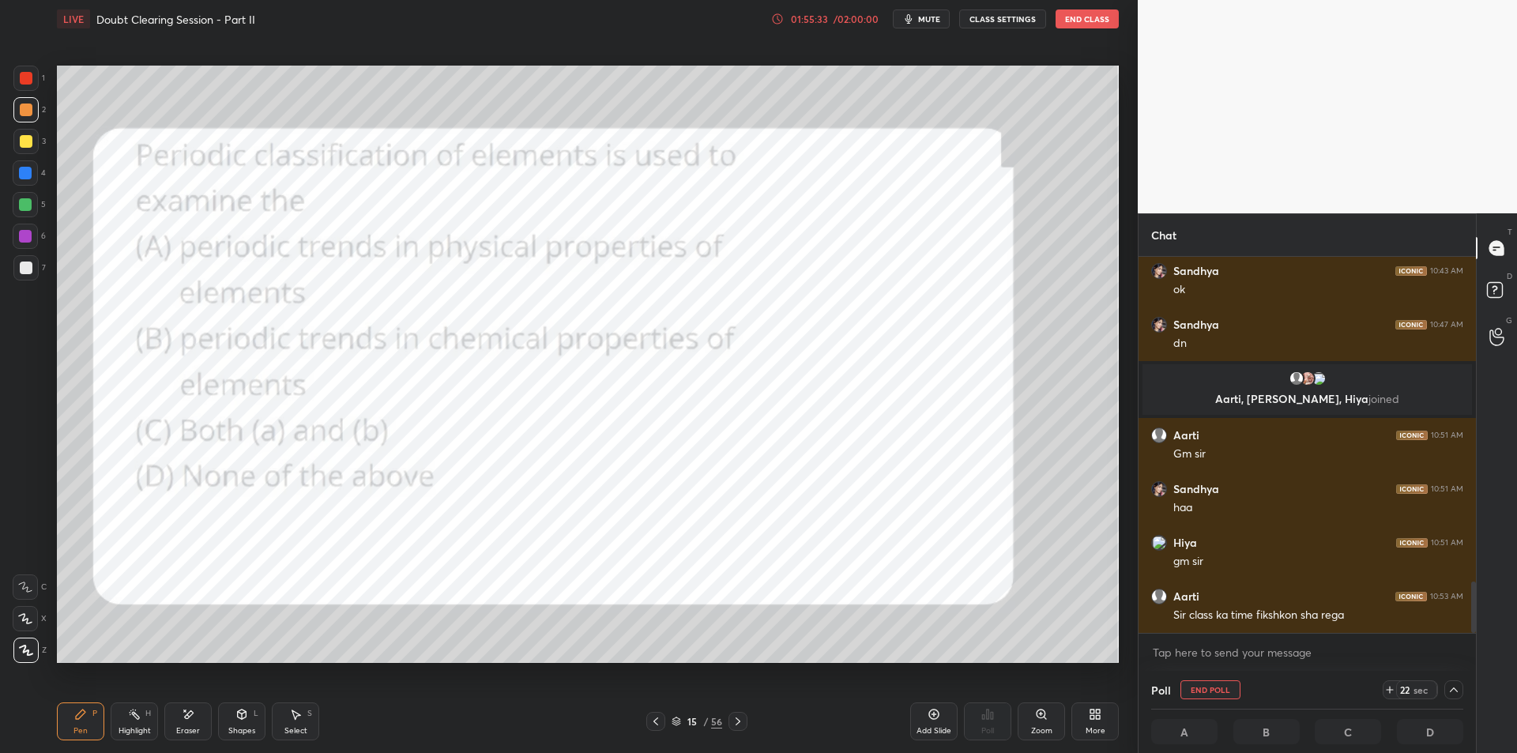
scroll to position [1, 6]
click at [38, 192] on div "5" at bounding box center [29, 204] width 33 height 25
click at [32, 216] on div at bounding box center [25, 204] width 25 height 25
click at [38, 246] on div "6" at bounding box center [29, 236] width 33 height 25
click at [25, 201] on div at bounding box center [25, 204] width 13 height 13
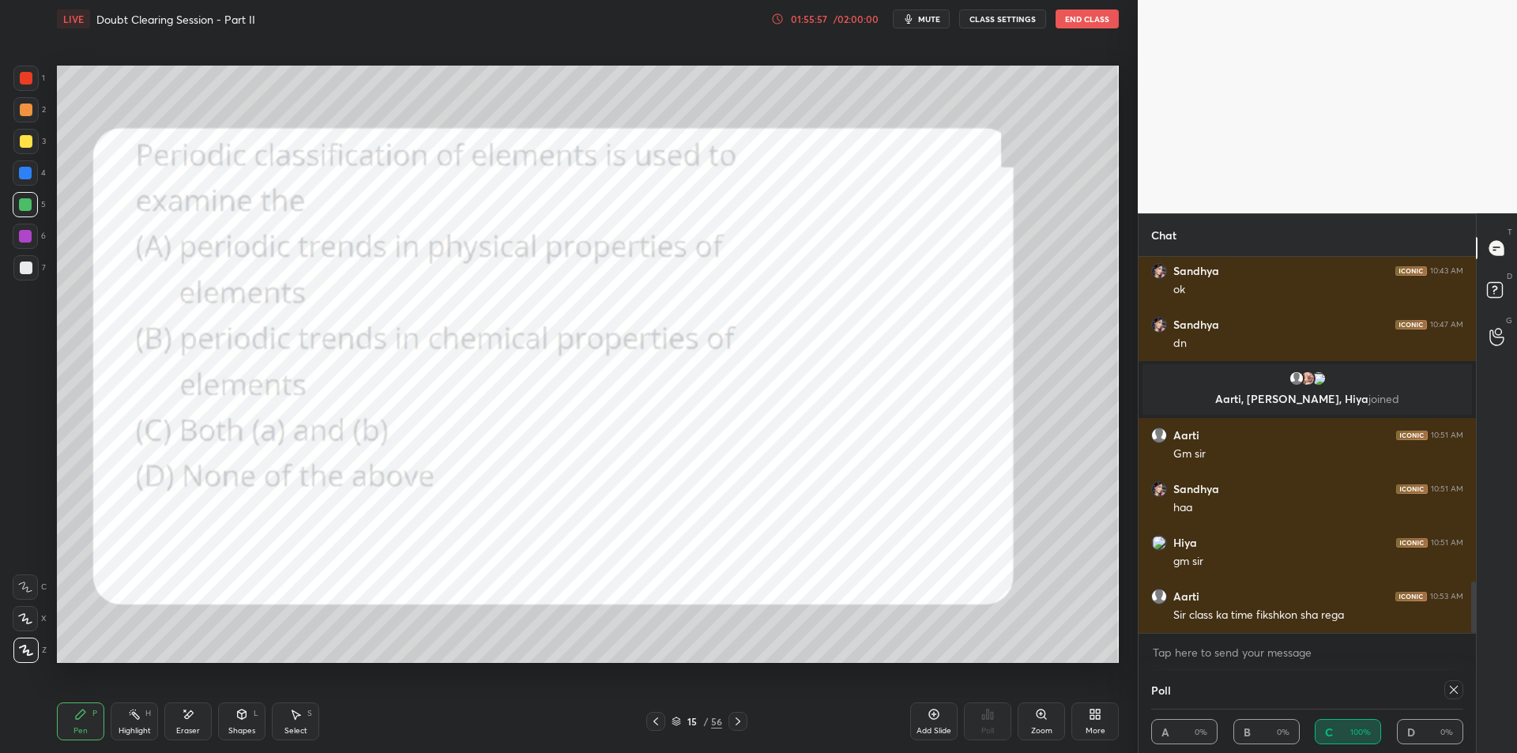
click at [1450, 686] on icon at bounding box center [1454, 690] width 8 height 8
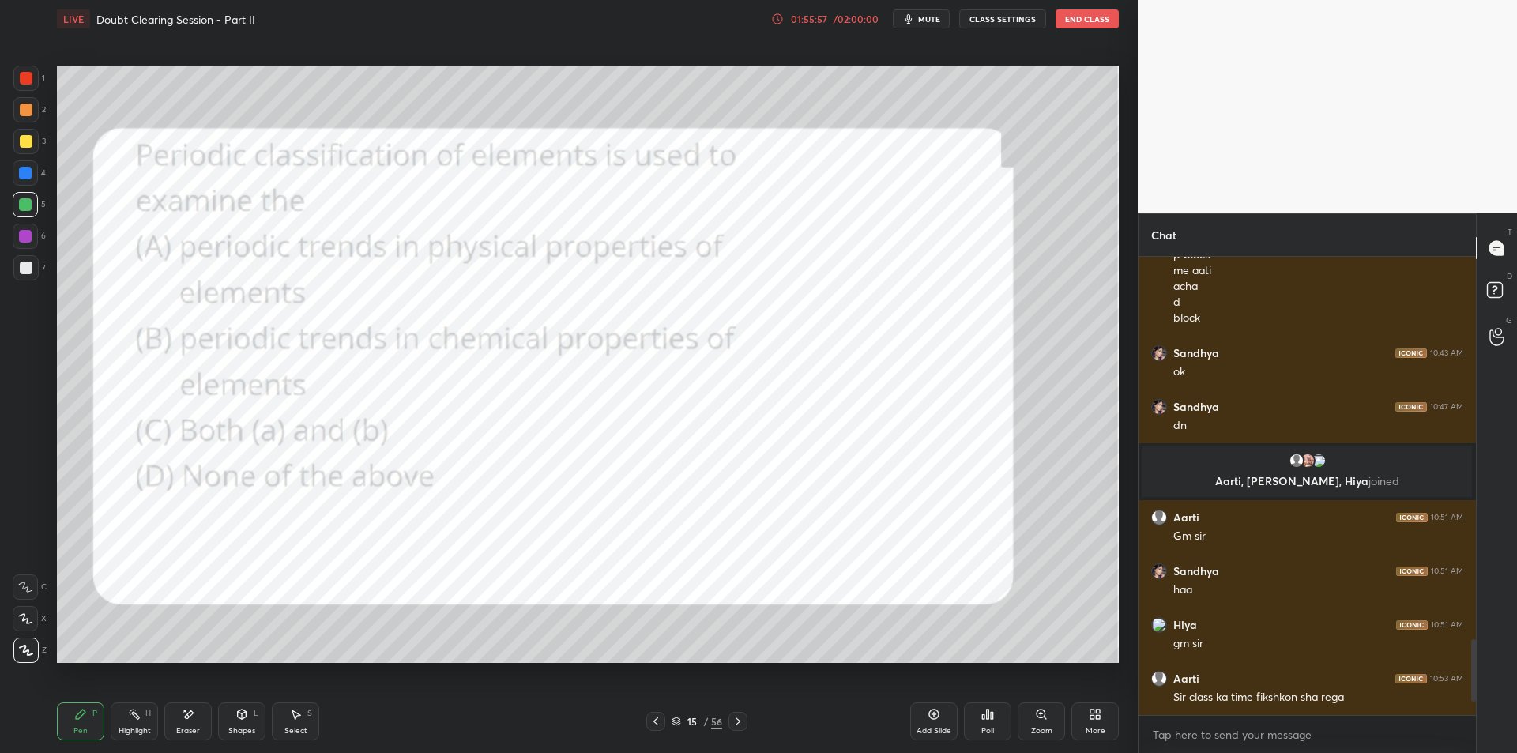
scroll to position [2304, 0]
click at [735, 719] on icon at bounding box center [738, 721] width 13 height 13
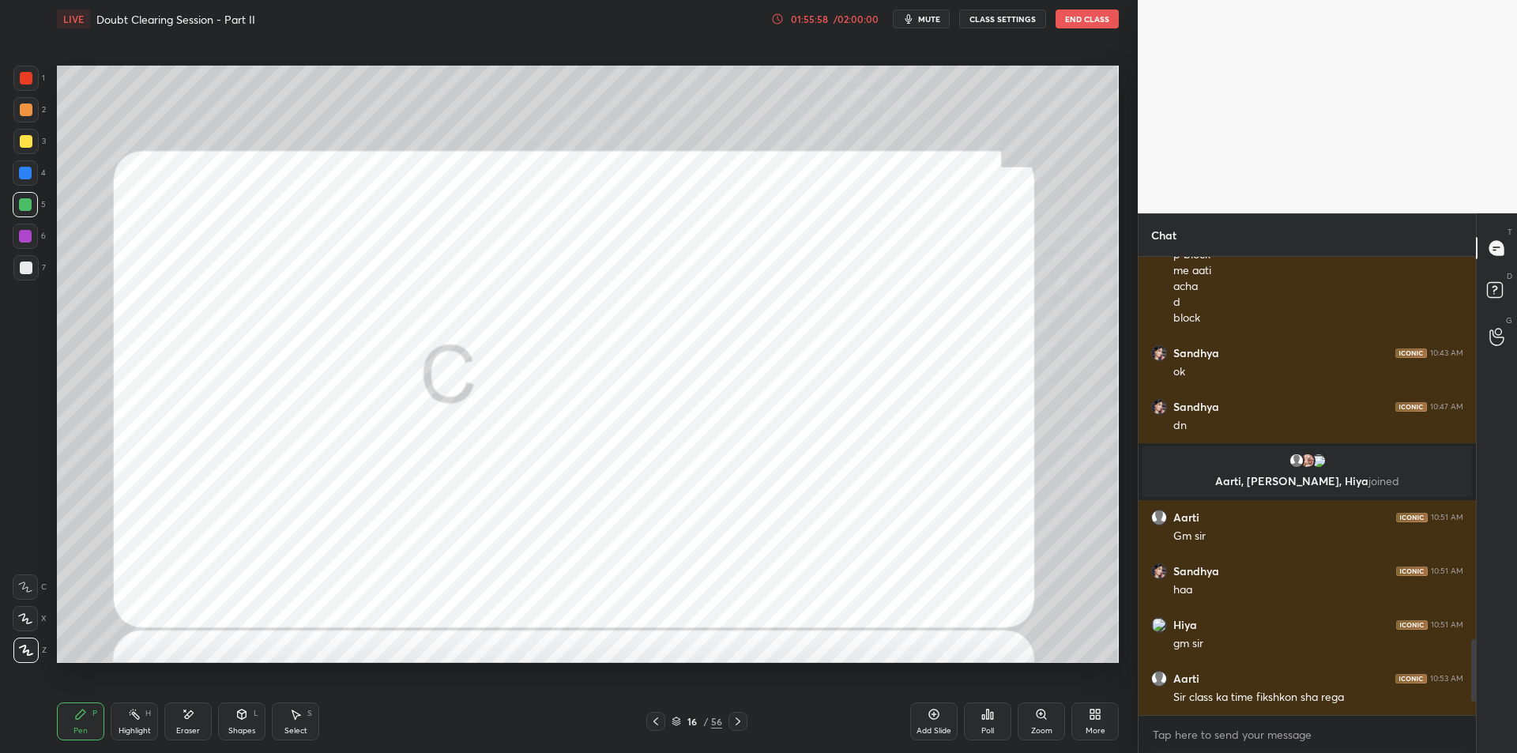
click at [733, 722] on icon at bounding box center [738, 721] width 13 height 13
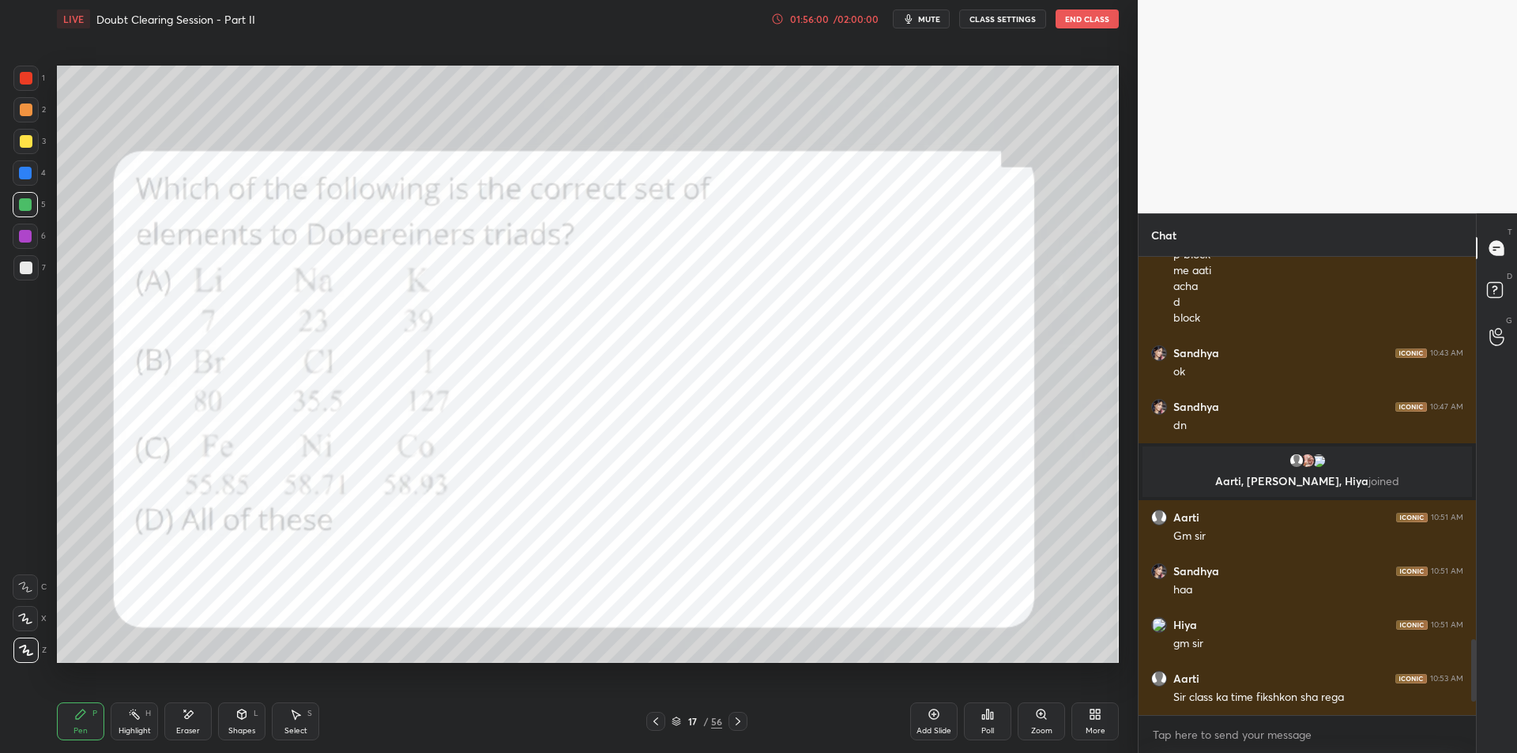
click at [987, 720] on icon at bounding box center [987, 714] width 13 height 13
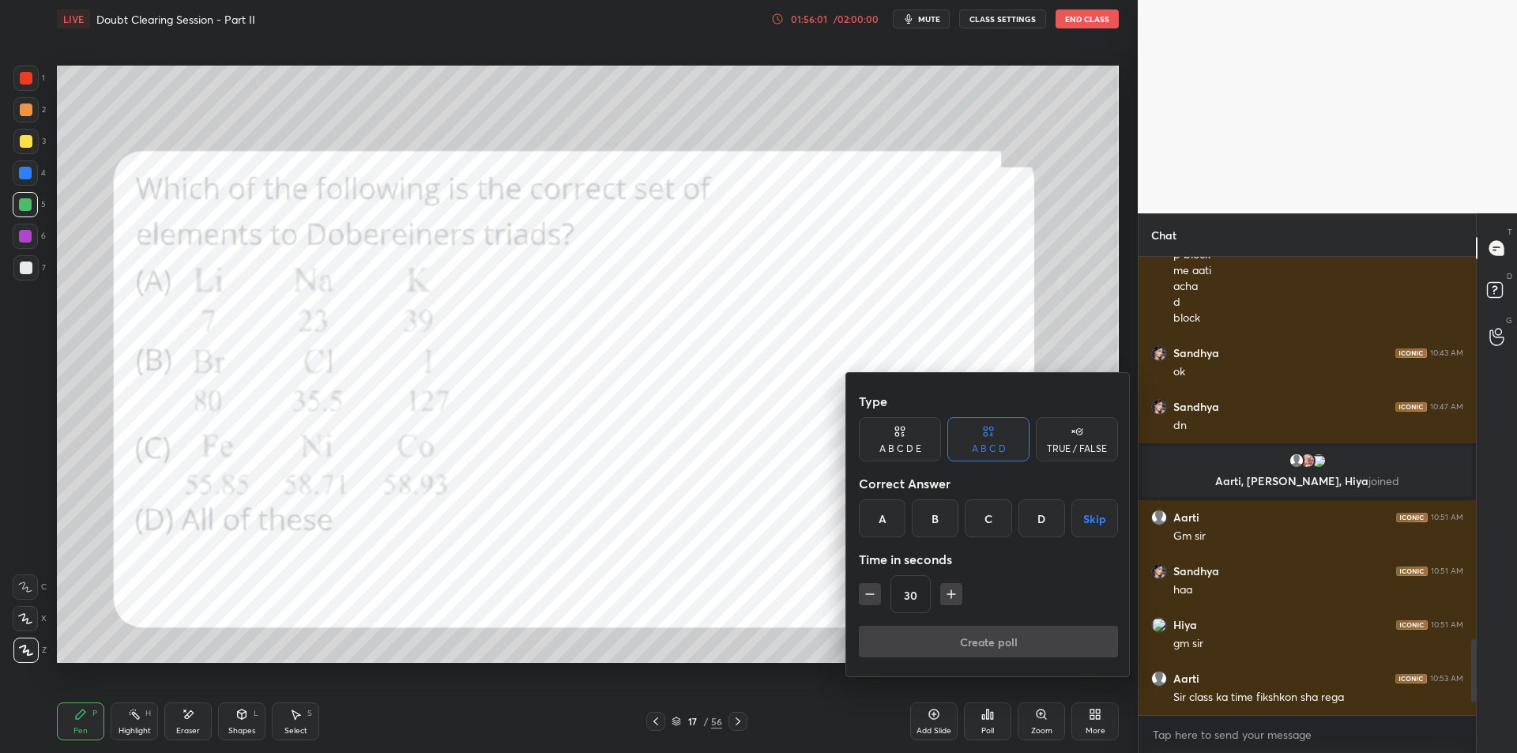
click at [880, 516] on div "A" at bounding box center [882, 518] width 47 height 38
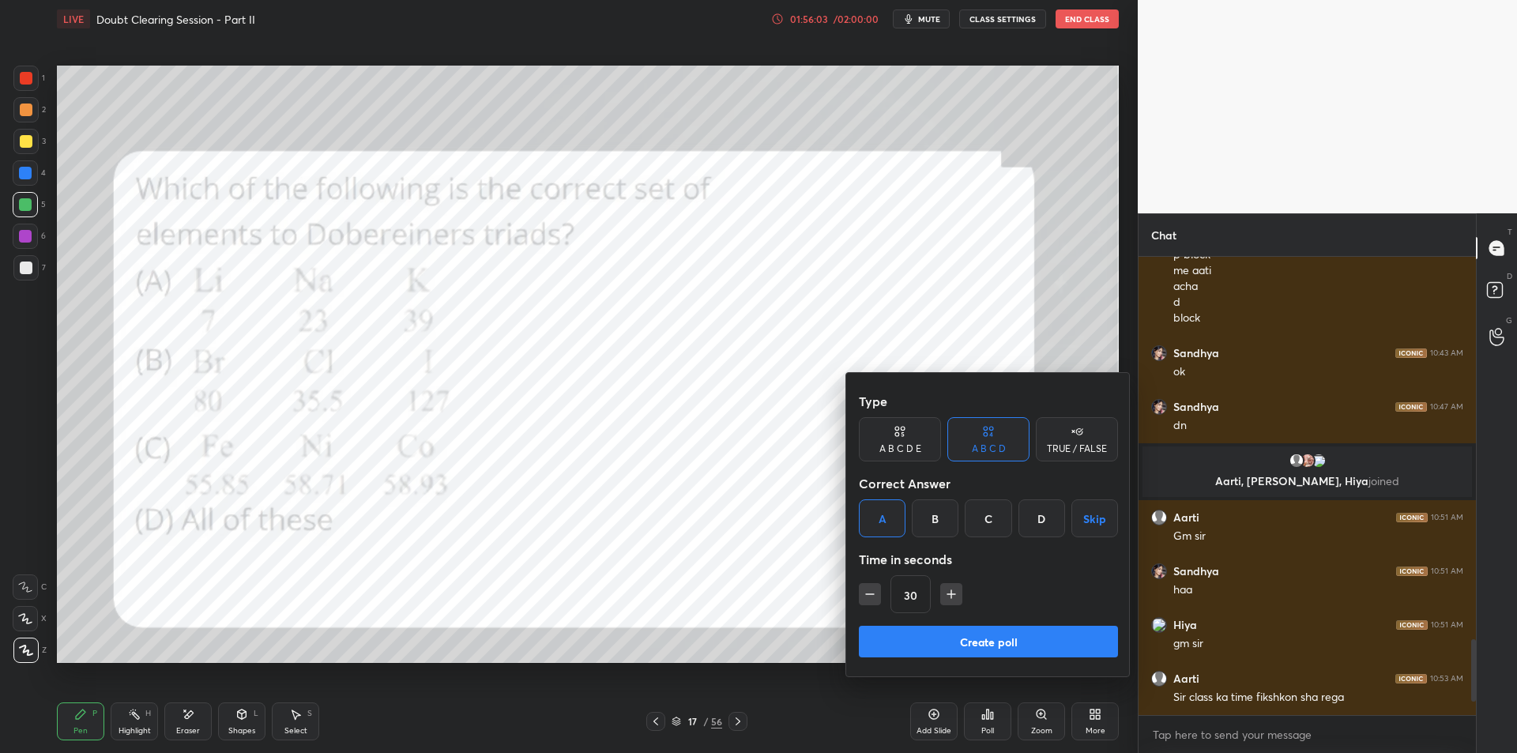
click at [754, 552] on div at bounding box center [758, 376] width 1517 height 753
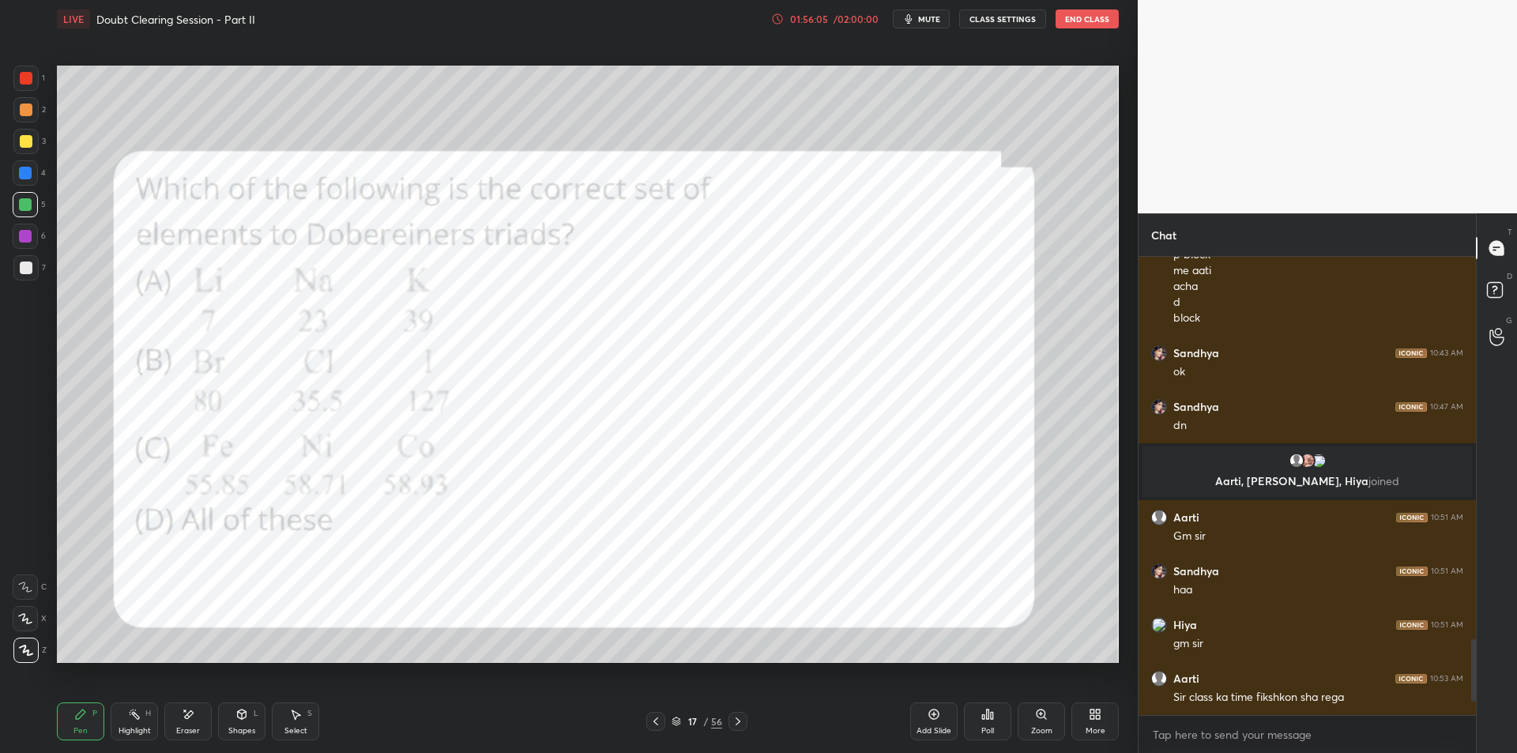
click at [994, 716] on div "Poll" at bounding box center [987, 721] width 47 height 38
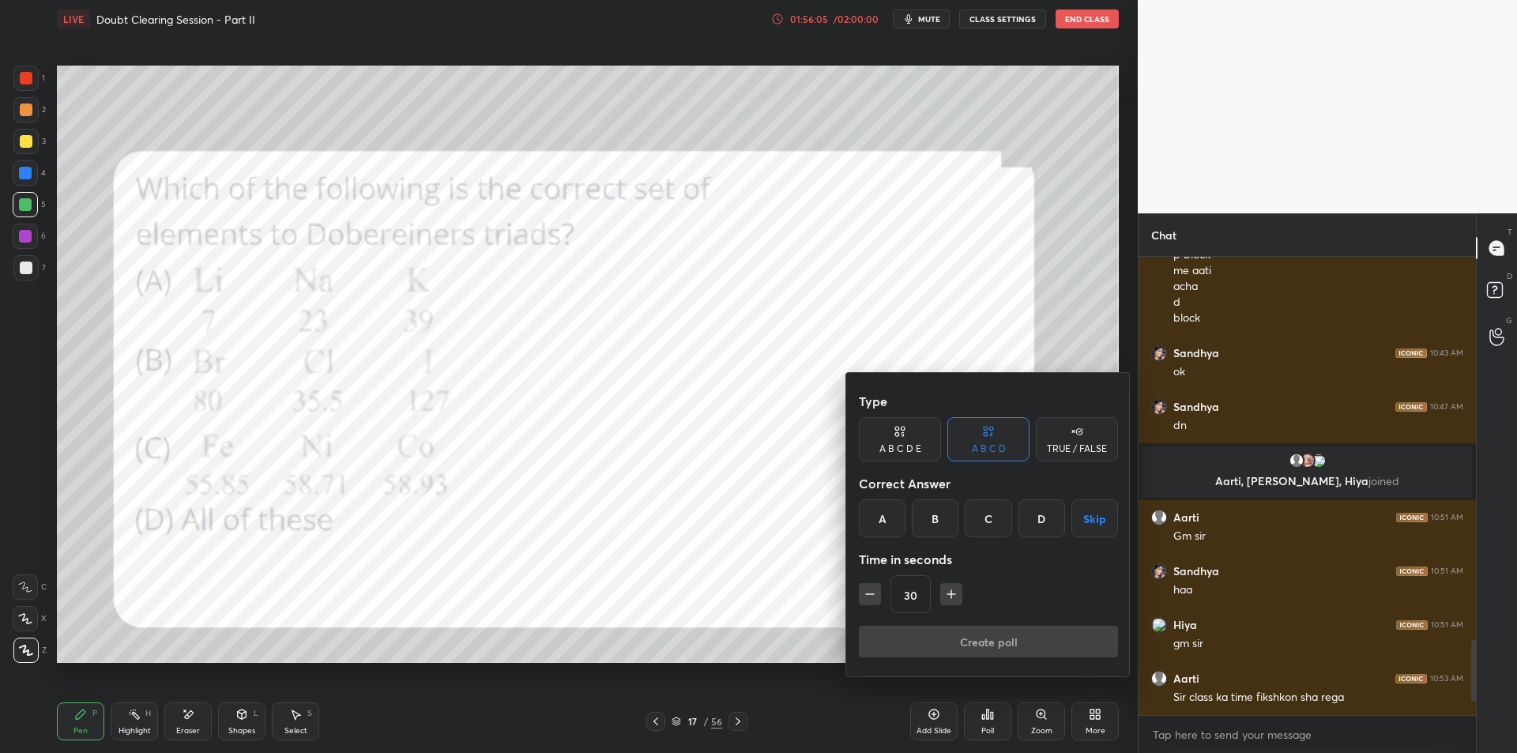
click at [880, 531] on div "A" at bounding box center [882, 518] width 47 height 38
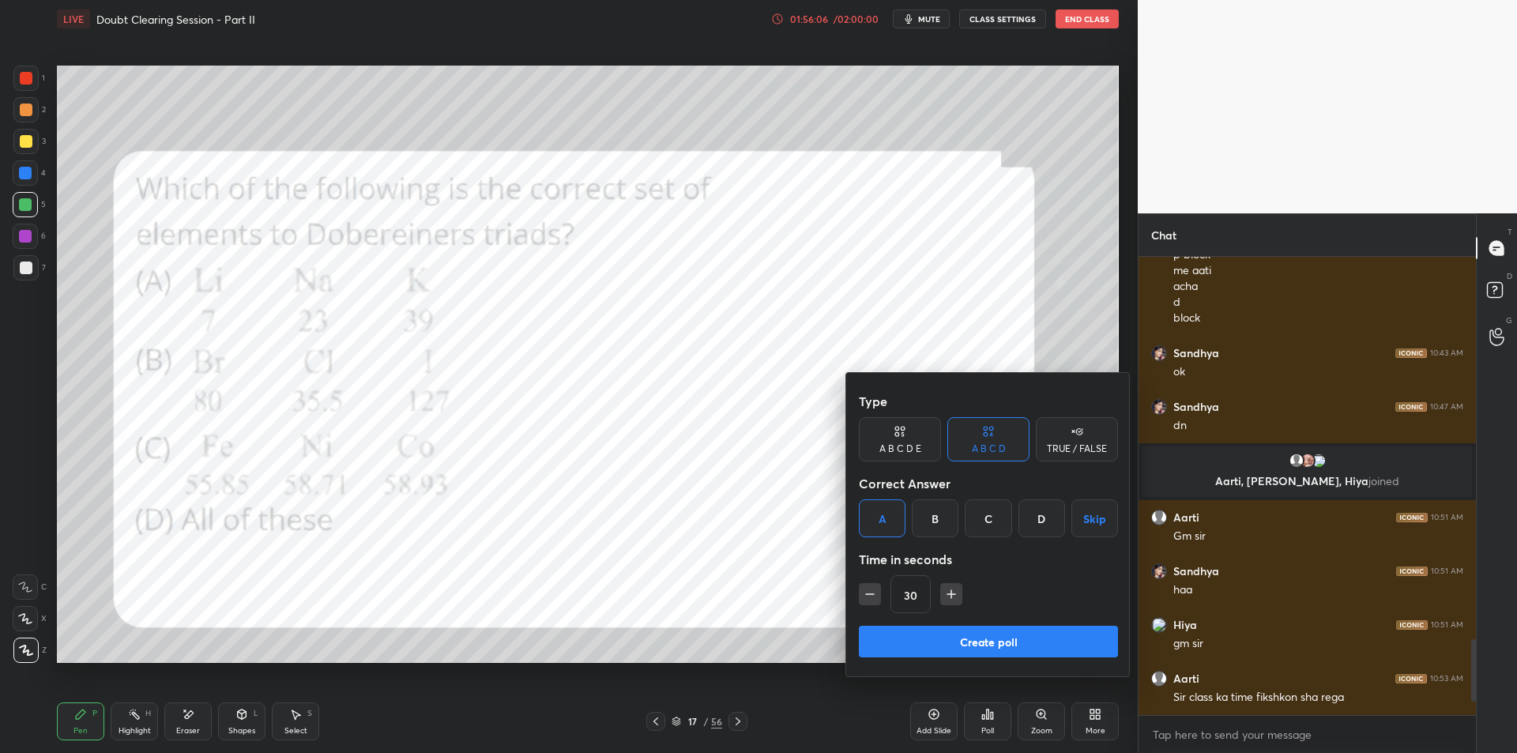
click at [920, 648] on button "Create poll" at bounding box center [988, 642] width 259 height 32
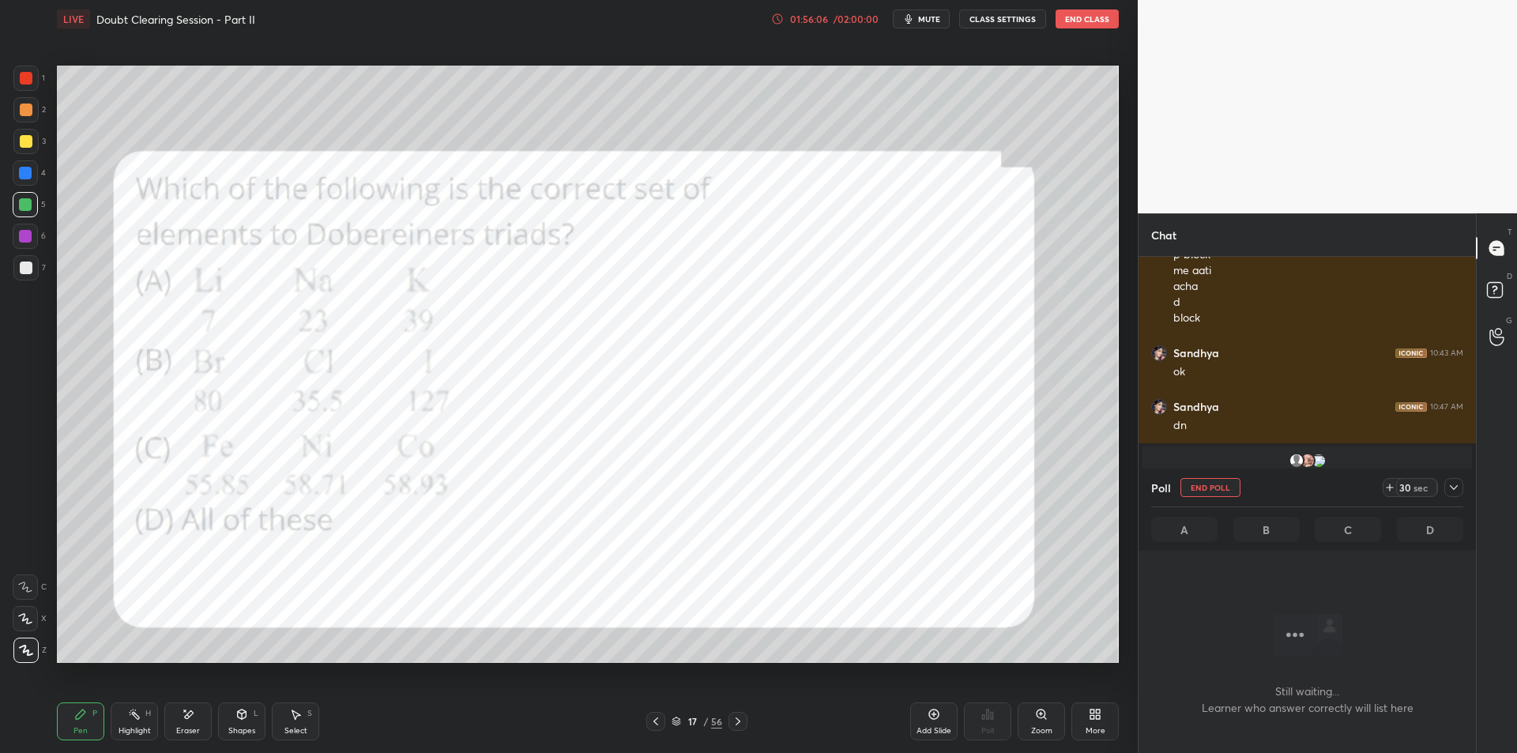
scroll to position [409, 333]
click at [1453, 485] on icon at bounding box center [1454, 487] width 13 height 13
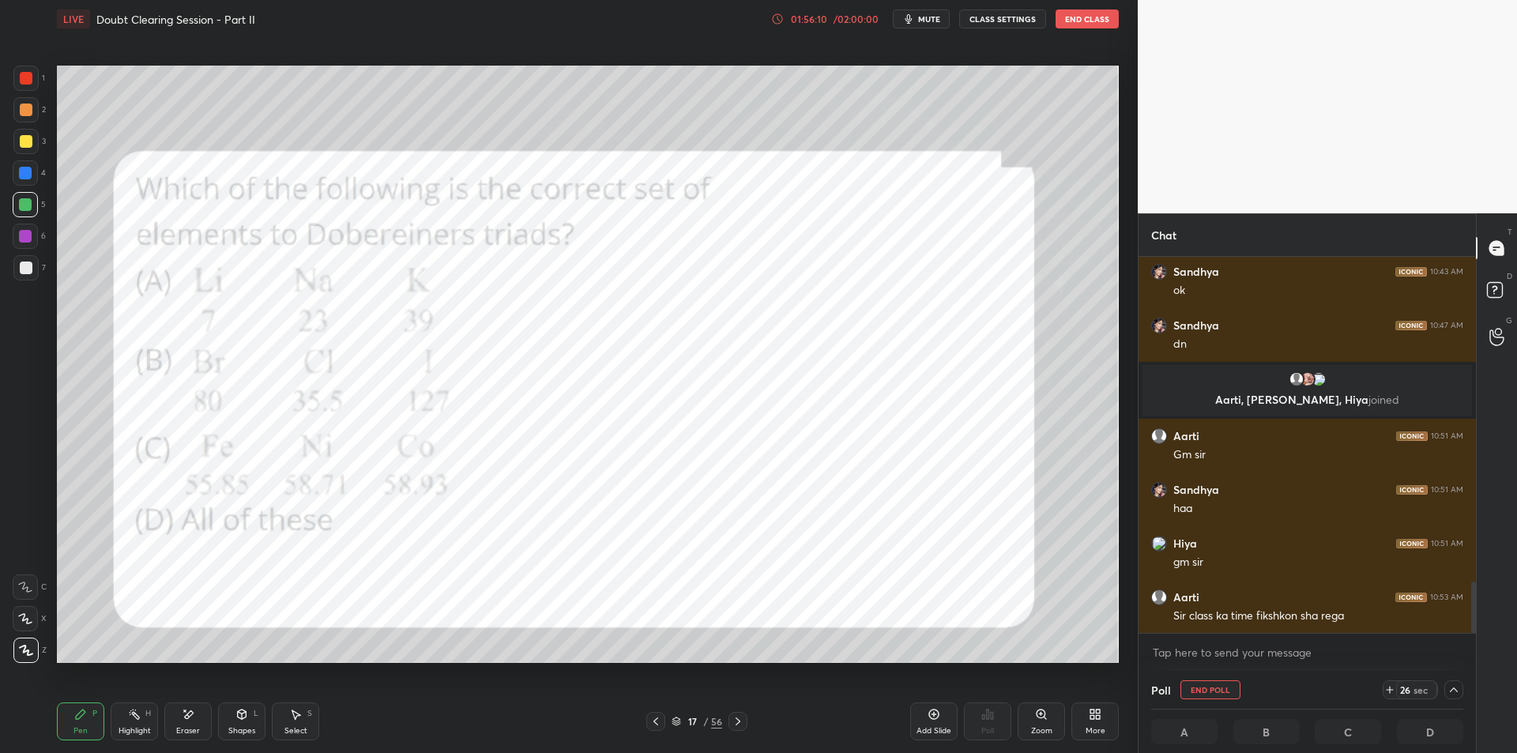
scroll to position [1, 6]
click at [688, 728] on div "17 / 56" at bounding box center [697, 721] width 51 height 14
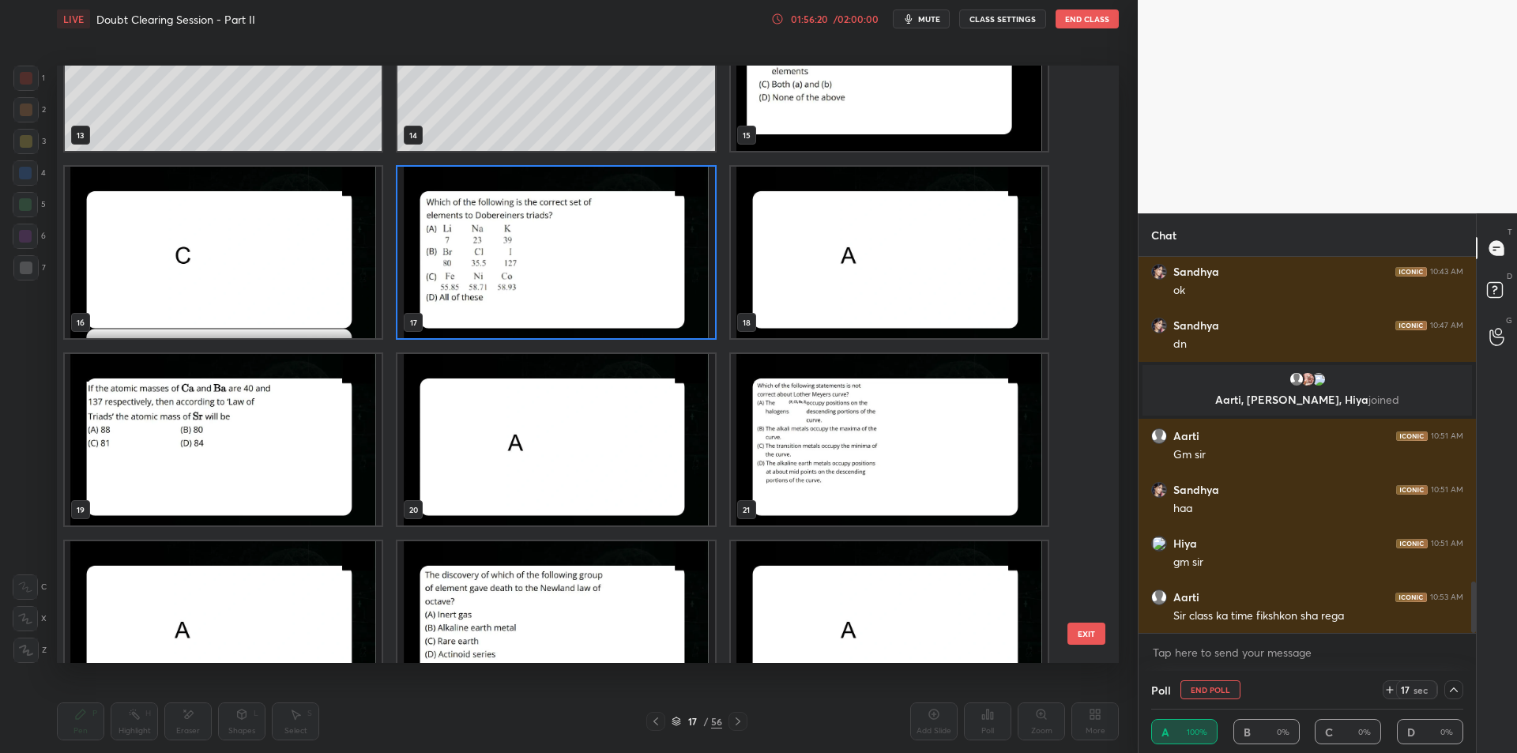
scroll to position [842, 0]
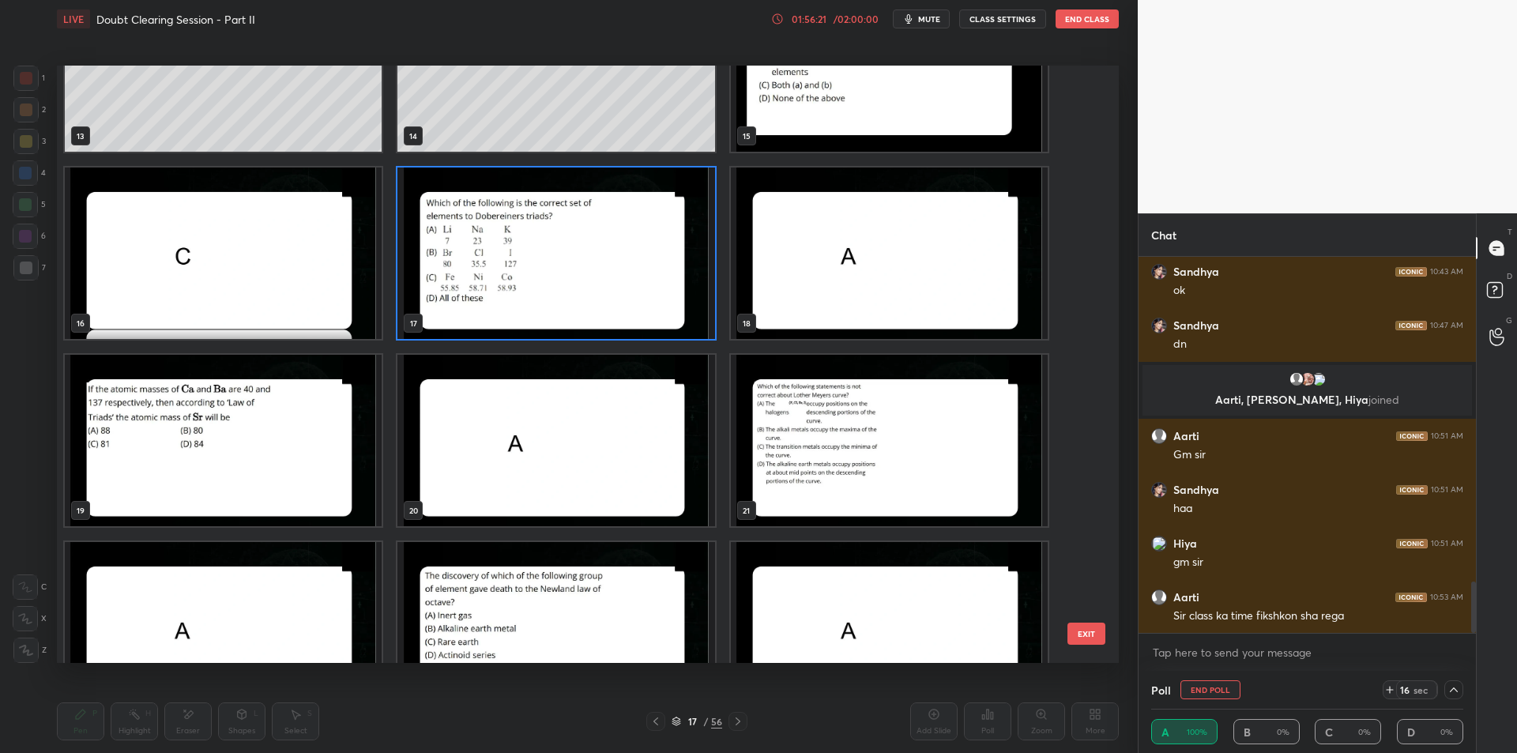
click at [1076, 630] on button "EXIT" at bounding box center [1086, 634] width 38 height 22
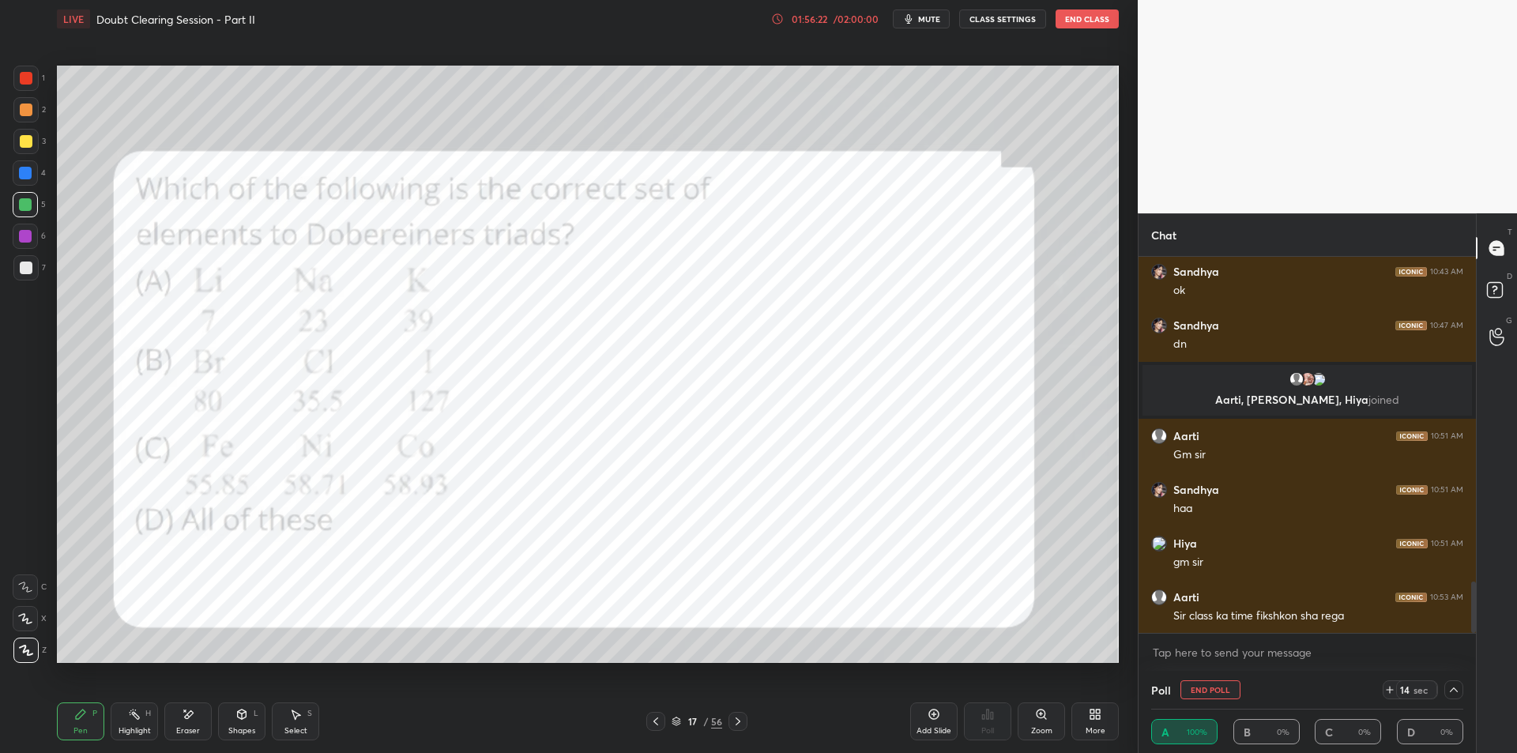
click at [1448, 691] on icon at bounding box center [1454, 689] width 13 height 13
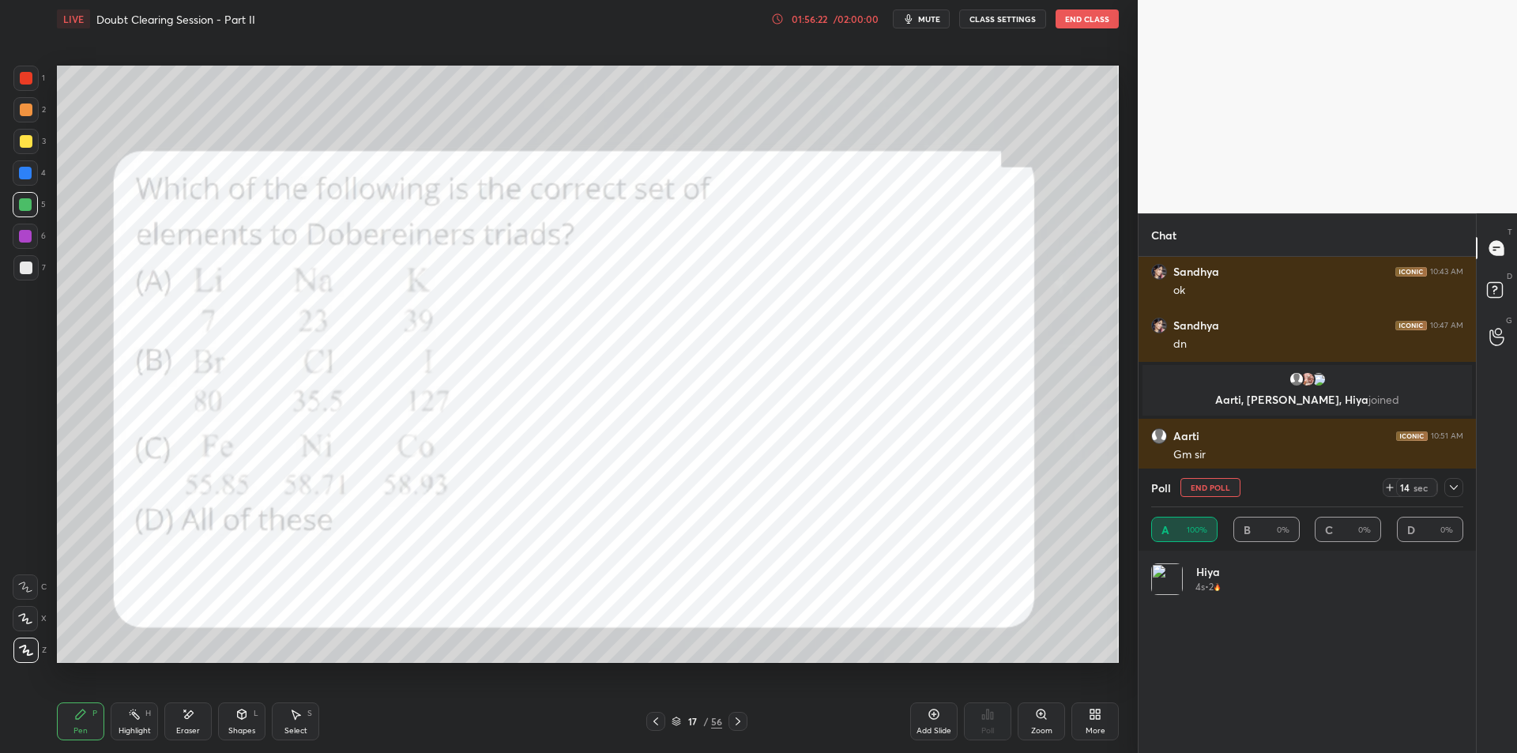
scroll to position [185, 307]
click at [1454, 487] on icon at bounding box center [1454, 487] width 13 height 13
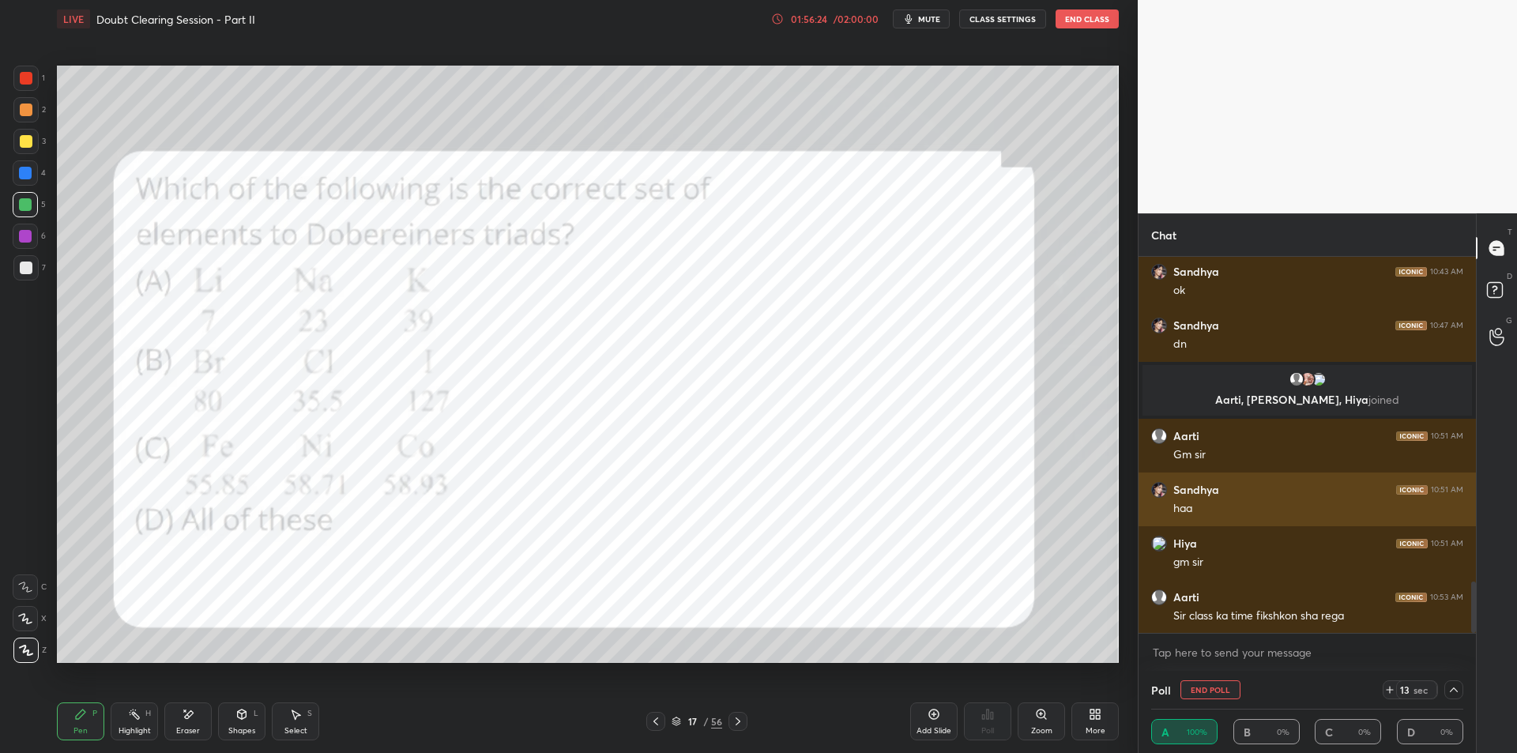
scroll to position [0, 0]
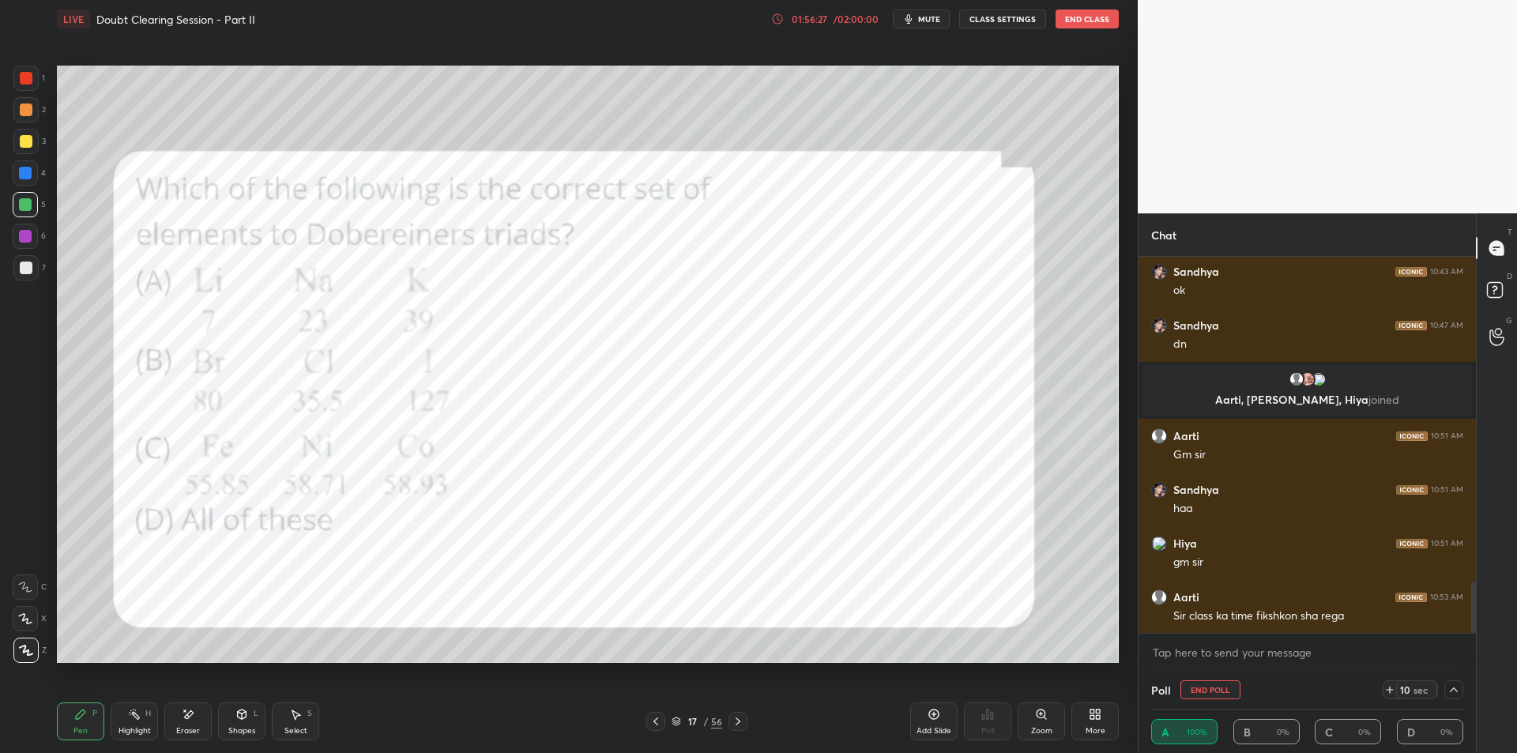
click at [33, 76] on div at bounding box center [25, 78] width 25 height 25
click at [1456, 697] on div at bounding box center [1453, 689] width 19 height 19
type textarea "x"
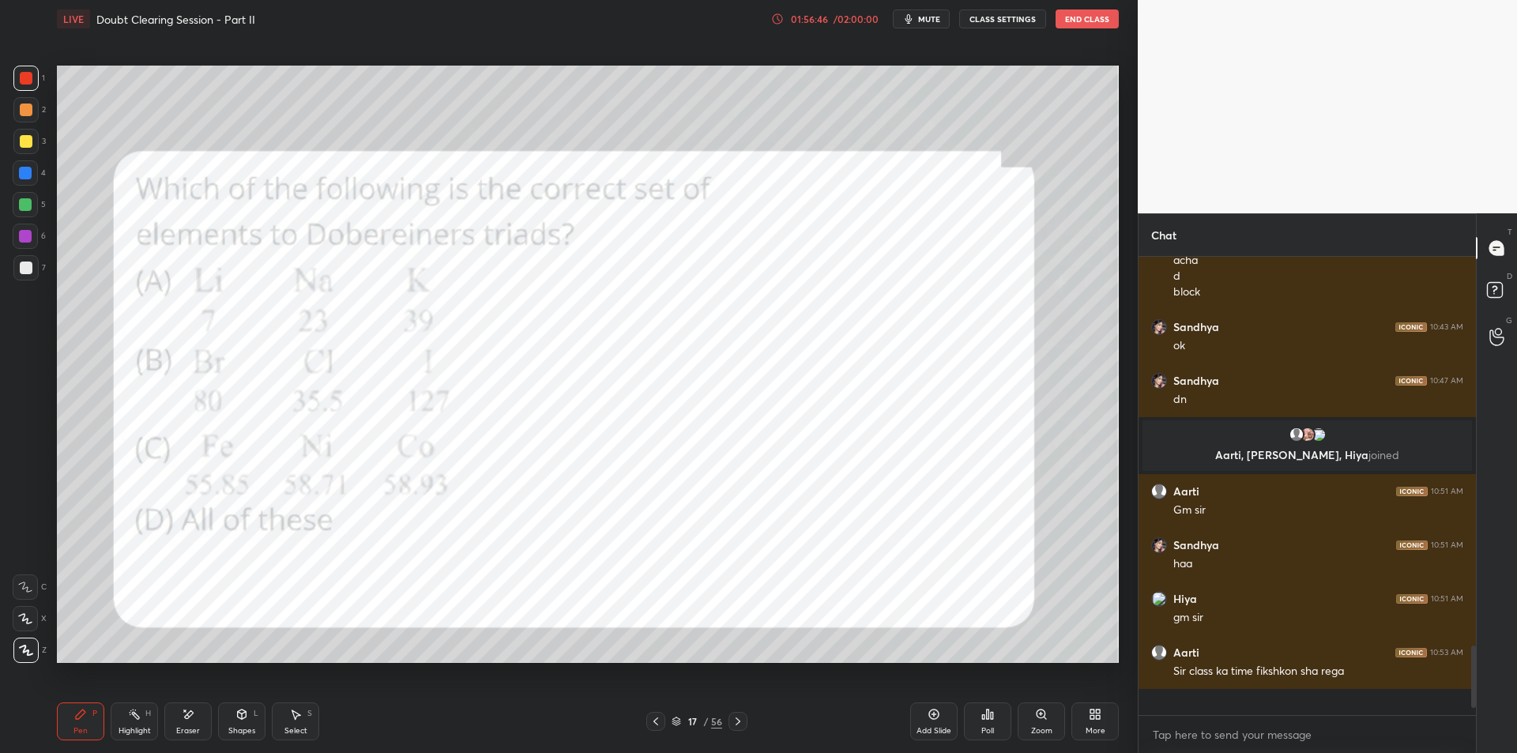
scroll to position [6, 6]
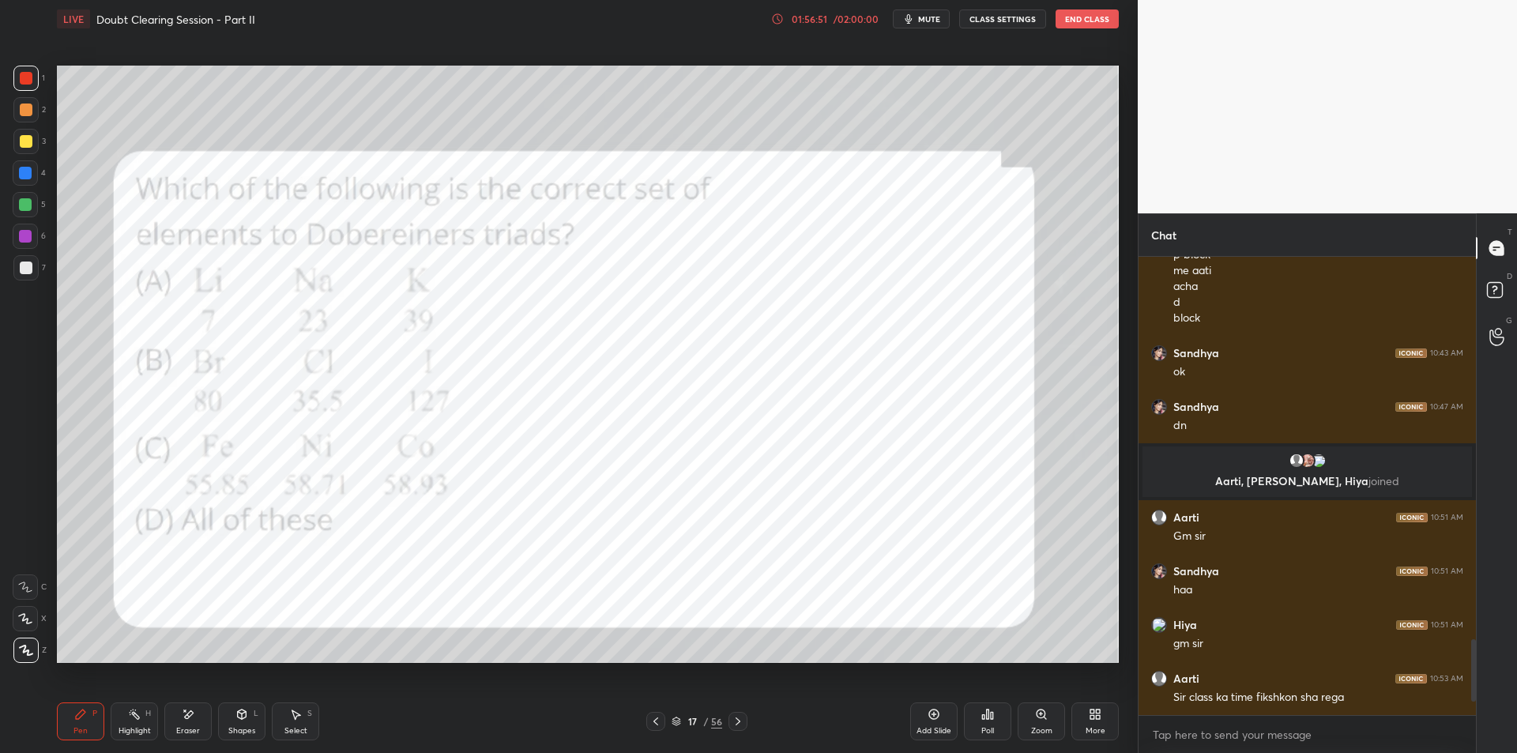
click at [740, 719] on icon at bounding box center [738, 721] width 13 height 13
click at [737, 715] on icon at bounding box center [738, 721] width 13 height 13
click at [996, 716] on div "Poll" at bounding box center [987, 721] width 47 height 38
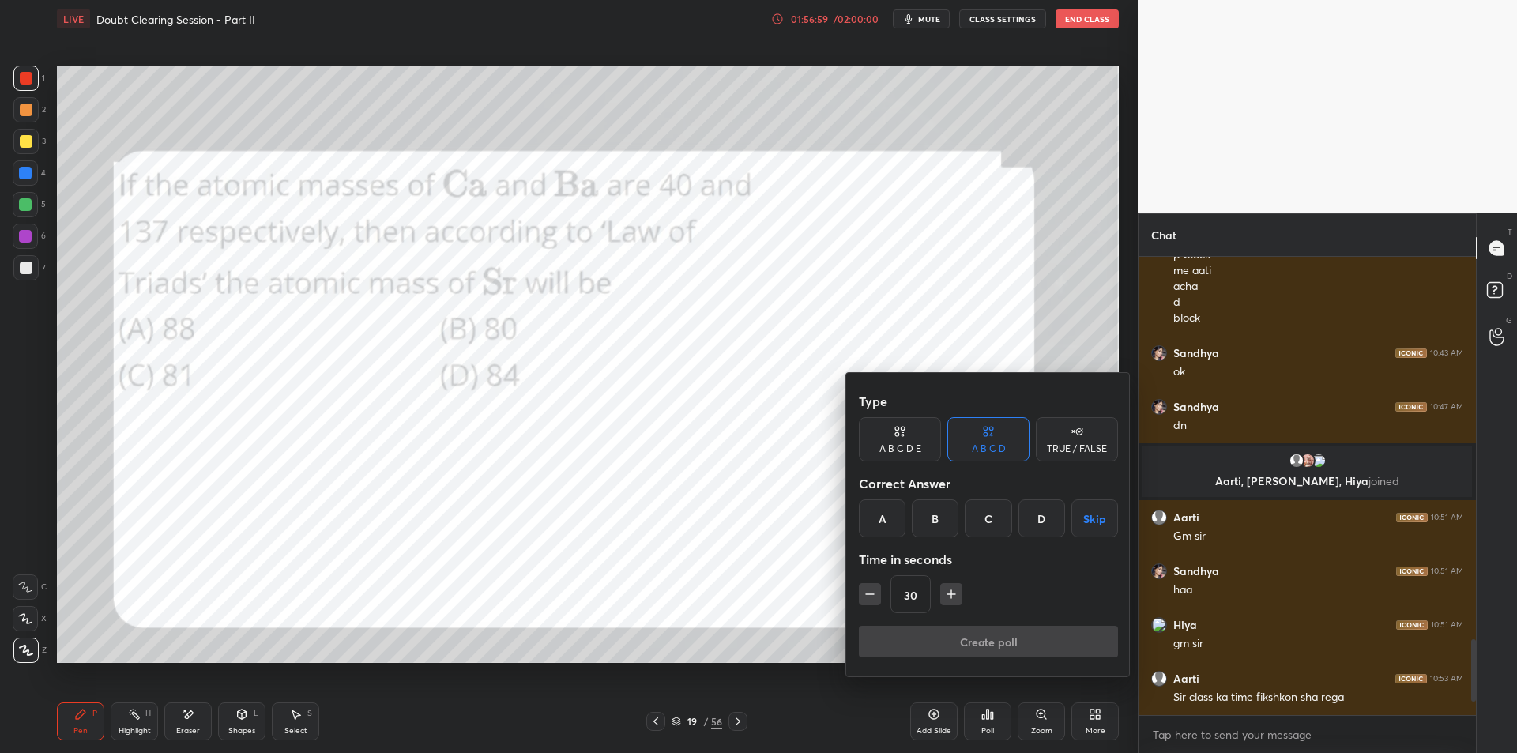
click at [881, 522] on div "A" at bounding box center [882, 518] width 47 height 38
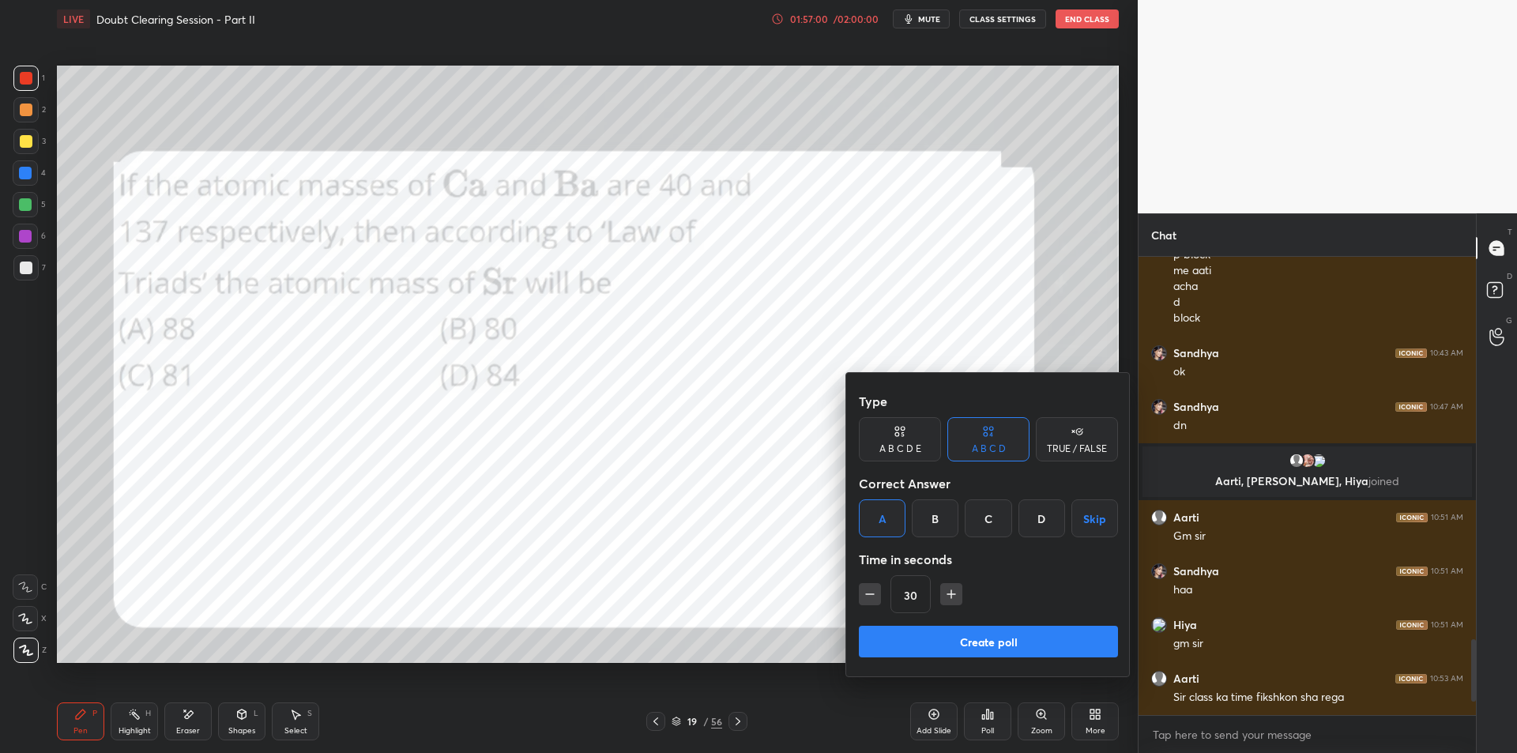
click at [949, 599] on icon "button" at bounding box center [951, 594] width 16 height 16
type input "45"
click at [900, 634] on button "Create poll" at bounding box center [988, 642] width 259 height 32
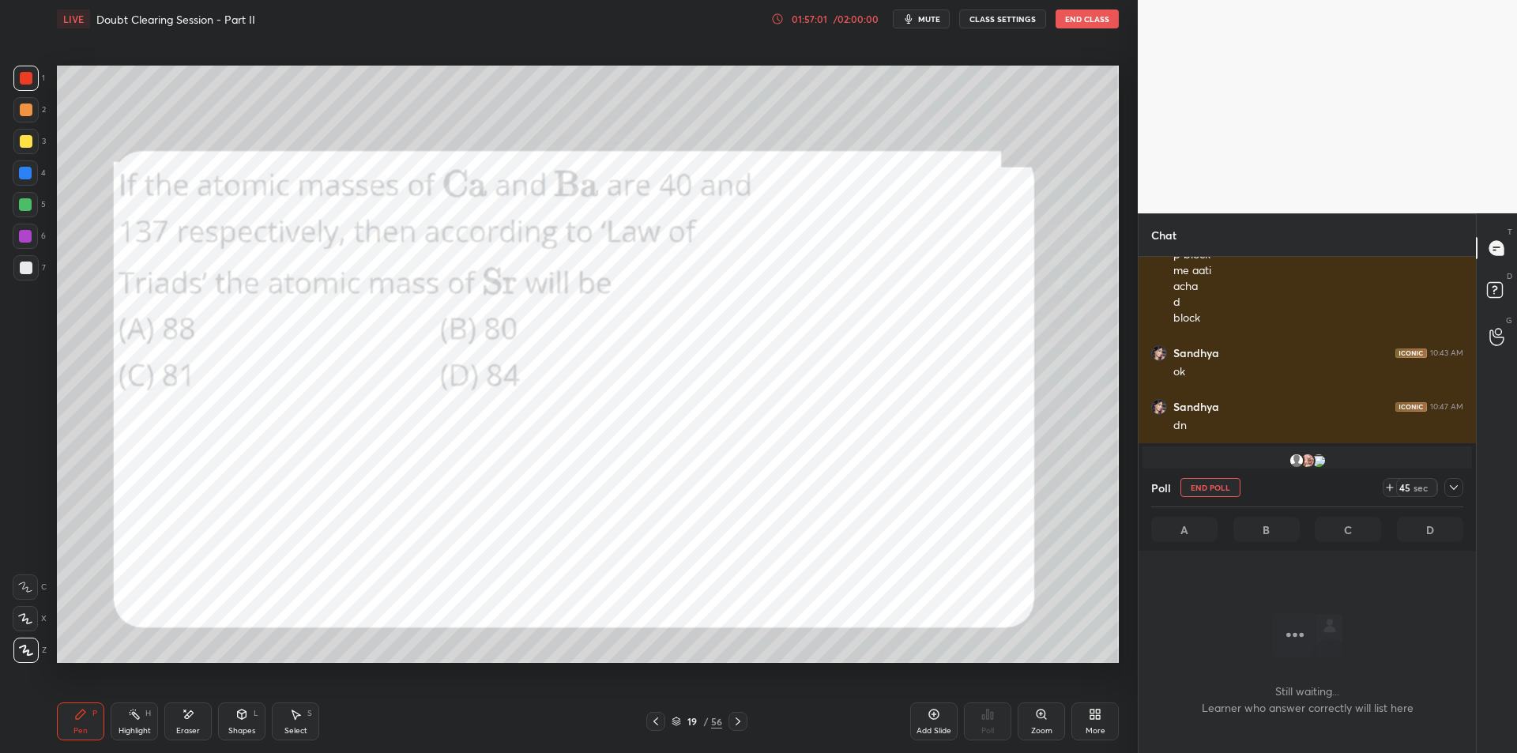
scroll to position [409, 333]
click at [1447, 498] on div "Poll End Poll 45 sec" at bounding box center [1307, 488] width 312 height 38
click at [1455, 489] on icon at bounding box center [1454, 487] width 13 height 13
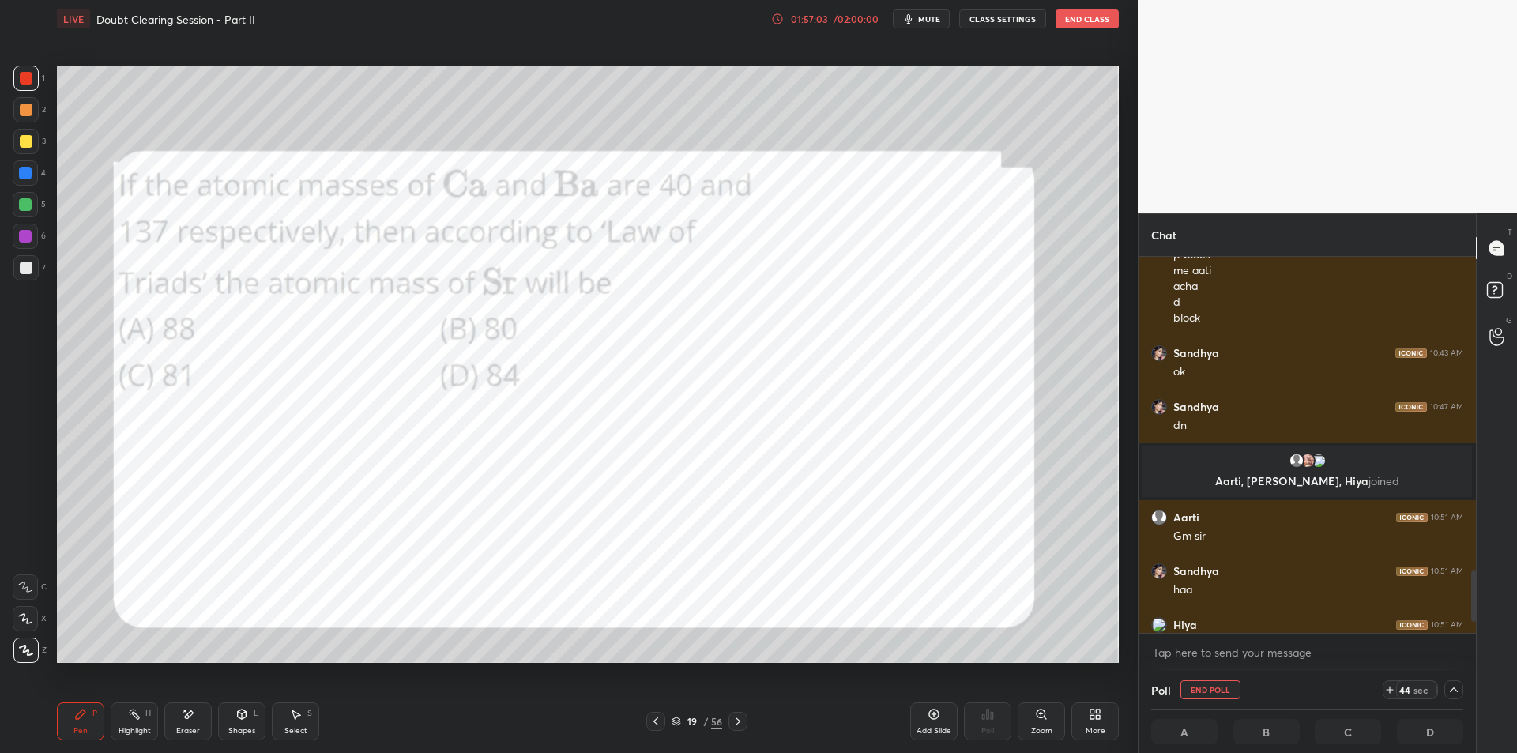
scroll to position [2386, 0]
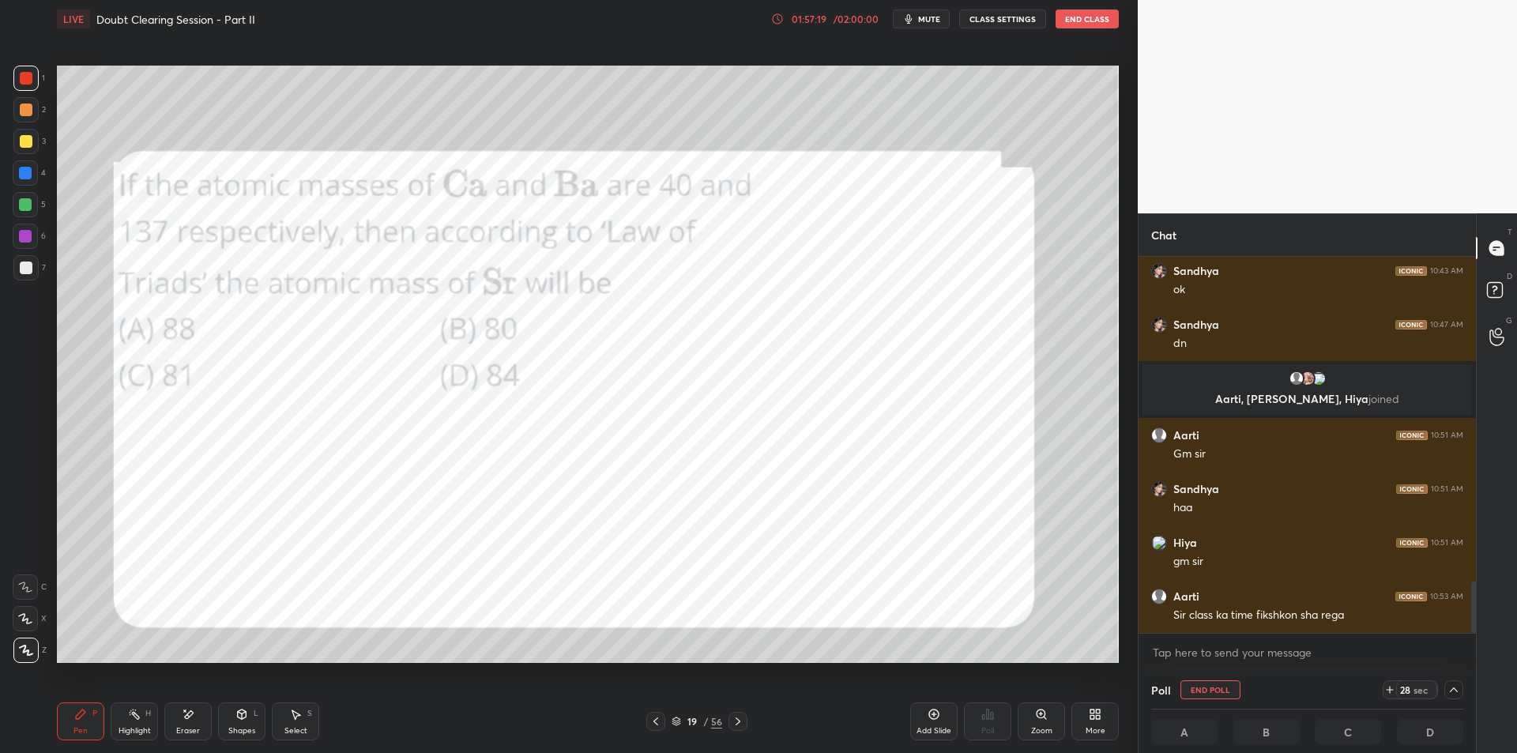
click at [24, 126] on div "2" at bounding box center [29, 113] width 32 height 32
click at [31, 130] on div at bounding box center [25, 141] width 25 height 25
click at [23, 116] on div at bounding box center [25, 109] width 25 height 25
click at [1457, 695] on icon at bounding box center [1454, 689] width 13 height 13
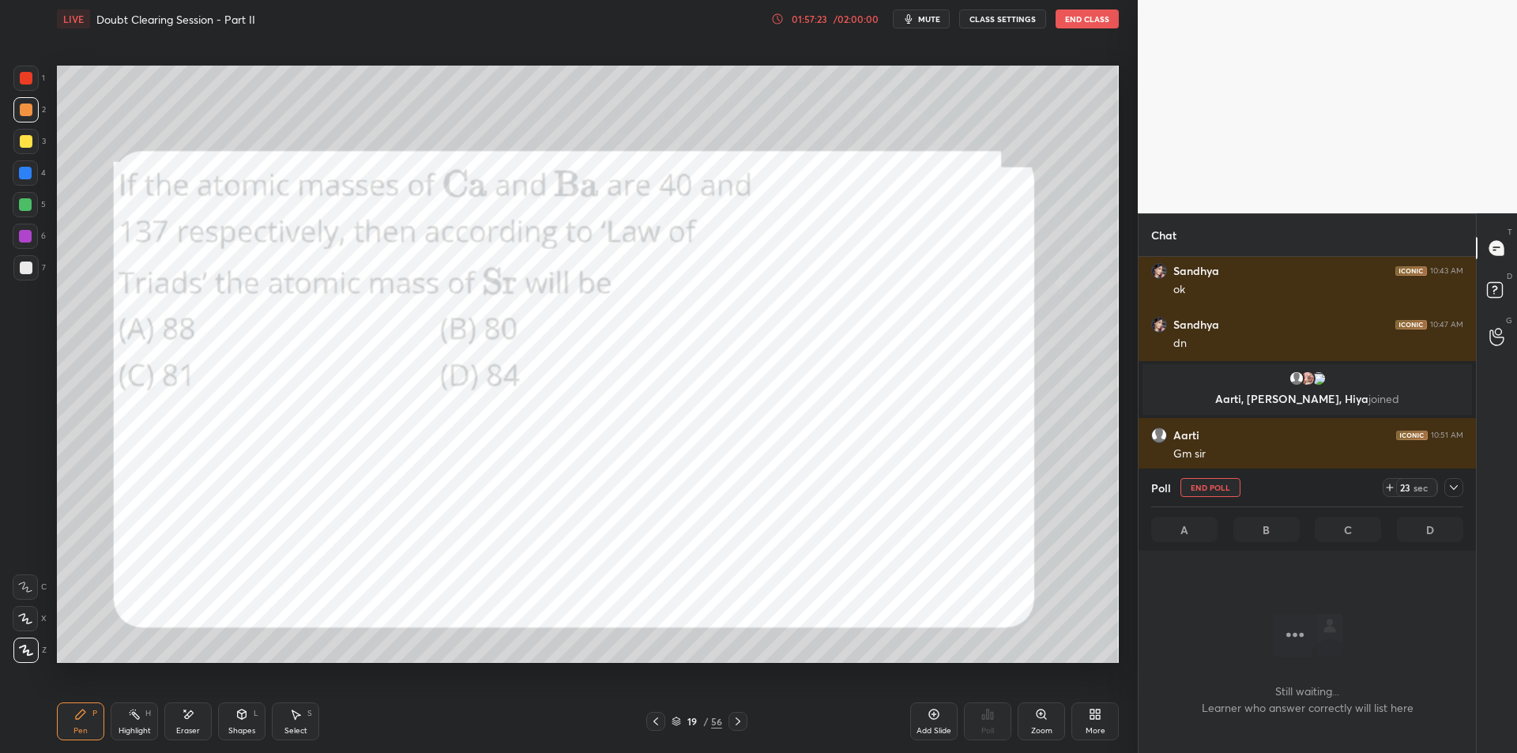
click at [1461, 488] on div at bounding box center [1453, 487] width 19 height 19
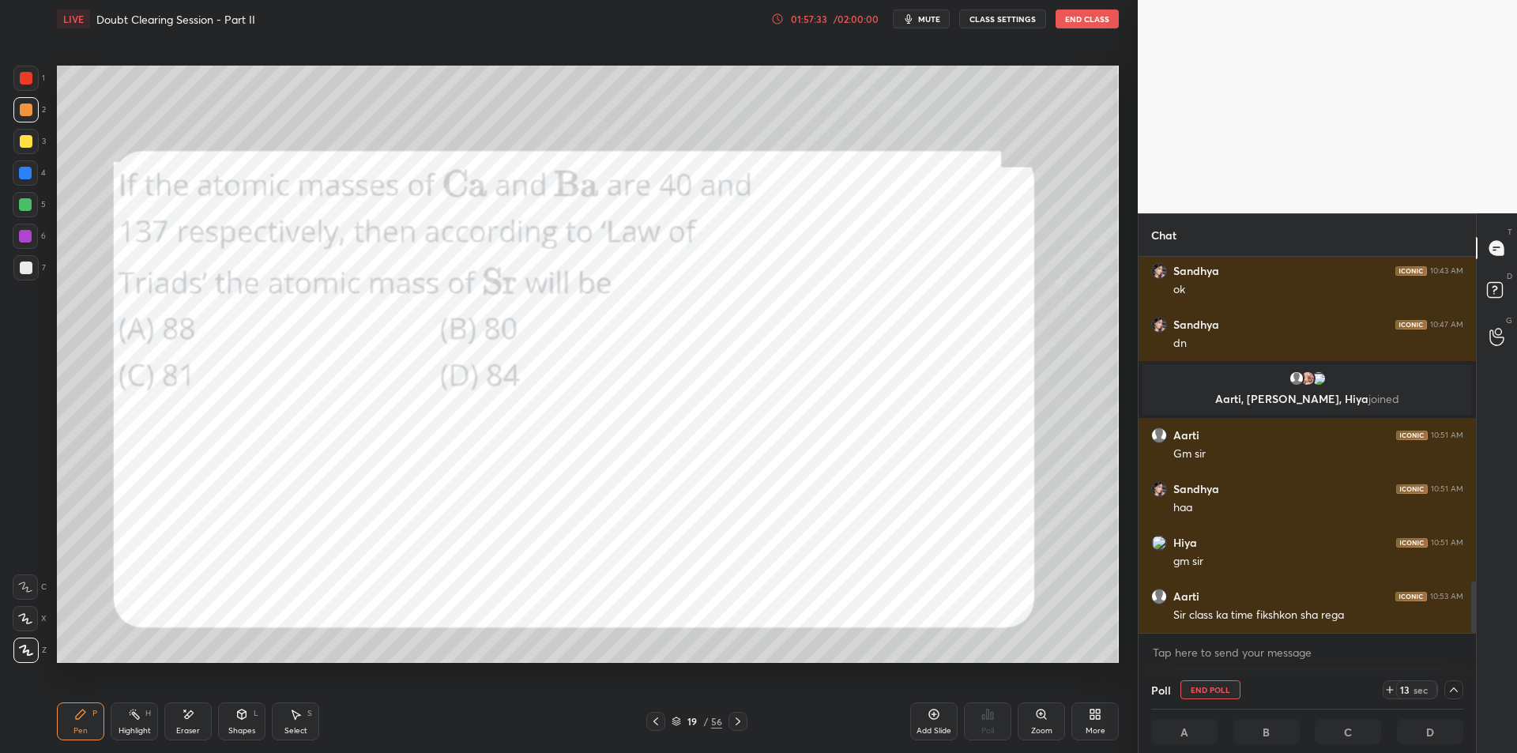
click at [28, 171] on div at bounding box center [25, 173] width 13 height 13
click at [29, 210] on div at bounding box center [25, 204] width 13 height 13
click at [1447, 690] on div at bounding box center [1453, 689] width 19 height 19
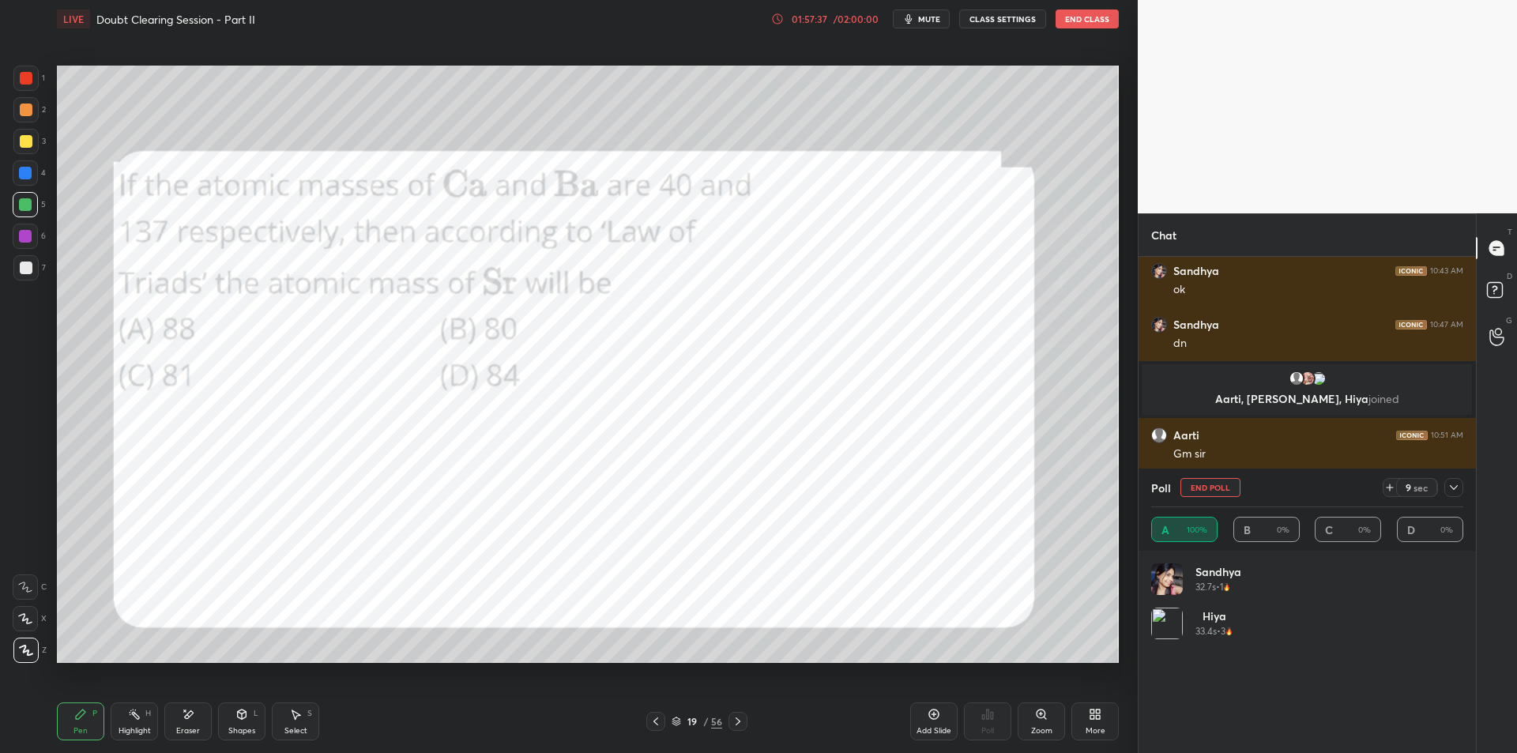
scroll to position [185, 307]
click at [1458, 486] on icon at bounding box center [1454, 487] width 13 height 13
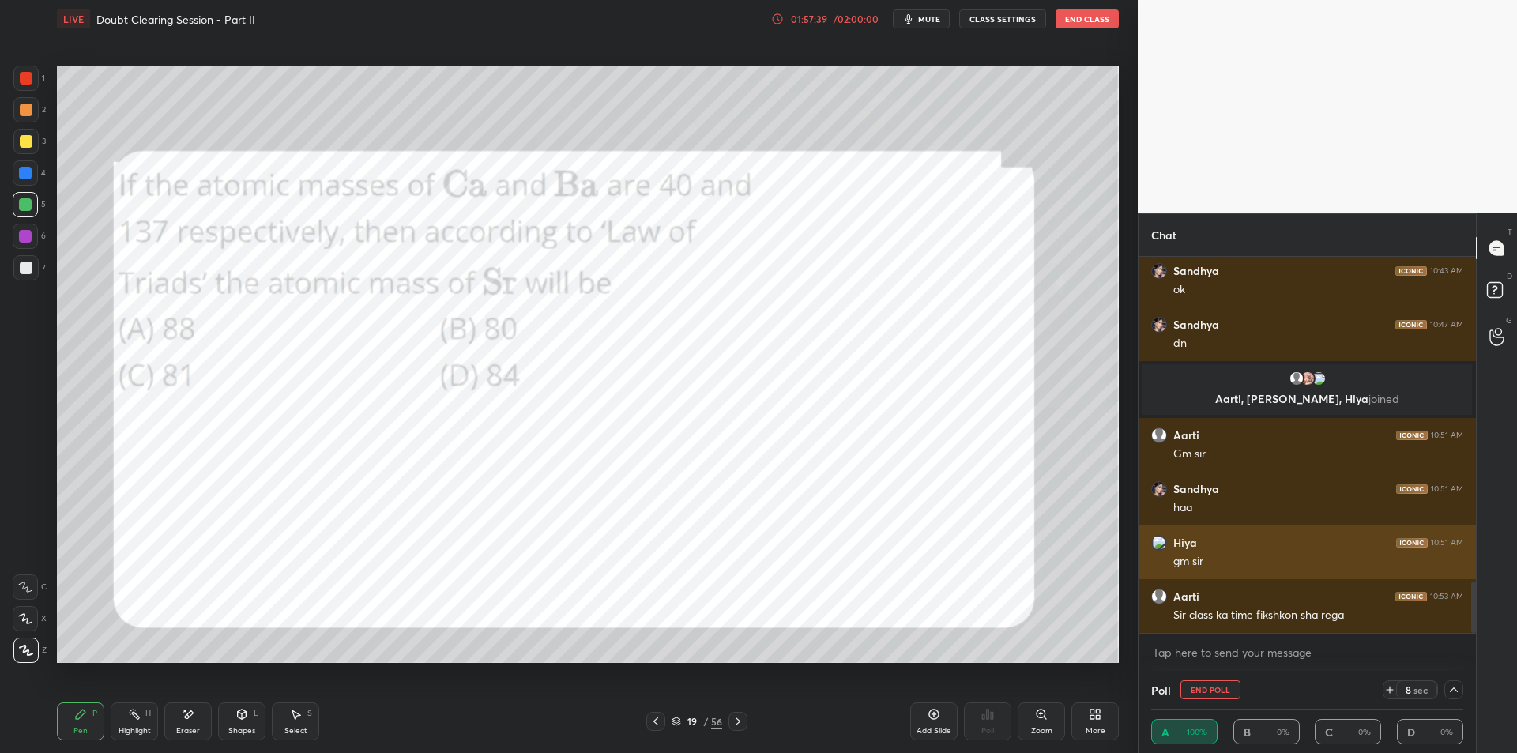
scroll to position [1, 6]
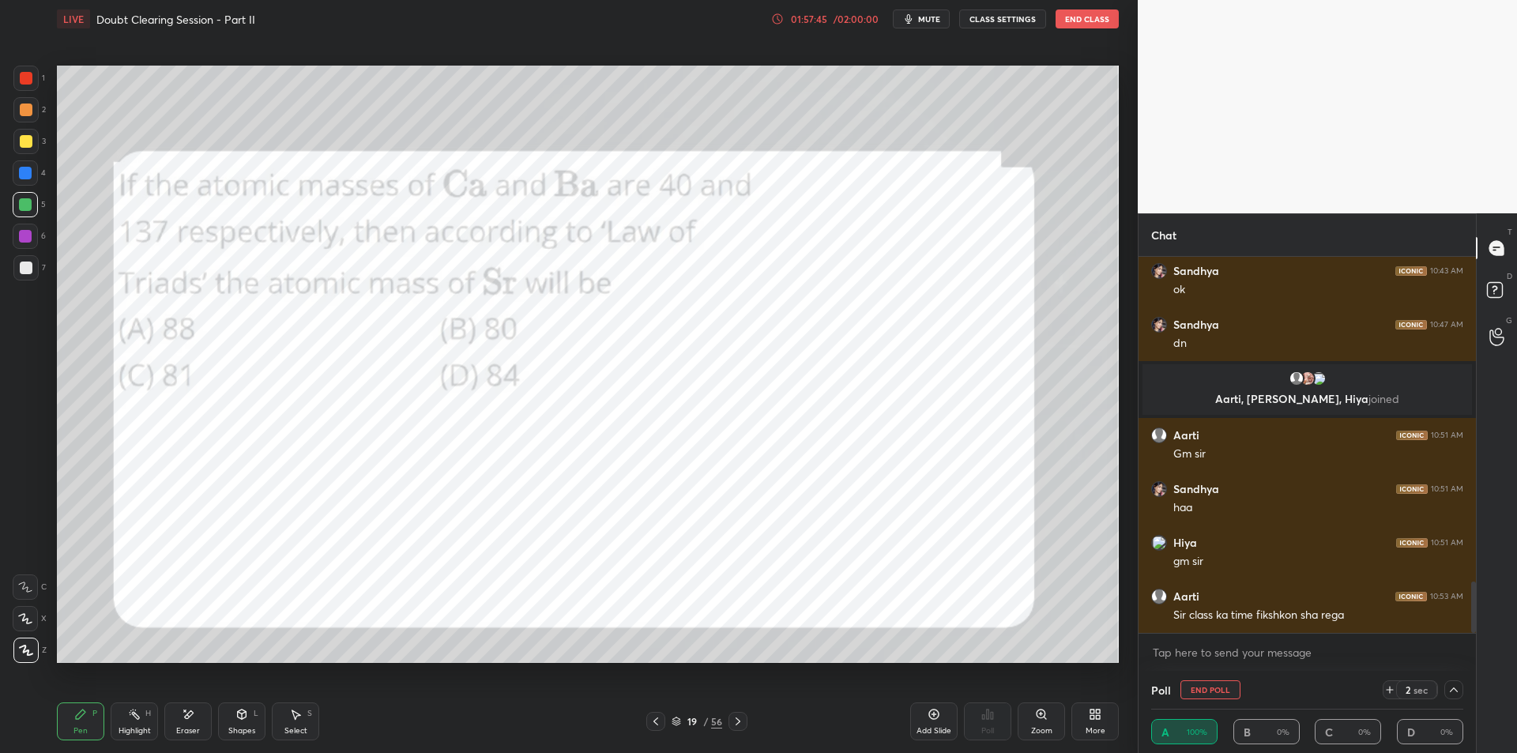
click at [1188, 684] on button "End Poll" at bounding box center [1210, 689] width 60 height 19
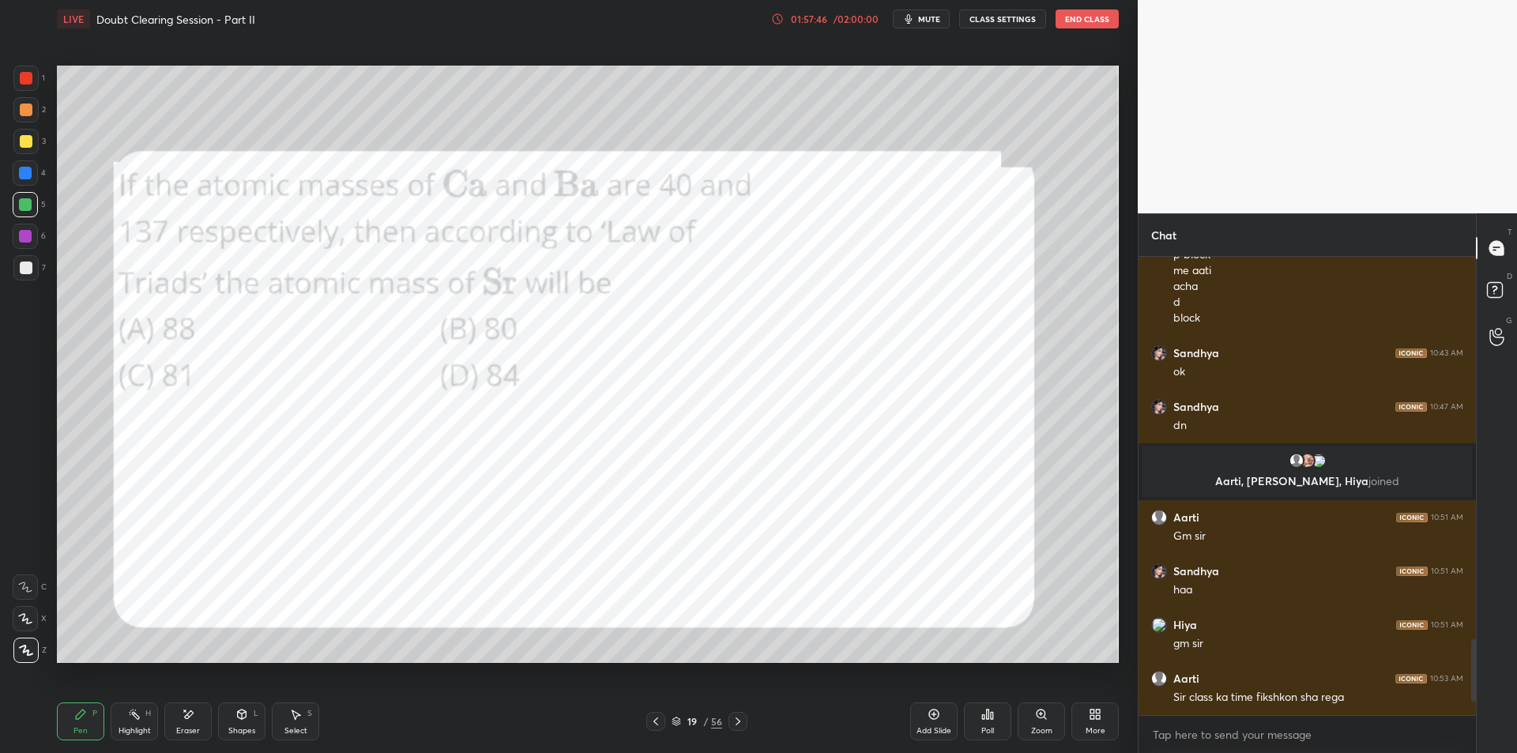
scroll to position [6, 6]
click at [738, 721] on icon at bounding box center [738, 721] width 13 height 13
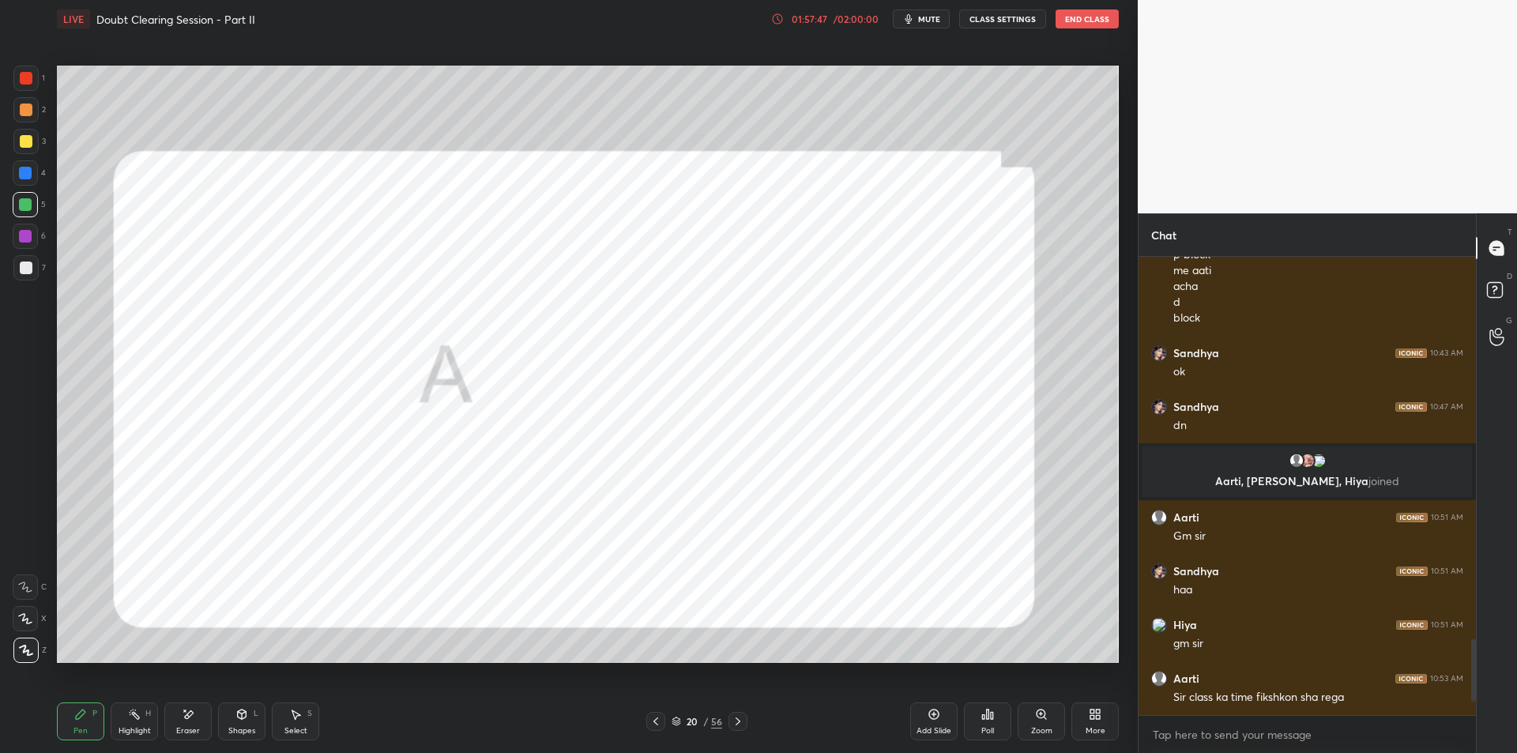
click at [736, 724] on icon at bounding box center [738, 721] width 13 height 13
click at [987, 717] on icon at bounding box center [988, 714] width 2 height 9
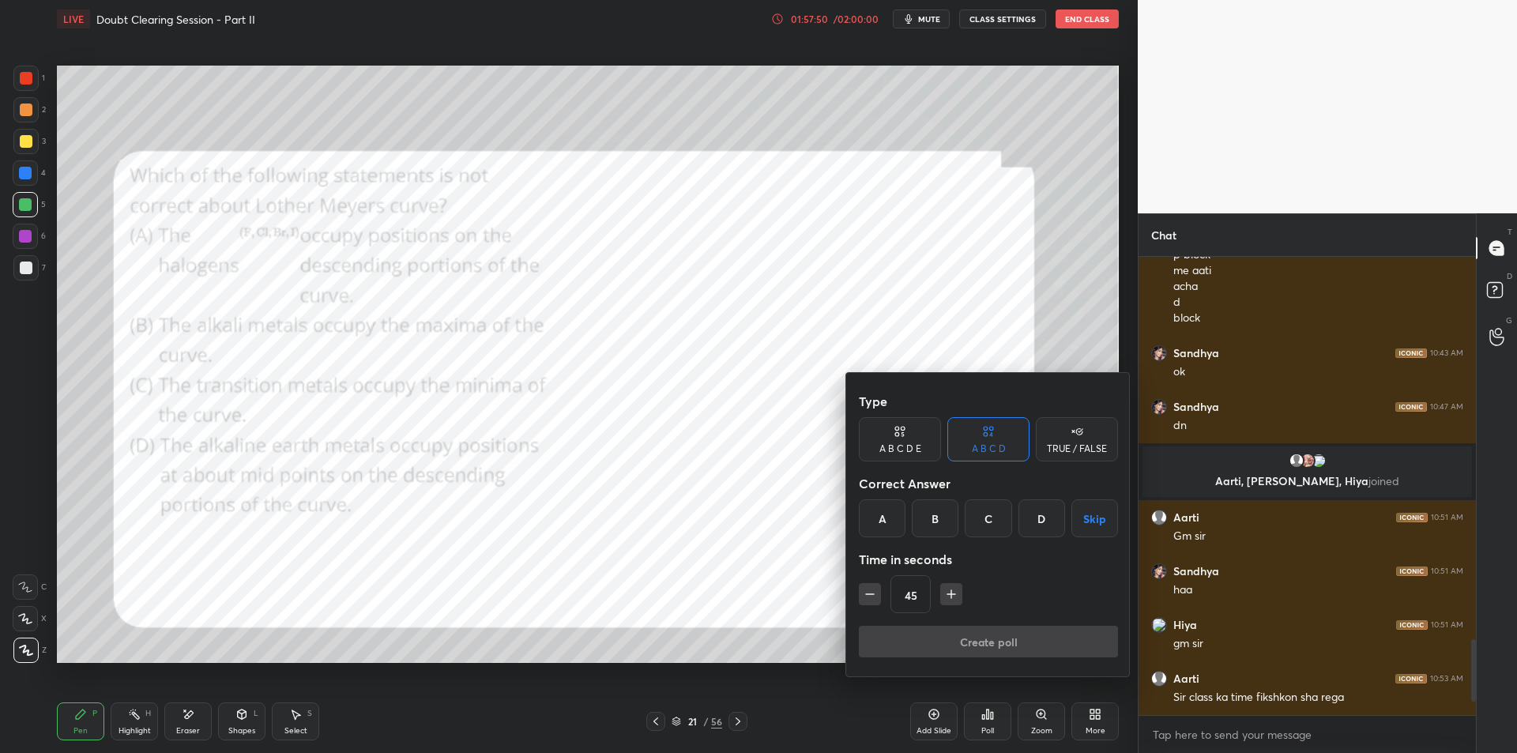
click at [872, 530] on div "A" at bounding box center [882, 518] width 47 height 38
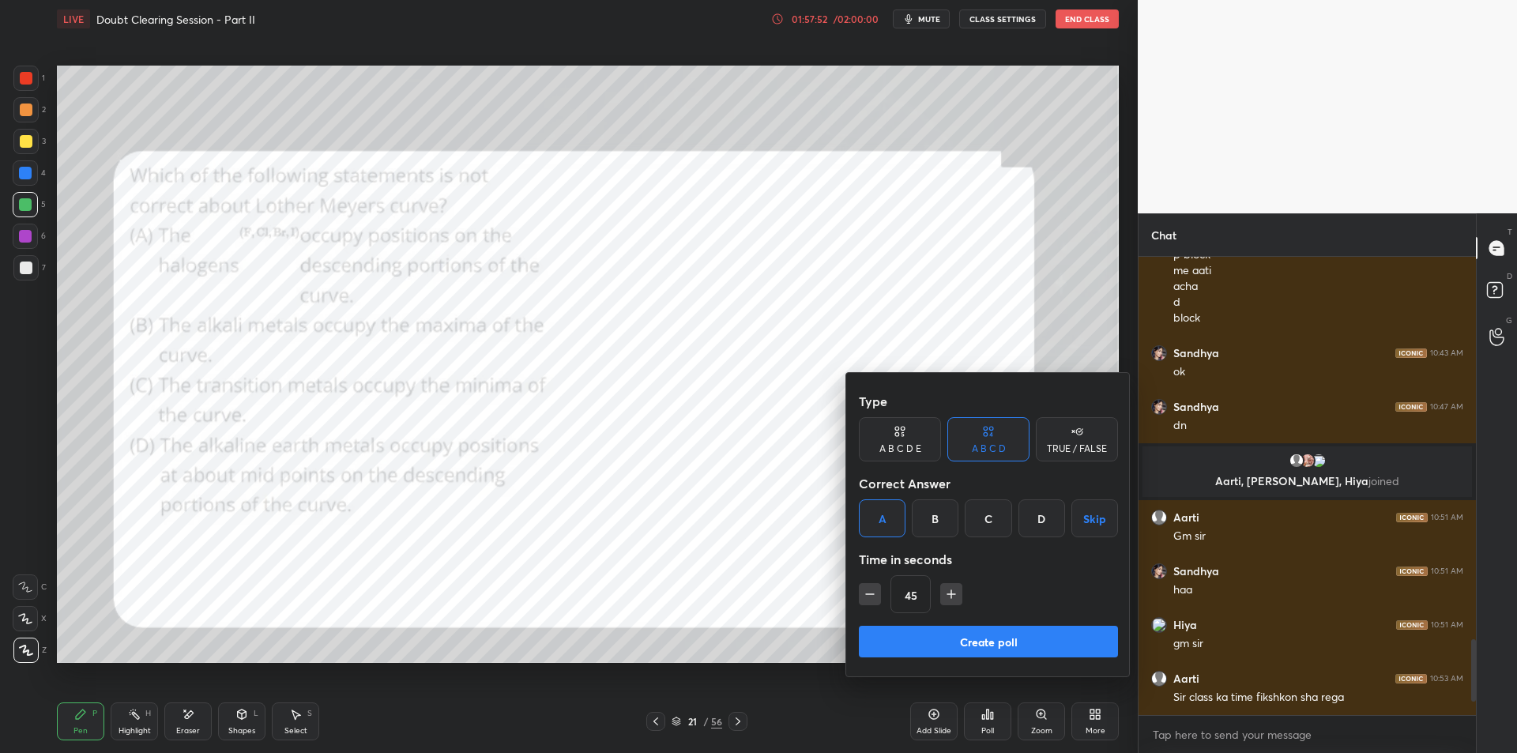
click at [1001, 641] on button "Create poll" at bounding box center [988, 642] width 259 height 32
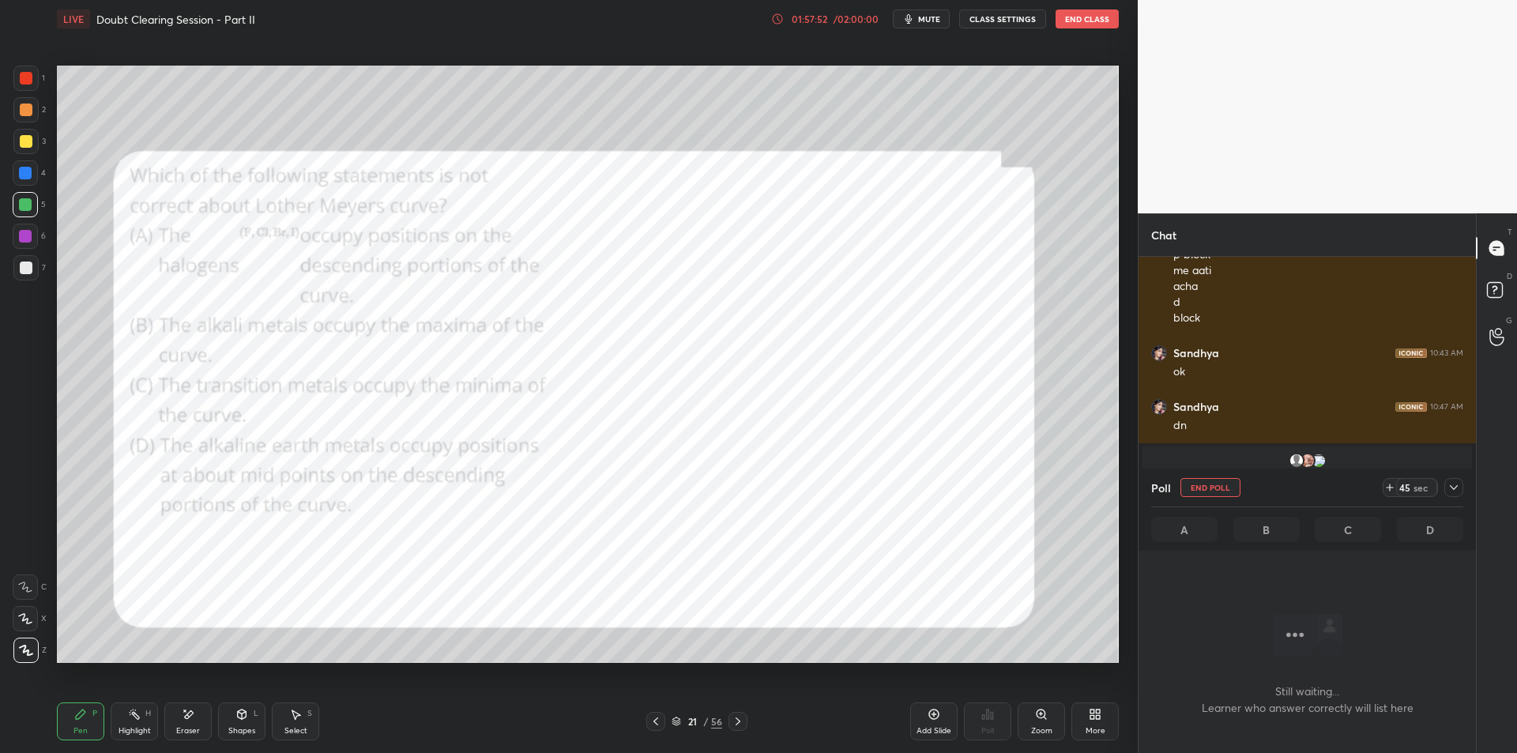
scroll to position [409, 333]
click at [1451, 488] on icon at bounding box center [1454, 487] width 13 height 13
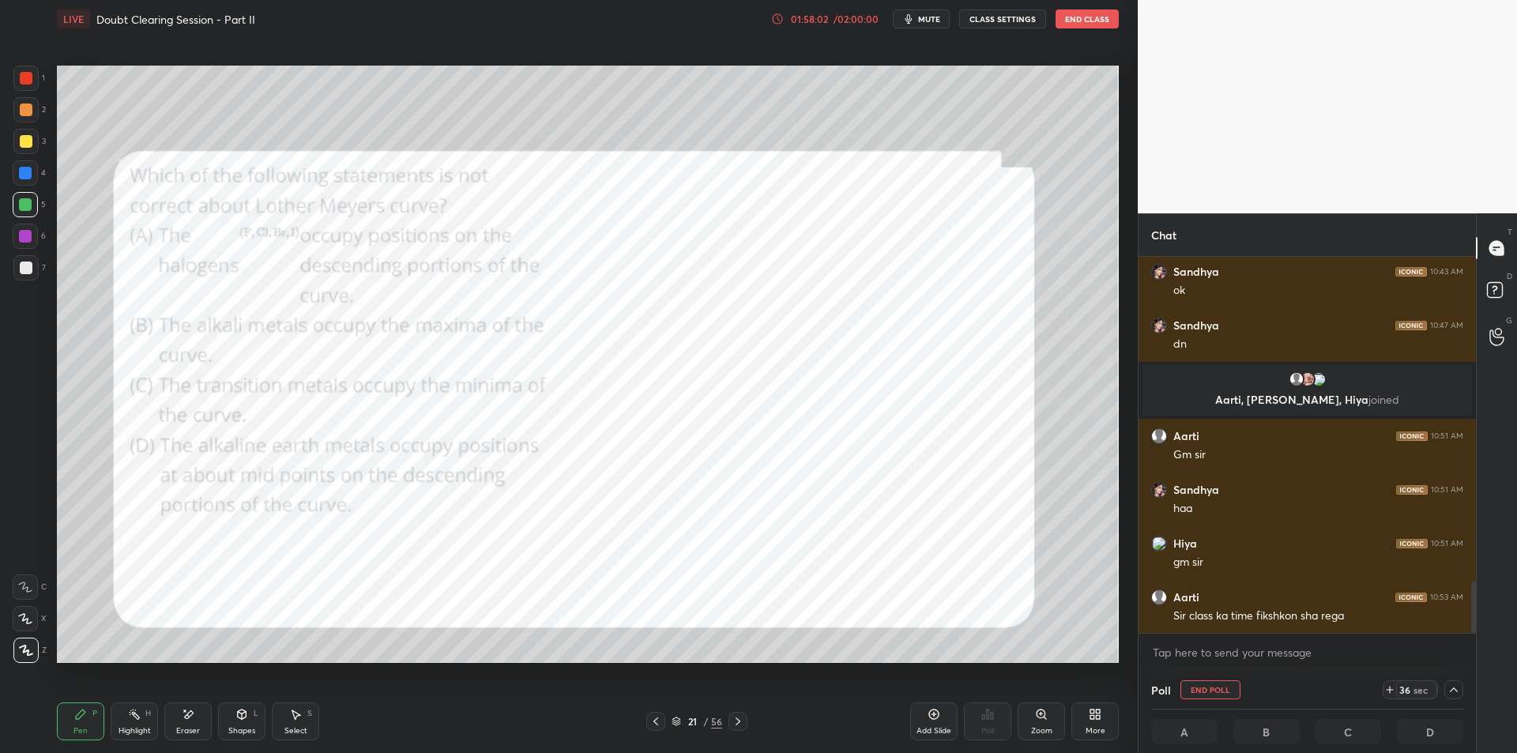
click at [27, 151] on div at bounding box center [25, 141] width 25 height 25
click at [24, 107] on div at bounding box center [26, 110] width 13 height 13
click at [692, 721] on div "21" at bounding box center [692, 721] width 16 height 9
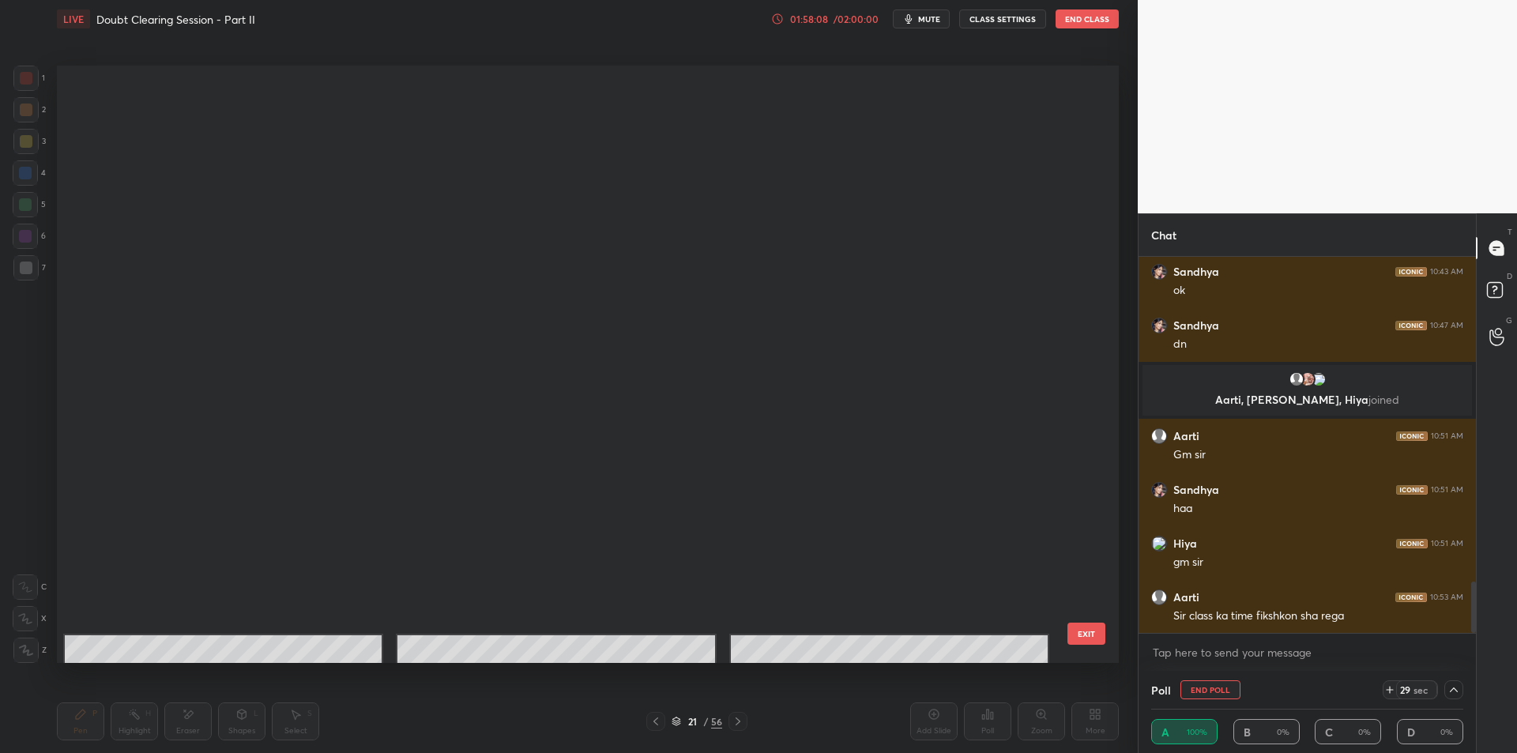
scroll to position [593, 1054]
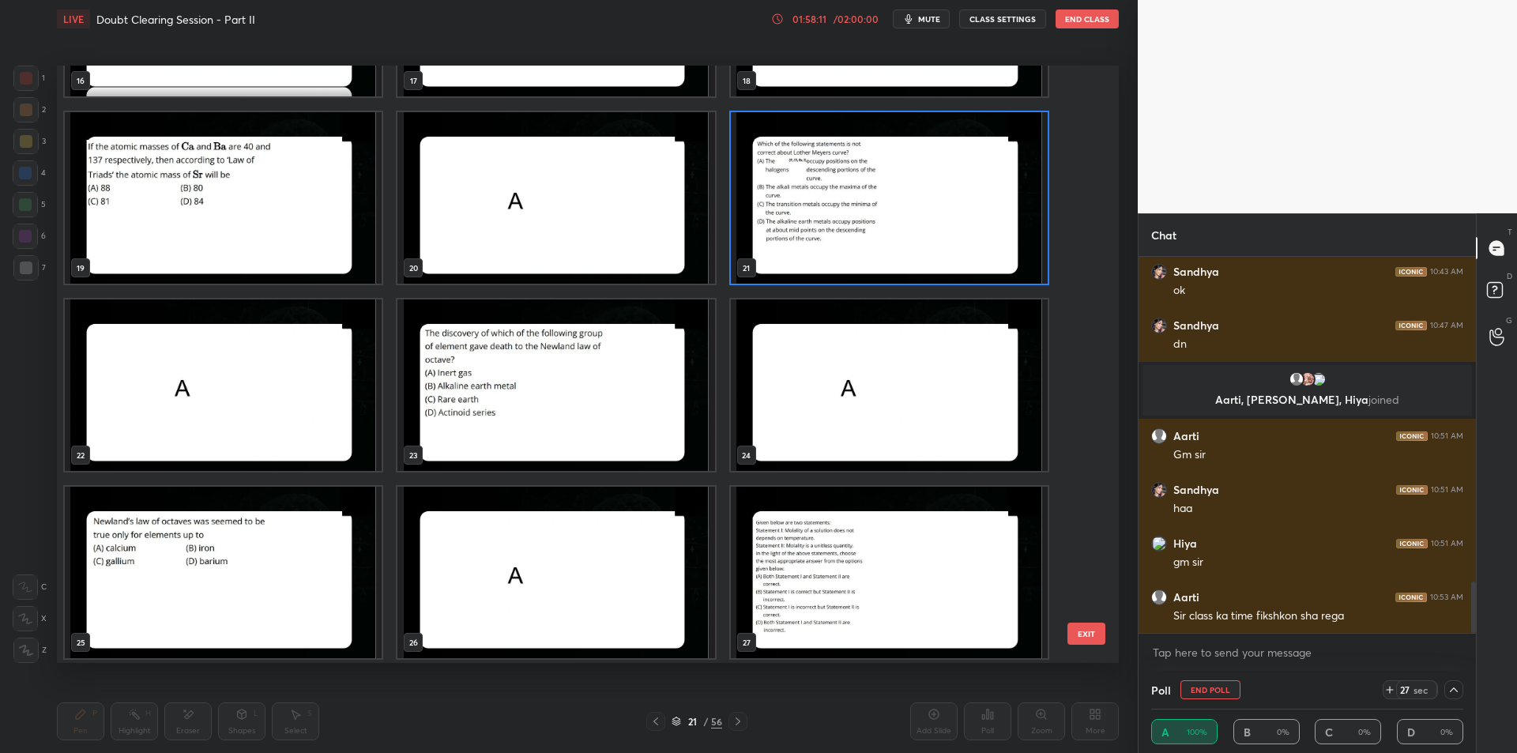
click at [1082, 629] on button "EXIT" at bounding box center [1086, 634] width 38 height 22
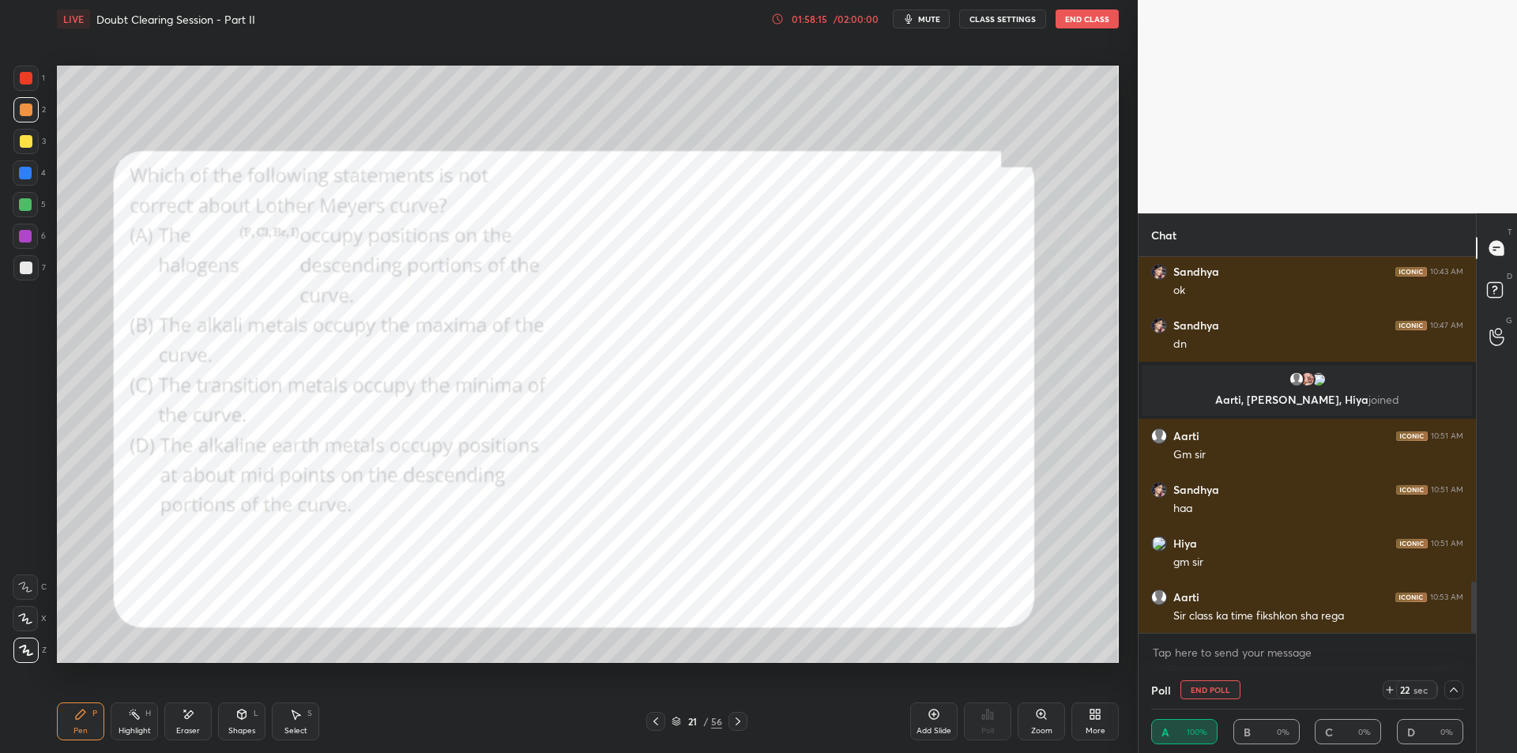
click at [34, 184] on div at bounding box center [25, 172] width 25 height 25
click at [34, 205] on div at bounding box center [25, 204] width 25 height 25
click at [16, 77] on div at bounding box center [25, 78] width 25 height 25
click at [1217, 692] on button "End Poll" at bounding box center [1210, 689] width 60 height 19
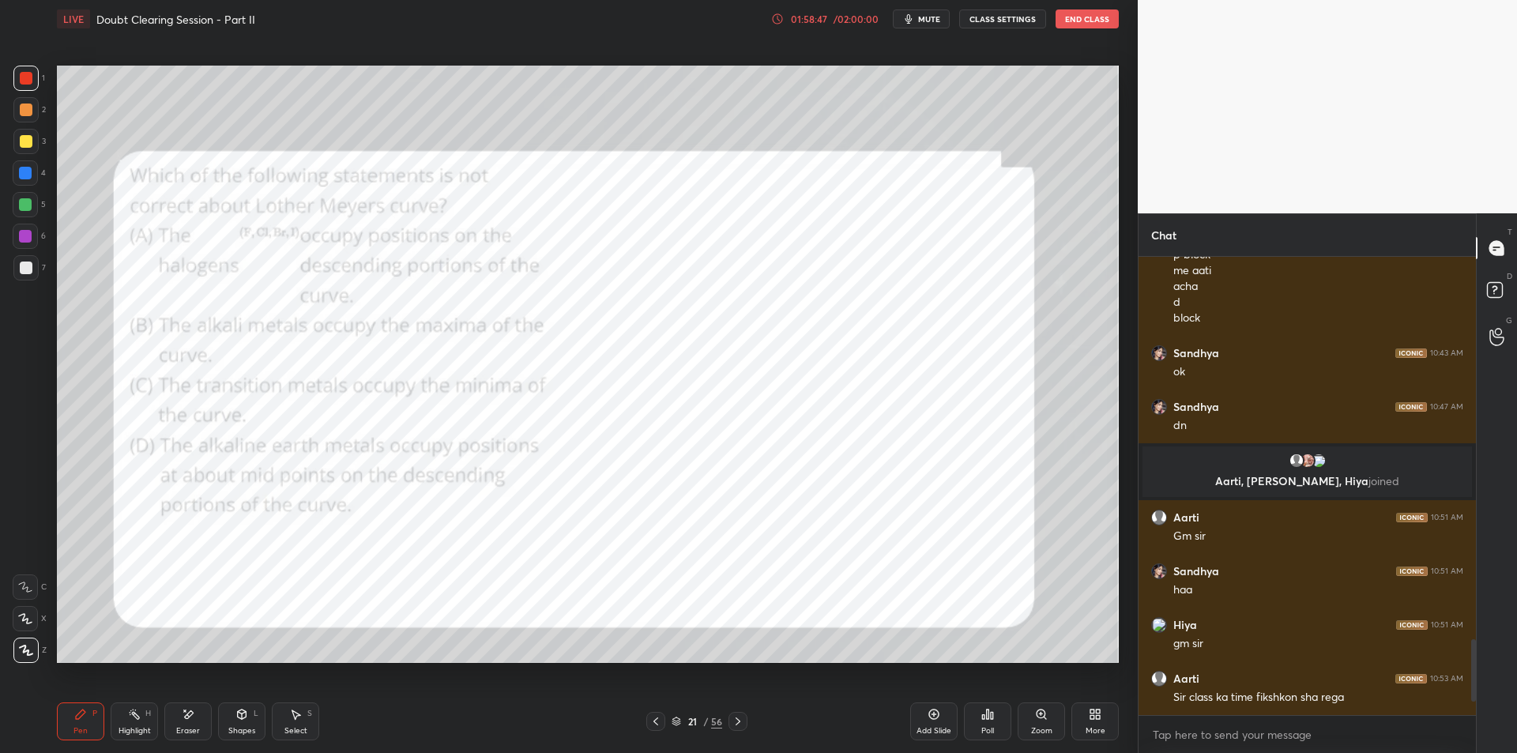
click at [733, 719] on icon at bounding box center [738, 721] width 13 height 13
click at [739, 720] on icon at bounding box center [738, 721] width 5 height 8
click at [985, 723] on div "Poll" at bounding box center [987, 721] width 47 height 38
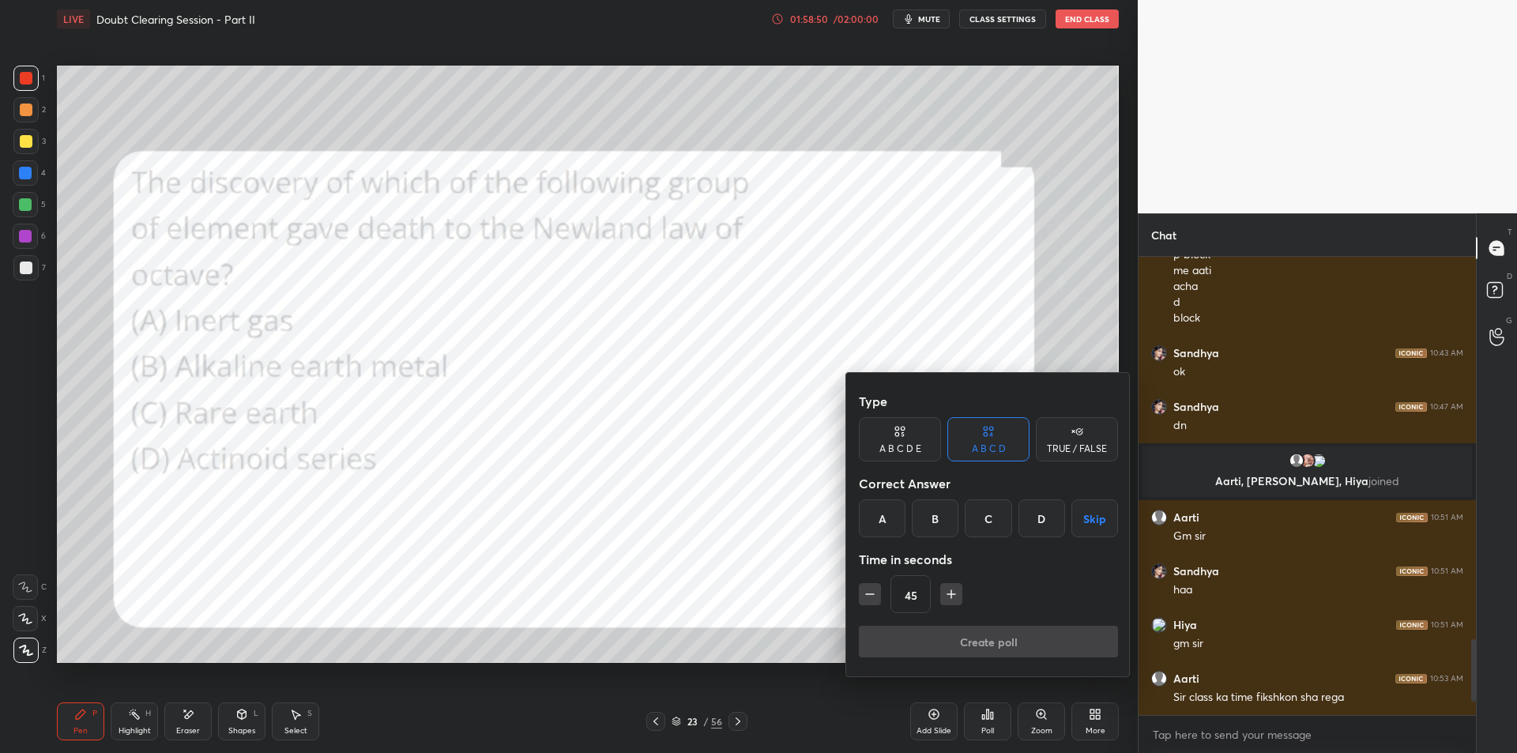
click at [864, 521] on div "A" at bounding box center [882, 518] width 47 height 38
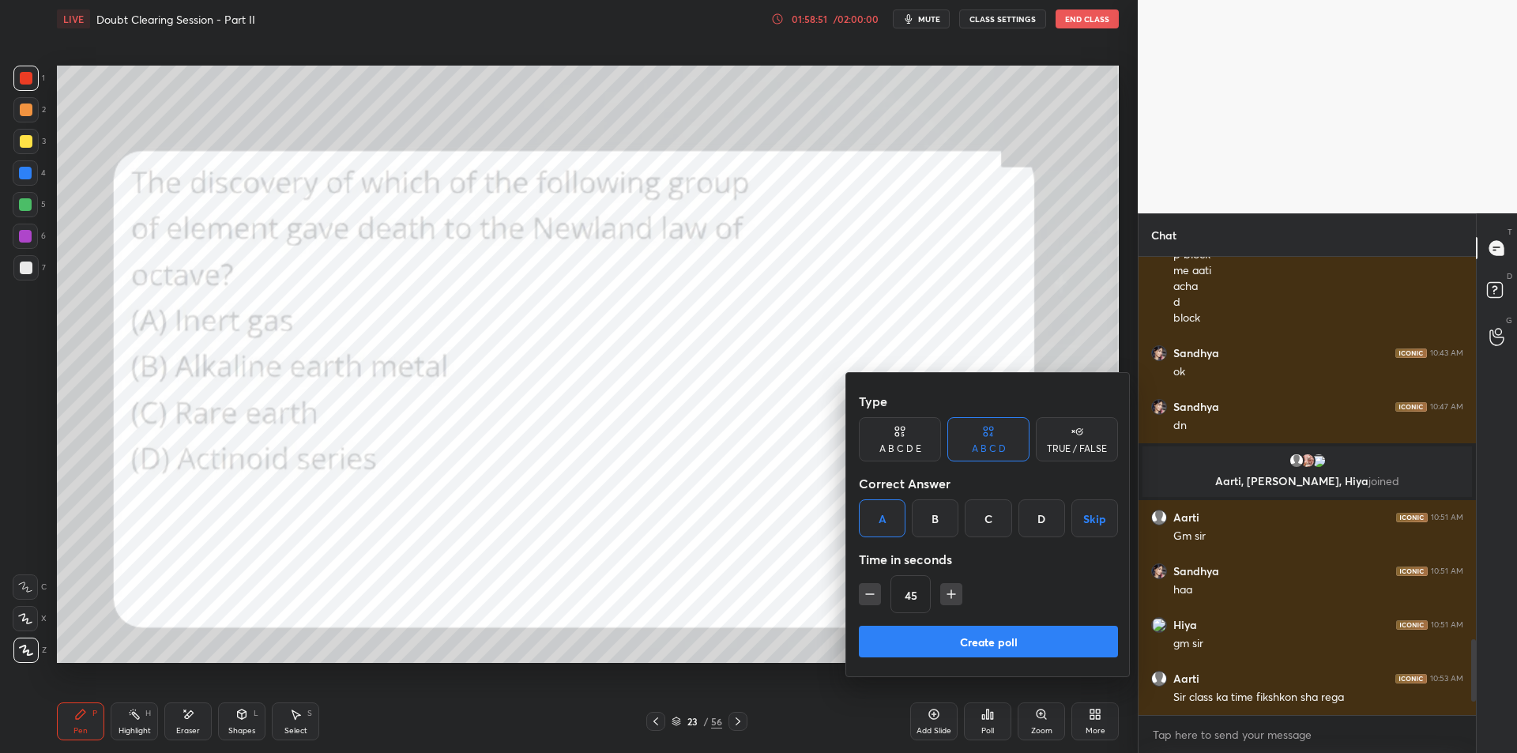
click at [927, 634] on button "Create poll" at bounding box center [988, 642] width 259 height 32
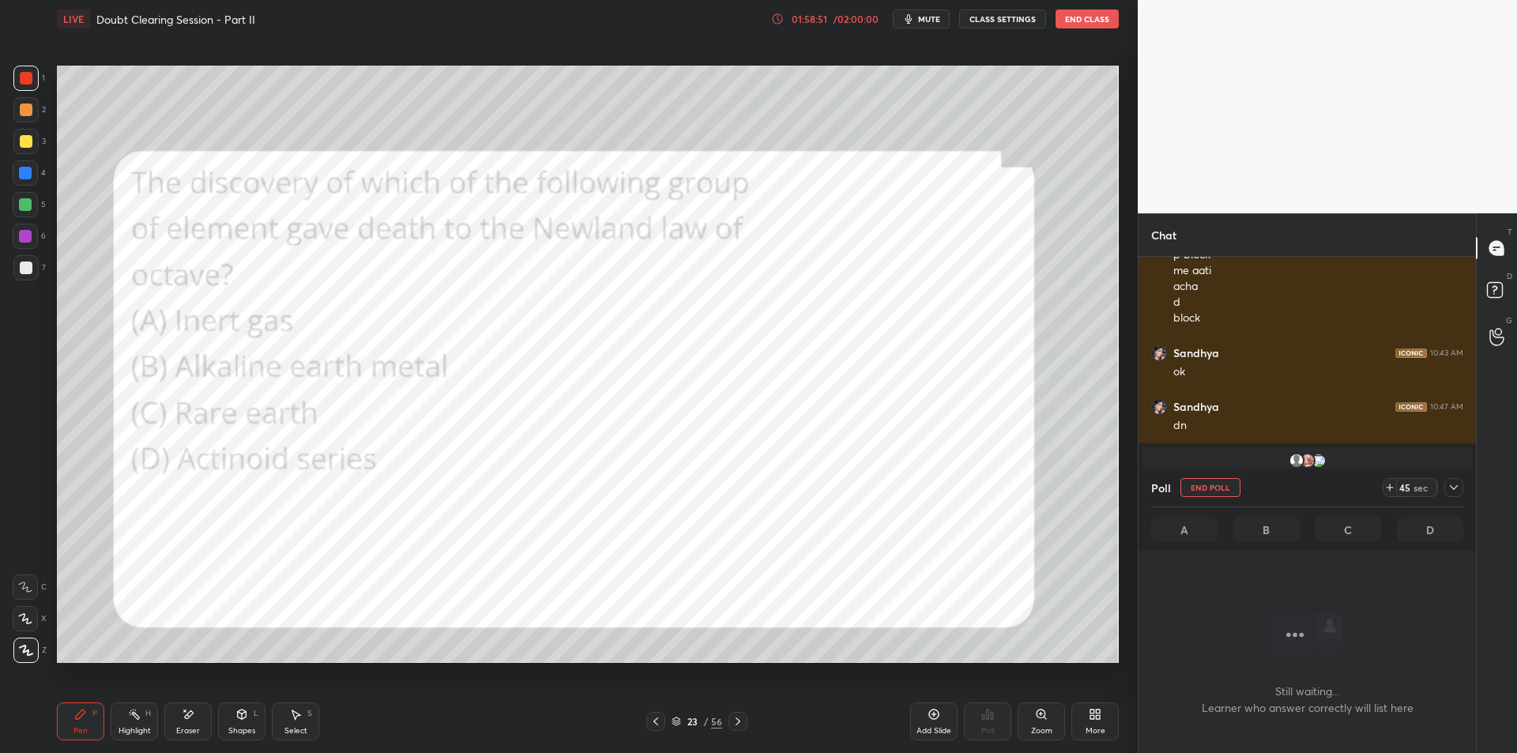
scroll to position [409, 333]
click at [1456, 489] on icon at bounding box center [1454, 487] width 13 height 13
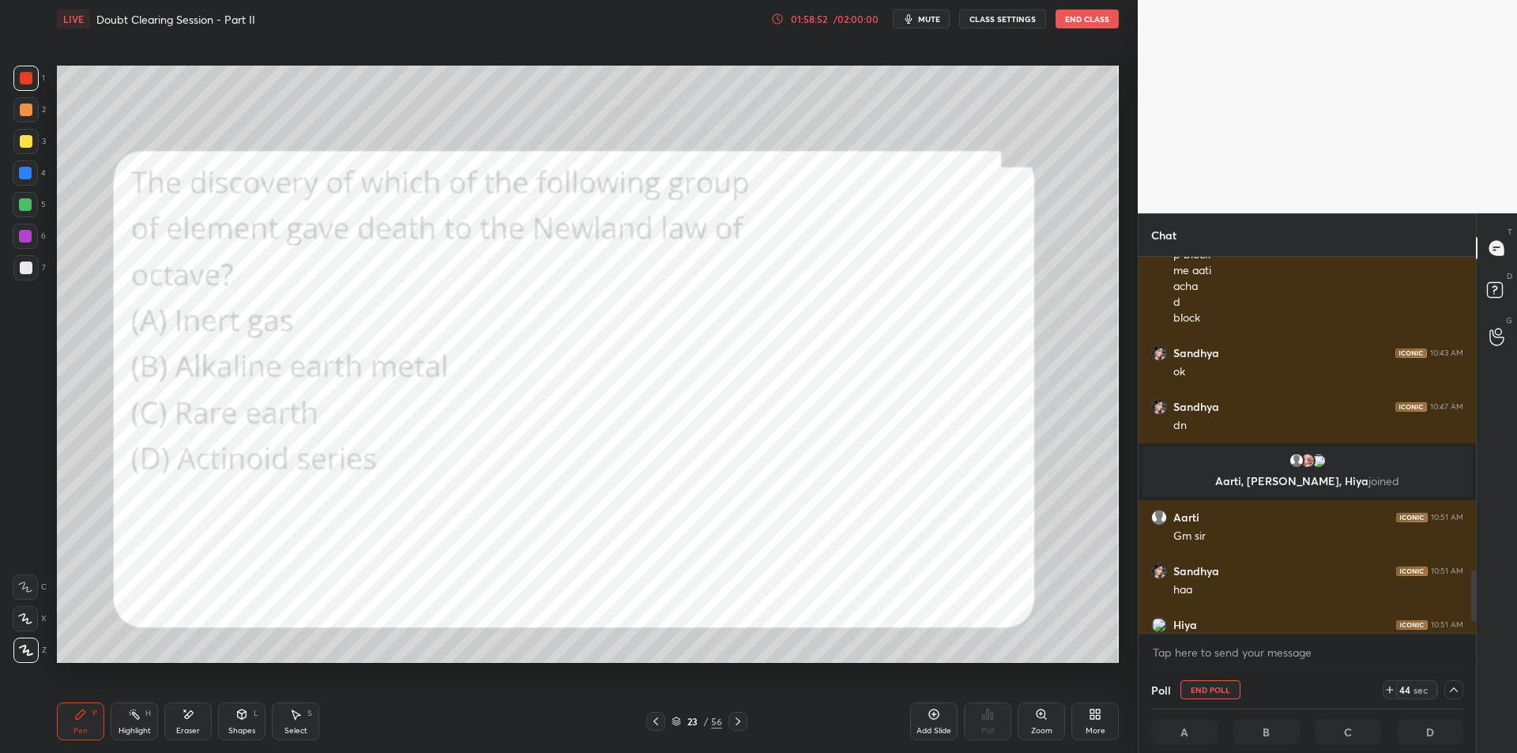
scroll to position [2386, 0]
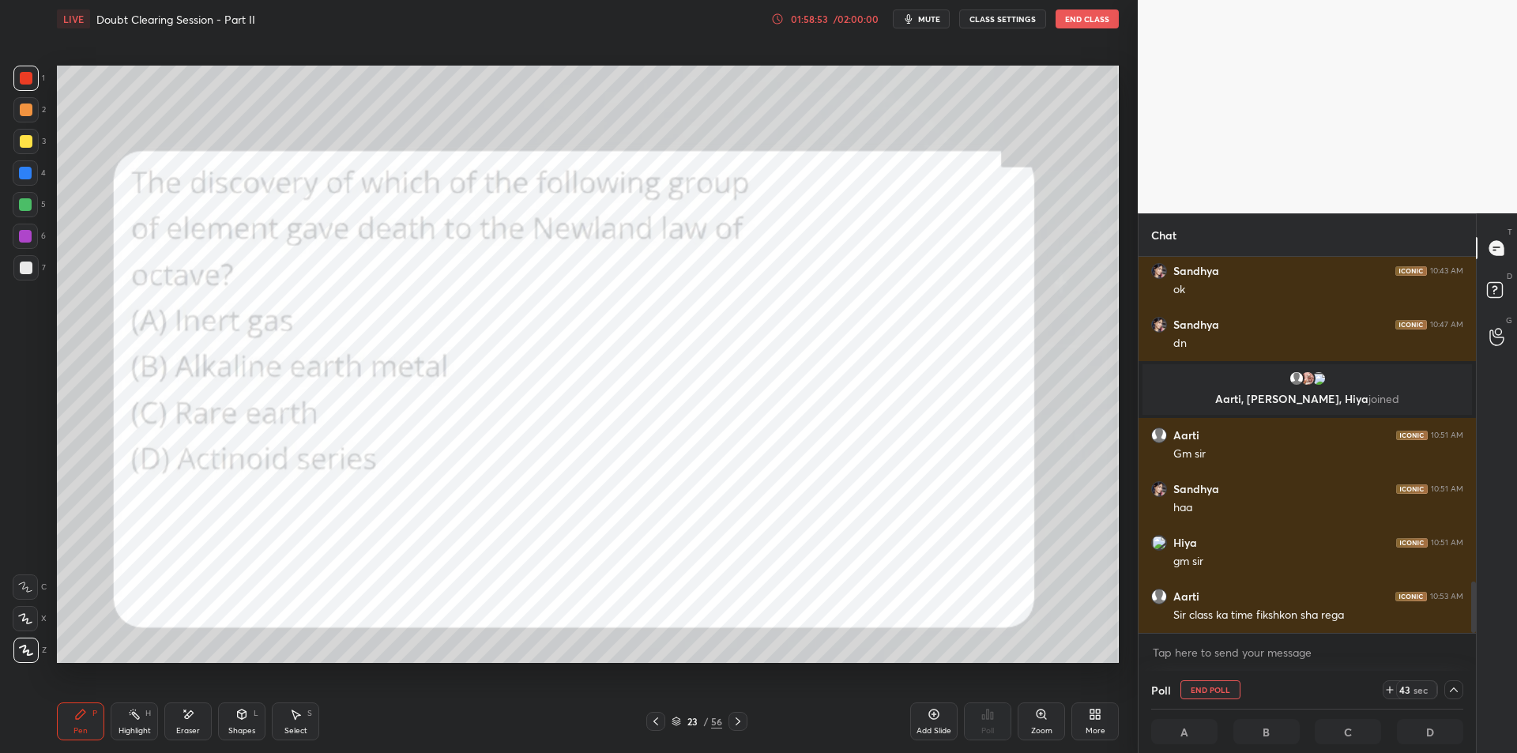
click at [37, 134] on div at bounding box center [25, 141] width 25 height 25
click at [24, 110] on div at bounding box center [26, 110] width 13 height 13
click at [40, 198] on div "5" at bounding box center [29, 204] width 33 height 25
click at [5, 165] on div "1 2 3 4 5 6 7 C X Z E E Erase all H H" at bounding box center [25, 364] width 51 height 597
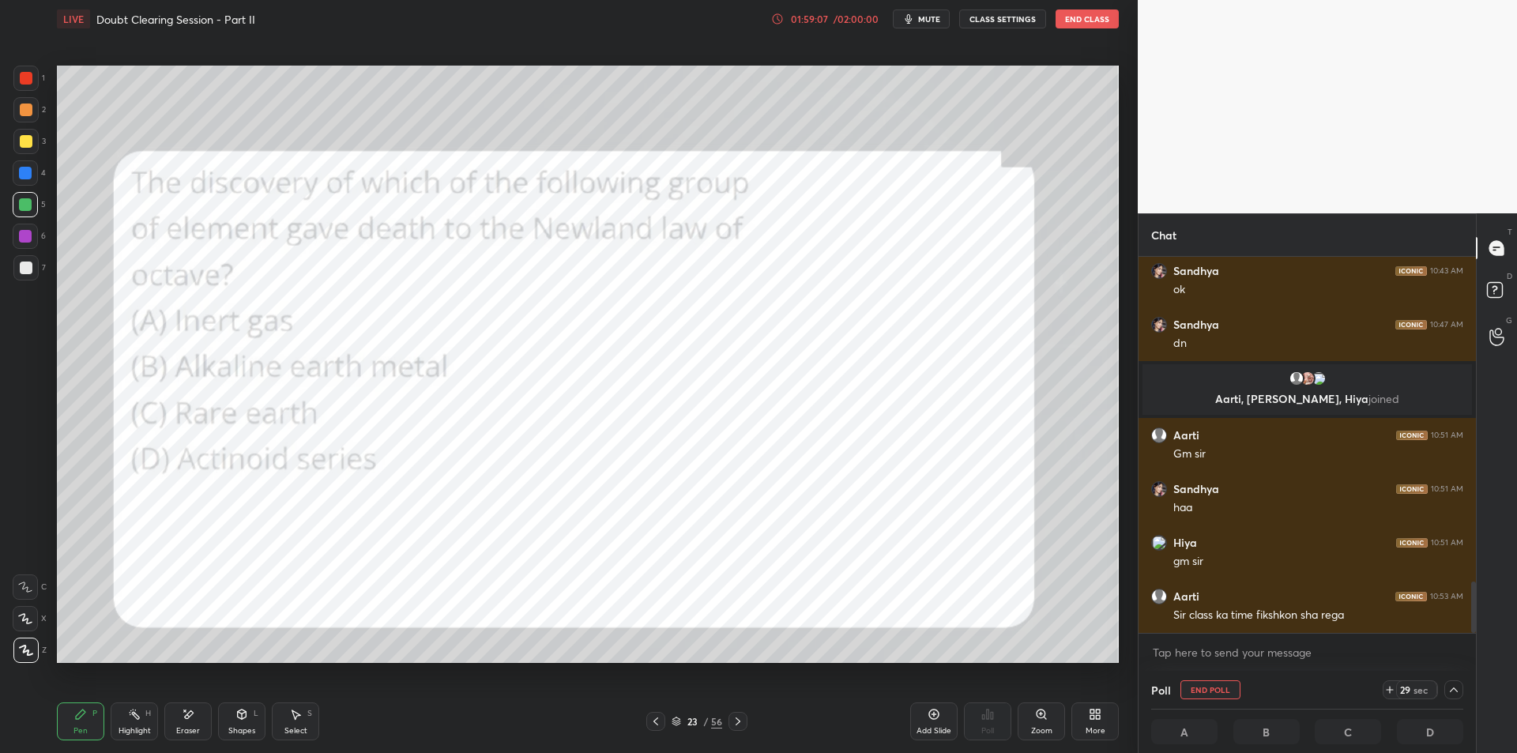
click at [4, 111] on div "1 2 3 4 5 6 7 C X Z E E Erase all H H" at bounding box center [25, 364] width 51 height 597
click at [18, 84] on div at bounding box center [25, 78] width 25 height 25
click at [1458, 689] on icon at bounding box center [1454, 689] width 13 height 13
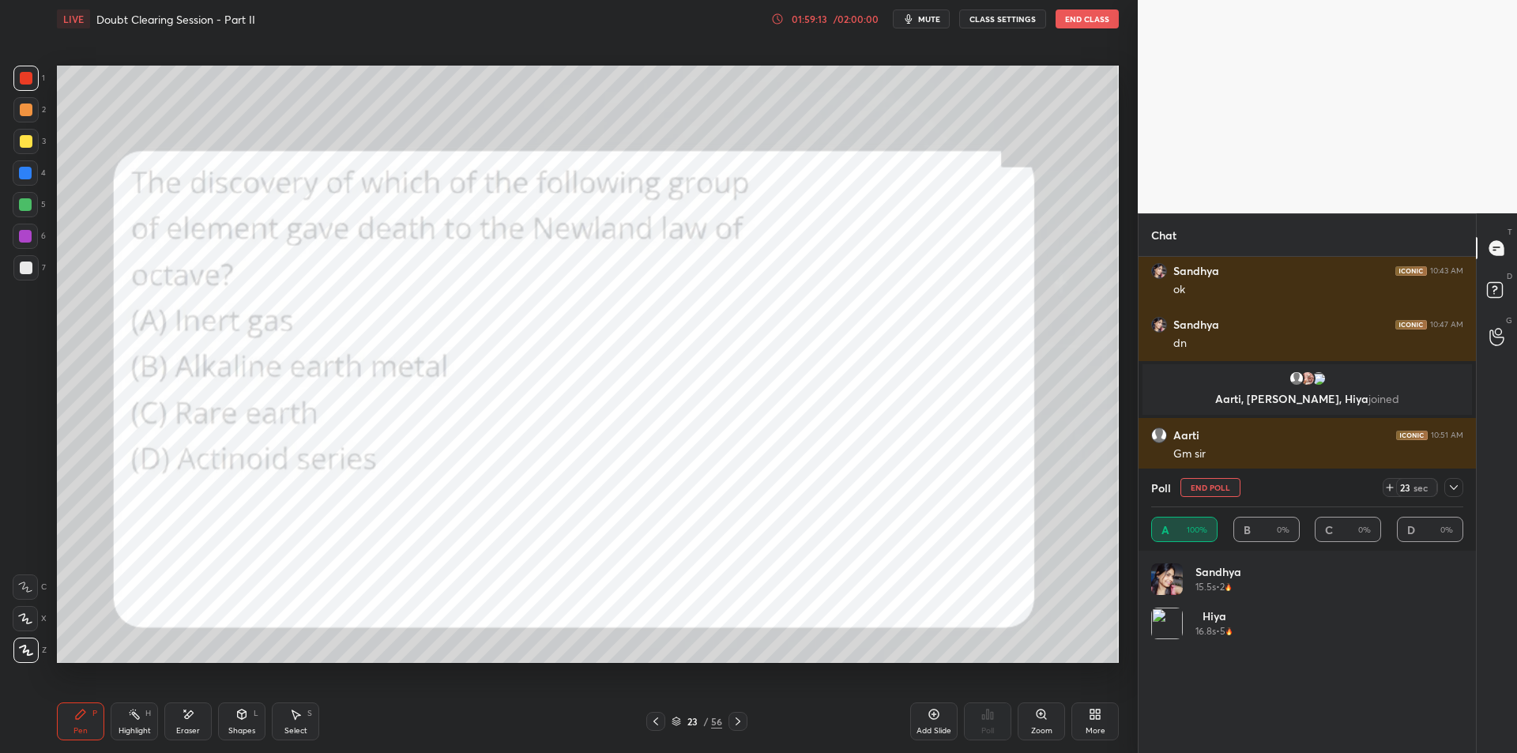
scroll to position [185, 307]
click at [1458, 489] on icon at bounding box center [1454, 487] width 13 height 13
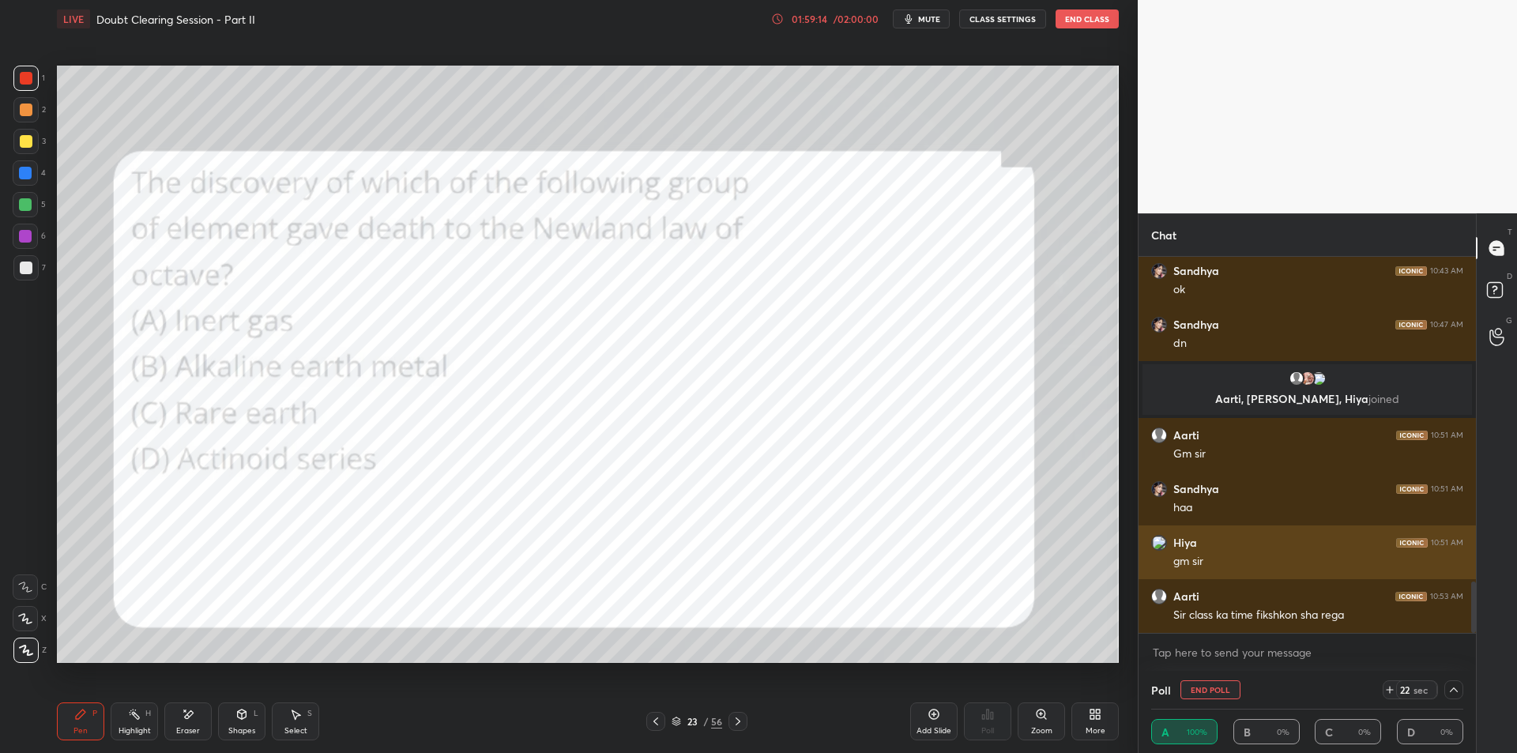
scroll to position [1, 6]
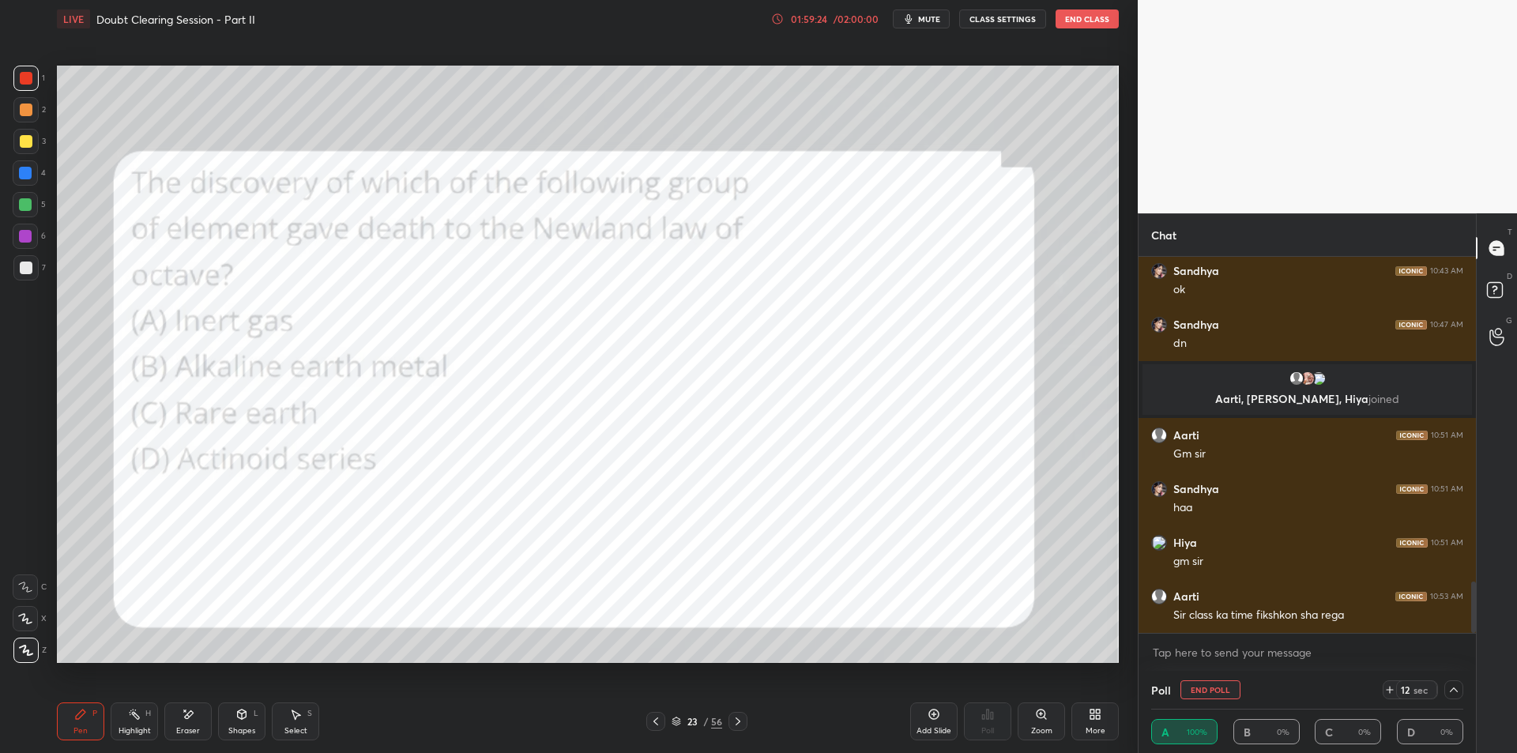
click at [1210, 686] on button "End Poll" at bounding box center [1210, 689] width 60 height 19
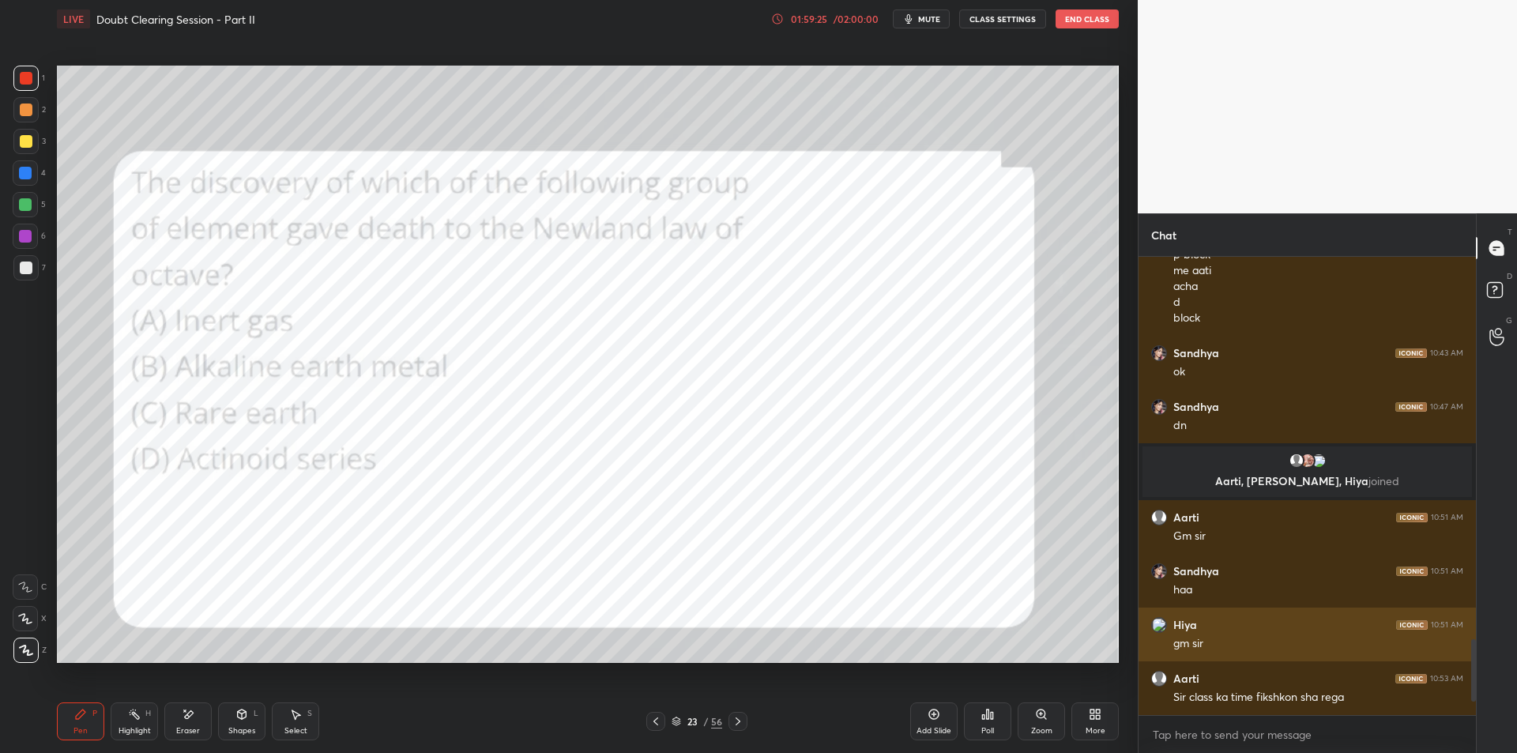
scroll to position [6, 6]
click at [735, 725] on icon at bounding box center [738, 721] width 13 height 13
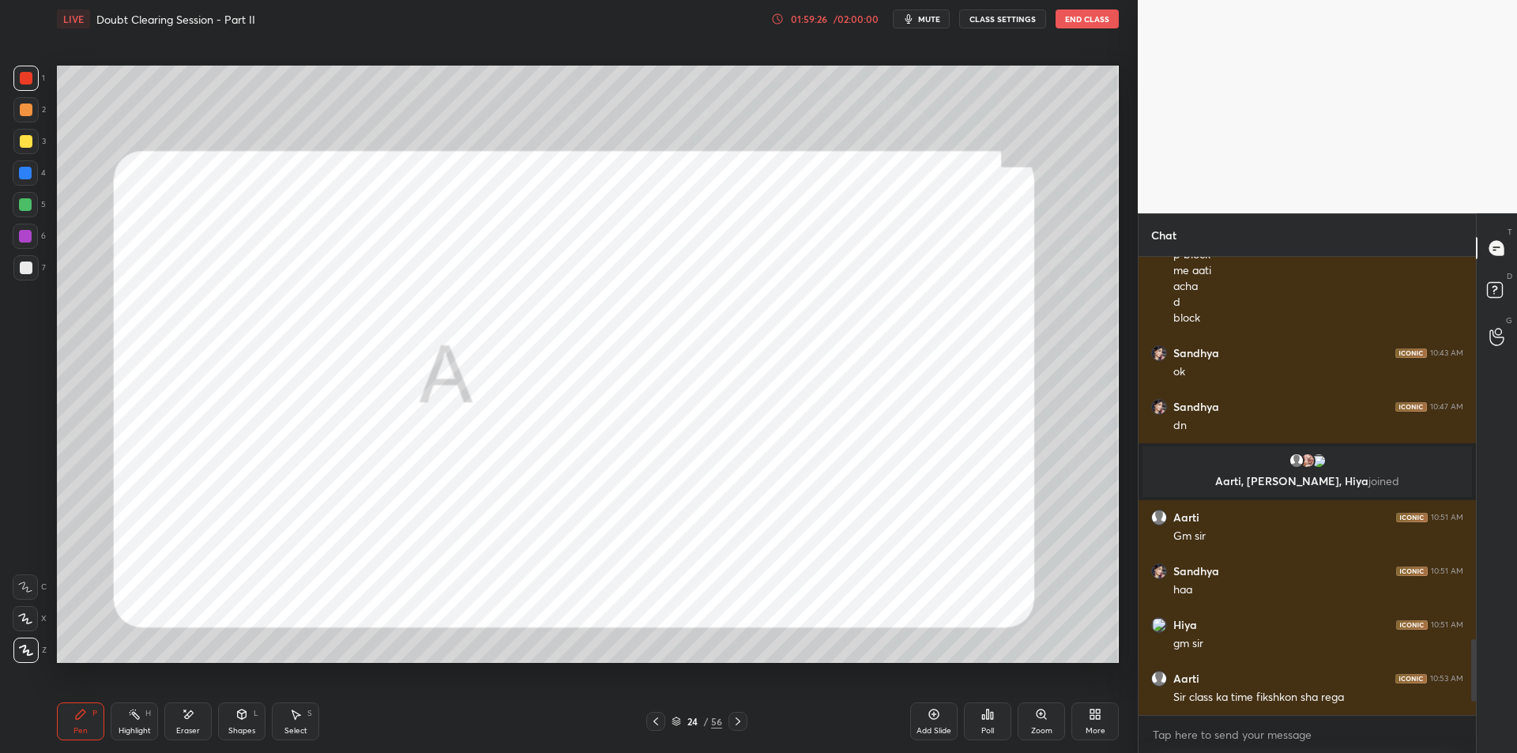
click at [736, 717] on icon at bounding box center [738, 721] width 13 height 13
click at [999, 720] on div "Poll" at bounding box center [987, 721] width 47 height 38
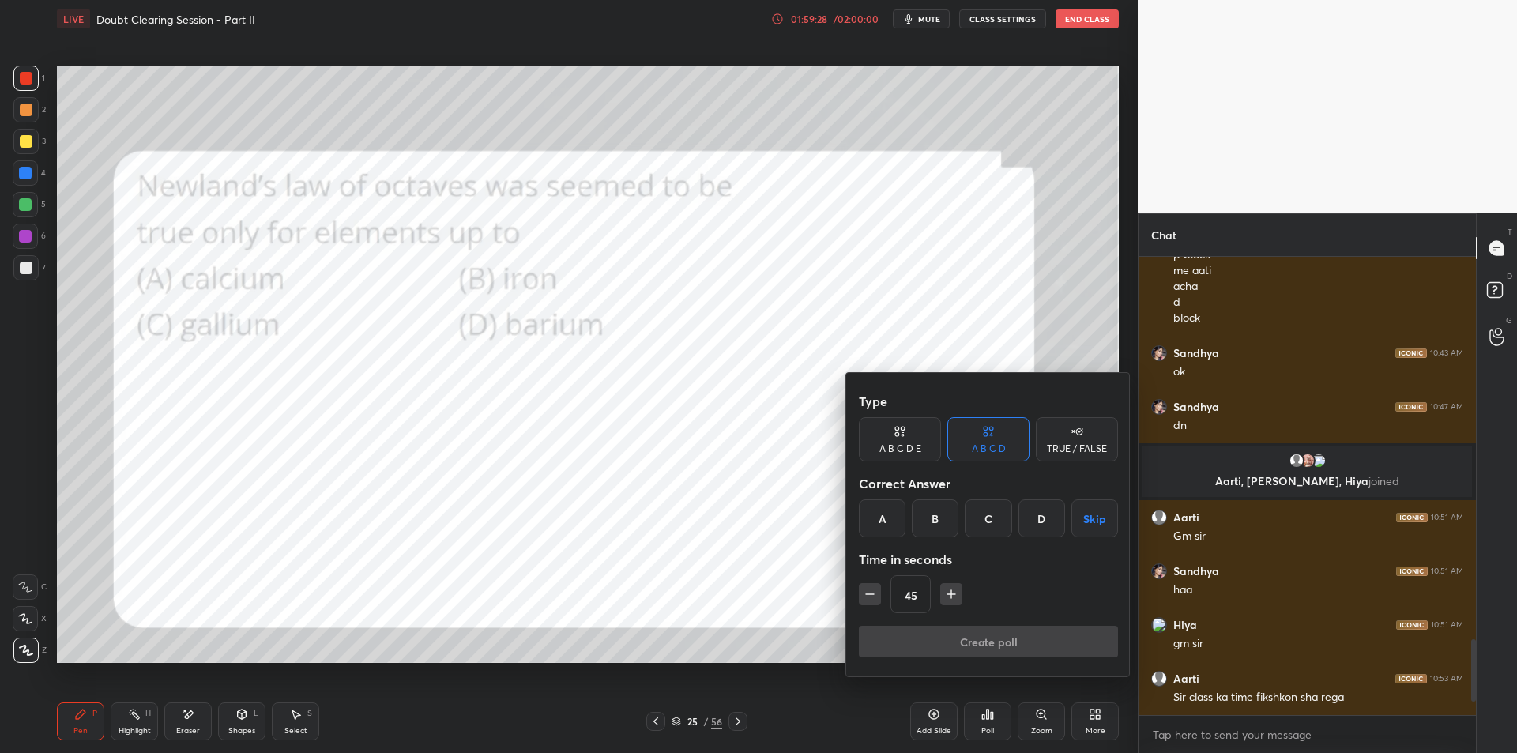
click at [724, 591] on div at bounding box center [758, 376] width 1517 height 753
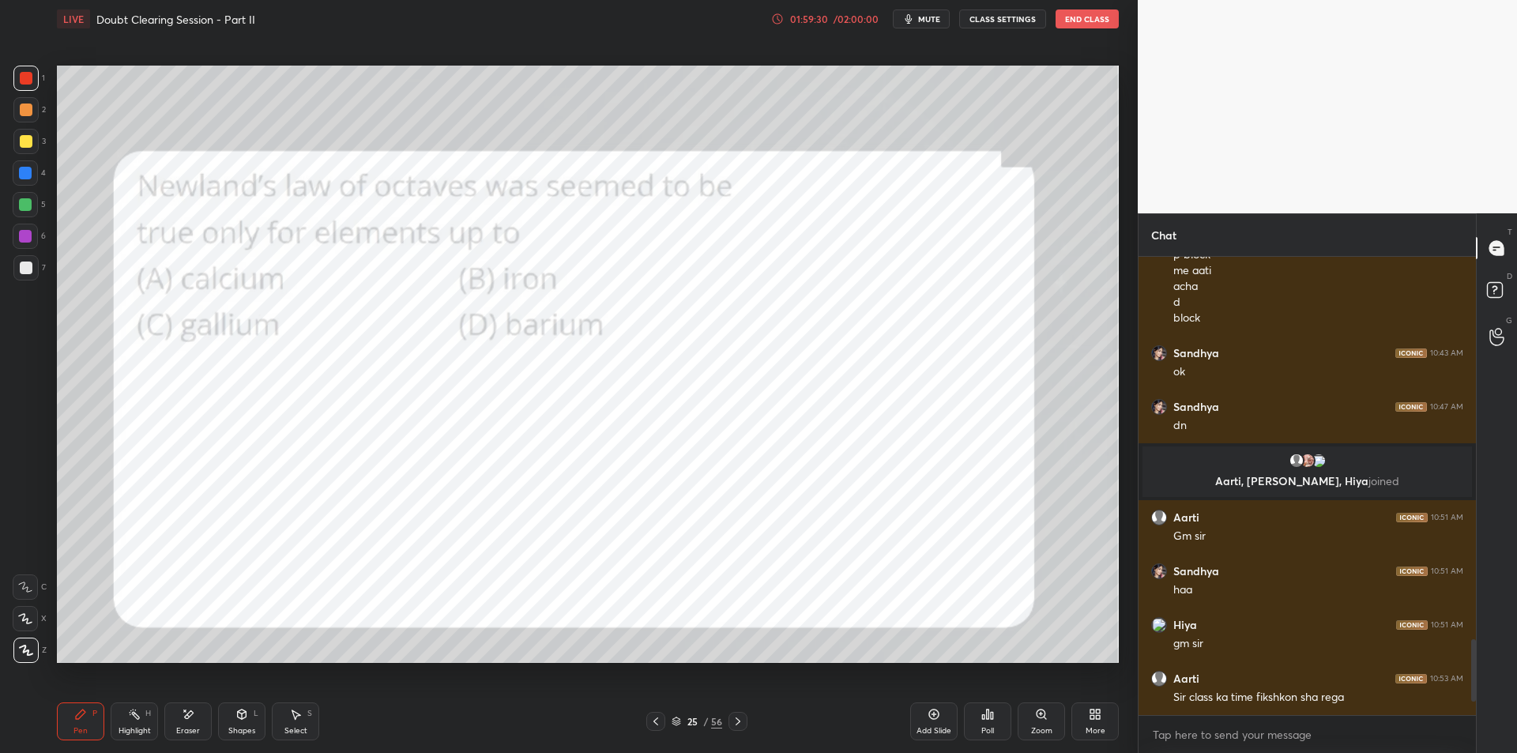
click at [1005, 723] on div "Poll" at bounding box center [987, 721] width 47 height 38
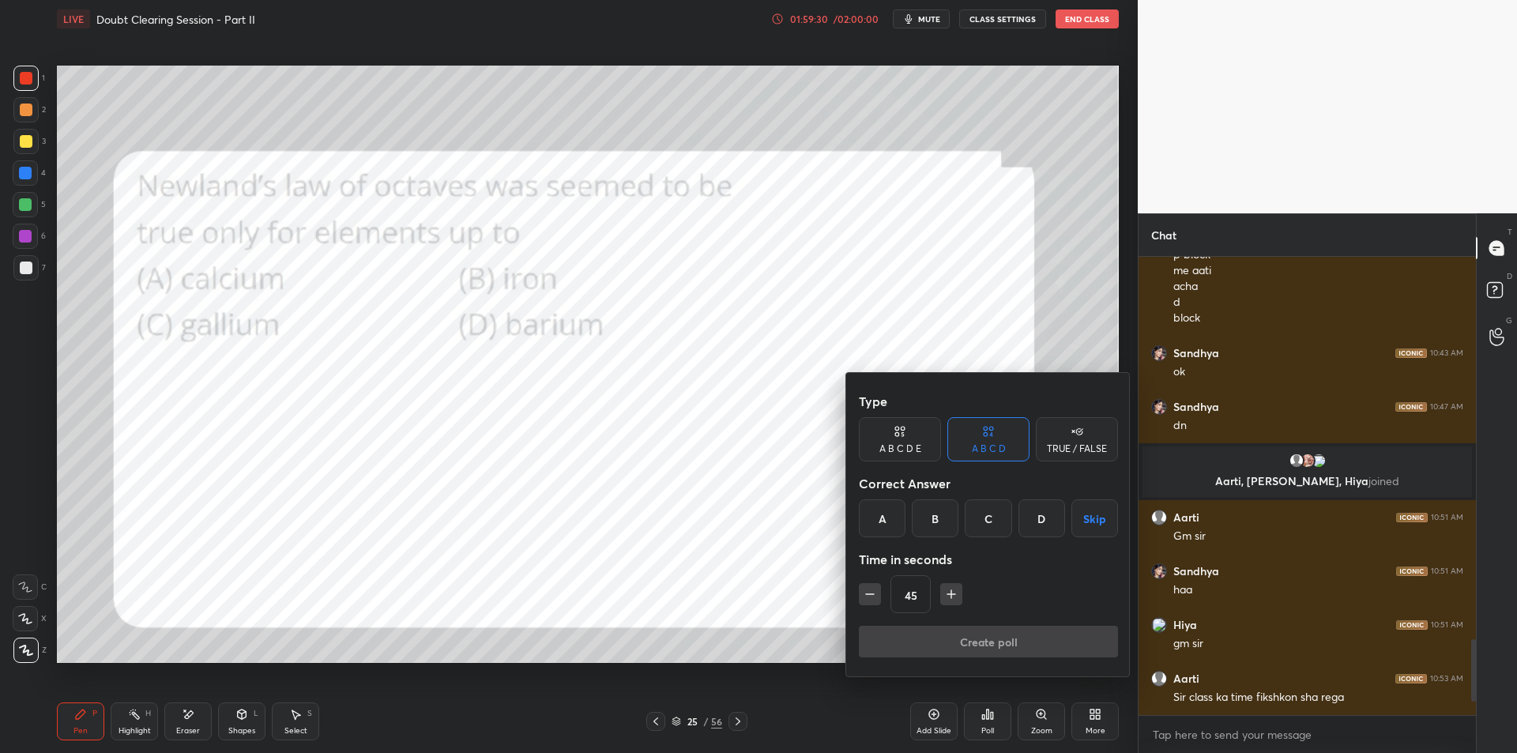
click at [883, 536] on div "A" at bounding box center [882, 518] width 47 height 38
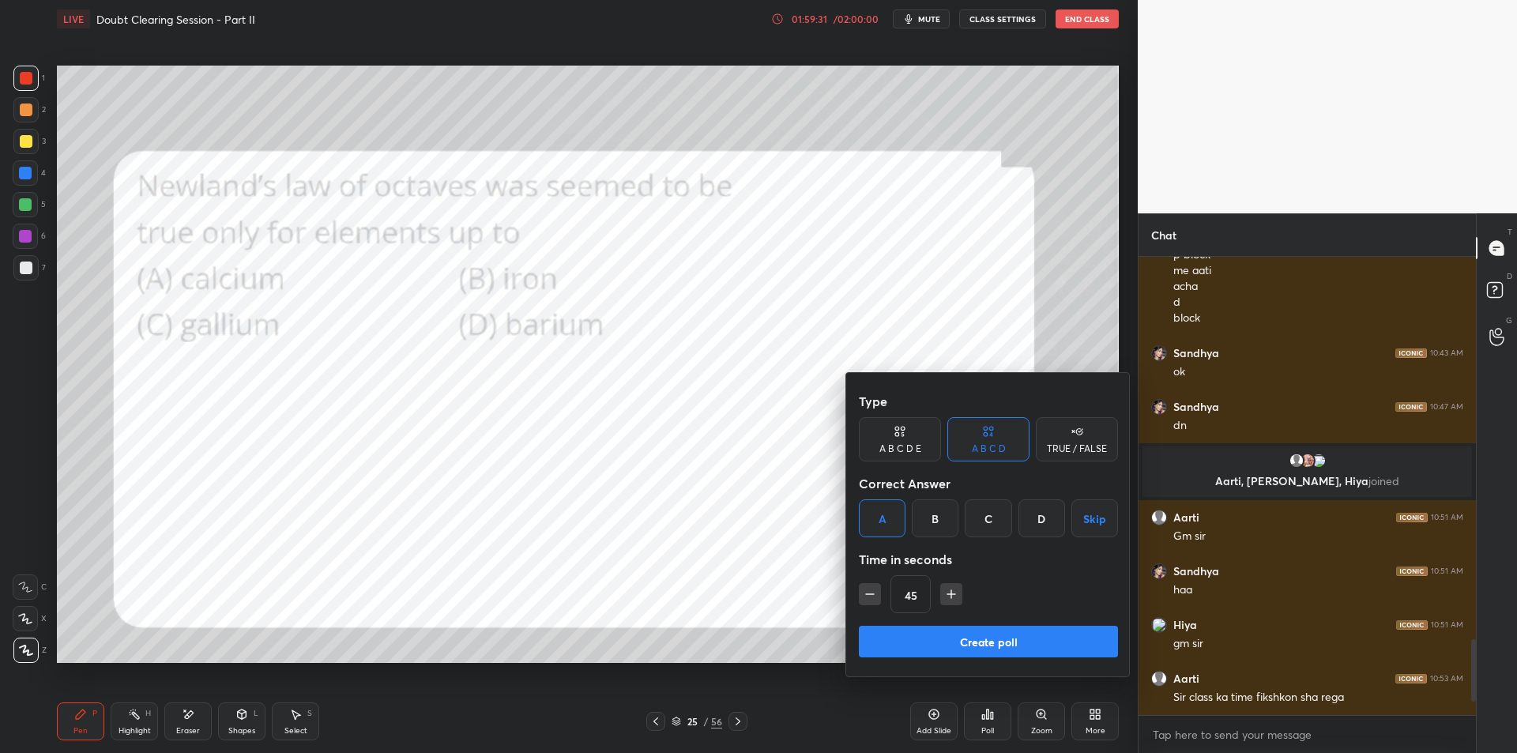
click at [913, 642] on button "Create poll" at bounding box center [988, 642] width 259 height 32
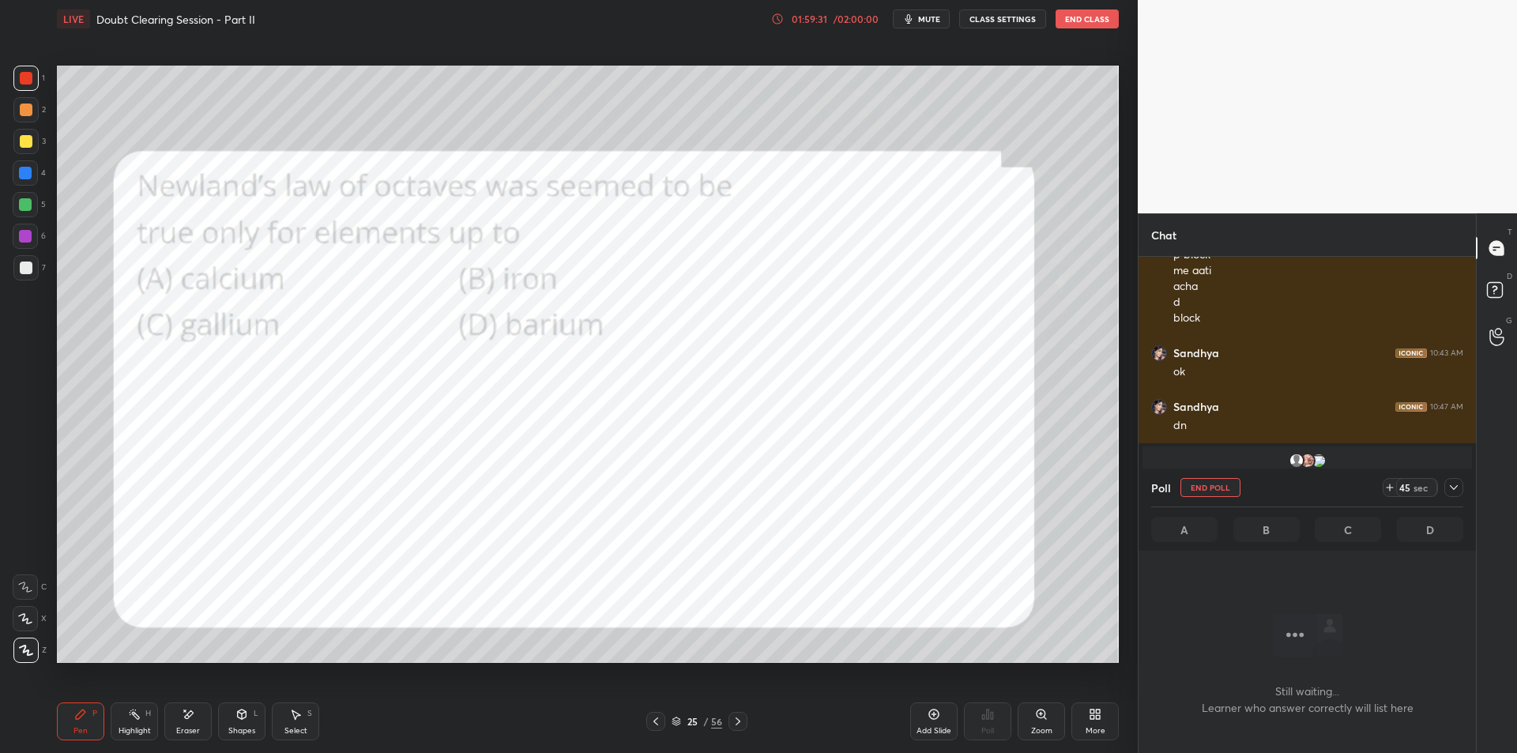
scroll to position [417, 333]
click at [1447, 495] on div at bounding box center [1453, 487] width 19 height 19
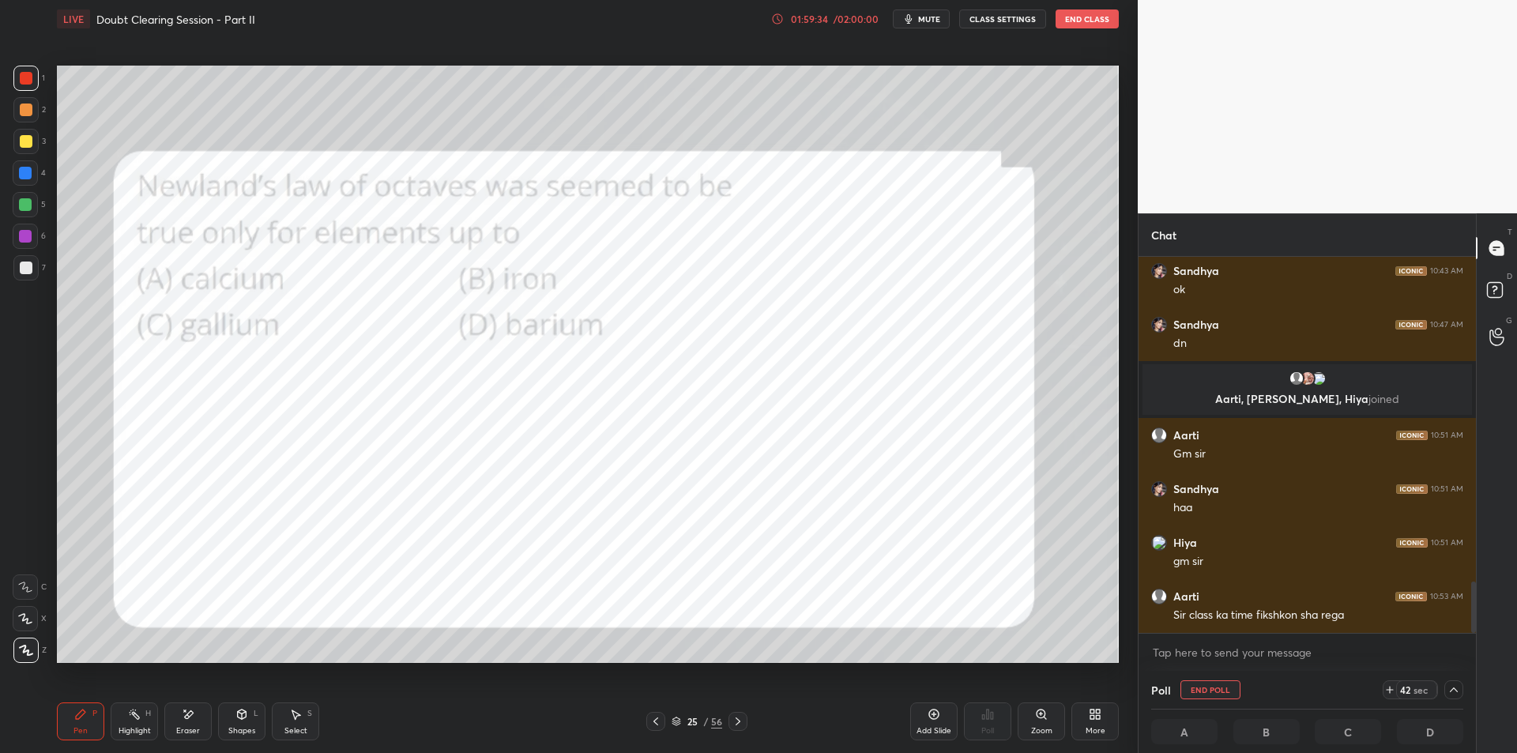
click at [689, 717] on div "25" at bounding box center [692, 721] width 16 height 9
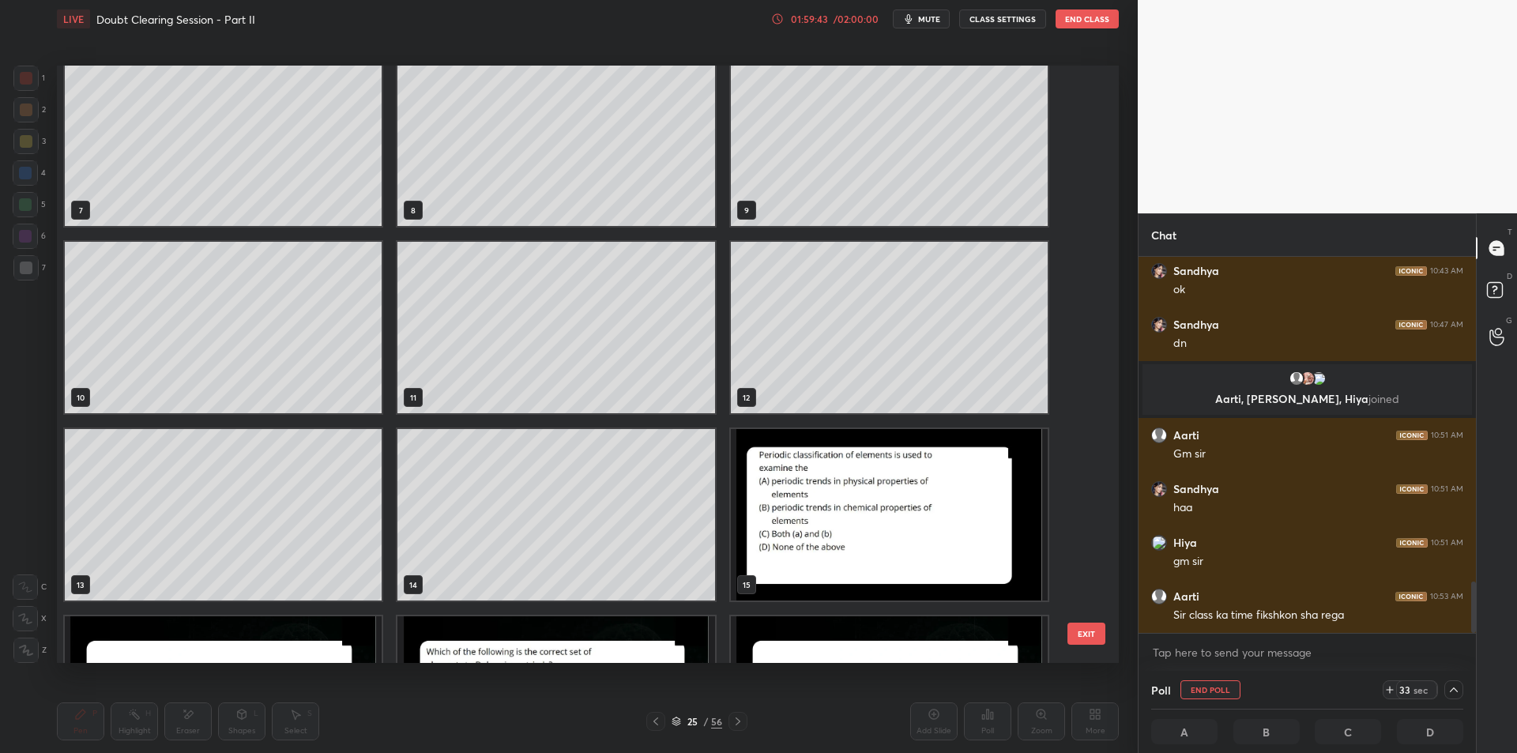
click at [1090, 634] on button "EXIT" at bounding box center [1086, 634] width 38 height 22
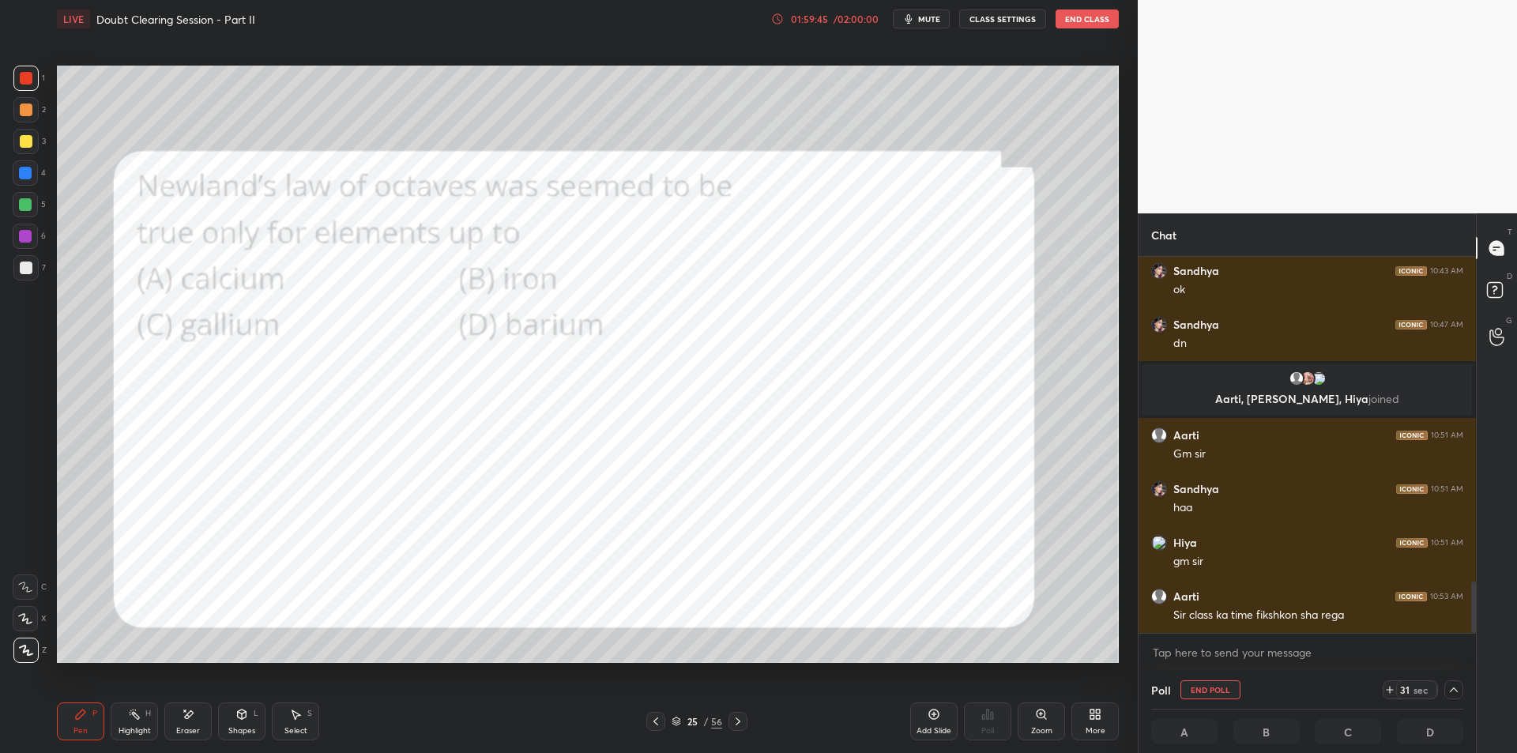
click at [16, 122] on div at bounding box center [25, 109] width 25 height 25
click at [24, 193] on div at bounding box center [25, 204] width 25 height 25
click at [13, 220] on div "5" at bounding box center [29, 208] width 33 height 32
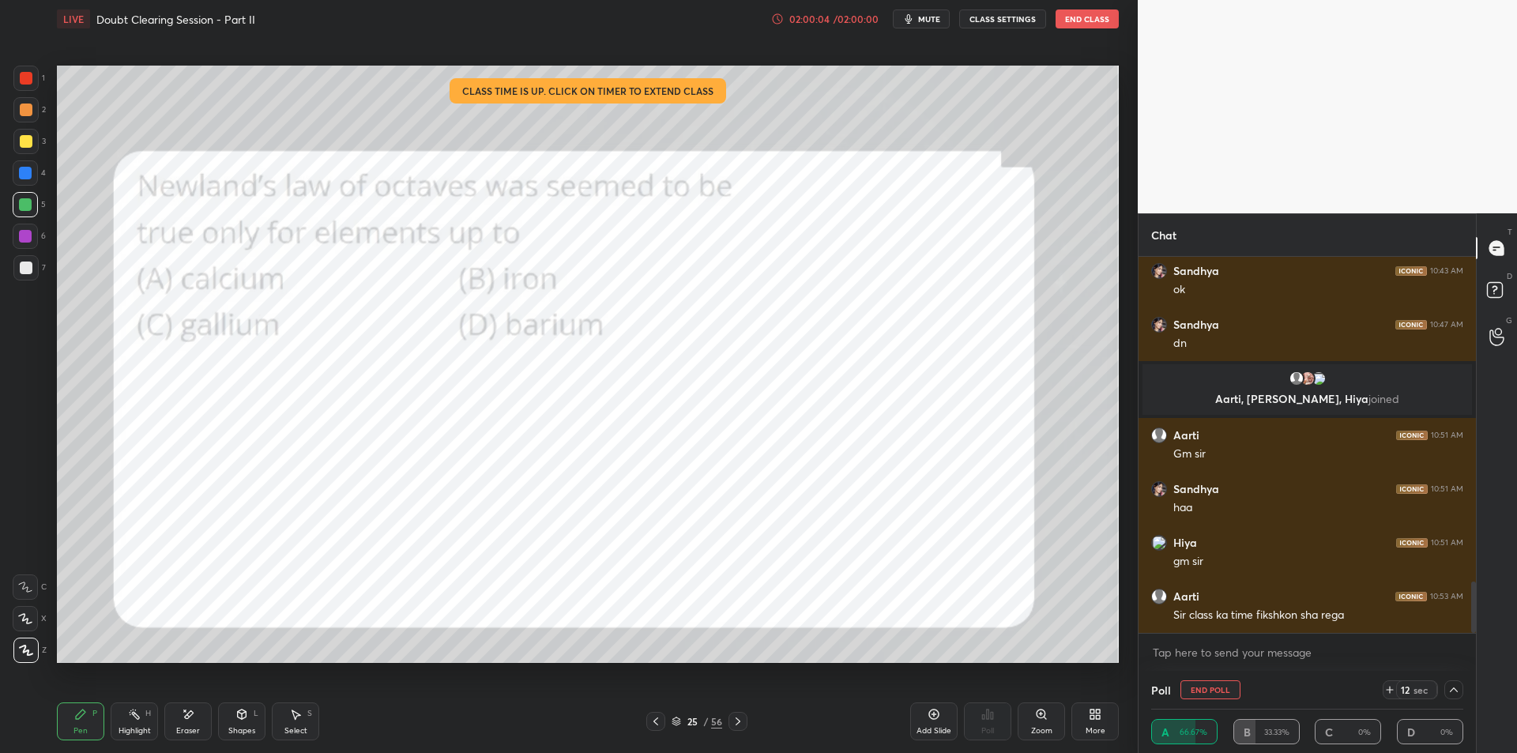
click at [20, 108] on div at bounding box center [26, 110] width 13 height 13
click at [36, 84] on div at bounding box center [25, 78] width 25 height 25
click at [1455, 690] on icon at bounding box center [1454, 689] width 8 height 5
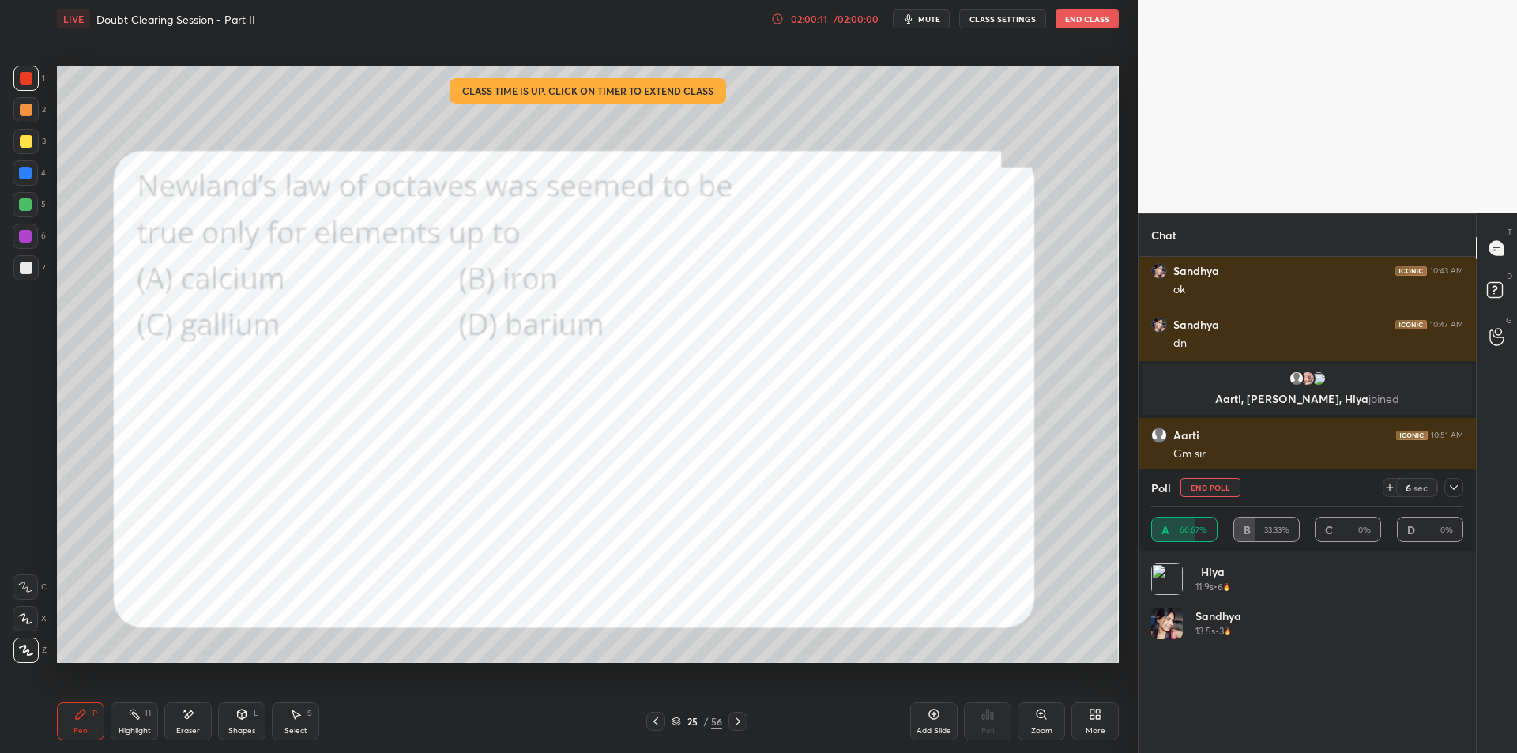
click at [1461, 487] on div at bounding box center [1453, 487] width 19 height 19
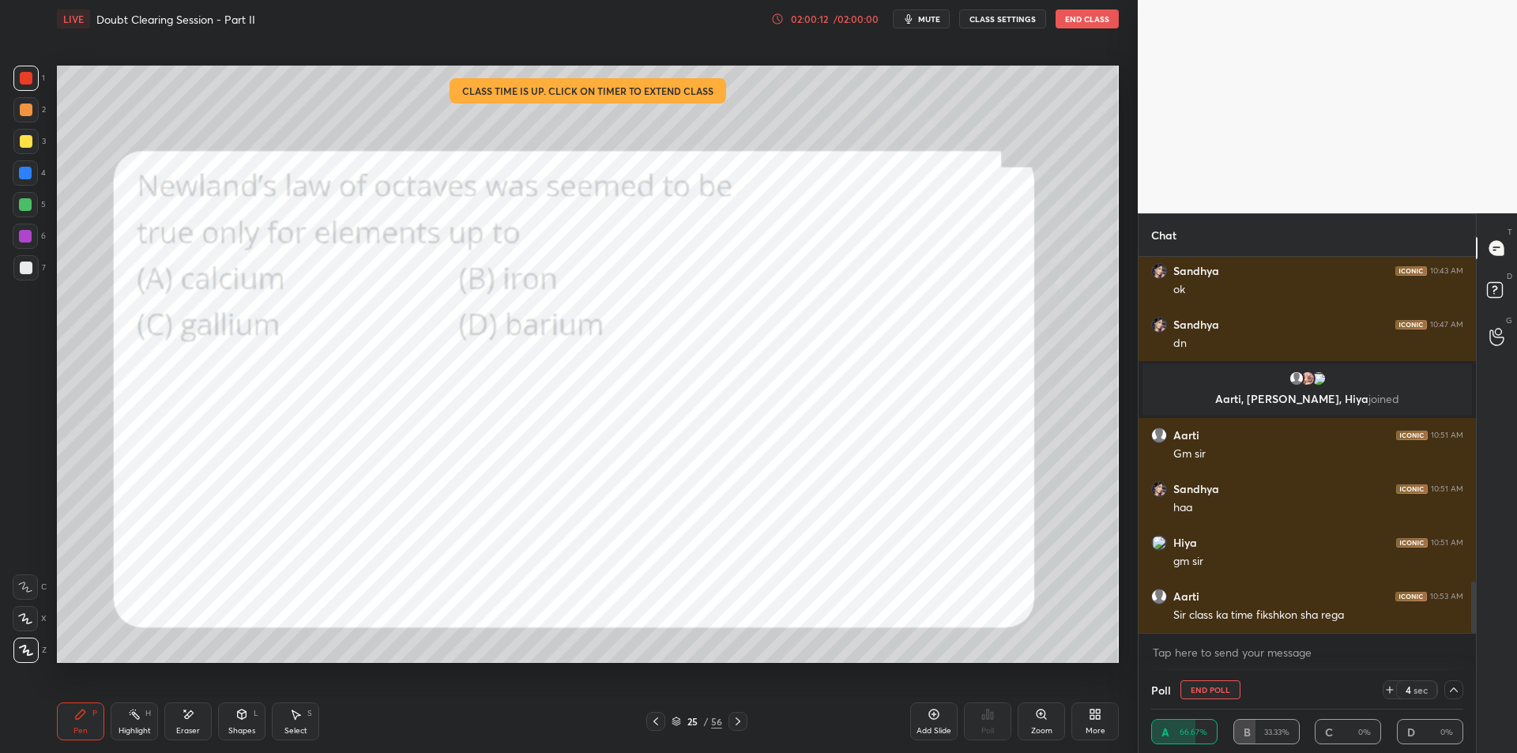
click at [1220, 689] on button "End Poll" at bounding box center [1210, 689] width 60 height 19
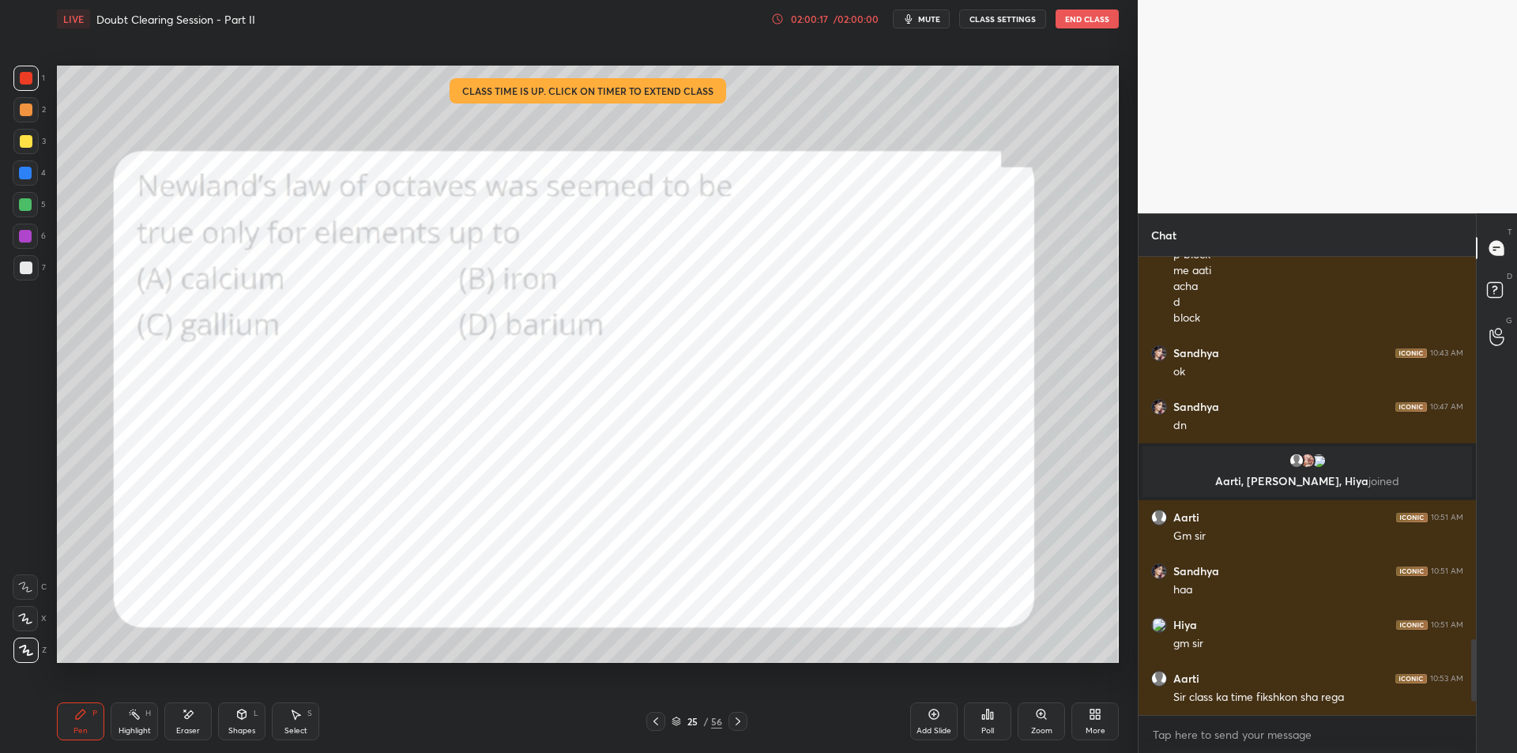
click at [134, 711] on icon at bounding box center [134, 714] width 13 height 13
click at [74, 713] on icon at bounding box center [80, 714] width 13 height 13
click at [53, 117] on div "Setting up your live class Class time is up. Click on timer to extend class Pol…" at bounding box center [588, 364] width 1075 height 652
click at [12, 120] on div "1 2 3 4 5 6 7 C X Z E E Erase all H H" at bounding box center [25, 364] width 51 height 597
click at [26, 140] on div at bounding box center [26, 141] width 13 height 13
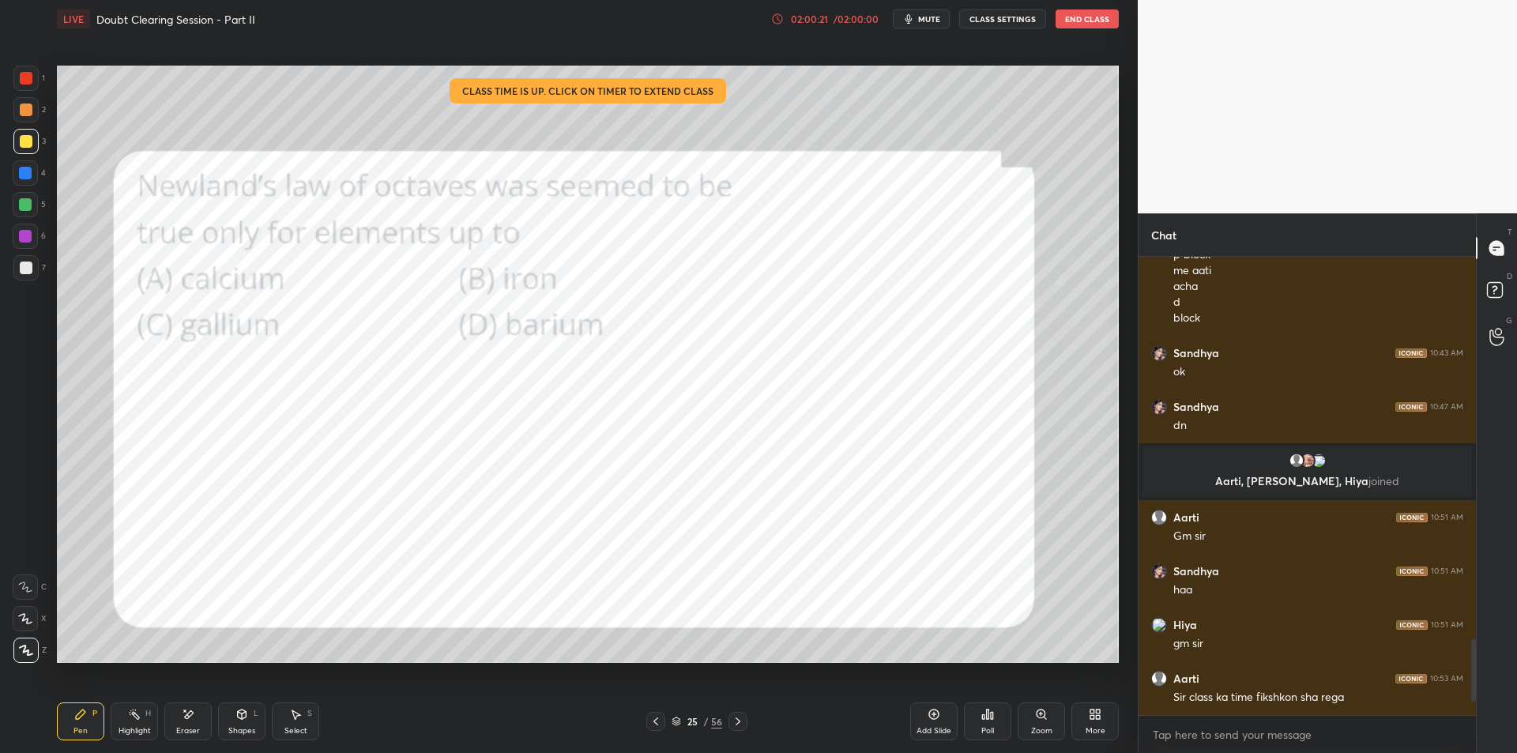
click at [29, 189] on div "4" at bounding box center [29, 176] width 33 height 32
click at [34, 199] on div at bounding box center [25, 204] width 25 height 25
click at [30, 211] on div at bounding box center [25, 204] width 25 height 25
click at [690, 726] on div "25" at bounding box center [692, 721] width 16 height 9
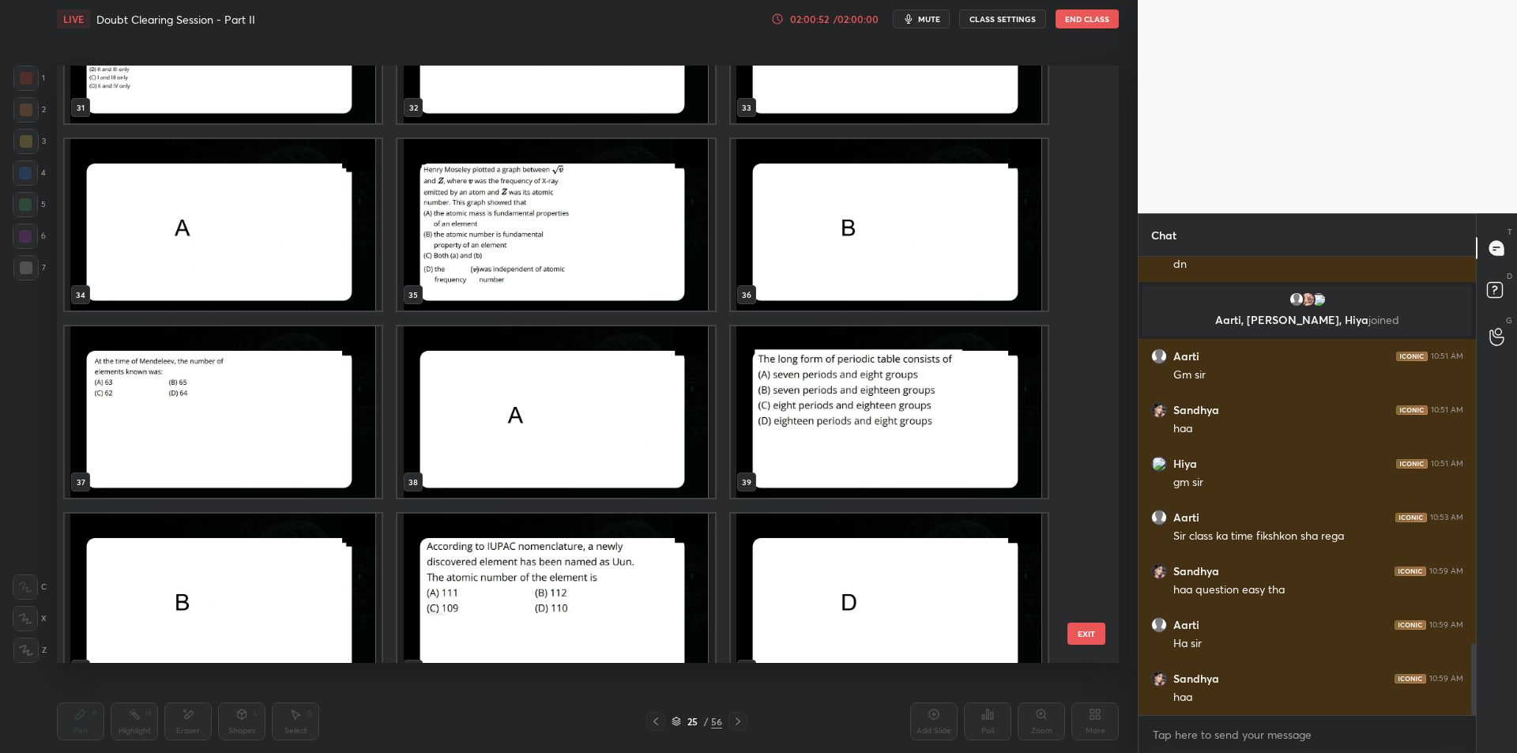
click at [1082, 644] on button "EXIT" at bounding box center [1086, 634] width 38 height 22
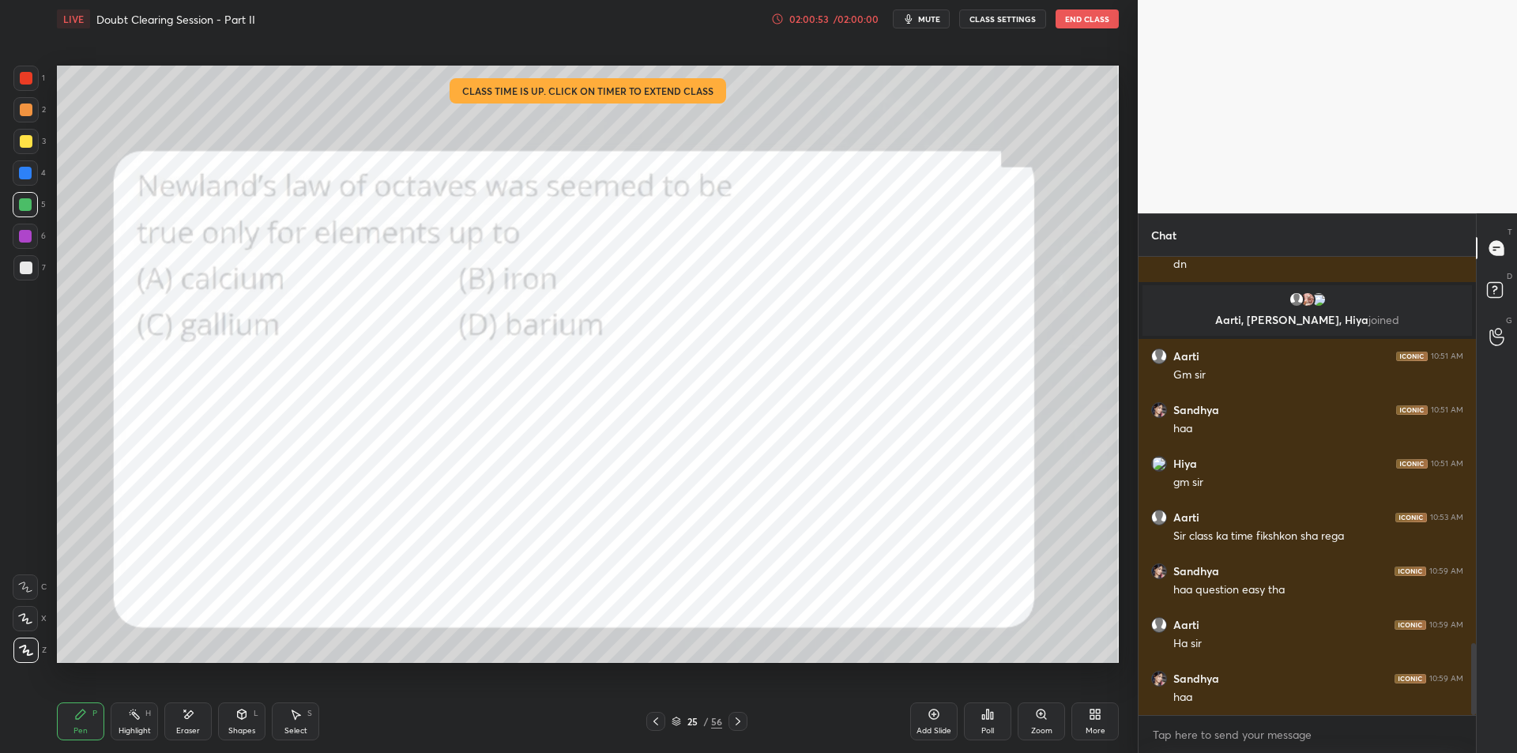
click at [134, 703] on div "Highlight H" at bounding box center [134, 721] width 47 height 38
click at [179, 729] on div "Eraser" at bounding box center [188, 731] width 24 height 8
click at [126, 724] on div "Highlight H" at bounding box center [134, 721] width 47 height 38
click at [18, 79] on div at bounding box center [25, 78] width 25 height 25
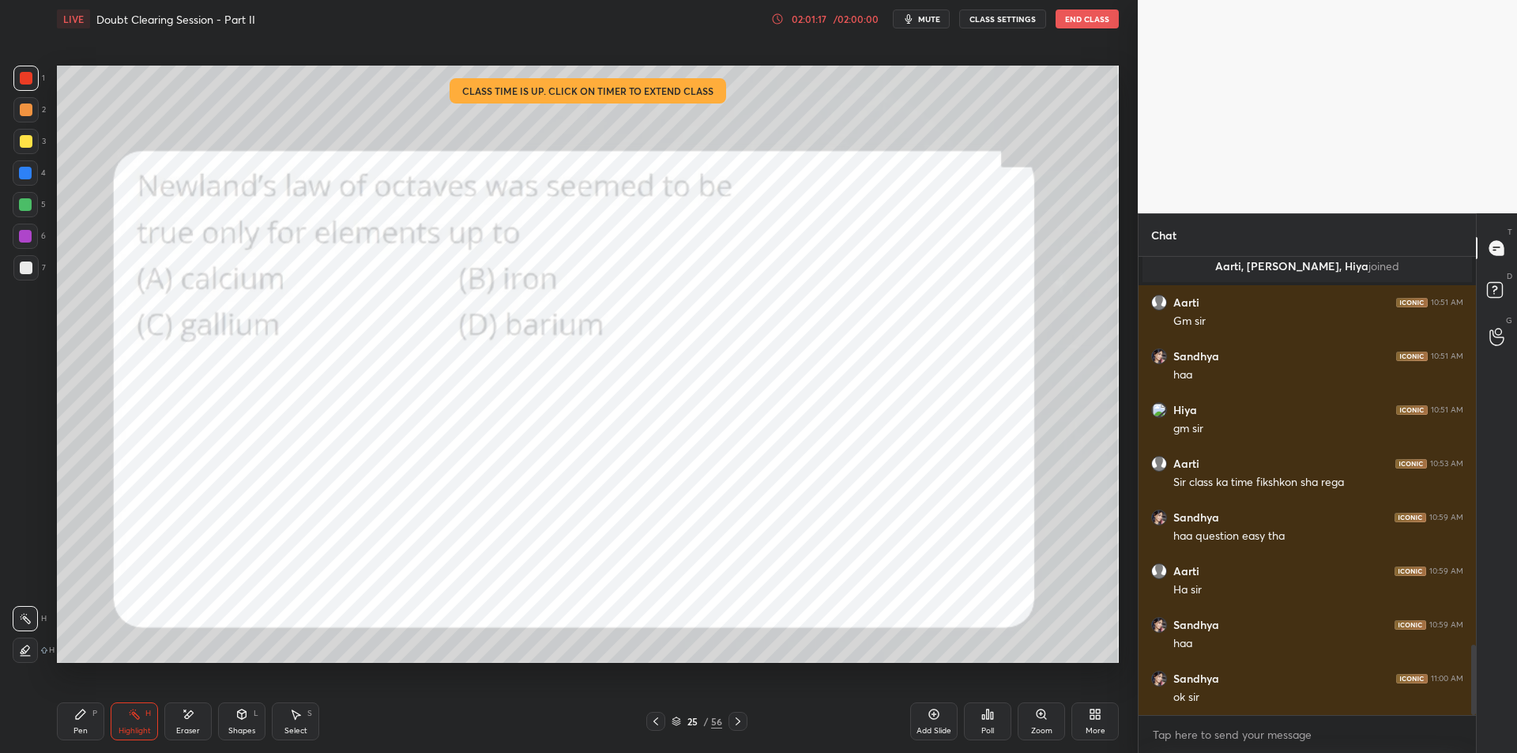
click at [186, 710] on icon at bounding box center [188, 714] width 13 height 13
click at [141, 713] on div "Highlight H" at bounding box center [134, 721] width 47 height 38
click at [649, 725] on icon at bounding box center [655, 721] width 13 height 13
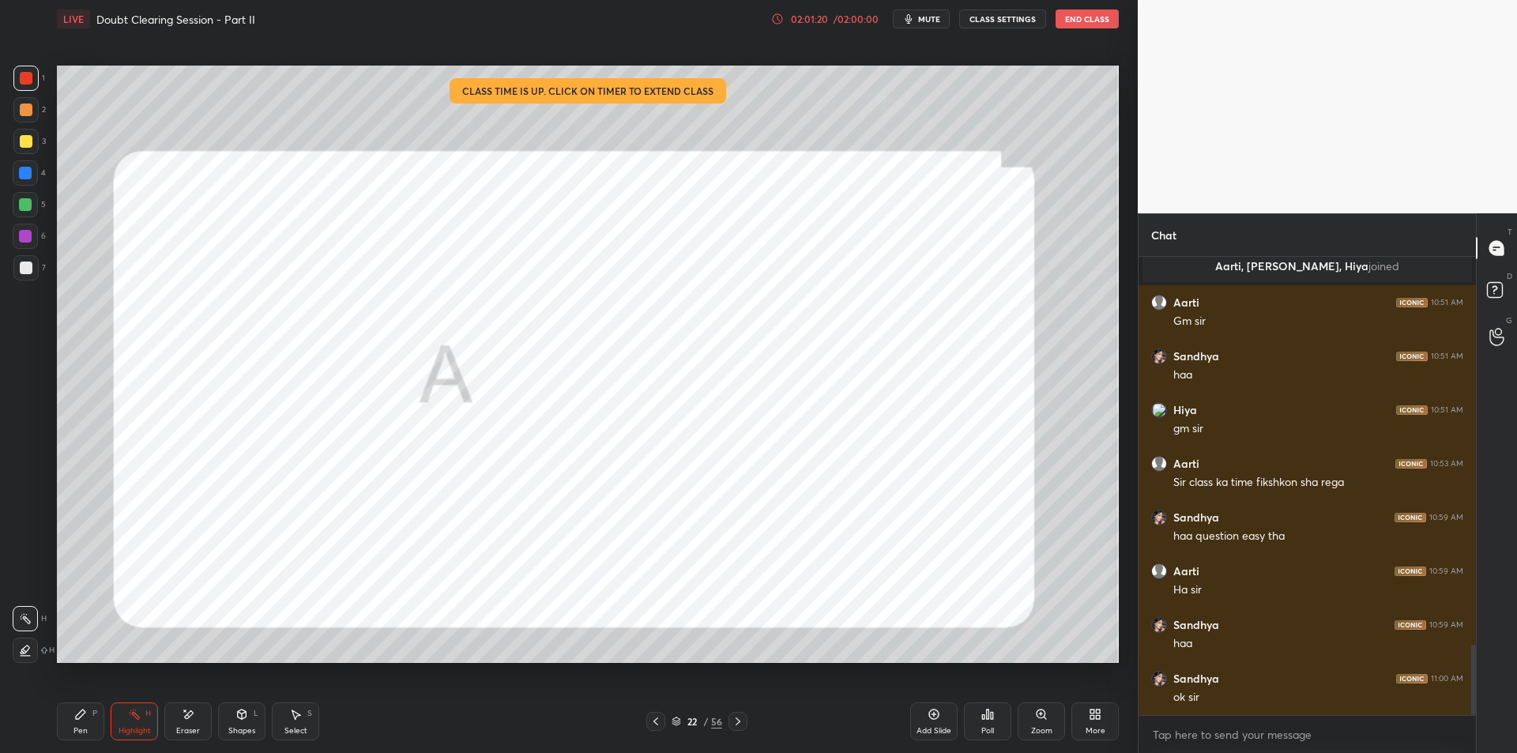
click at [649, 725] on icon at bounding box center [655, 721] width 13 height 13
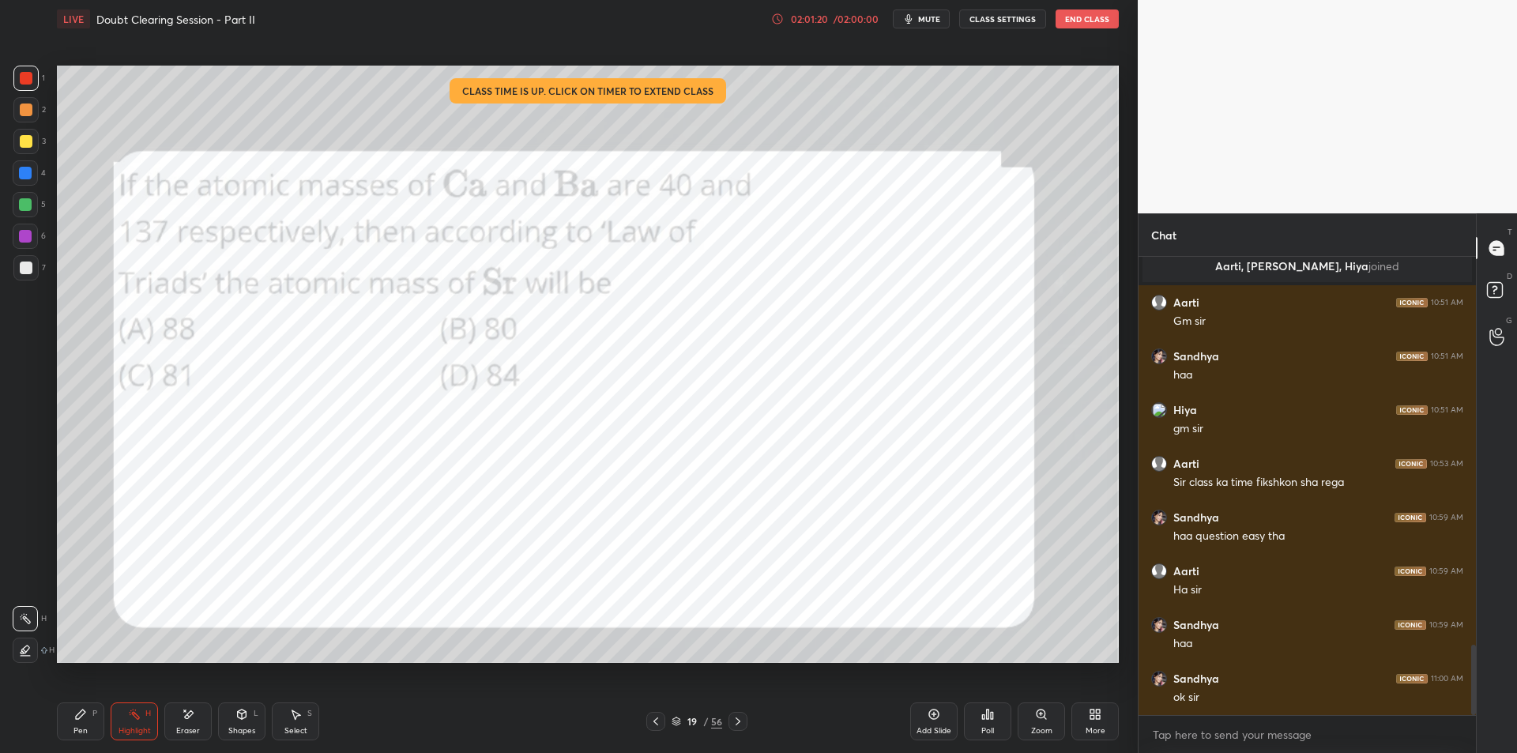
click at [649, 725] on icon at bounding box center [655, 721] width 13 height 13
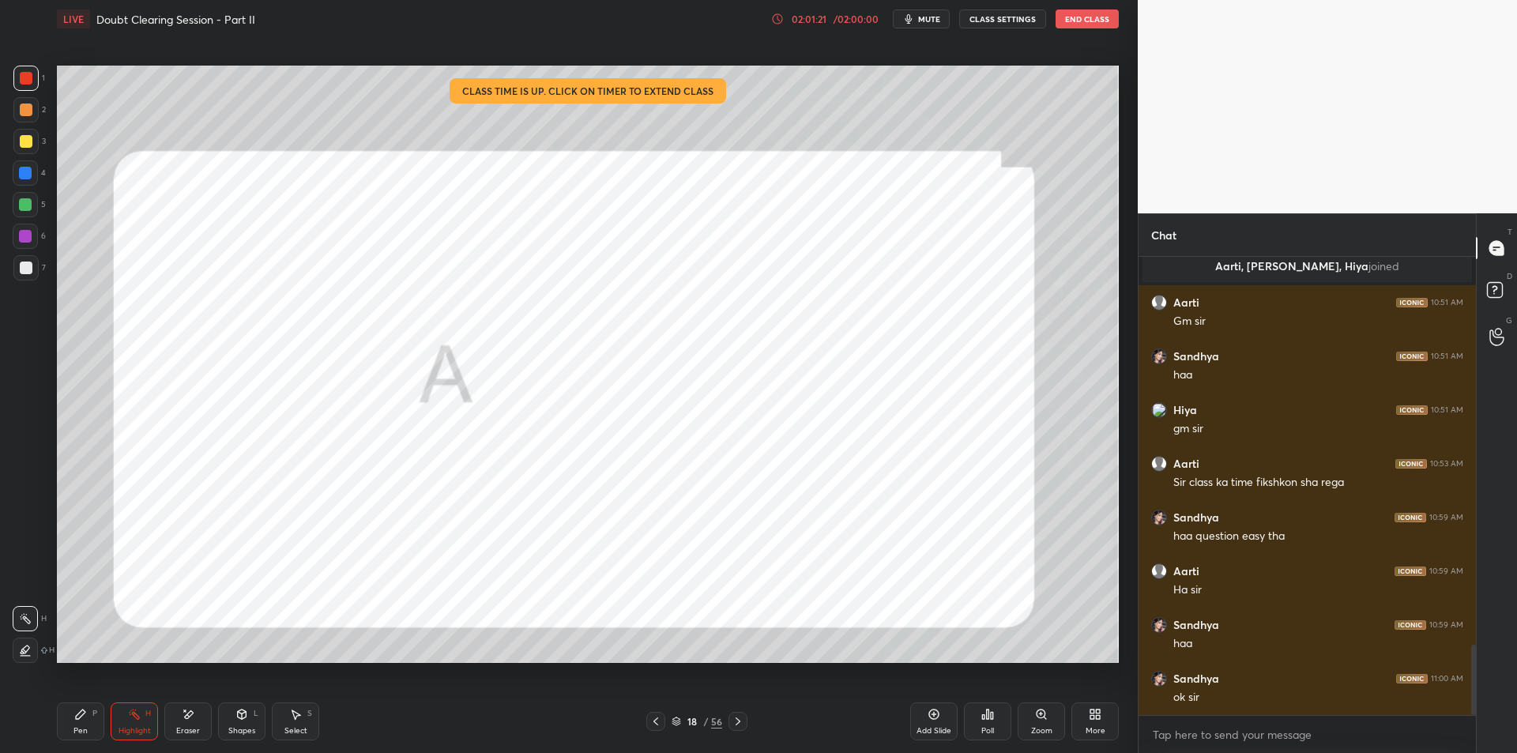
click at [649, 725] on icon at bounding box center [655, 721] width 13 height 13
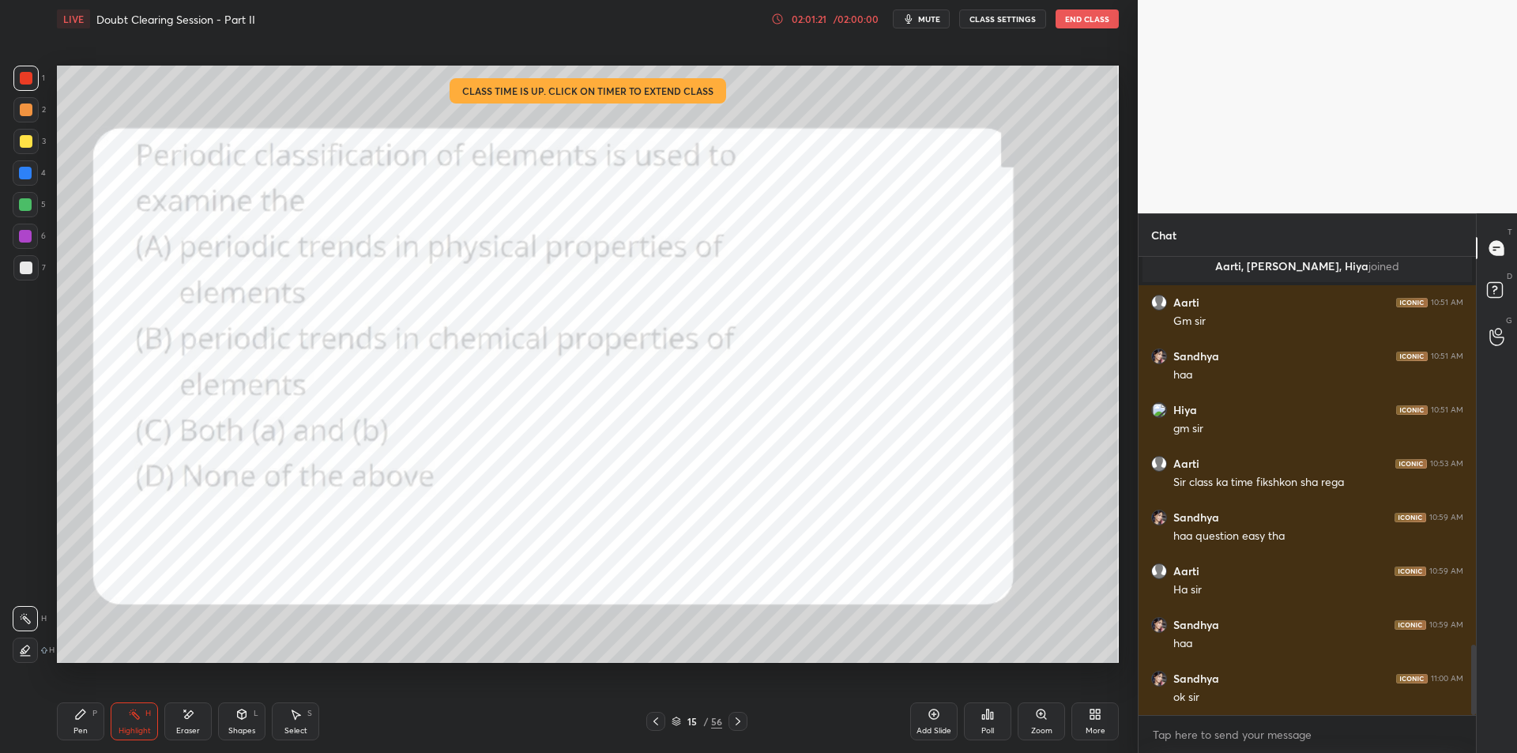
click at [649, 725] on icon at bounding box center [655, 721] width 13 height 13
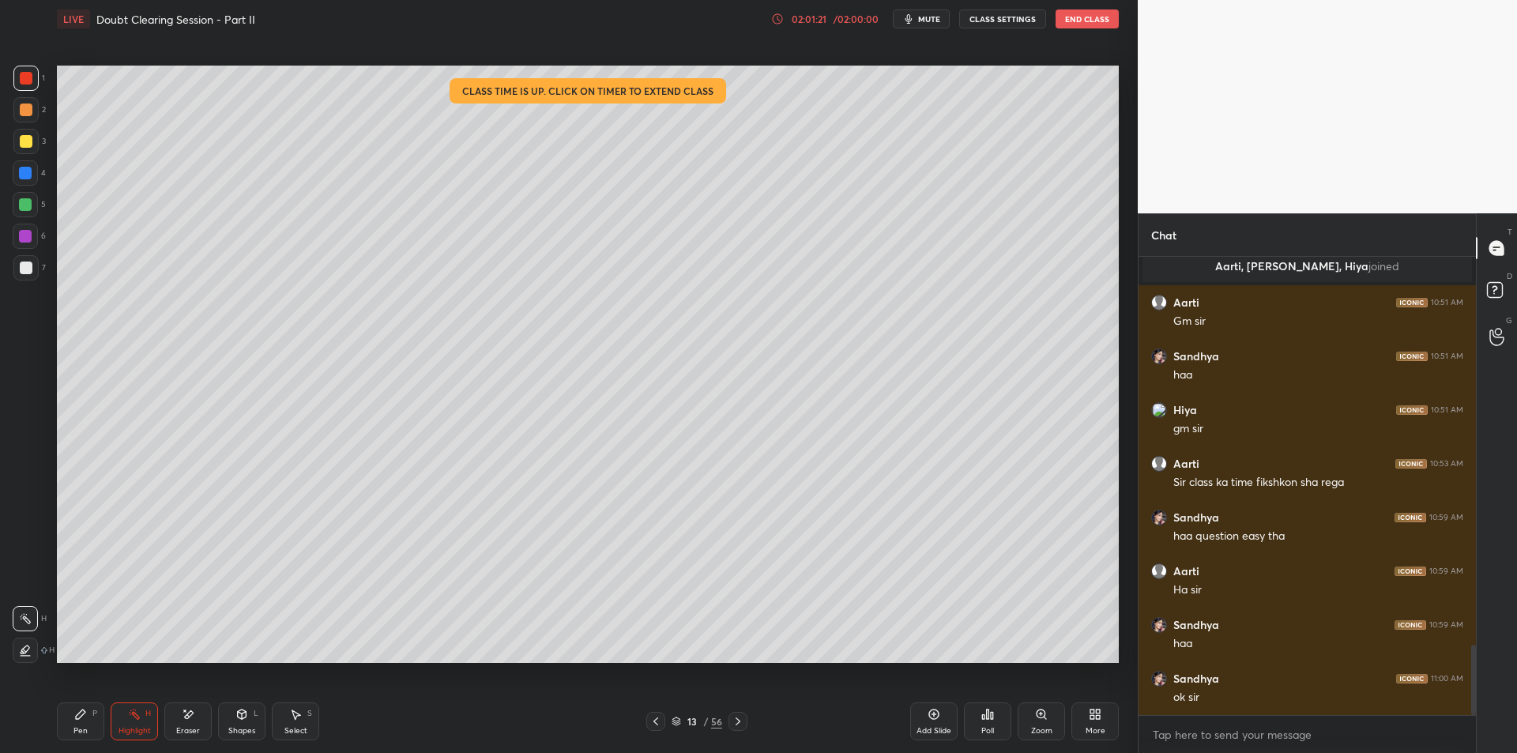
click at [649, 725] on icon at bounding box center [655, 721] width 13 height 13
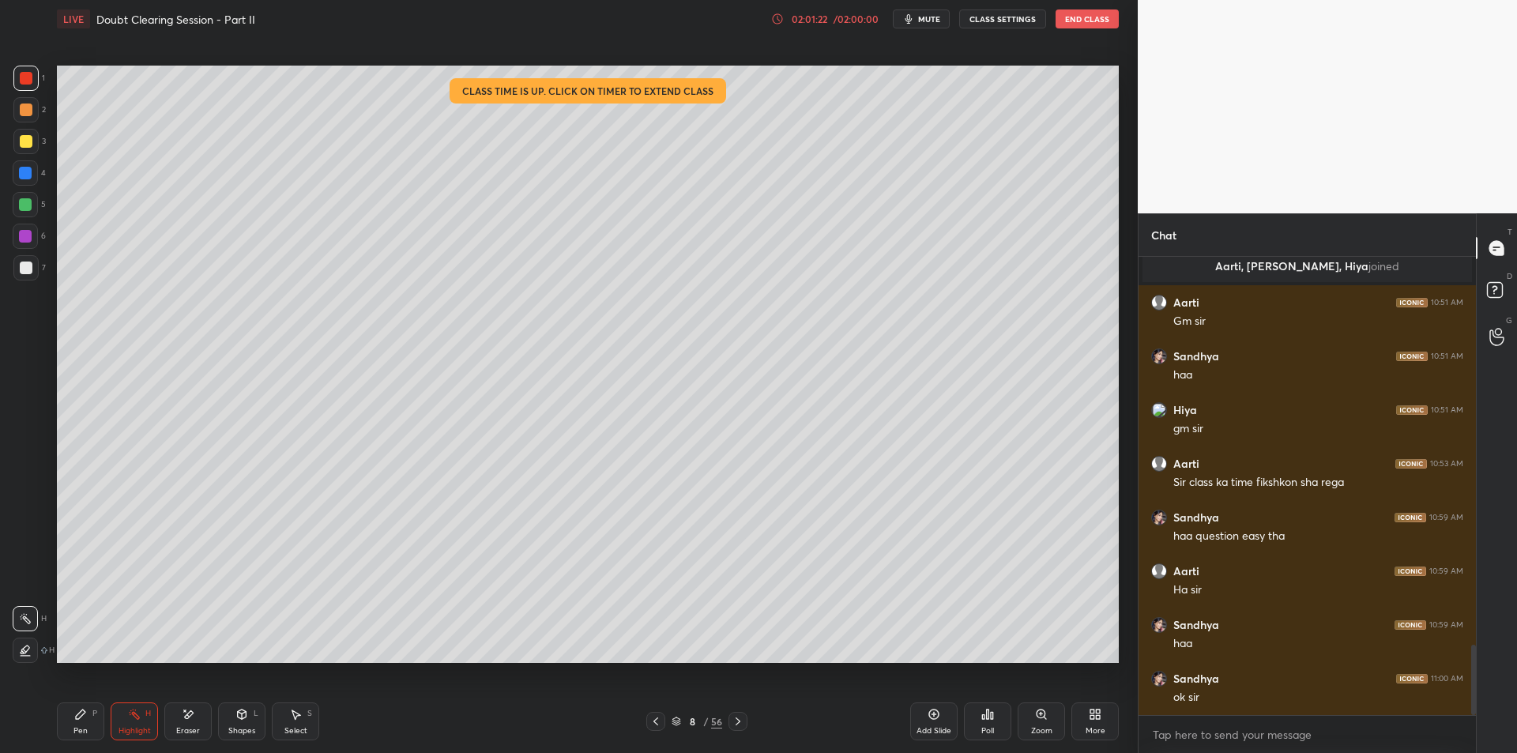
click at [649, 725] on icon at bounding box center [655, 721] width 13 height 13
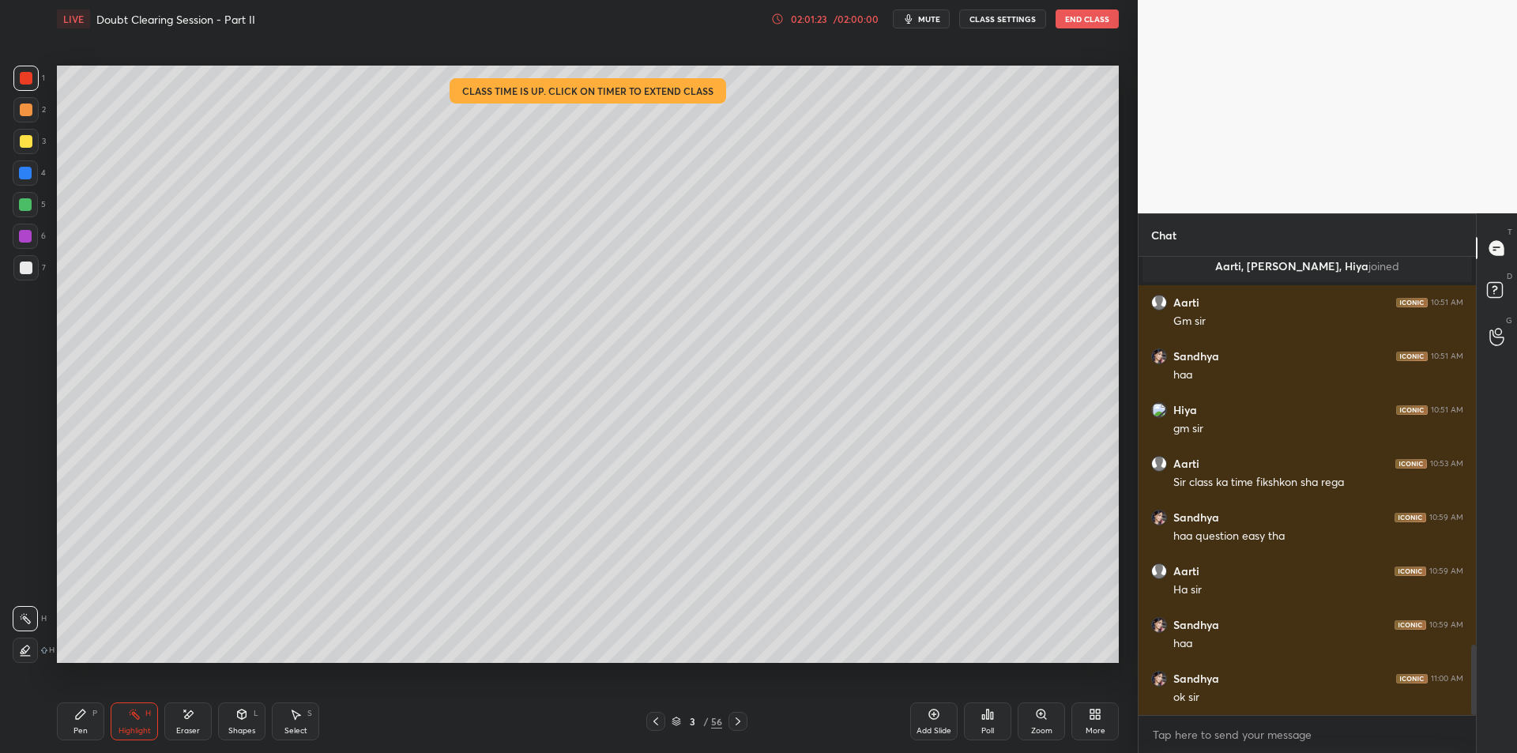
click at [649, 725] on icon at bounding box center [655, 721] width 13 height 13
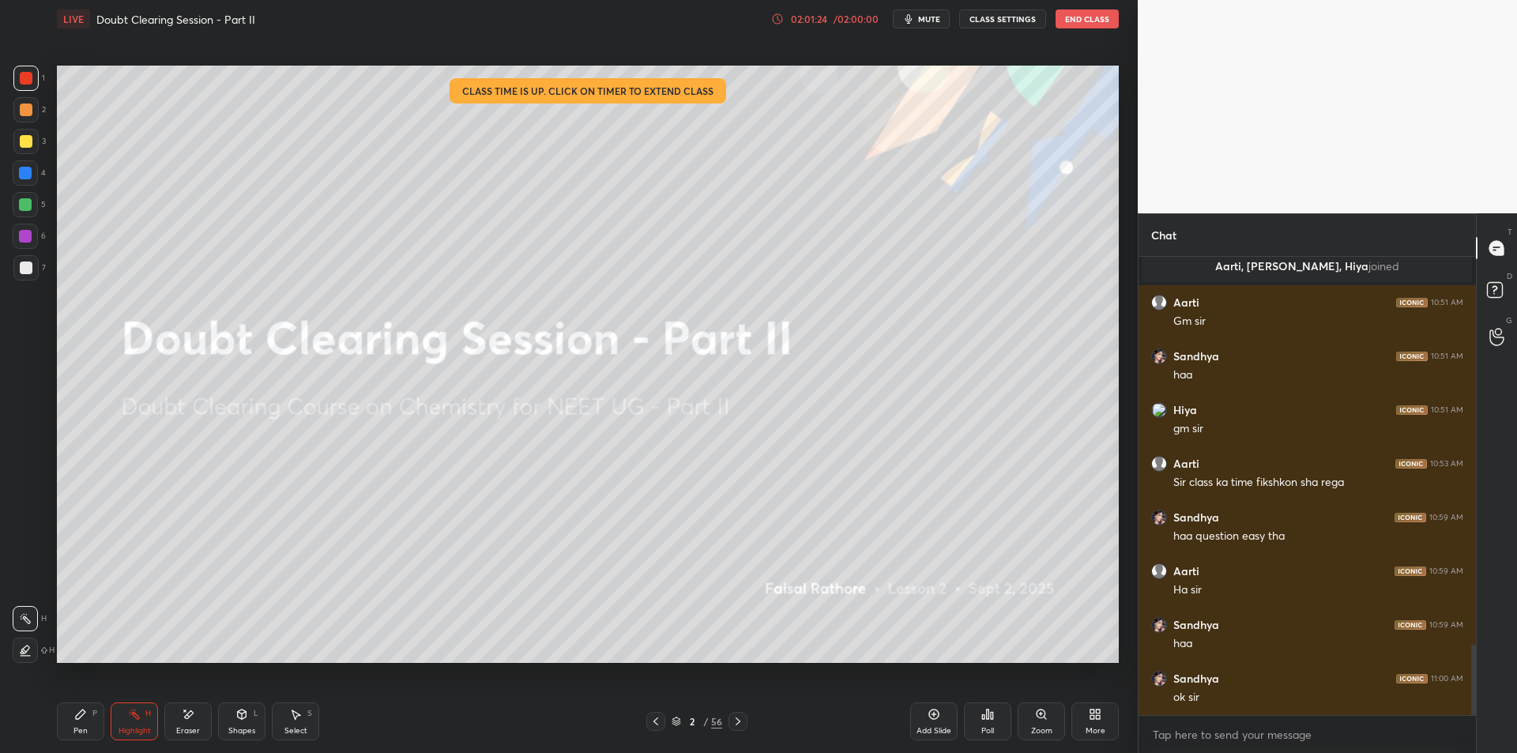
scroll to position [2573, 0]
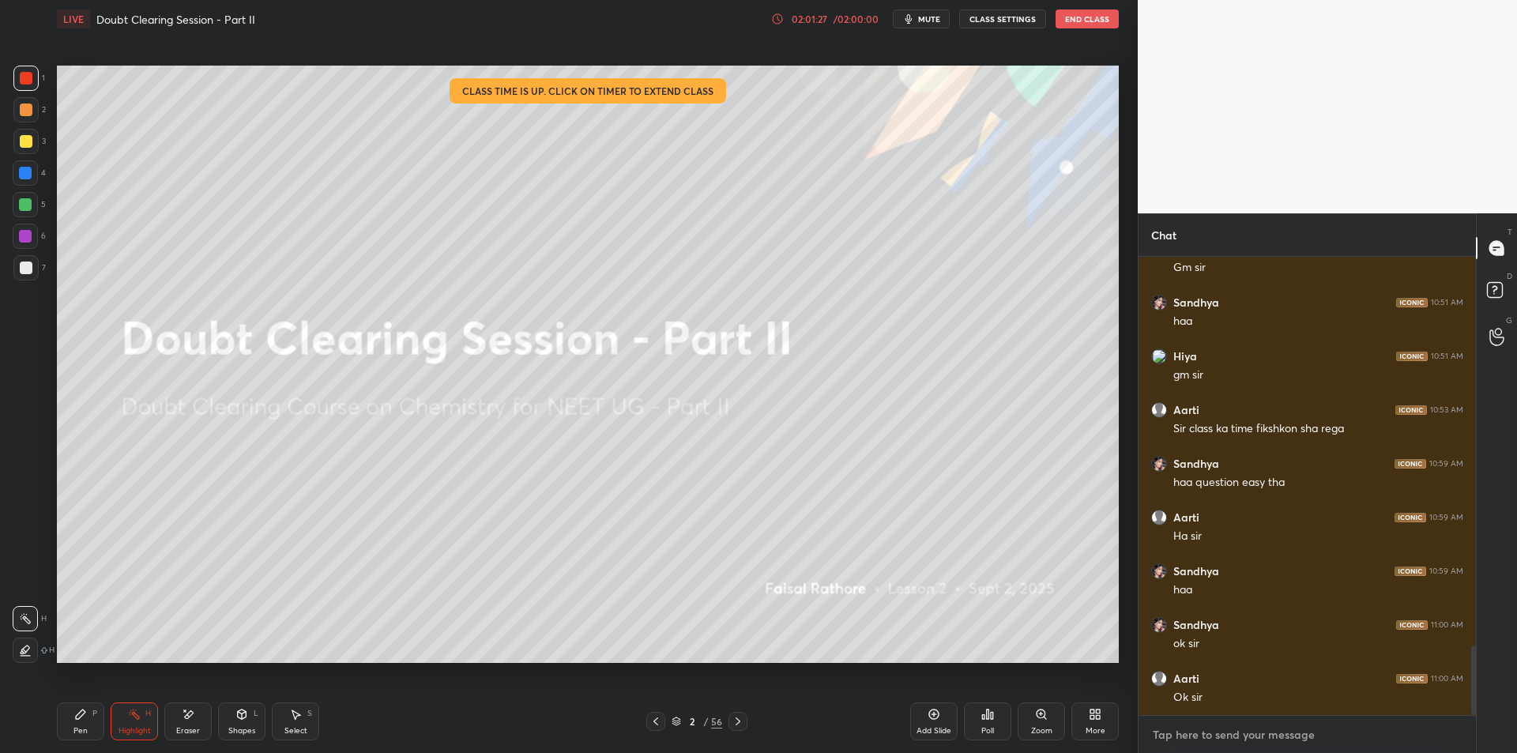
click at [1202, 730] on textarea at bounding box center [1307, 734] width 312 height 25
click at [1089, 20] on button "End Class" at bounding box center [1087, 18] width 63 height 19
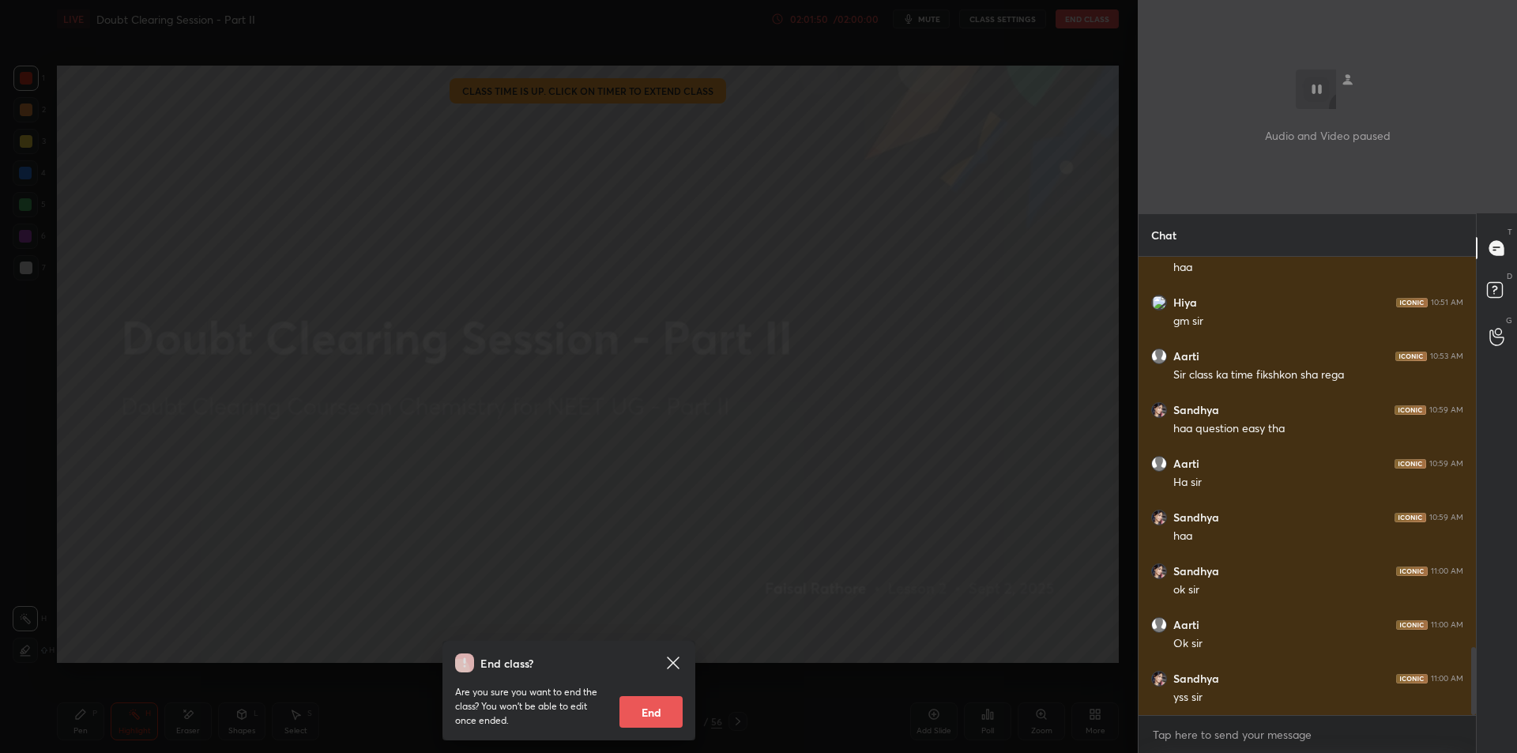
click at [636, 713] on button "End" at bounding box center [650, 712] width 63 height 32
type textarea "x"
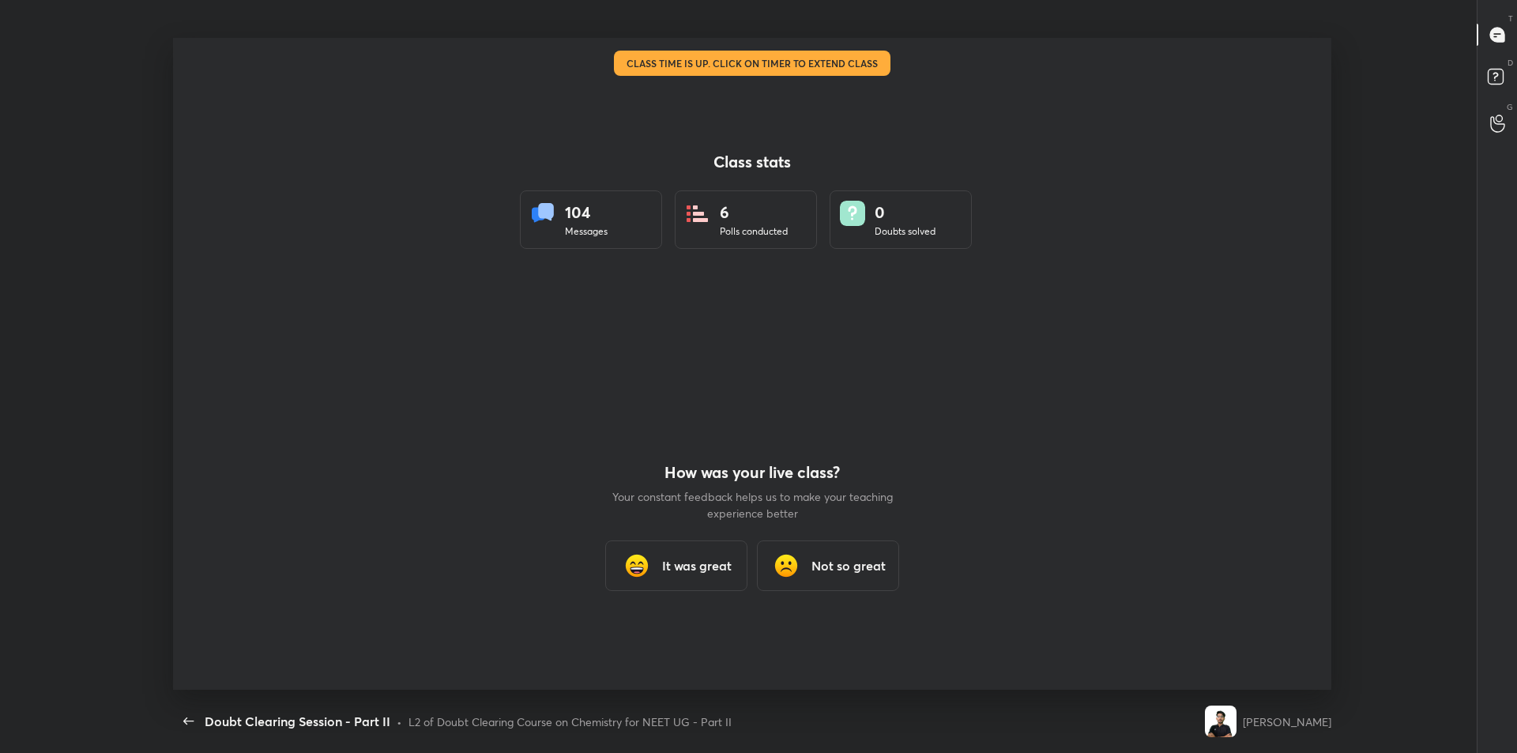
scroll to position [0, 0]
click at [662, 578] on div "It was great" at bounding box center [676, 565] width 142 height 51
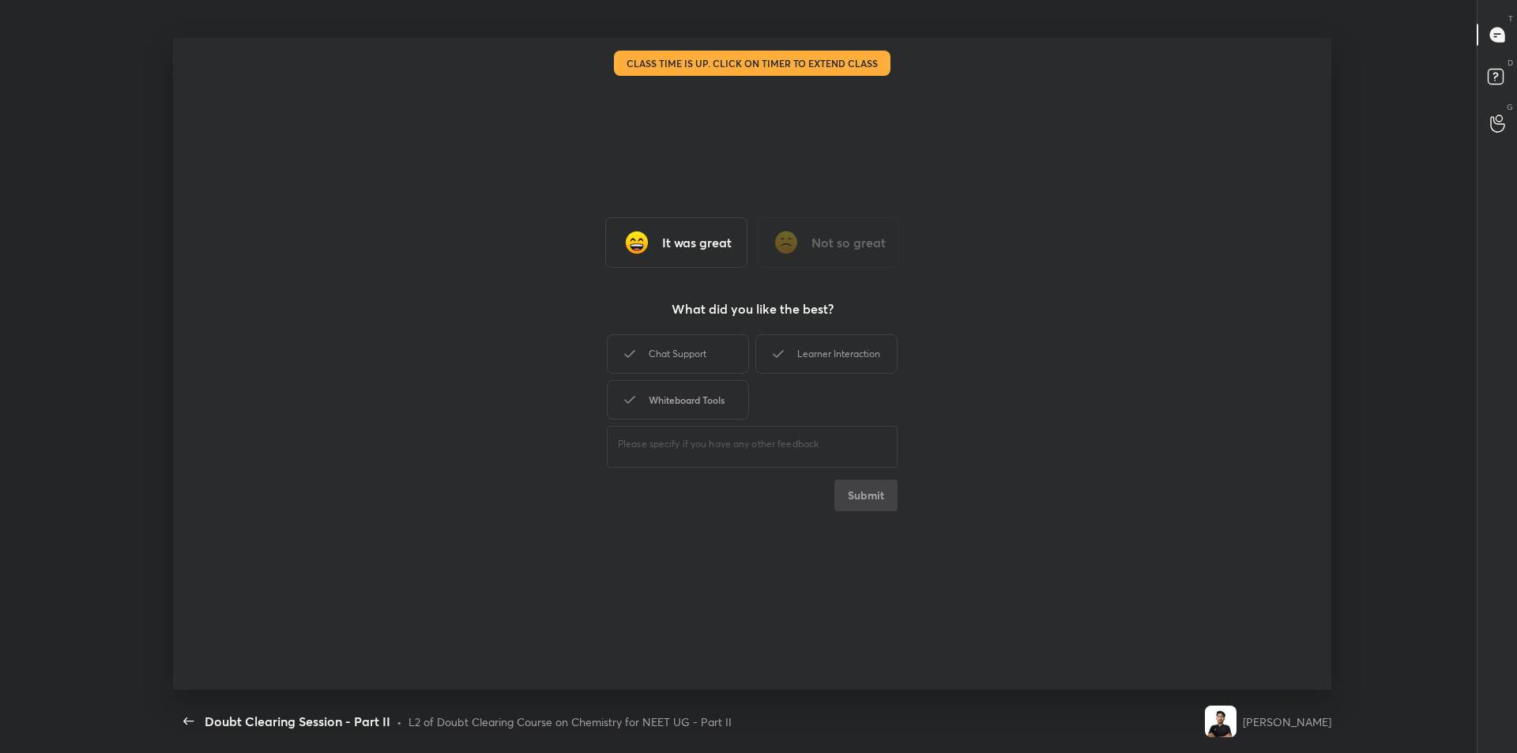
click at [630, 384] on div "Whiteboard Tools" at bounding box center [678, 400] width 142 height 40
drag, startPoint x: 649, startPoint y: 354, endPoint x: 786, endPoint y: 353, distance: 136.7
click at [649, 354] on div "Chat Support" at bounding box center [678, 354] width 142 height 40
click at [797, 351] on div "Learner Interaction" at bounding box center [826, 354] width 142 height 40
click at [854, 483] on button "Submit" at bounding box center [865, 496] width 63 height 32
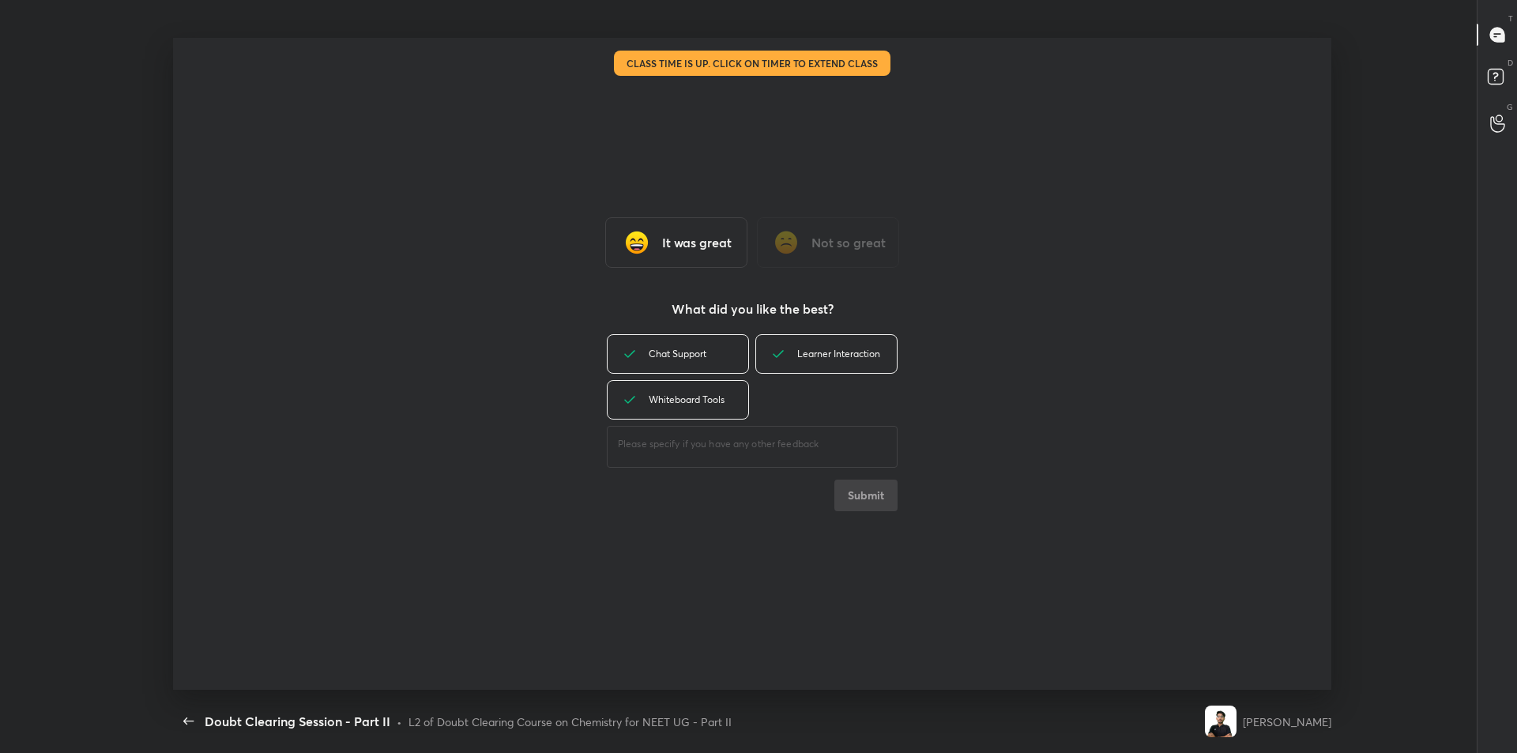
click at [287, 348] on div "It was great Not so great What did you like the best? Chat Support Learner Inte…" at bounding box center [752, 364] width 1159 height 652
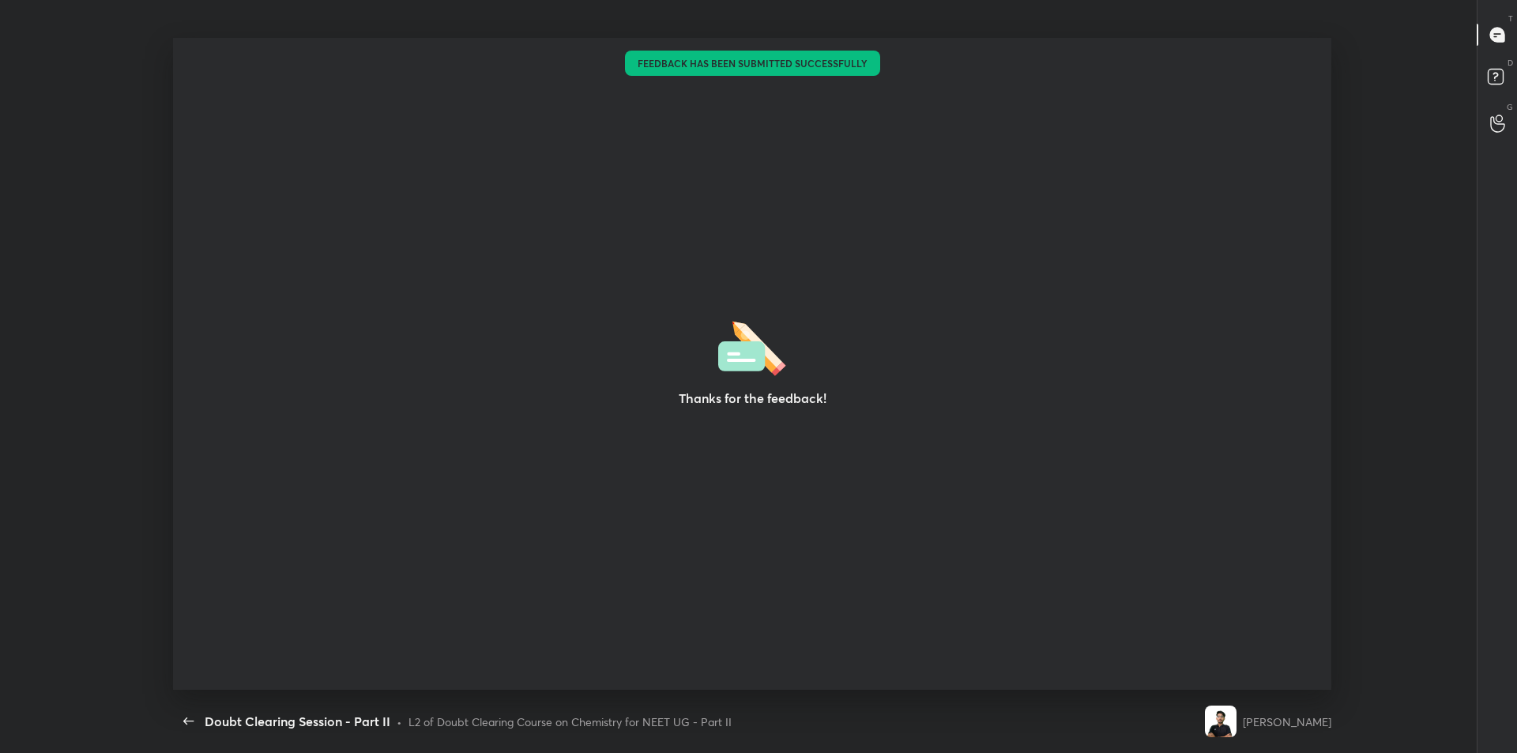
click at [82, 270] on div "Thanks for the feedback! Setting up your live class Feedback has been submitted…" at bounding box center [752, 364] width 1504 height 652
